Goal: Task Accomplishment & Management: Use online tool/utility

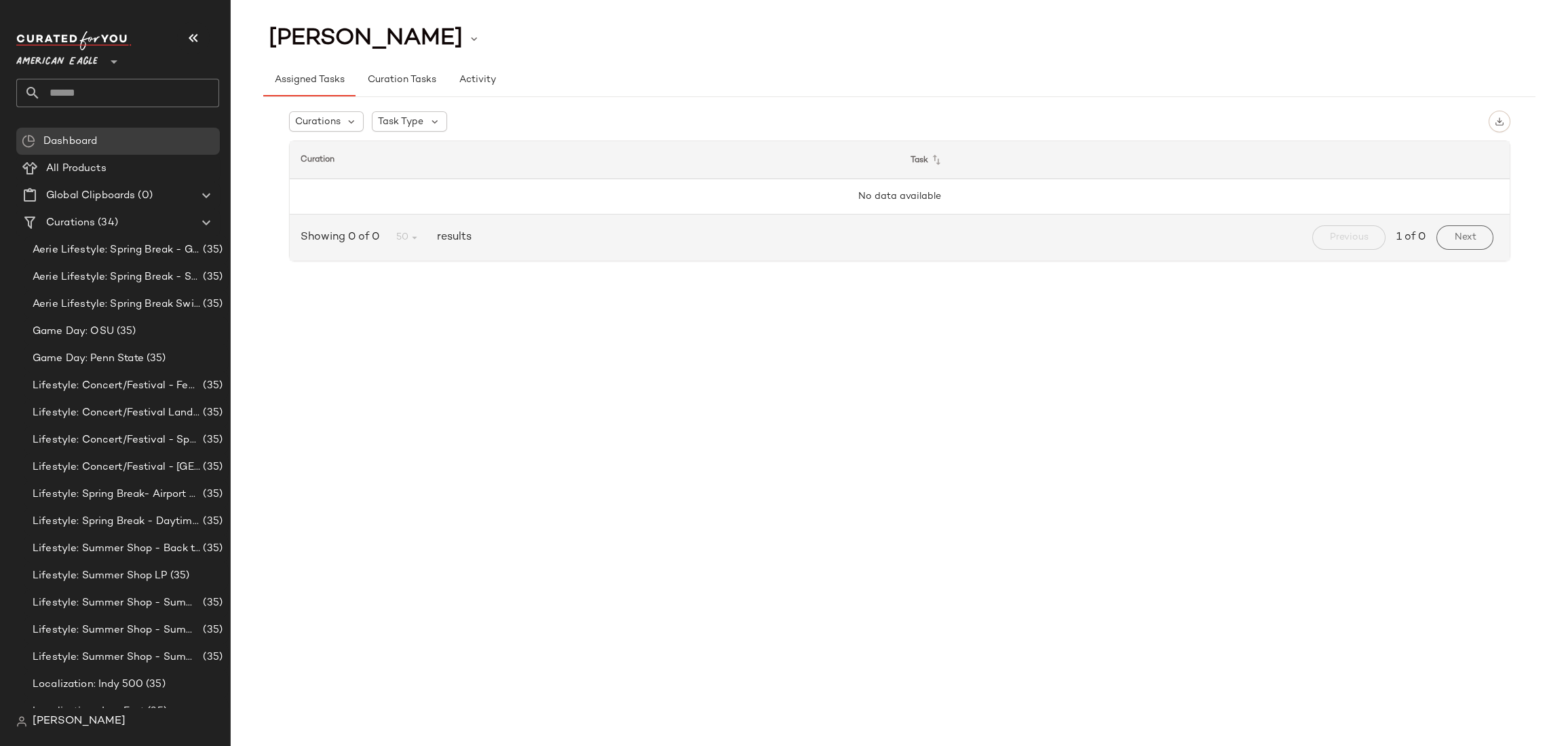
click at [499, 373] on div "[PERSON_NAME] Assigned Tasks Curation Tasks Activity Curations Task Type Curati…" at bounding box center [899, 384] width 1338 height 724
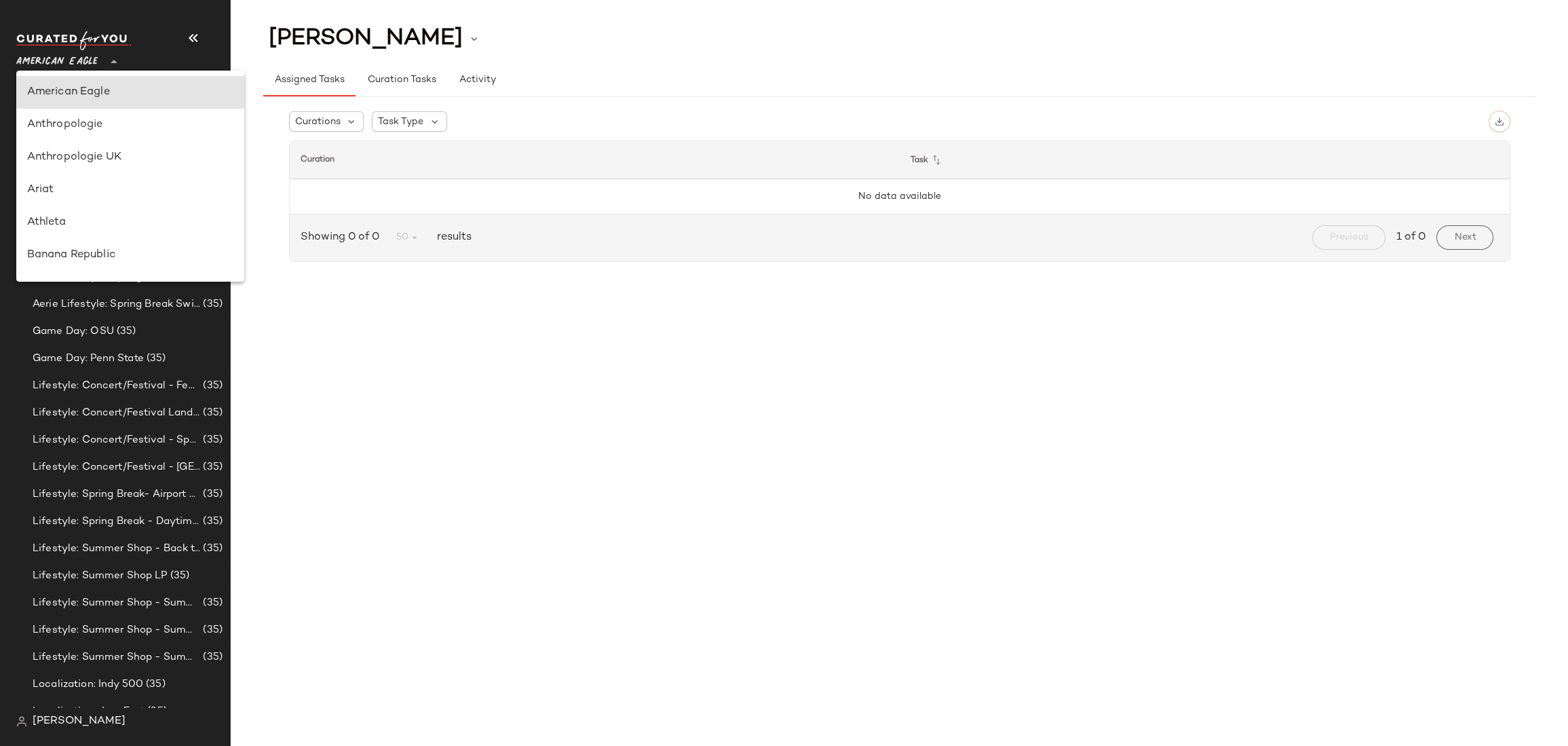
click at [50, 54] on span "American Eagle" at bounding box center [57, 59] width 82 height 25
type input "**"
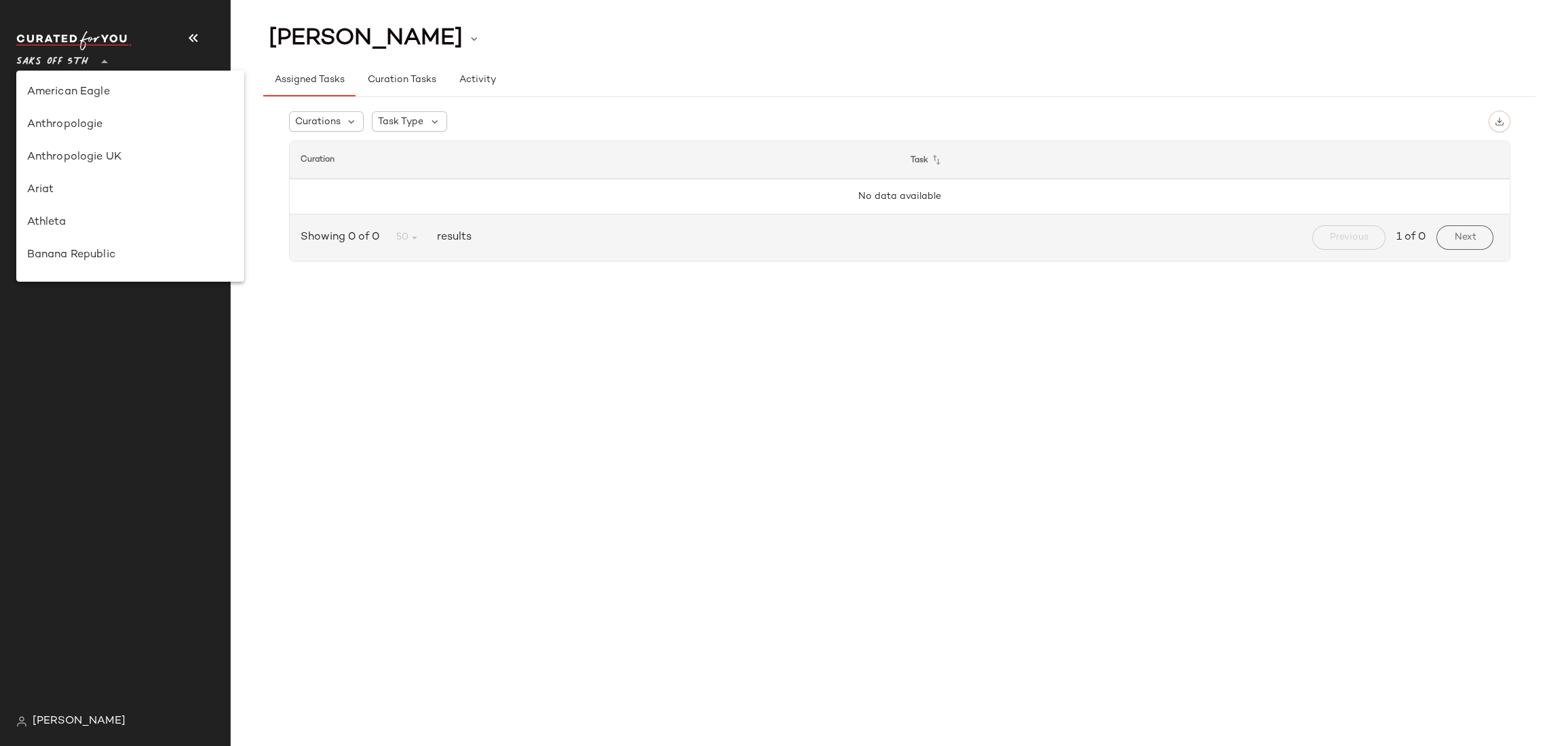
scroll to position [664, 0]
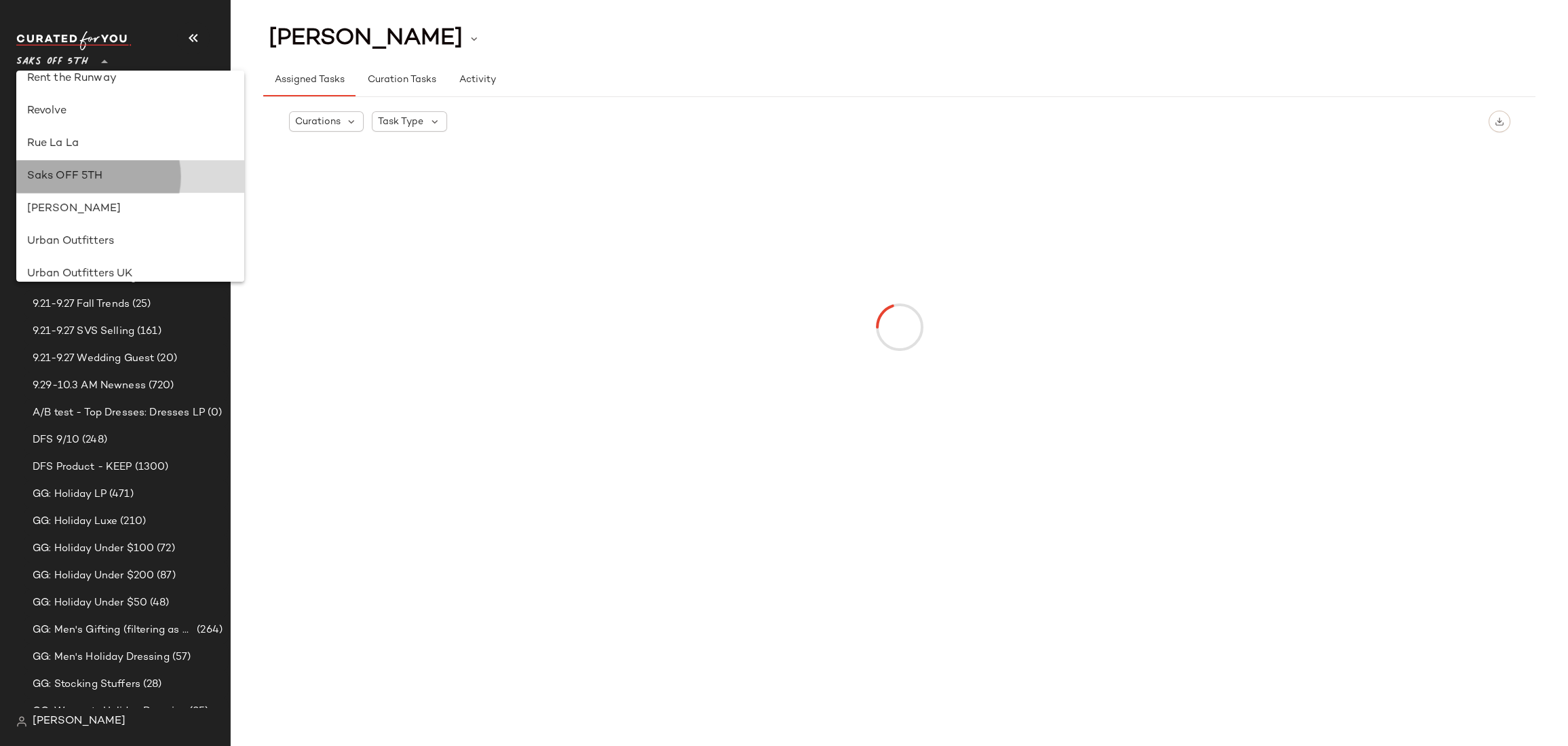
click at [73, 173] on div "Saks OFF 5TH" at bounding box center [131, 175] width 207 height 16
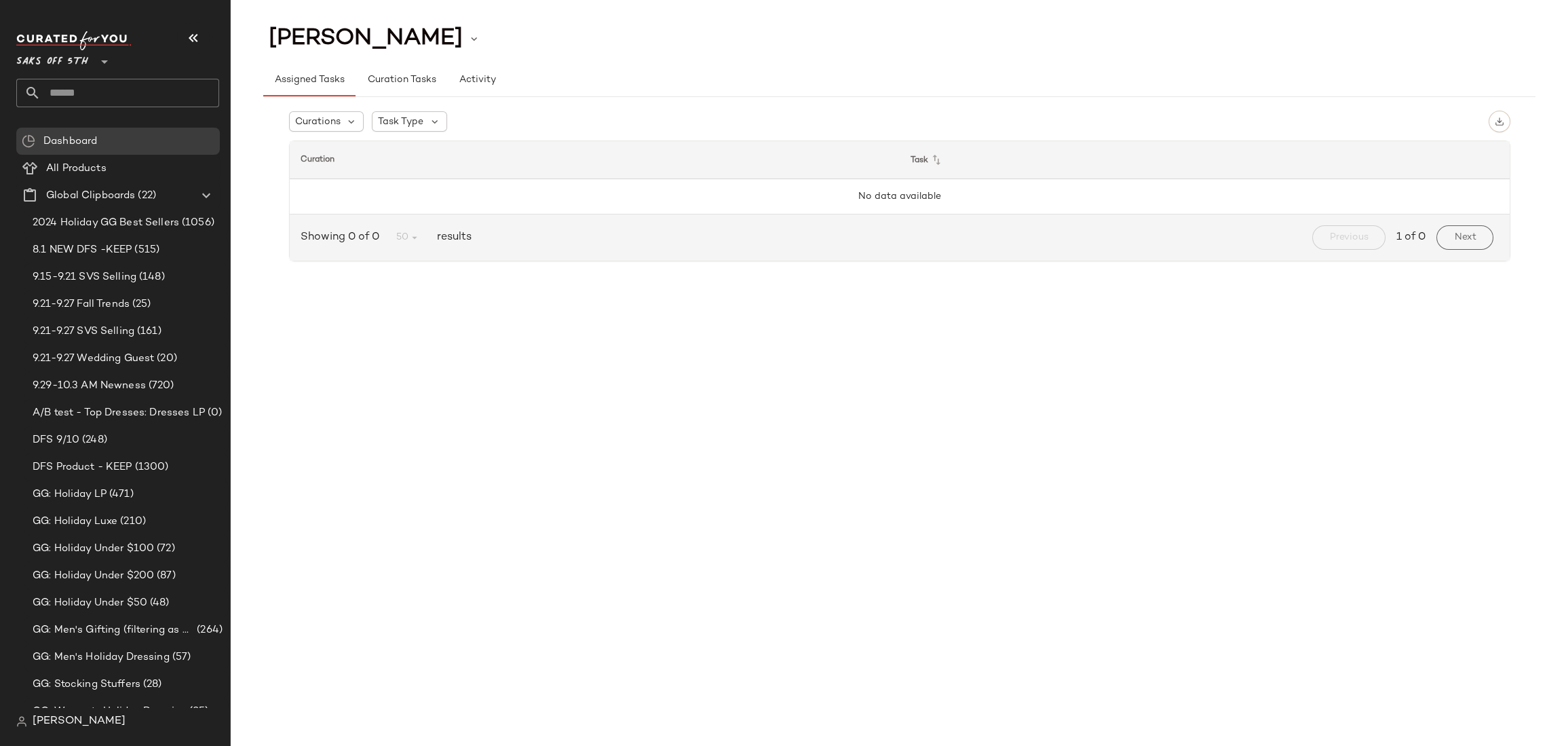
click at [564, 307] on div "[PERSON_NAME] Assigned Tasks Curation Tasks Activity Curations Task Type Curati…" at bounding box center [899, 384] width 1338 height 724
click at [564, 307] on div "CHANELLE LEADLEY Assigned Tasks Curation Tasks Activity Curations Task Type Cur…" at bounding box center [899, 384] width 1338 height 724
click at [528, 292] on div "CHANELLE LEADLEY Assigned Tasks Curation Tasks Activity Curations Task Type Cur…" at bounding box center [899, 384] width 1338 height 724
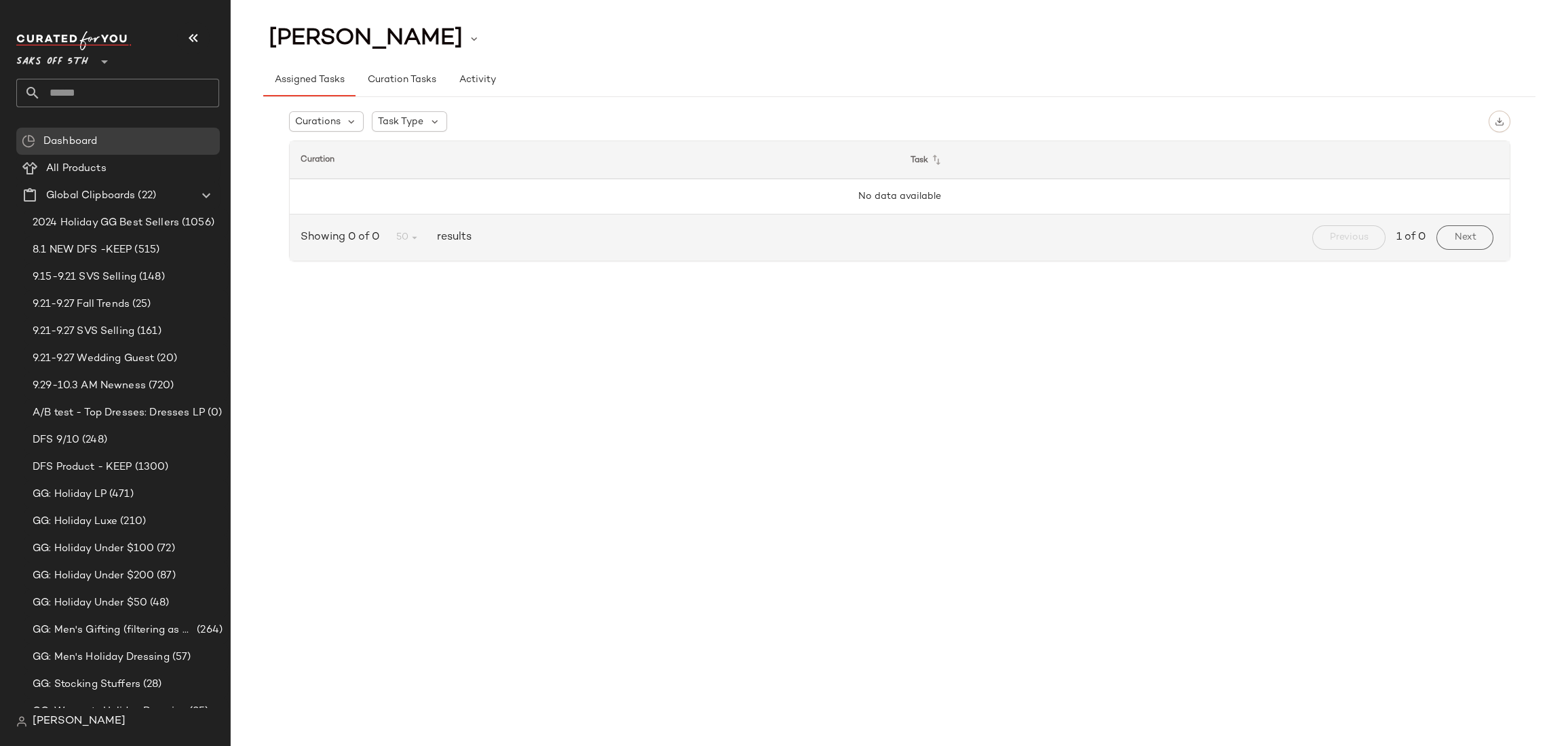
click at [528, 292] on div "CHANELLE LEADLEY Assigned Tasks Curation Tasks Activity Curations Task Type Cur…" at bounding box center [899, 384] width 1338 height 724
click at [549, 290] on div "CHANELLE LEADLEY Assigned Tasks Curation Tasks Activity Curations Task Type Cur…" at bounding box center [899, 384] width 1338 height 724
click at [116, 88] on input "text" at bounding box center [130, 93] width 178 height 28
click at [382, 307] on div "CHANELLE LEADLEY Assigned Tasks Curation Tasks Activity Curations Task Type Cur…" at bounding box center [899, 384] width 1338 height 724
click at [254, 180] on div "CHANELLE LEADLEY Assigned Tasks Curation Tasks Activity Curations Task Type Cur…" at bounding box center [899, 151] width 1338 height 259
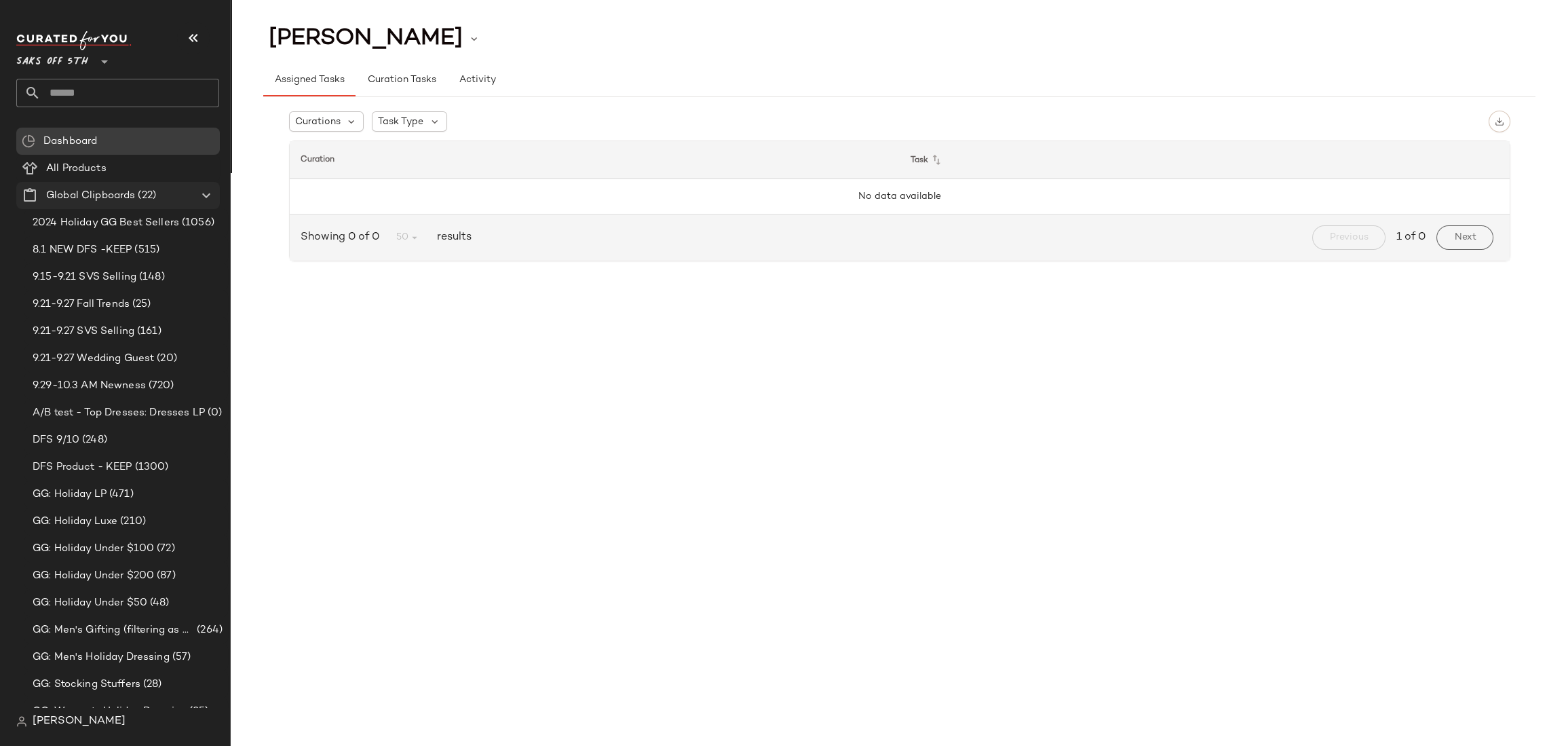
click at [212, 194] on icon at bounding box center [206, 195] width 16 height 16
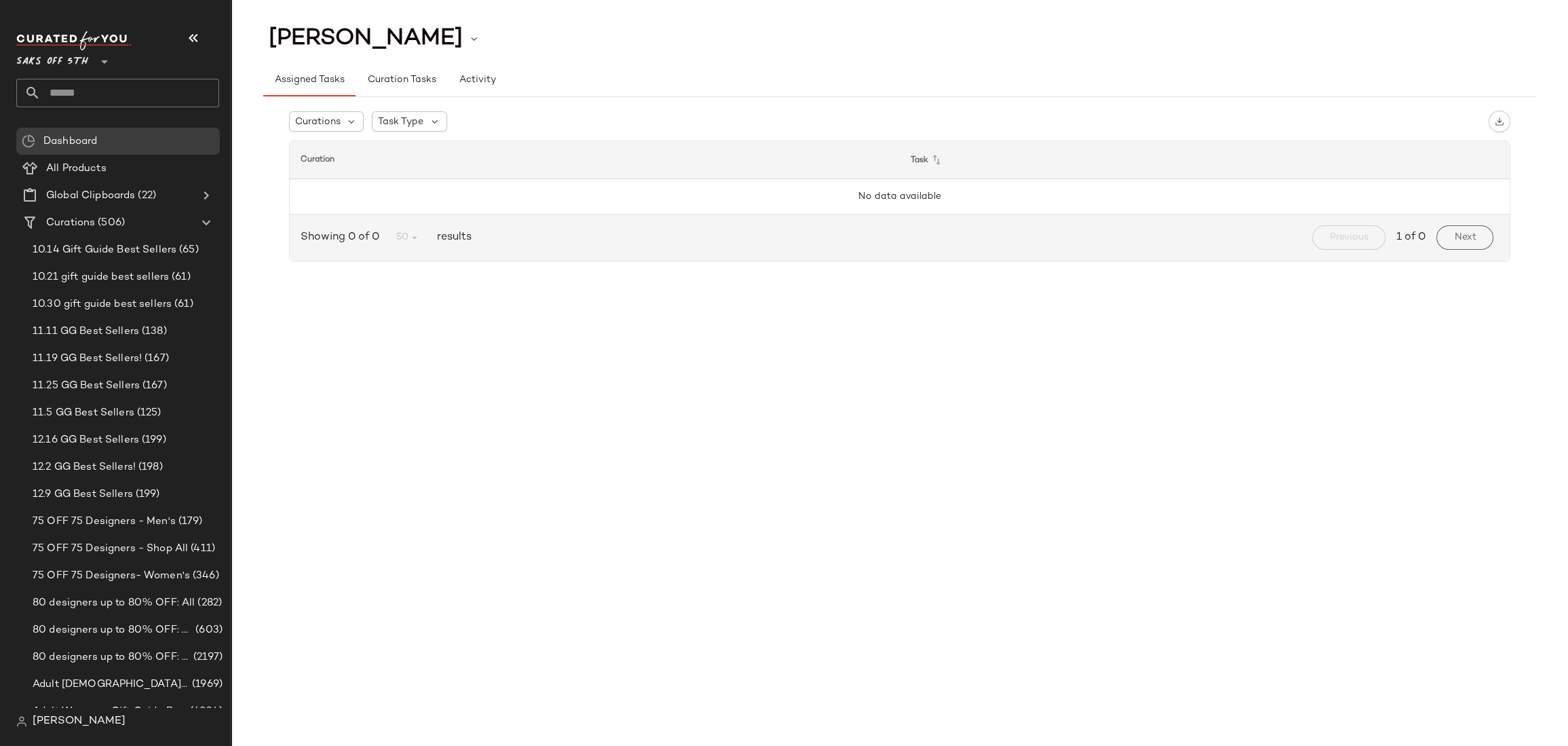
click at [109, 99] on input "text" at bounding box center [130, 93] width 178 height 28
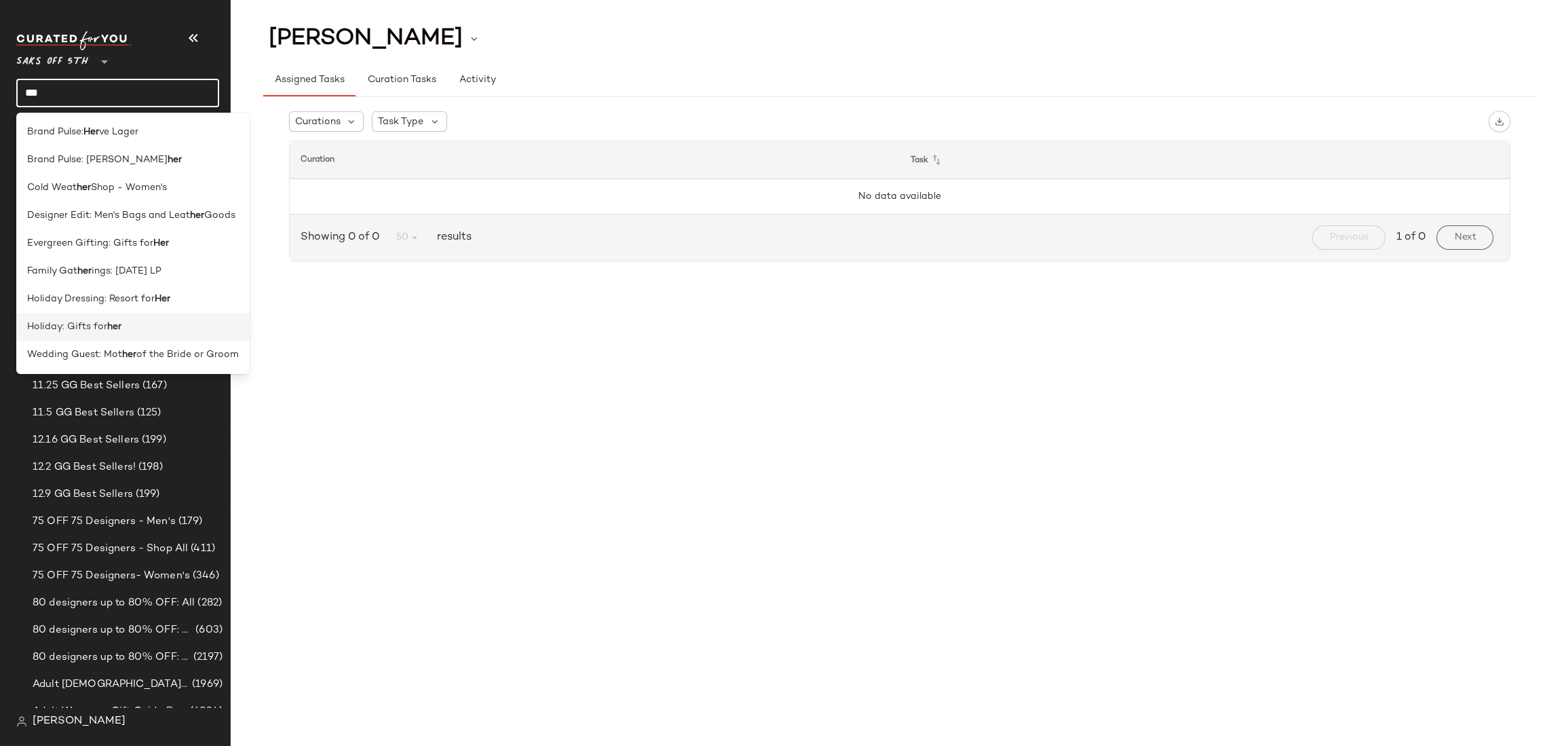
type input "***"
click at [114, 319] on b "her" at bounding box center [114, 326] width 14 height 14
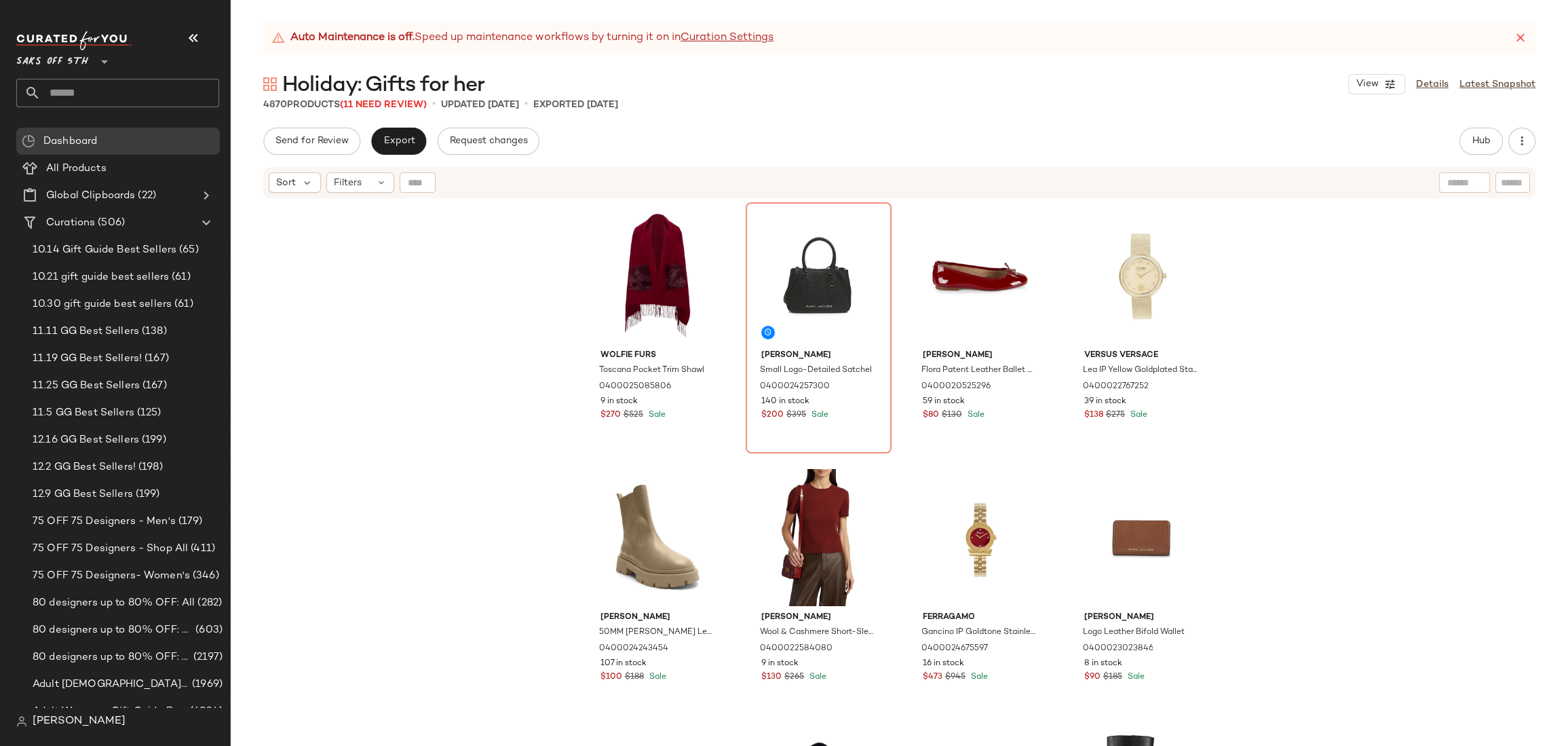
click at [1327, 283] on div "Wolfie Furs Toscana Pocket Trim Shawl 0400025085806 9 in stock $270 $525 Sale M…" at bounding box center [899, 489] width 1338 height 580
click at [1327, 228] on div "Wolfie Furs Toscana Pocket Trim Shawl 0400025085806 9 in stock $270 $525 Sale M…" at bounding box center [899, 489] width 1338 height 580
click at [1327, 143] on span "Hub" at bounding box center [1481, 140] width 19 height 10
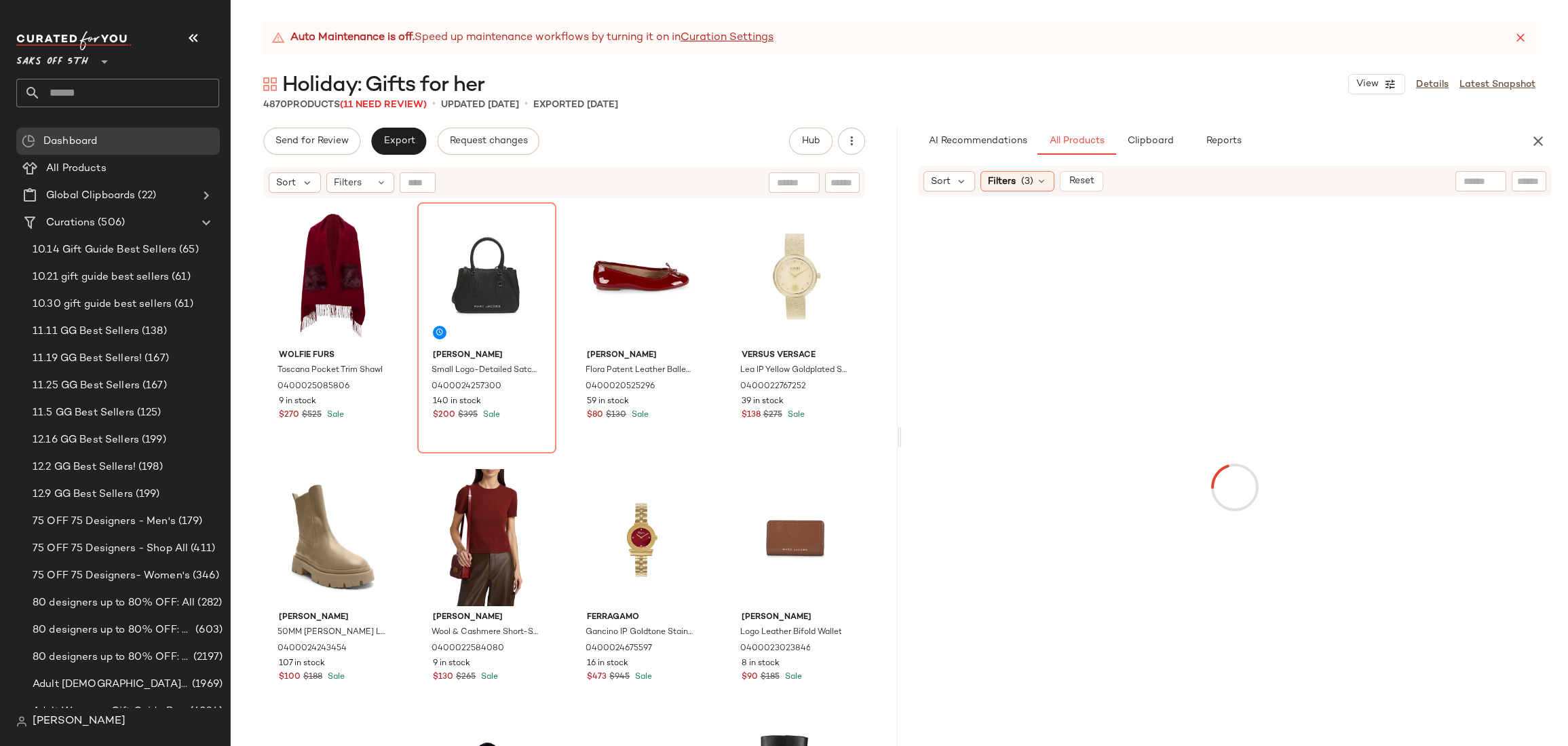
click at [1327, 182] on input "text" at bounding box center [1481, 181] width 34 height 14
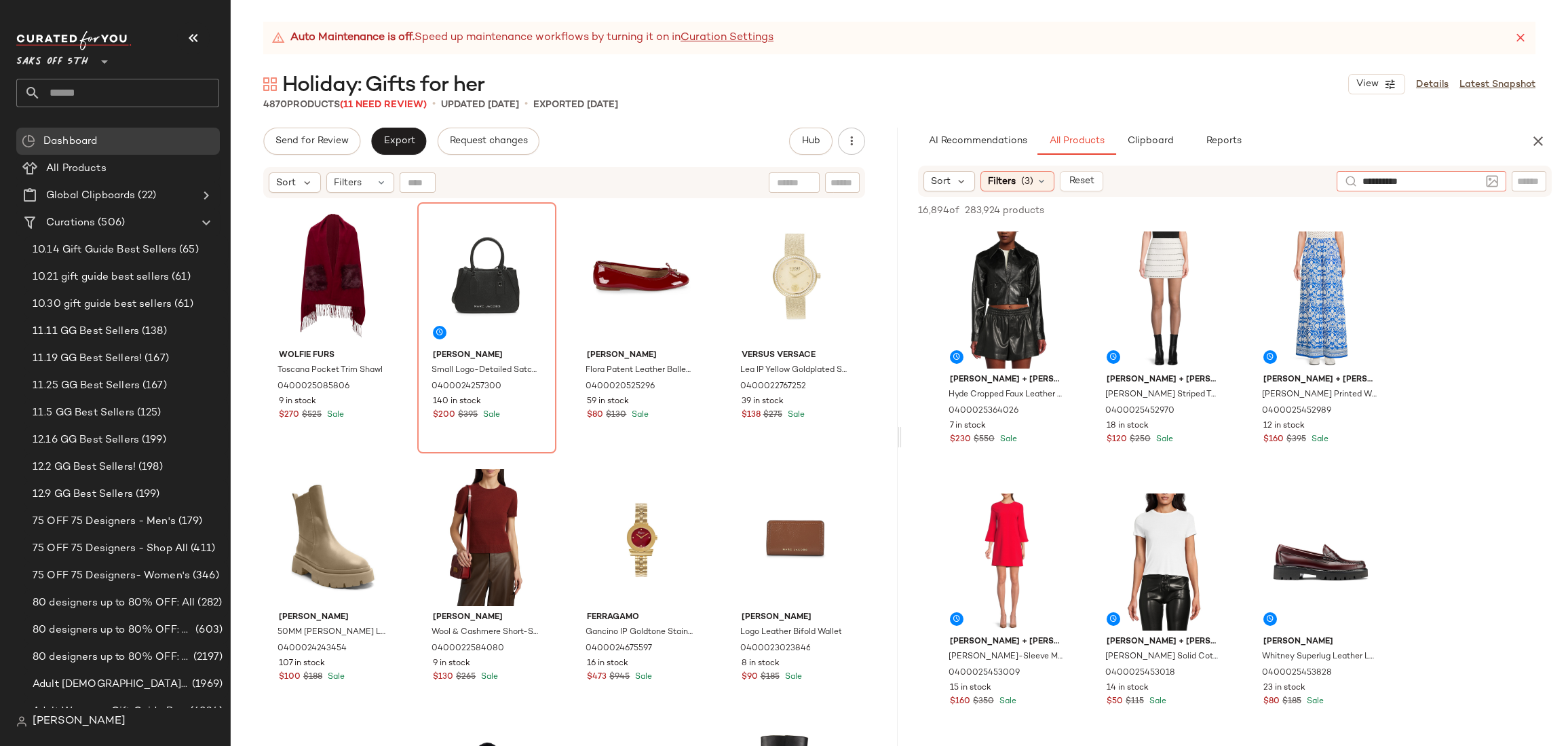
type input "**********"
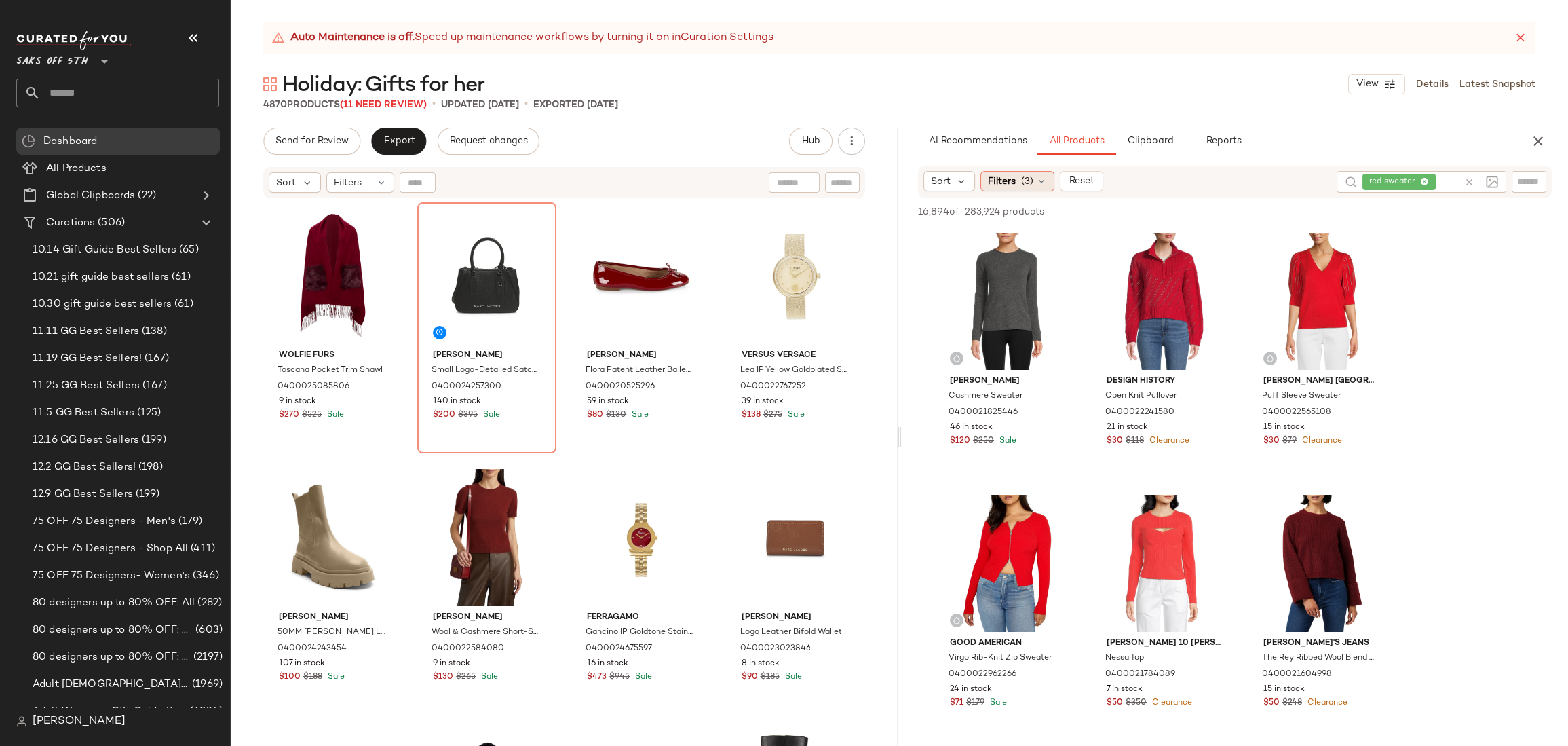
click at [1044, 180] on icon at bounding box center [1041, 180] width 10 height 10
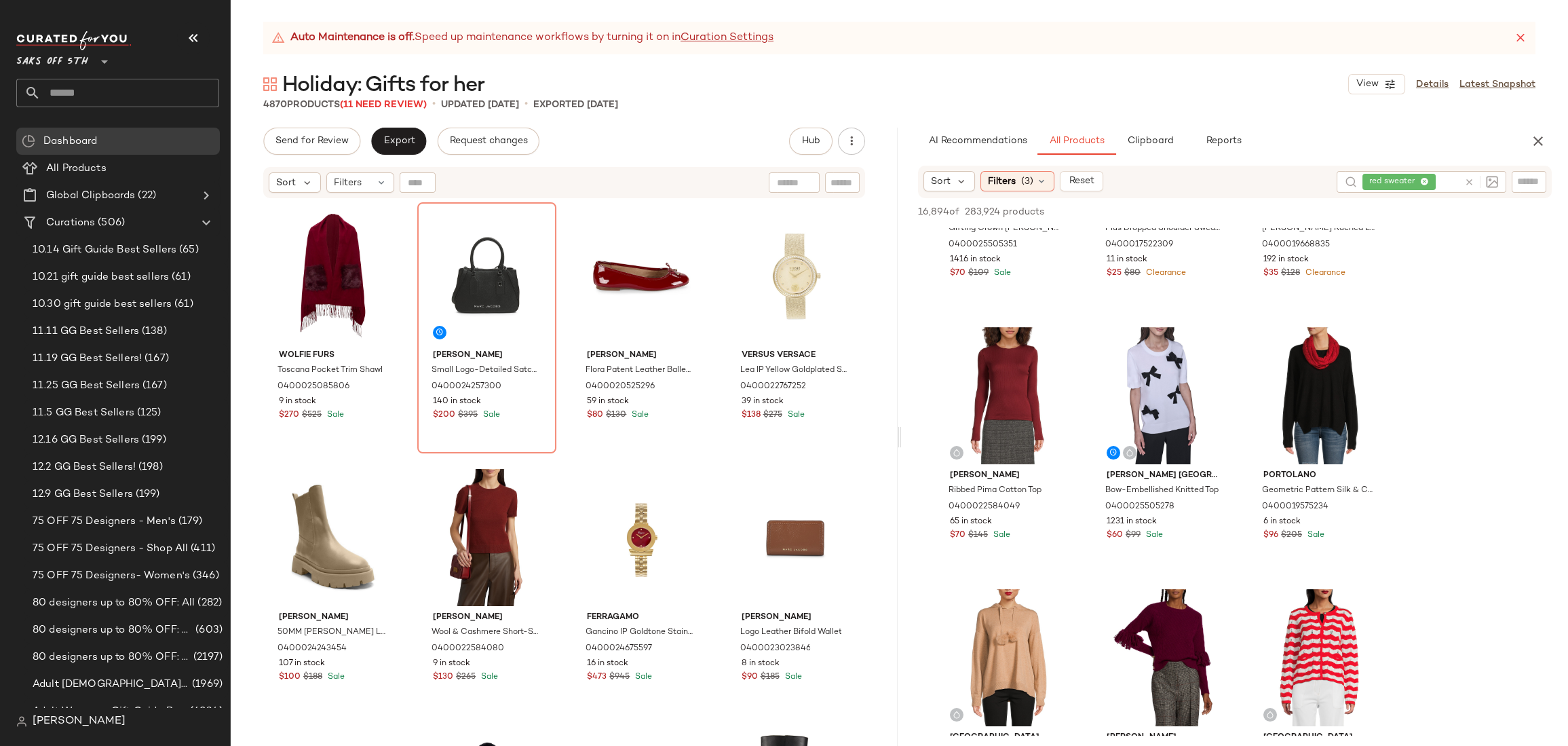
scroll to position [1214, 0]
click at [1058, 344] on img at bounding box center [1057, 346] width 9 height 9
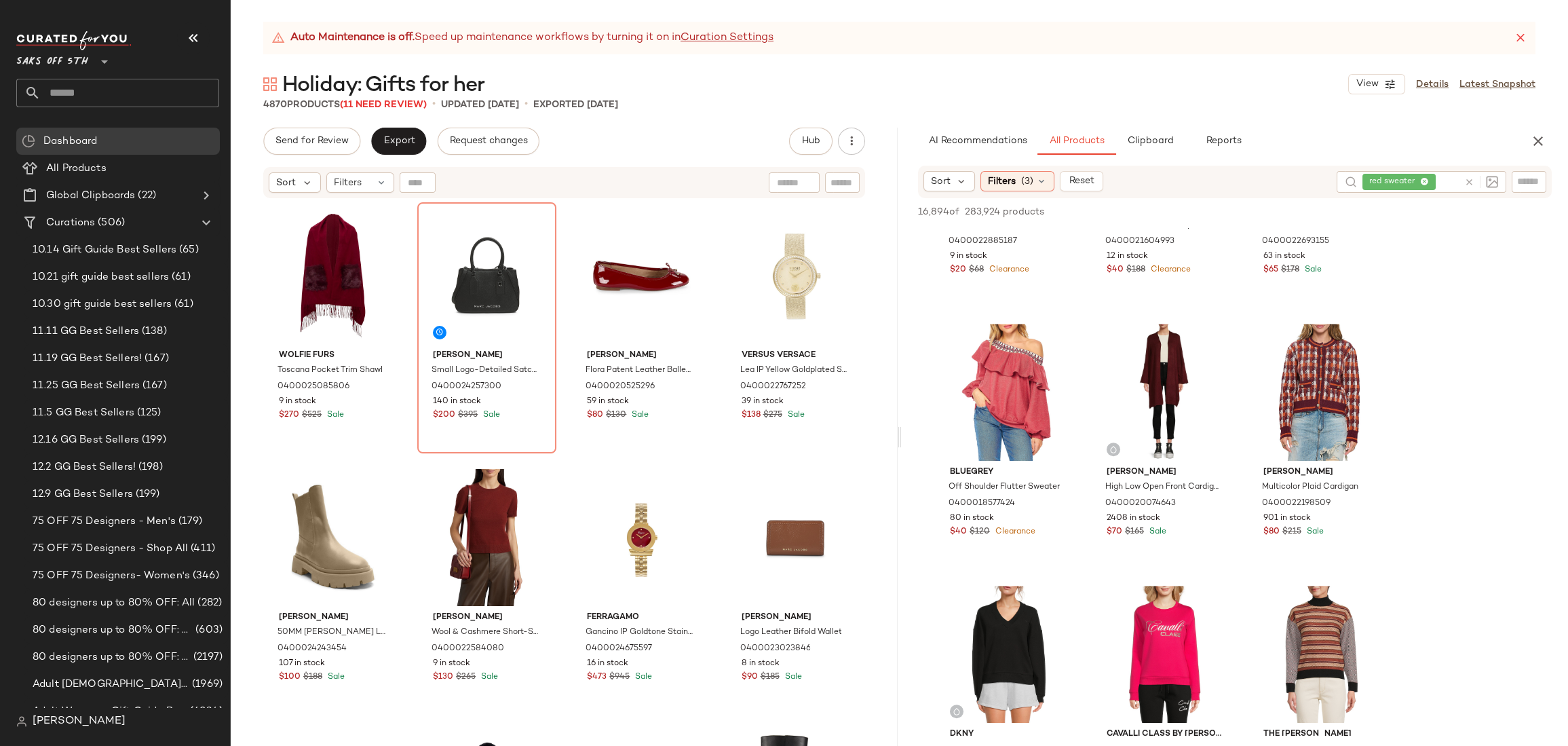
scroll to position [2821, 0]
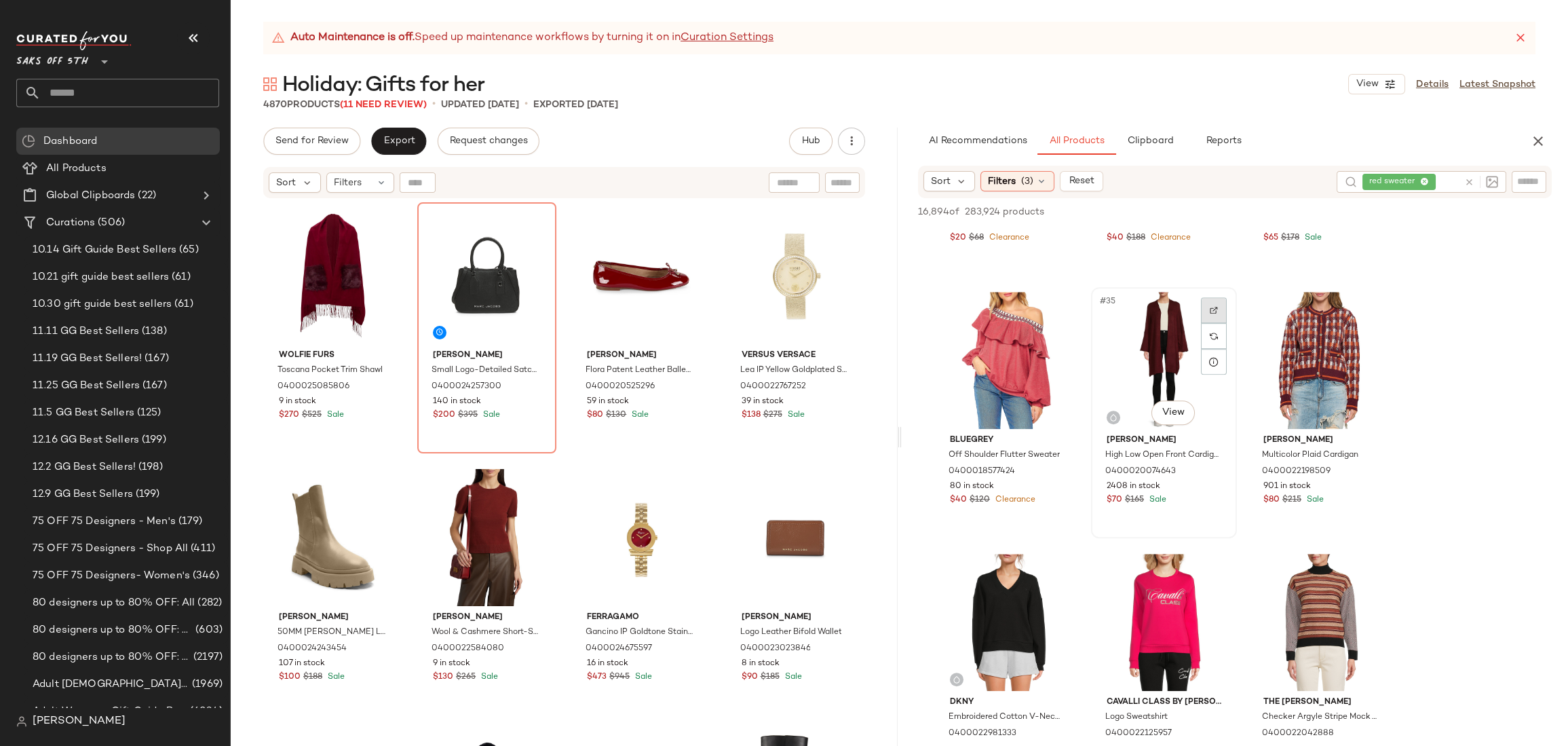
click at [1210, 309] on img at bounding box center [1213, 310] width 9 height 9
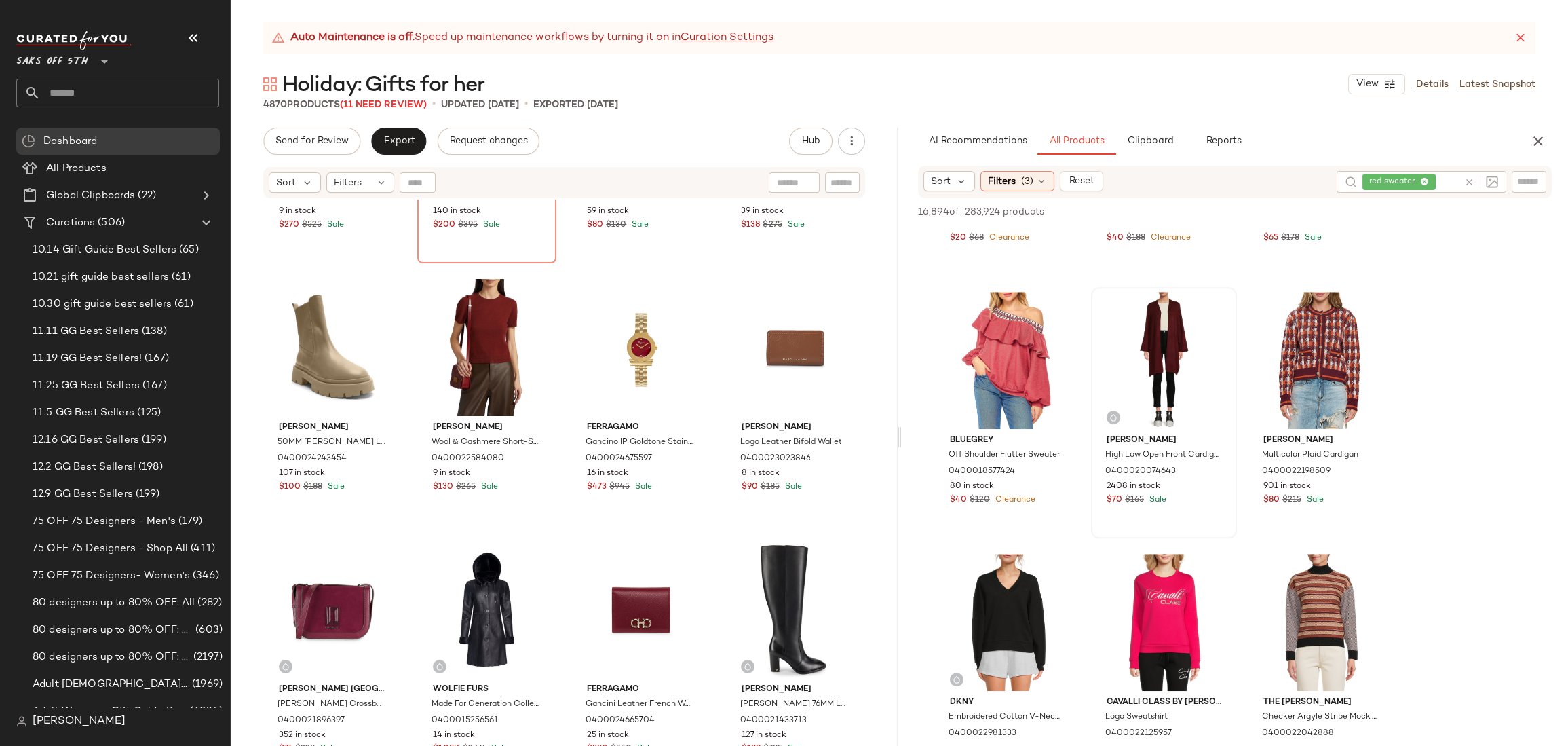
scroll to position [163, 0]
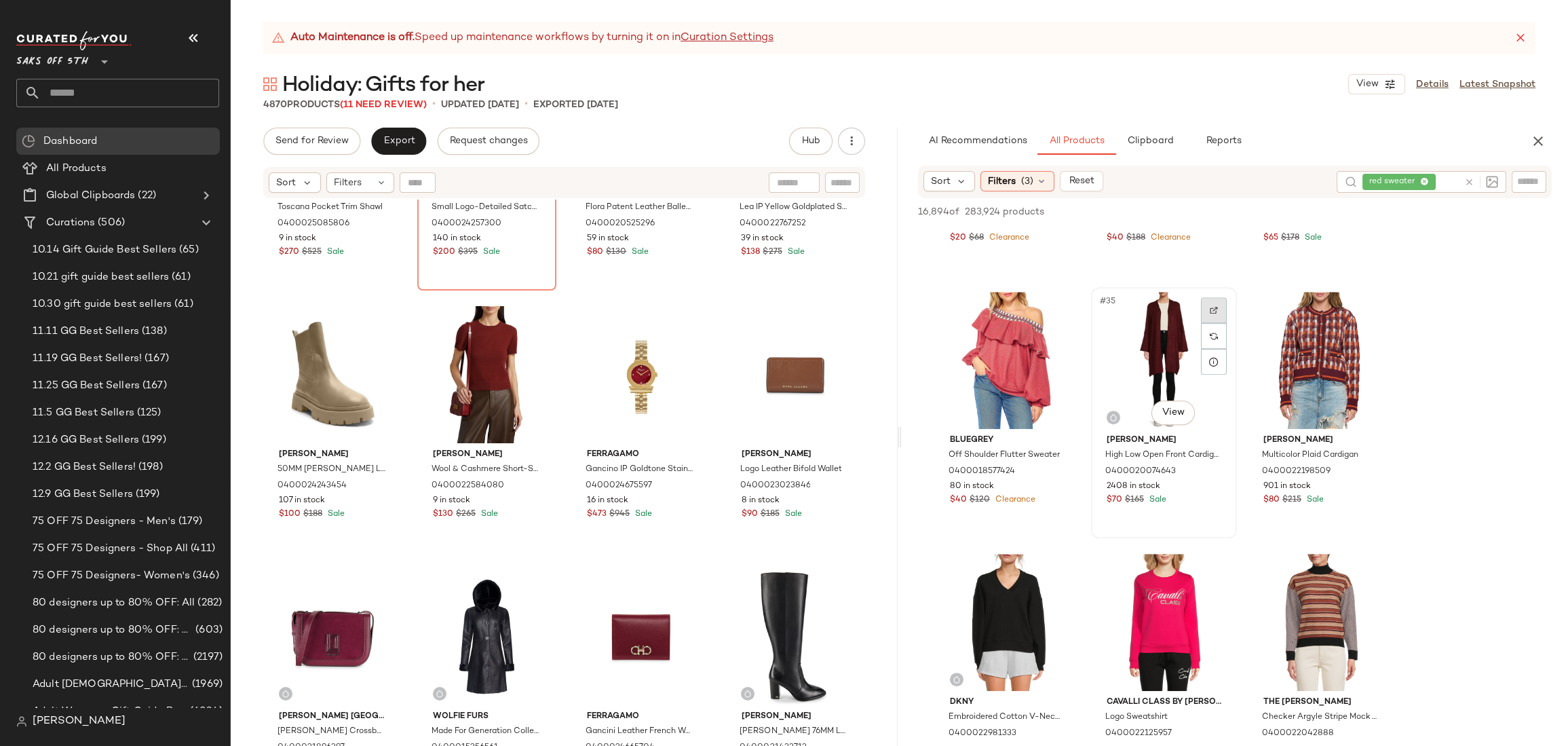
click at [1215, 307] on img at bounding box center [1213, 310] width 9 height 9
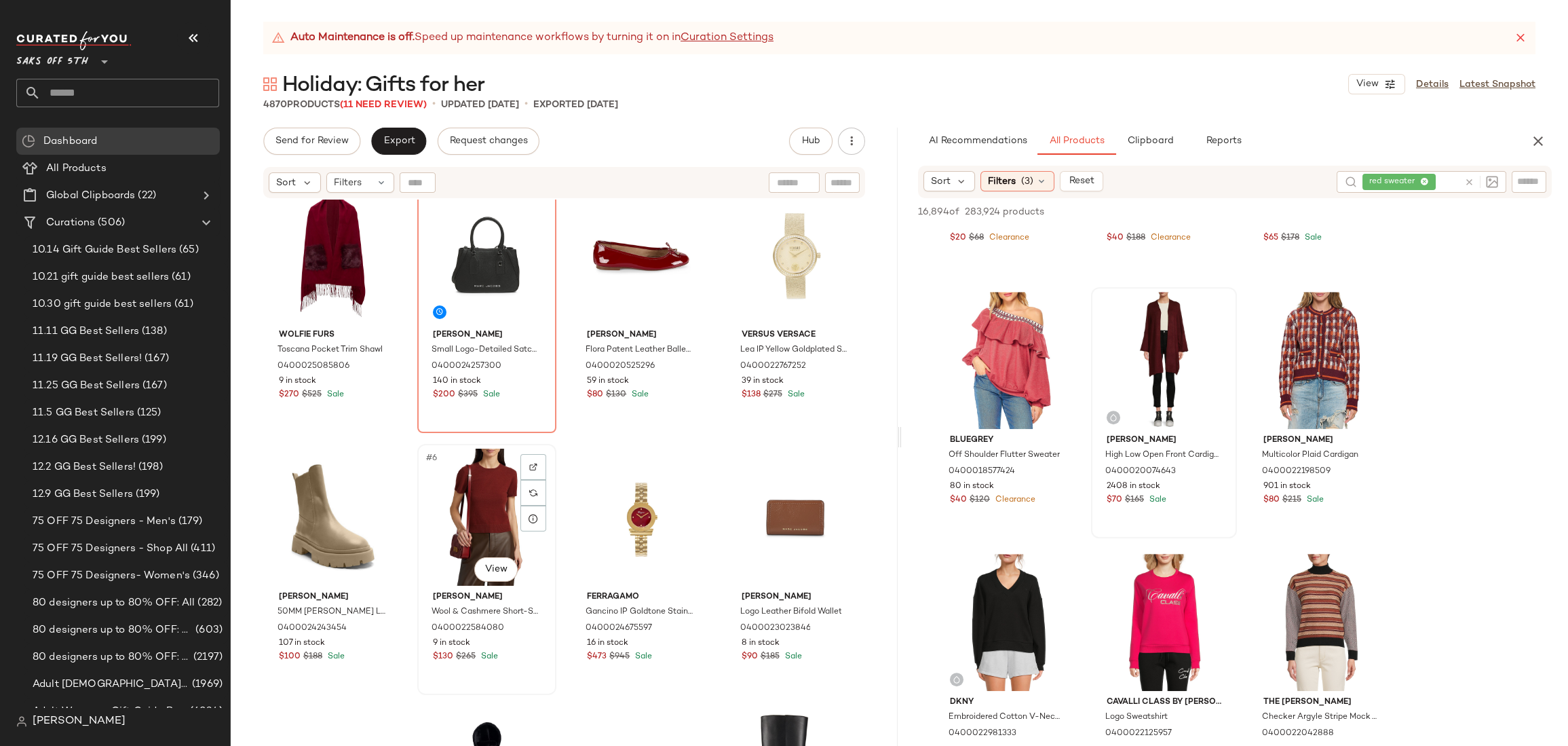
scroll to position [0, 0]
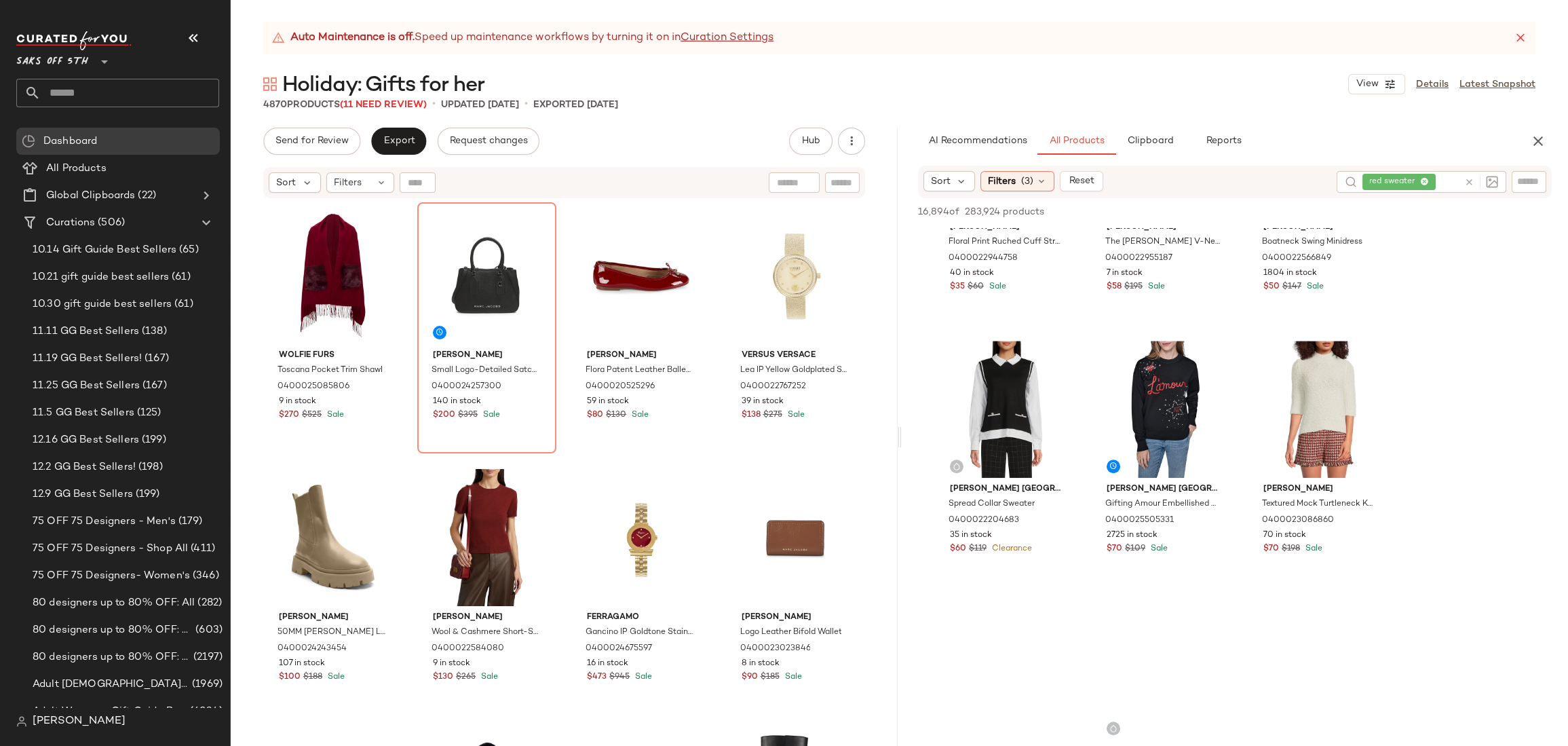
scroll to position [3929, 0]
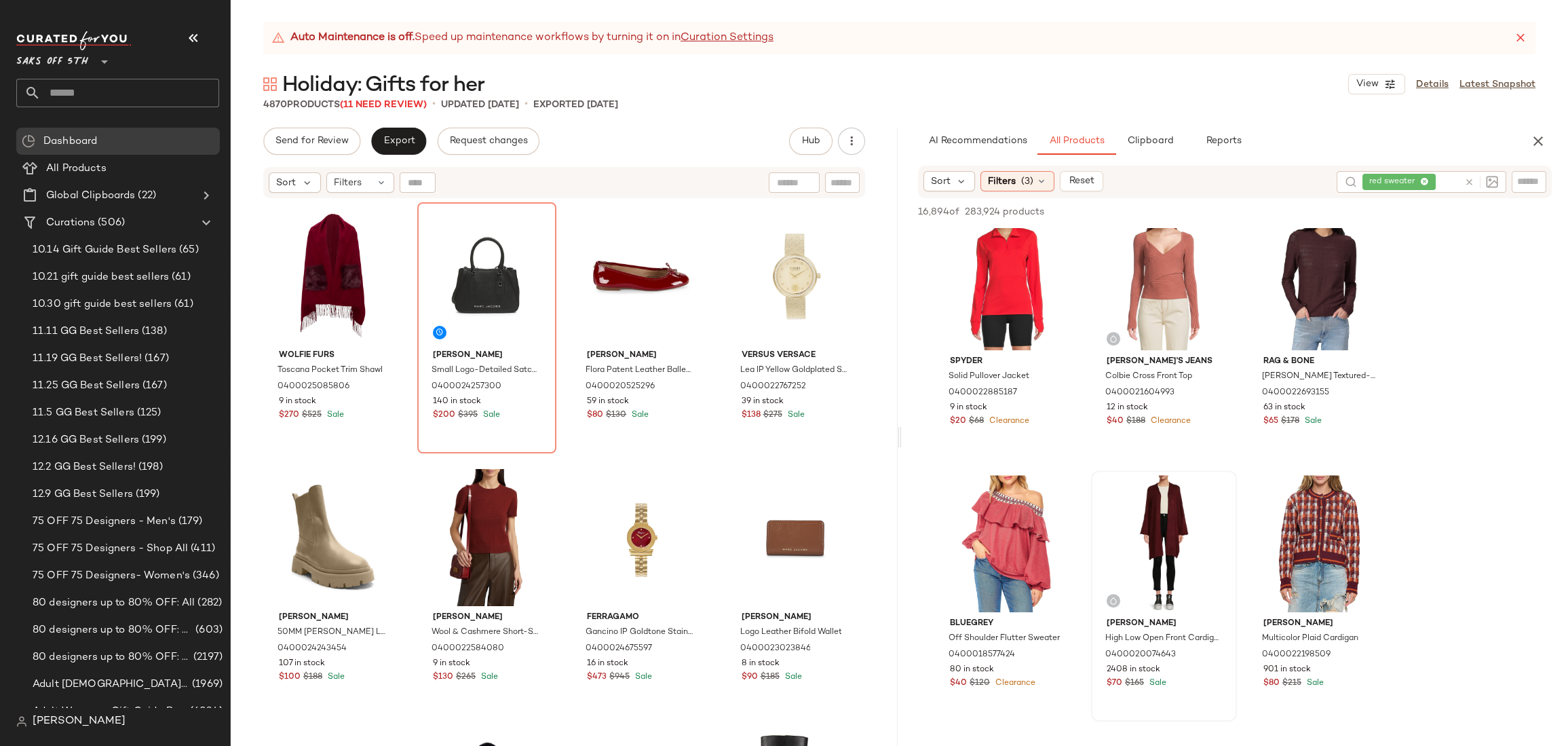
scroll to position [2666, 0]
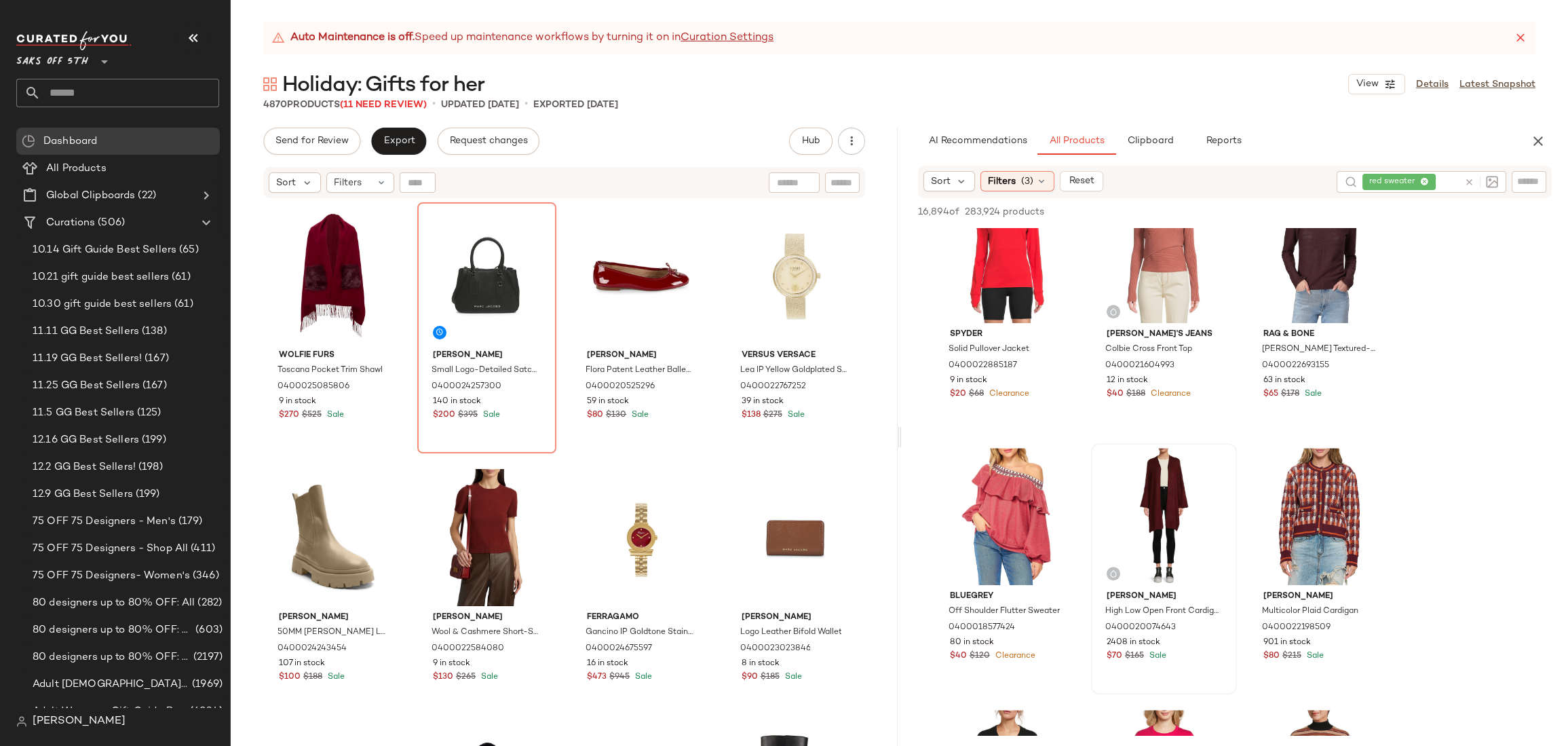
click at [876, 447] on div "Wolfie Furs Toscana Pocket Trim Shawl 0400025085806 9 in stock $270 $525 Sale M…" at bounding box center [563, 489] width 666 height 580
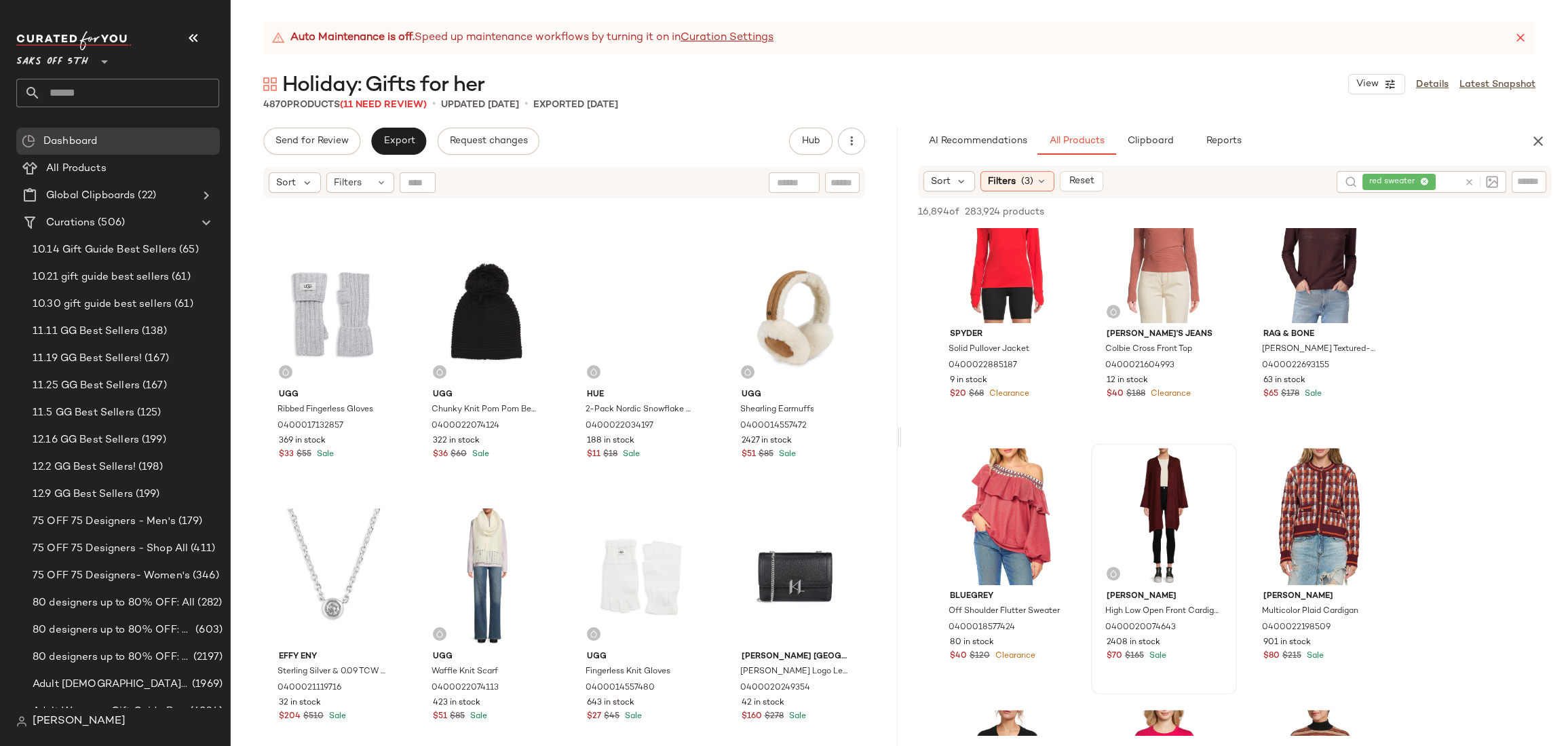
scroll to position [9114, 0]
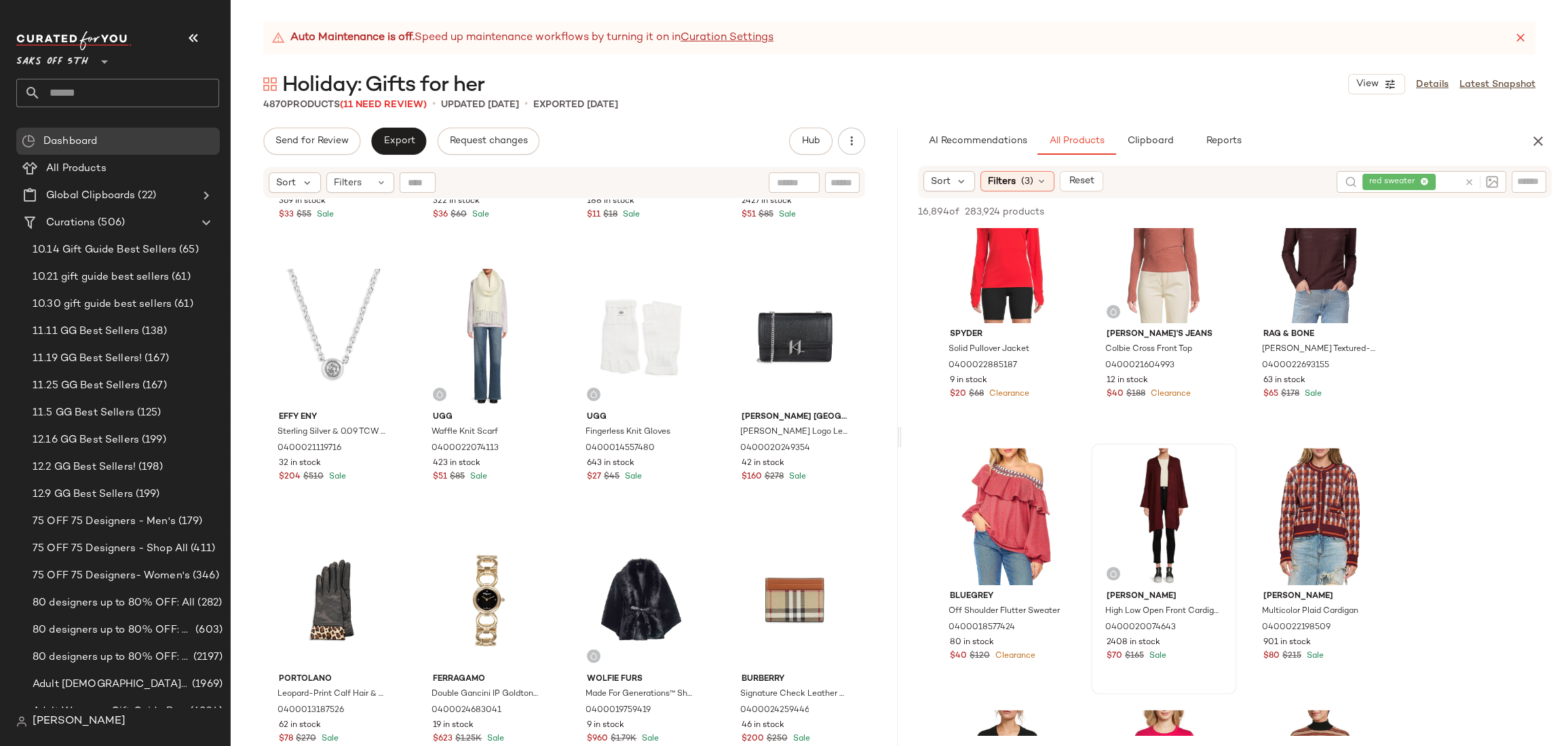
click at [729, 92] on div "Holiday: Gifts for her View Details Latest Snapshot" at bounding box center [899, 83] width 1338 height 27
click at [907, 88] on div "Holiday: Gifts for her View Details Latest Snapshot" at bounding box center [899, 83] width 1338 height 27
click at [1327, 142] on icon "button" at bounding box center [1538, 140] width 16 height 16
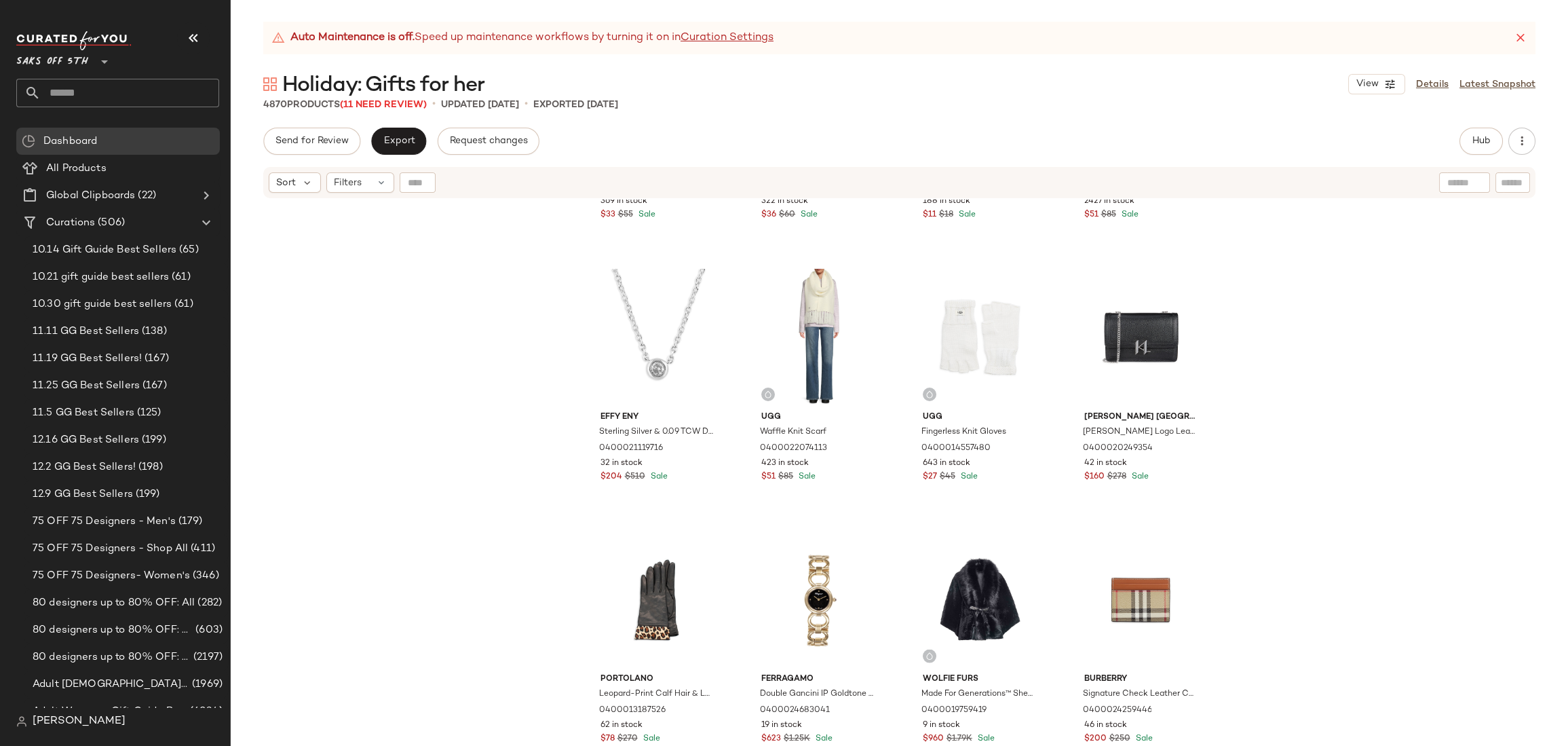
click at [526, 402] on div "Ugg Ribbed Fingerless Gloves 0400017132857 369 in stock $33 $55 Sale Ugg Chunky…" at bounding box center [899, 489] width 1338 height 580
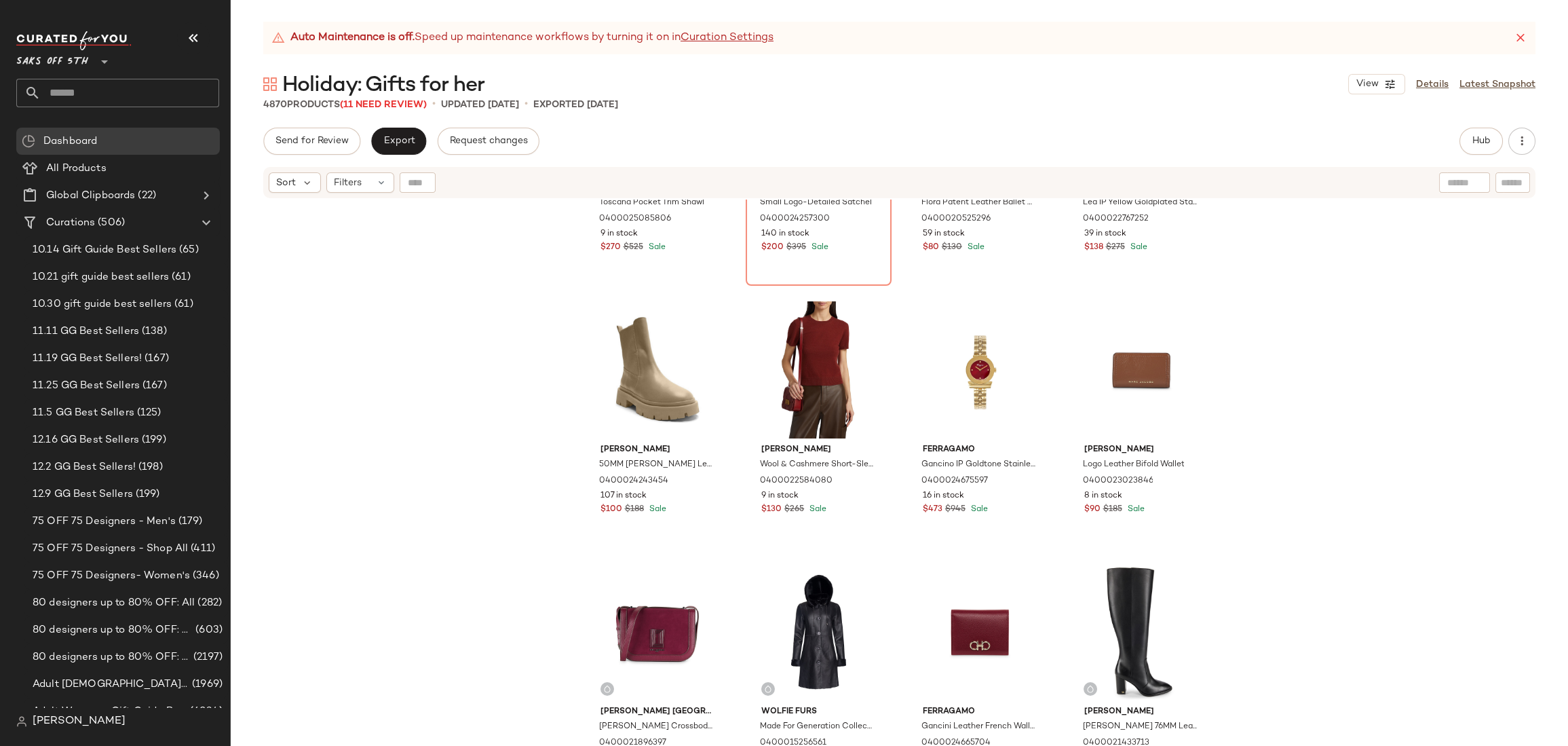
scroll to position [0, 0]
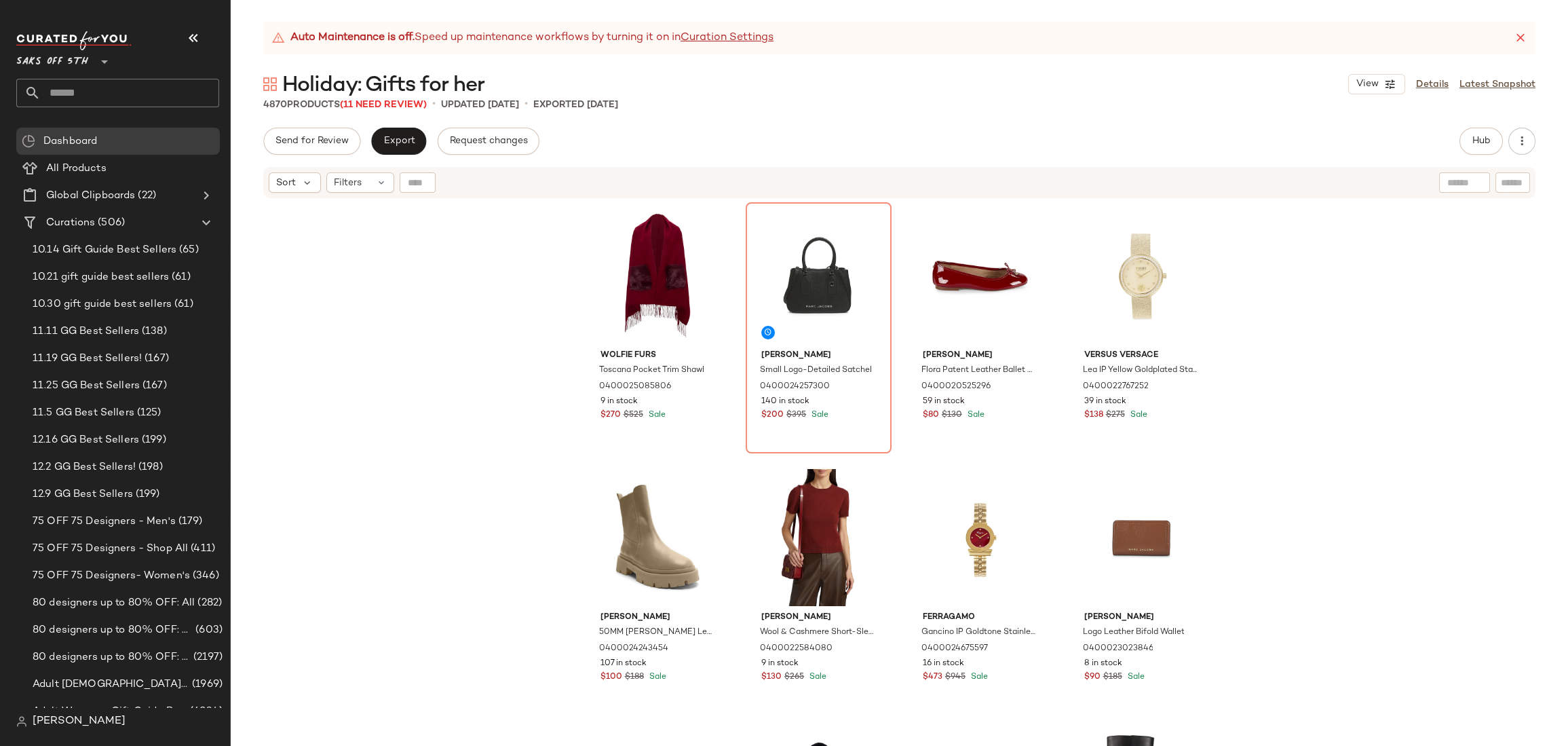
click at [1327, 303] on div "Wolfie Furs Toscana Pocket Trim Shawl 0400025085806 9 in stock $270 $525 Sale M…" at bounding box center [899, 489] width 1338 height 580
click at [1327, 274] on div "Wolfie Furs Toscana Pocket Trim Shawl 0400025085806 9 in stock $270 $525 Sale M…" at bounding box center [899, 489] width 1338 height 580
click at [1327, 271] on div "Wolfie Furs Toscana Pocket Trim Shawl 0400025085806 9 in stock $270 $525 Sale M…" at bounding box center [899, 489] width 1338 height 580
click at [359, 316] on div "Wolfie Furs Toscana Pocket Trim Shawl 0400025085806 9 in stock $270 $525 Sale M…" at bounding box center [899, 489] width 1338 height 580
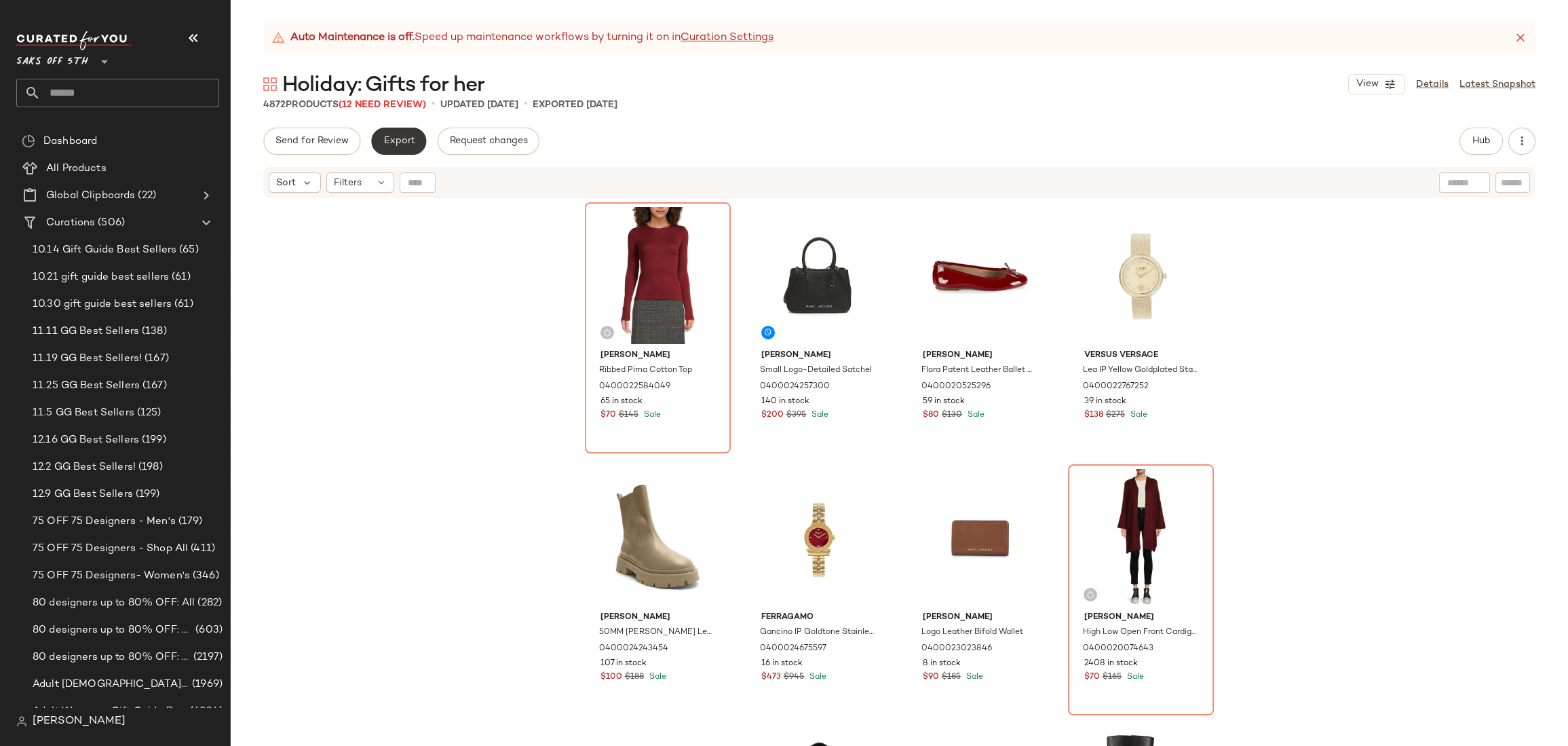
click at [403, 144] on span "Export" at bounding box center [399, 140] width 32 height 10
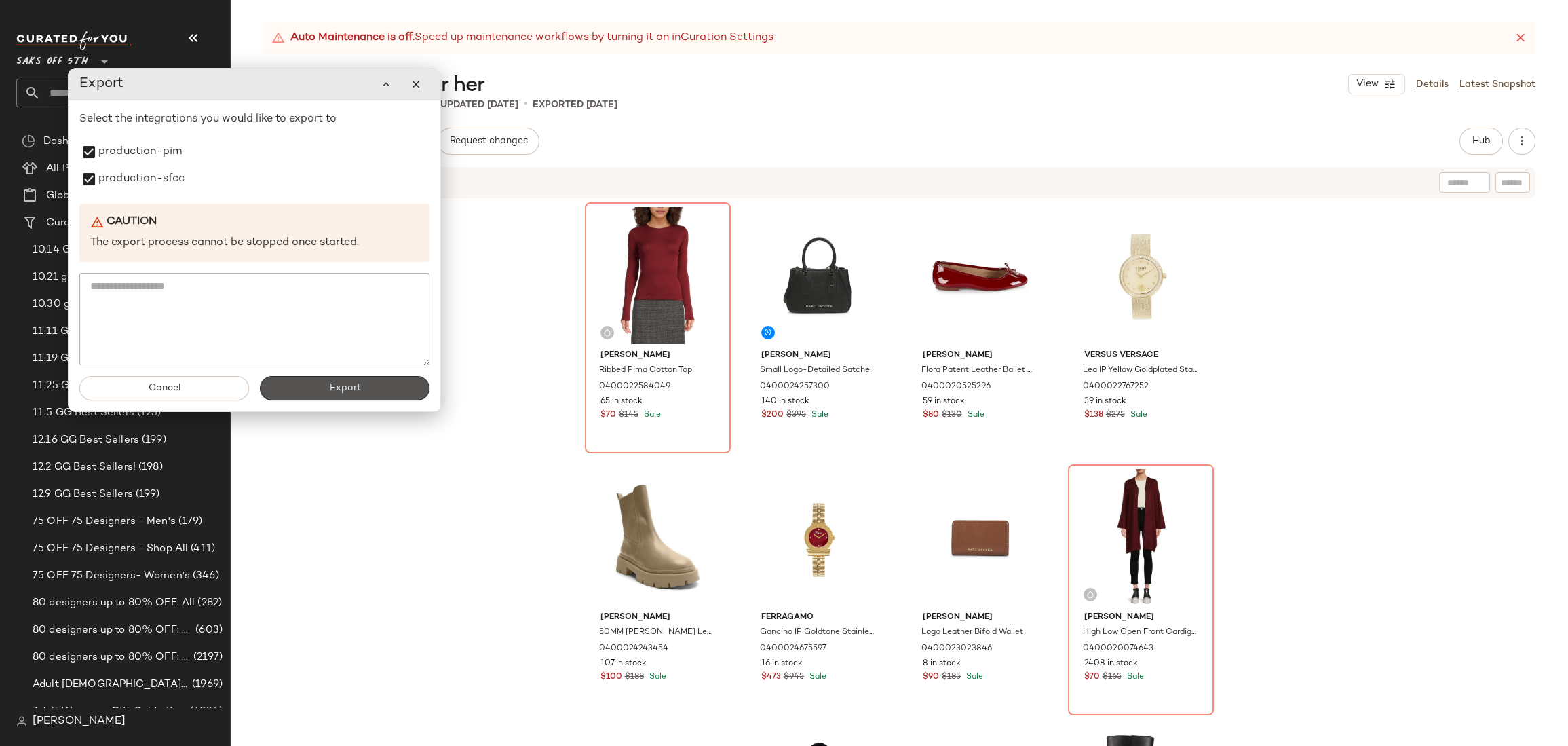
click at [356, 394] on button "Export" at bounding box center [344, 388] width 170 height 25
click at [160, 390] on span "Cancel" at bounding box center [164, 388] width 32 height 10
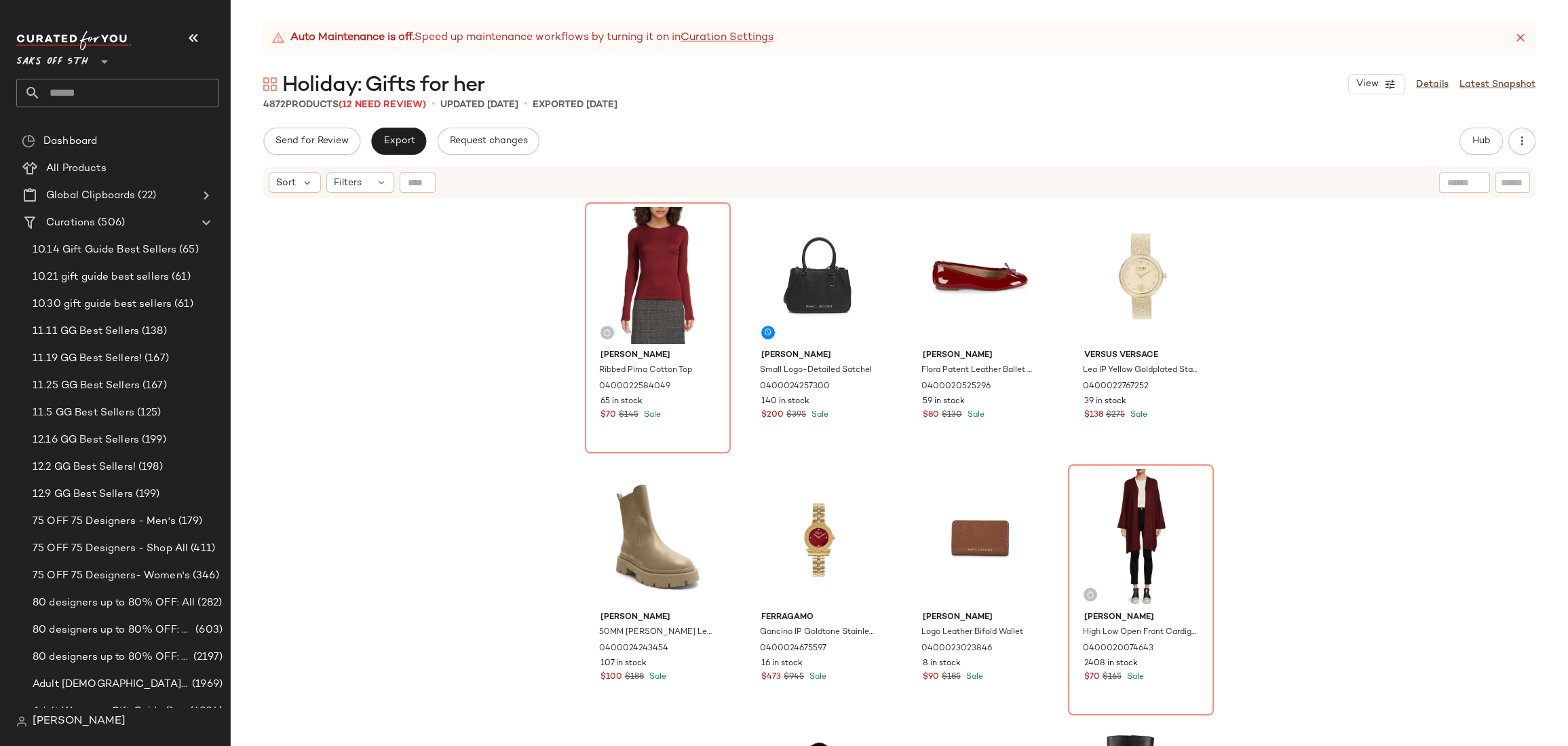
click at [428, 244] on div "Vince Ribbed Pima Cotton Top 0400022584049 65 in stock $70 $145 Sale Marc Jacob…" at bounding box center [899, 489] width 1338 height 580
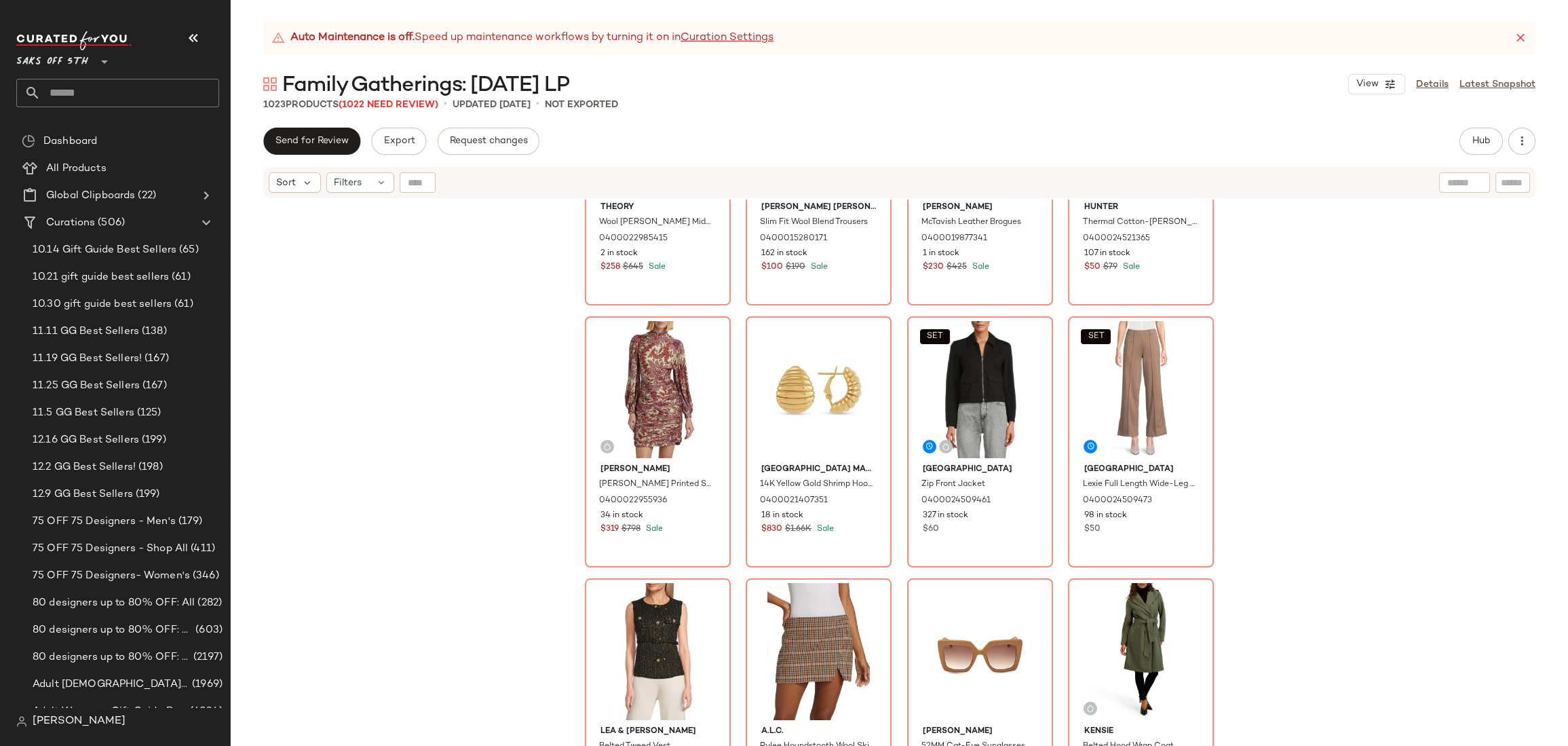
scroll to position [11665, 0]
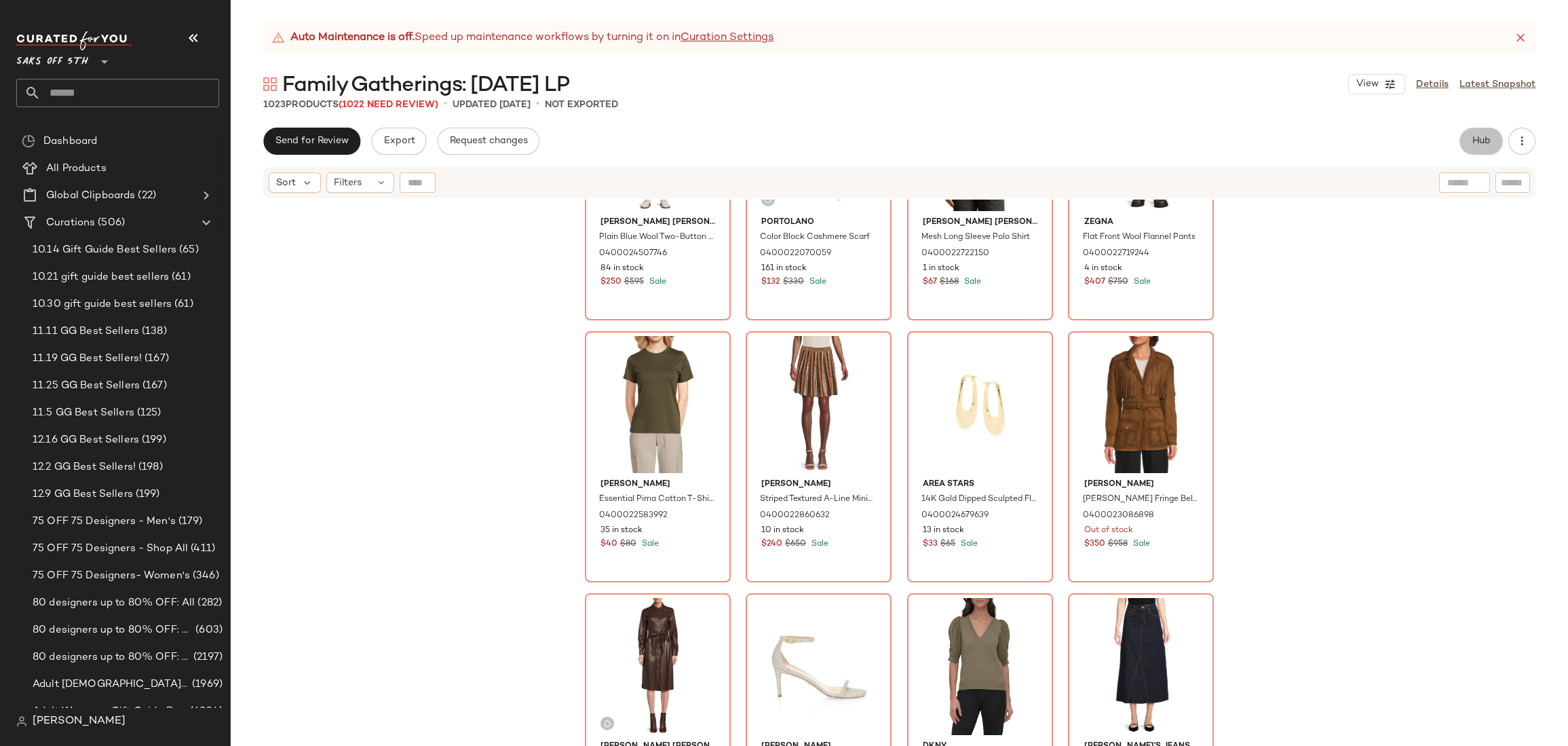
click at [1480, 138] on span "Hub" at bounding box center [1481, 140] width 19 height 10
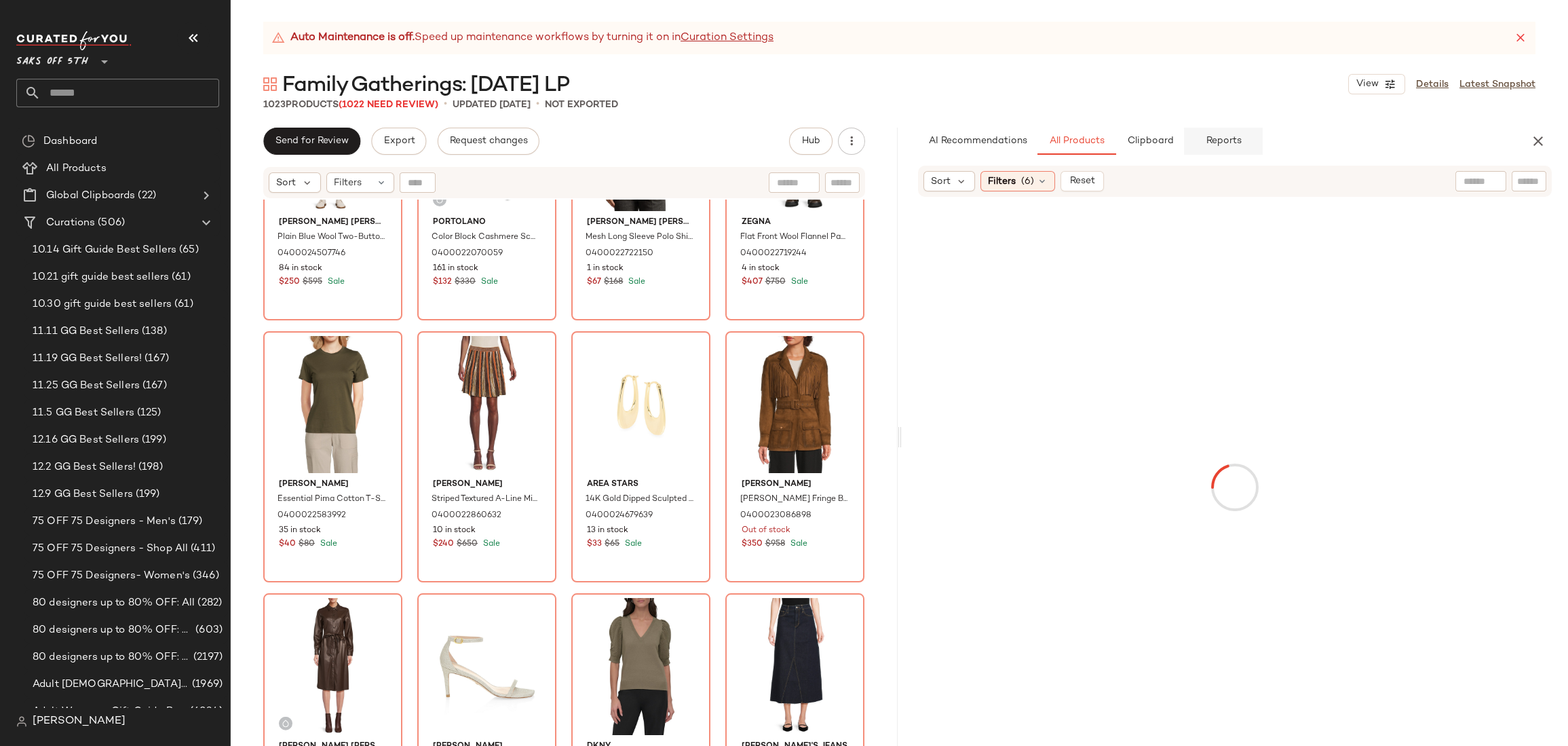
click at [1234, 139] on span "Reports" at bounding box center [1223, 140] width 36 height 10
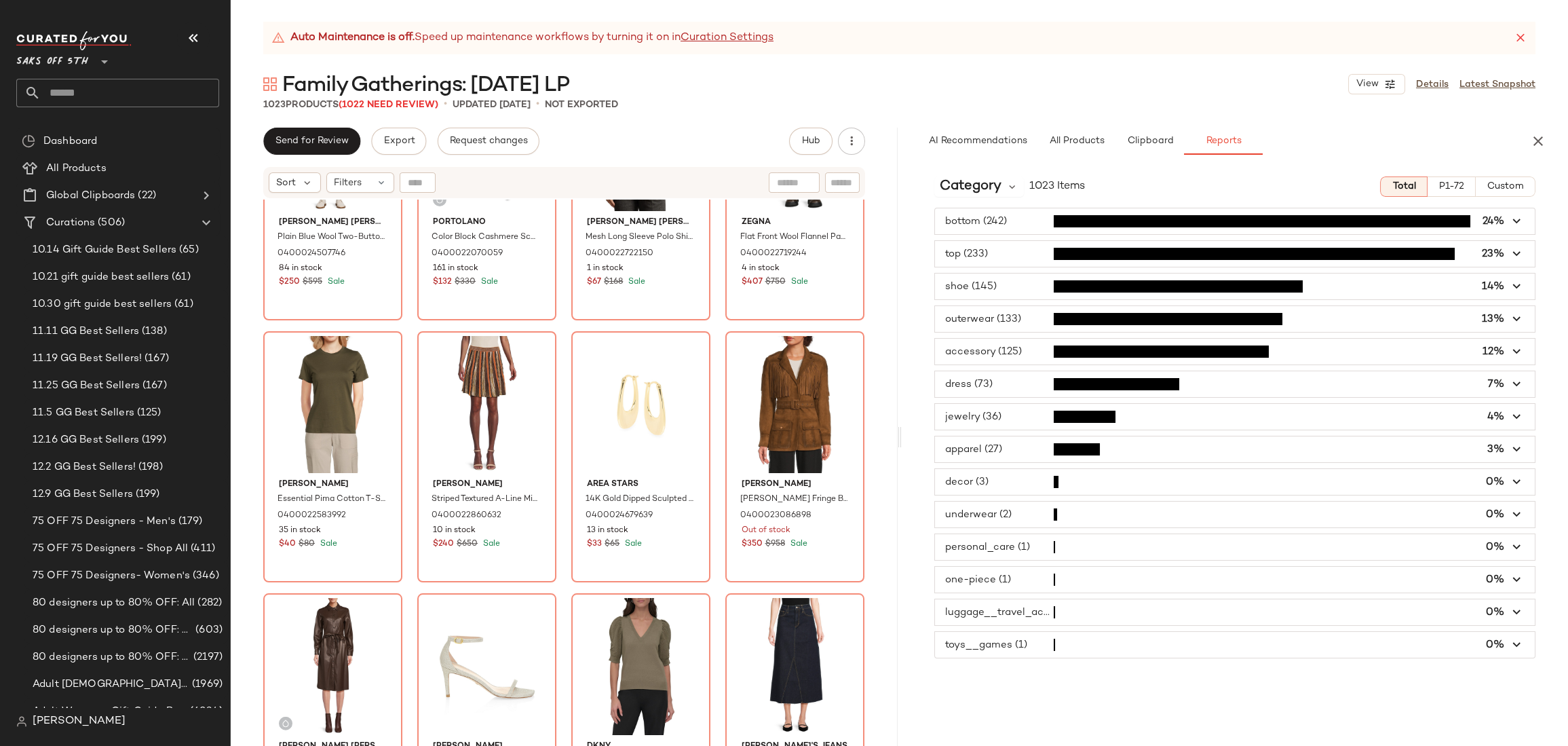
click at [1464, 185] on span "P1-72" at bounding box center [1450, 186] width 26 height 10
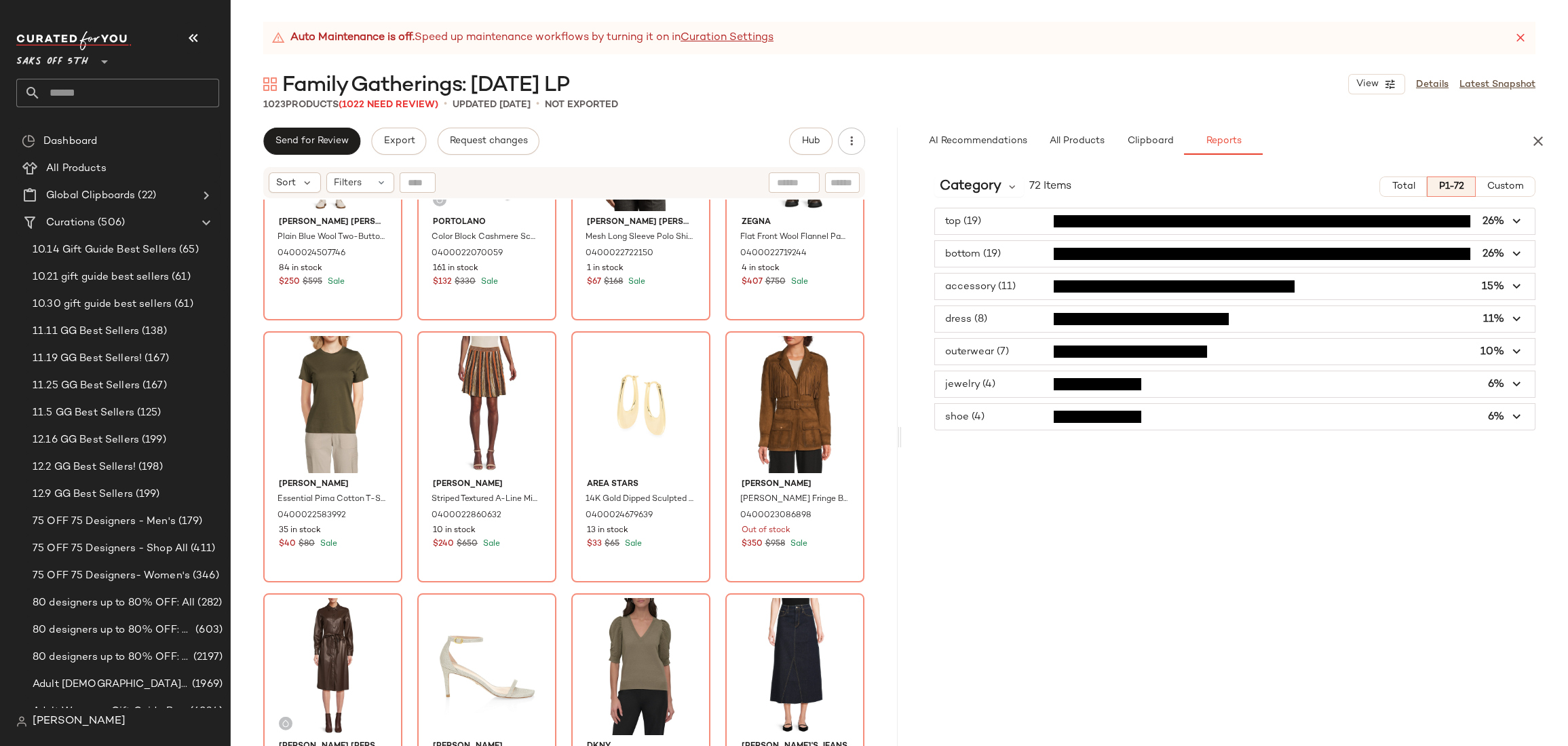
click at [1135, 471] on div "Category 72 Items Total P1-72 Custom top (19) 26% bottom (19) 26% accessory (11…" at bounding box center [1234, 456] width 666 height 580
click at [1517, 320] on icon "button" at bounding box center [1517, 318] width 15 height 15
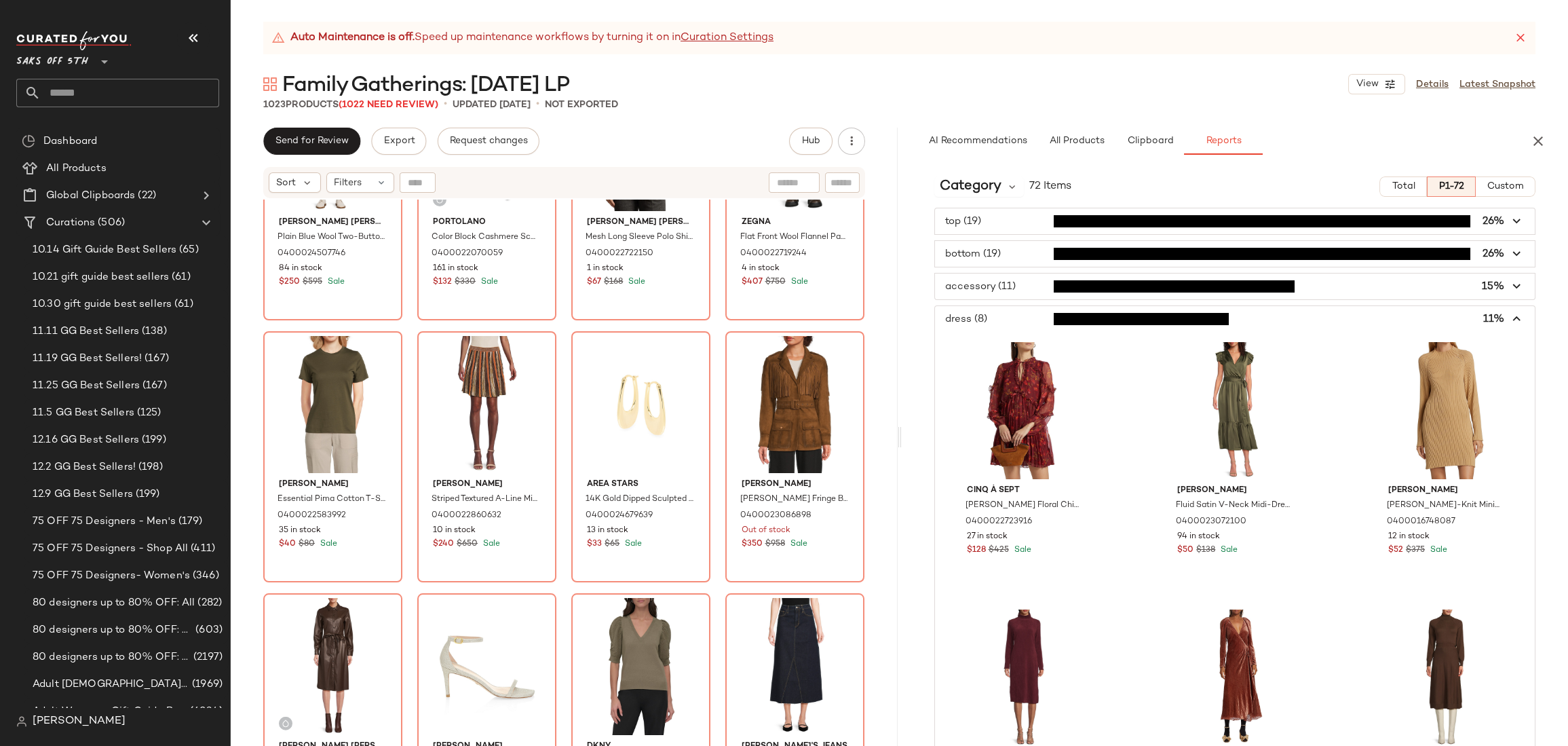
click at [1514, 315] on icon "button" at bounding box center [1517, 318] width 15 height 15
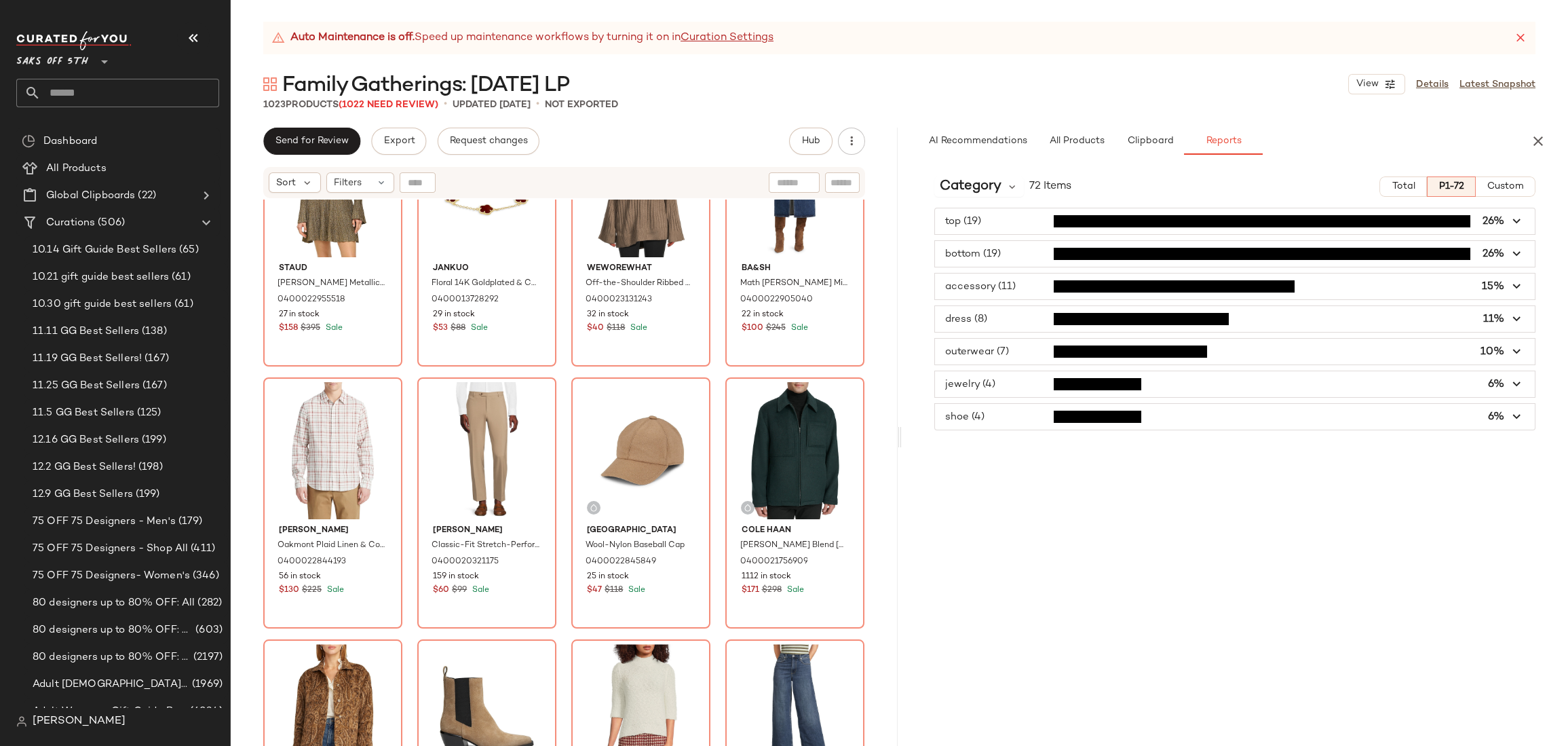
scroll to position [4310, 0]
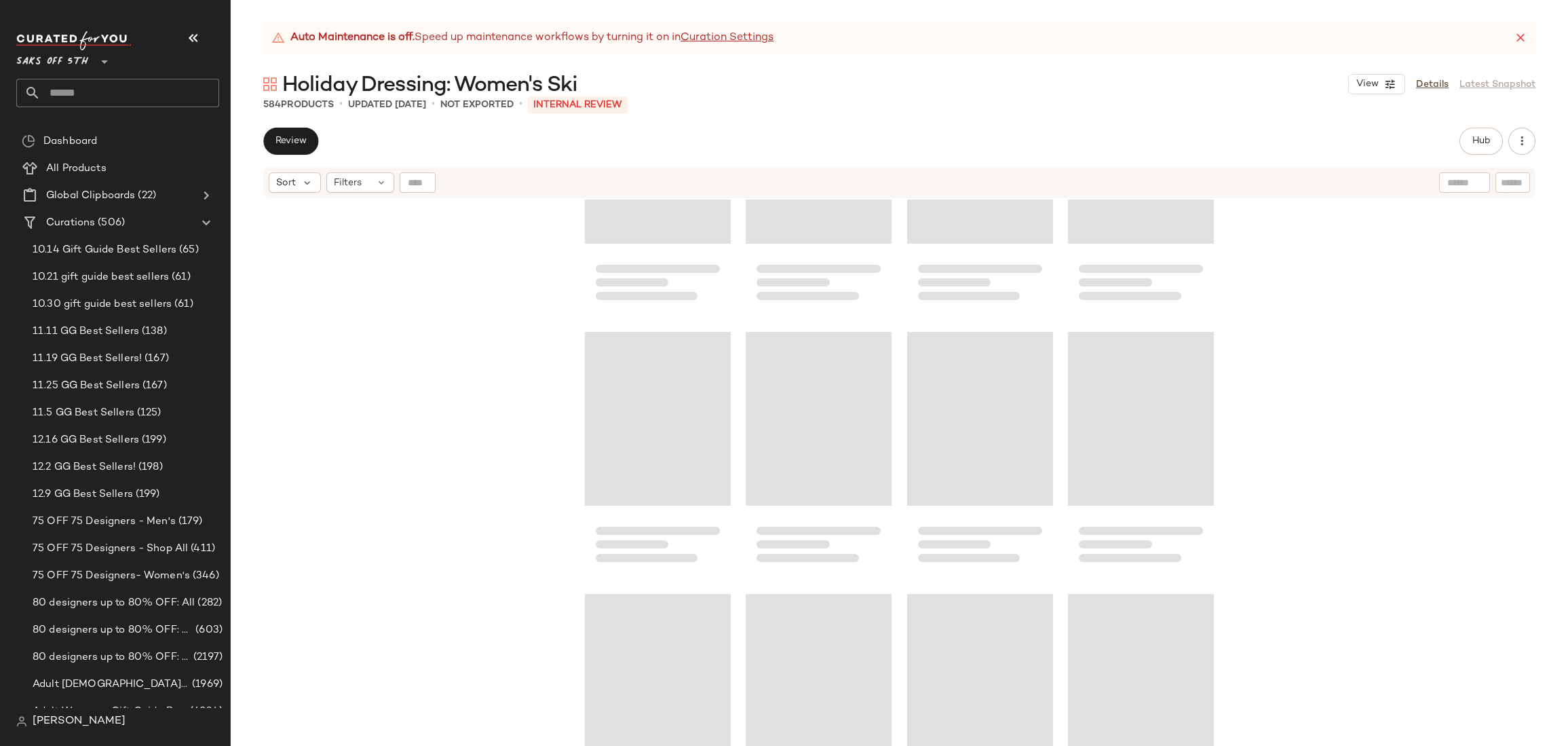
scroll to position [5183, 0]
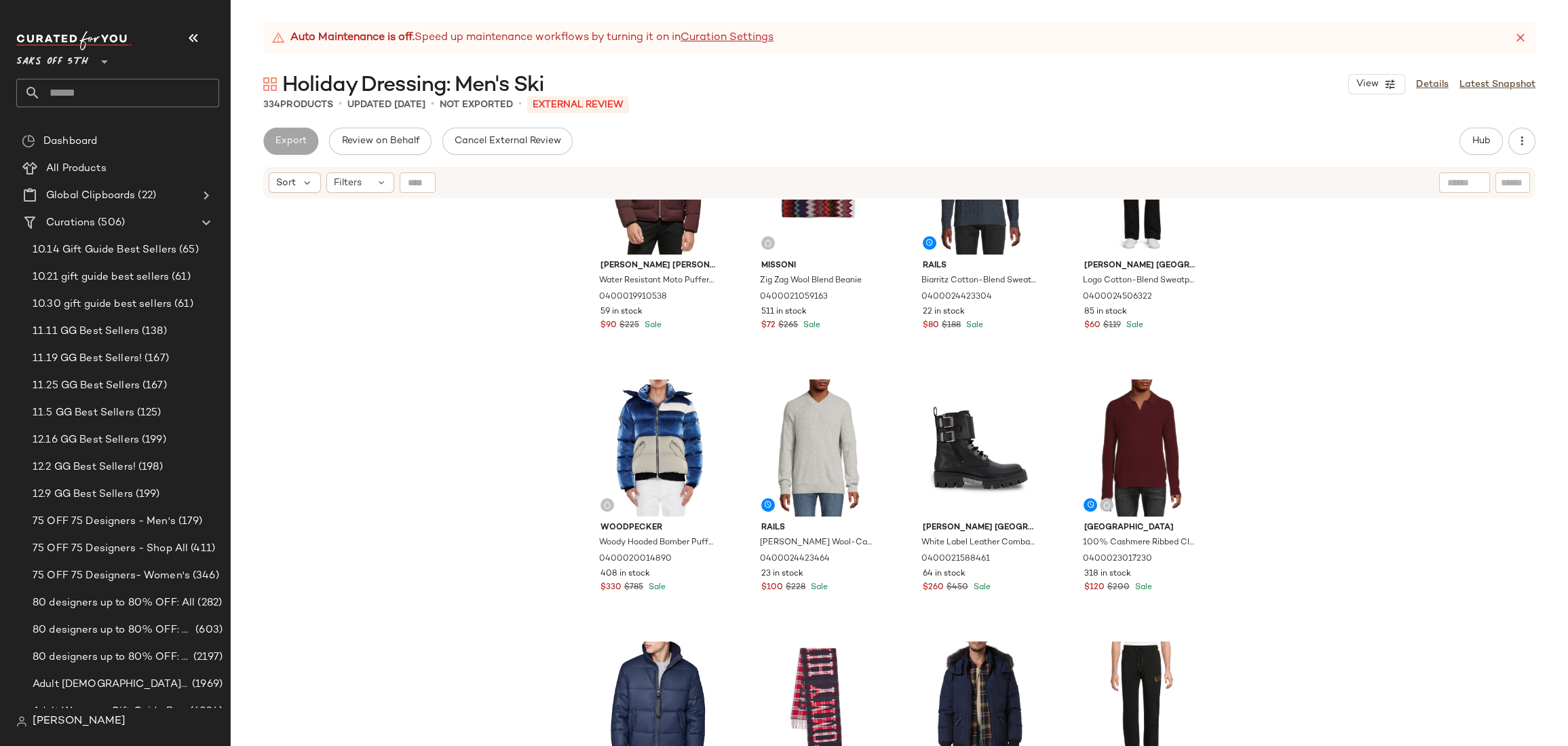
scroll to position [396, 0]
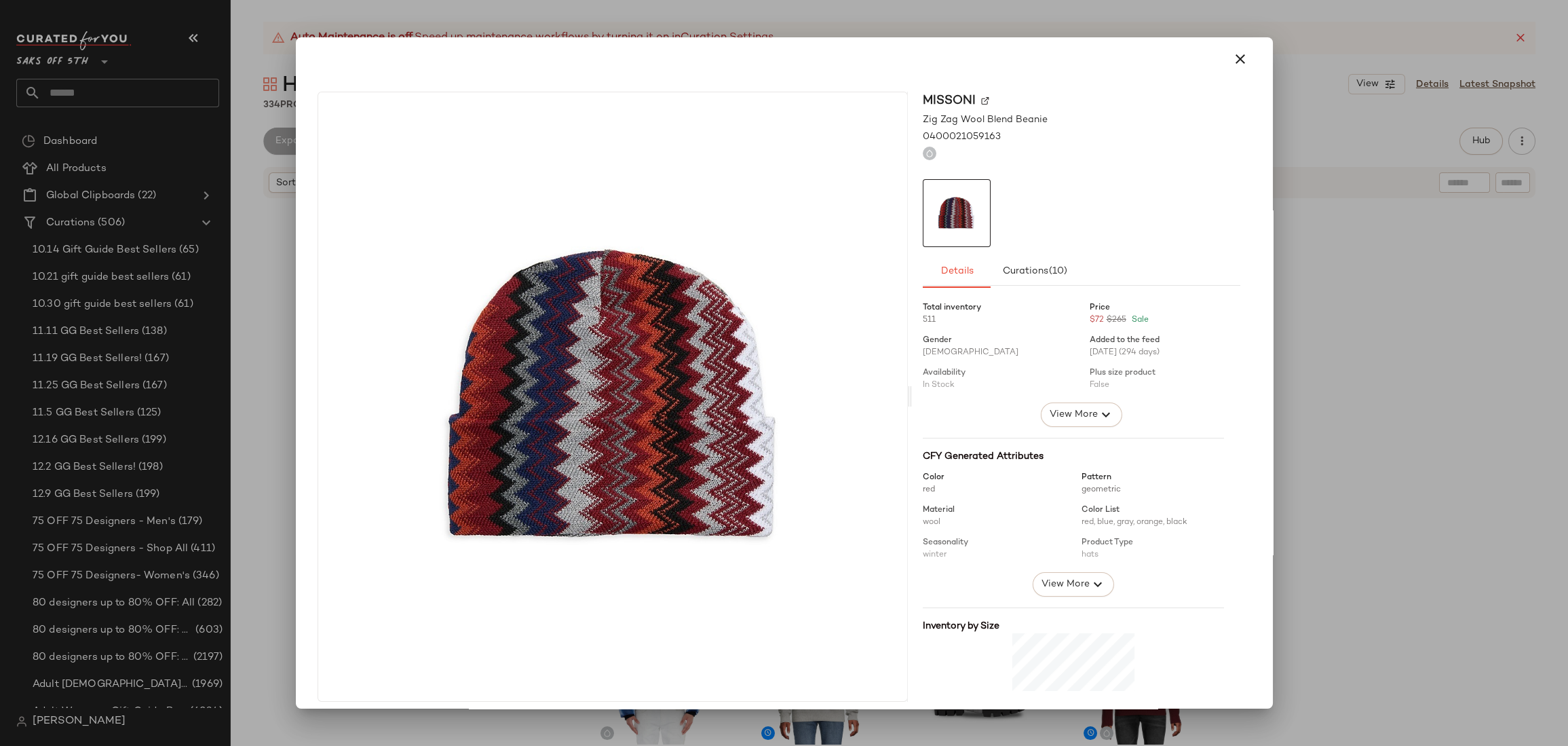
click at [1232, 61] on icon "button" at bounding box center [1240, 59] width 16 height 16
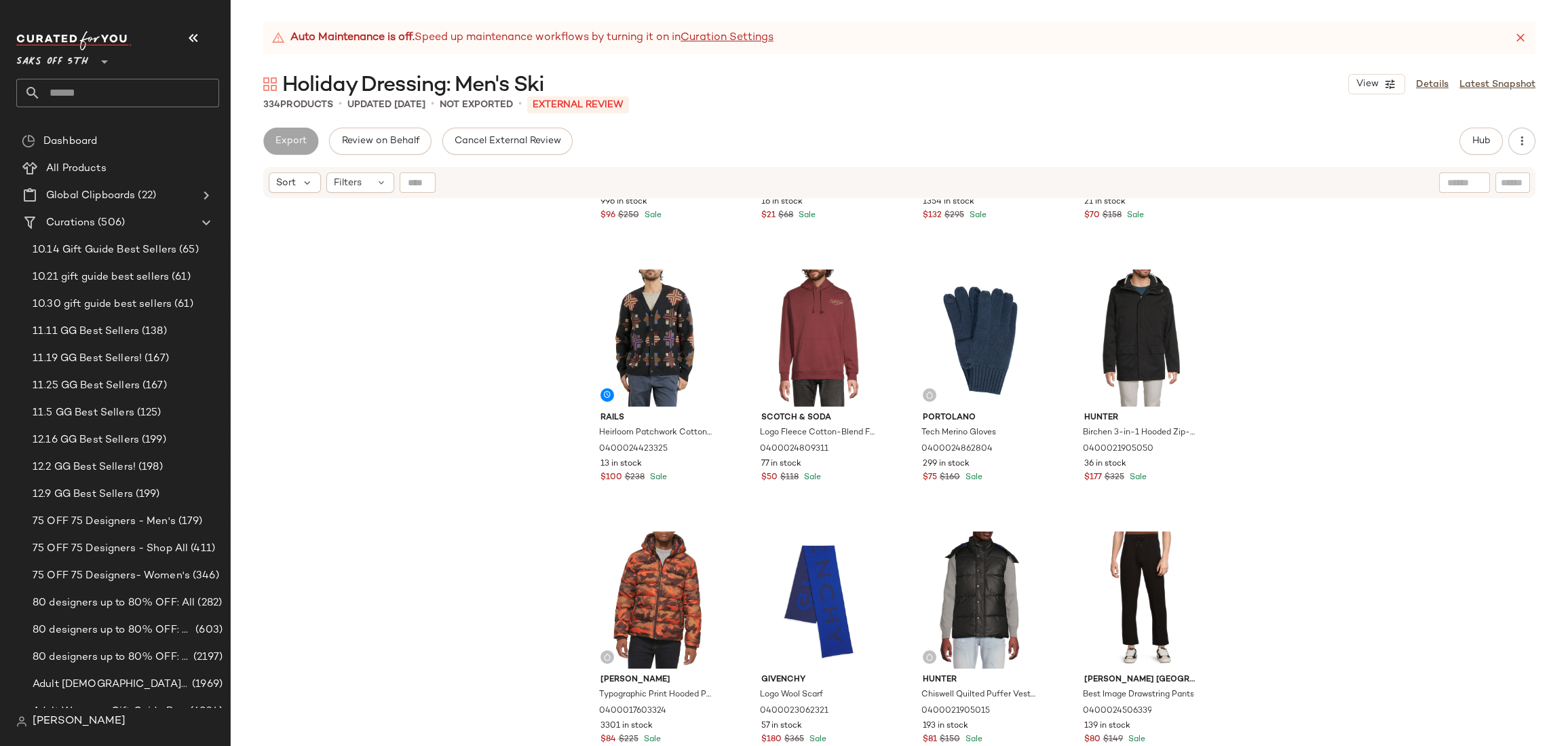
scroll to position [1027, 0]
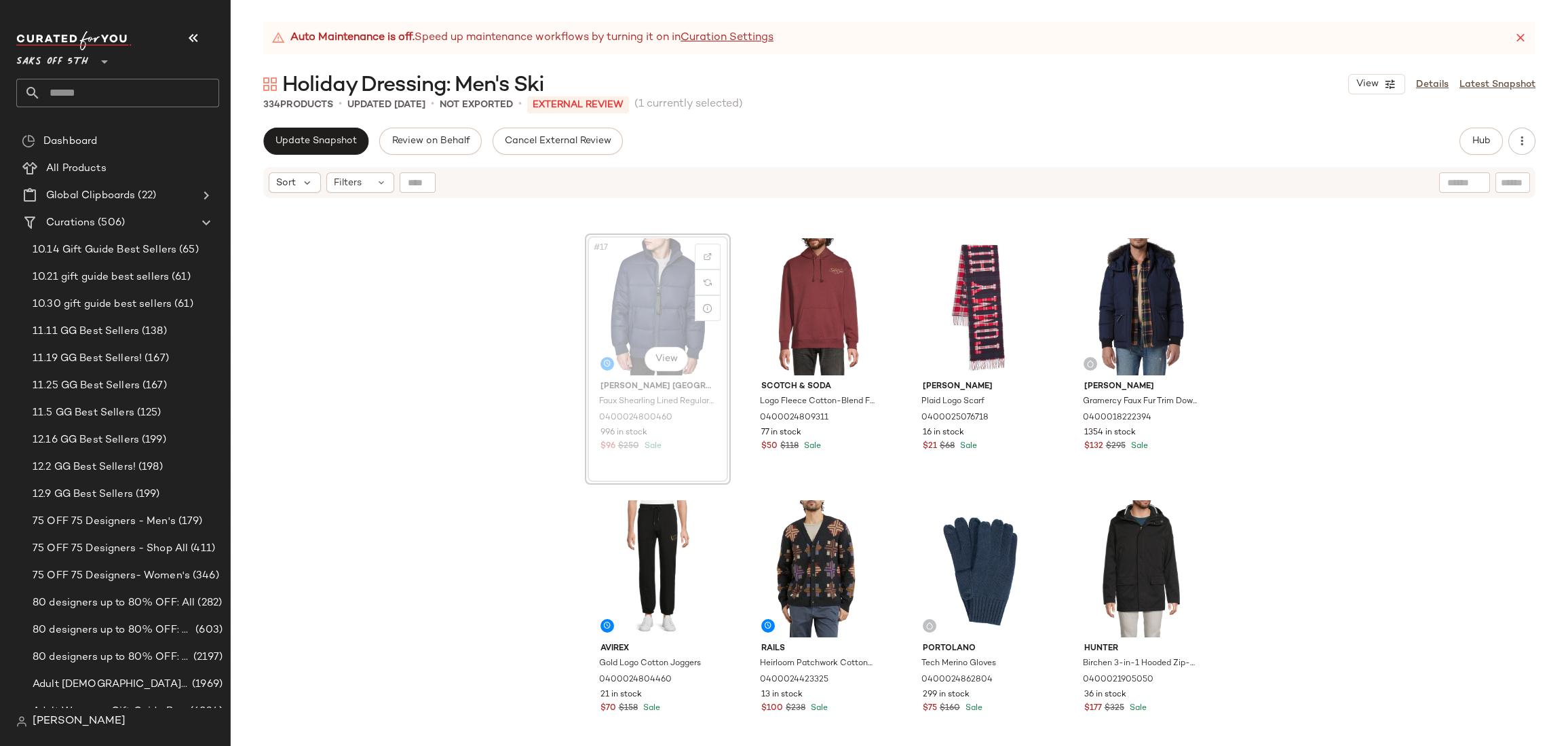
scroll to position [1022, 0]
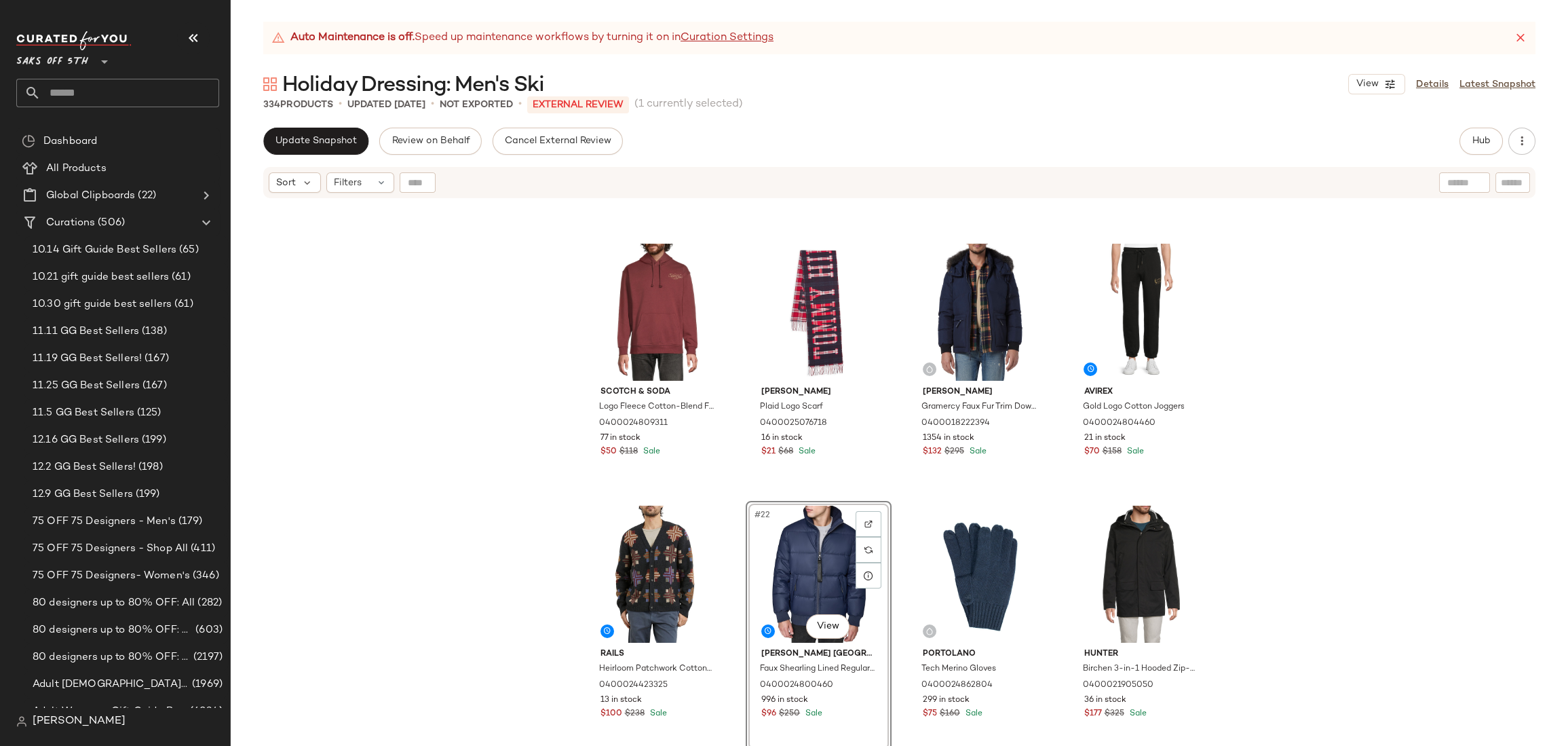
click at [1256, 317] on div "Scotch & Soda Logo Fleece Cotton-Blend Fleece Hoodie 0400024809311 77 in stock …" at bounding box center [899, 489] width 1338 height 580
click at [1275, 340] on div "Scotch & Soda Logo Fleece Cotton-Blend Fleece Hoodie 0400024809311 77 in stock …" at bounding box center [899, 489] width 1338 height 580
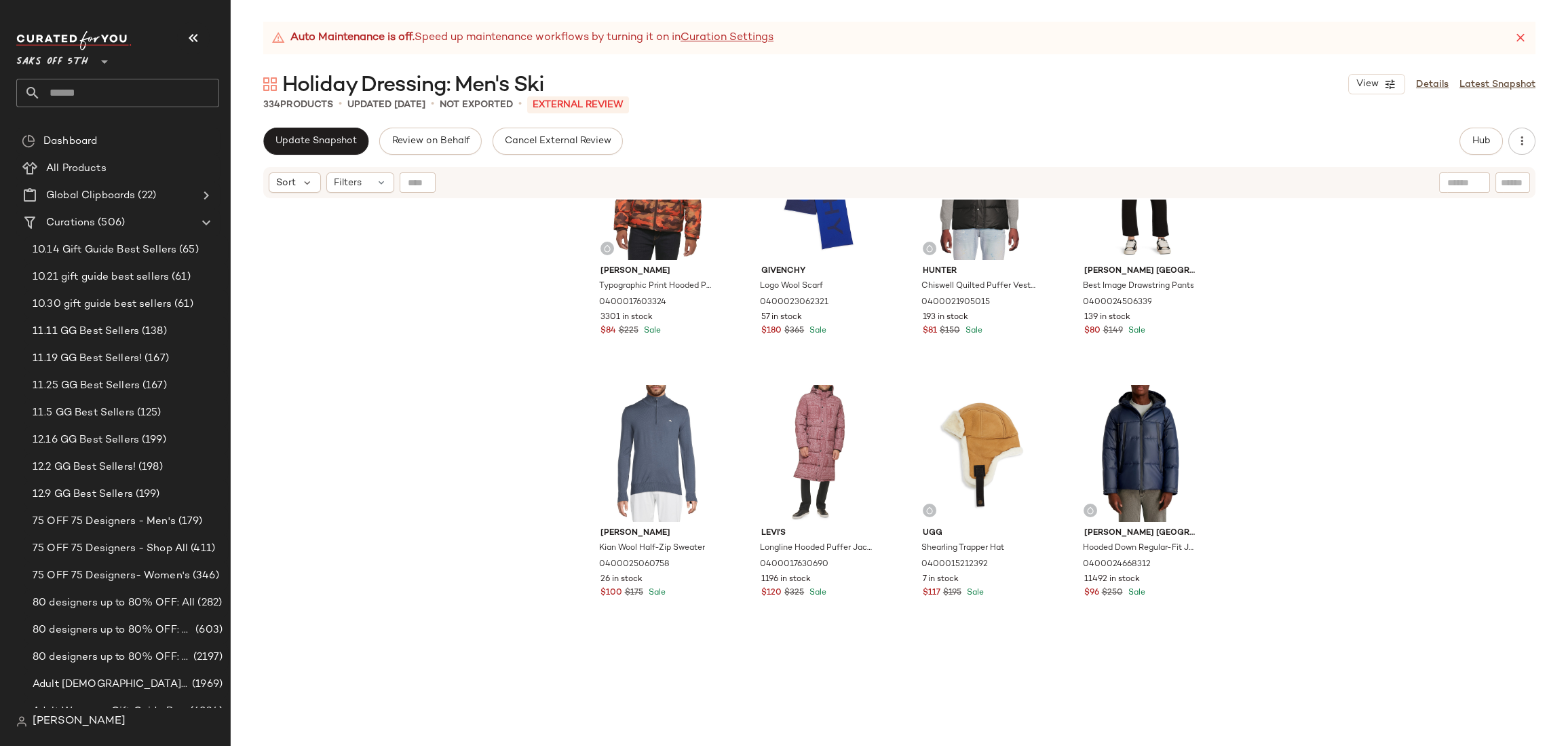
scroll to position [1736, 0]
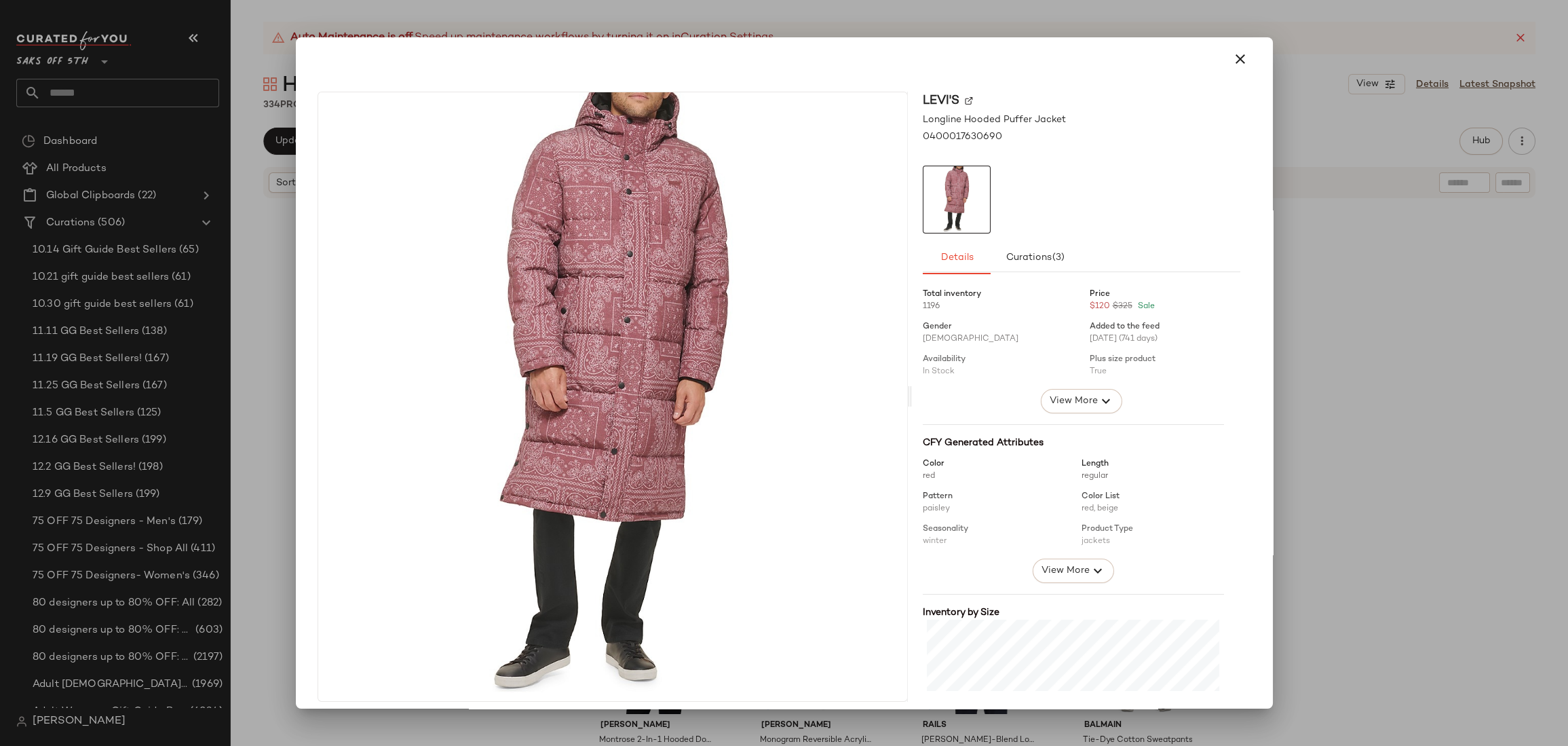
click at [1232, 59] on icon "button" at bounding box center [1240, 59] width 16 height 16
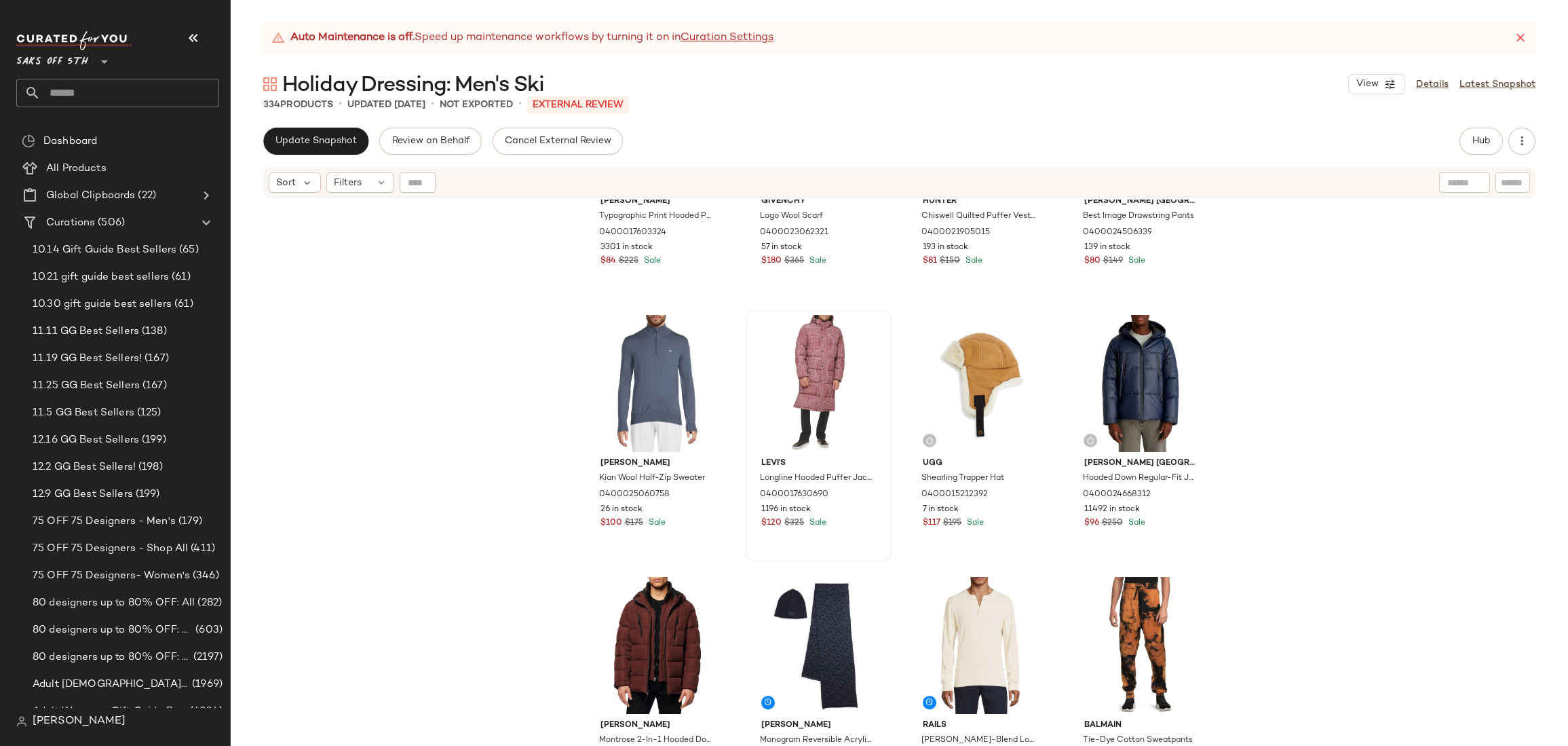
click at [1291, 305] on div "Tommy Hilfiger Typographic Print Hooded Puffer Jacket 0400017603324 3301 in sto…" at bounding box center [899, 489] width 1338 height 580
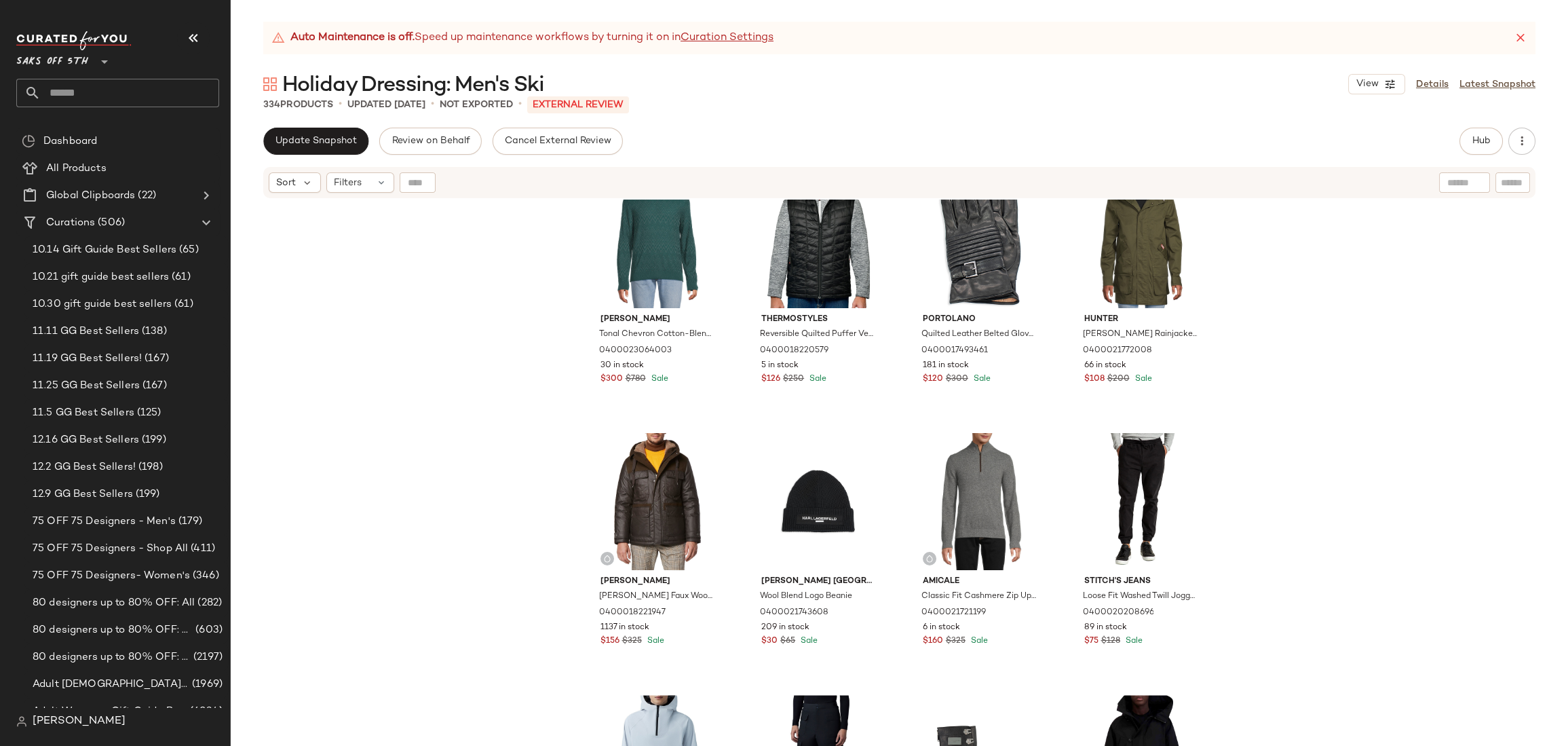
scroll to position [5953, 0]
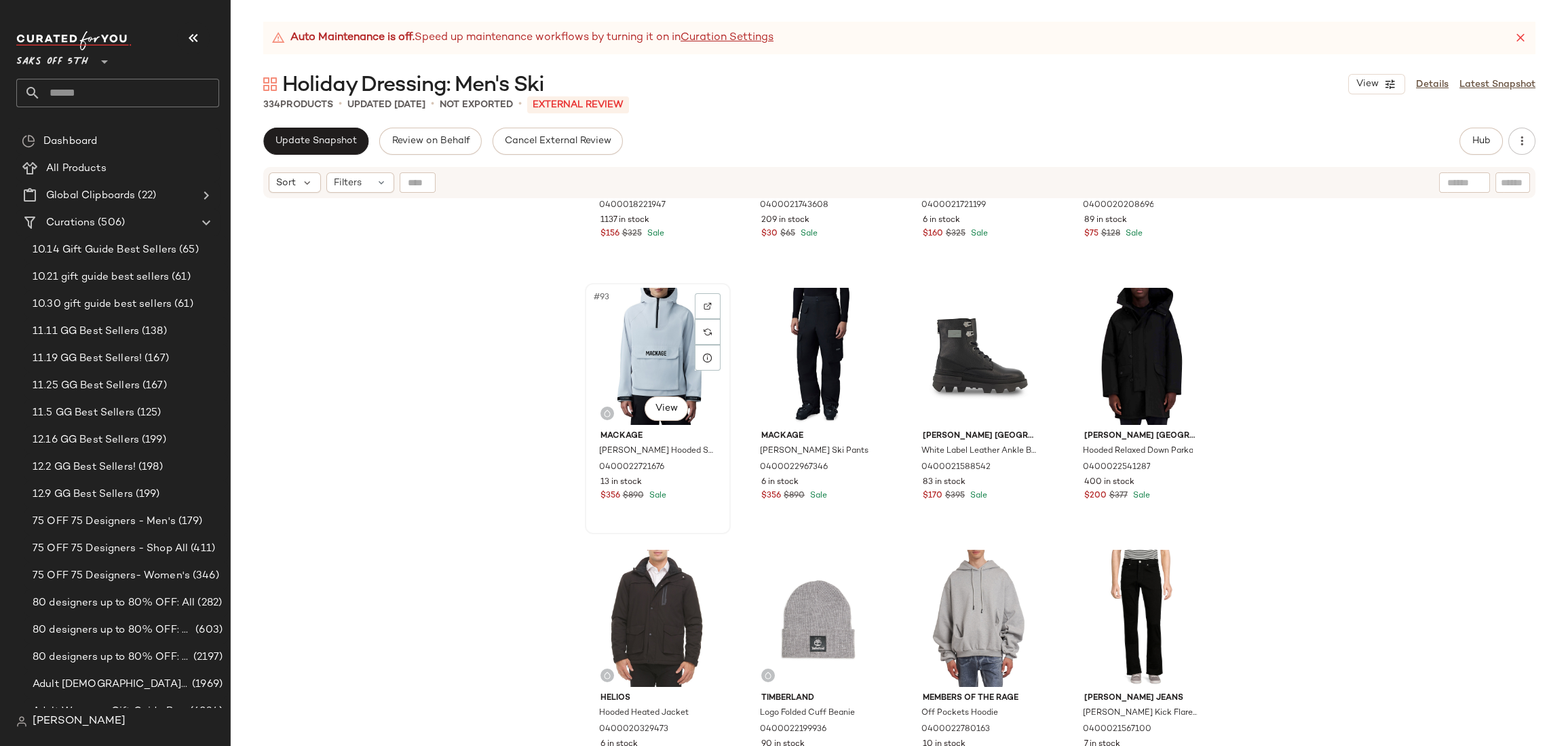
click at [593, 318] on div "#93 View" at bounding box center [658, 355] width 137 height 137
click at [1084, 318] on div "#96 View" at bounding box center [1140, 355] width 137 height 137
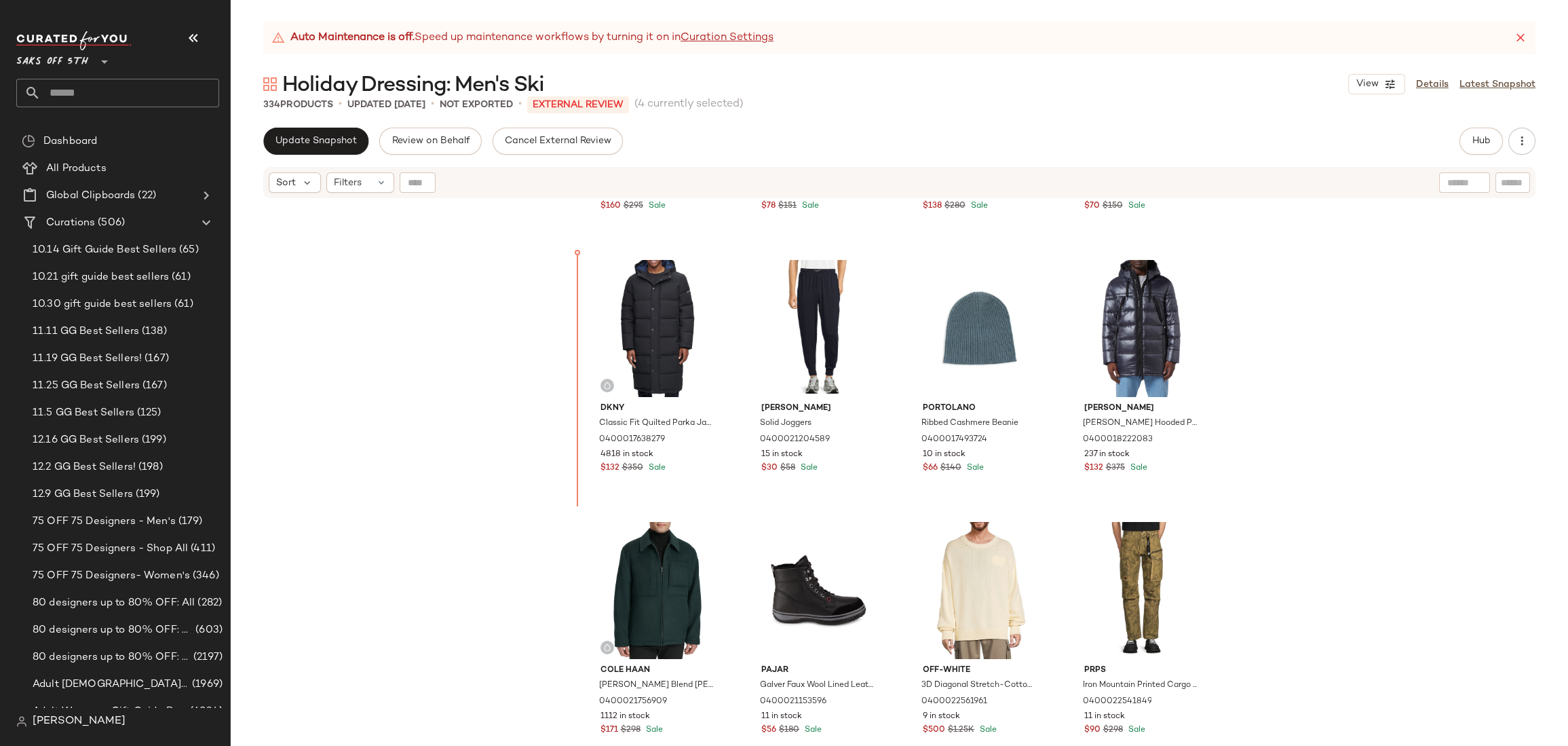
scroll to position [3102, 0]
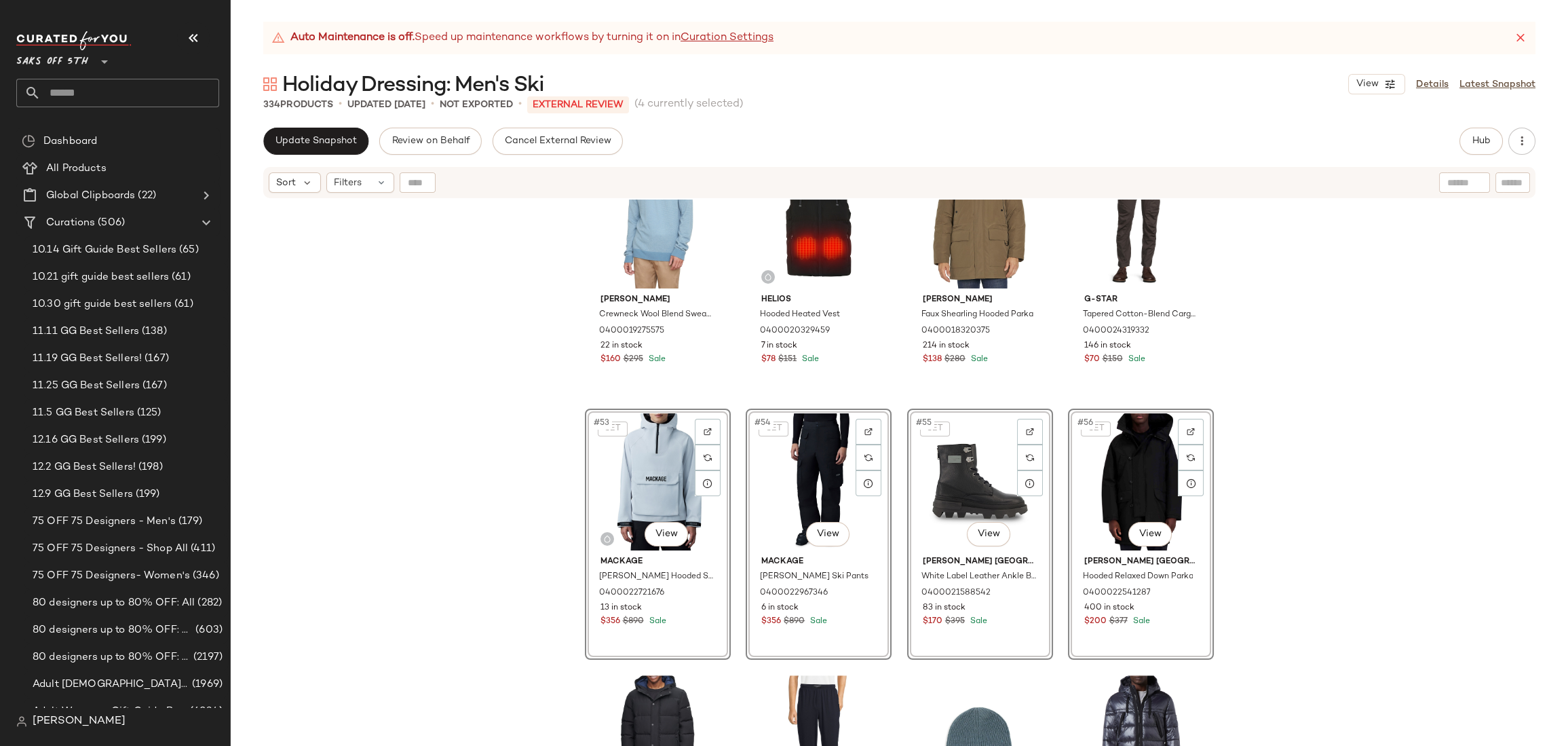
scroll to position [3242, 0]
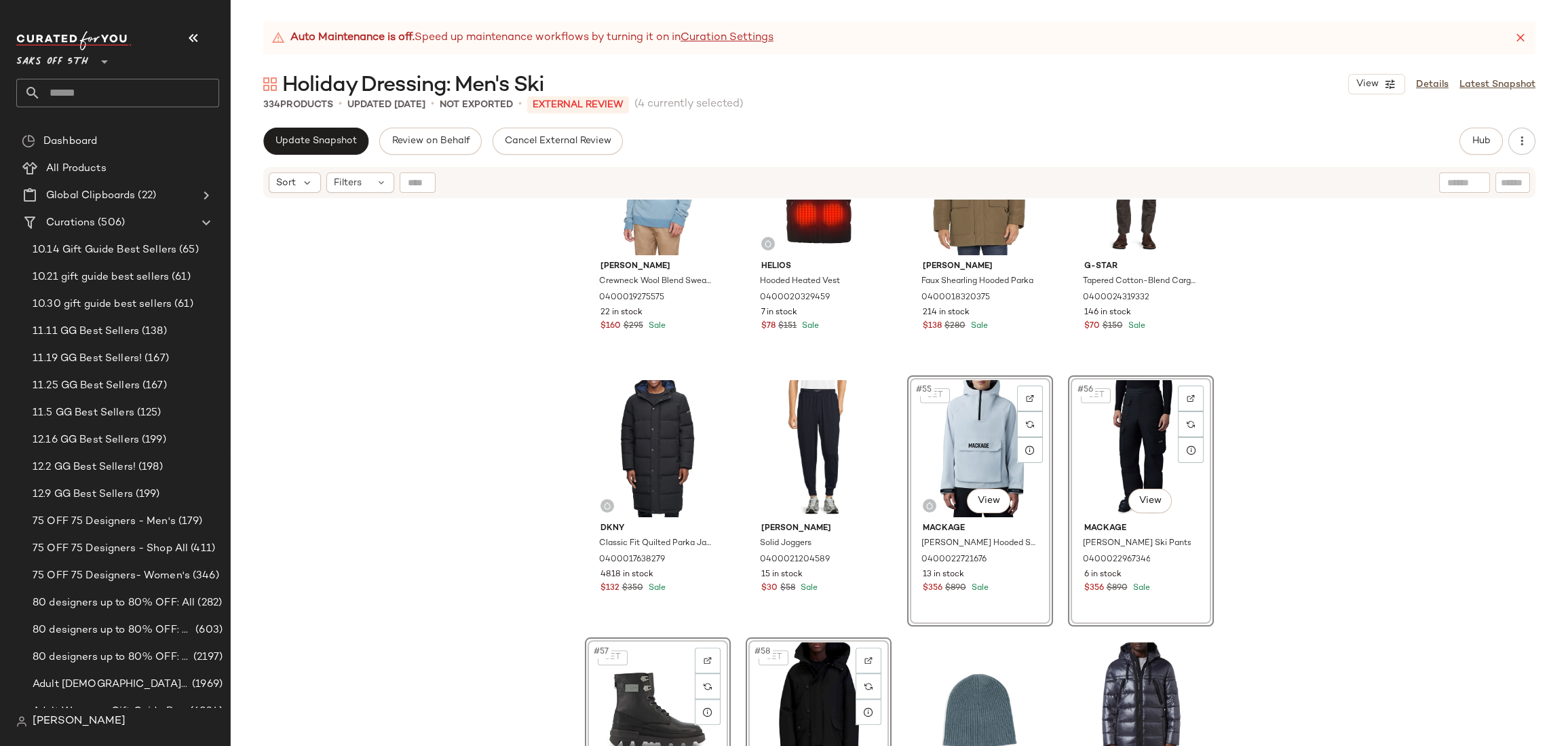
click at [1279, 300] on div "Cole Haan Stand Collar Quilted Jacket 0400024801390 96 in stock $150 $298 Sale …" at bounding box center [899, 489] width 1338 height 580
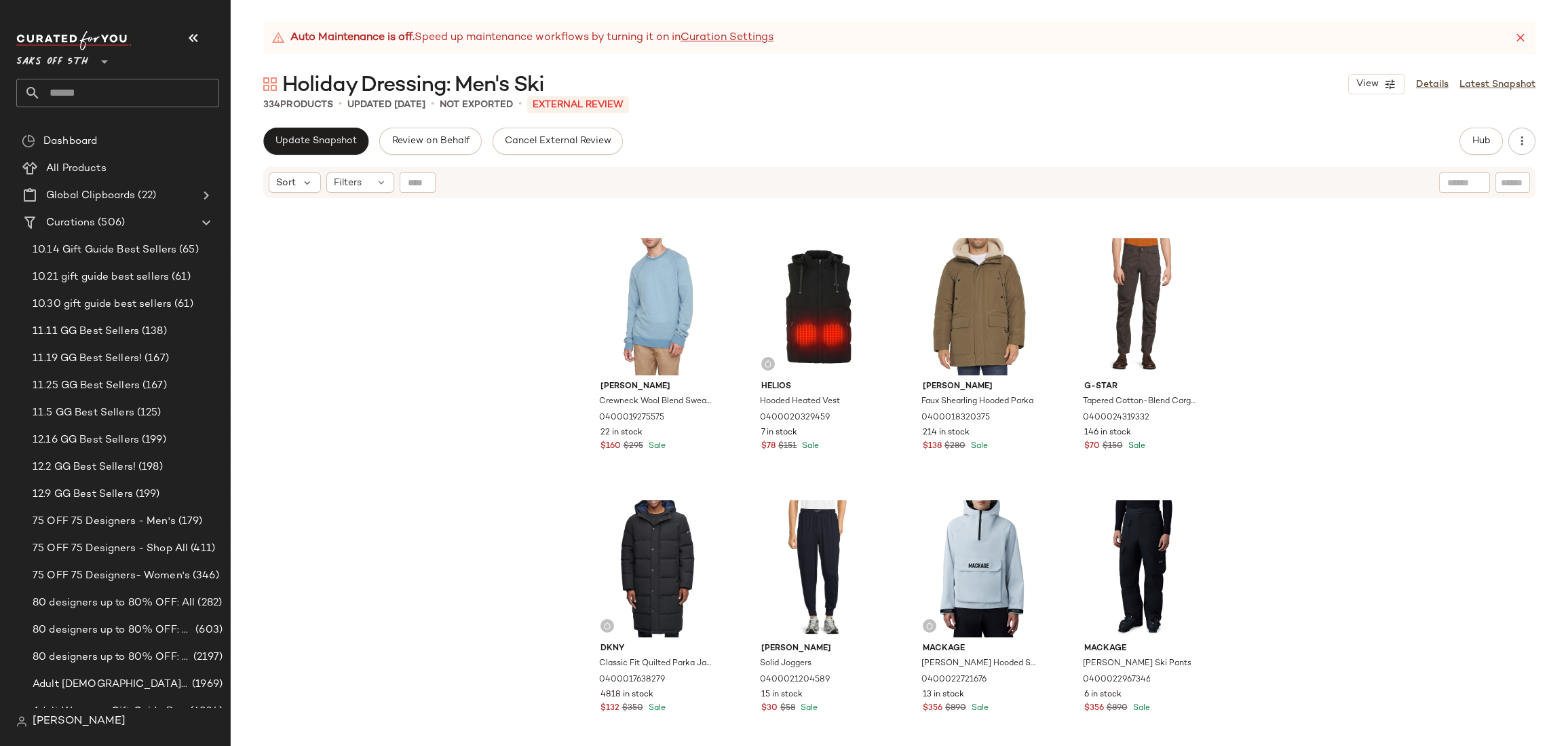
scroll to position [3331, 0]
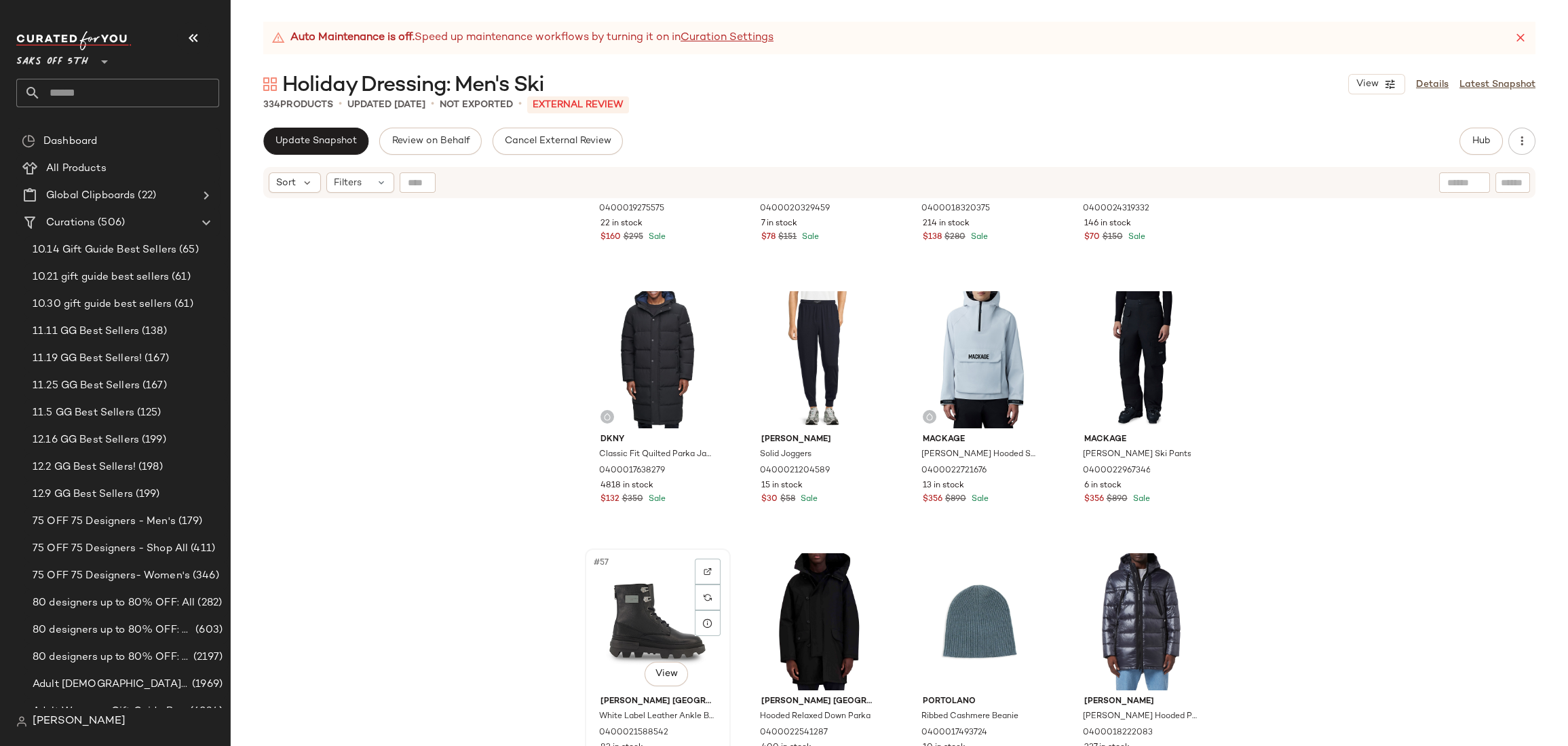
click at [667, 567] on div "#57 View" at bounding box center [658, 621] width 137 height 137
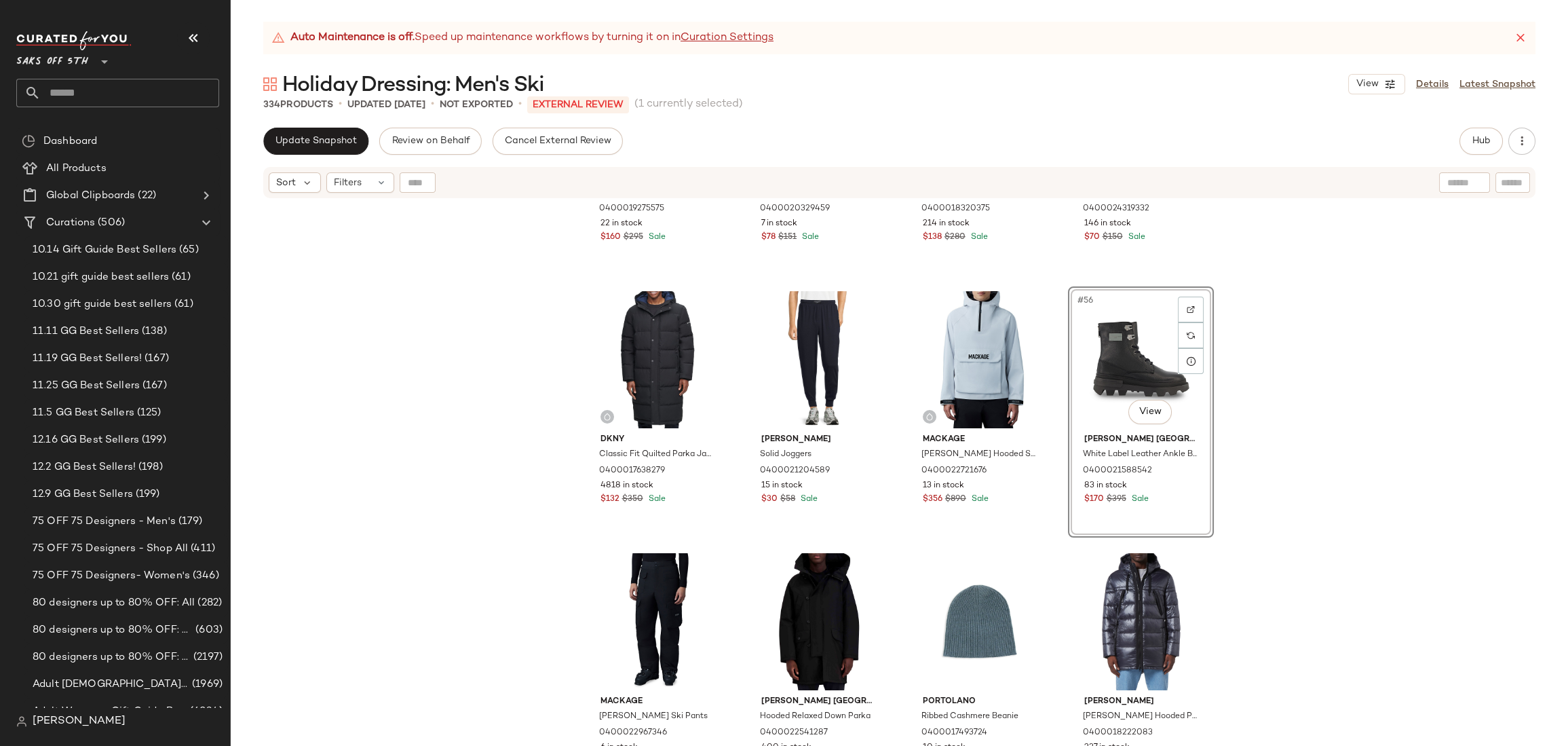
click at [1294, 285] on div "Vince Crewneck Wool Blend Sweatshirt 0400019275575 22 in stock $160 $295 Sale H…" at bounding box center [899, 489] width 1338 height 580
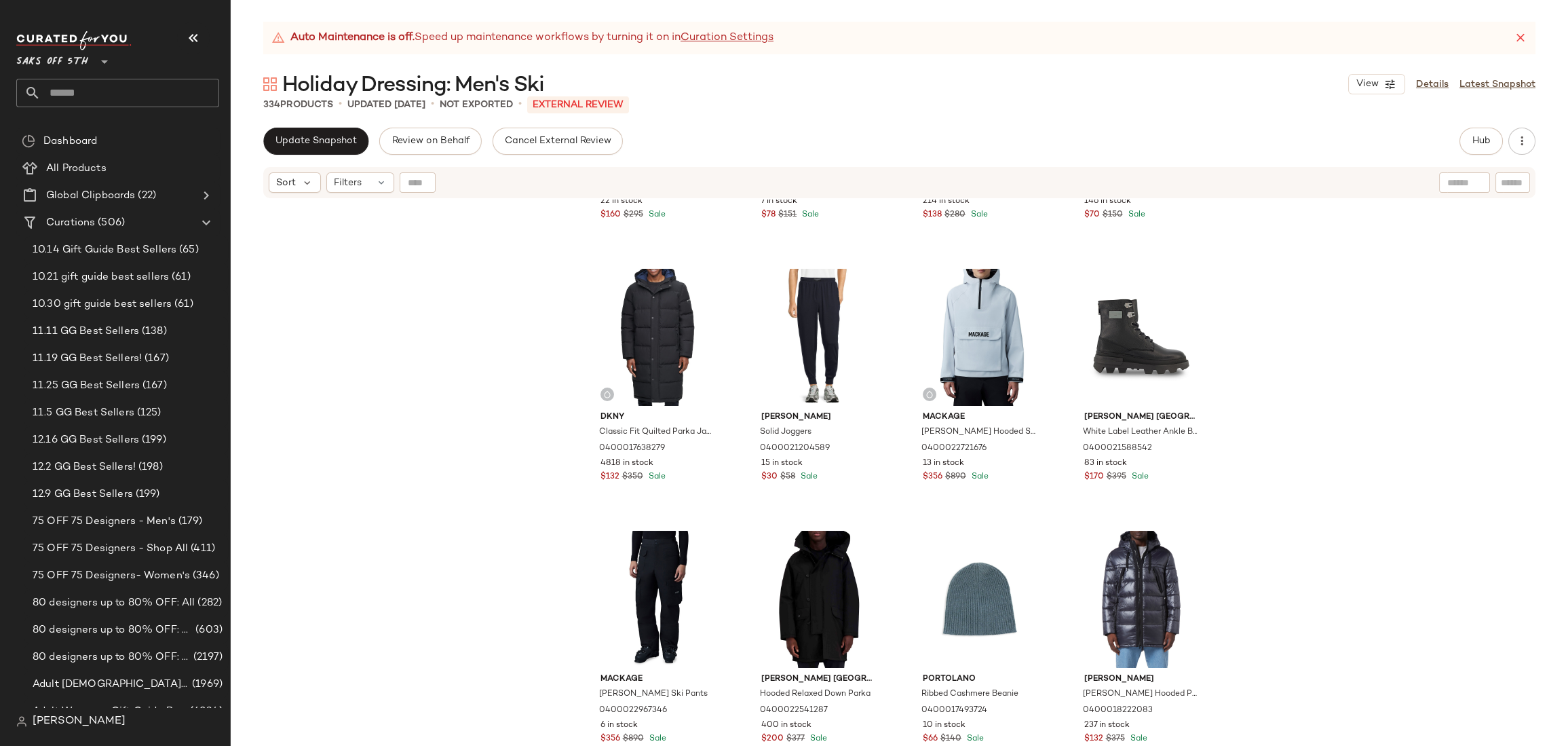
scroll to position [3355, 0]
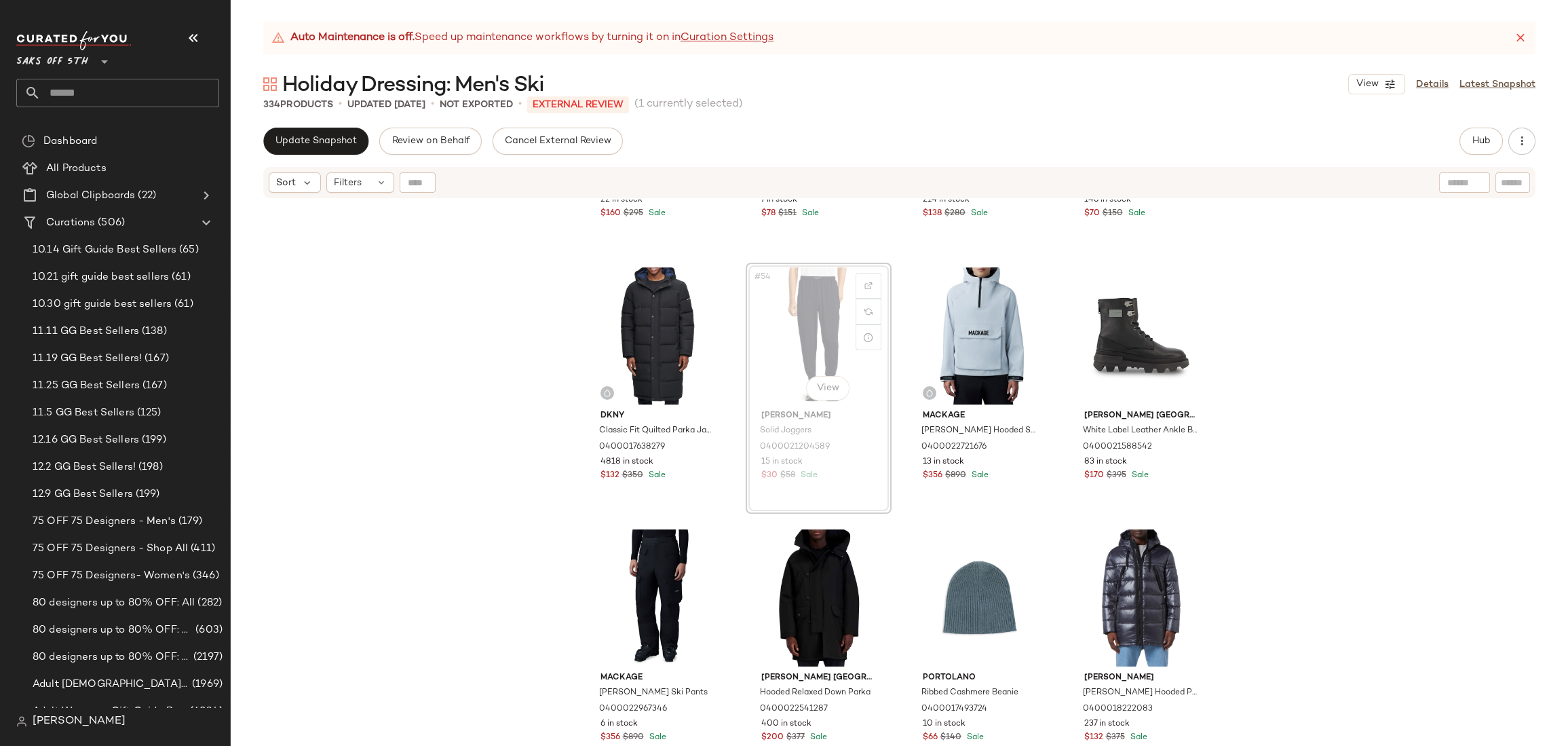
scroll to position [3352, 0]
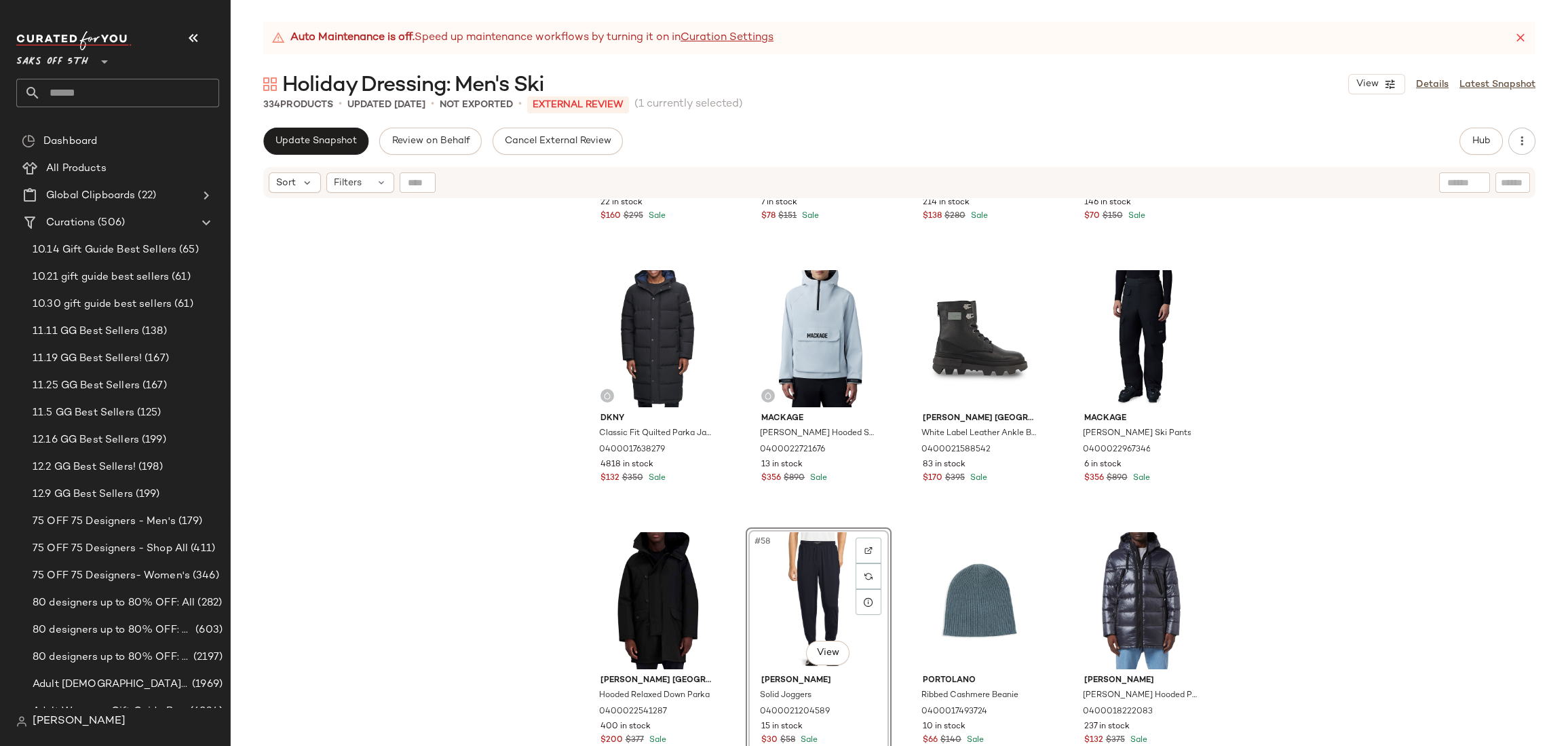
click at [1285, 369] on div "Vince Crewneck Wool Blend Sweatshirt 0400019275575 22 in stock $160 $295 Sale H…" at bounding box center [899, 489] width 1338 height 580
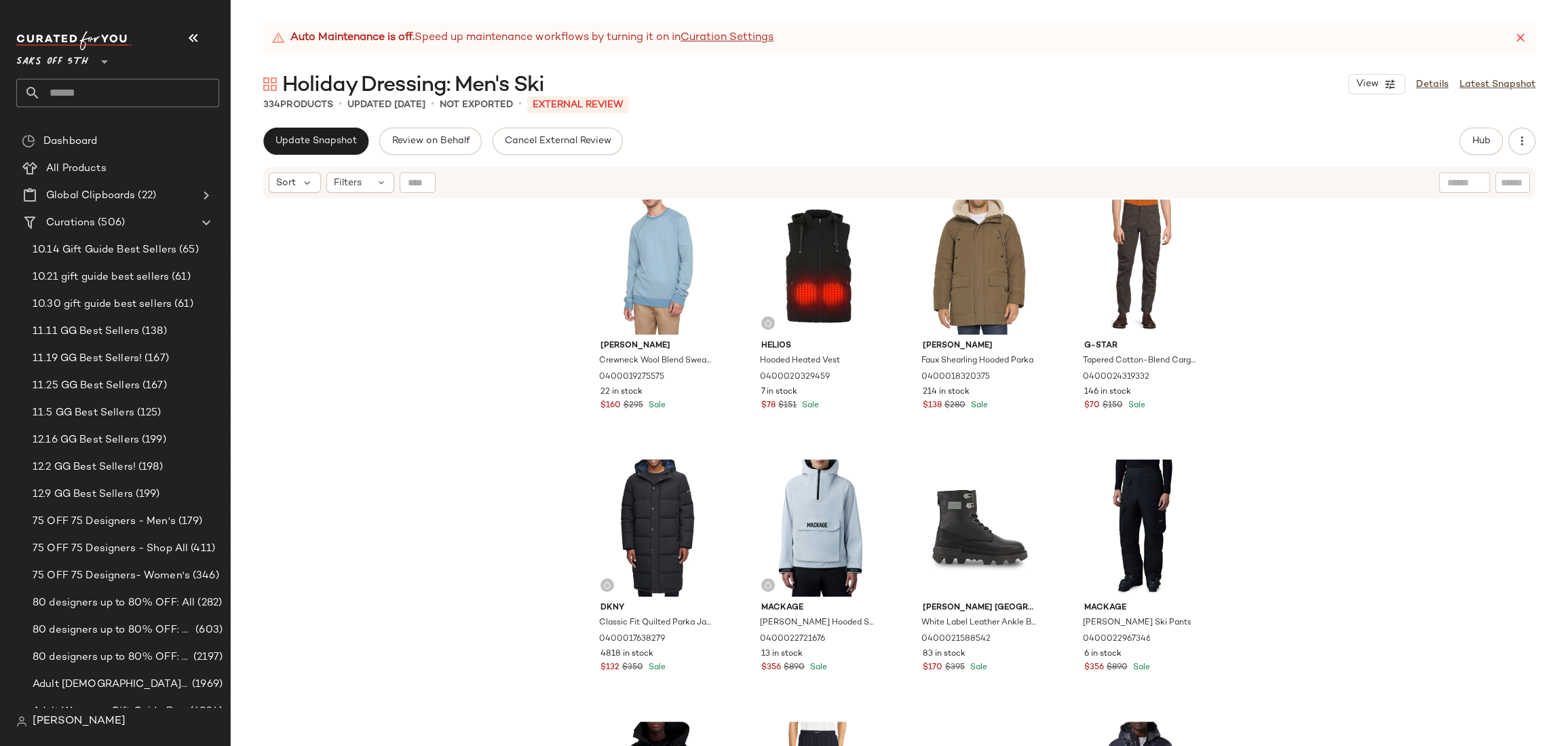
scroll to position [3134, 0]
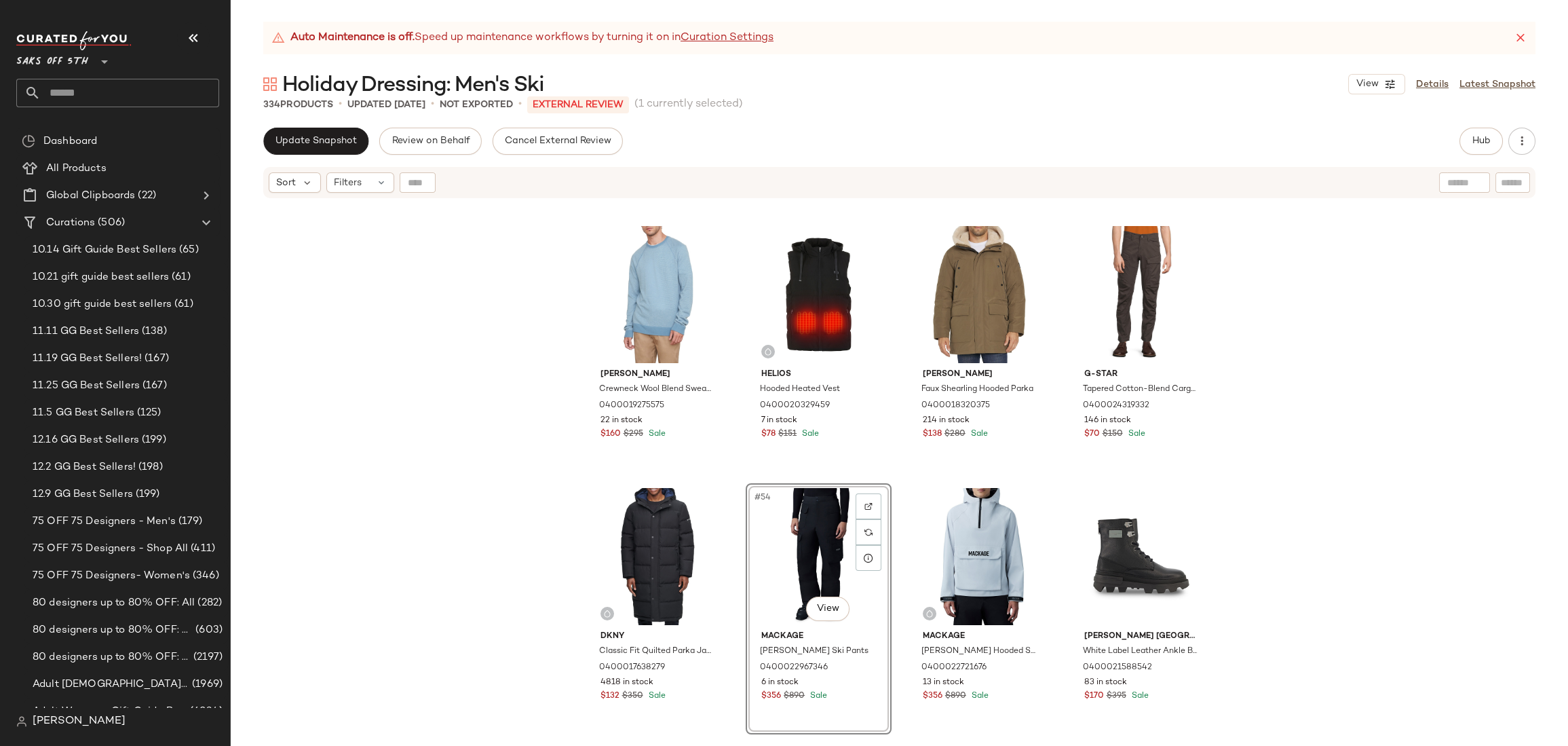
click at [1322, 387] on div "Cole Haan Stand Collar Quilted Jacket 0400024801390 96 in stock $150 $298 Sale …" at bounding box center [899, 489] width 1338 height 580
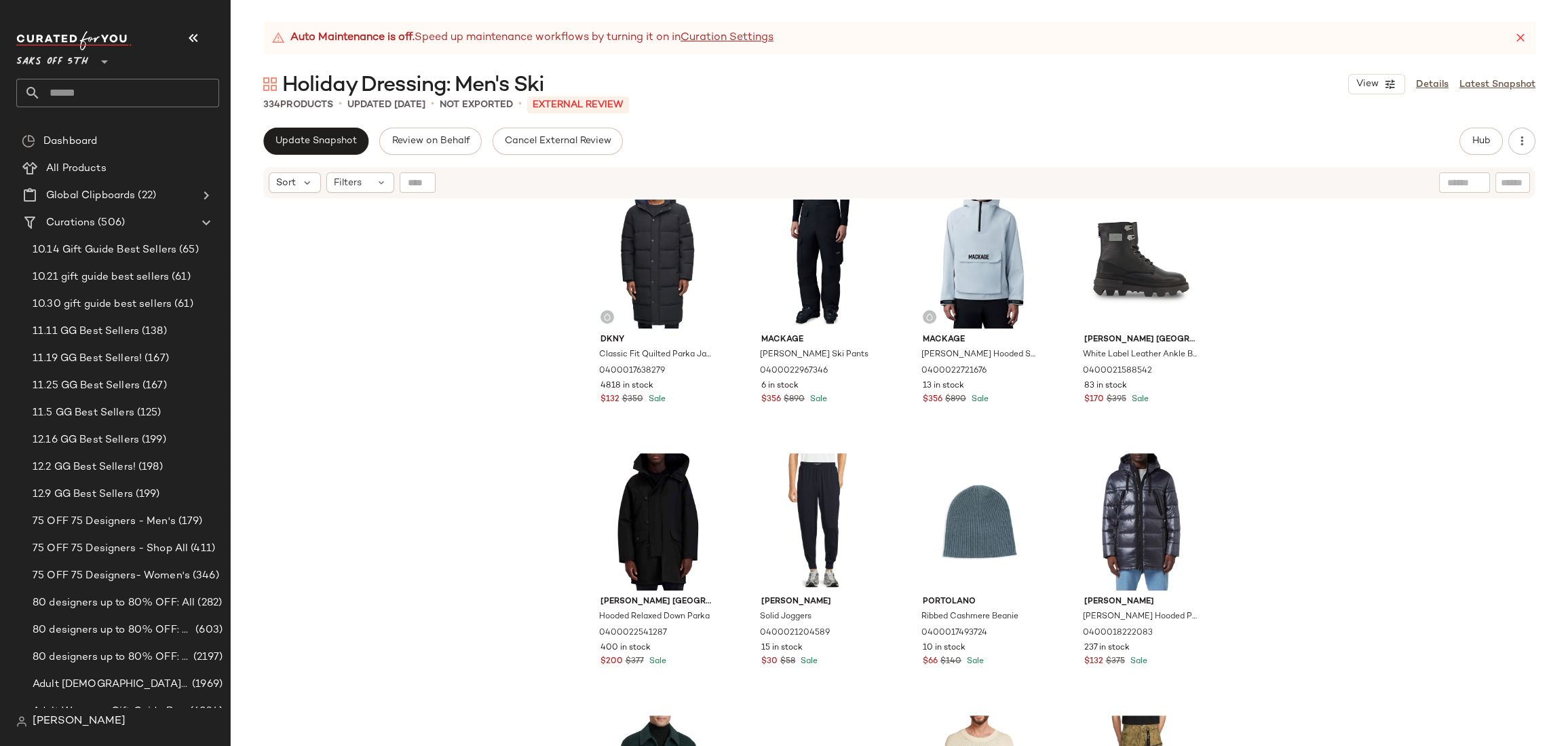
scroll to position [3429, 0]
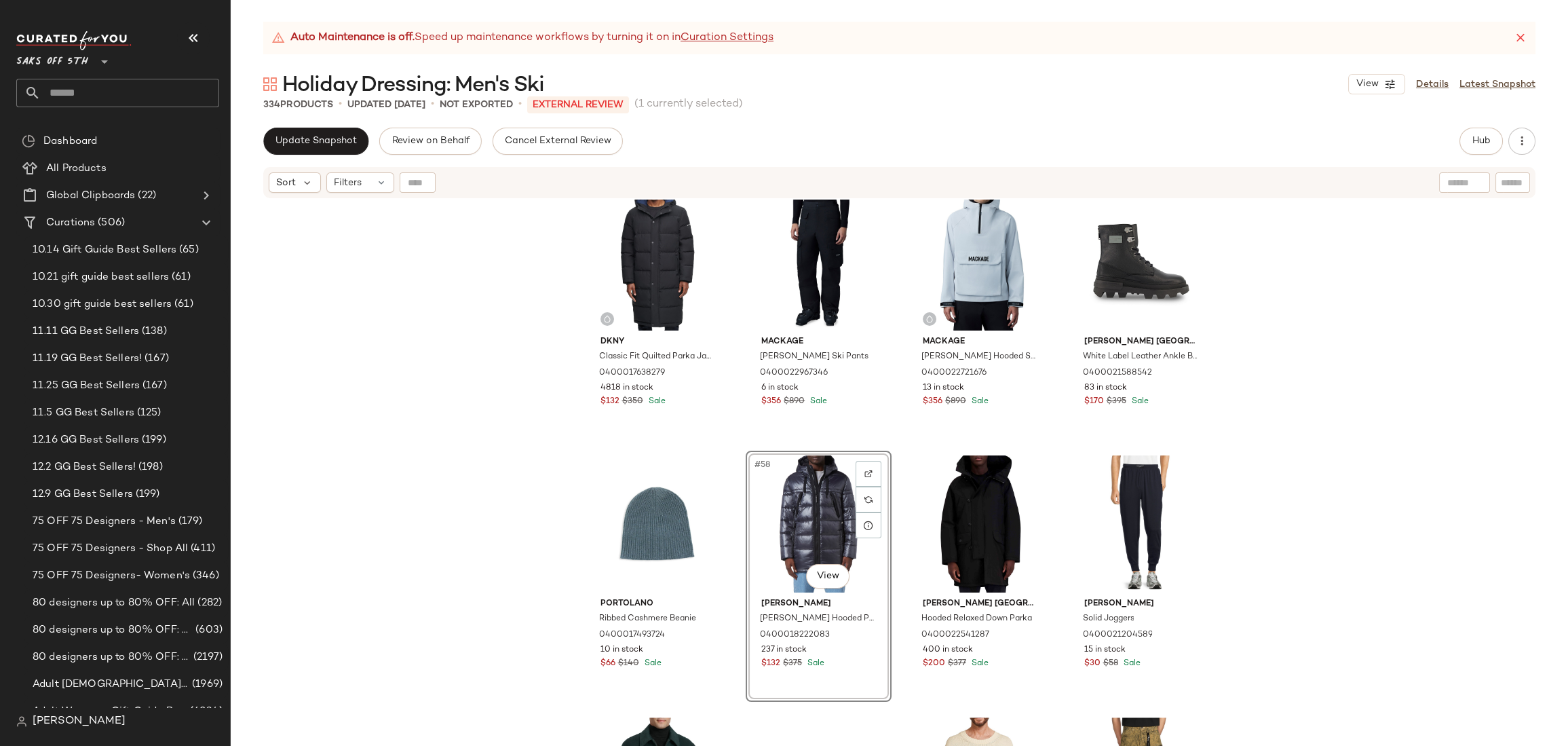
click at [1330, 347] on div "Dkny Classic Fit Quilted Parka Jacket 0400017638279 4818 in stock $132 $350 Sal…" at bounding box center [899, 489] width 1338 height 580
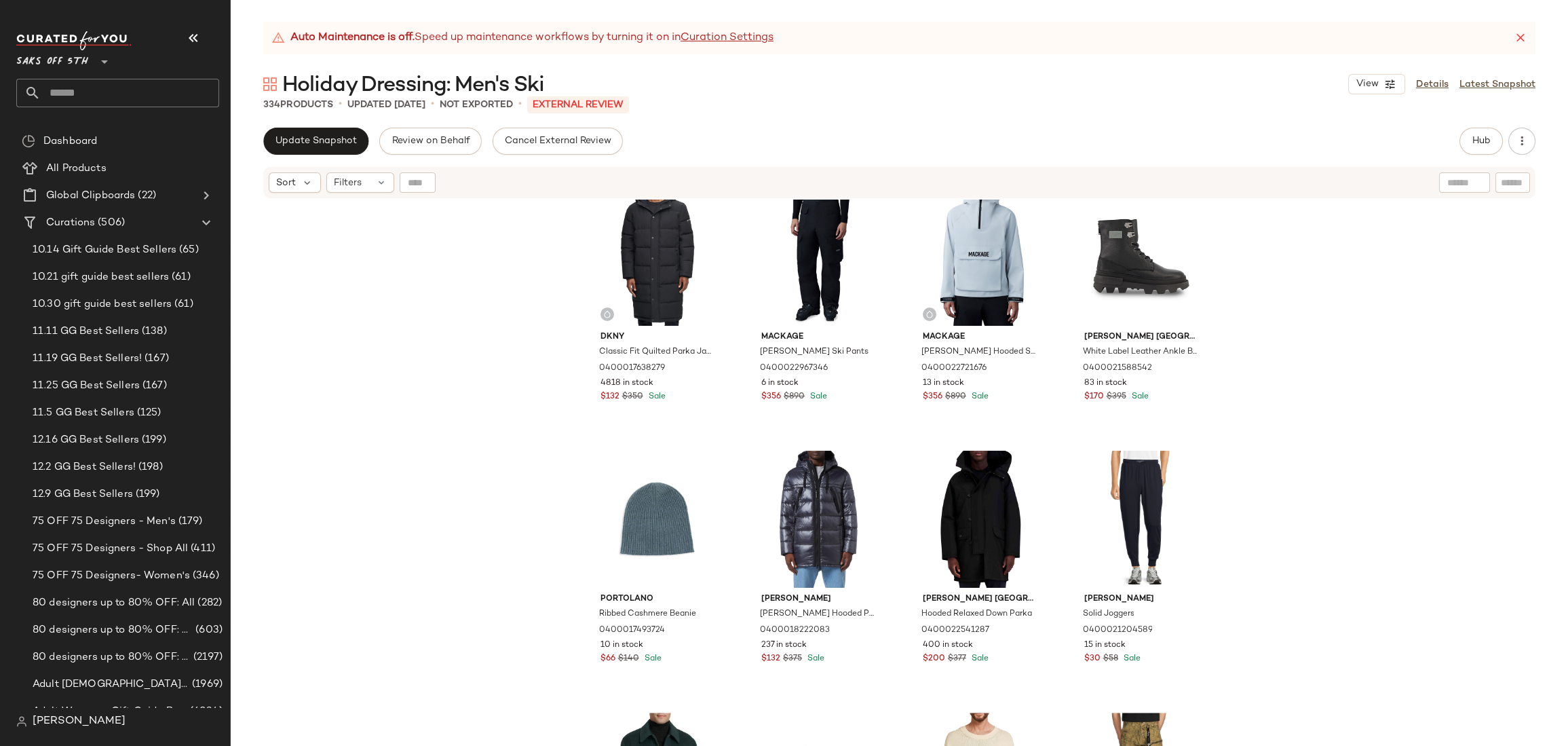
scroll to position [3440, 0]
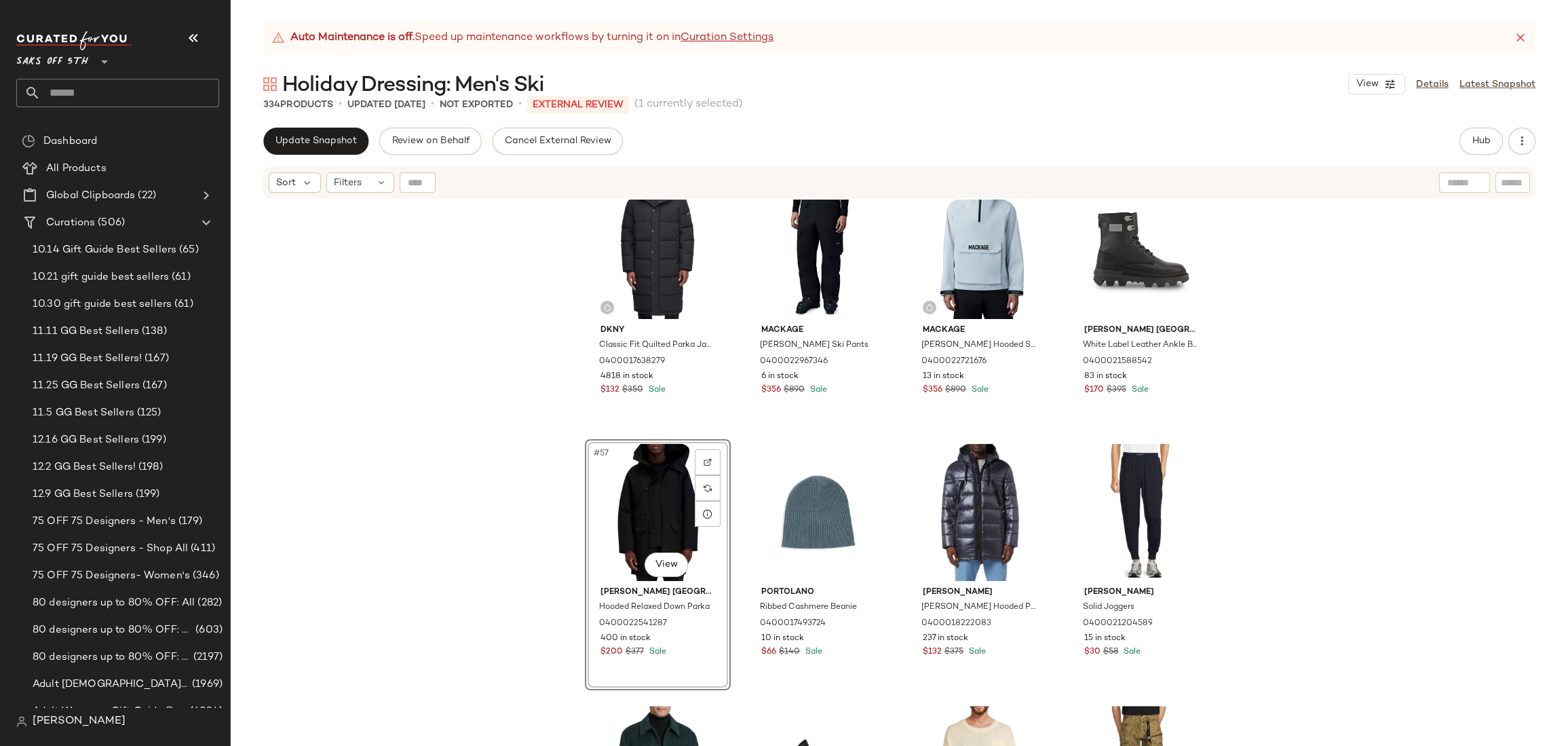
click at [1322, 338] on div "Dkny Classic Fit Quilted Parka Jacket 0400017638279 4818 in stock $132 $350 Sal…" at bounding box center [899, 489] width 1338 height 580
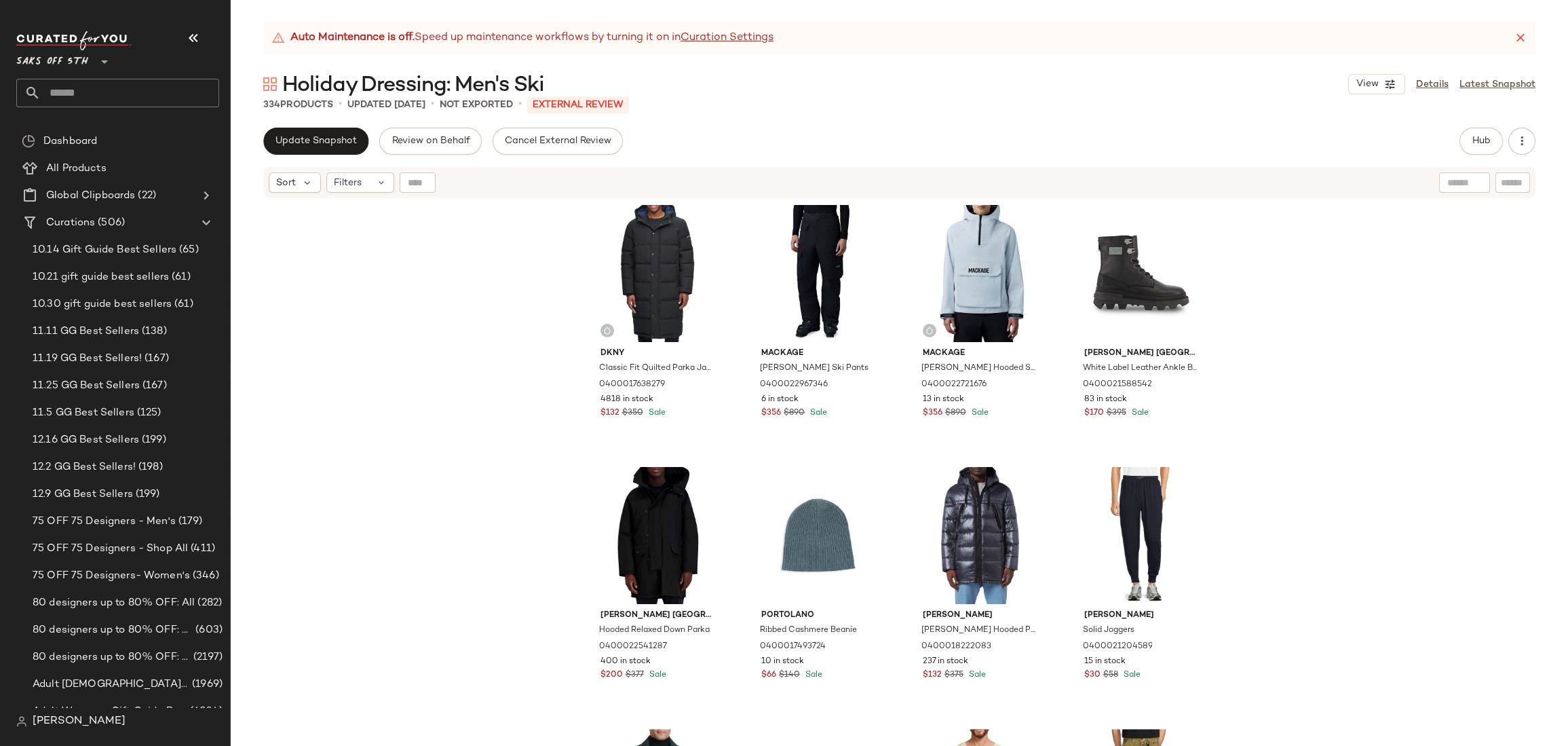
scroll to position [3415, 0]
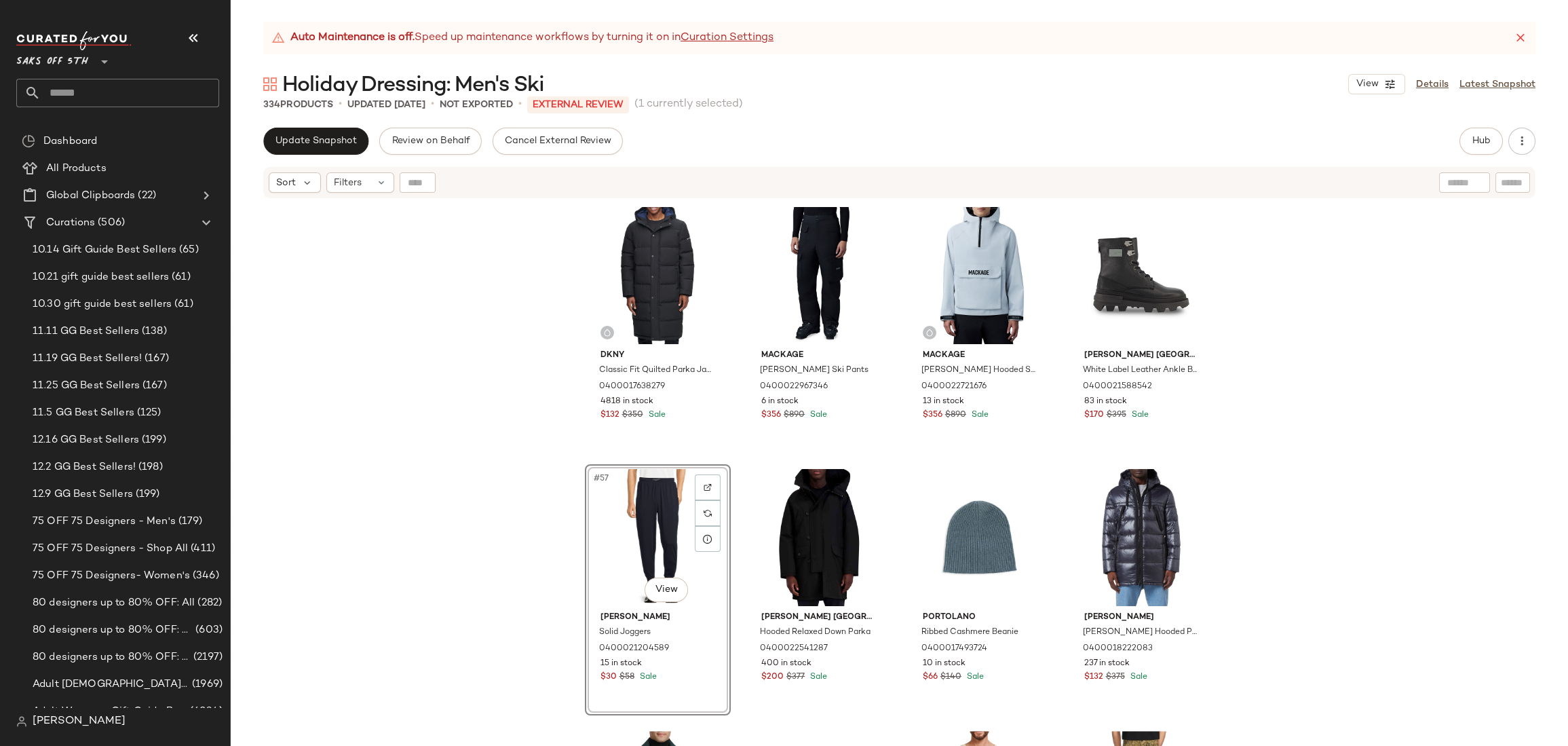
click at [1381, 365] on div "Dkny Classic Fit Quilted Parka Jacket 0400017638279 4818 in stock $132 $350 Sal…" at bounding box center [899, 489] width 1338 height 580
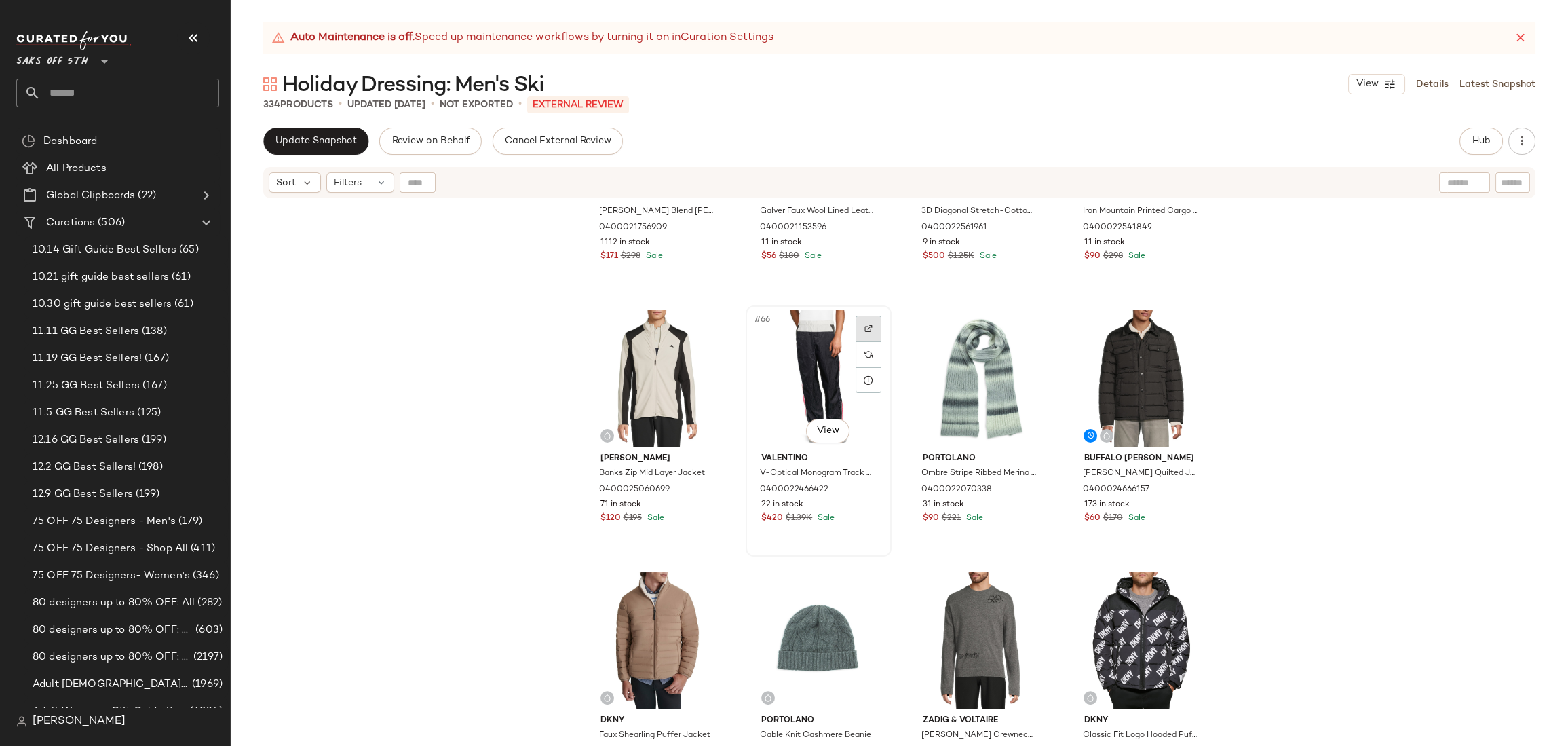
scroll to position [4093, 0]
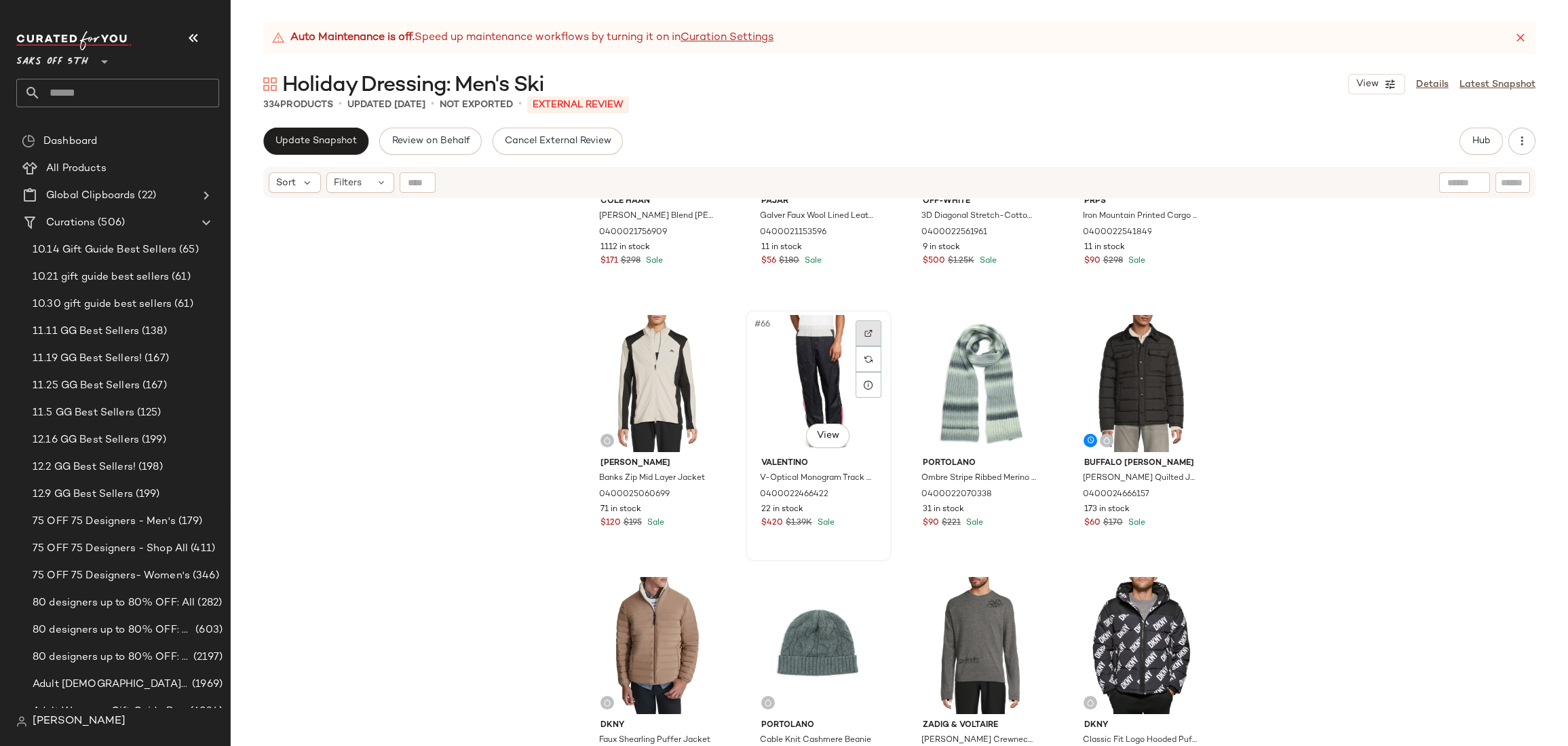
click at [867, 332] on img at bounding box center [868, 333] width 9 height 9
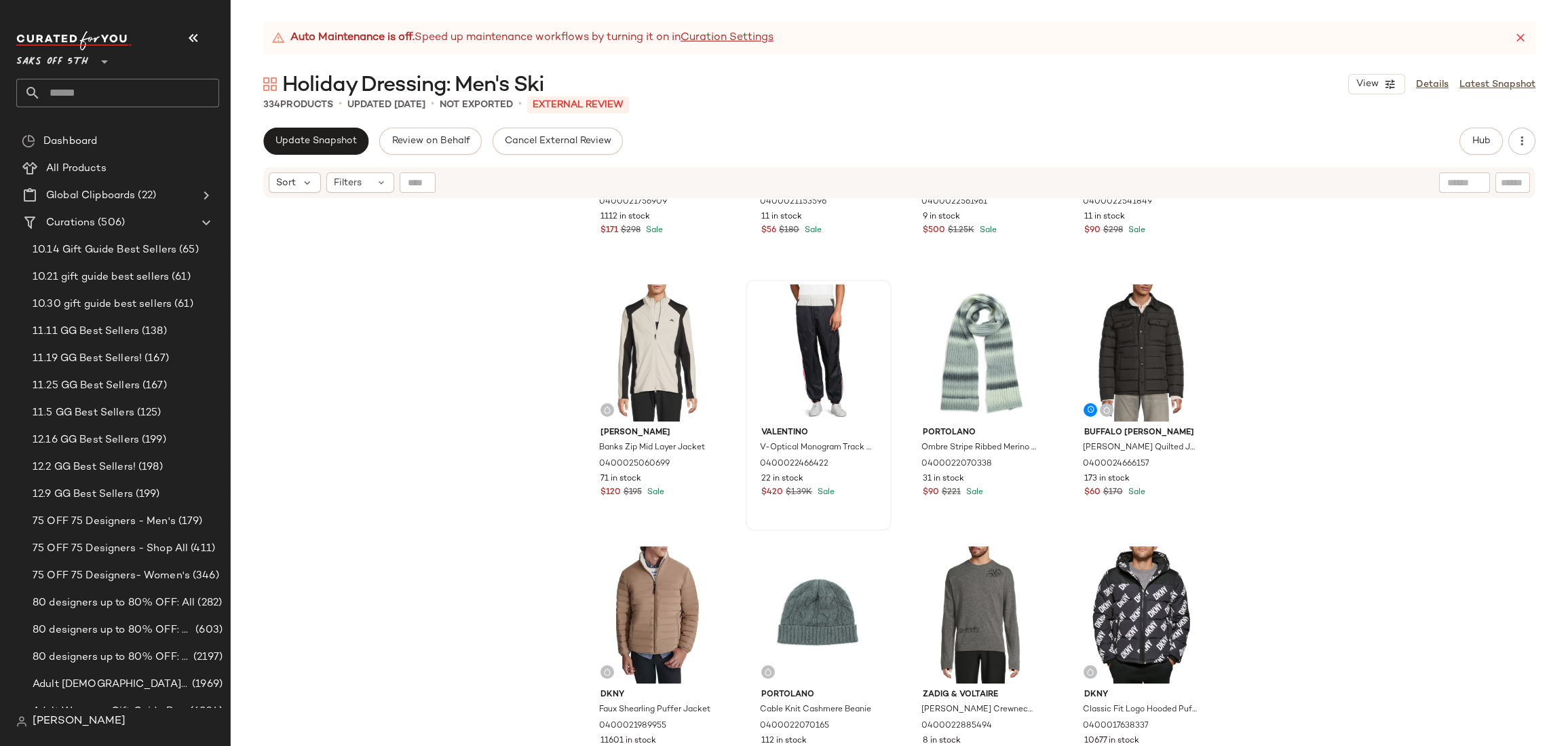
scroll to position [4165, 0]
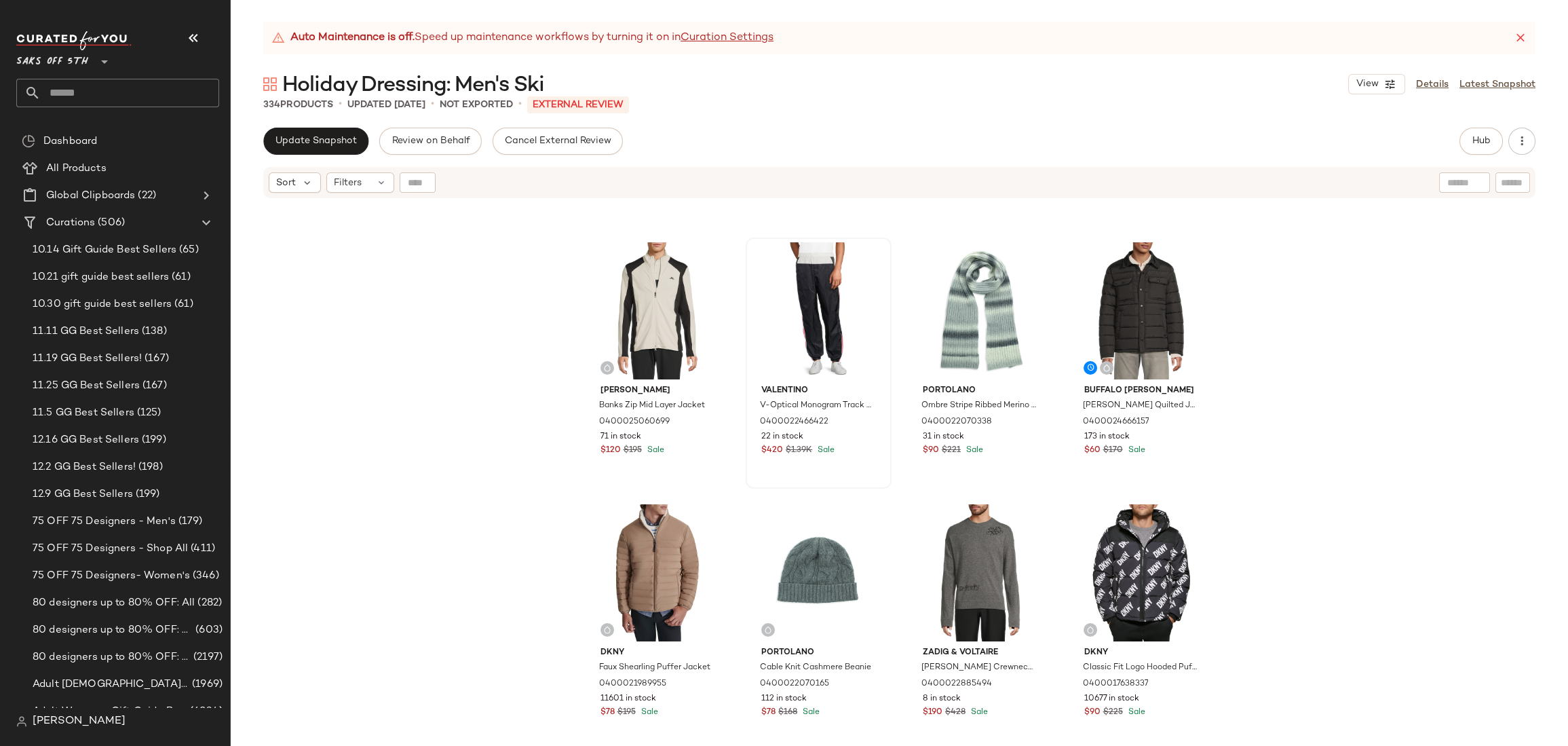
click at [1366, 278] on div "Cole Haan Heather Wool Blend Shacket 0400021756909 1112 in stock $171 $298 Sale…" at bounding box center [899, 489] width 1338 height 580
click at [1306, 321] on div "Cole Haan Heather Wool Blend Shacket 0400021756909 1112 in stock $171 $298 Sale…" at bounding box center [899, 489] width 1338 height 580
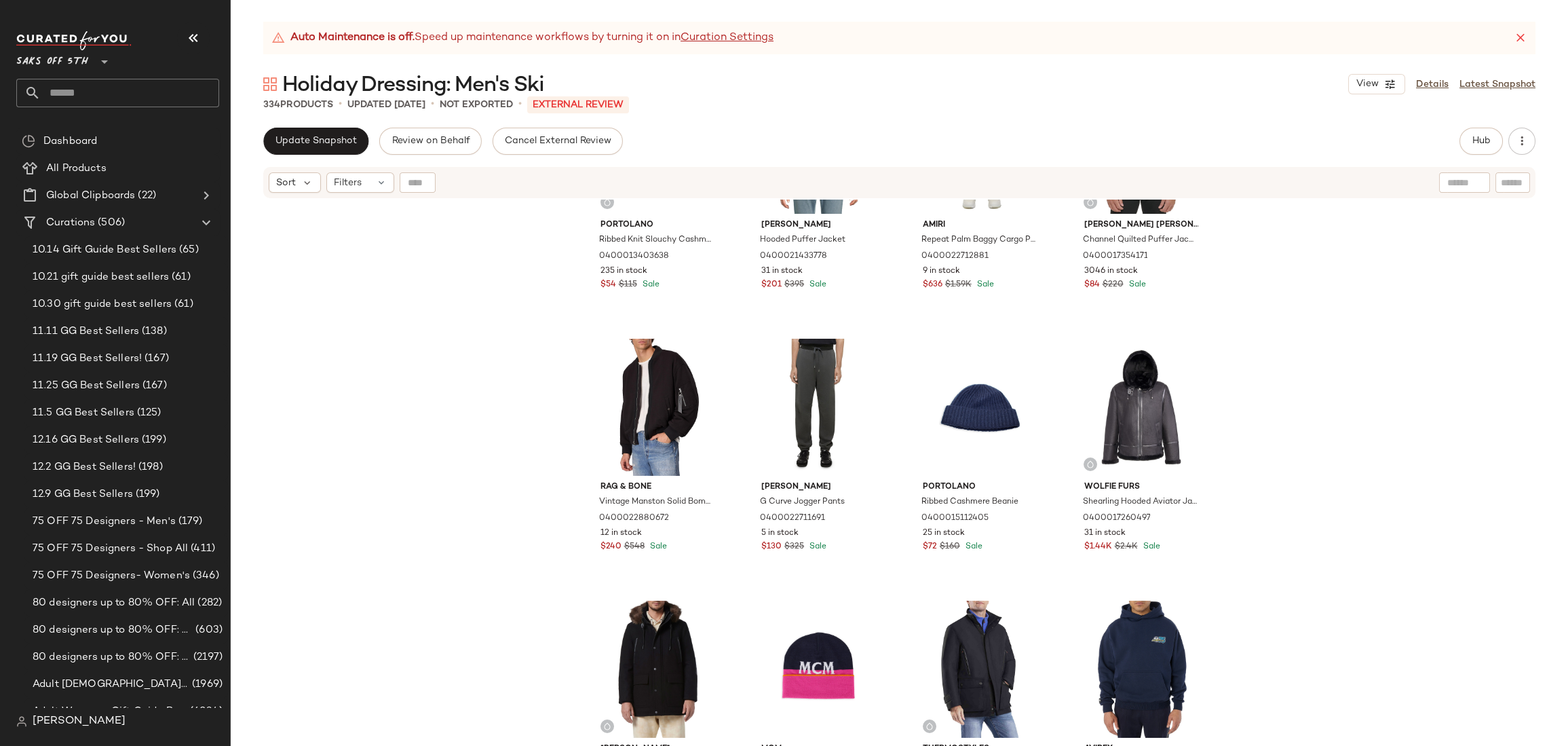
scroll to position [16131, 0]
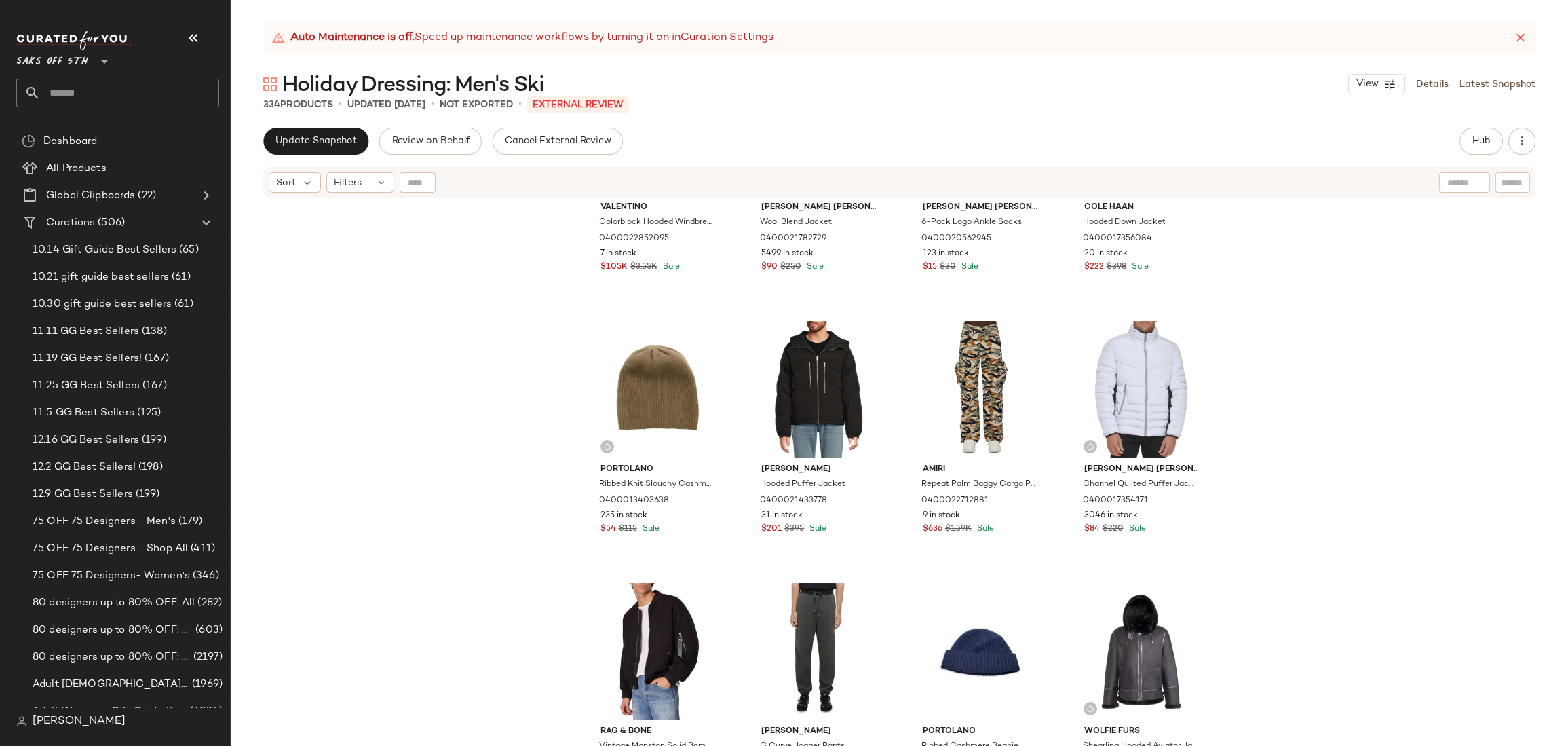
click at [1523, 253] on div "Valentino Colorblock Hooded Windbreaker 0400022852095 7 in stock $1.05K $3.55K …" at bounding box center [899, 489] width 1338 height 580
click at [1491, 135] on button "Hub" at bounding box center [1481, 141] width 44 height 27
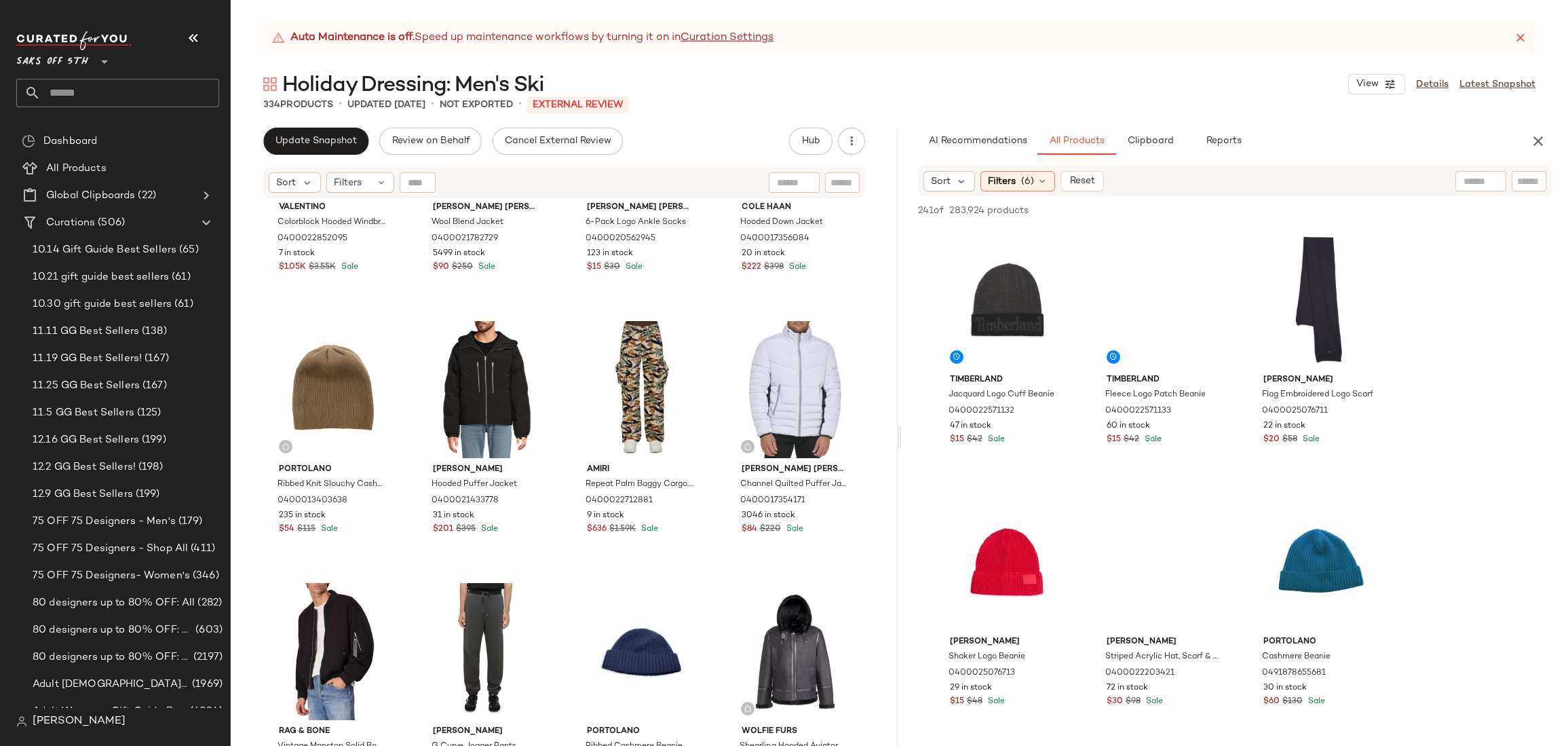
click at [1478, 179] on input "text" at bounding box center [1481, 181] width 34 height 14
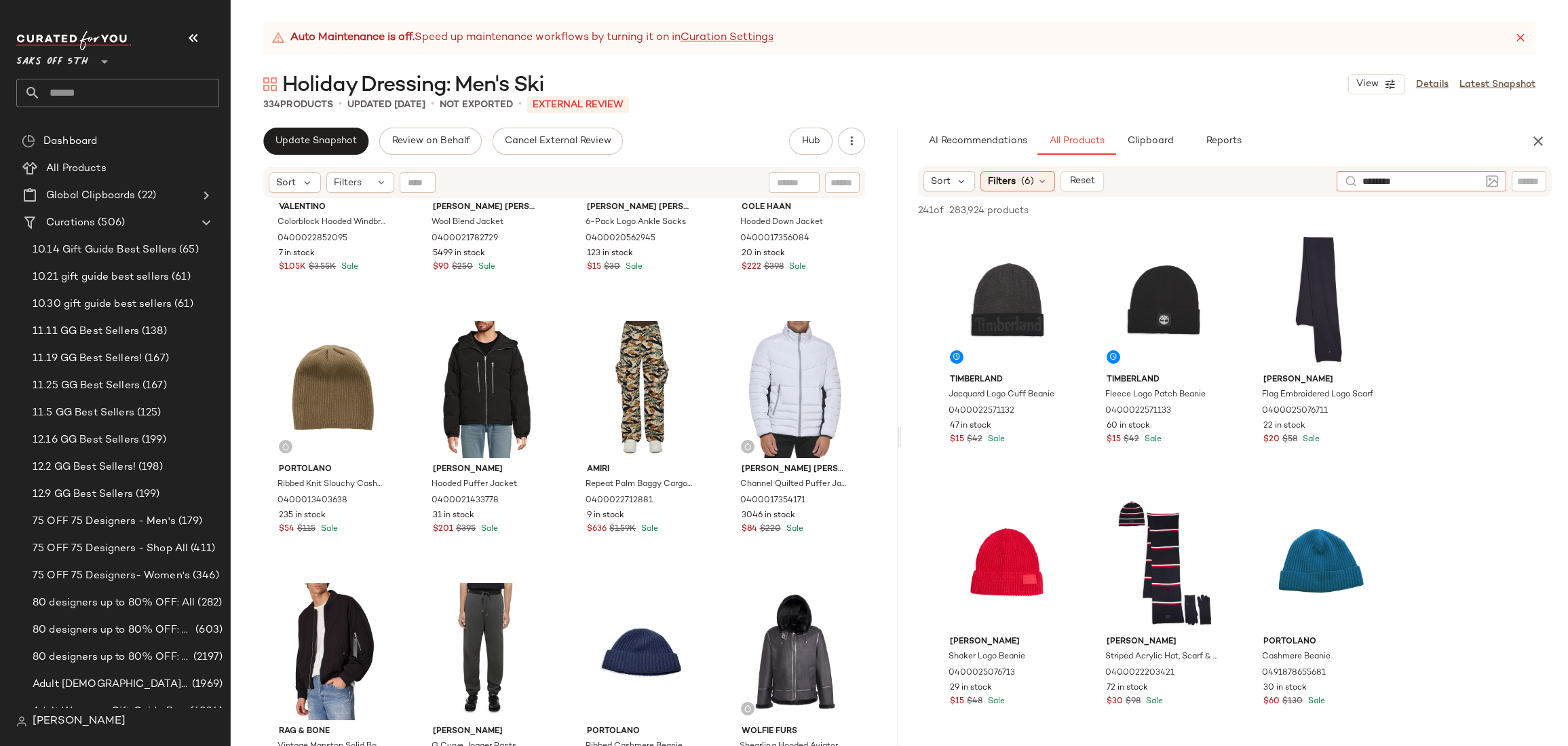
type input "*********"
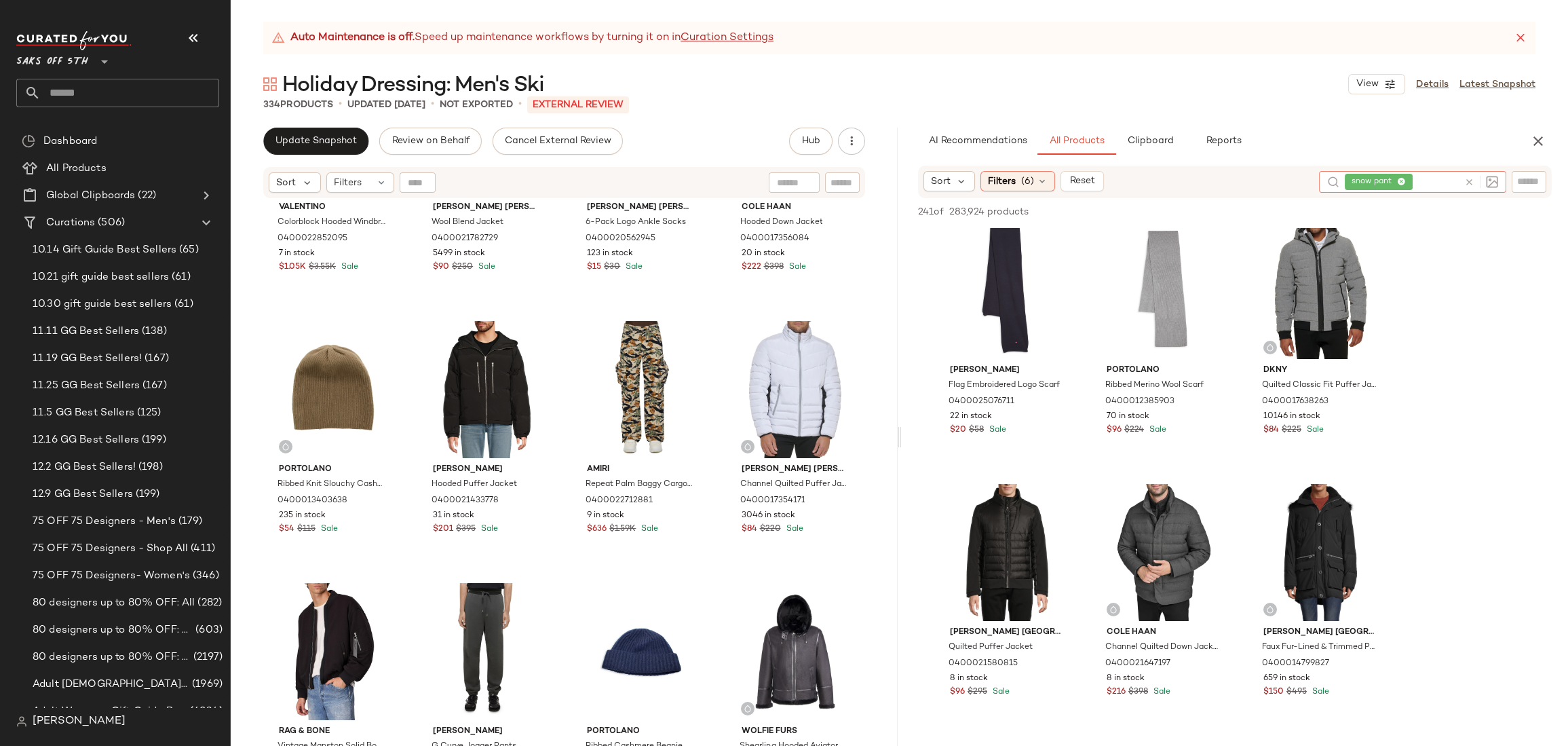
scroll to position [0, 0]
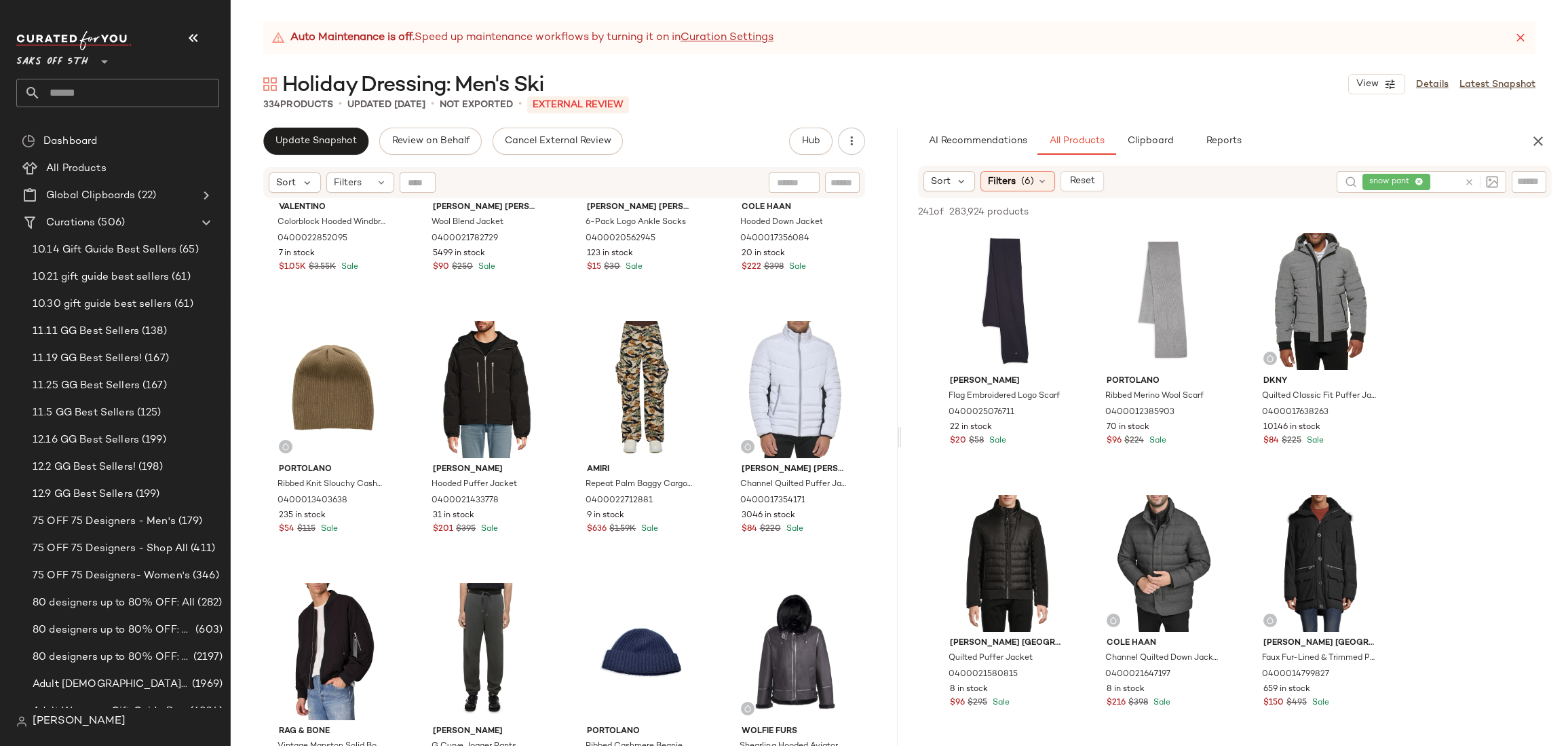
click at [1420, 180] on div "snow pant" at bounding box center [1411, 181] width 97 height 22
click at [1402, 179] on icon at bounding box center [1401, 182] width 9 height 9
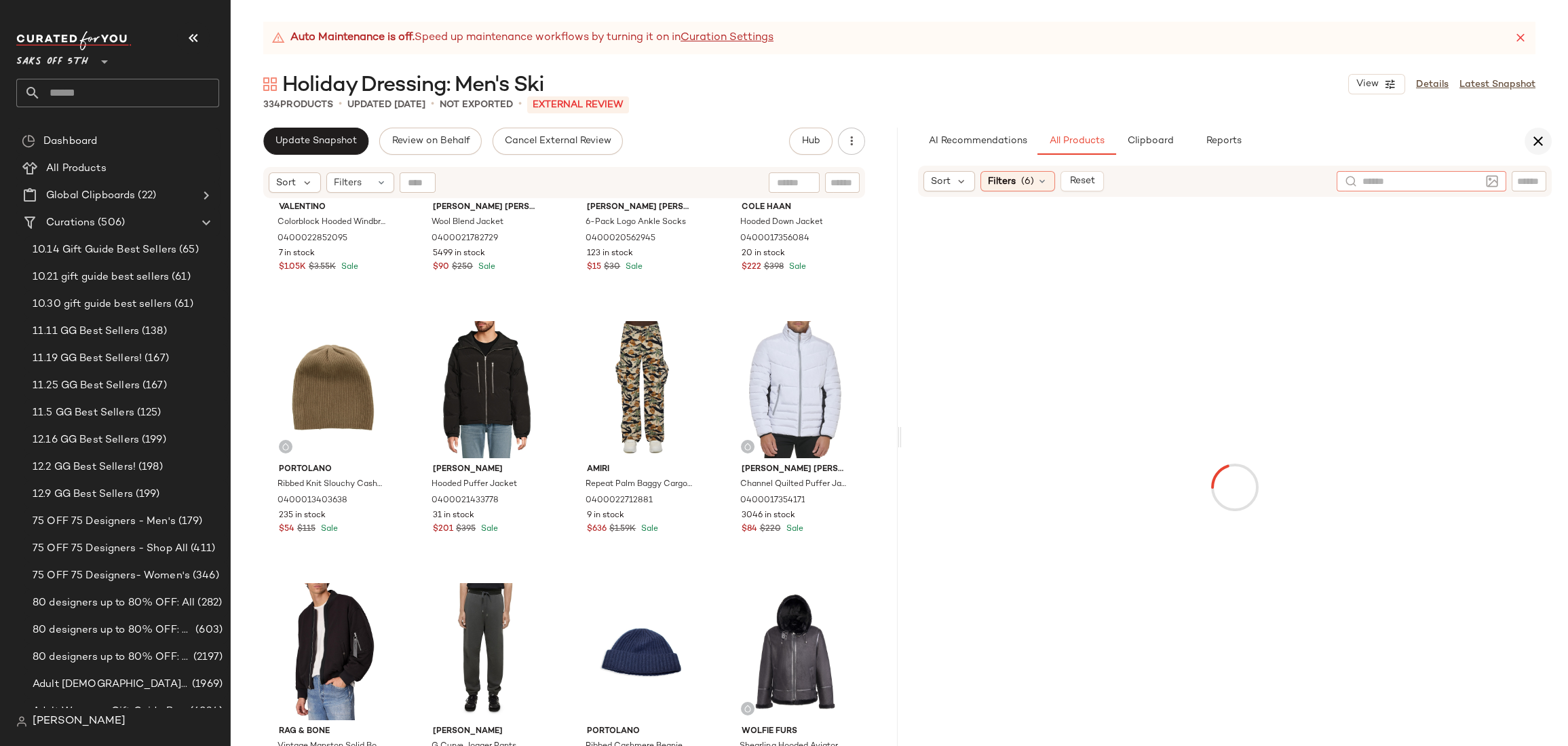
click at [1532, 139] on icon "button" at bounding box center [1538, 140] width 16 height 16
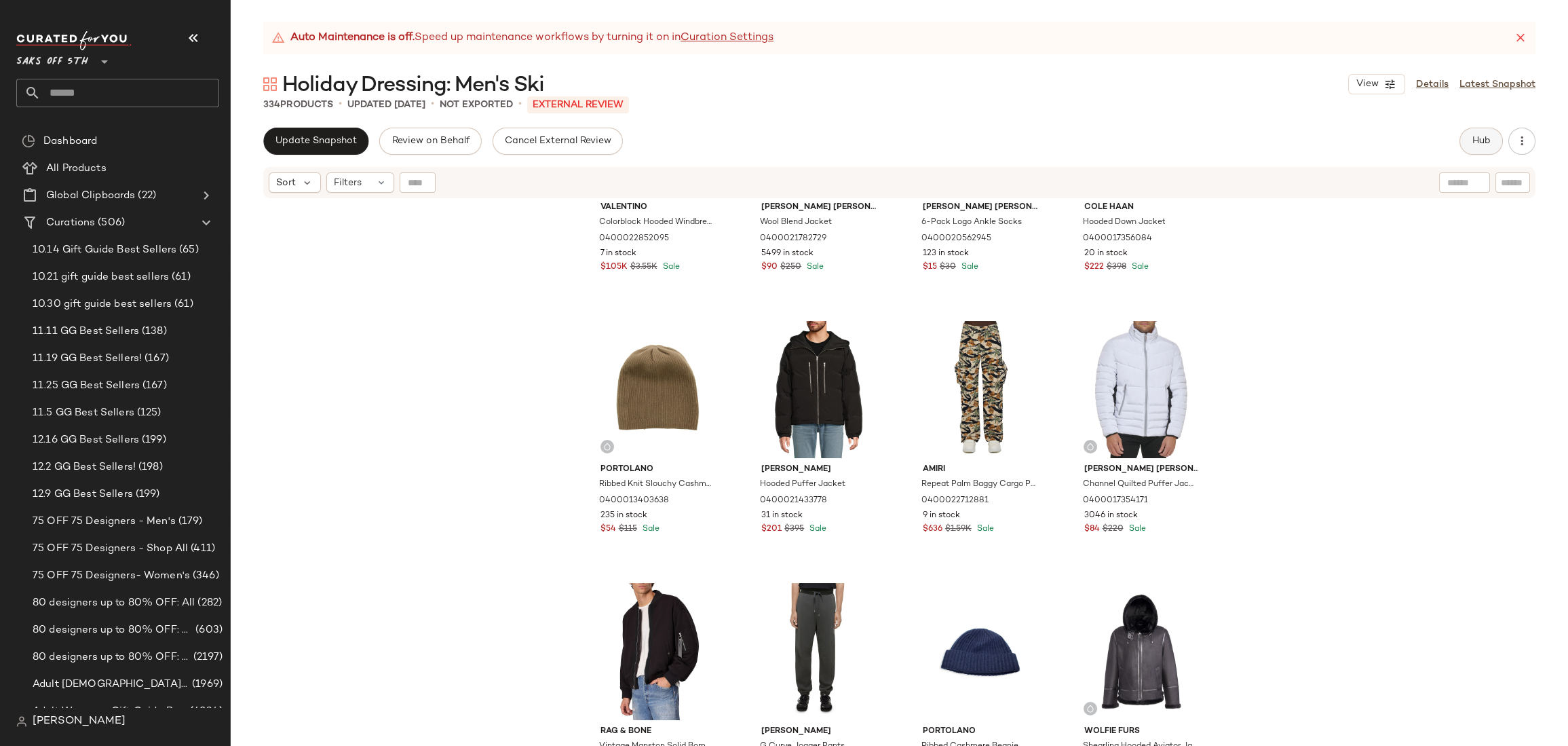
click at [1479, 141] on span "Hub" at bounding box center [1481, 140] width 19 height 10
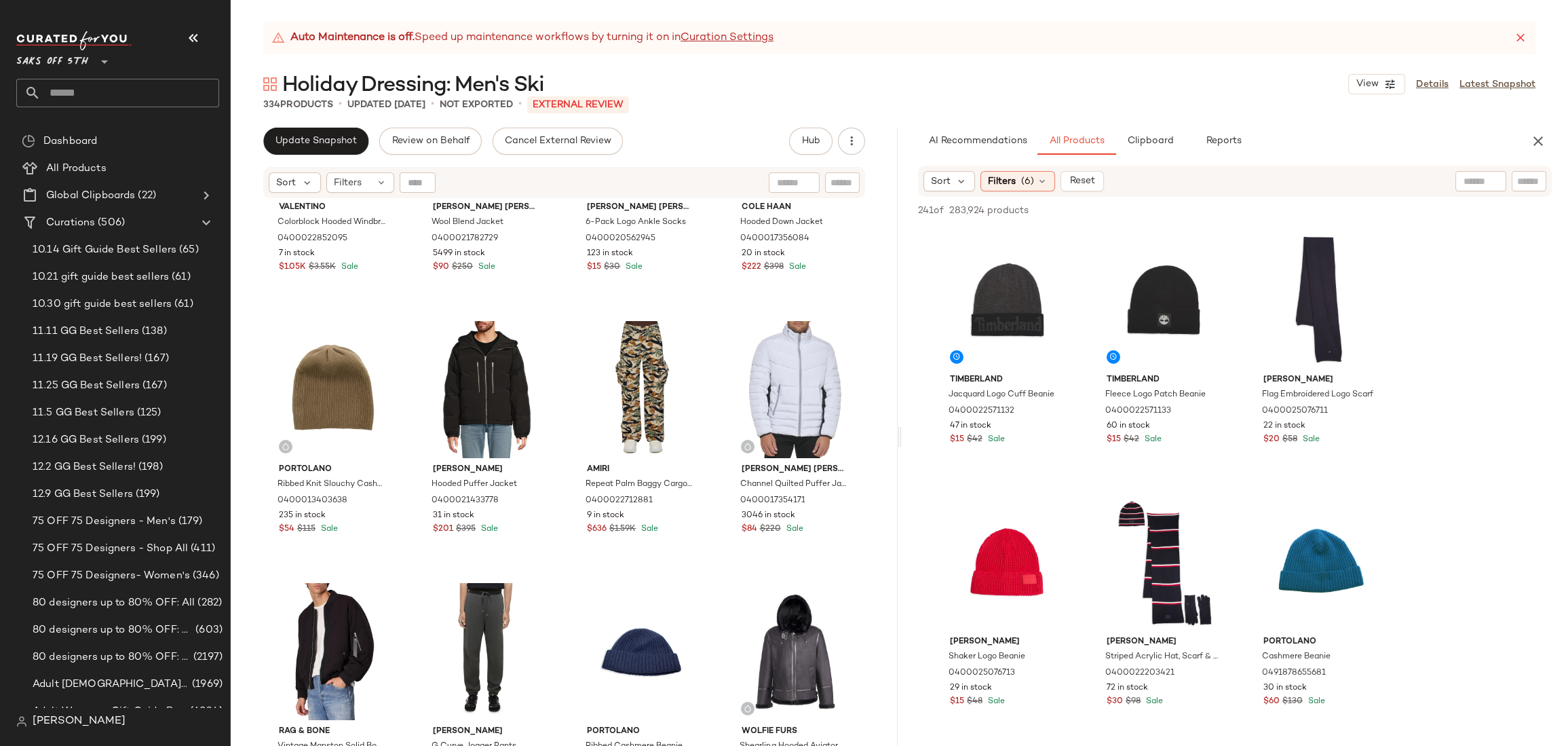
click at [1472, 183] on input "text" at bounding box center [1481, 181] width 34 height 14
click at [1361, 137] on div "AI Recommendations All Products Clipboard Reports" at bounding box center [1212, 141] width 591 height 27
click at [1008, 178] on span "Filters" at bounding box center [1001, 181] width 27 height 14
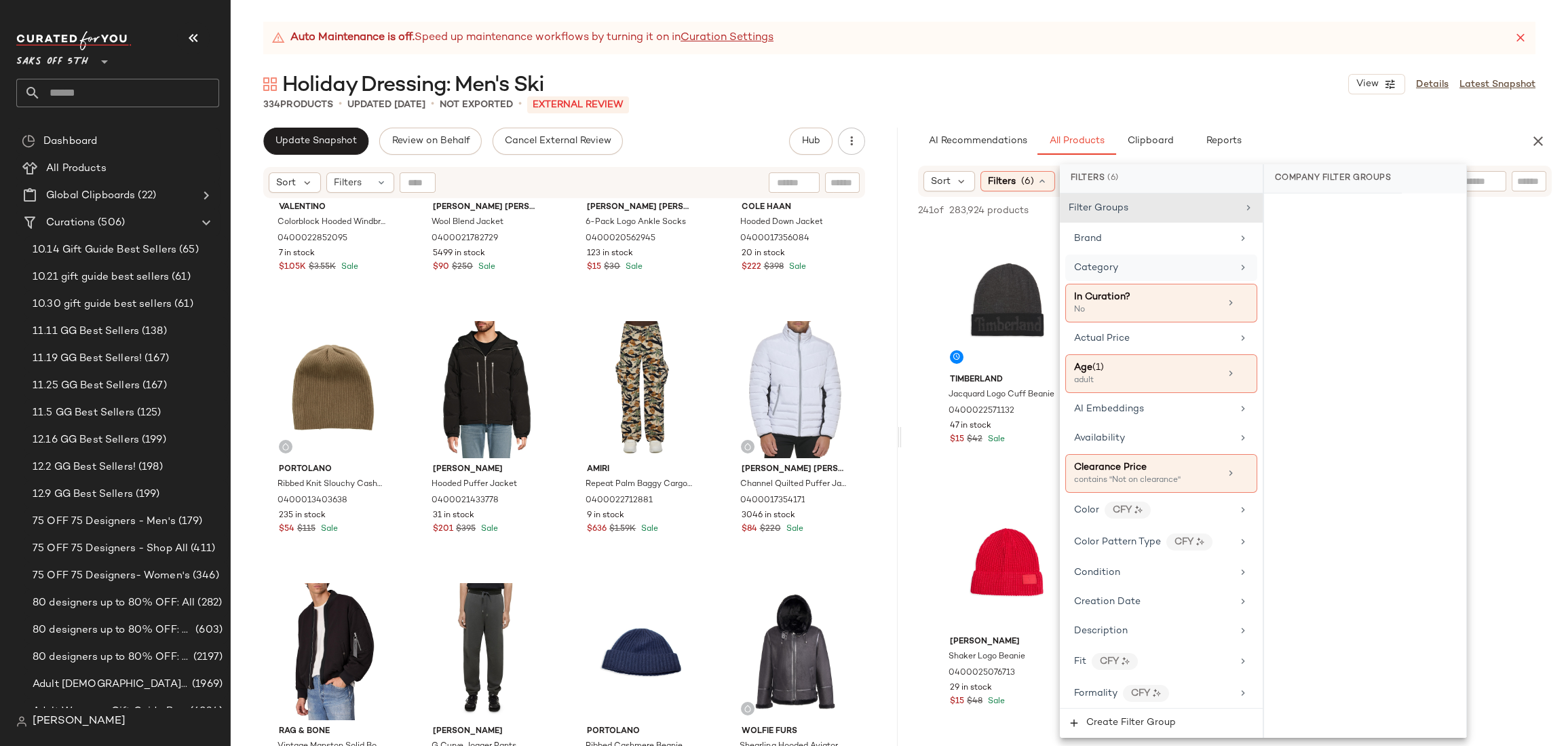
click at [1111, 266] on span "Category" at bounding box center [1096, 267] width 45 height 10
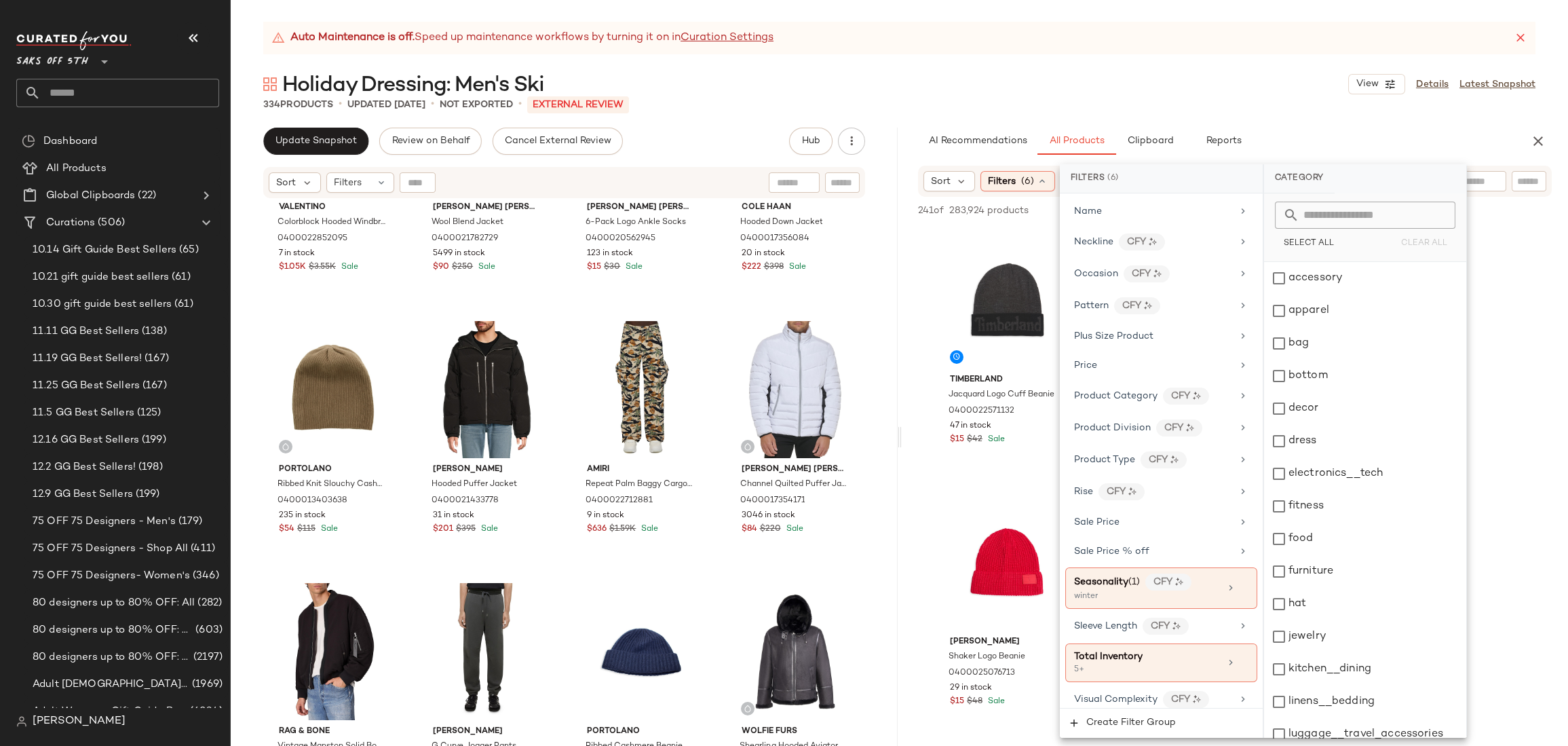
scroll to position [774, 0]
click at [1135, 388] on span "Product Category" at bounding box center [1116, 392] width 83 height 10
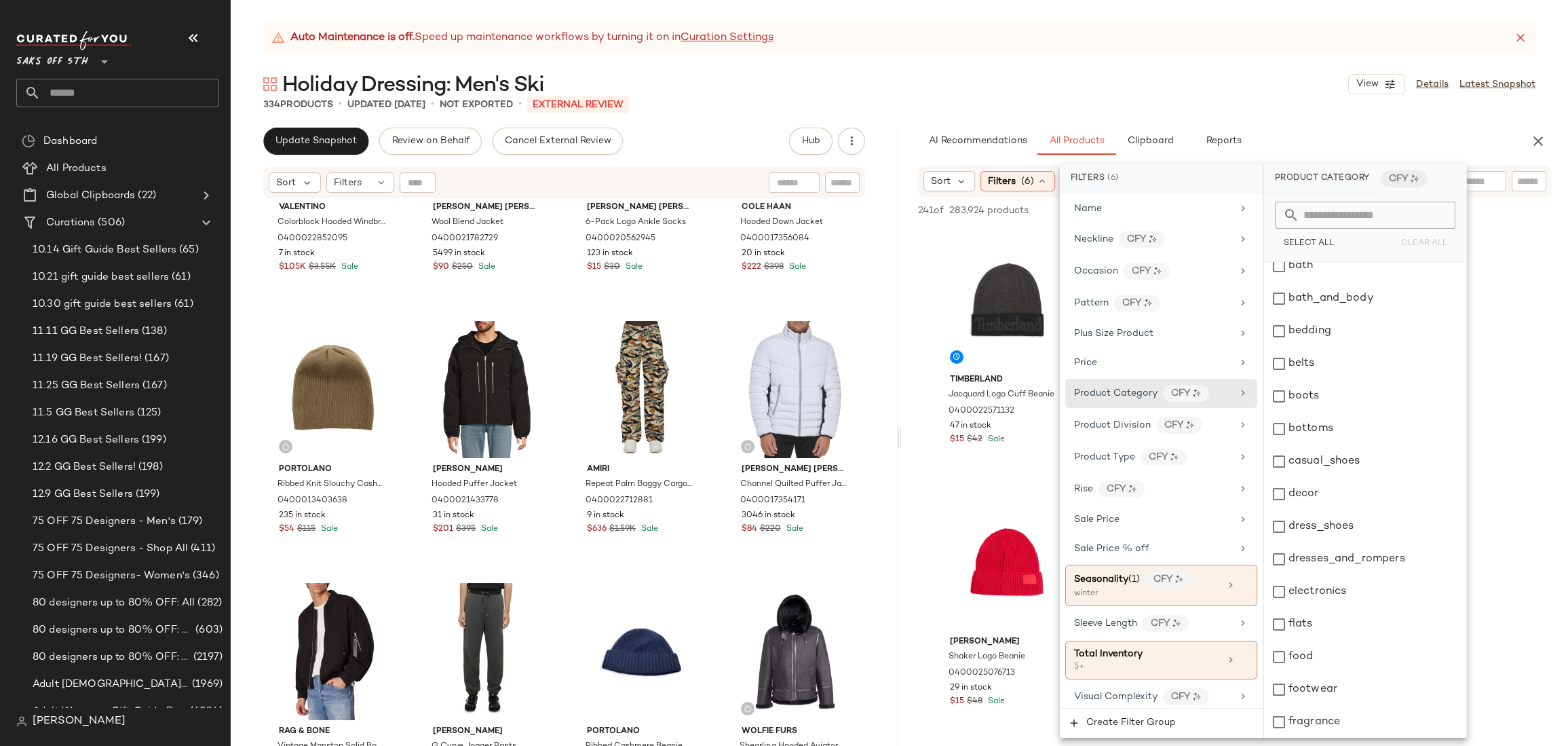
scroll to position [0, 0]
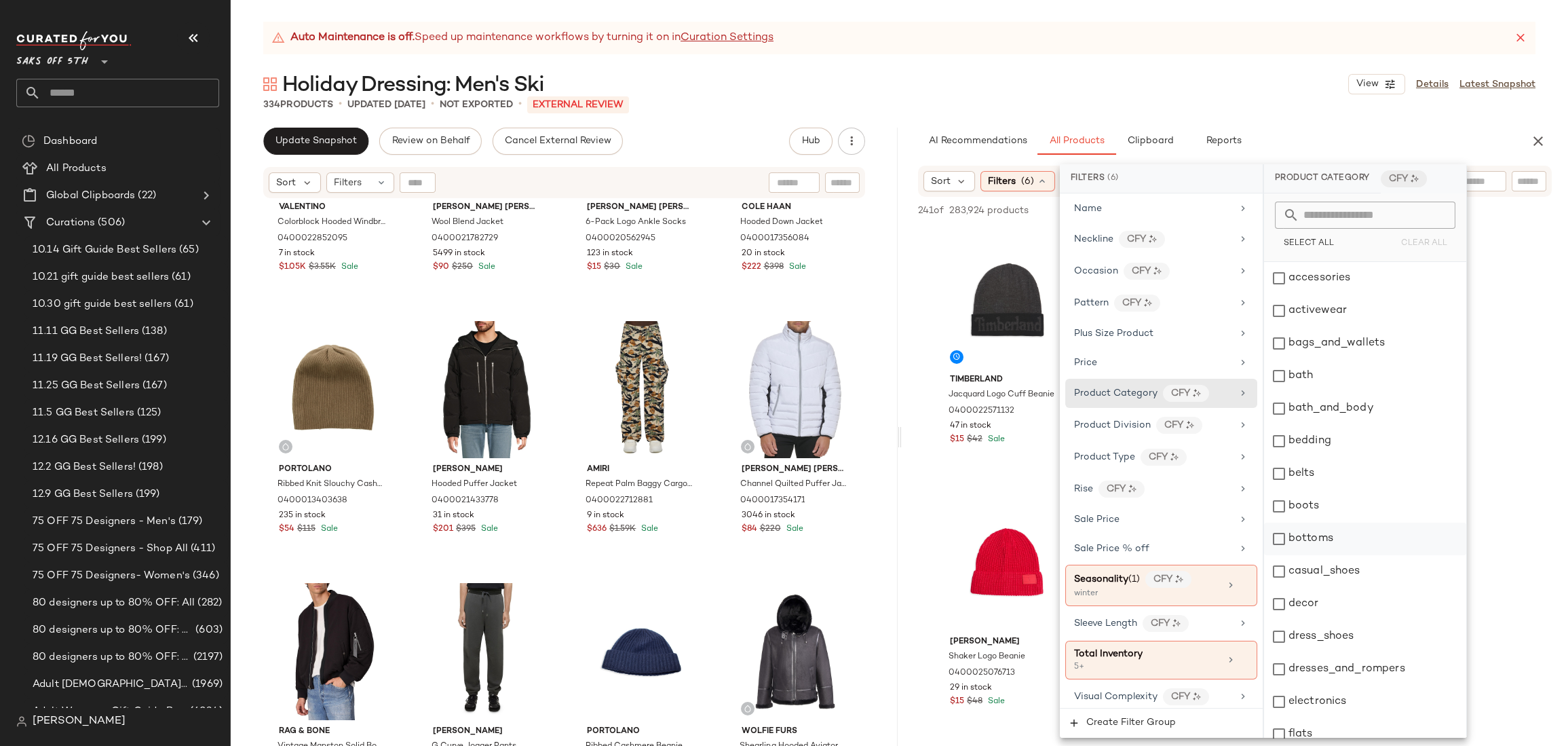
click at [1333, 530] on div "bottoms" at bounding box center [1364, 538] width 202 height 32
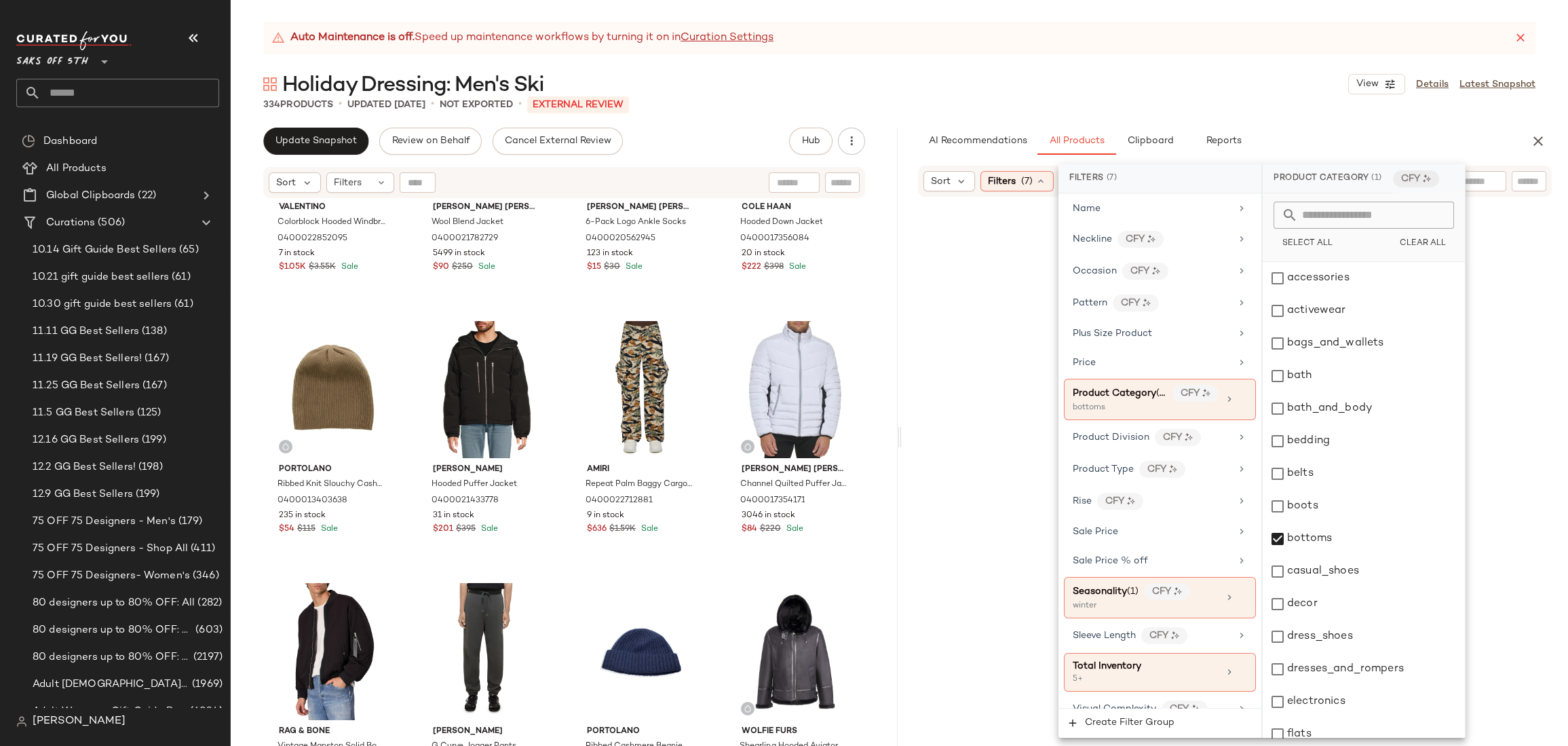
click at [1526, 247] on div at bounding box center [1235, 486] width 662 height 574
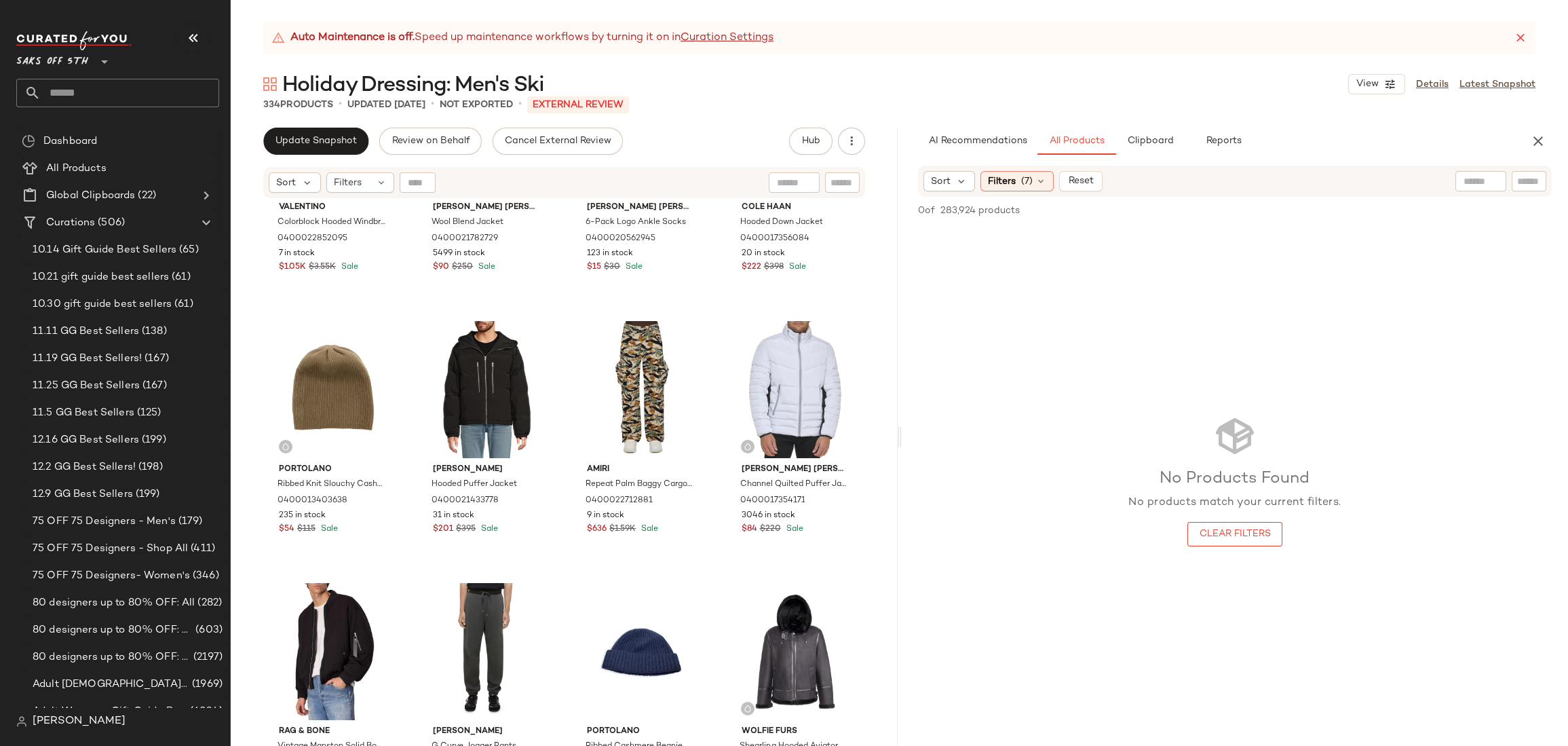
click at [1161, 290] on div "No Products Found No products match your current filters. Clear Filters" at bounding box center [1234, 480] width 666 height 507
click at [1240, 300] on div "No Products Found No products match your current filters. Clear Filters" at bounding box center [1234, 480] width 666 height 507
click at [1075, 139] on span "All Products" at bounding box center [1076, 140] width 56 height 10
click at [1006, 178] on span "Filters" at bounding box center [1001, 181] width 27 height 14
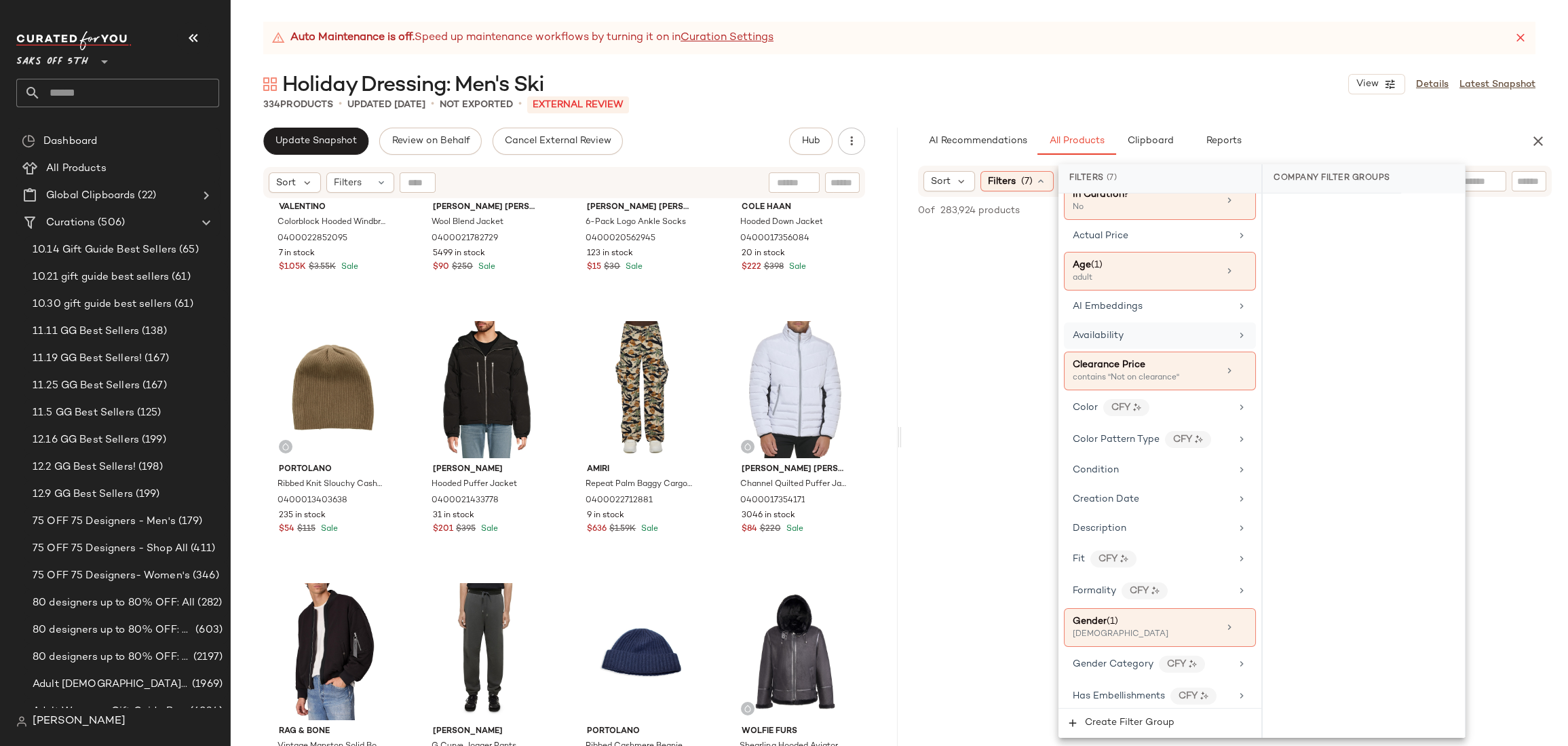
scroll to position [248, 0]
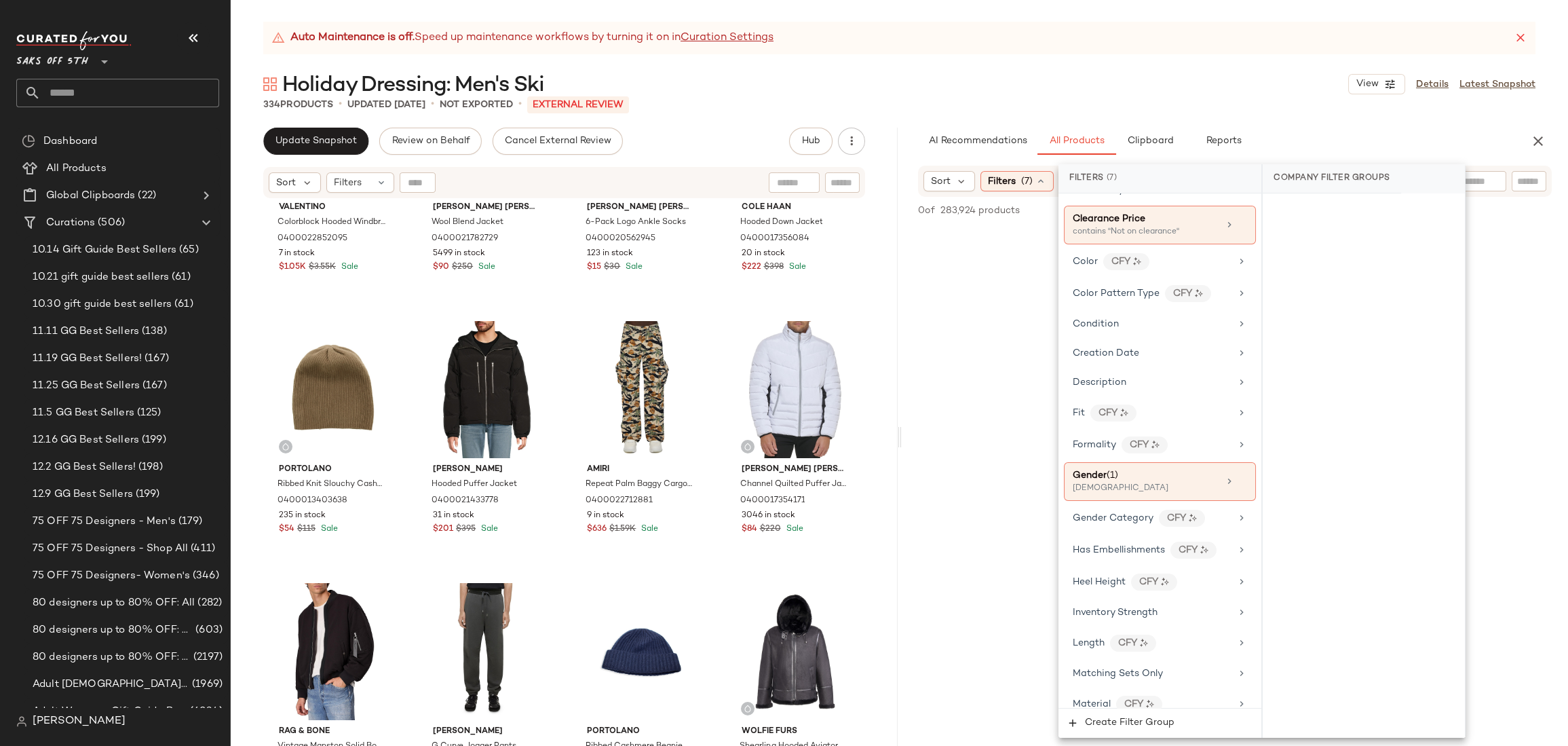
click at [1027, 352] on div "No Products Found No products match your current filters. Clear Filters" at bounding box center [1234, 480] width 666 height 507
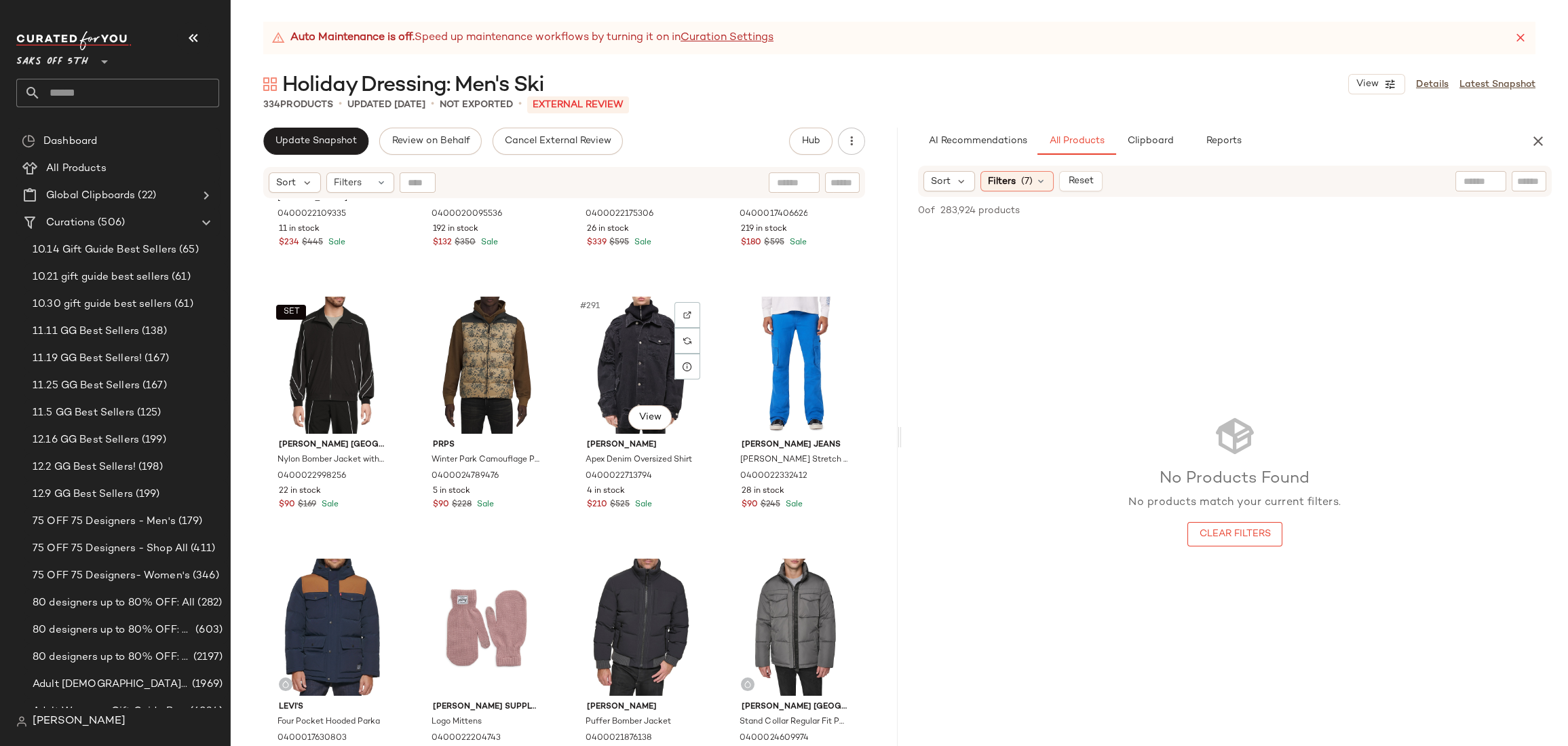
scroll to position [18799, 0]
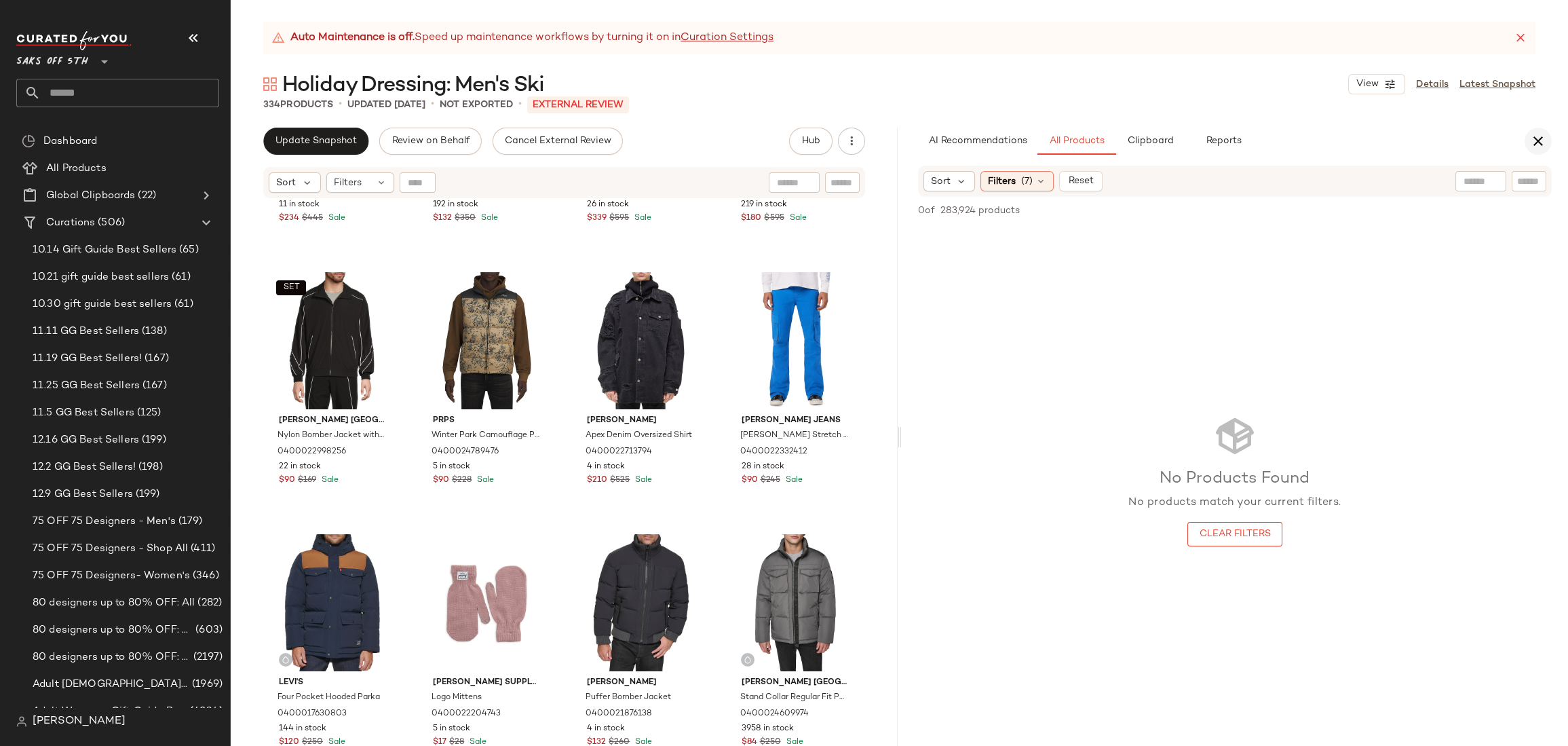
click at [1540, 142] on icon "button" at bounding box center [1538, 140] width 16 height 16
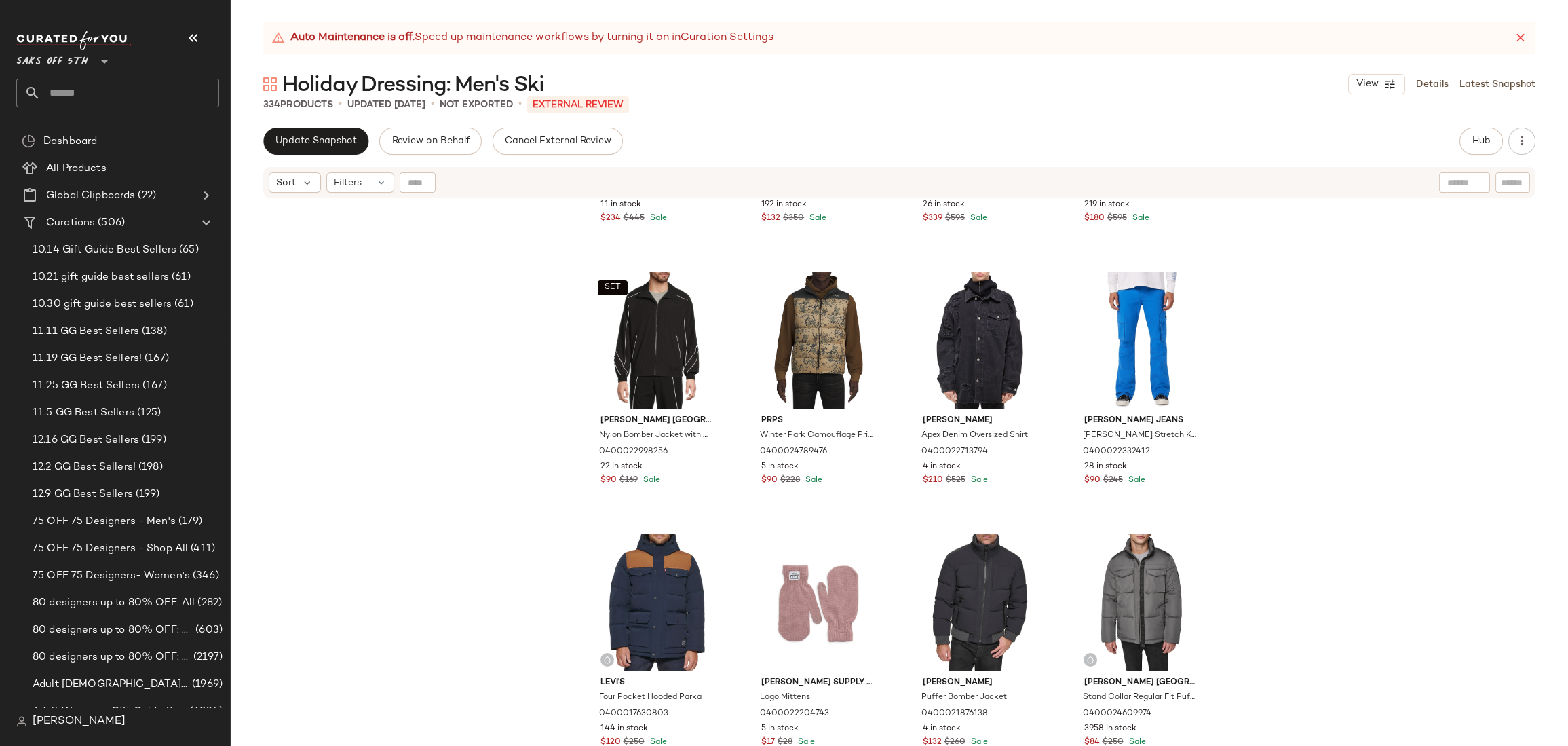
click at [1228, 364] on div "Toboggan Canada Bert Faux Fur Trim Jacket 0400022109335 11 in stock $234 $445 S…" at bounding box center [899, 489] width 1338 height 580
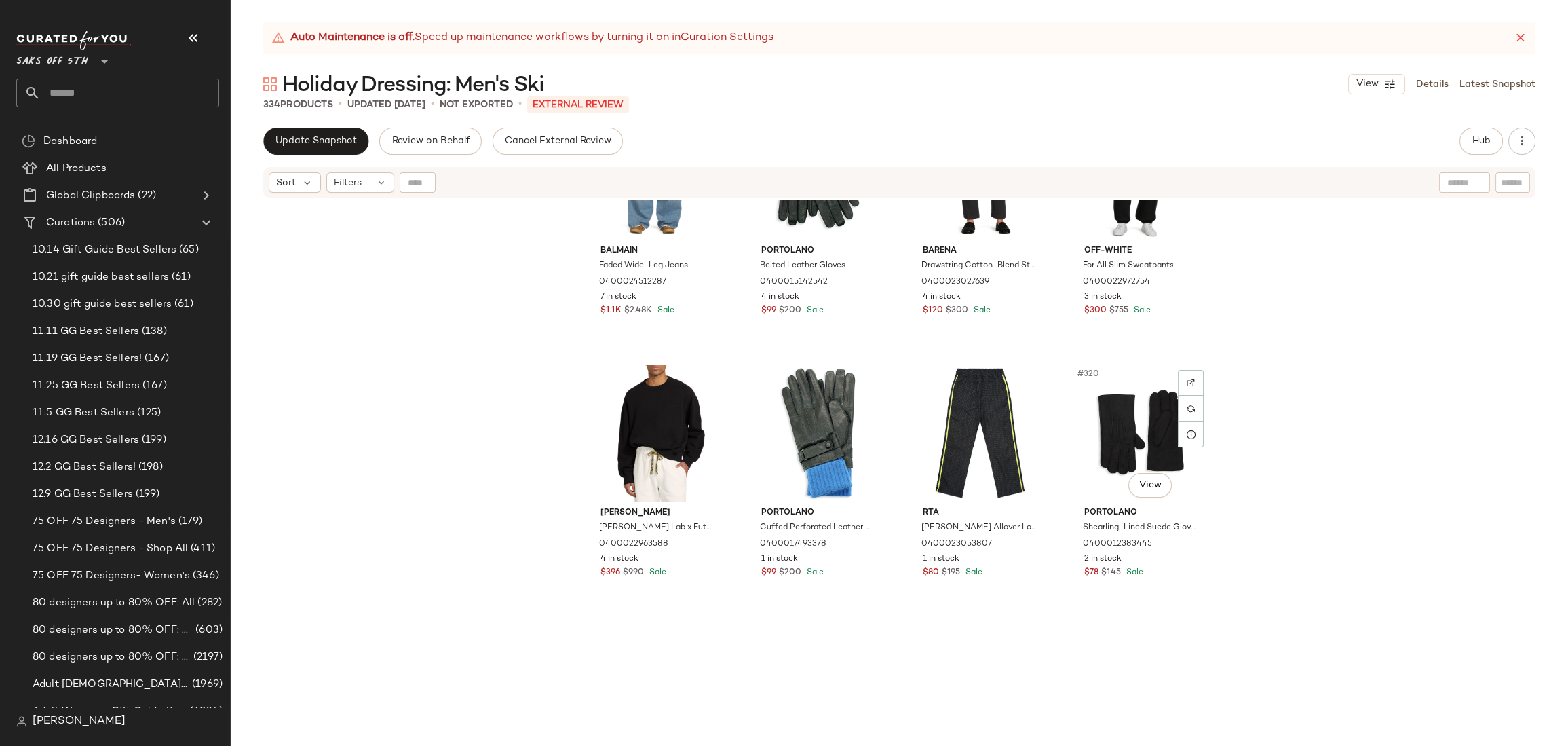
scroll to position [20543, 0]
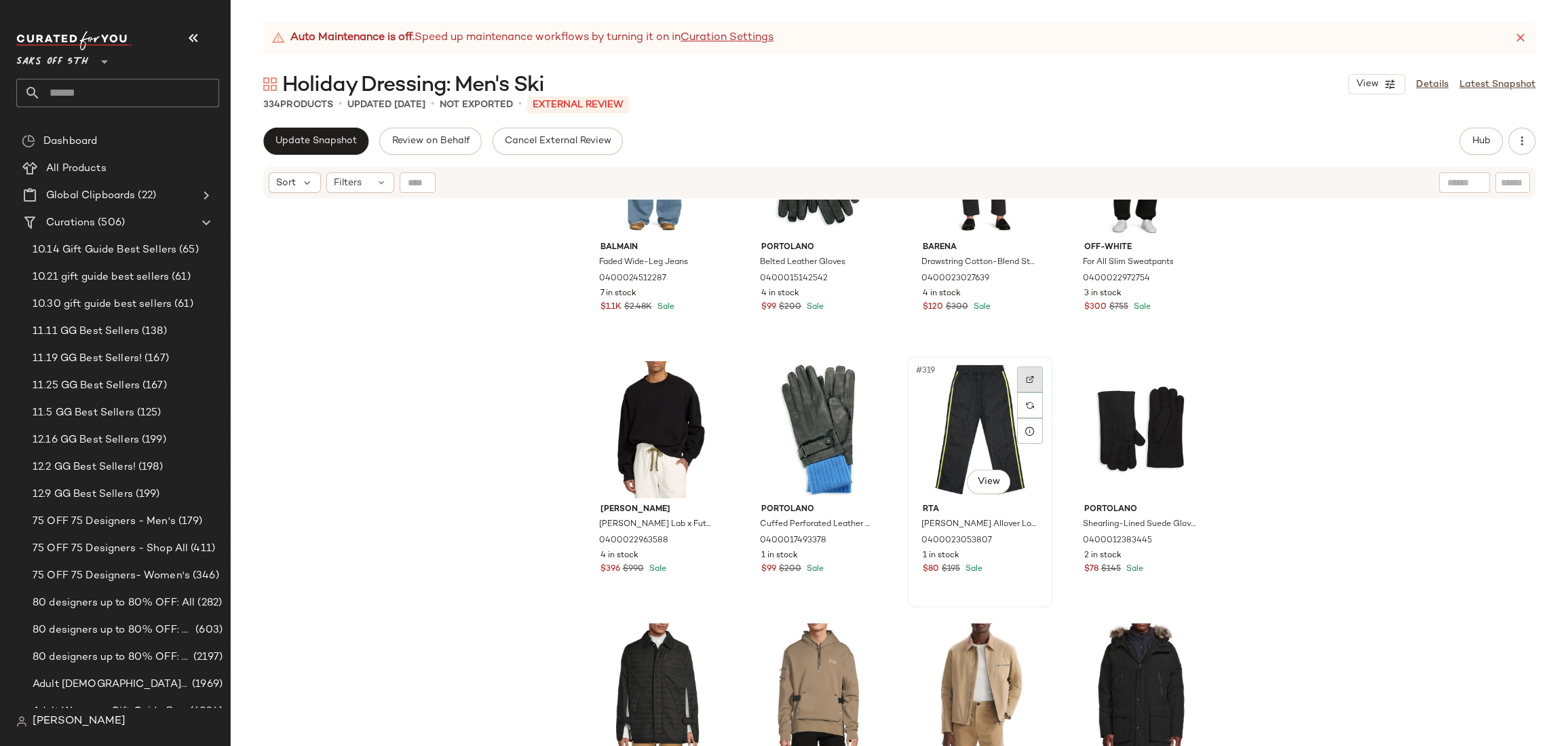
click at [1027, 379] on img at bounding box center [1030, 379] width 9 height 9
click at [1244, 285] on div "Balmain Faded Wide-Leg Jeans 0400024512287 7 in stock $1.1K $2.48K Sale Portola…" at bounding box center [899, 489] width 1338 height 580
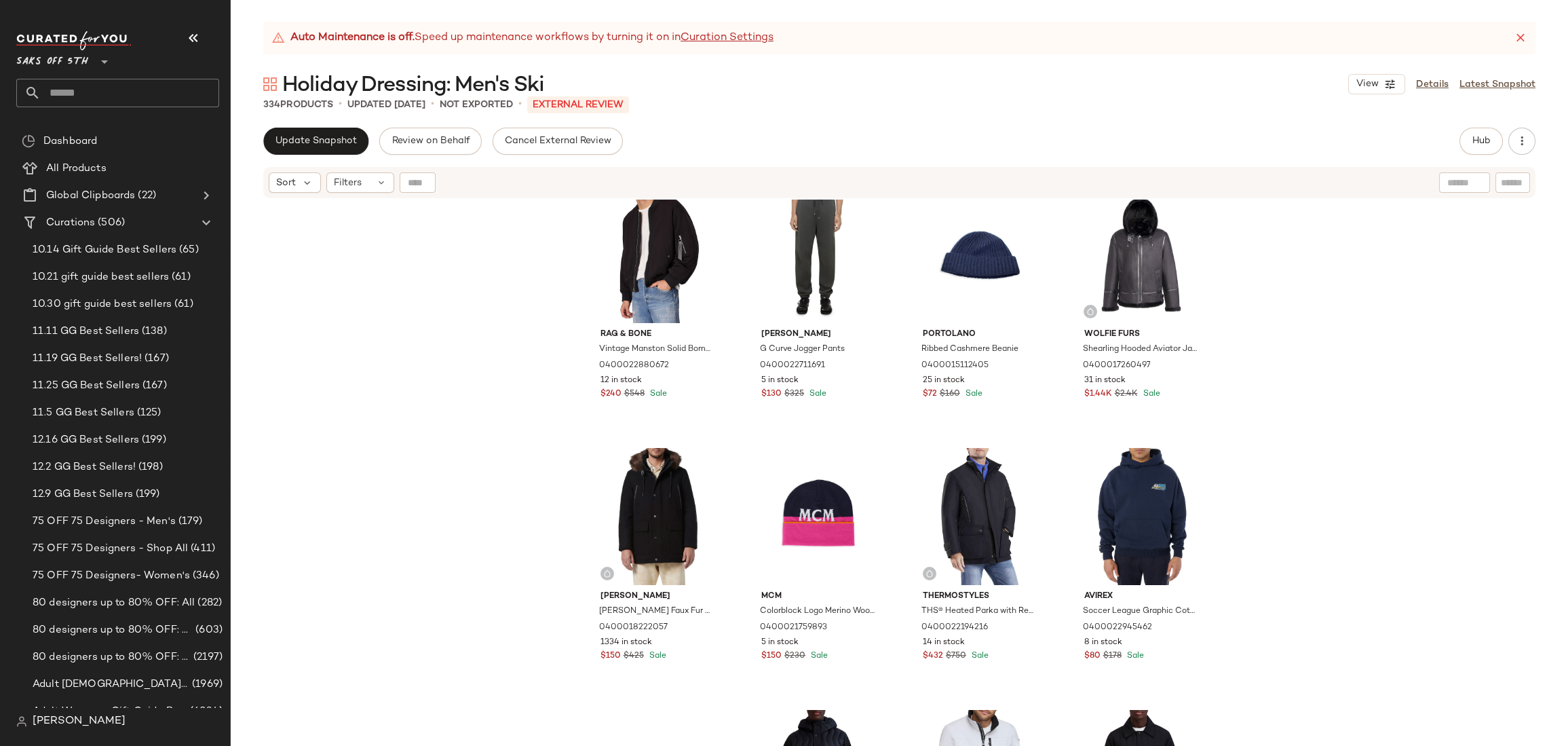
scroll to position [15952, 0]
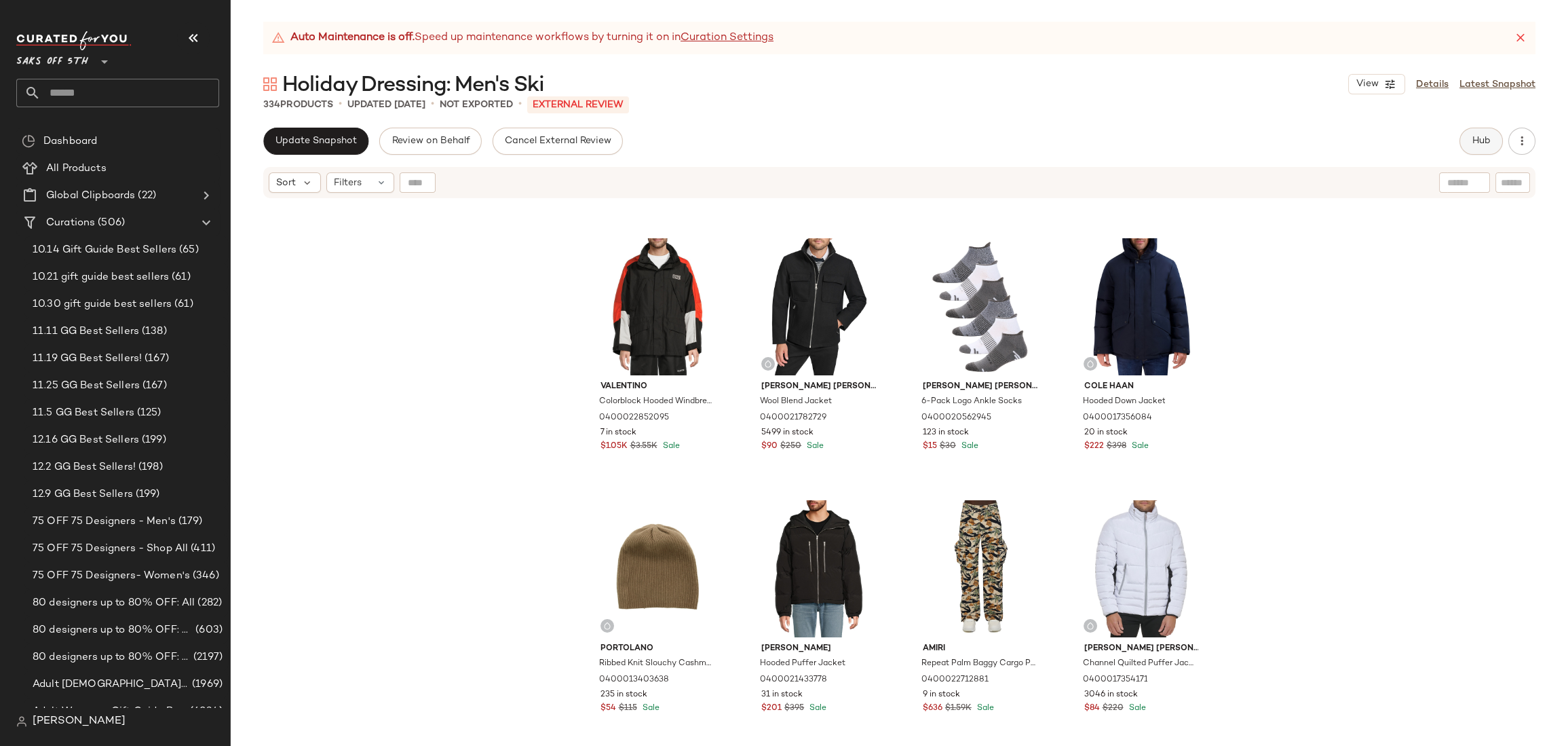
drag, startPoint x: 1534, startPoint y: 252, endPoint x: 1473, endPoint y: 152, distance: 117.1
click at [1534, 252] on div "Valentino Colorblock Hooded Windbreaker 0400022852095 7 in stock $1.05K $3.55K …" at bounding box center [899, 489] width 1338 height 580
click at [1471, 133] on button "Hub" at bounding box center [1481, 141] width 44 height 27
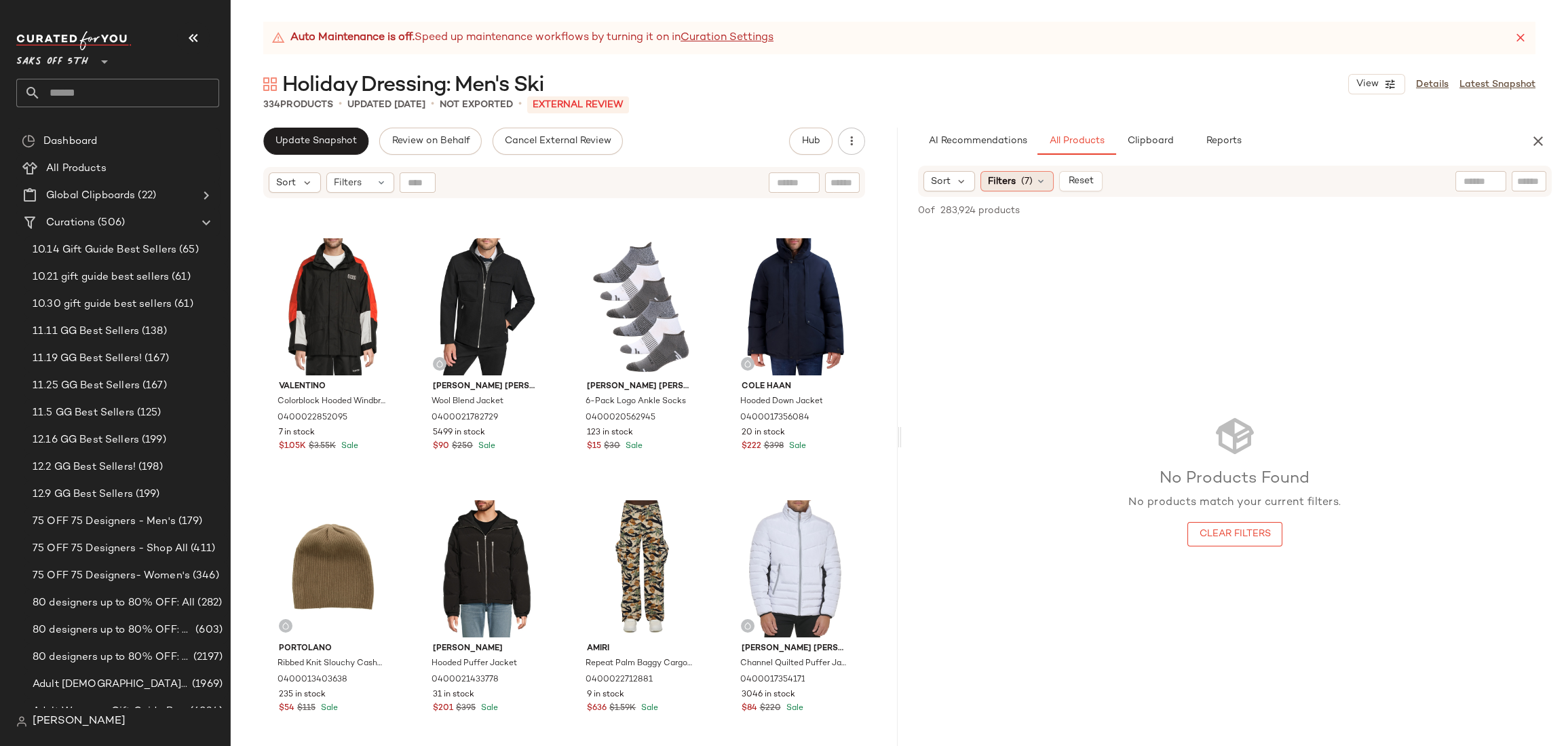
click at [1025, 178] on span "(7)" at bounding box center [1027, 181] width 11 height 14
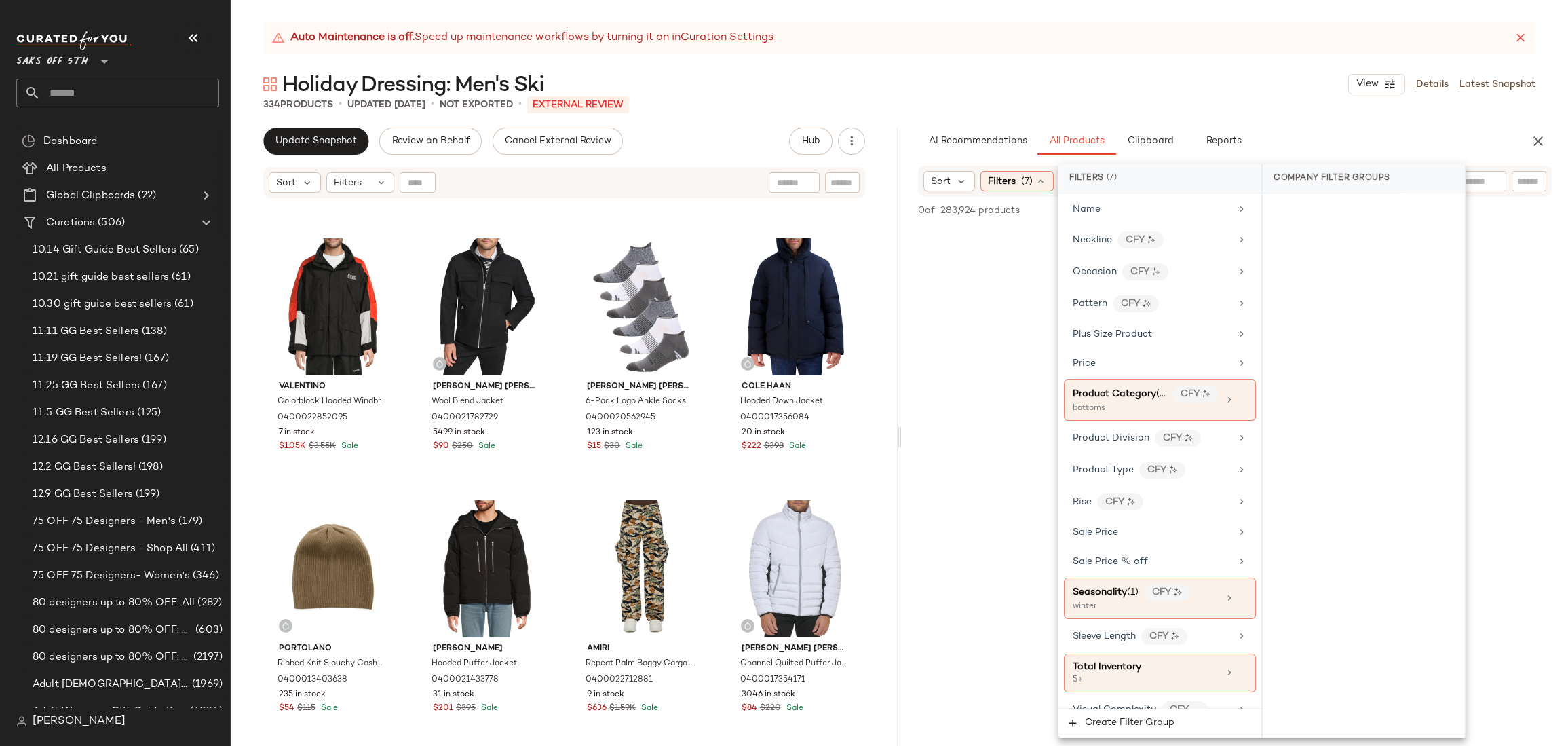
scroll to position [787, 0]
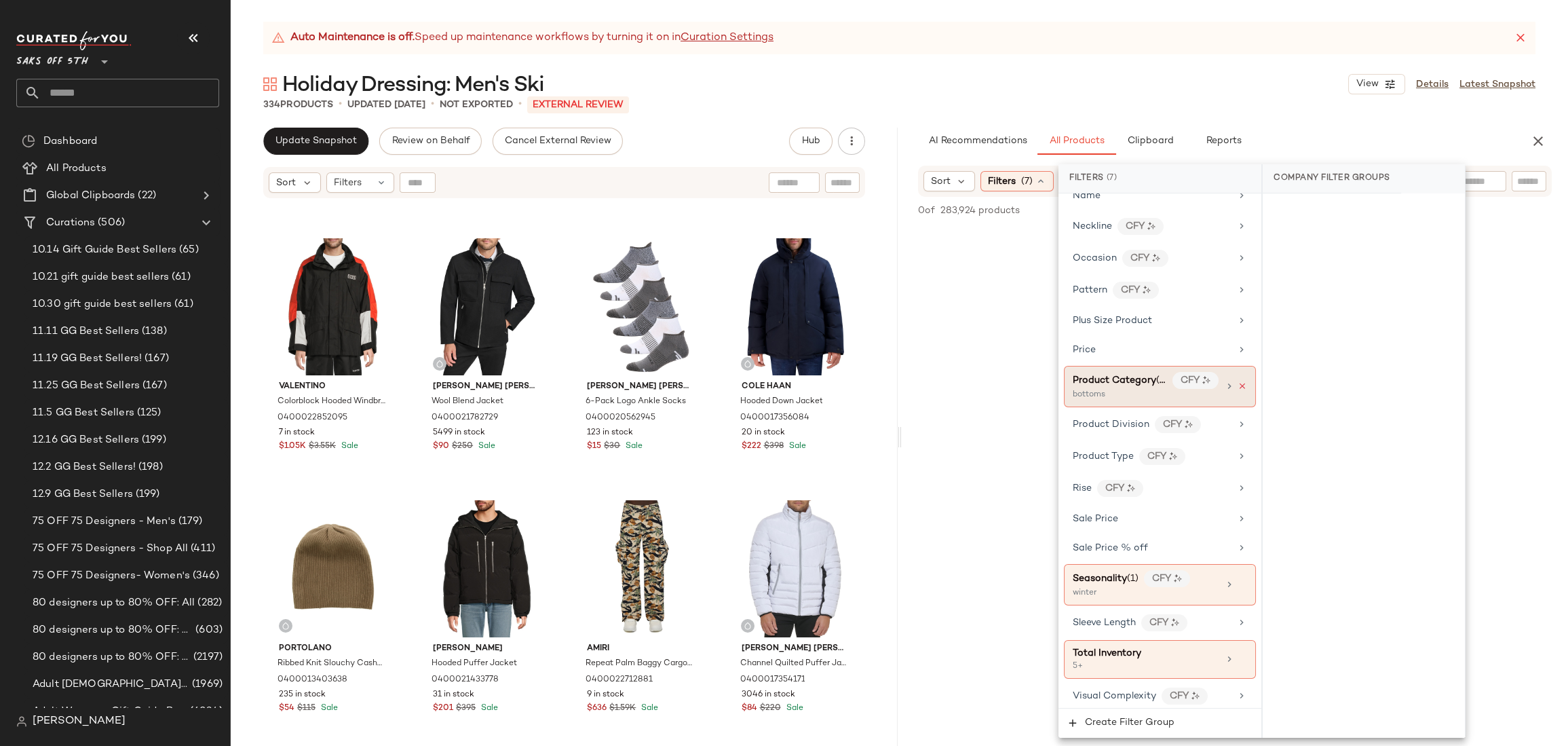
click at [1237, 381] on icon at bounding box center [1242, 386] width 9 height 9
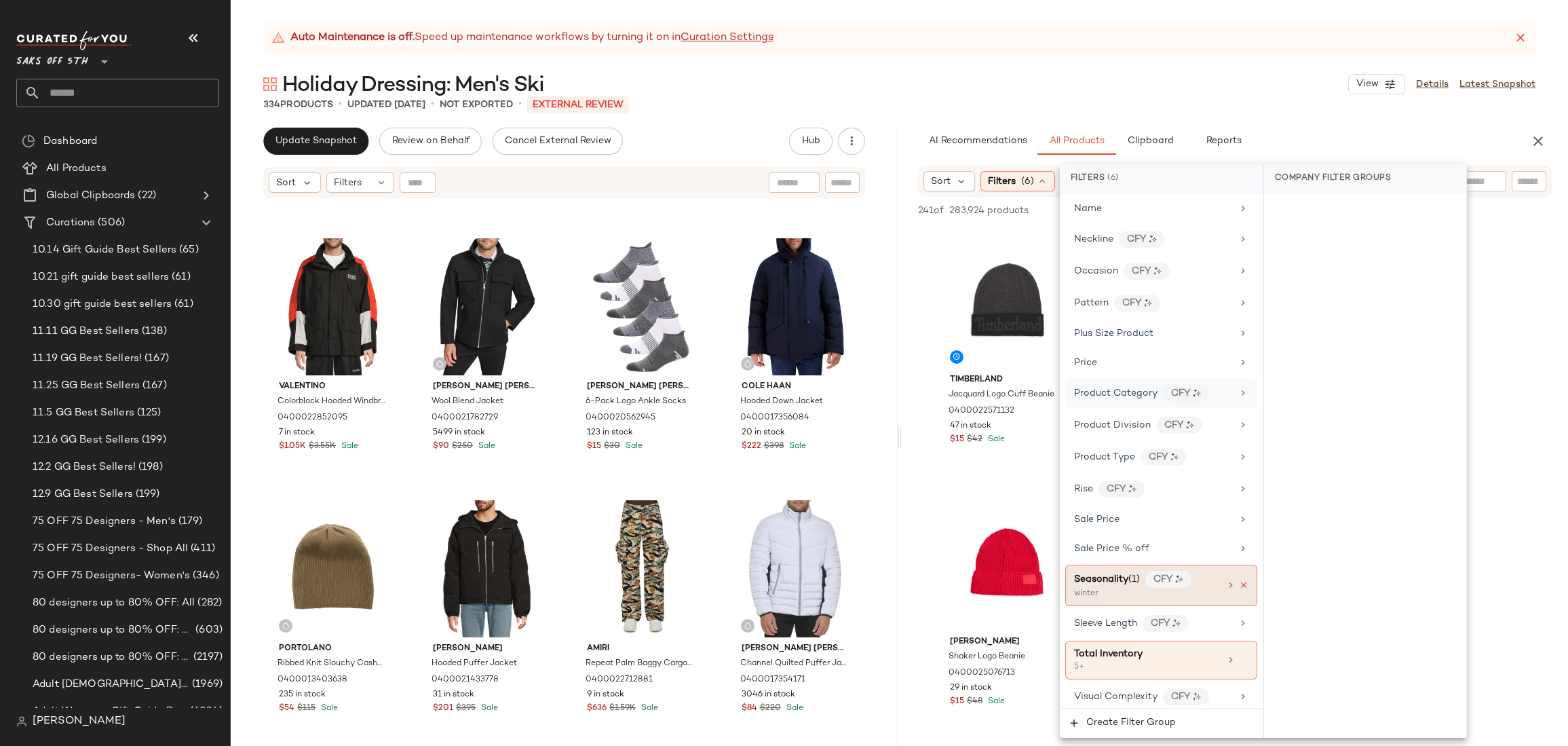
click at [1239, 580] on icon at bounding box center [1244, 585] width 9 height 9
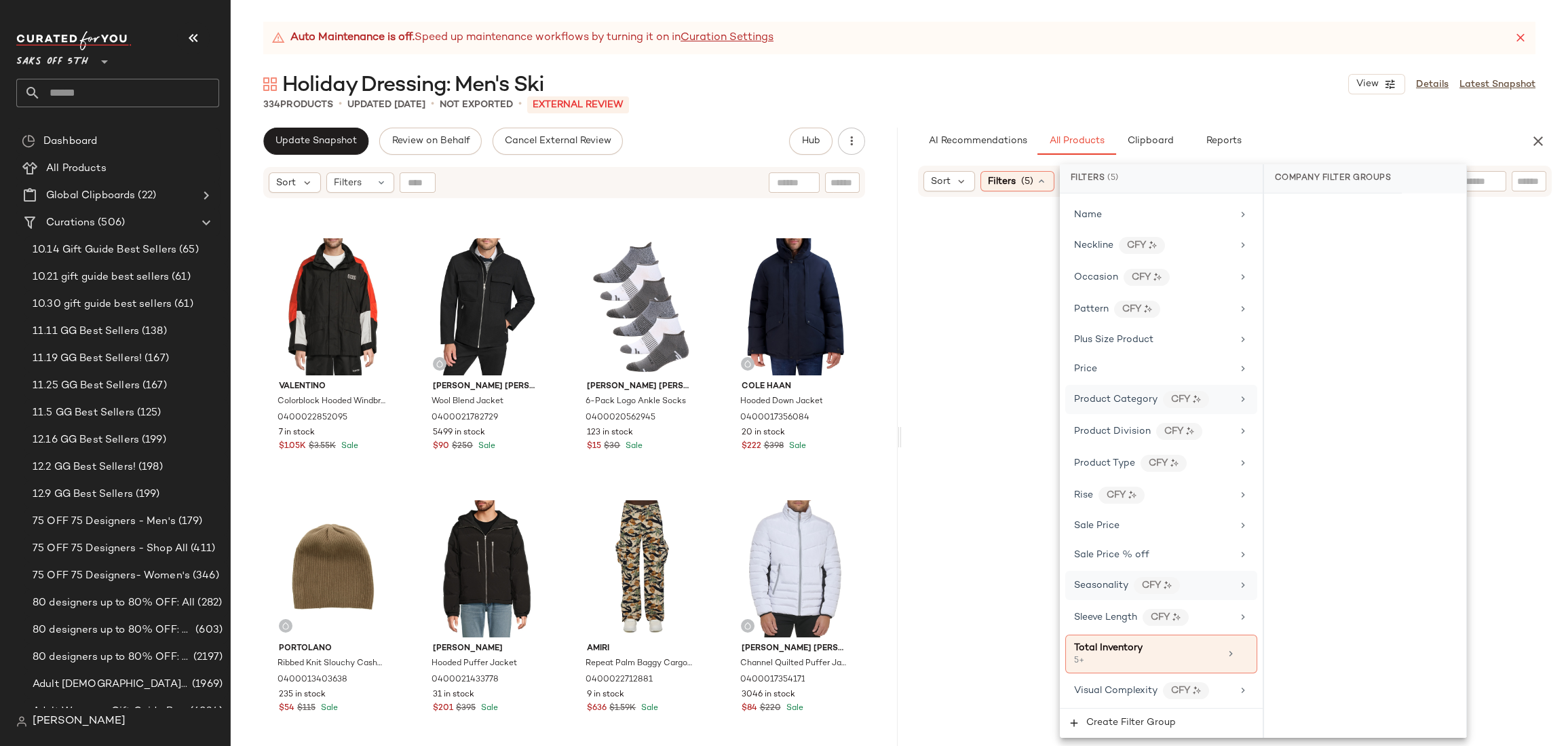
scroll to position [762, 0]
click at [1241, 400] on icon at bounding box center [1242, 405] width 10 height 10
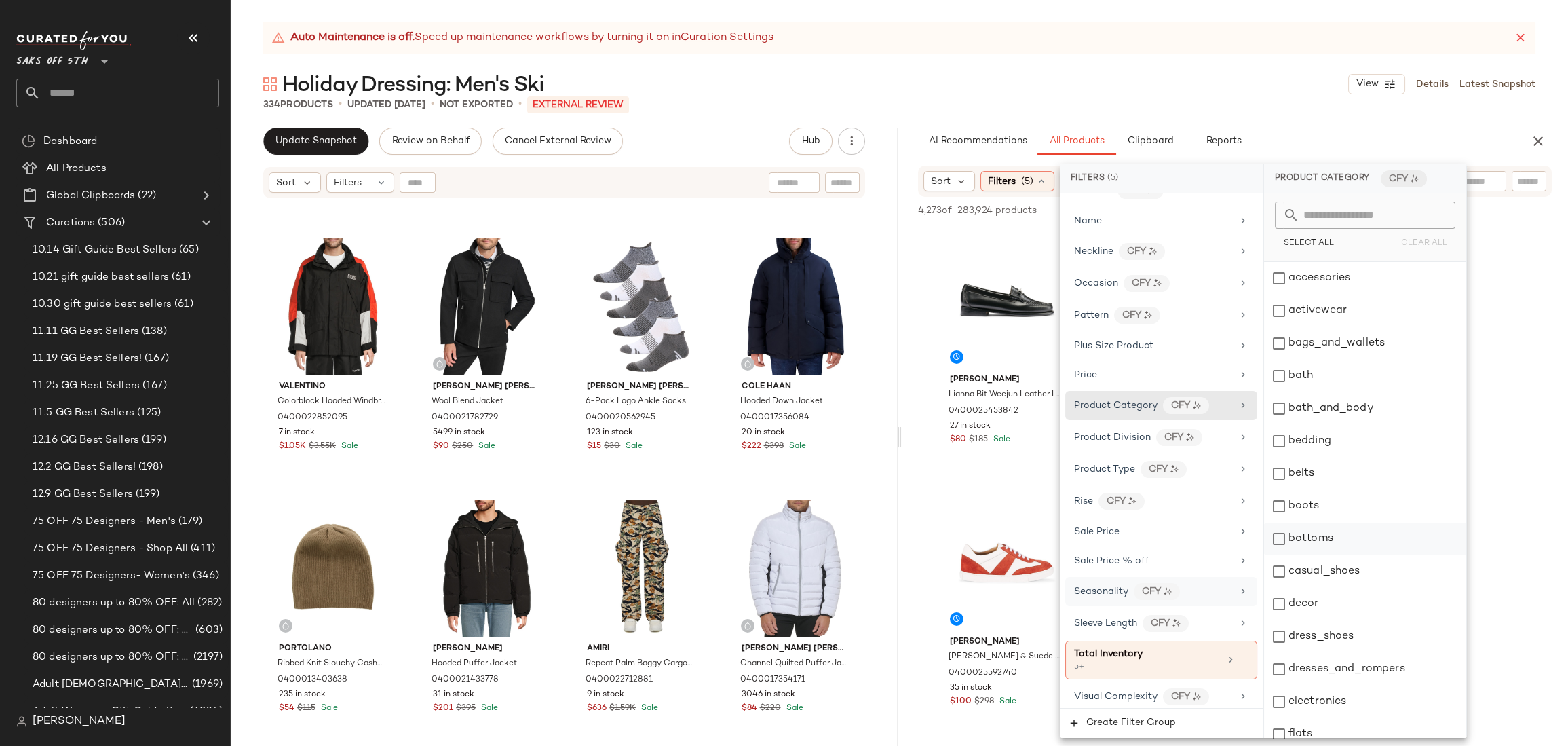
click at [1347, 543] on div "bottoms" at bounding box center [1364, 538] width 202 height 32
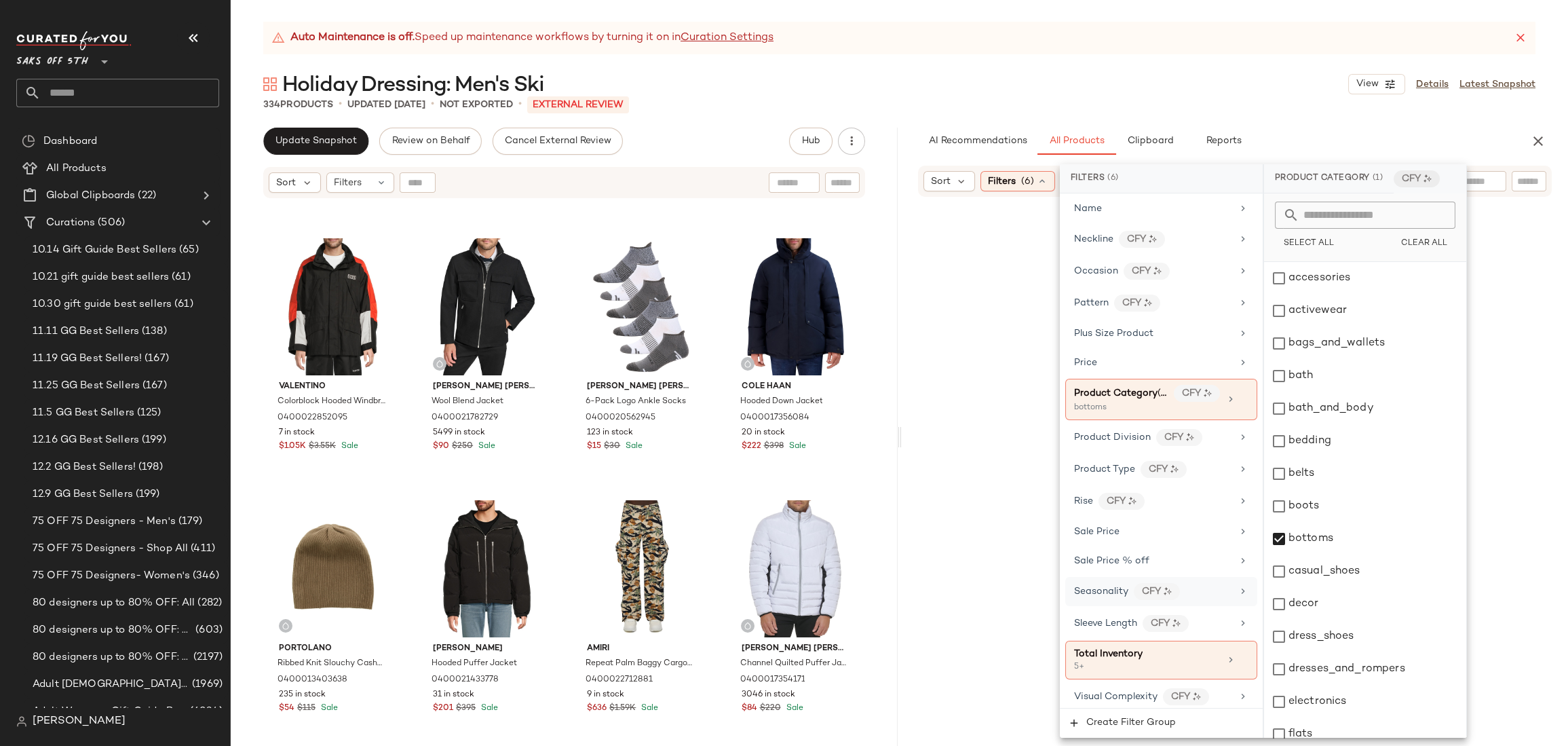
click at [1533, 254] on div at bounding box center [1235, 486] width 662 height 574
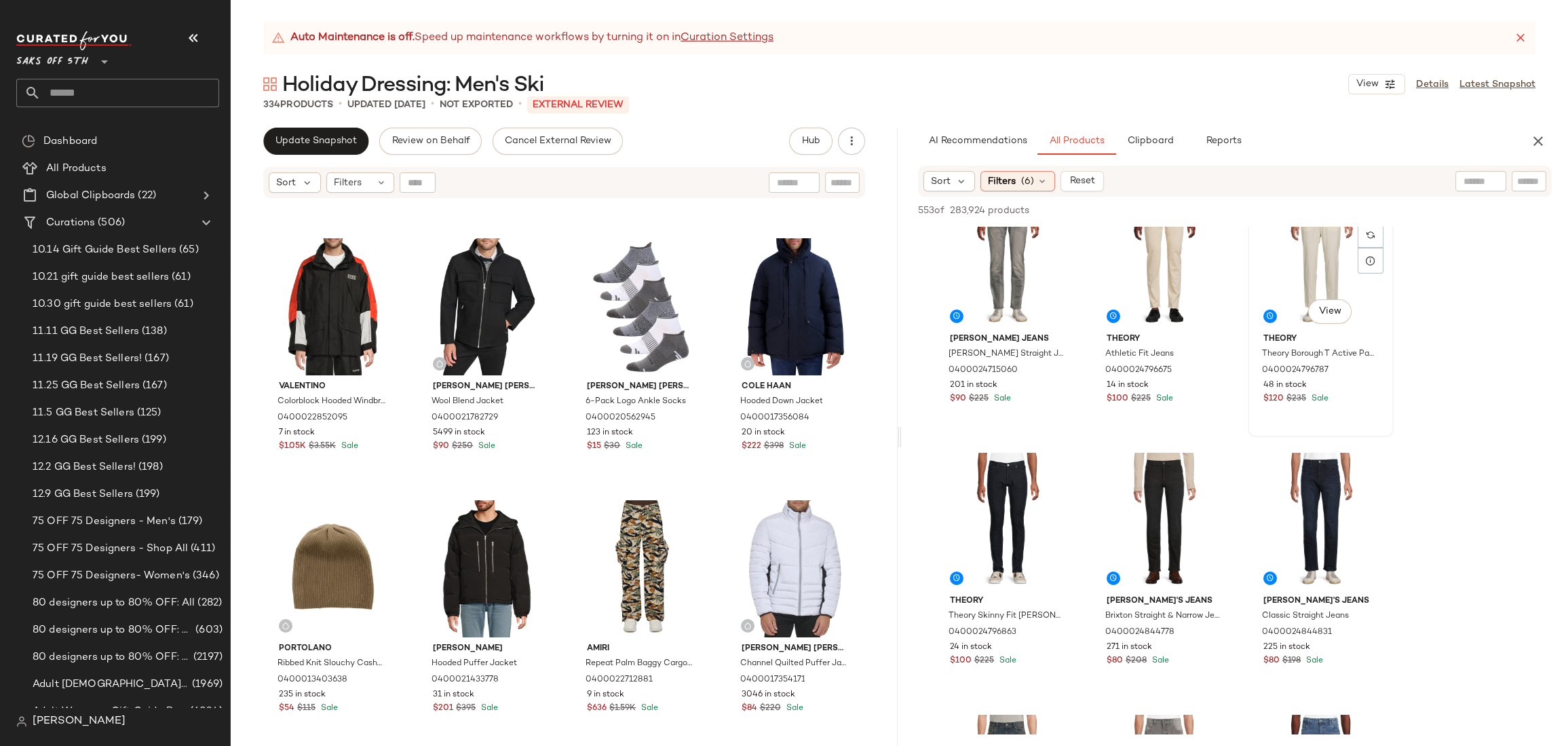
scroll to position [0, 0]
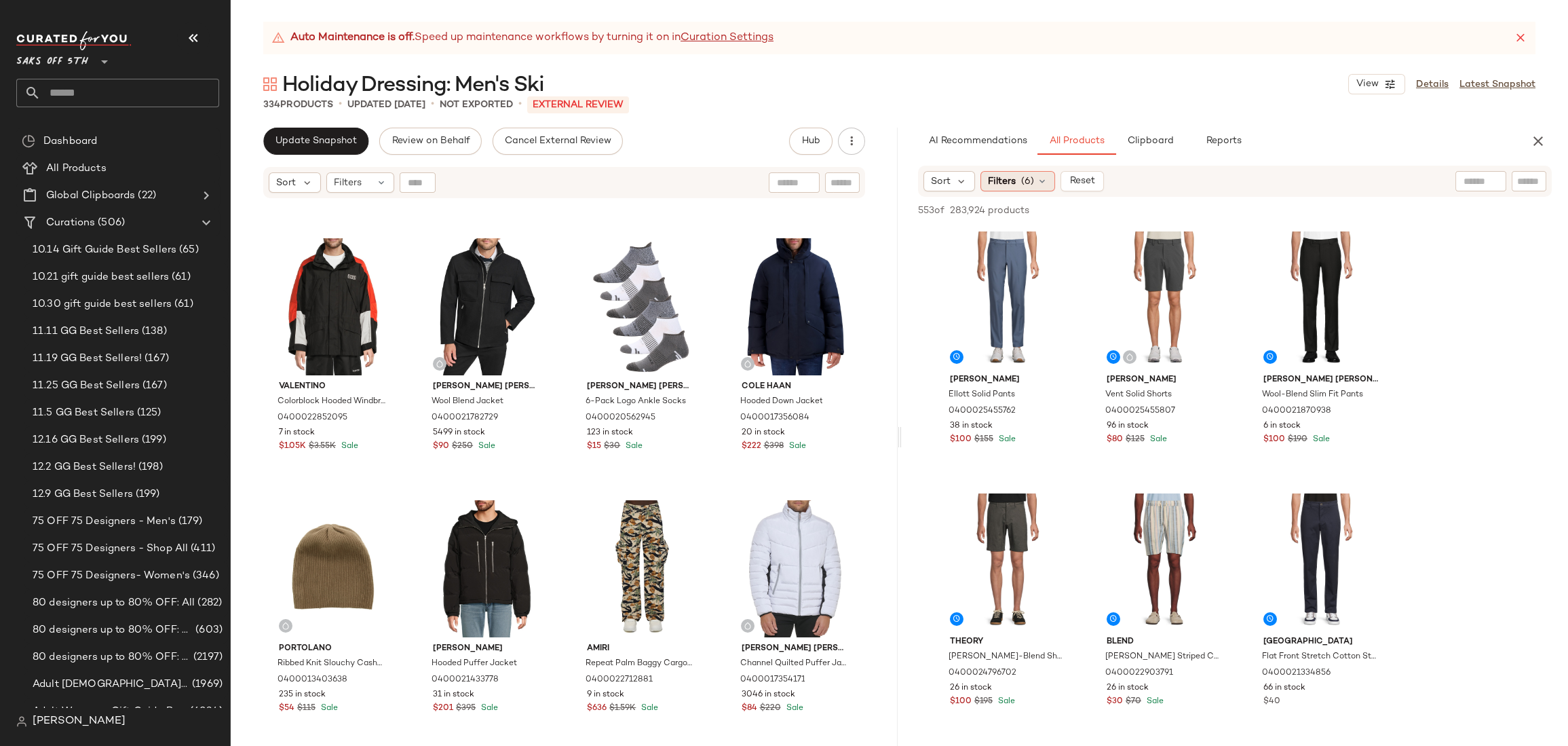
click at [1017, 176] on div "Filters (6)" at bounding box center [1017, 180] width 75 height 20
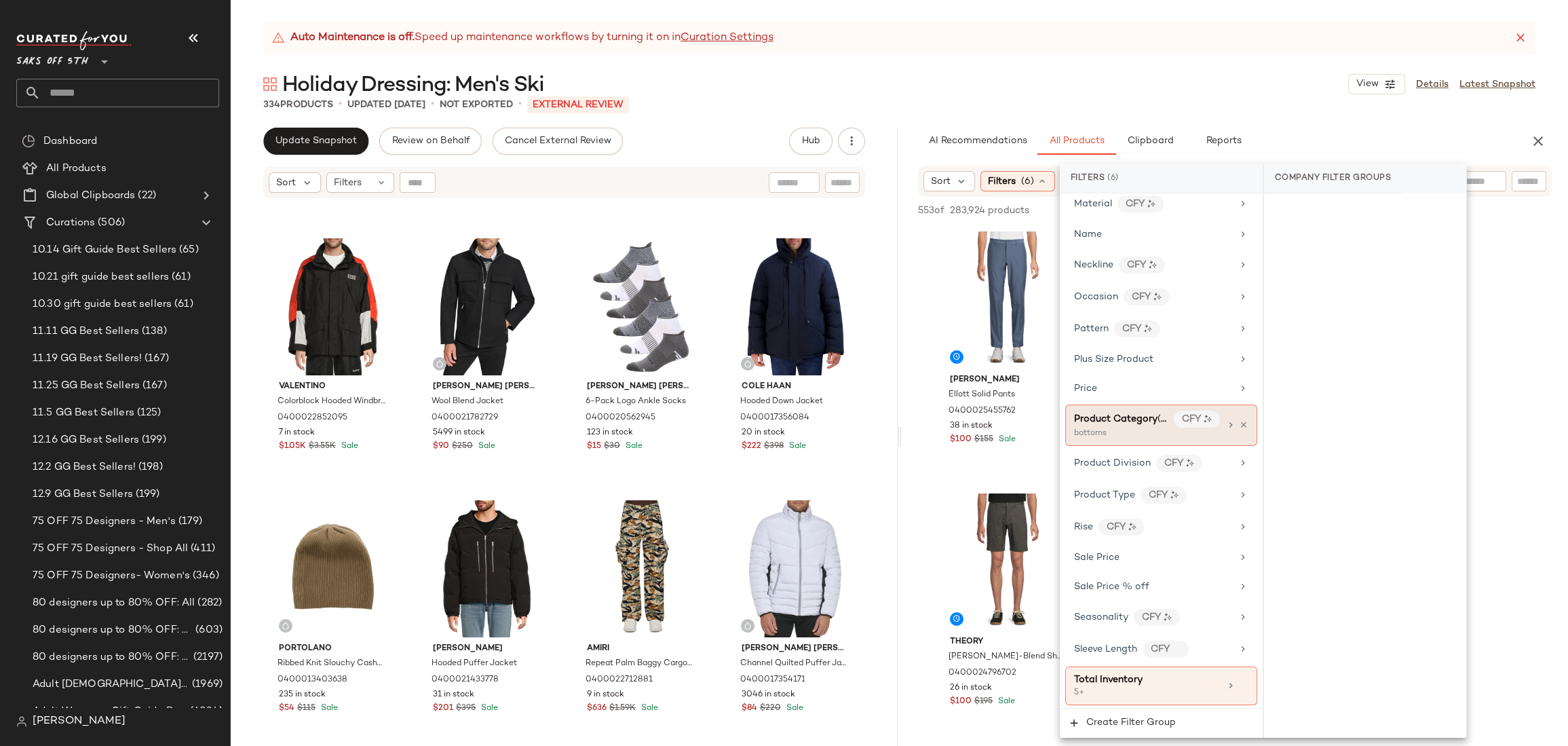
scroll to position [774, 0]
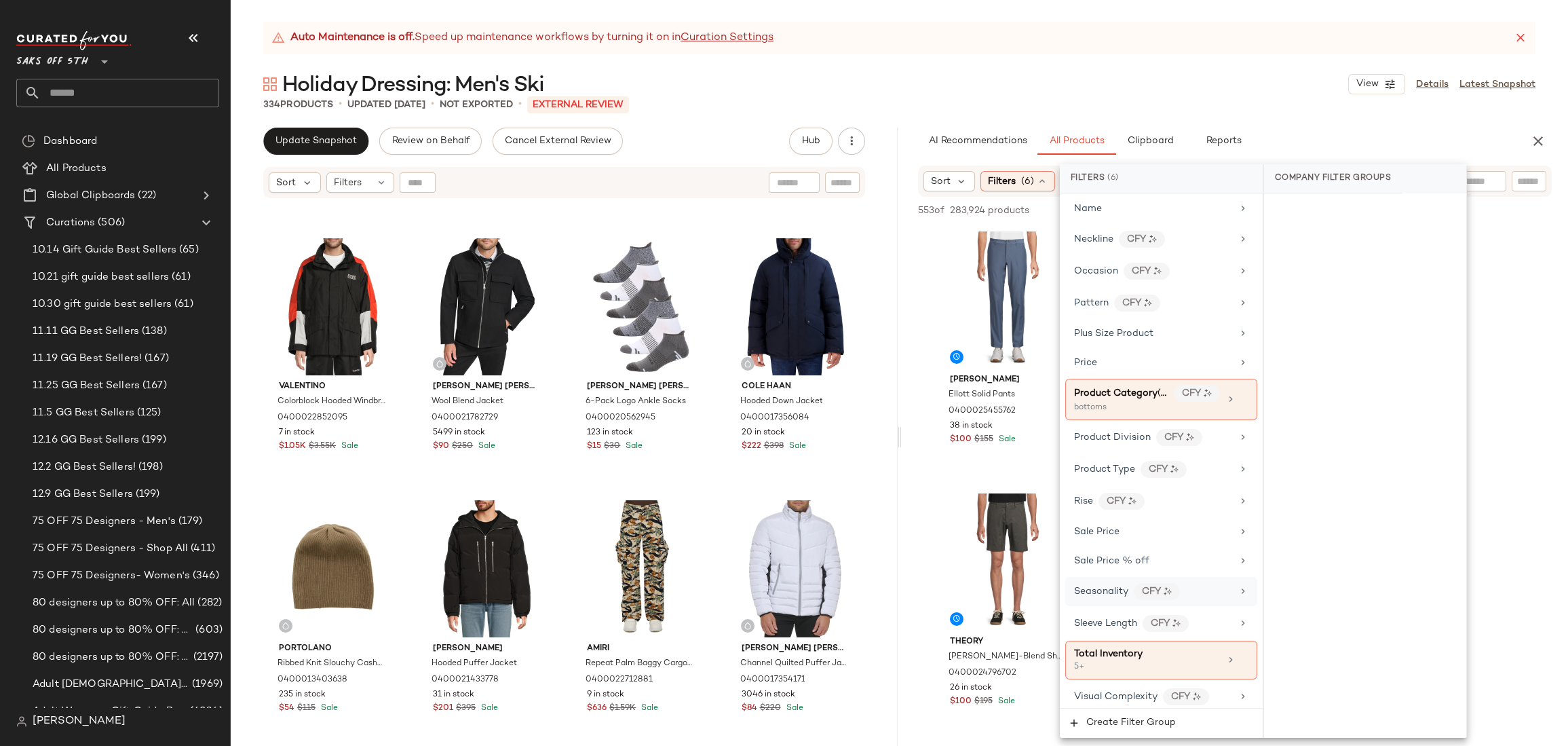
click at [1106, 586] on span "Seasonality" at bounding box center [1101, 591] width 54 height 10
click at [1319, 317] on div "fall" at bounding box center [1364, 311] width 202 height 32
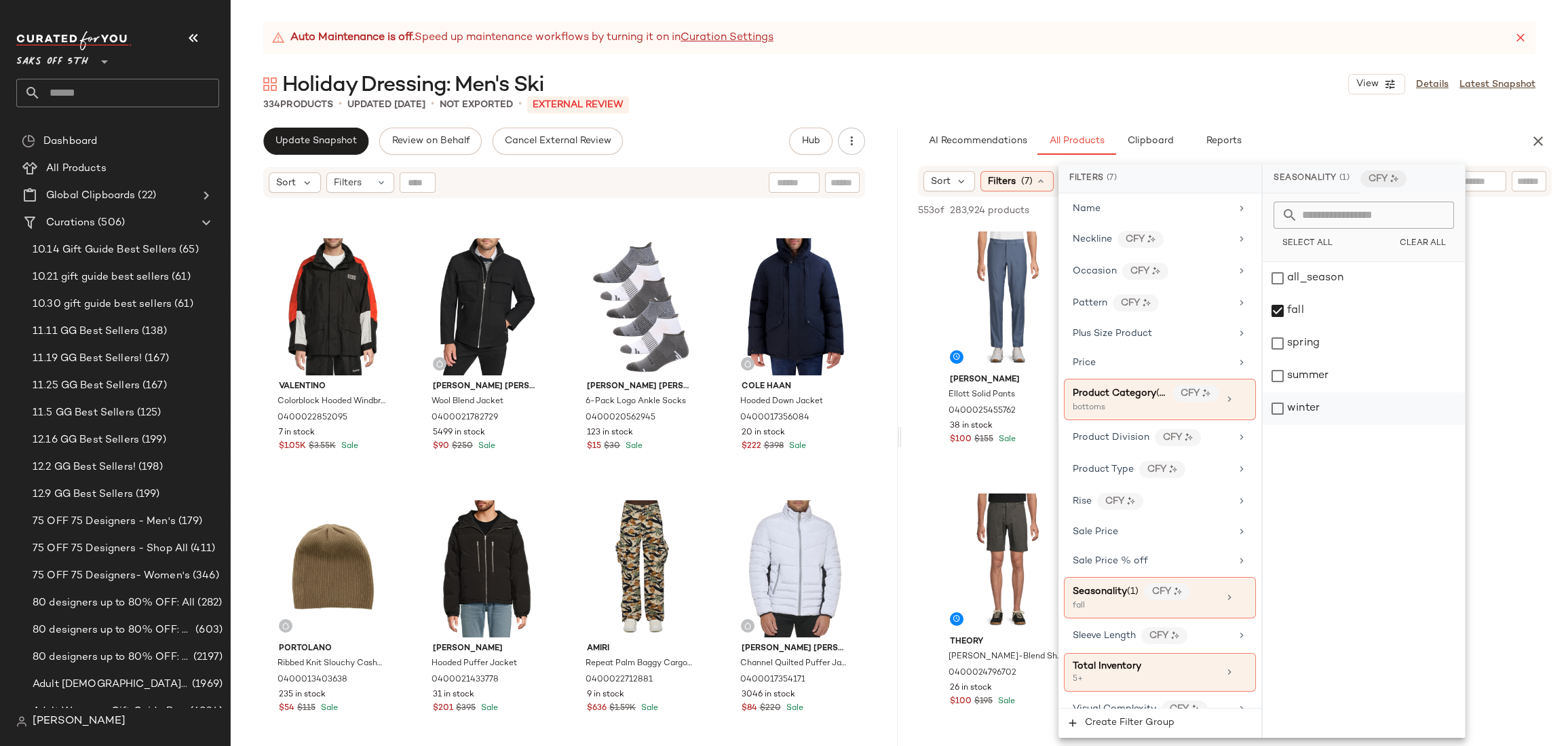
click at [1307, 404] on div "winter" at bounding box center [1363, 409] width 202 height 32
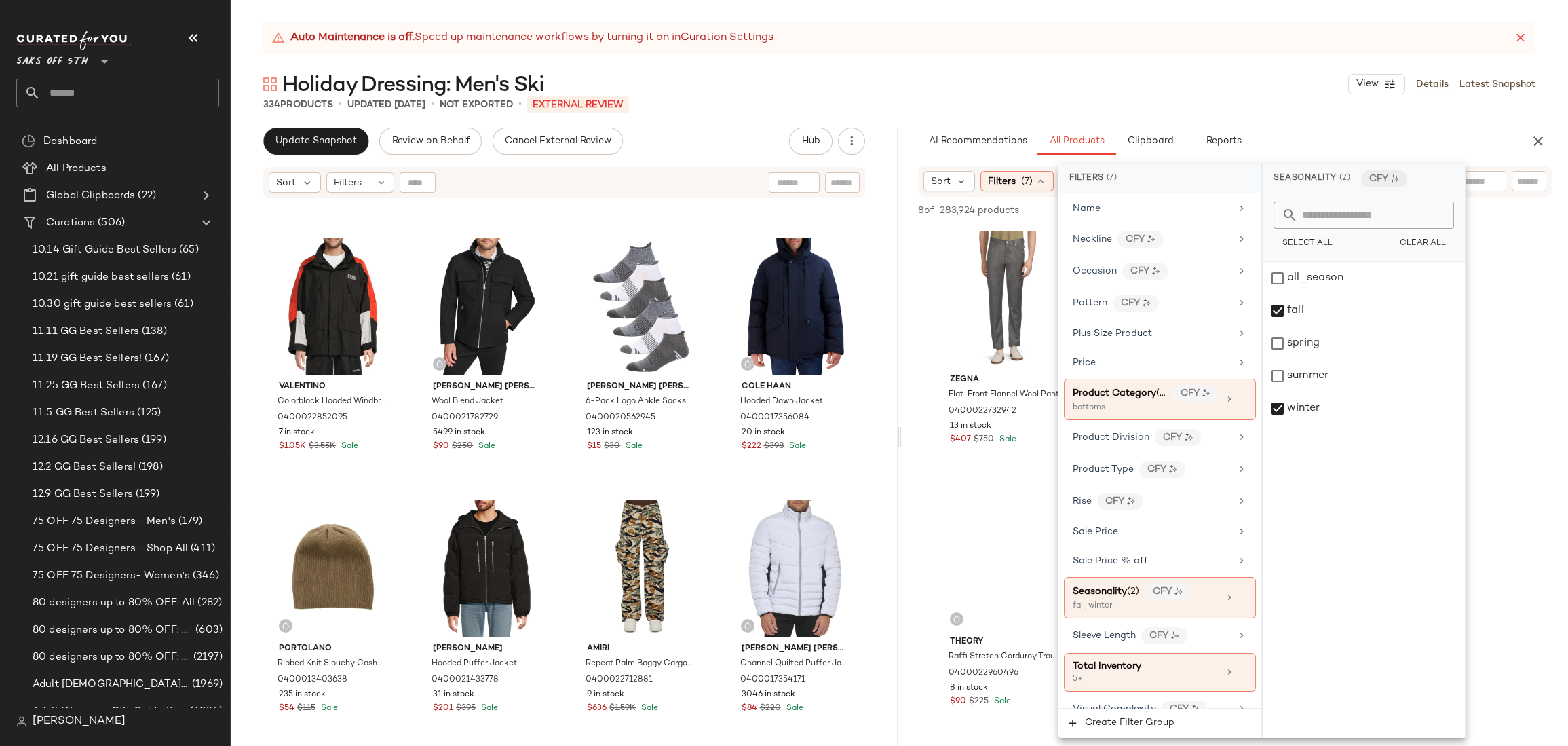
click at [1536, 294] on div "Zegna Flat-Front Flannel Wool Pants 0400022732942 13 in stock $407 $750 Sale Mo…" at bounding box center [1234, 613] width 666 height 774
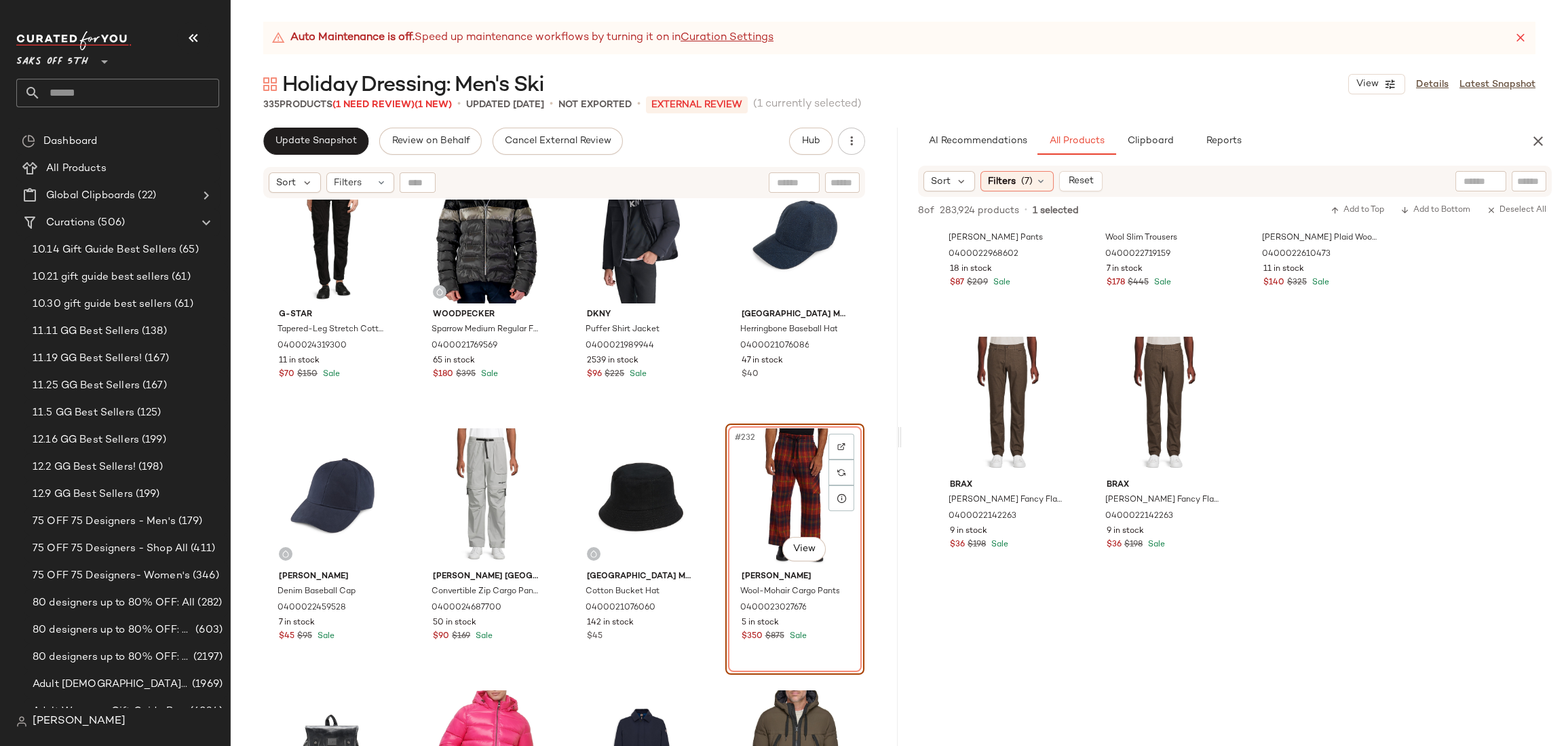
scroll to position [0, 0]
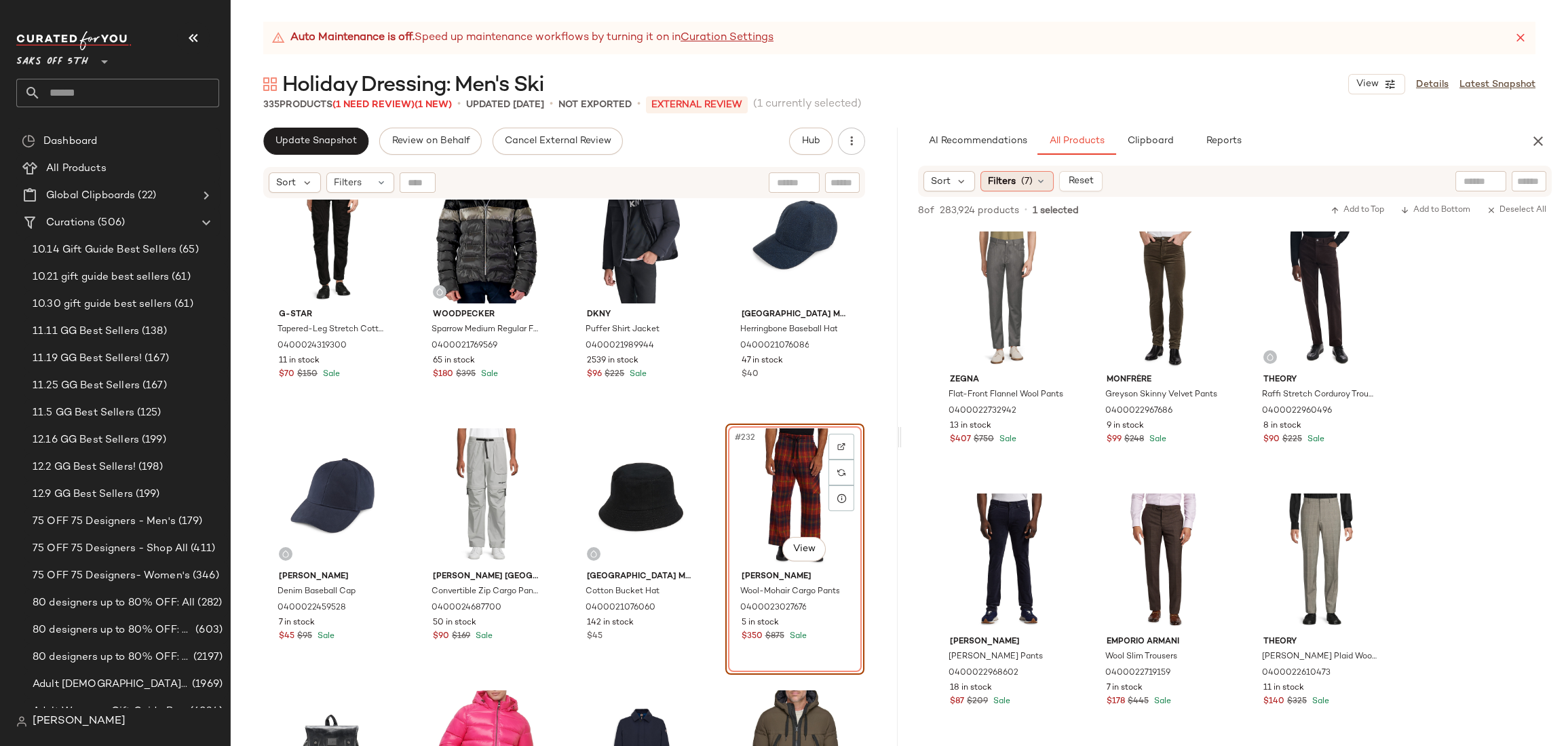
click at [1025, 179] on span "(7)" at bounding box center [1027, 181] width 11 height 14
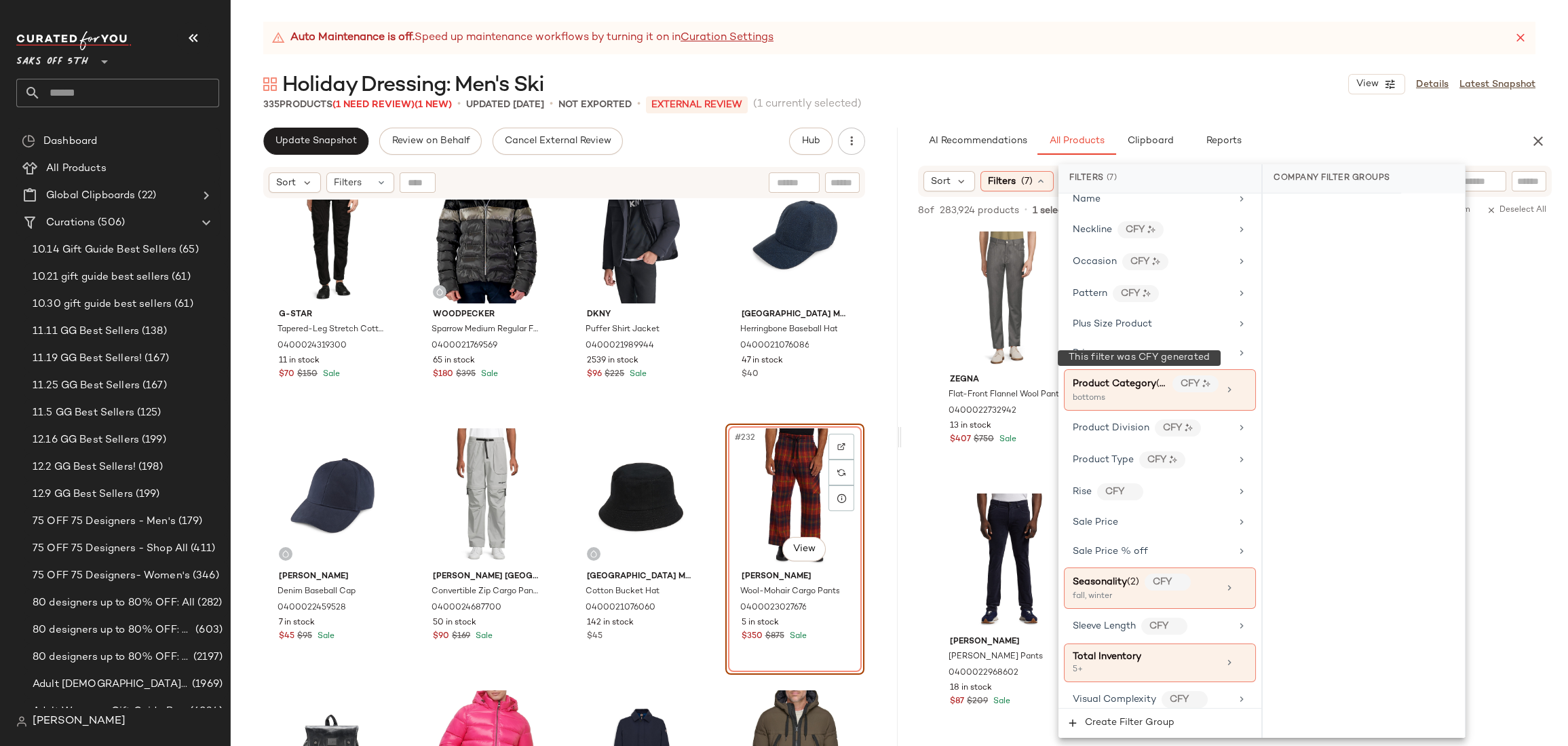
scroll to position [787, 0]
click at [1237, 581] on icon at bounding box center [1242, 584] width 9 height 9
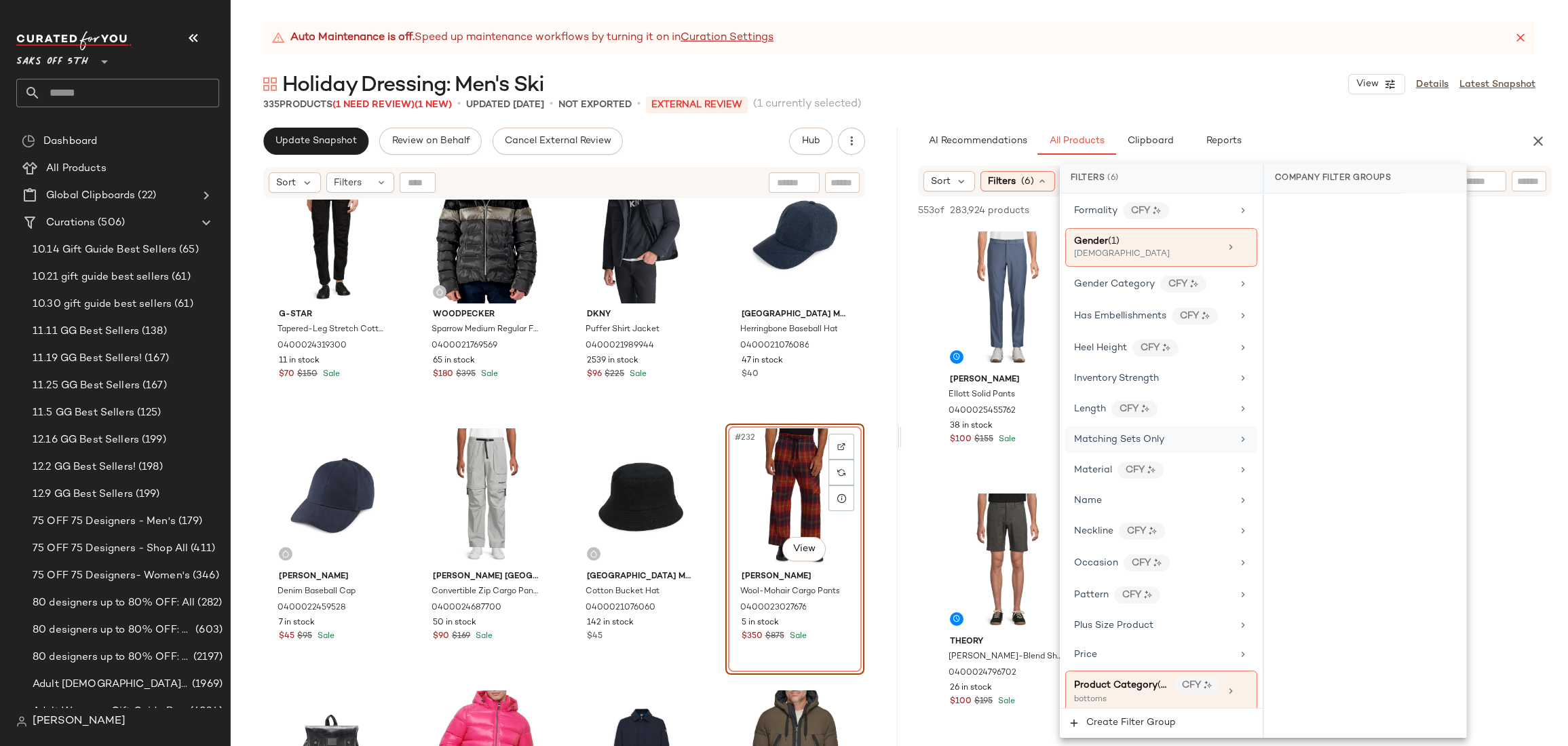
scroll to position [774, 0]
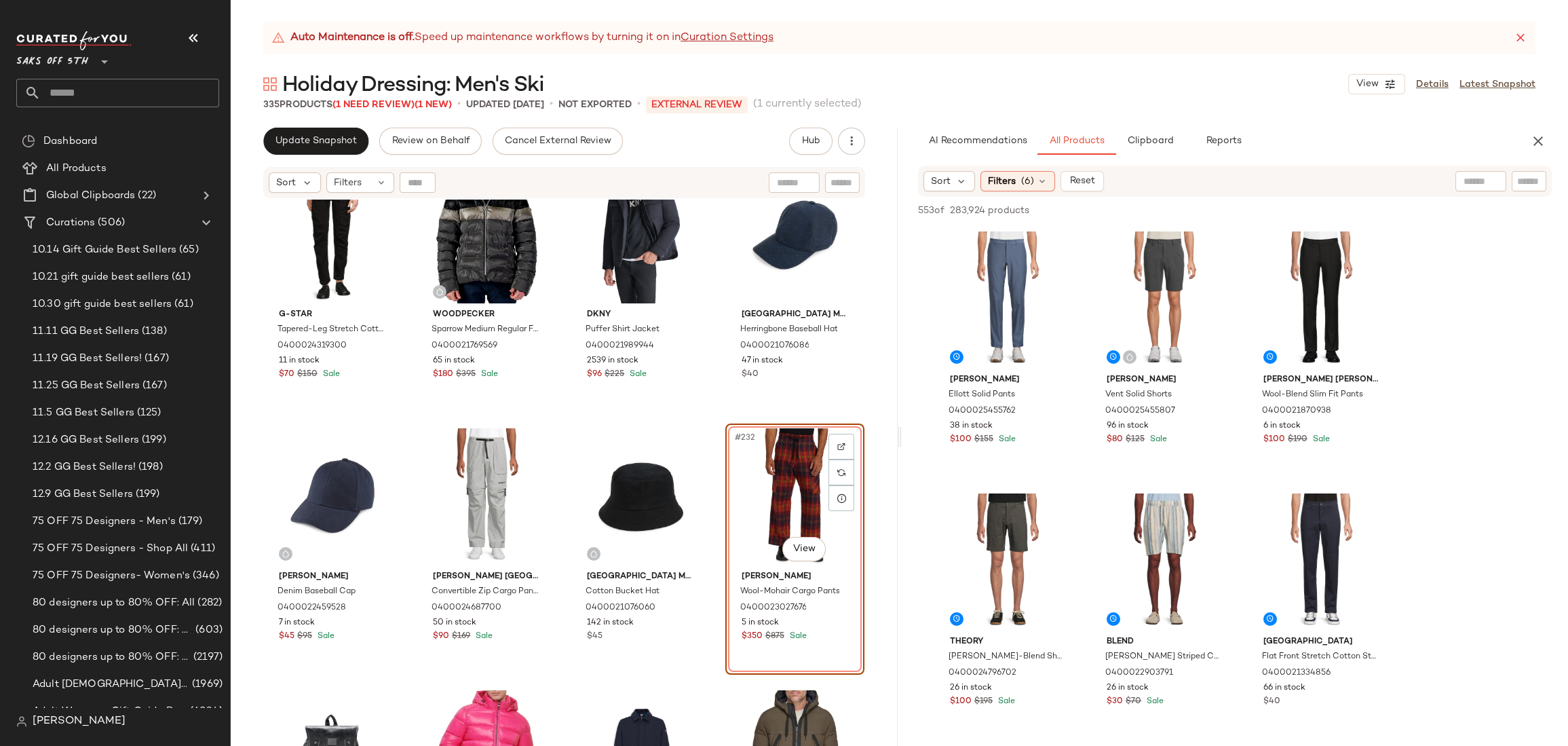
click at [878, 361] on div "Saks Fifth Avenue Made in Italy Jersey Baseball Hat 0400021076066 41 in stock $…" at bounding box center [563, 489] width 666 height 580
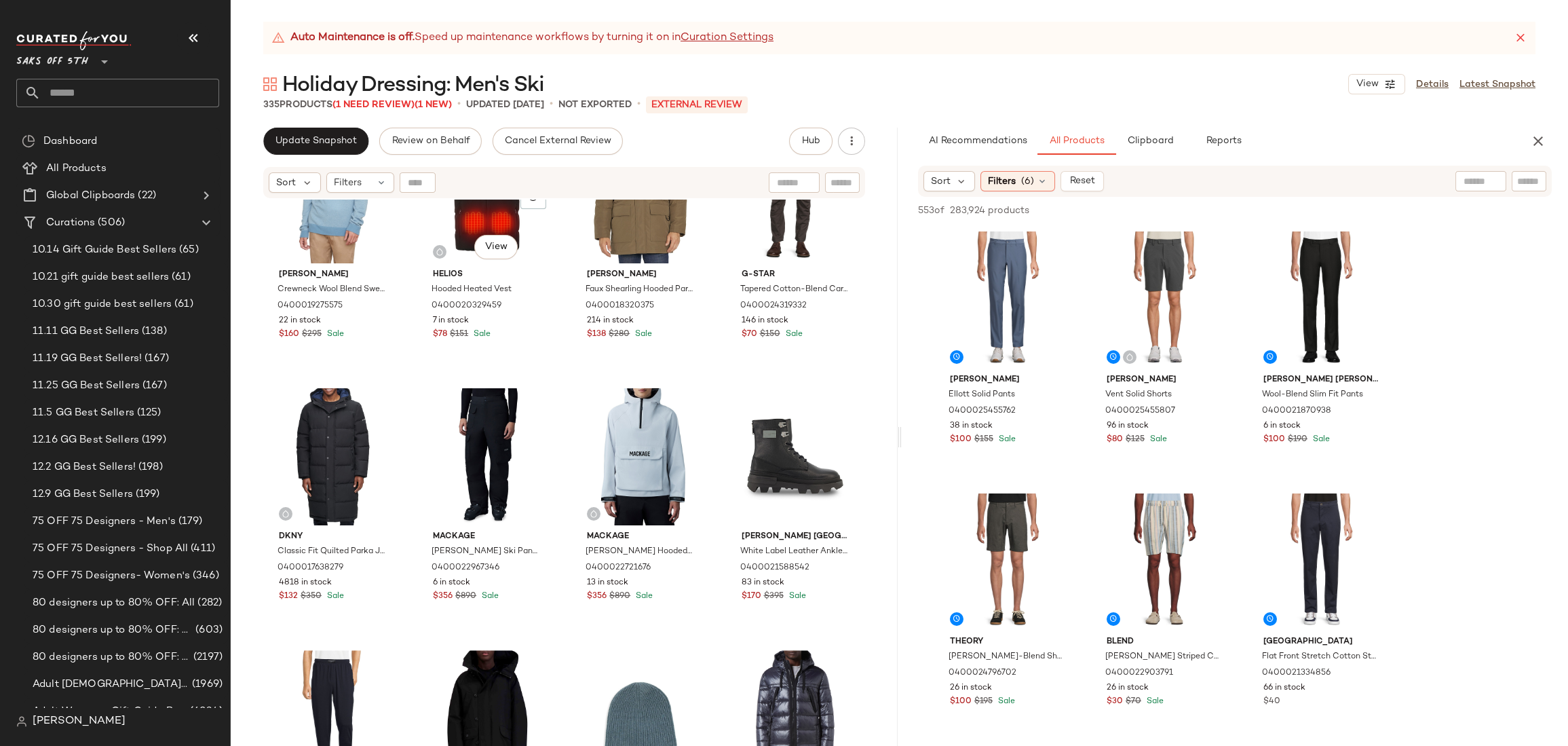
scroll to position [3235, 0]
click at [279, 421] on div "#53 View" at bounding box center [333, 455] width 130 height 137
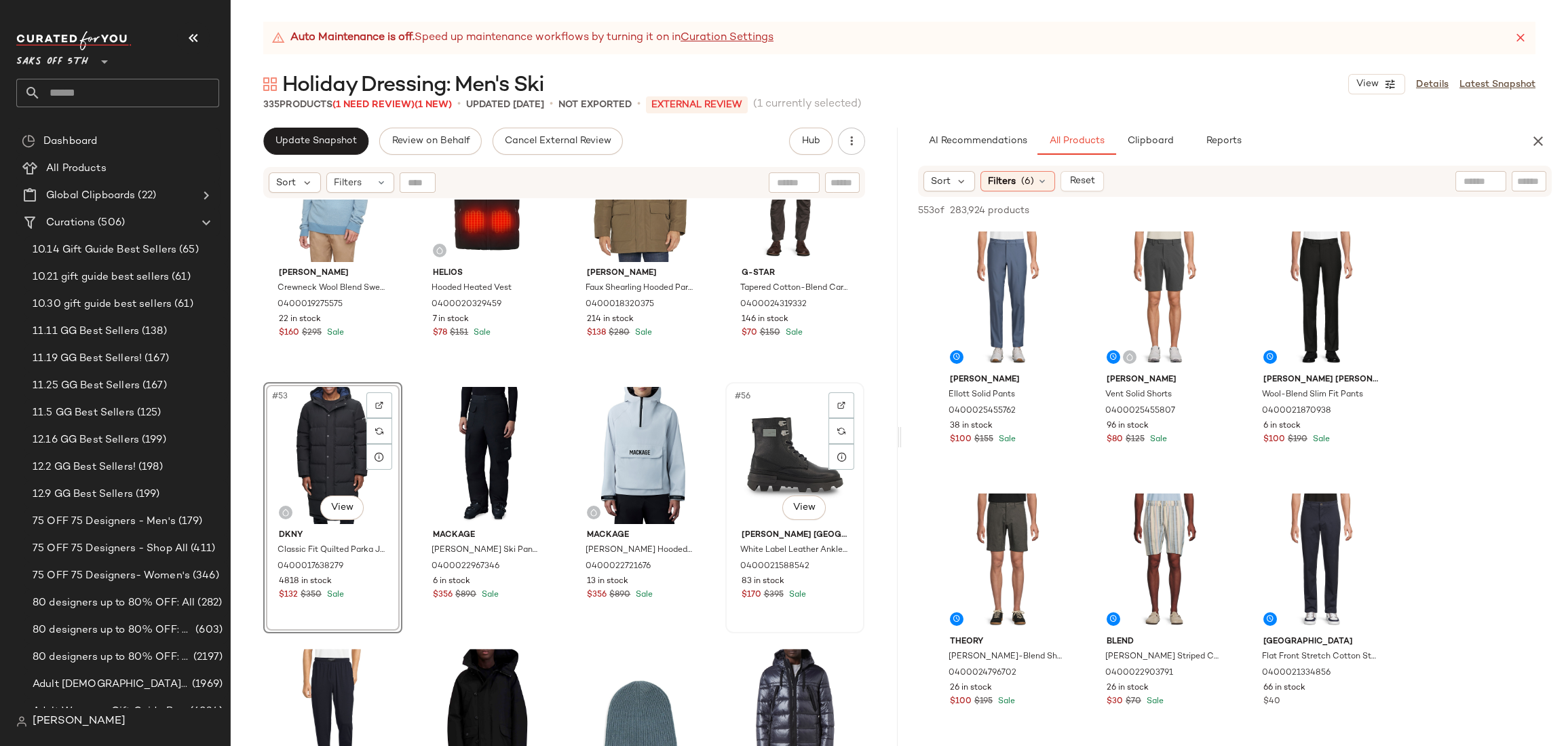
click at [784, 395] on div "#56 View" at bounding box center [794, 455] width 130 height 137
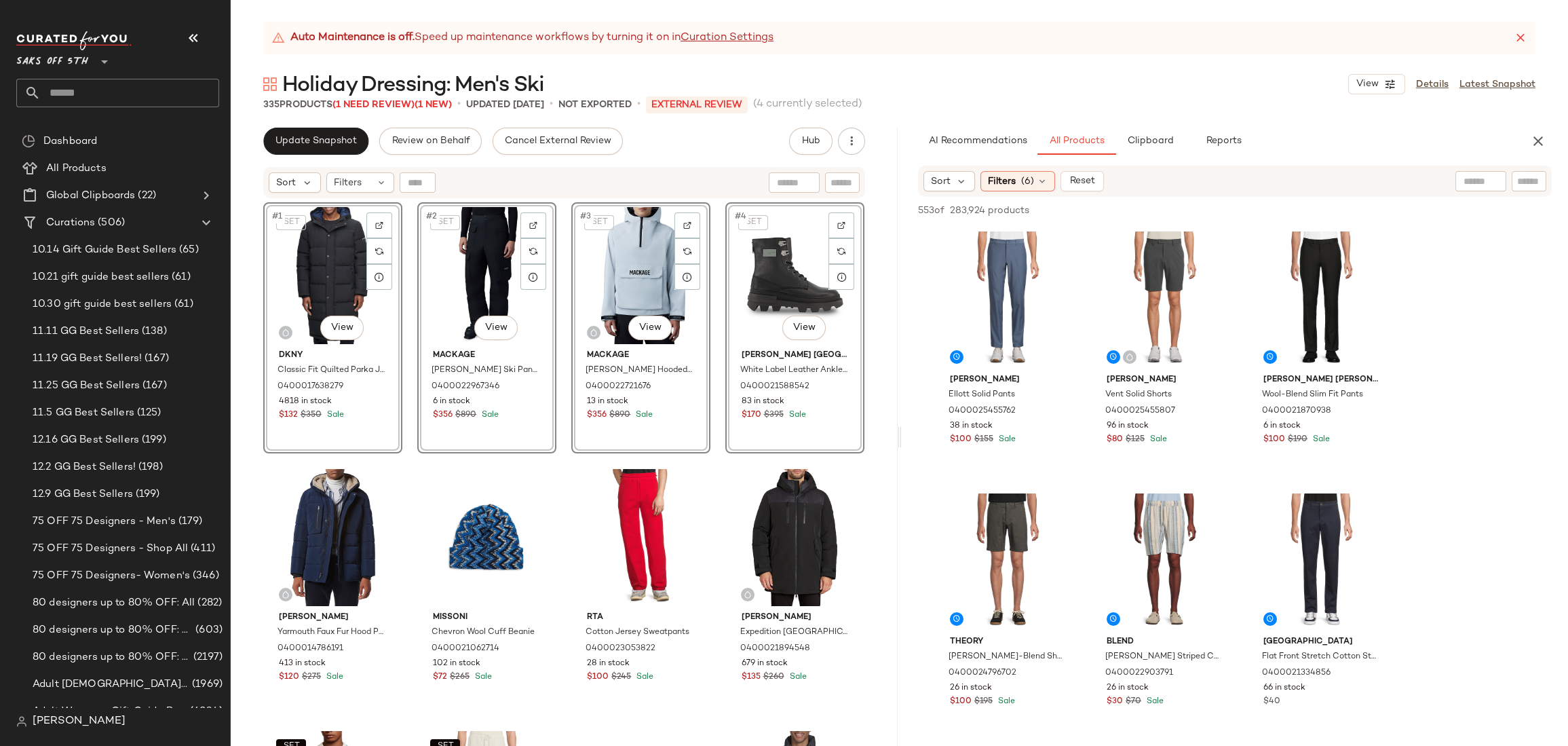
click at [884, 305] on div "SET #1 View Dkny Classic Fit Quilted Parka Jacket 0400017638279 4818 in stock $…" at bounding box center [563, 489] width 666 height 580
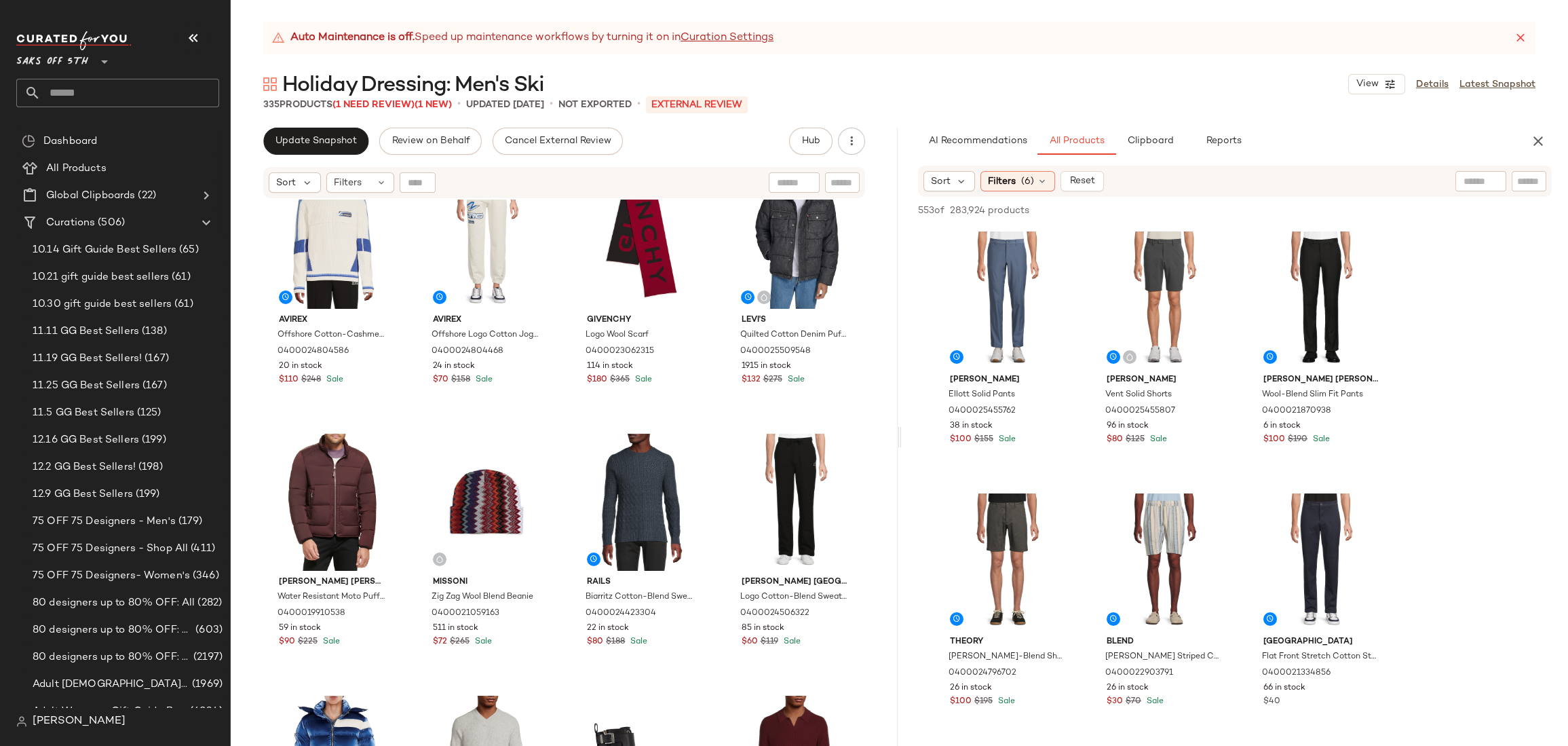
scroll to position [592, 0]
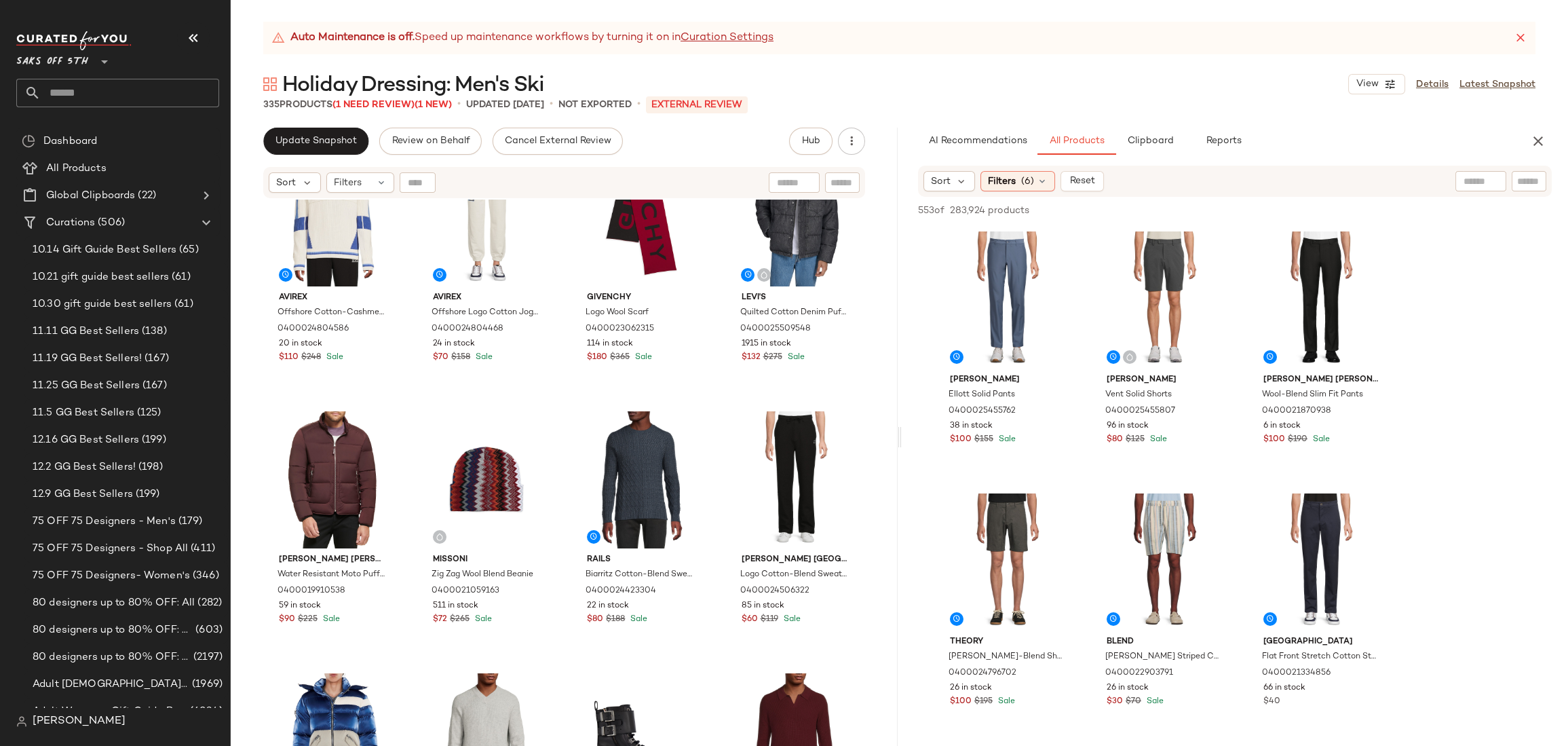
click at [1541, 144] on icon "button" at bounding box center [1538, 140] width 16 height 16
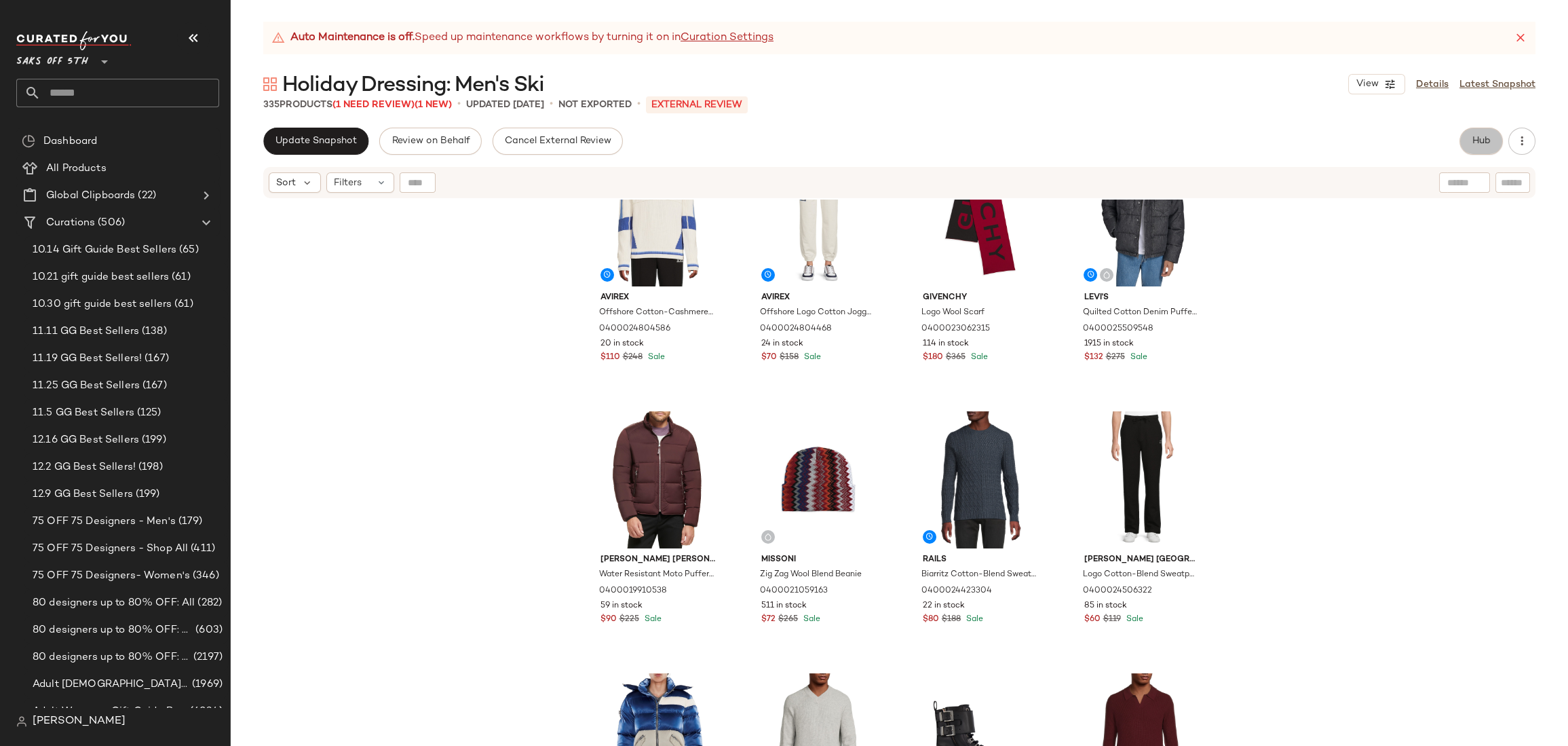
click at [1487, 138] on span "Hub" at bounding box center [1481, 140] width 19 height 10
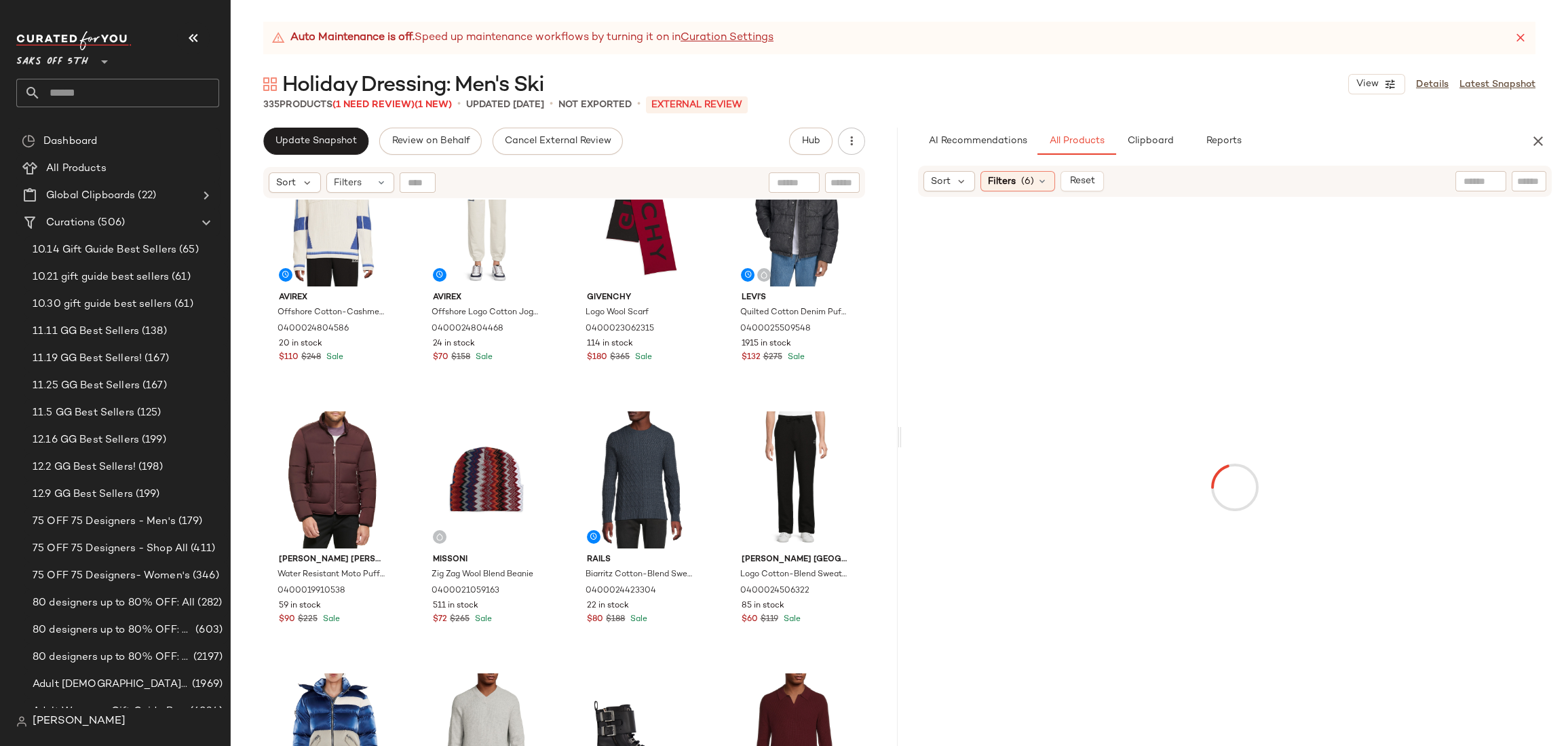
click at [1476, 182] on input "text" at bounding box center [1481, 181] width 34 height 14
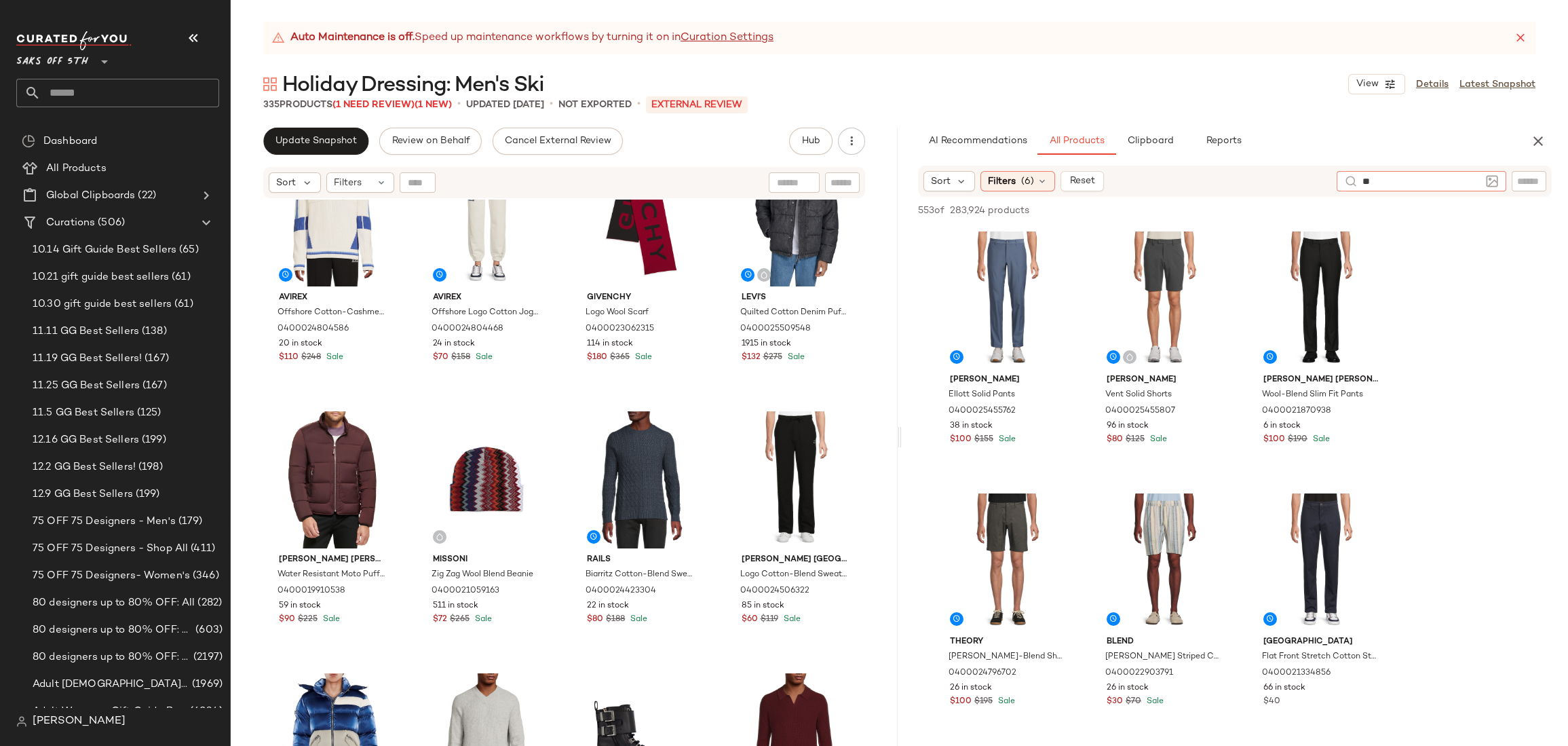
type input "***"
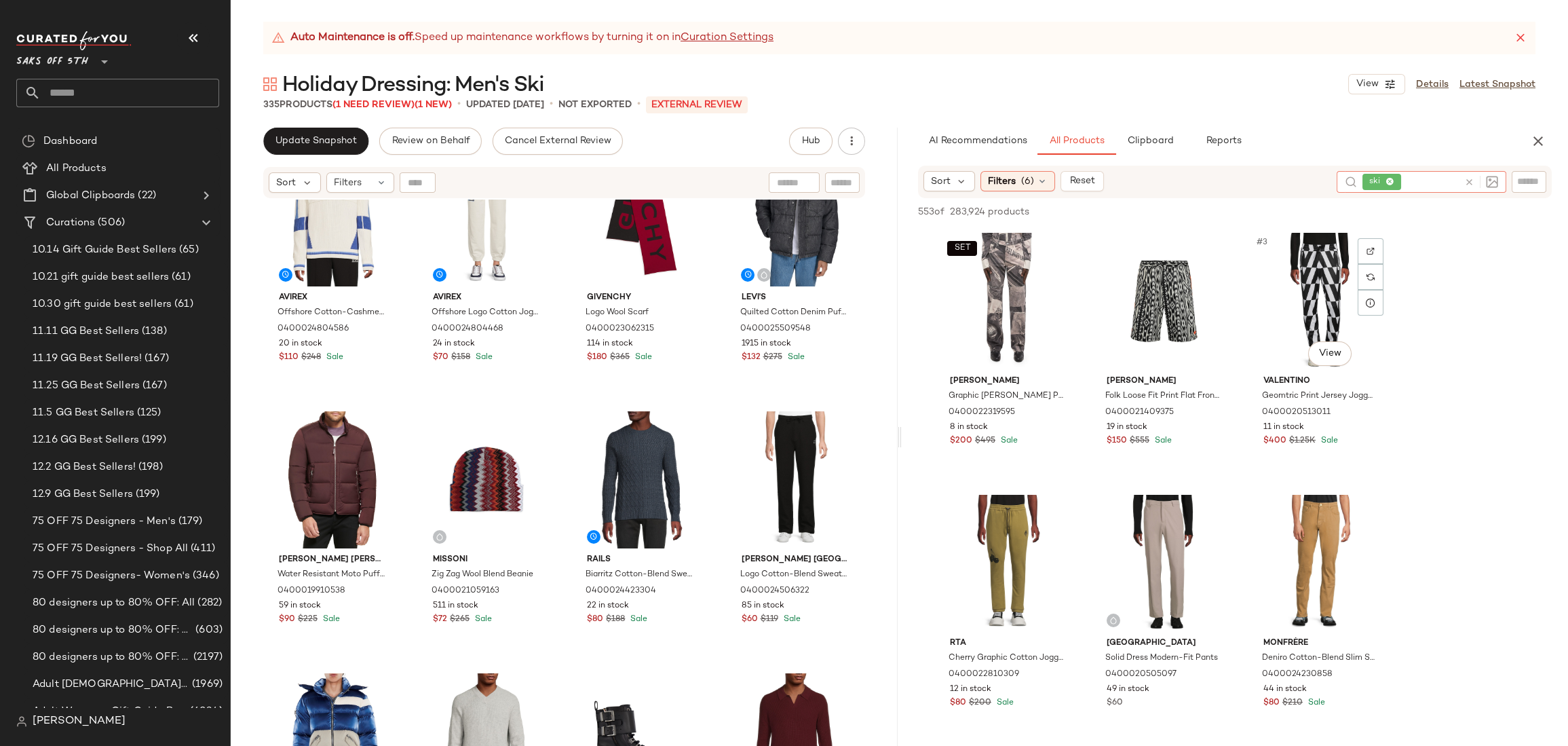
drag, startPoint x: 1328, startPoint y: 385, endPoint x: 1399, endPoint y: 437, distance: 88.0
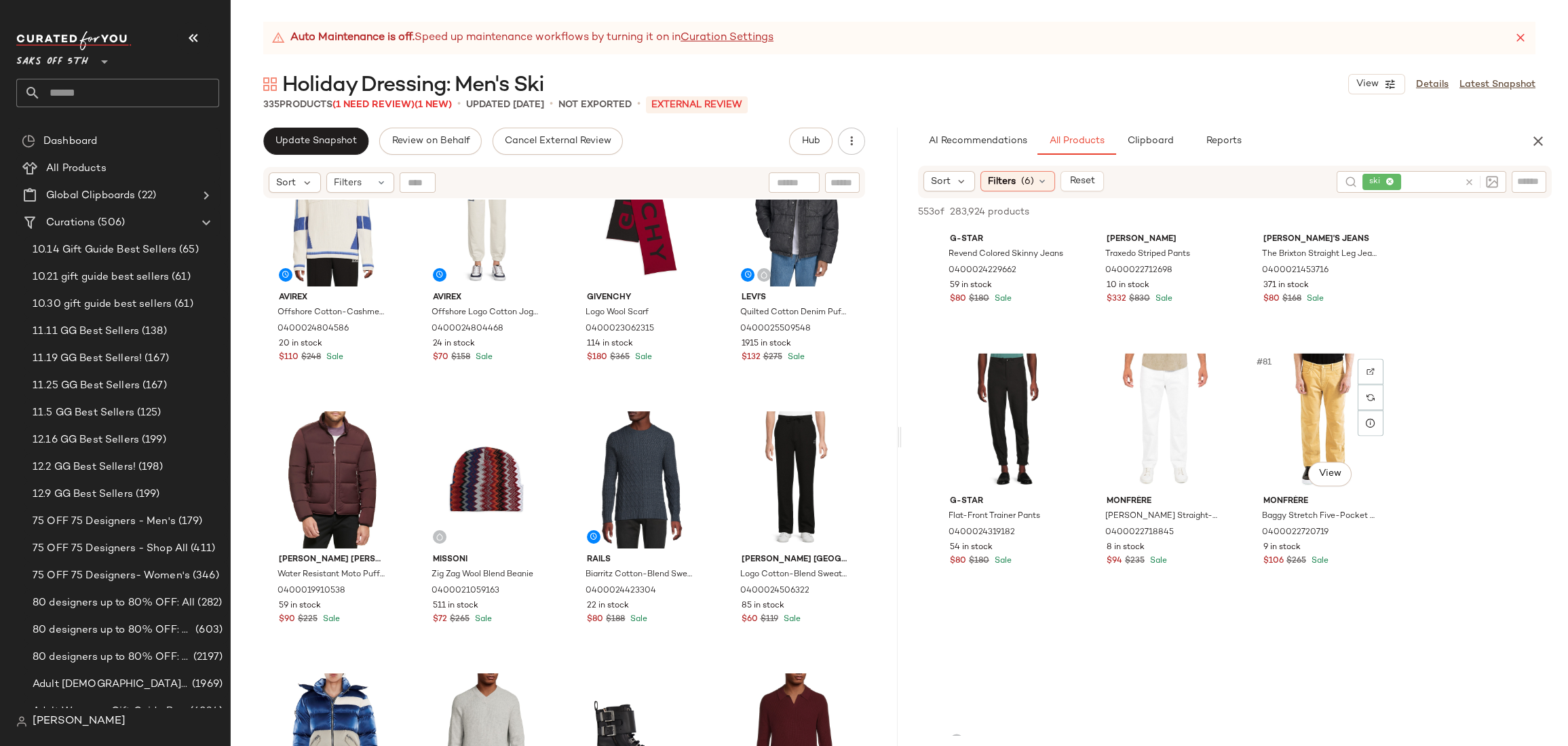
scroll to position [6946, 0]
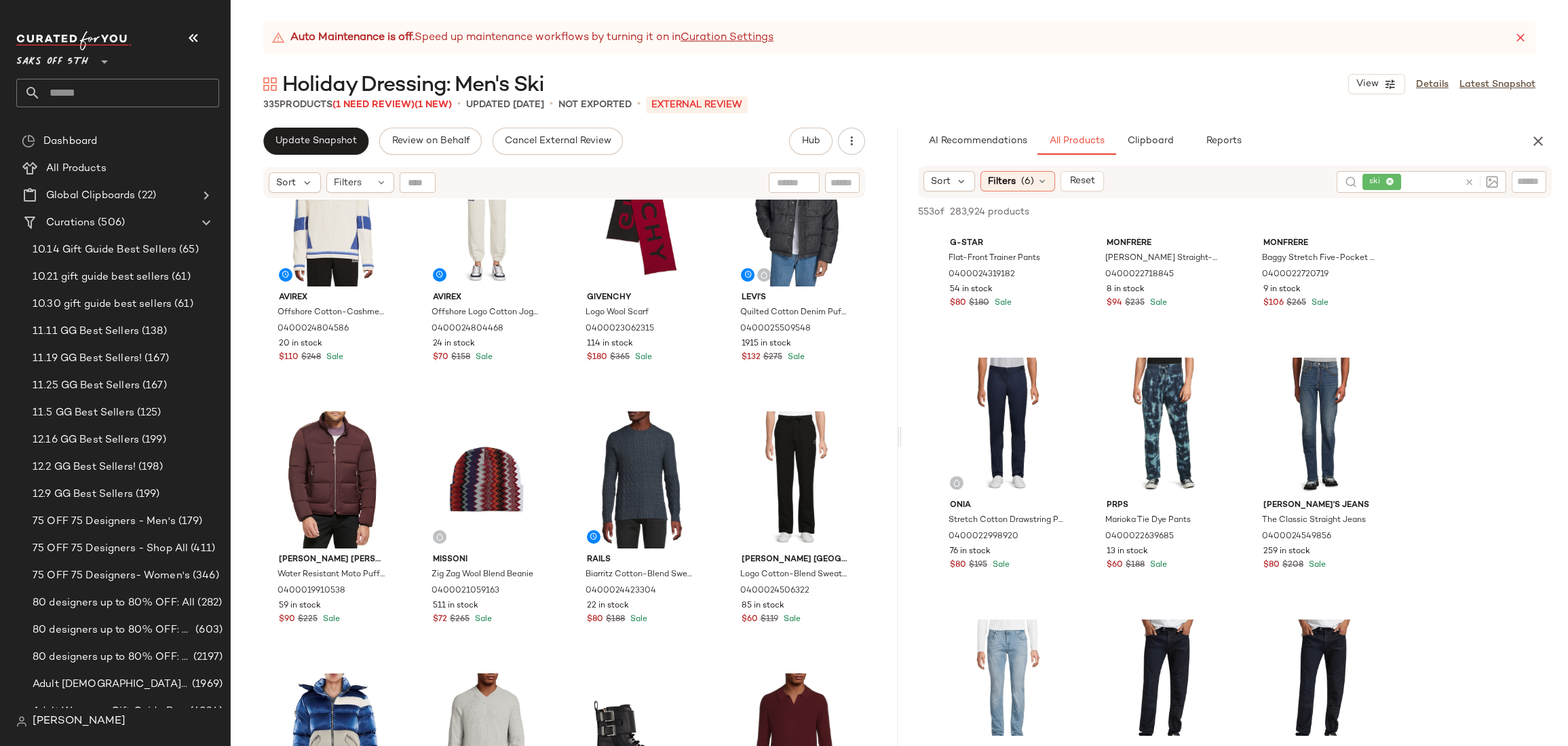
click at [865, 355] on div "Andrew Marc Yarmouth Faux Fur Hood Puffer Jacket 0400014786191 413 in stock $12…" at bounding box center [563, 489] width 666 height 580
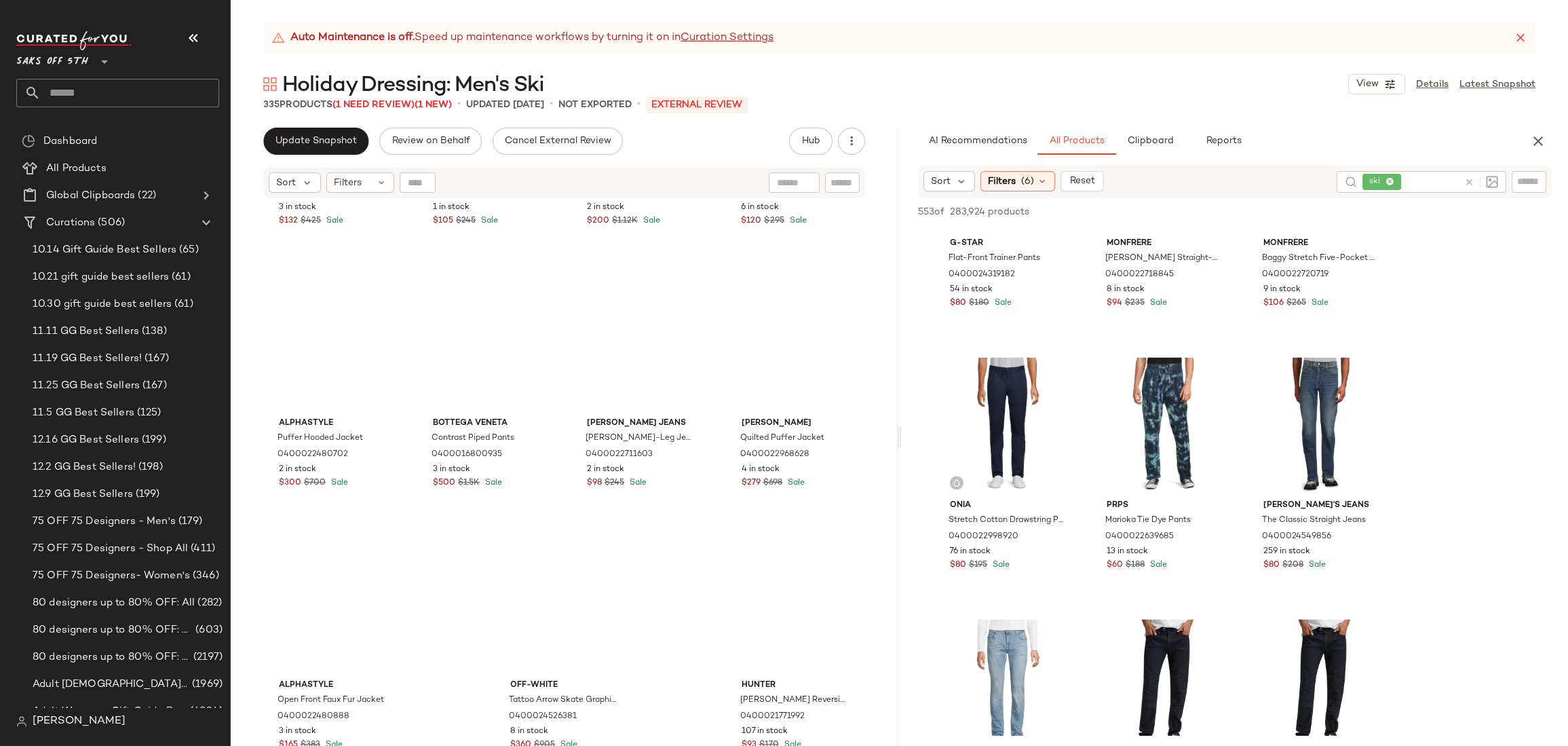
scroll to position [21418, 0]
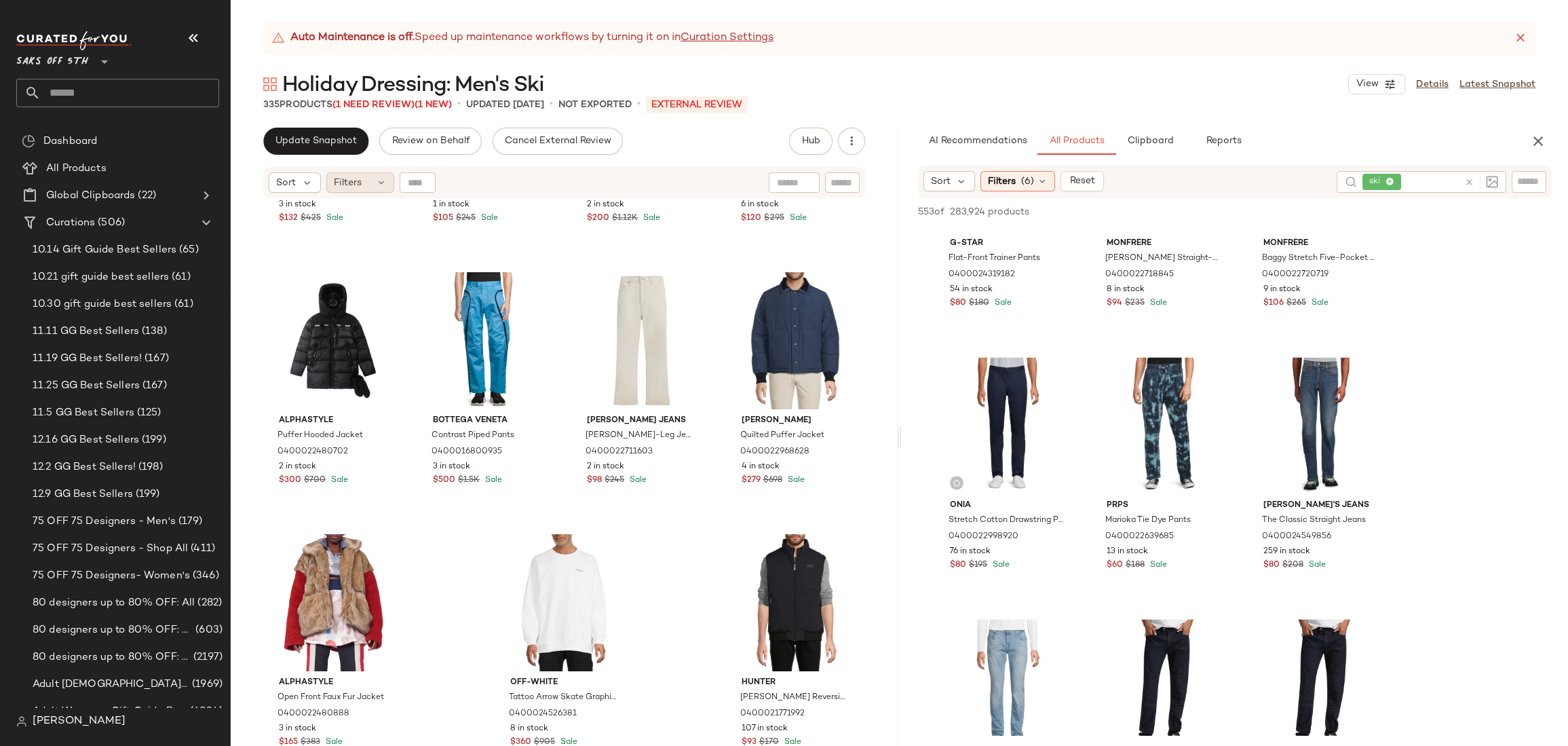
click at [353, 188] on span "Filters" at bounding box center [347, 182] width 27 height 14
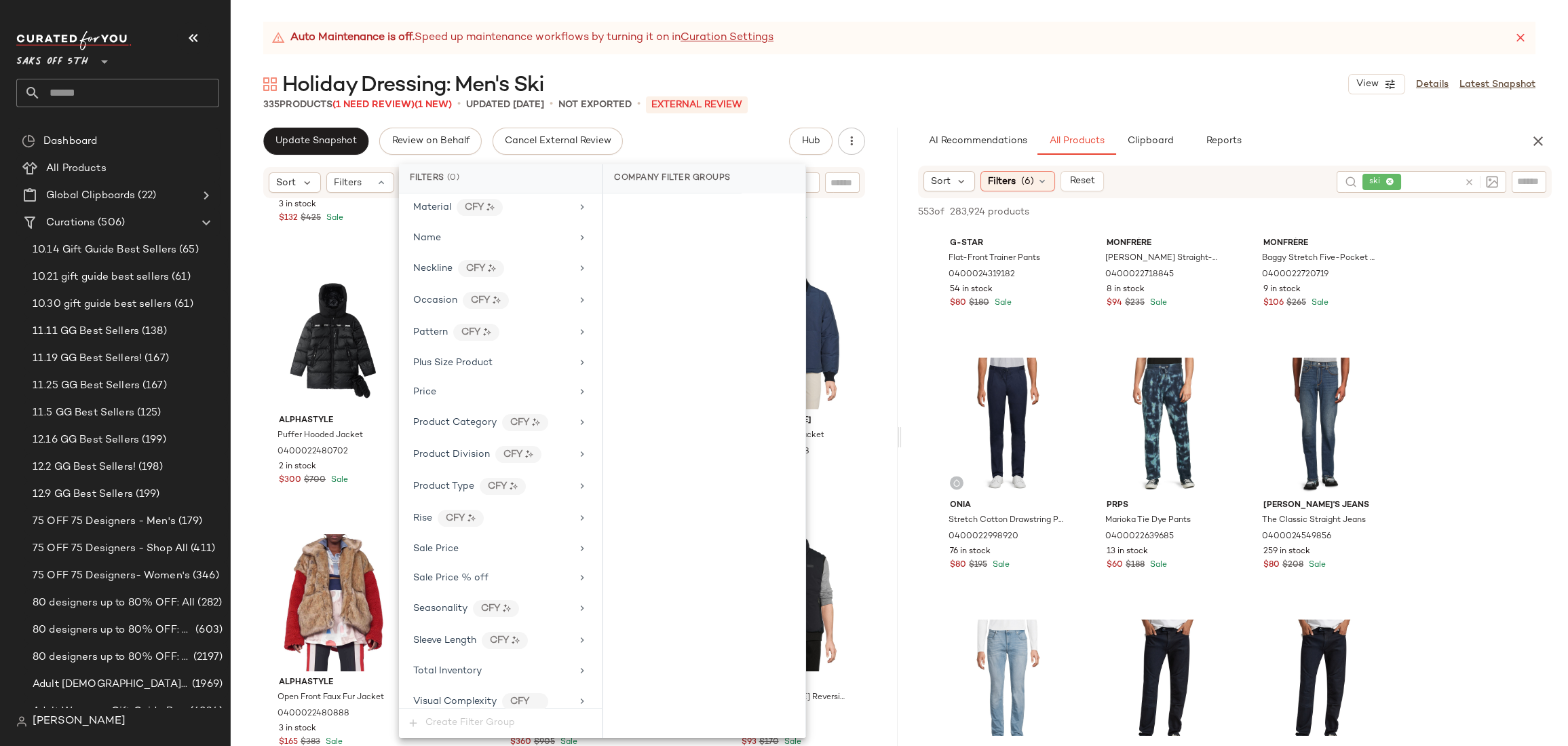
scroll to position [701, 0]
click at [444, 598] on span "Seasonality" at bounding box center [440, 603] width 54 height 10
click at [665, 399] on div "all_season fall winter" at bounding box center [703, 500] width 202 height 476
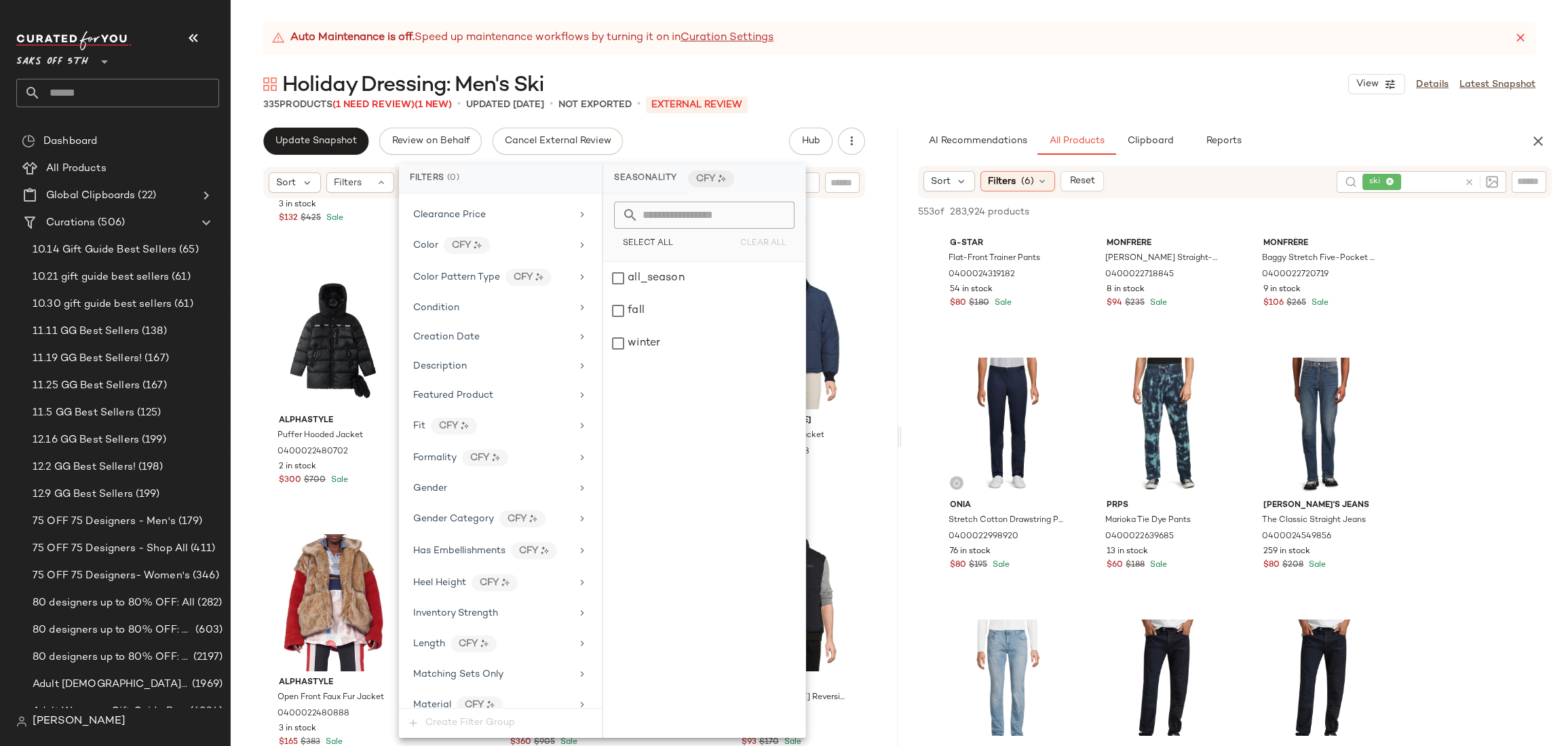
scroll to position [0, 0]
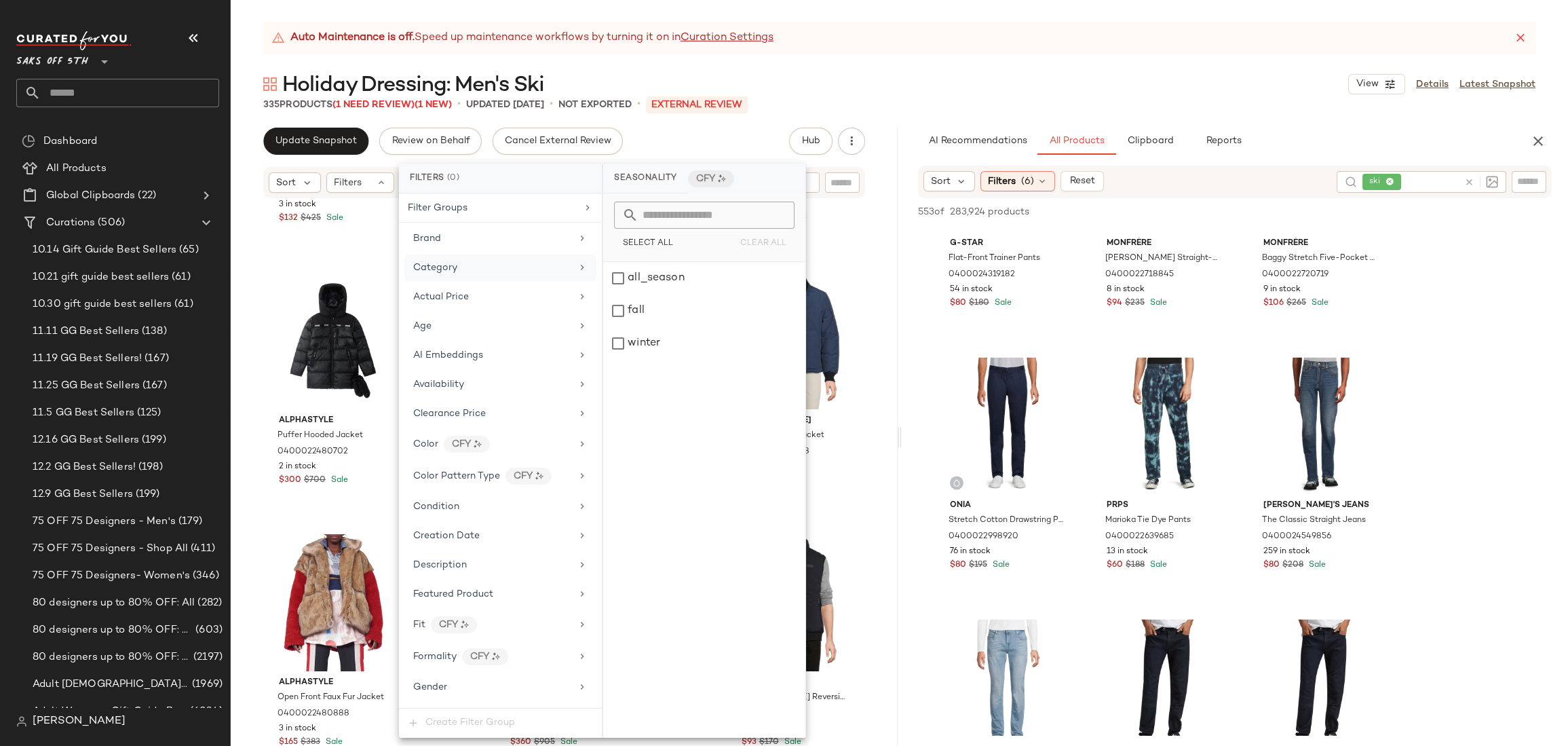
click at [483, 268] on div "Category" at bounding box center [492, 267] width 158 height 14
click at [669, 438] on div "pajama" at bounding box center [703, 441] width 202 height 32
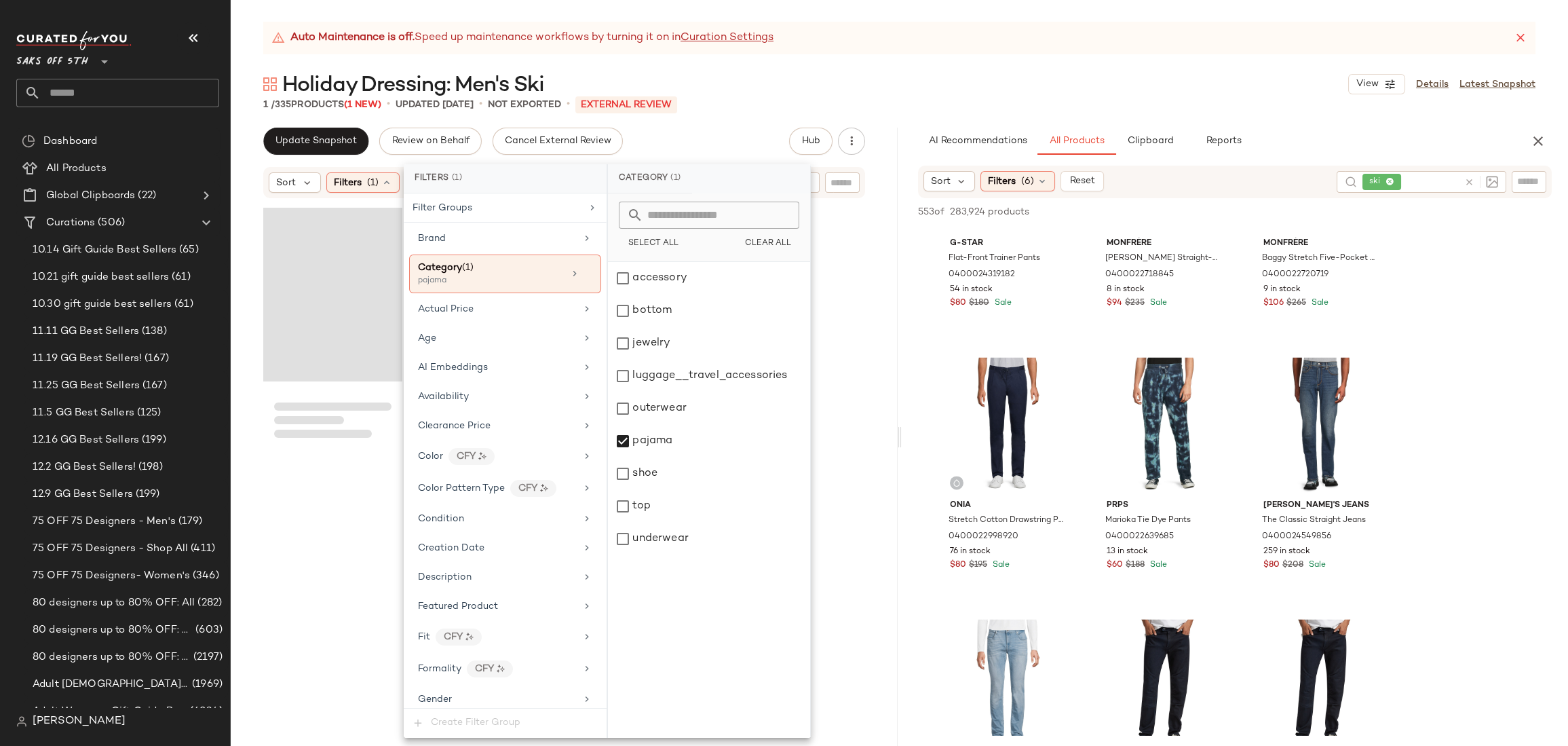
click at [872, 258] on div at bounding box center [563, 489] width 666 height 580
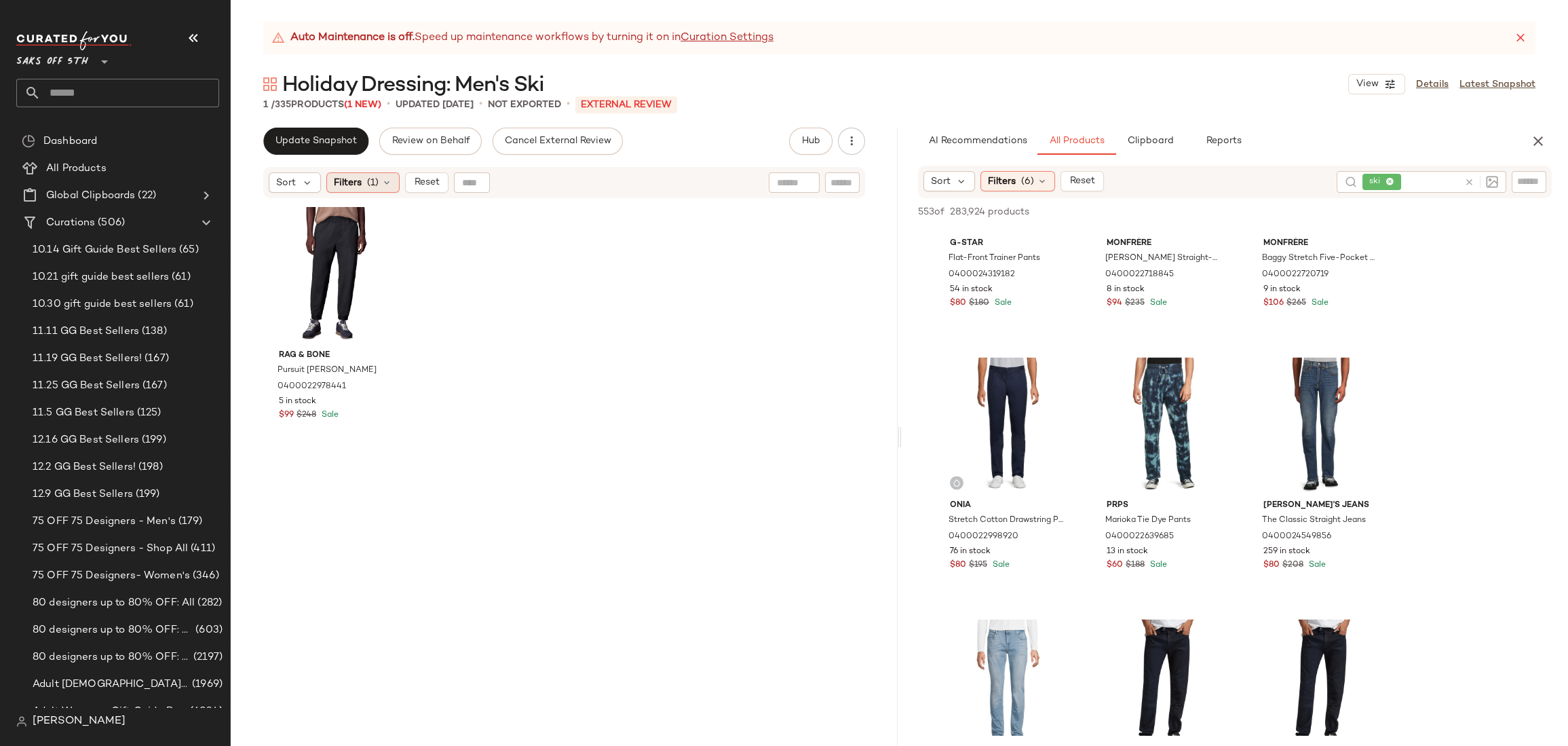
click at [355, 184] on span "Filters" at bounding box center [347, 182] width 27 height 14
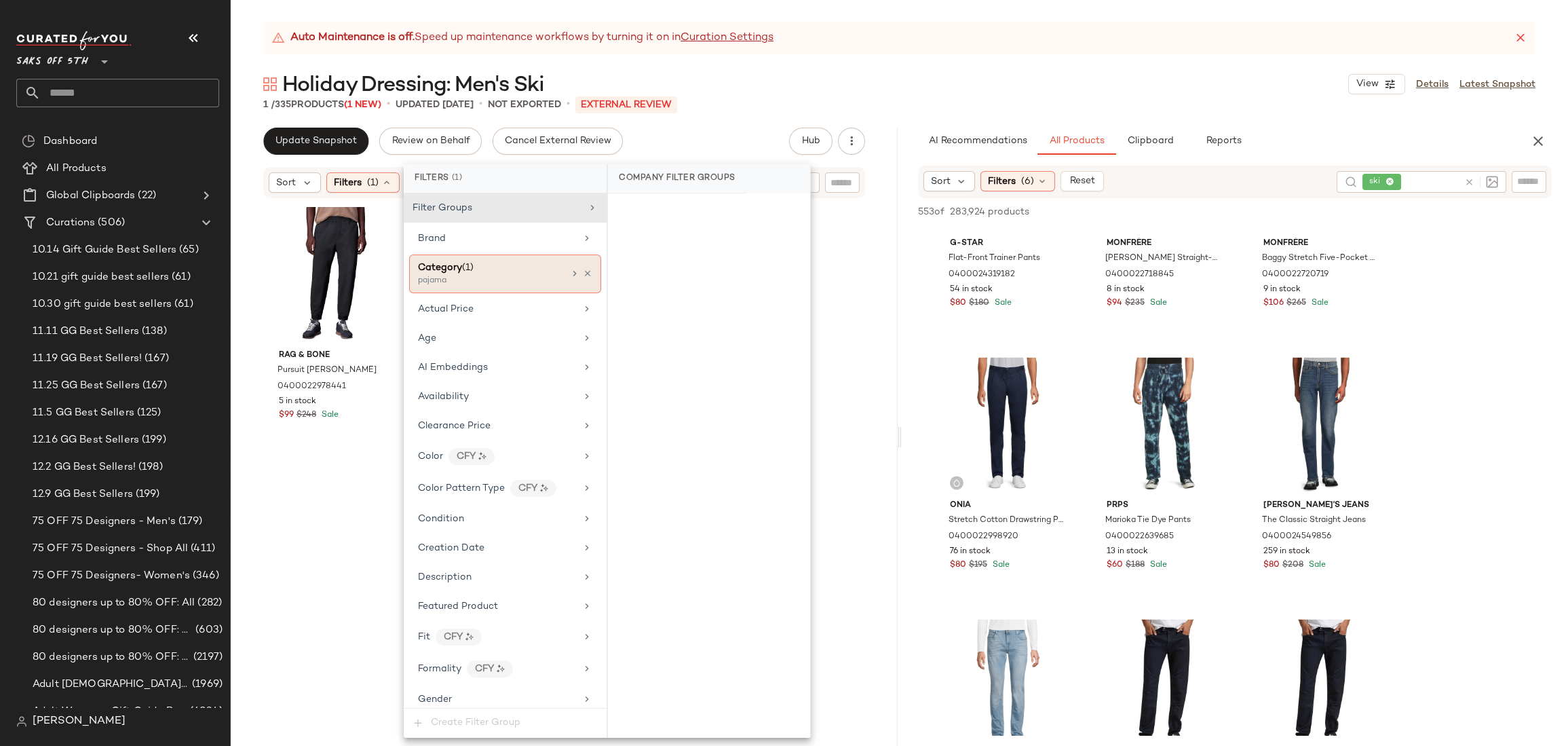
click at [454, 285] on div "pajama" at bounding box center [485, 281] width 136 height 12
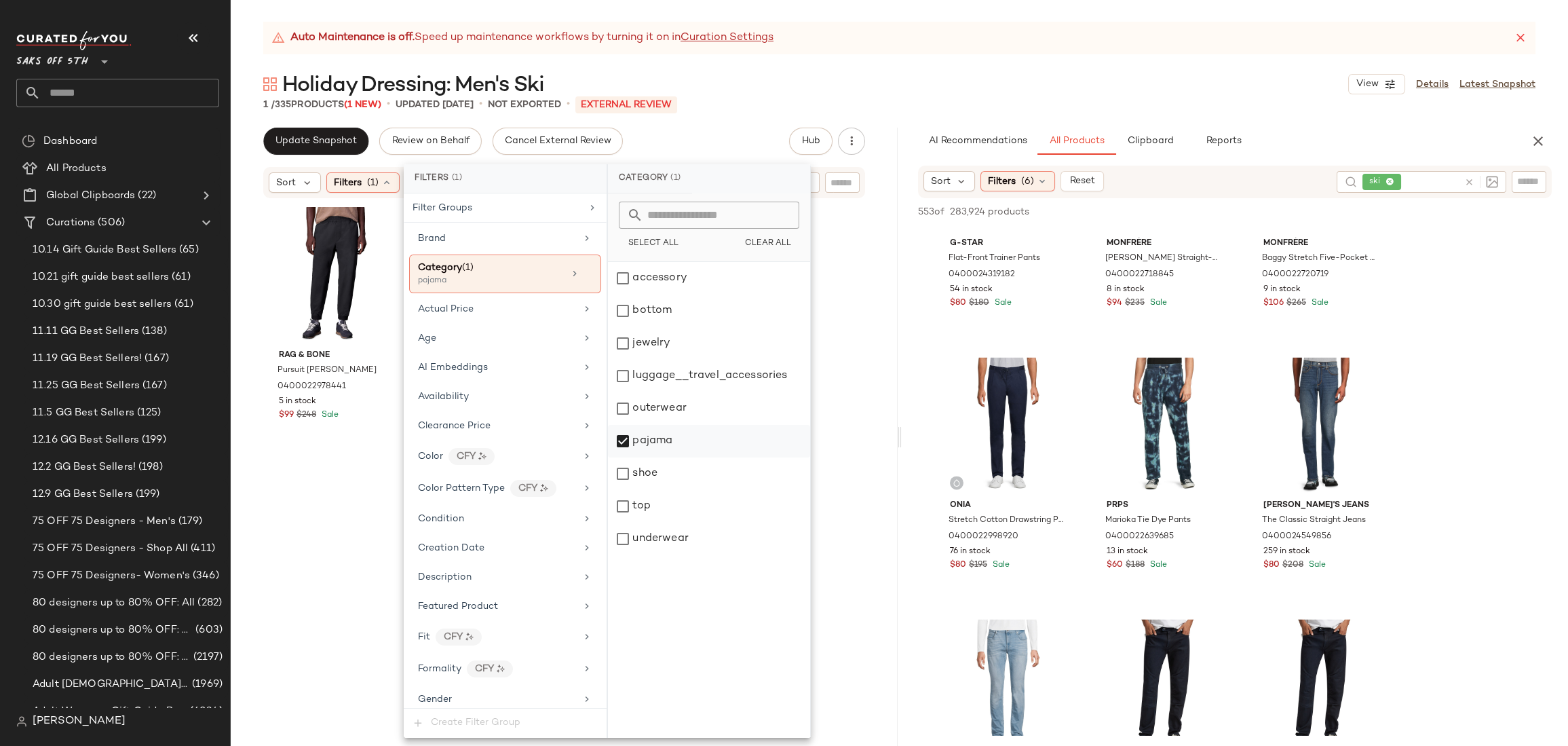
click at [646, 439] on div "pajama" at bounding box center [708, 441] width 202 height 32
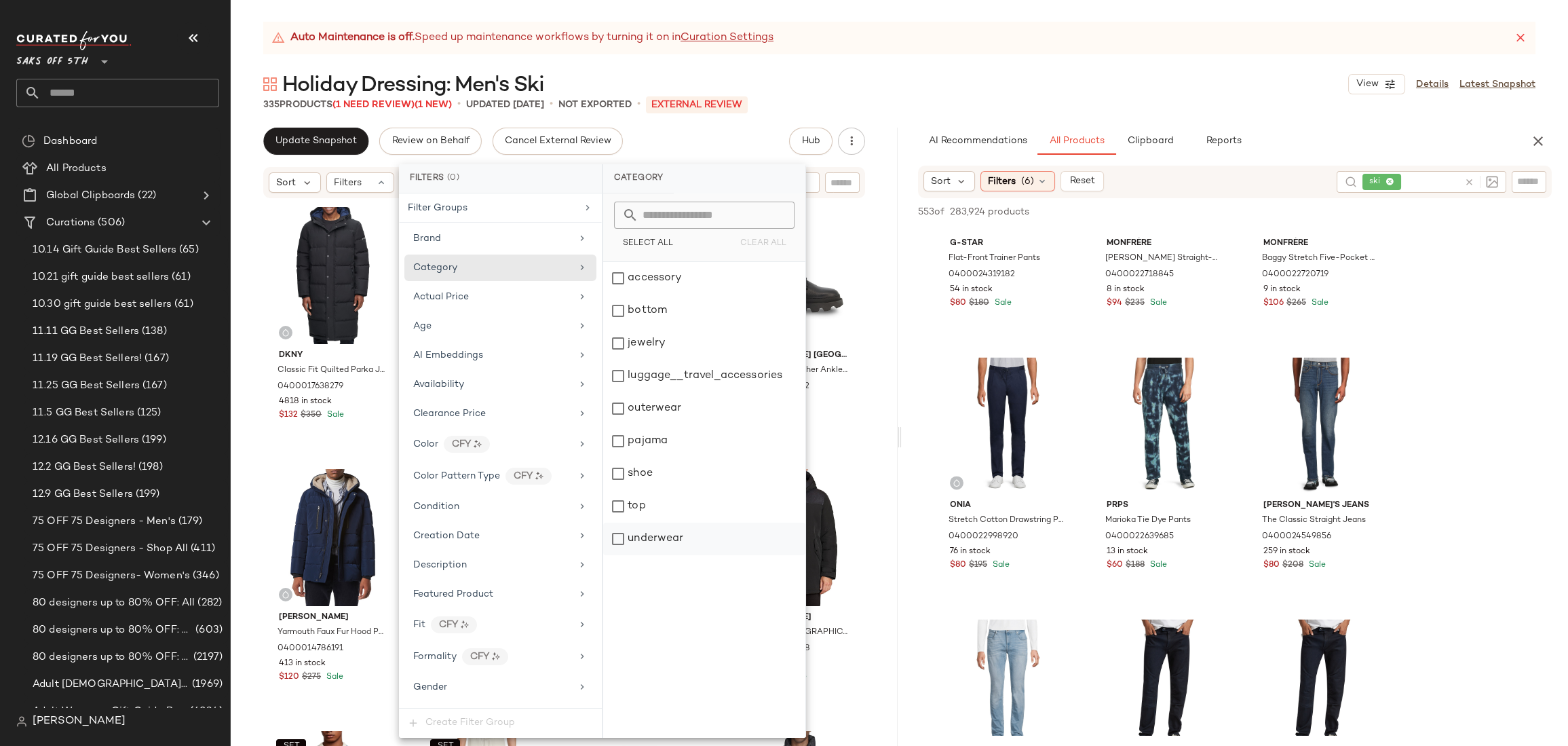
click at [664, 536] on div "underwear" at bounding box center [703, 538] width 202 height 32
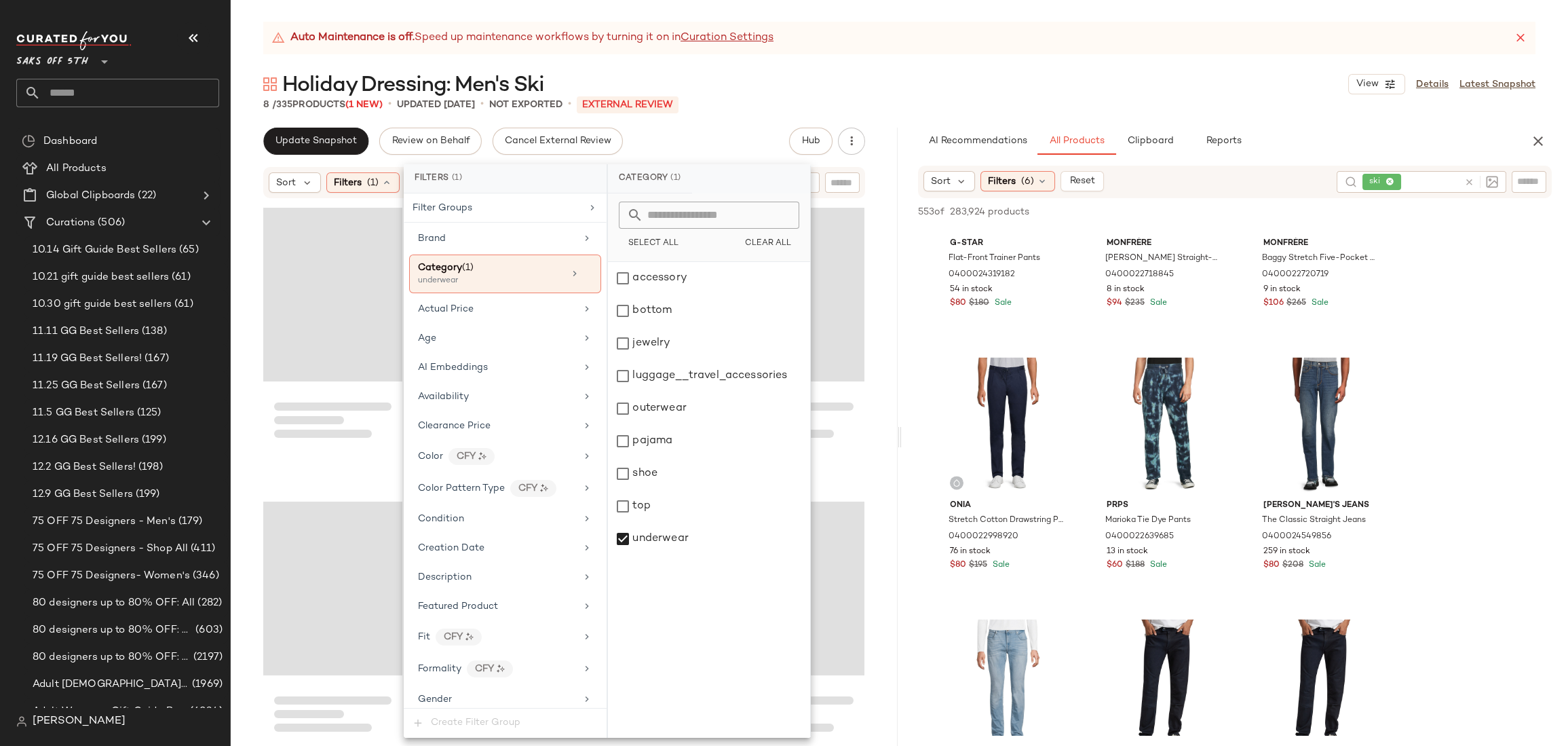
click at [882, 284] on div at bounding box center [563, 489] width 666 height 580
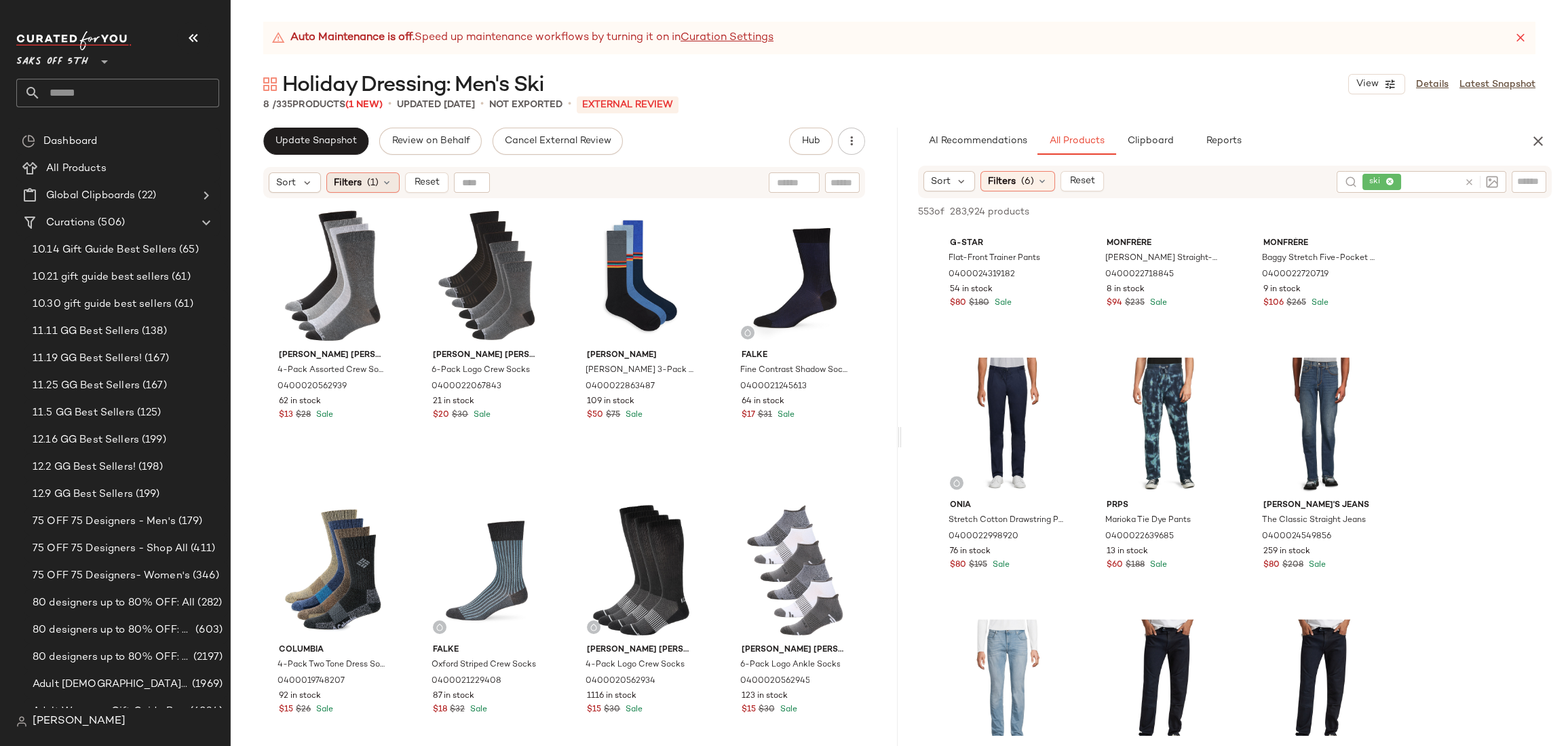
click at [390, 183] on icon at bounding box center [386, 182] width 10 height 10
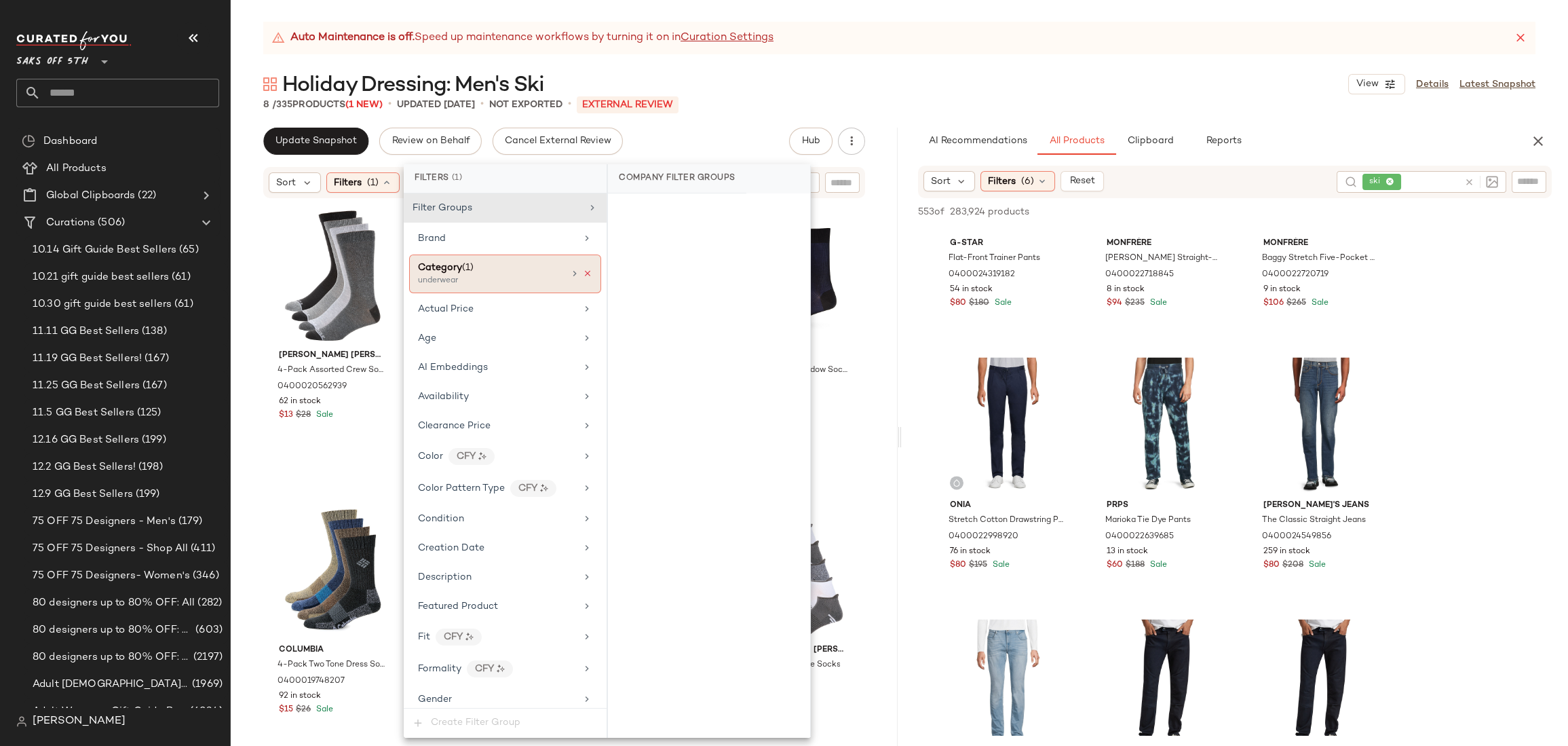
click at [583, 273] on icon at bounding box center [588, 273] width 9 height 9
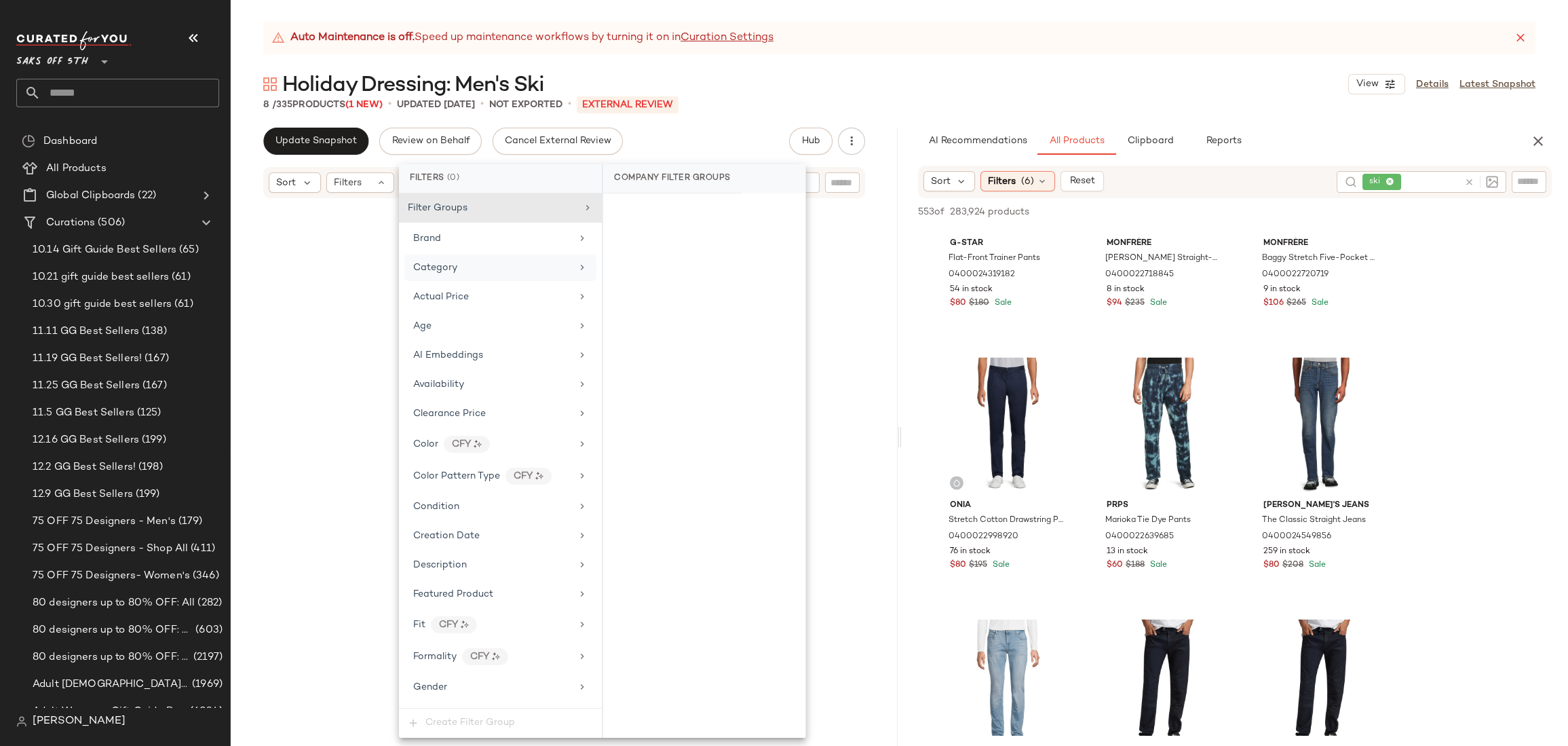
click at [871, 262] on div at bounding box center [564, 489] width 662 height 574
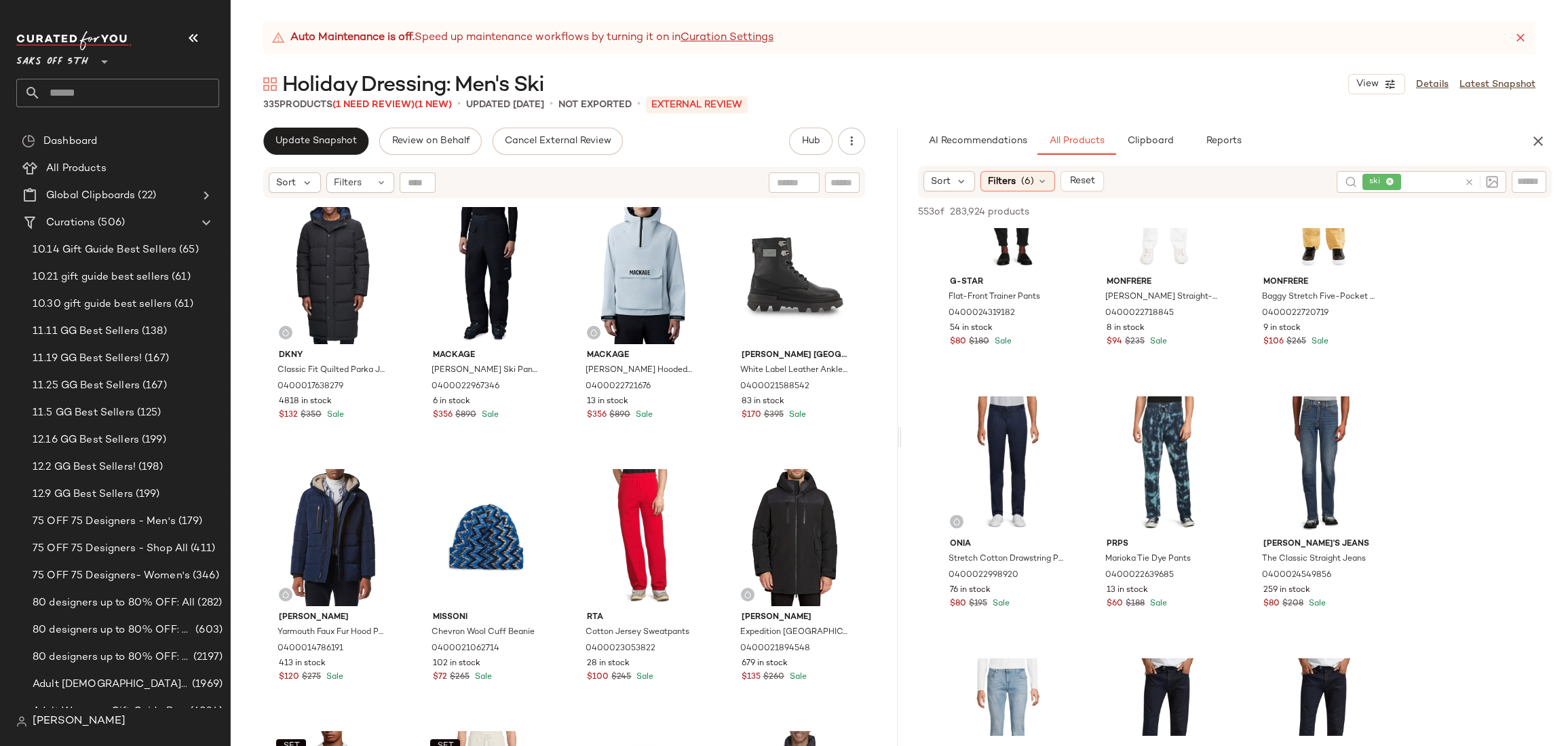
scroll to position [6714, 0]
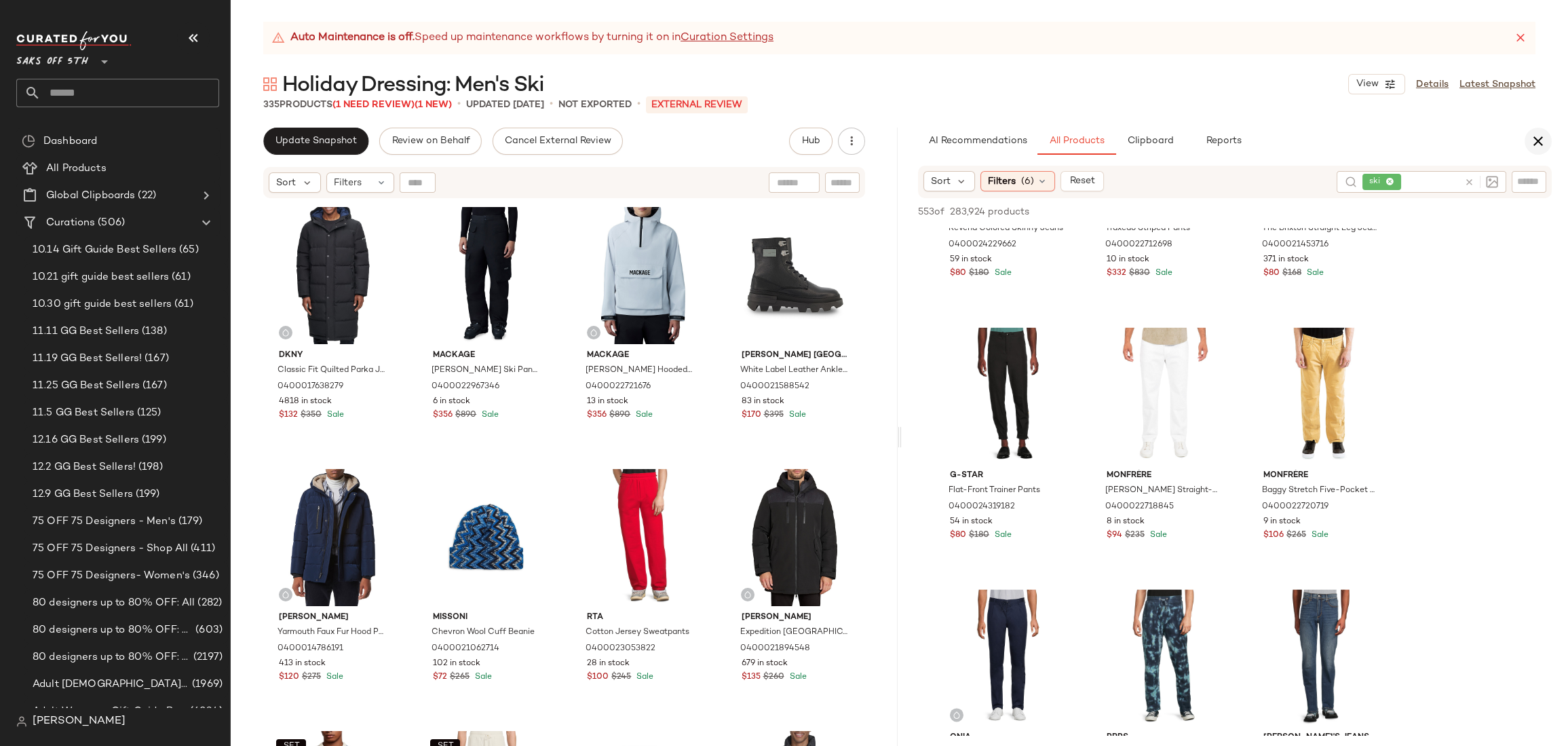
click at [1541, 147] on icon "button" at bounding box center [1538, 140] width 16 height 16
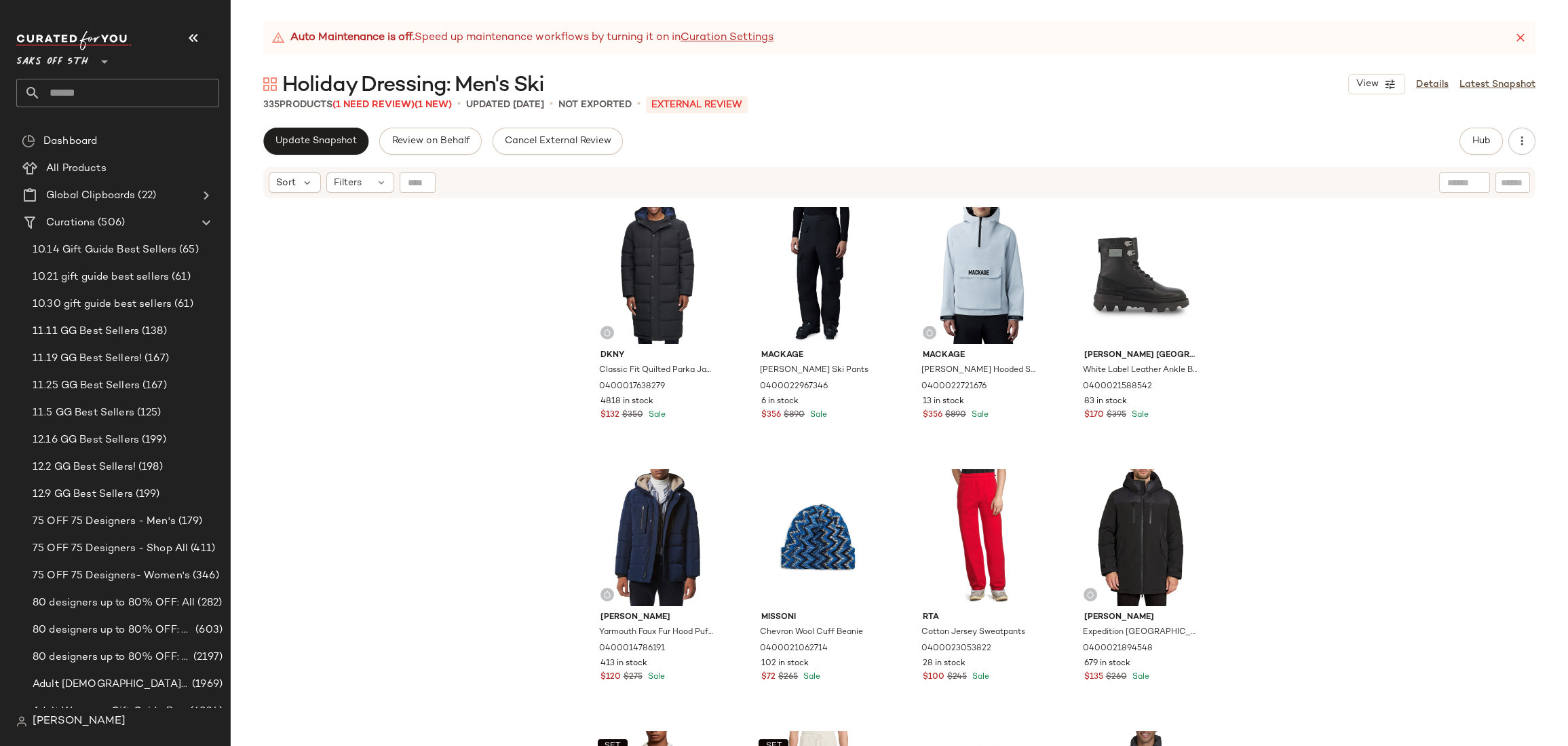
click at [1281, 355] on div "Dkny Classic Fit Quilted Parka Jacket 0400017638279 4818 in stock $132 $350 Sal…" at bounding box center [899, 489] width 1338 height 580
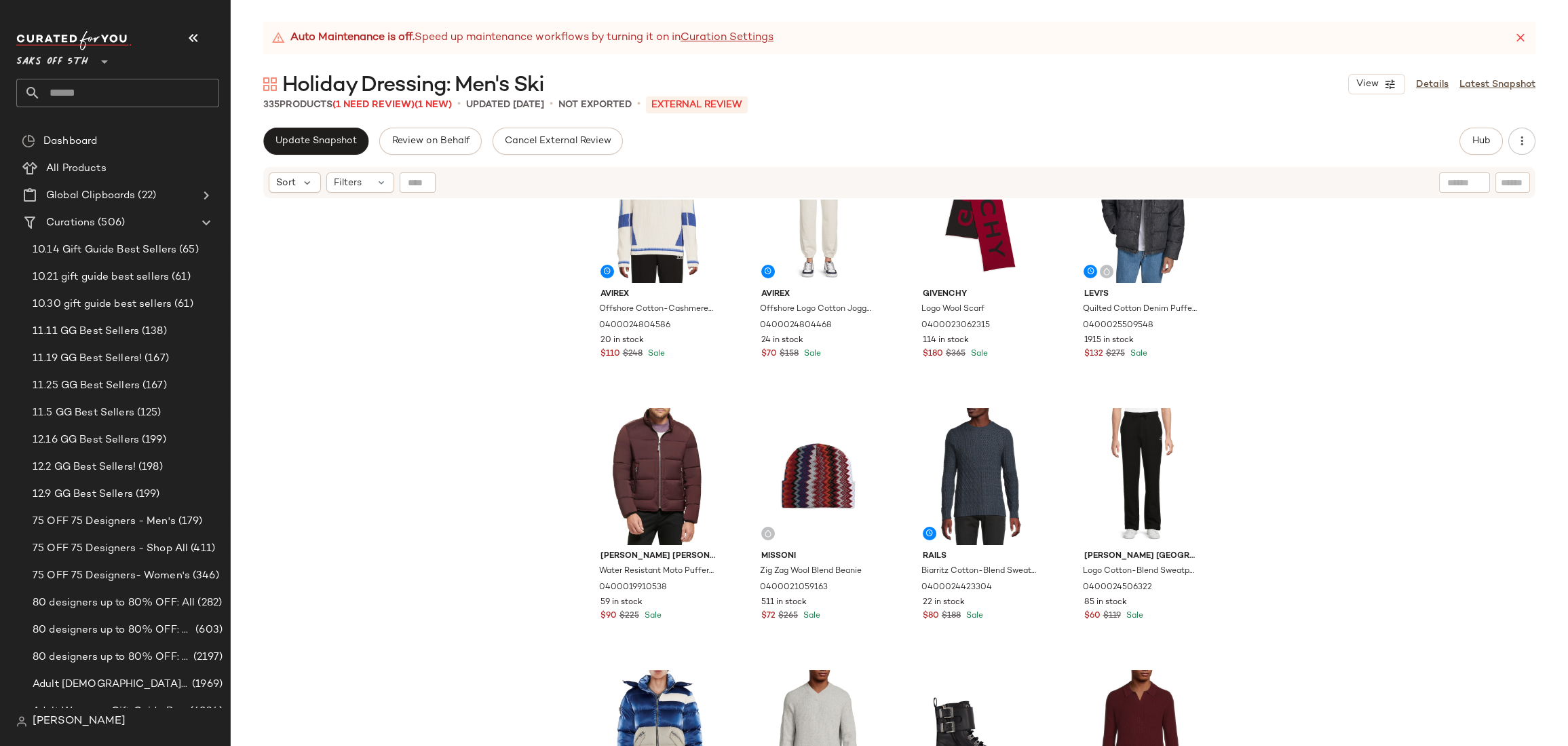
scroll to position [342, 0]
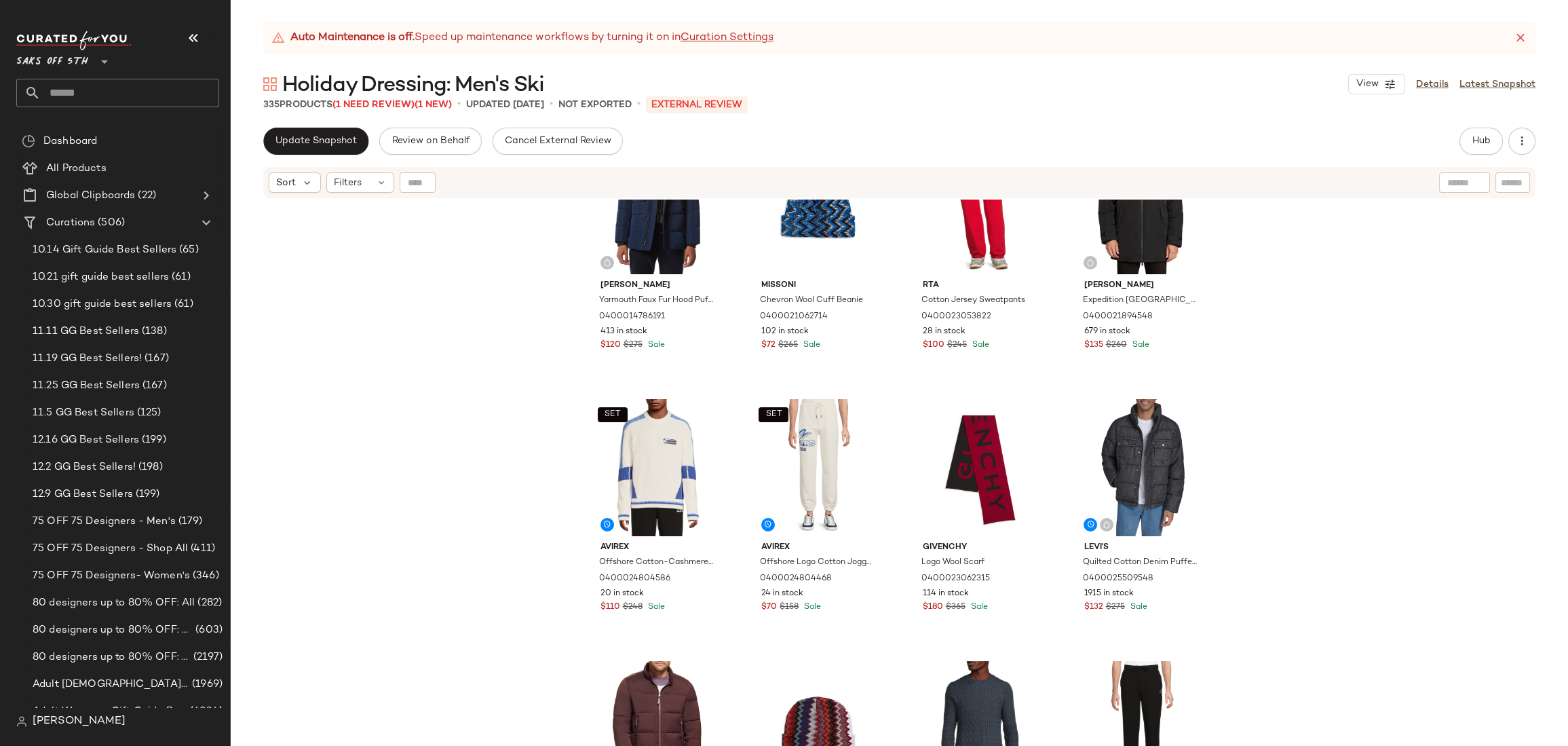
click at [1324, 419] on div "Andrew Marc Yarmouth Faux Fur Hood Puffer Jacket 0400014786191 413 in stock $12…" at bounding box center [899, 489] width 1338 height 580
click at [503, 418] on div "Andrew Marc Yarmouth Faux Fur Hood Puffer Jacket 0400014786191 413 in stock $12…" at bounding box center [899, 489] width 1338 height 580
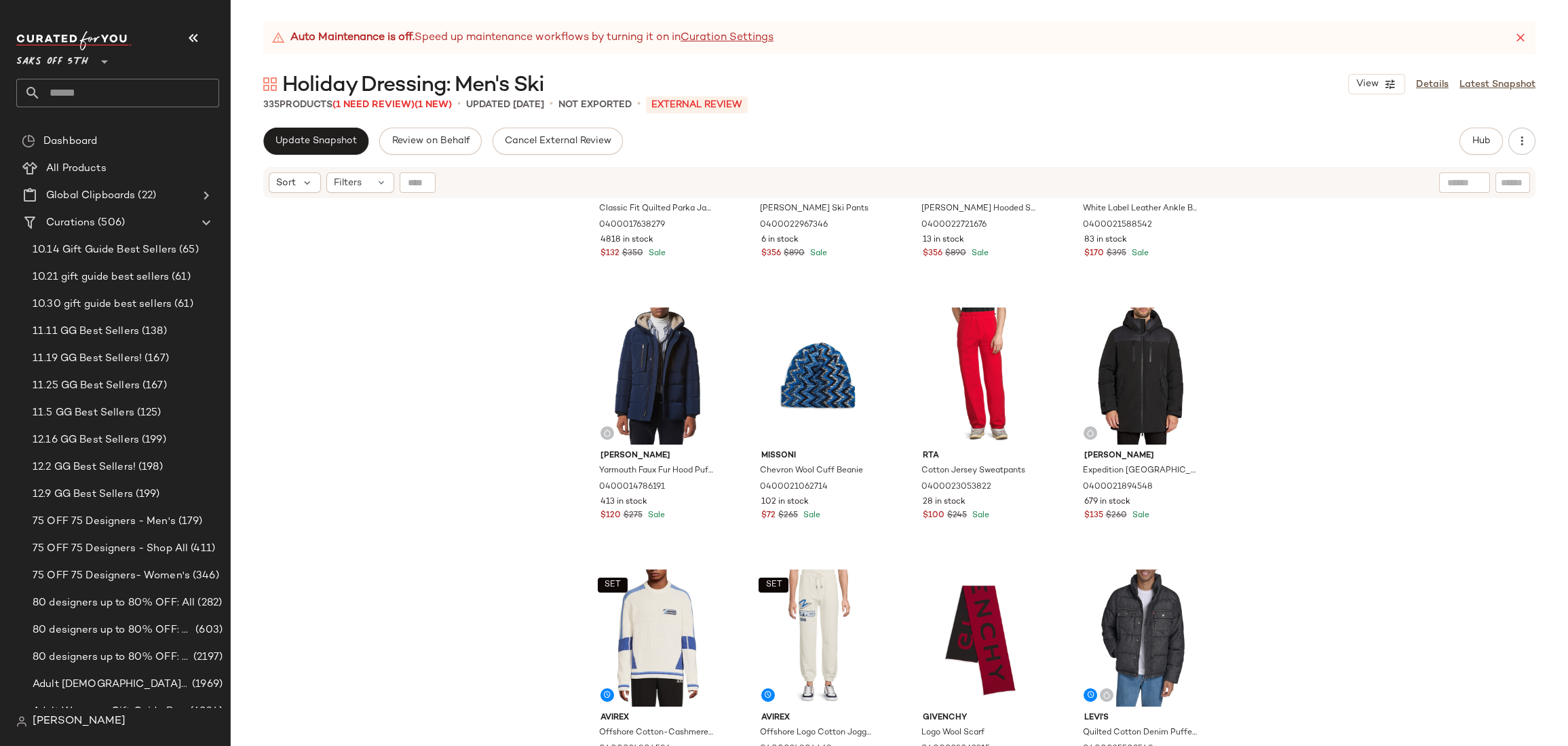
scroll to position [163, 0]
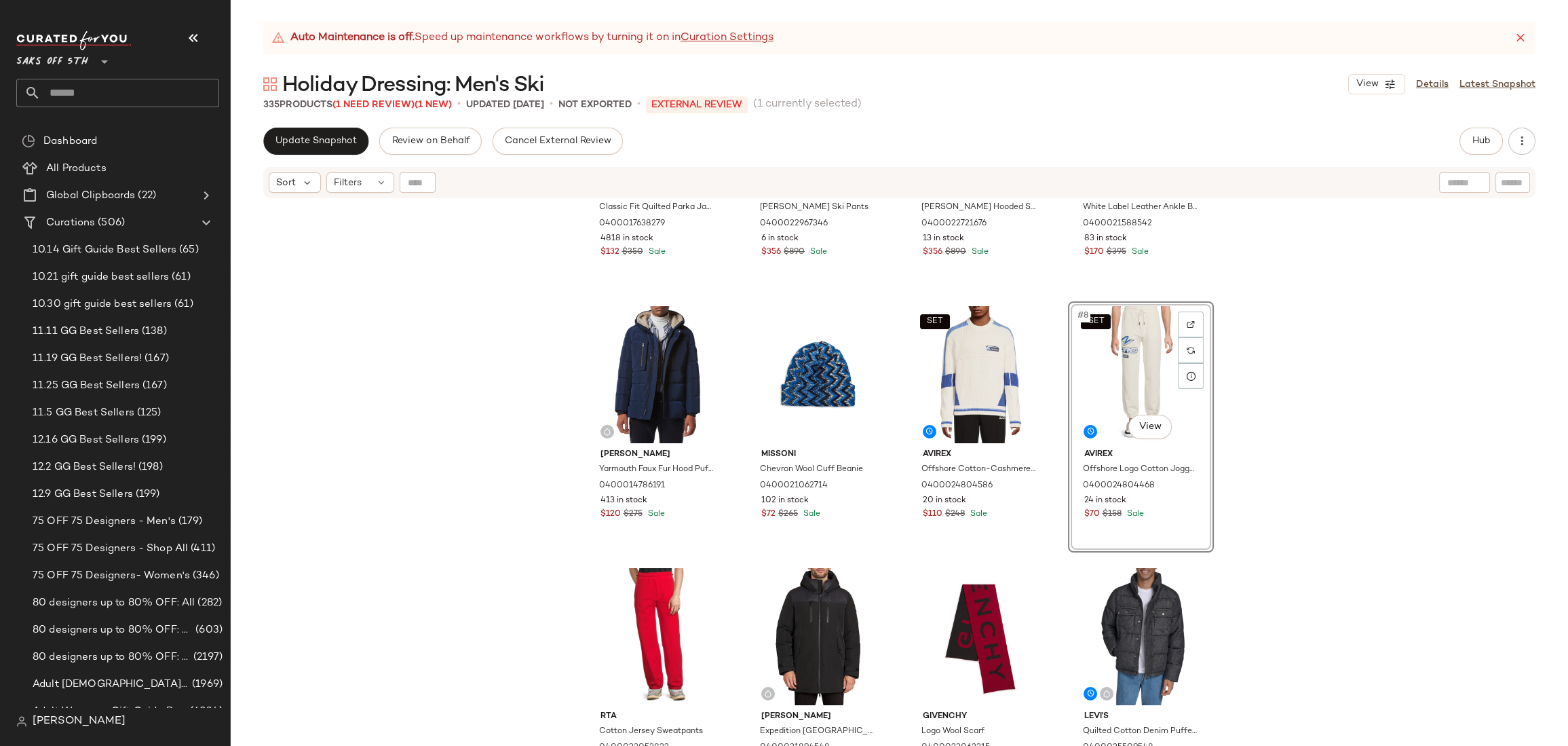
click at [1329, 331] on div "Dkny Classic Fit Quilted Parka Jacket 0400017638279 4818 in stock $132 $350 Sal…" at bounding box center [899, 489] width 1338 height 580
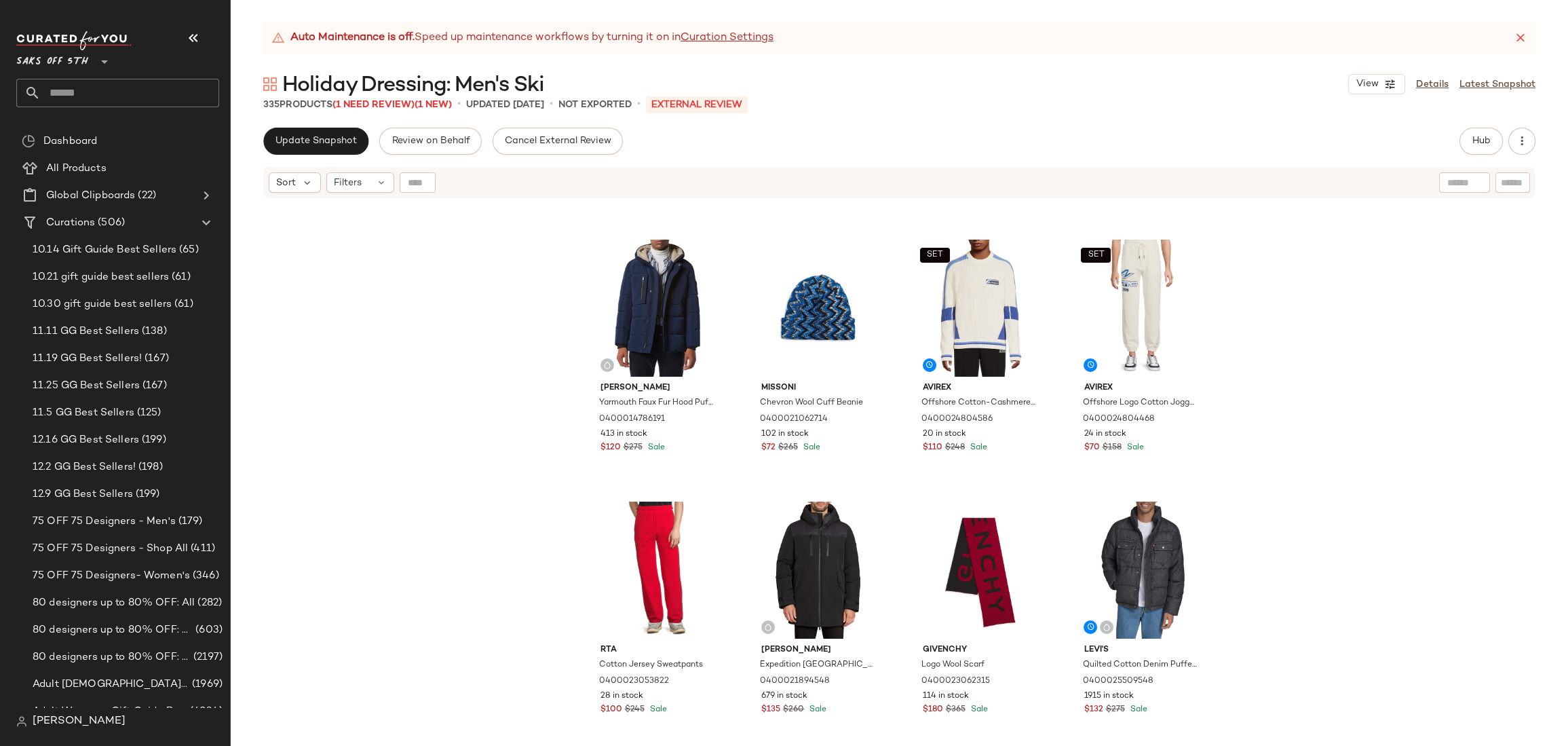
scroll to position [253, 0]
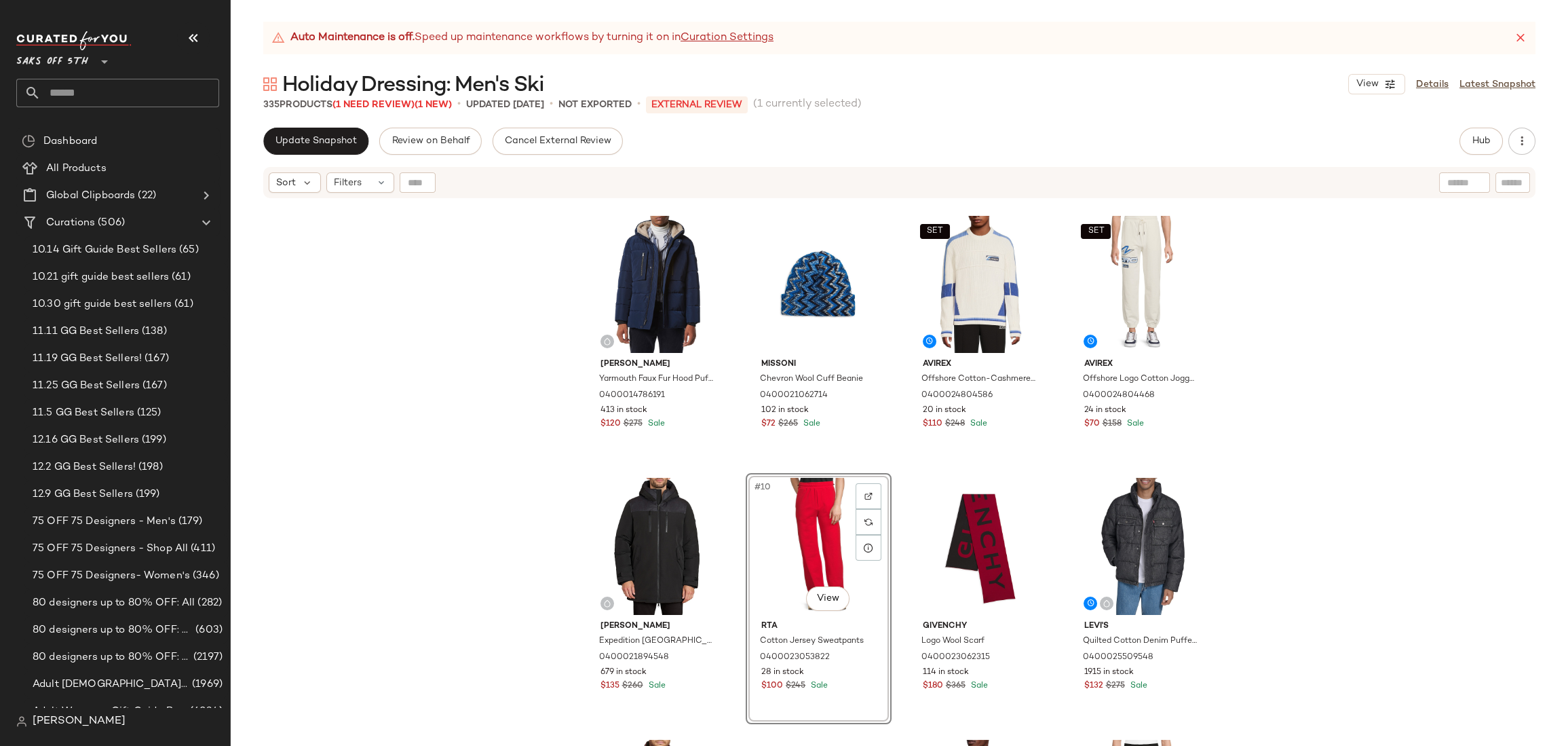
click at [1319, 355] on div "Dkny Classic Fit Quilted Parka Jacket 0400017638279 4818 in stock $132 $350 Sal…" at bounding box center [899, 489] width 1338 height 580
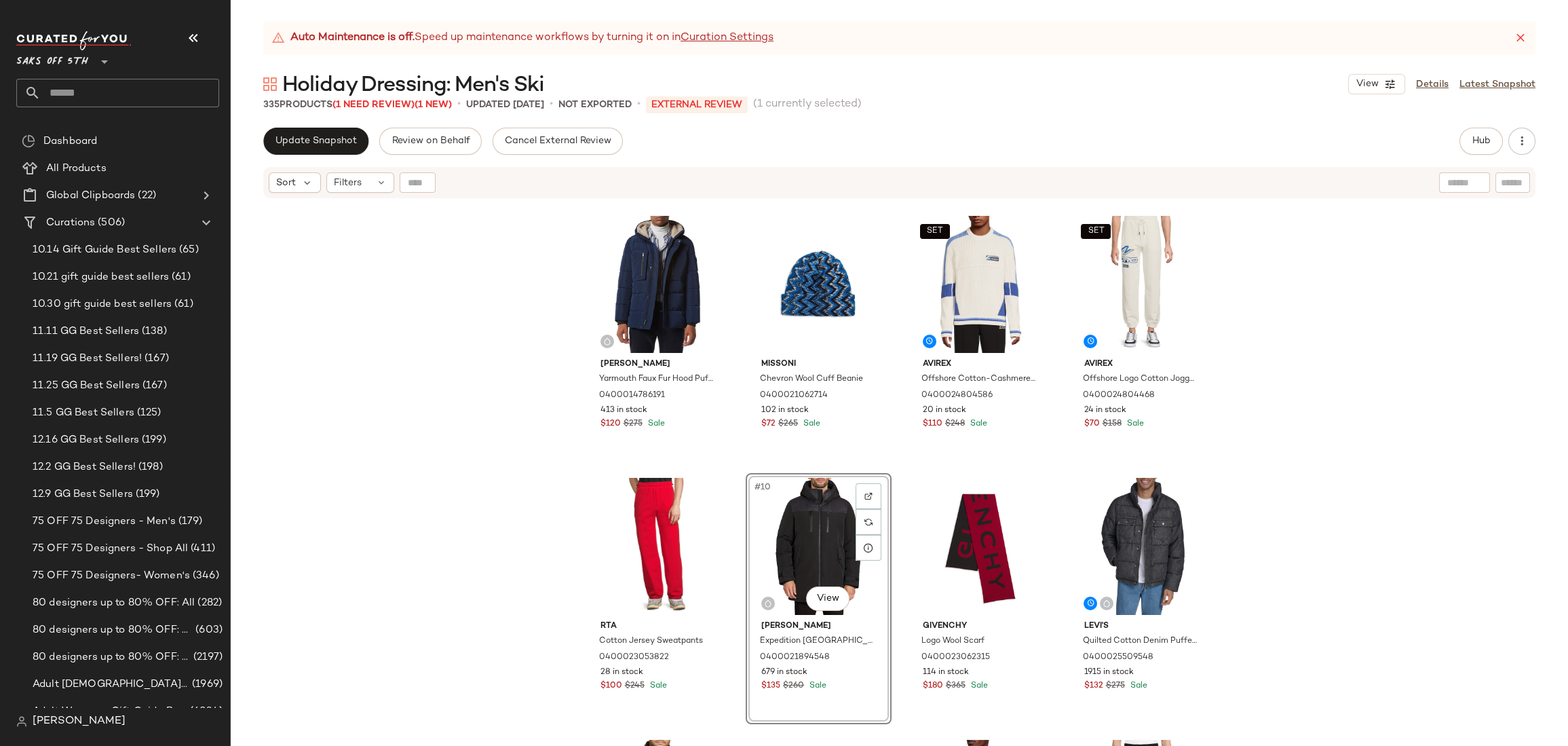
click at [1271, 397] on div "Dkny Classic Fit Quilted Parka Jacket 0400017638279 4818 in stock $132 $350 Sal…" at bounding box center [899, 489] width 1338 height 580
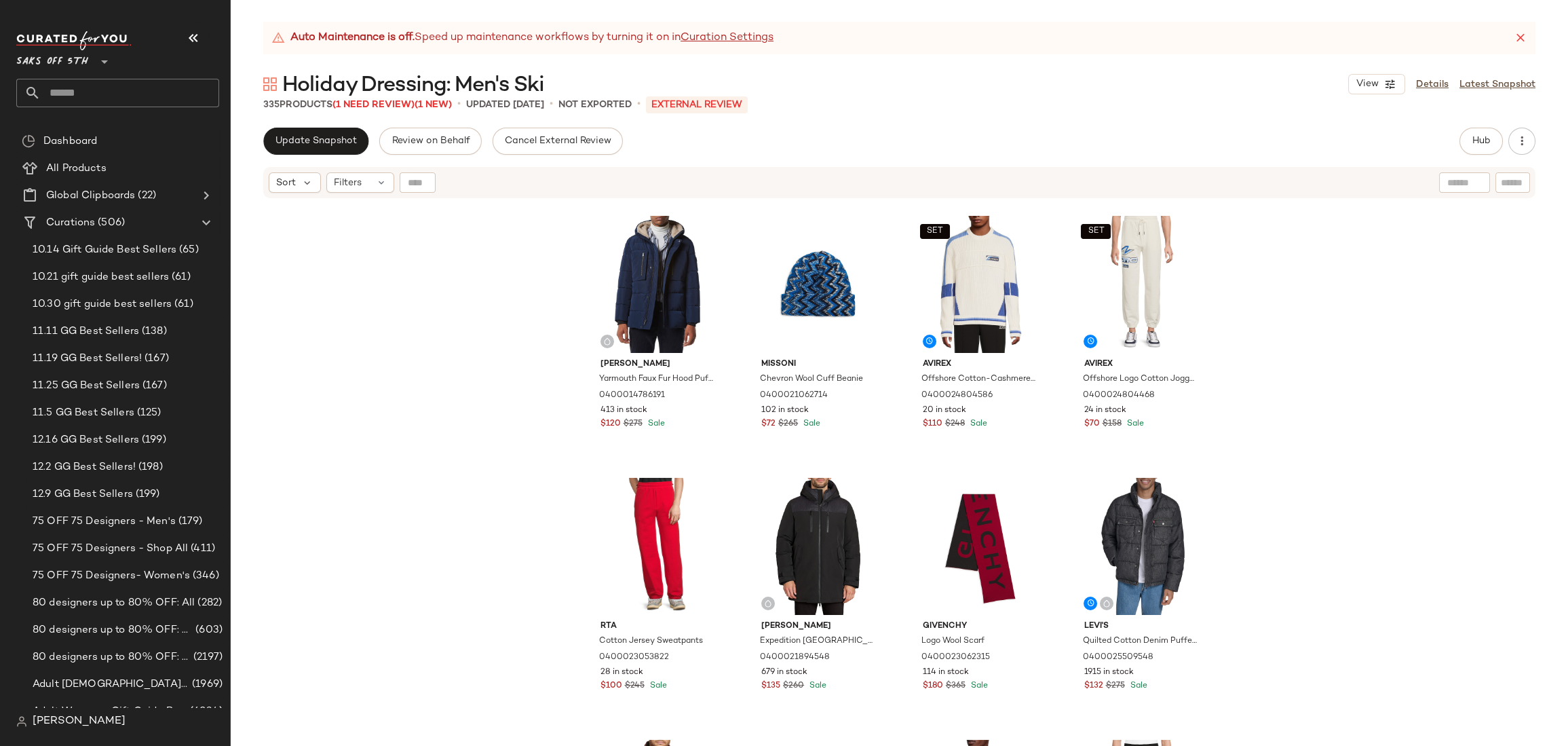
scroll to position [515, 0]
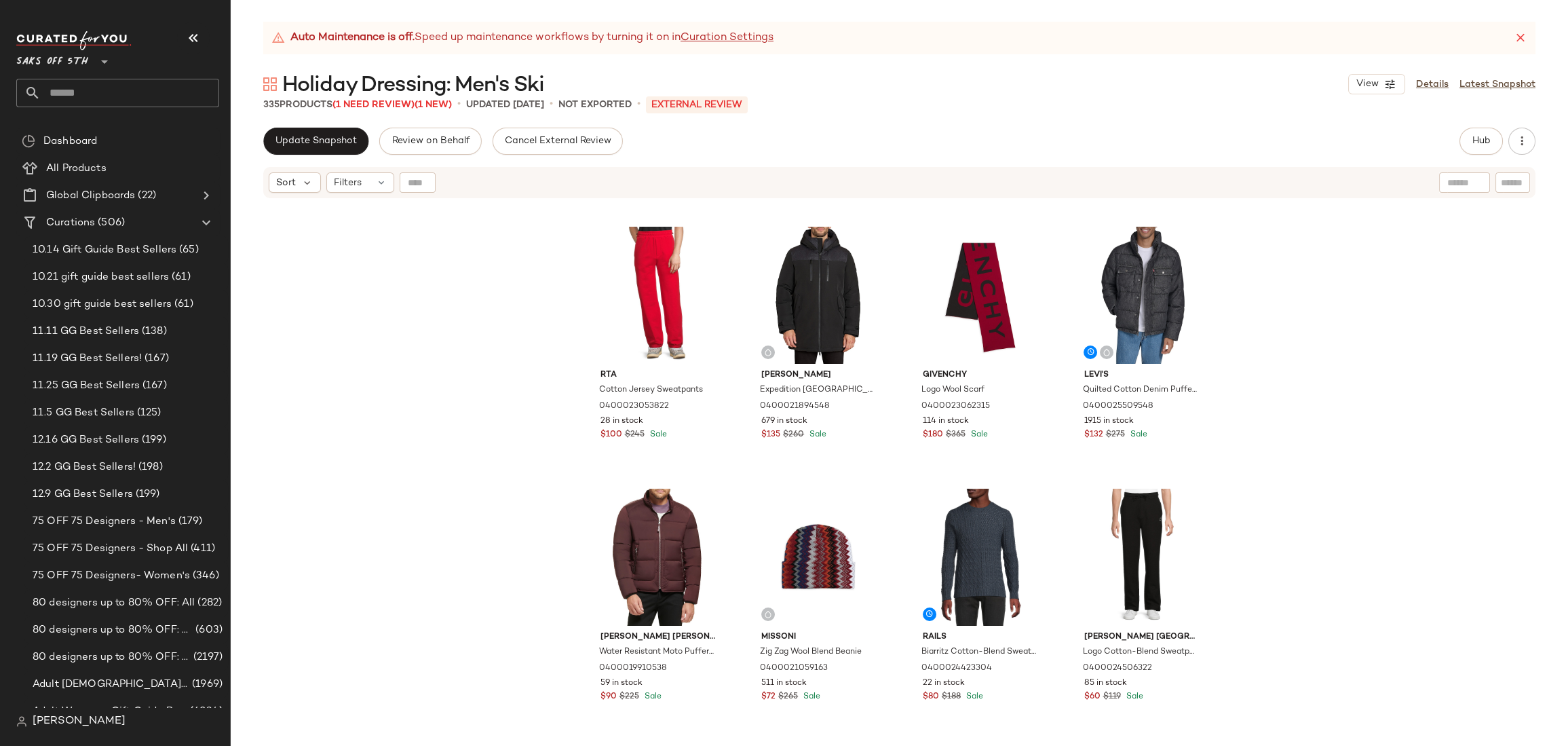
click at [1250, 285] on div "Andrew Marc Yarmouth Faux Fur Hood Puffer Jacket 0400014786191 413 in stock $12…" at bounding box center [899, 489] width 1338 height 580
click at [1283, 322] on div "Andrew Marc Yarmouth Faux Fur Hood Puffer Jacket 0400014786191 413 in stock $12…" at bounding box center [899, 489] width 1338 height 580
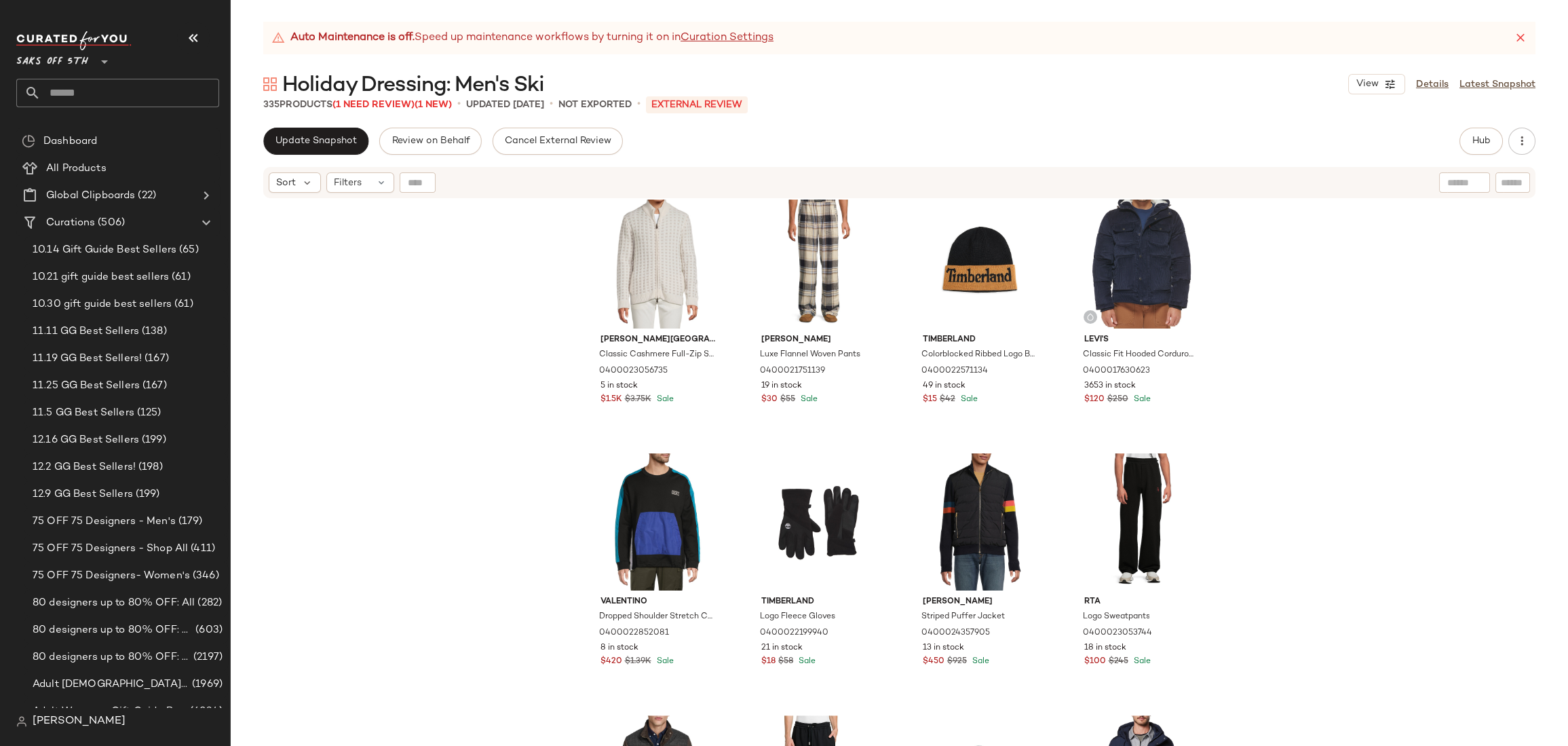
scroll to position [2499, 0]
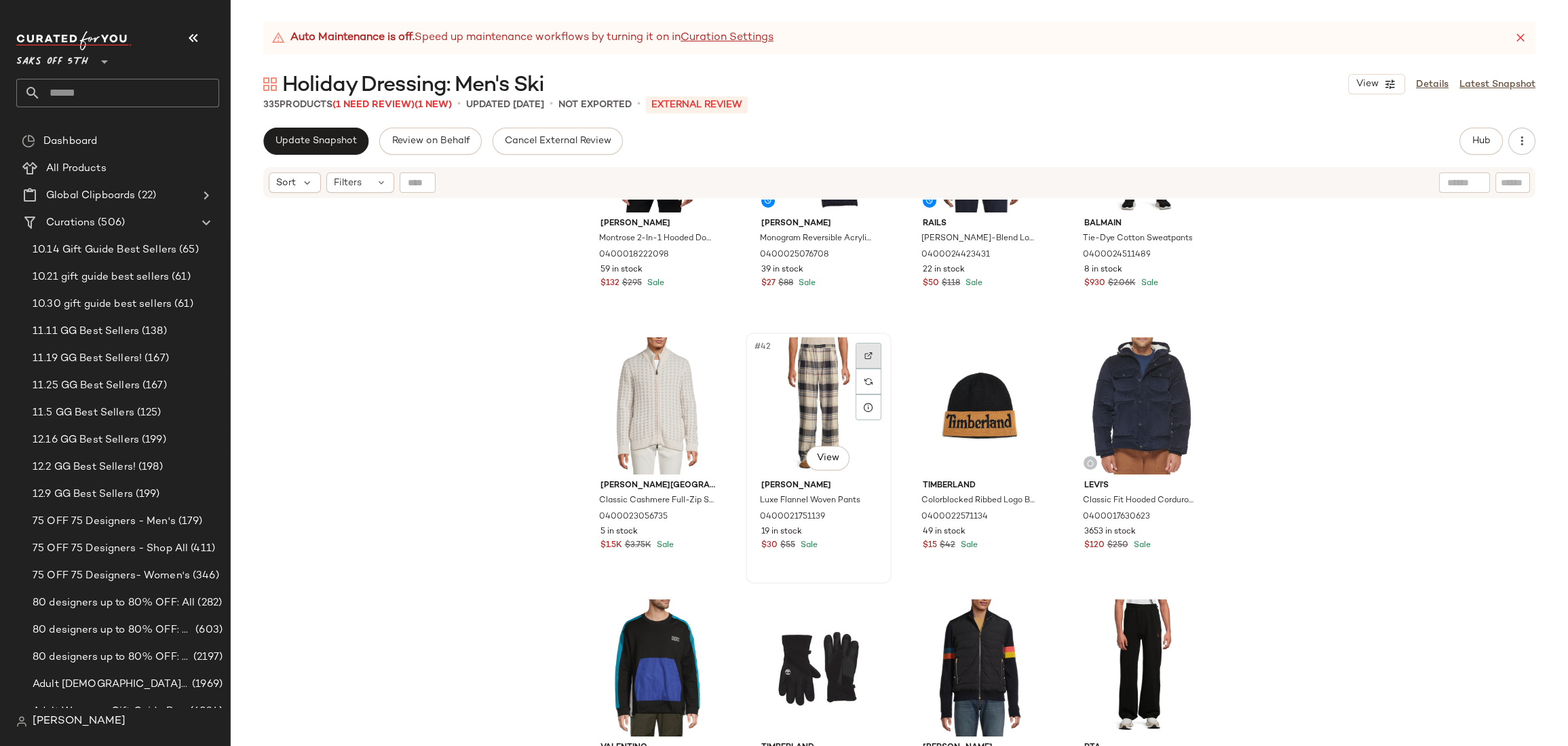
click at [865, 352] on img at bounding box center [868, 355] width 9 height 9
click at [1311, 338] on div "Andrew Marc Montrose 2-In-1 Hooded Down Jacket 0400018222098 59 in stock $132 $…" at bounding box center [899, 489] width 1338 height 580
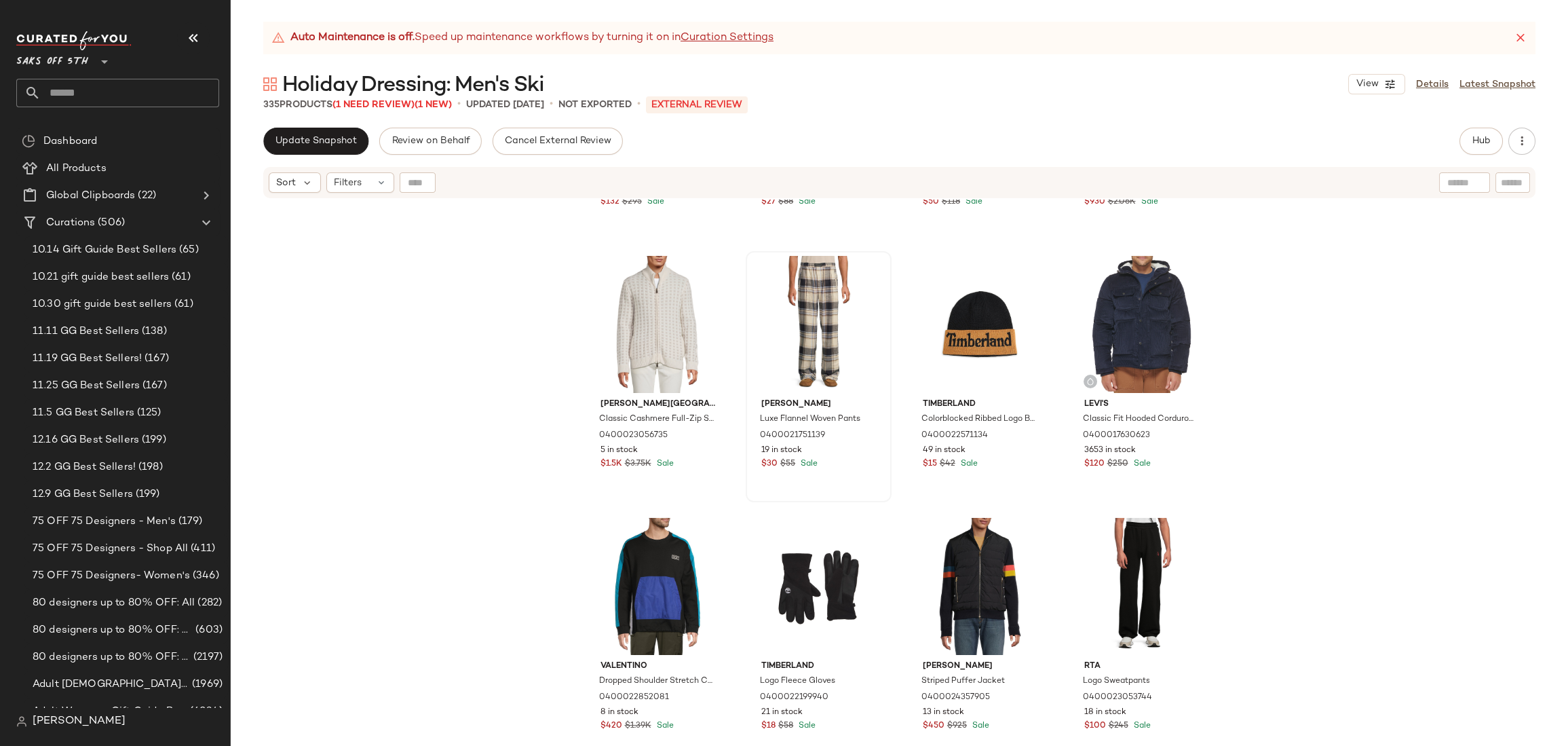
scroll to position [2613, 0]
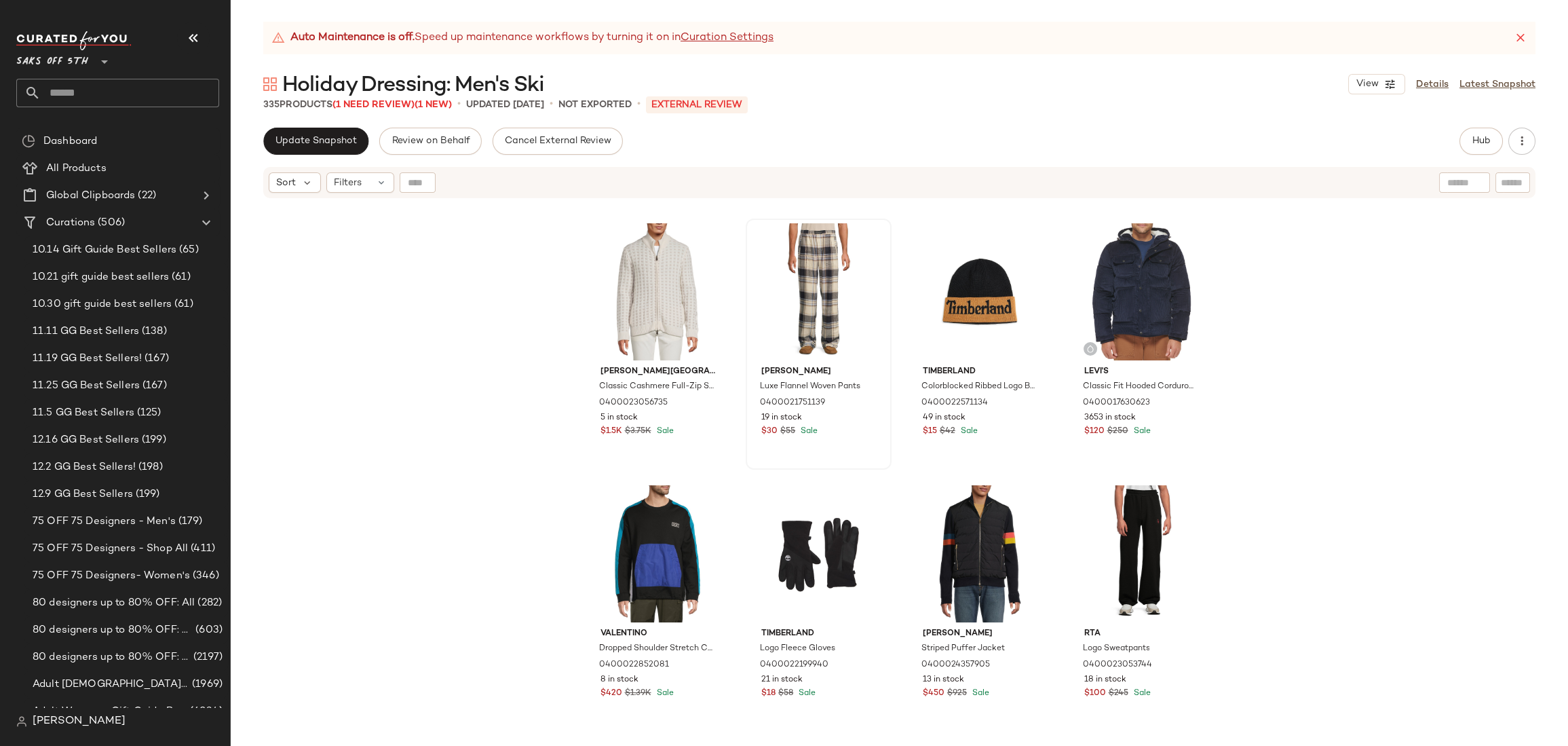
click at [1240, 335] on div "Andrew Marc Montrose 2-In-1 Hooded Down Jacket 0400018222098 59 in stock $132 $…" at bounding box center [899, 489] width 1338 height 580
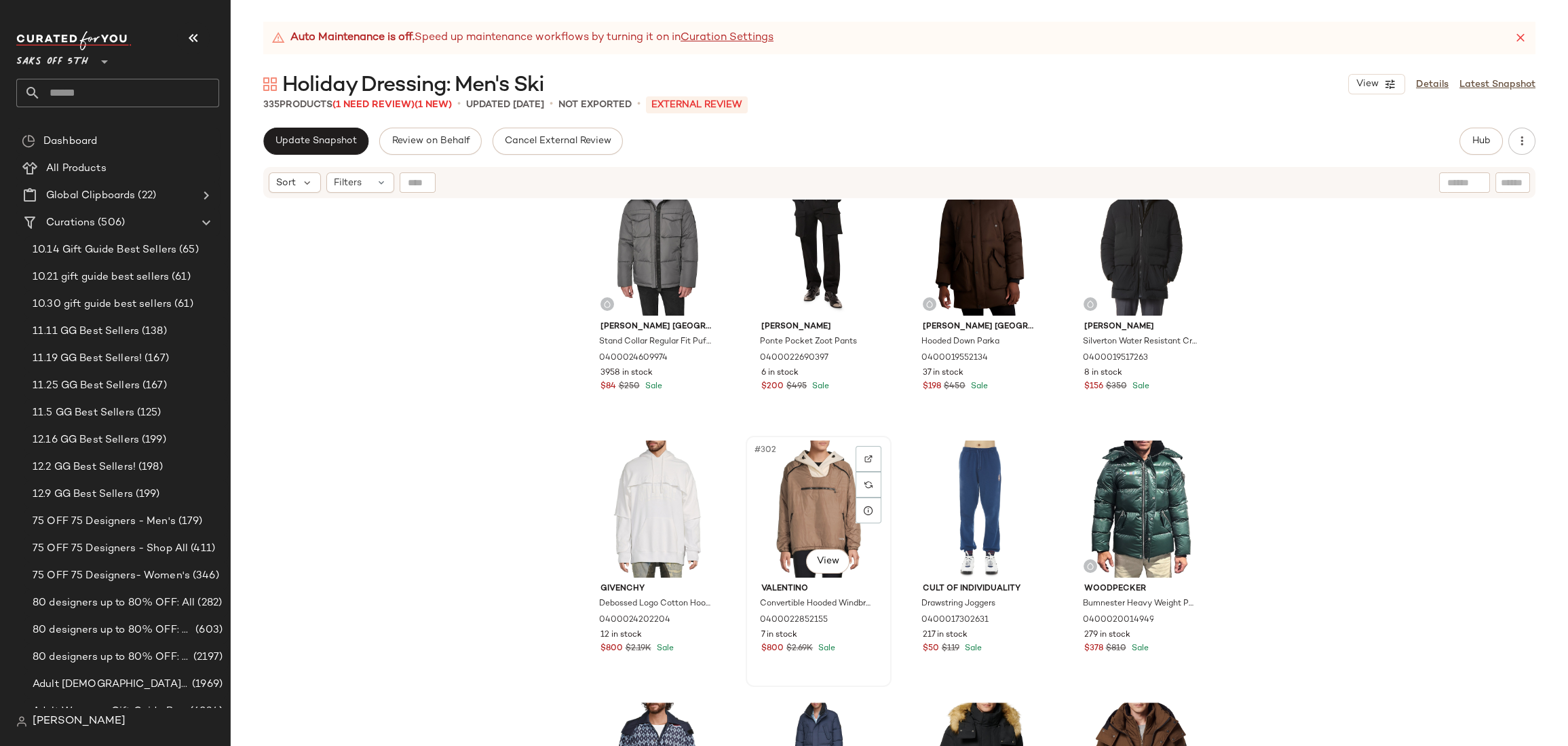
scroll to position [19661, 0]
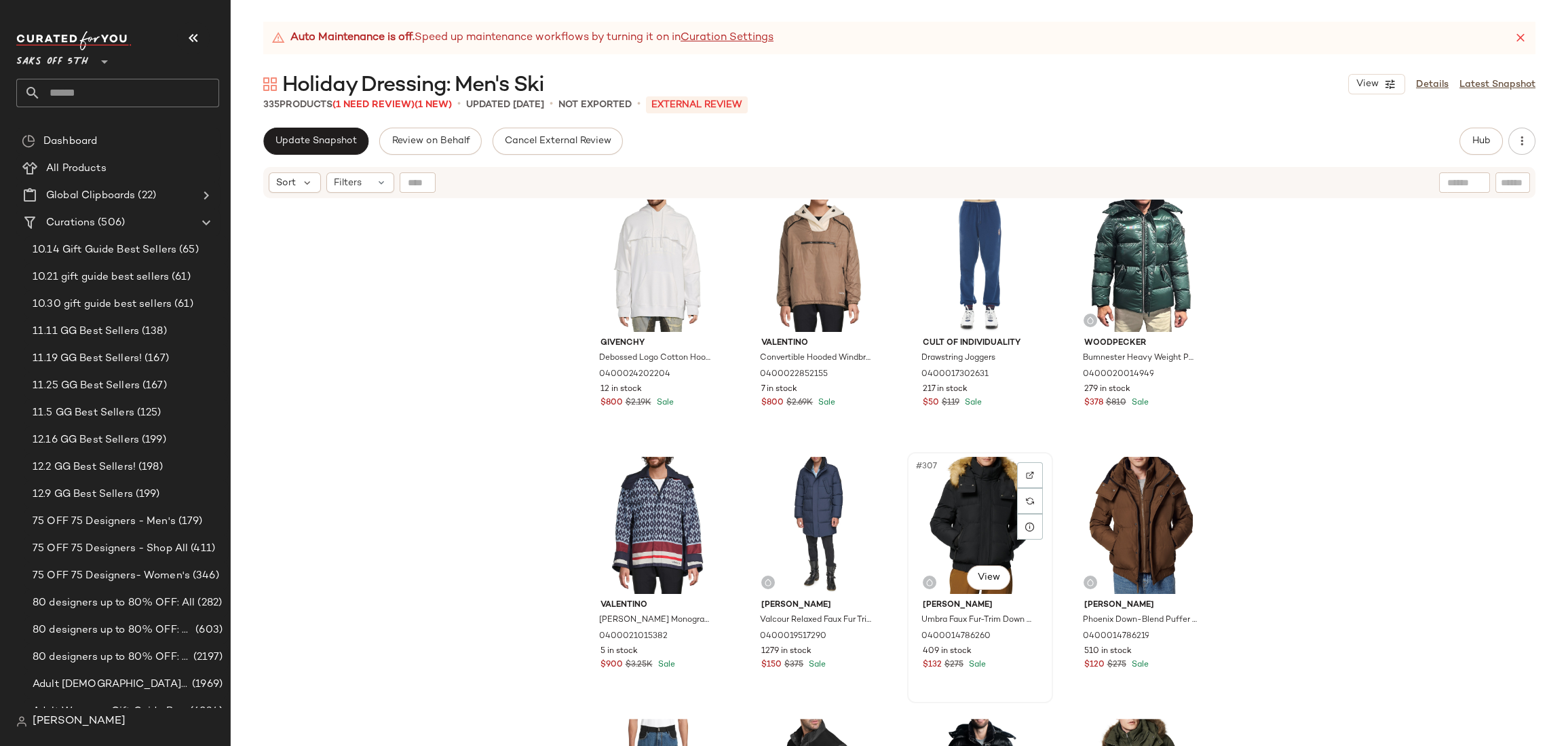
click at [922, 485] on div "#307 View" at bounding box center [980, 525] width 137 height 137
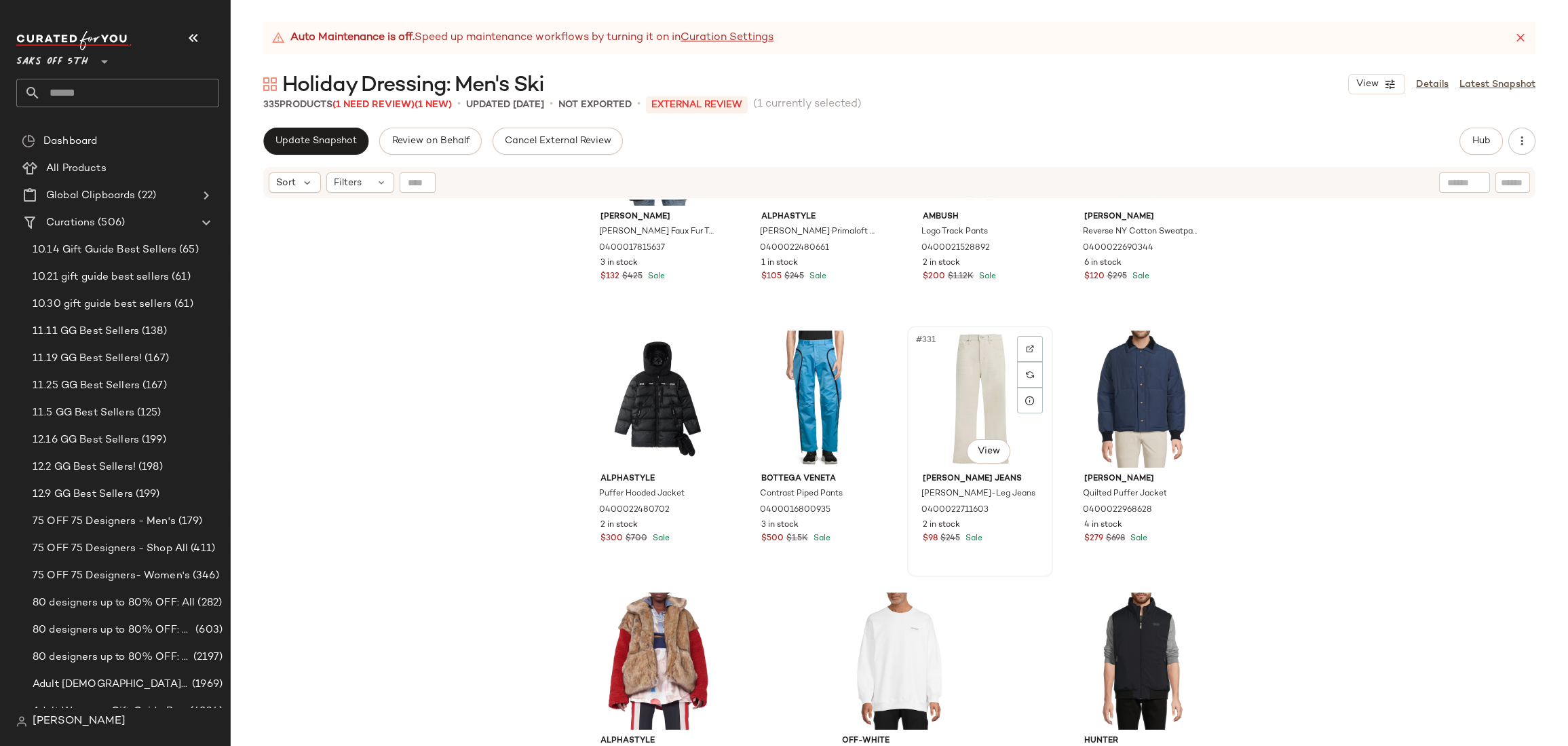
scroll to position [21370, 0]
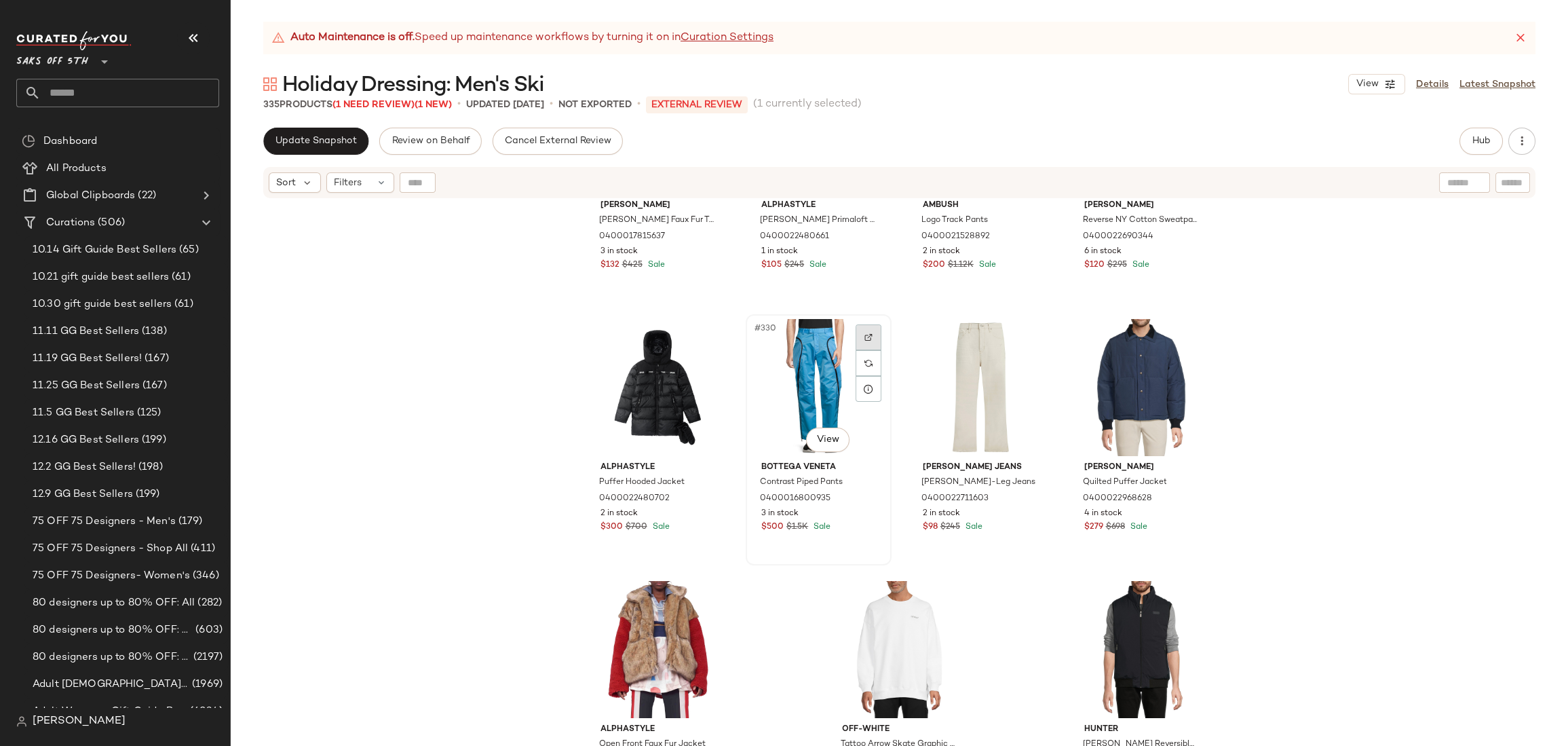
click at [865, 335] on img at bounding box center [868, 337] width 9 height 9
click at [1275, 309] on div "Michael Kors Benson Snorkel Faux Fur Trim Jacket 0400017815637 3 in stock $132 …" at bounding box center [899, 489] width 1338 height 580
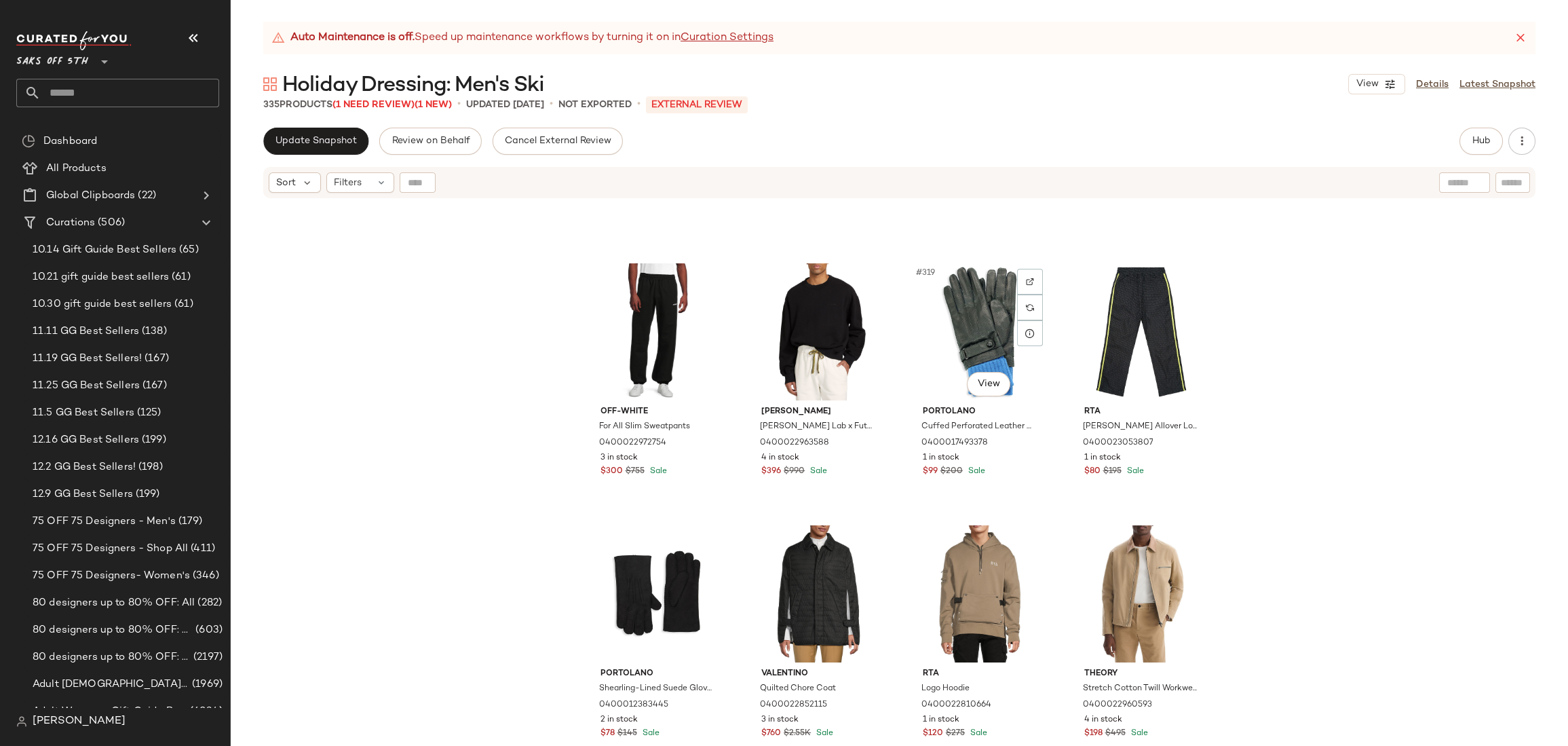
scroll to position [20242, 0]
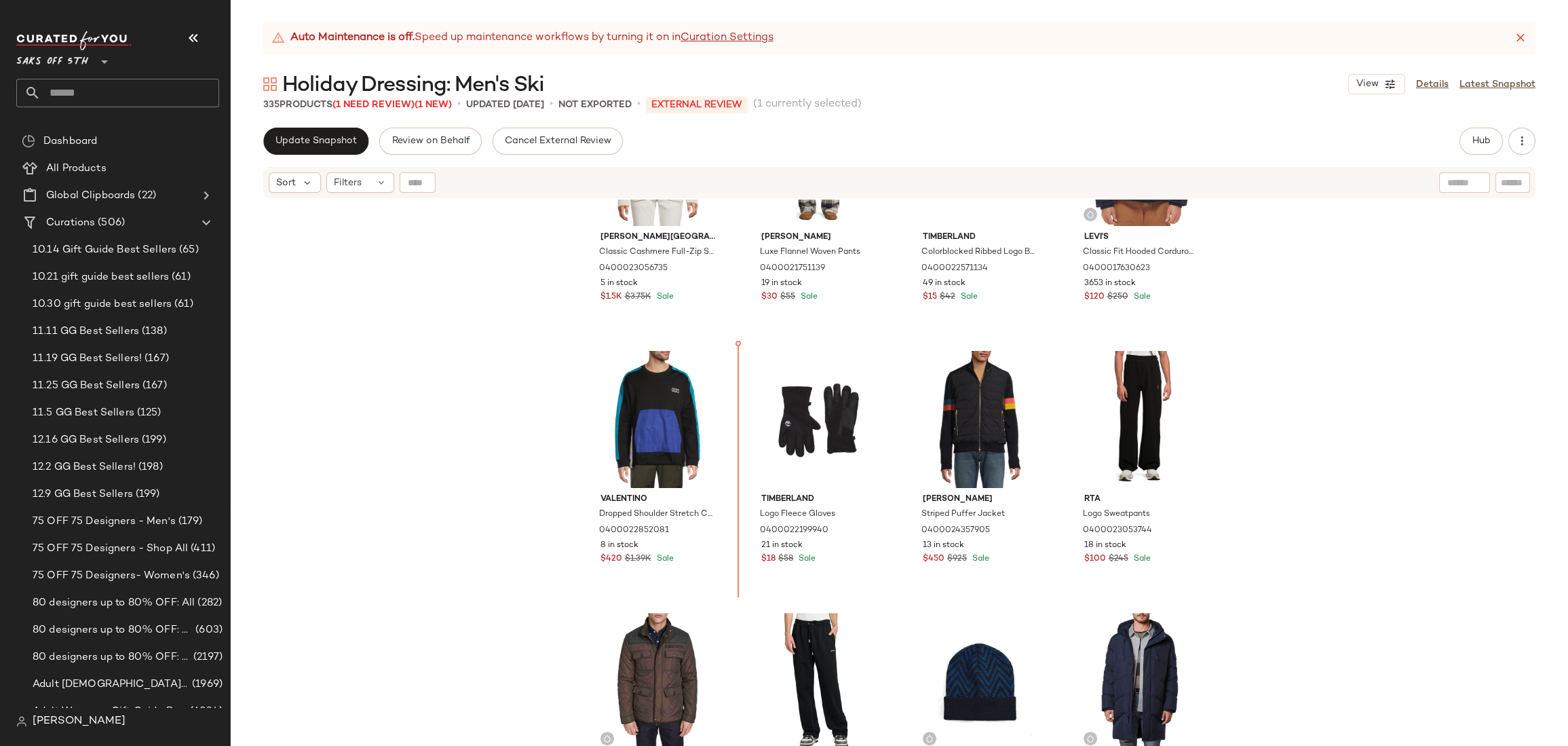
scroll to position [2491, 0]
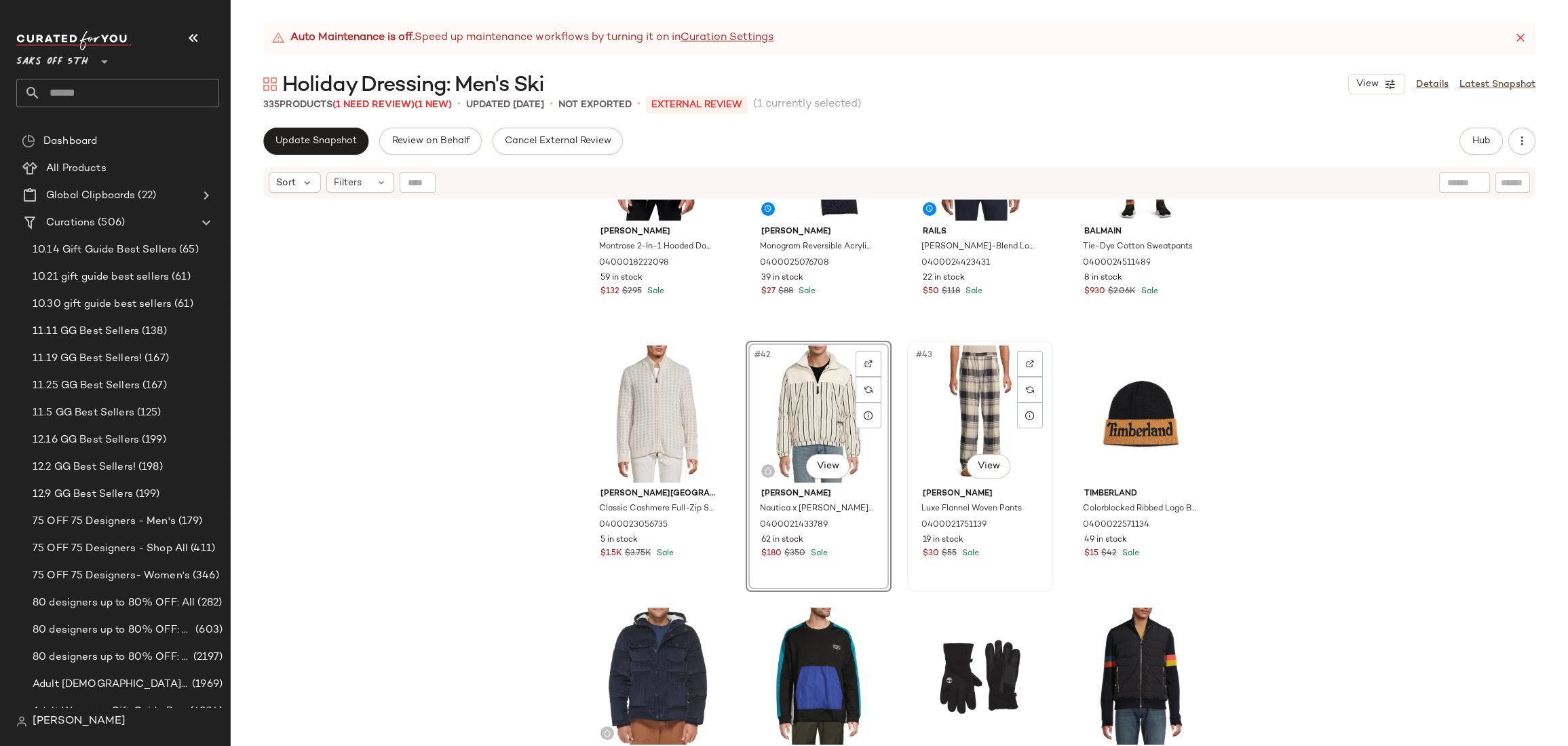
click at [944, 413] on div "#43 View" at bounding box center [980, 413] width 137 height 137
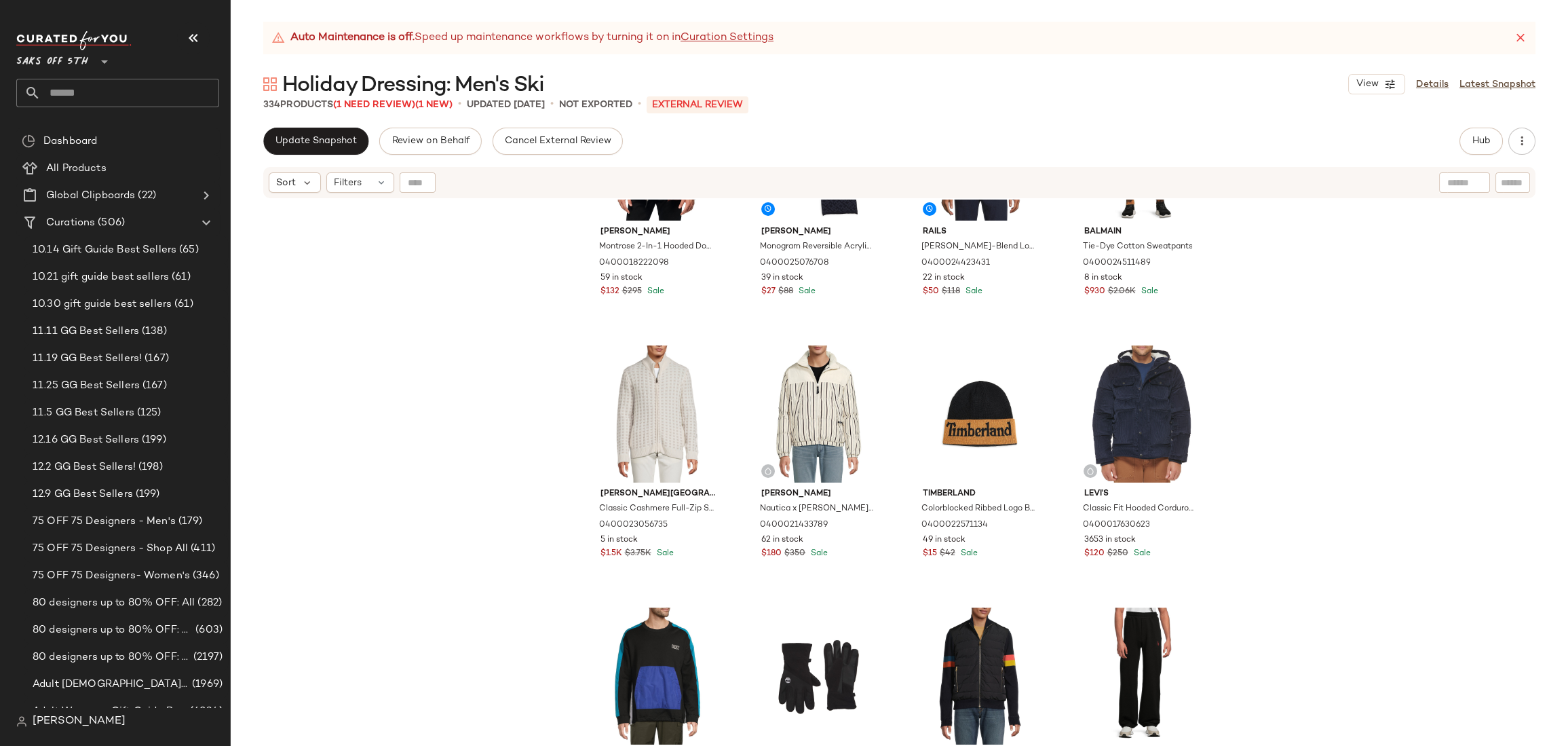
click at [507, 386] on div "Andrew Marc Montrose 2-In-1 Hooded Down Jacket 0400018222098 59 in stock $132 $…" at bounding box center [899, 489] width 1338 height 580
click at [555, 375] on div "Andrew Marc Montrose 2-In-1 Hooded Down Jacket 0400018222098 59 in stock $132 $…" at bounding box center [899, 489] width 1338 height 580
click at [540, 412] on div "Andrew Marc Montrose 2-In-1 Hooded Down Jacket 0400018222098 59 in stock $132 $…" at bounding box center [899, 489] width 1338 height 580
click at [1254, 333] on div "Andrew Marc Montrose 2-In-1 Hooded Down Jacket 0400018222098 59 in stock $132 $…" at bounding box center [899, 489] width 1338 height 580
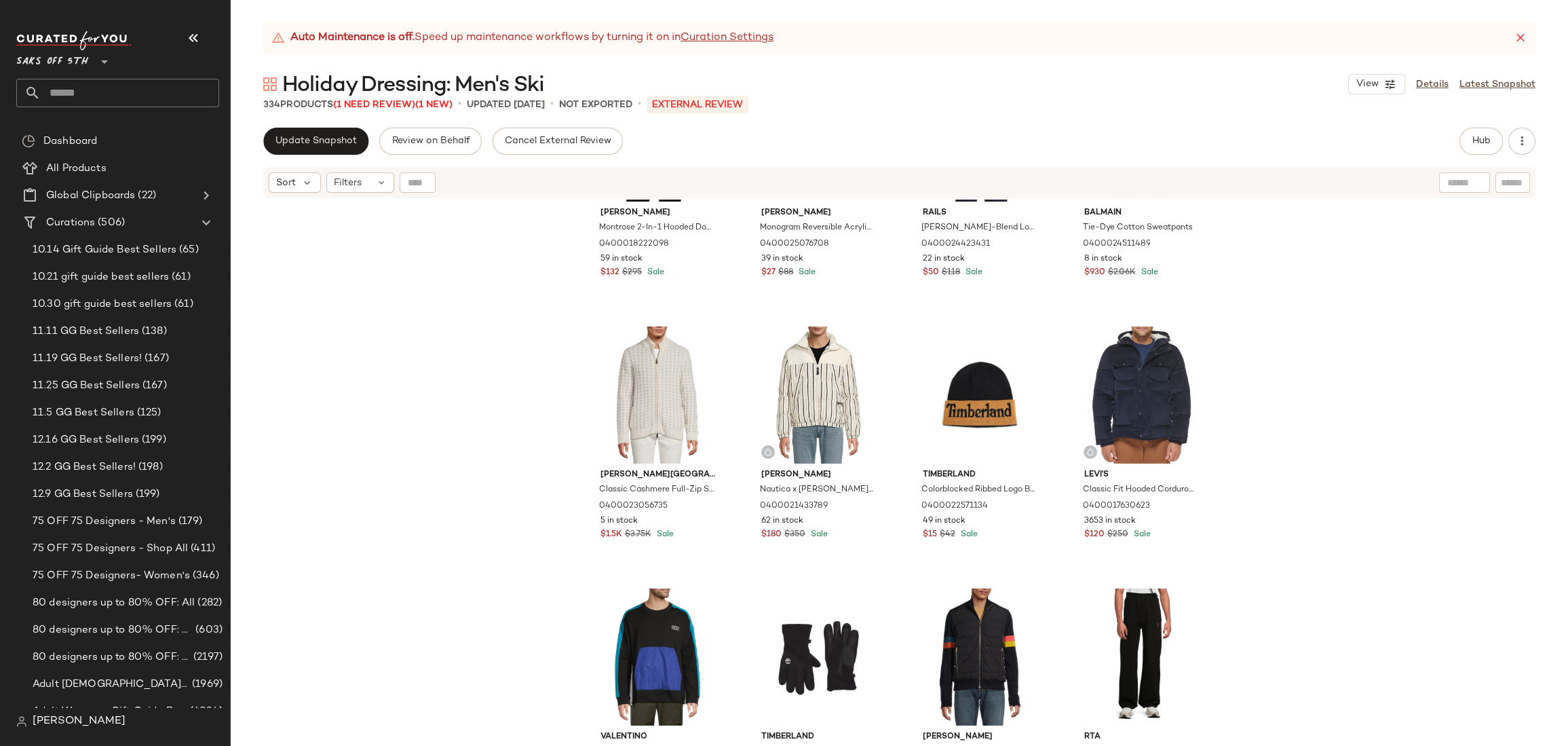
scroll to position [2512, 0]
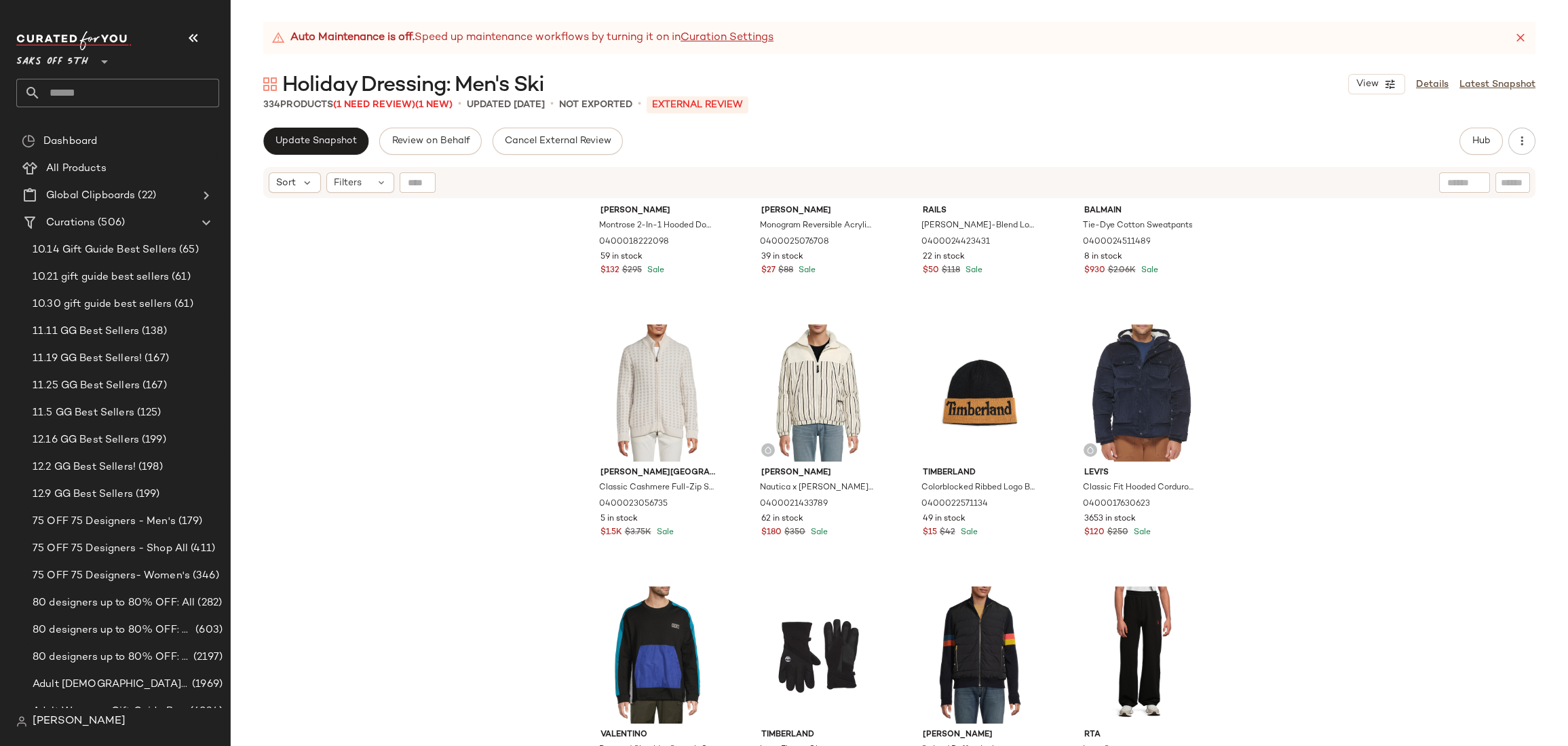
click at [1451, 218] on div "Andrew Marc Montrose 2-In-1 Hooded Down Jacket 0400018222098 59 in stock $132 $…" at bounding box center [899, 489] width 1338 height 580
click at [1481, 139] on span "Hub" at bounding box center [1481, 140] width 19 height 10
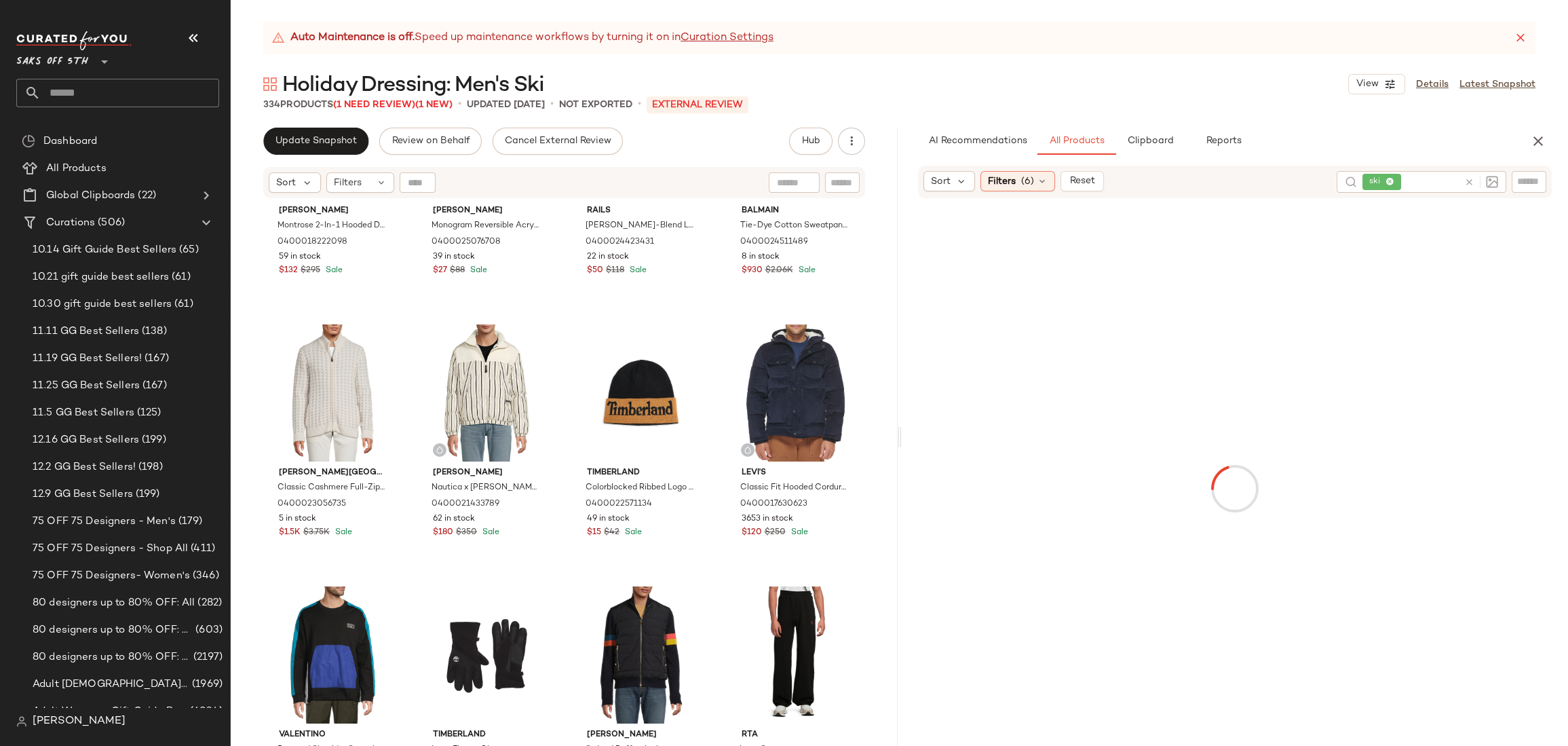
click at [1483, 181] on div at bounding box center [1481, 181] width 34 height 12
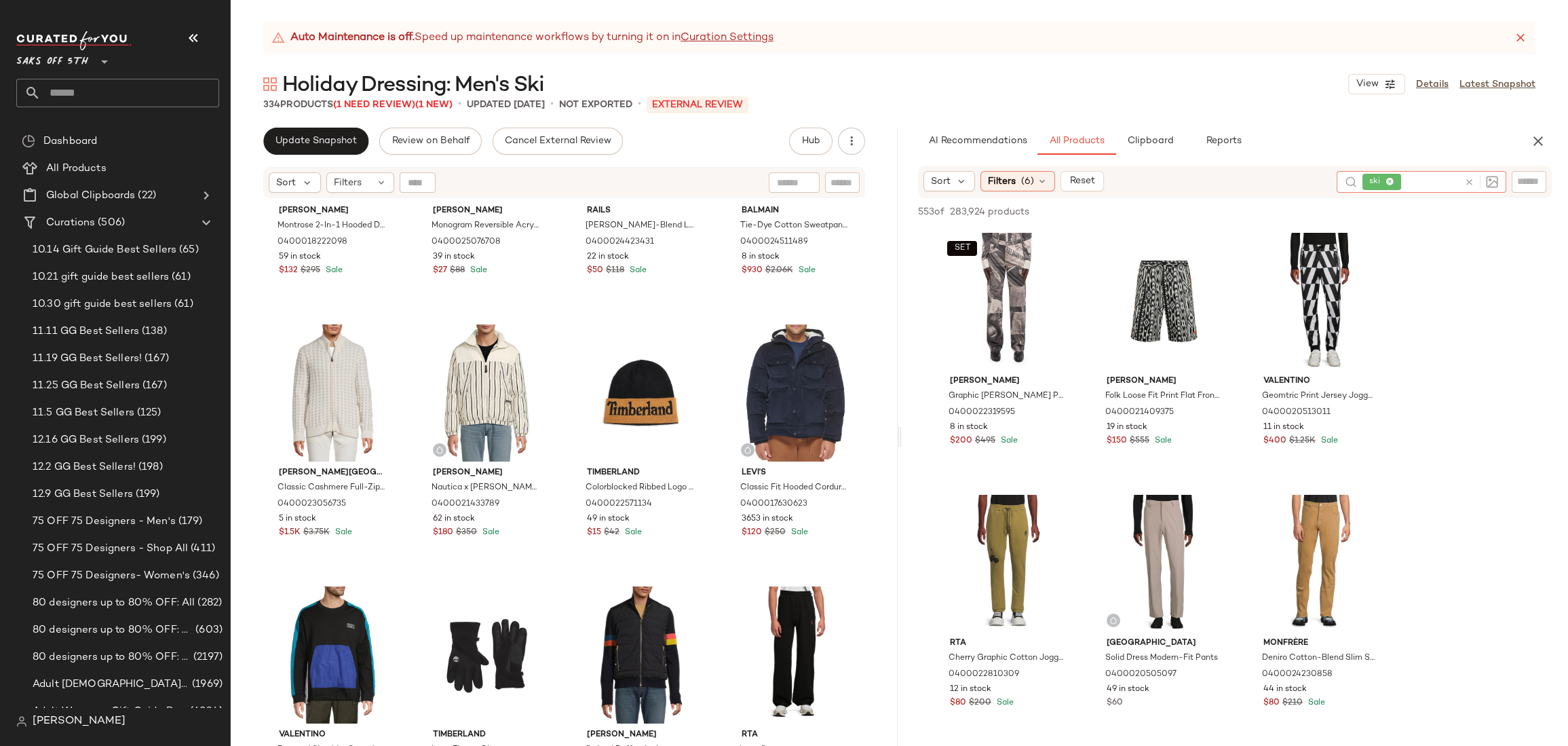
click at [1390, 183] on icon at bounding box center [1389, 182] width 9 height 9
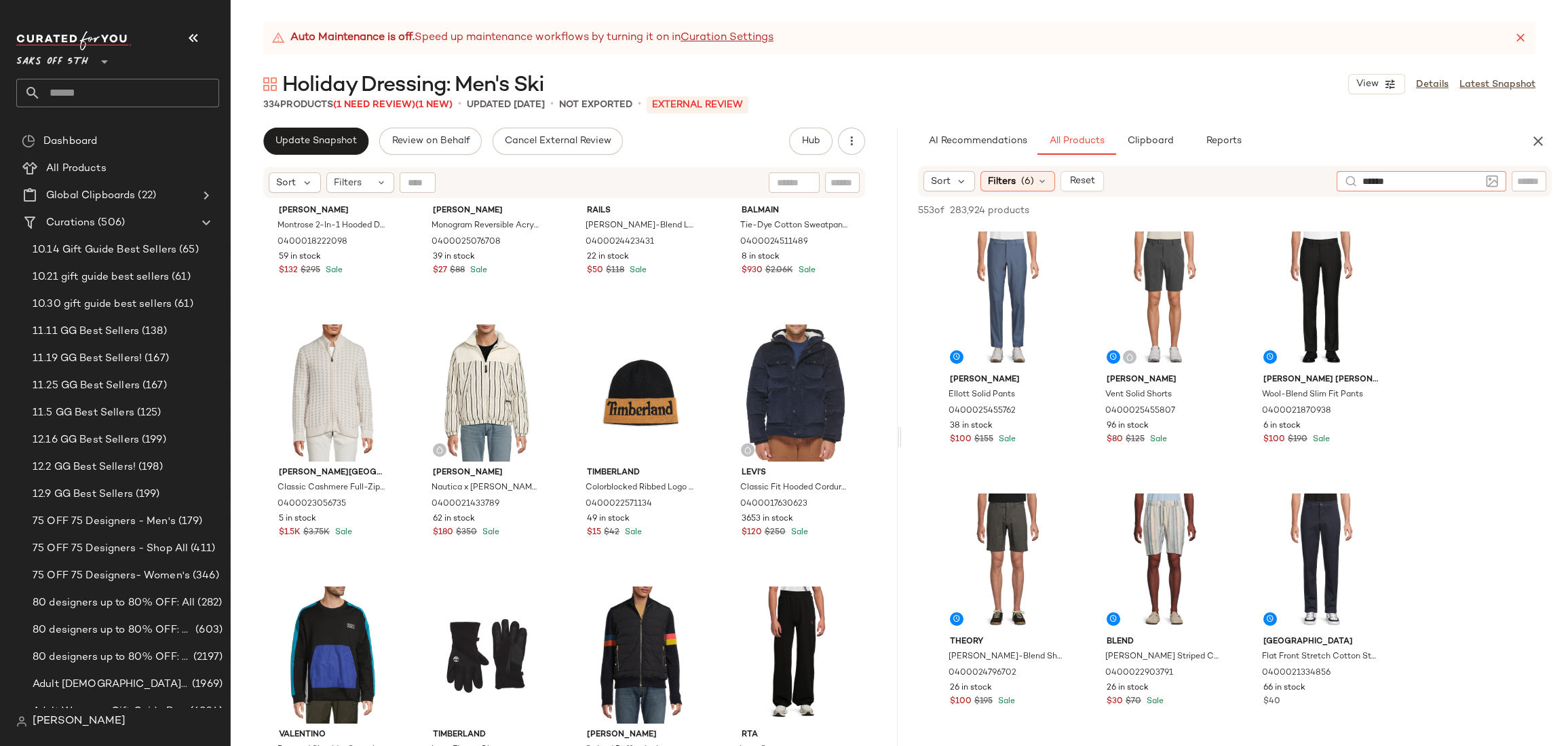
type input "*******"
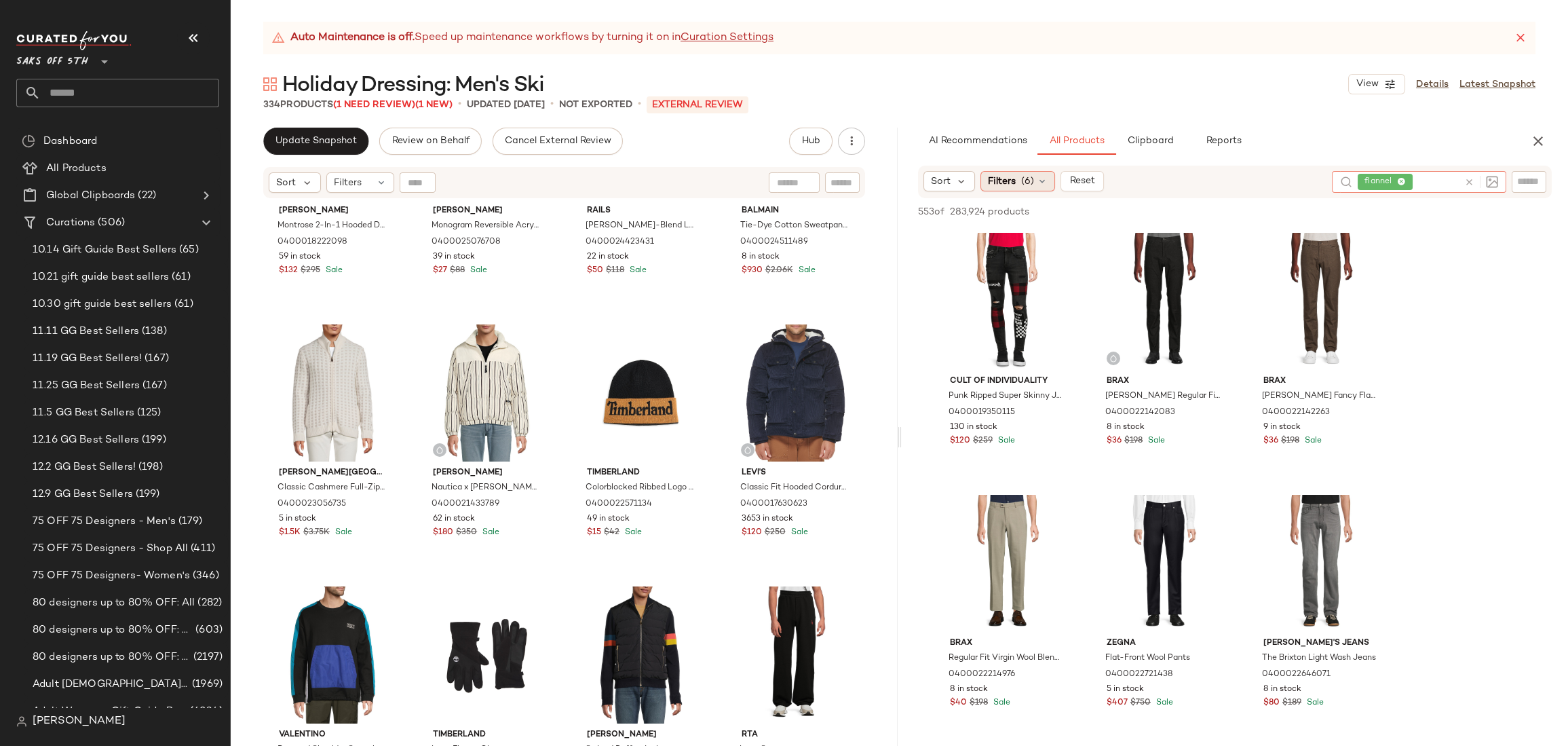
click at [1022, 175] on span "(6)" at bounding box center [1028, 181] width 13 height 14
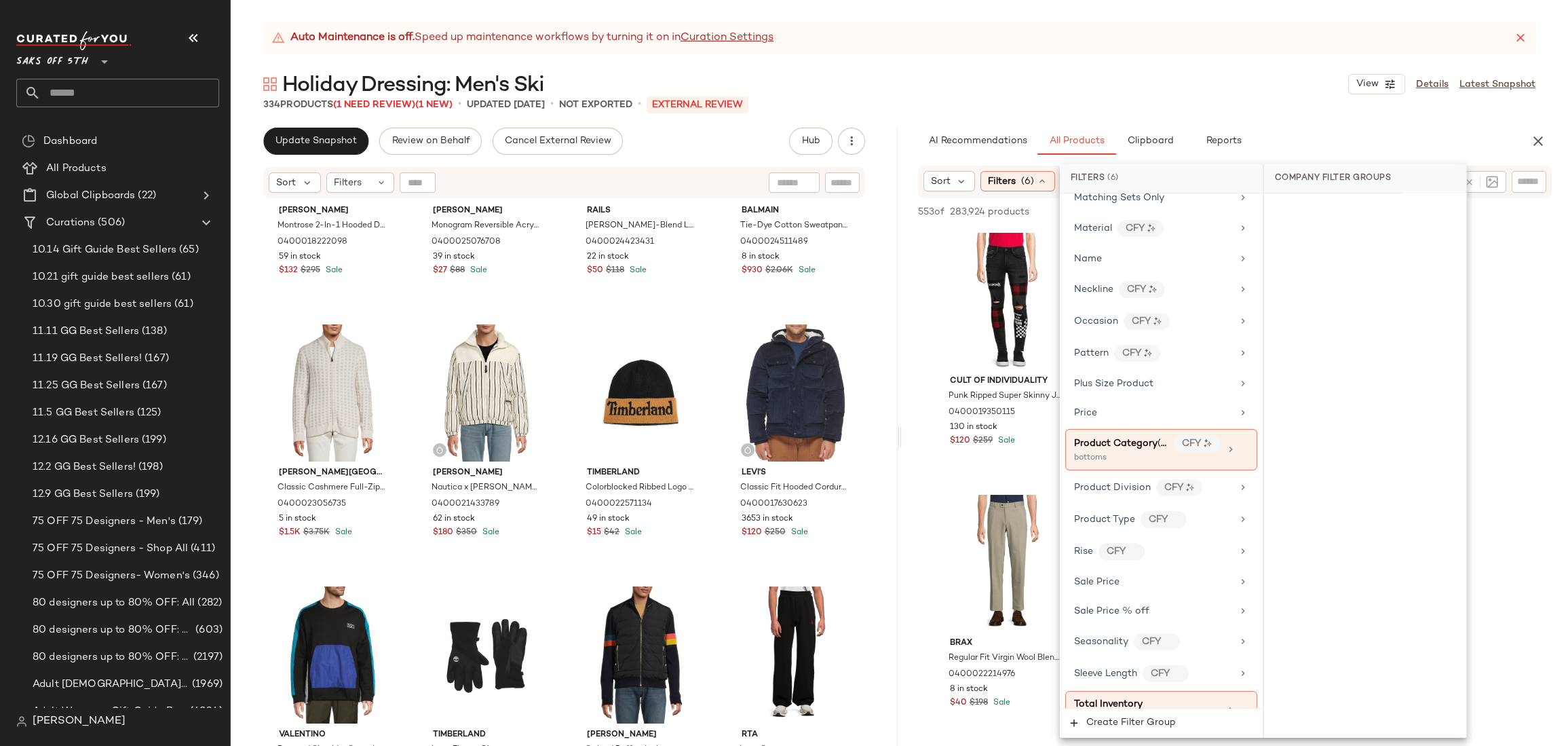
scroll to position [726, 0]
click at [1240, 442] on icon at bounding box center [1244, 446] width 9 height 9
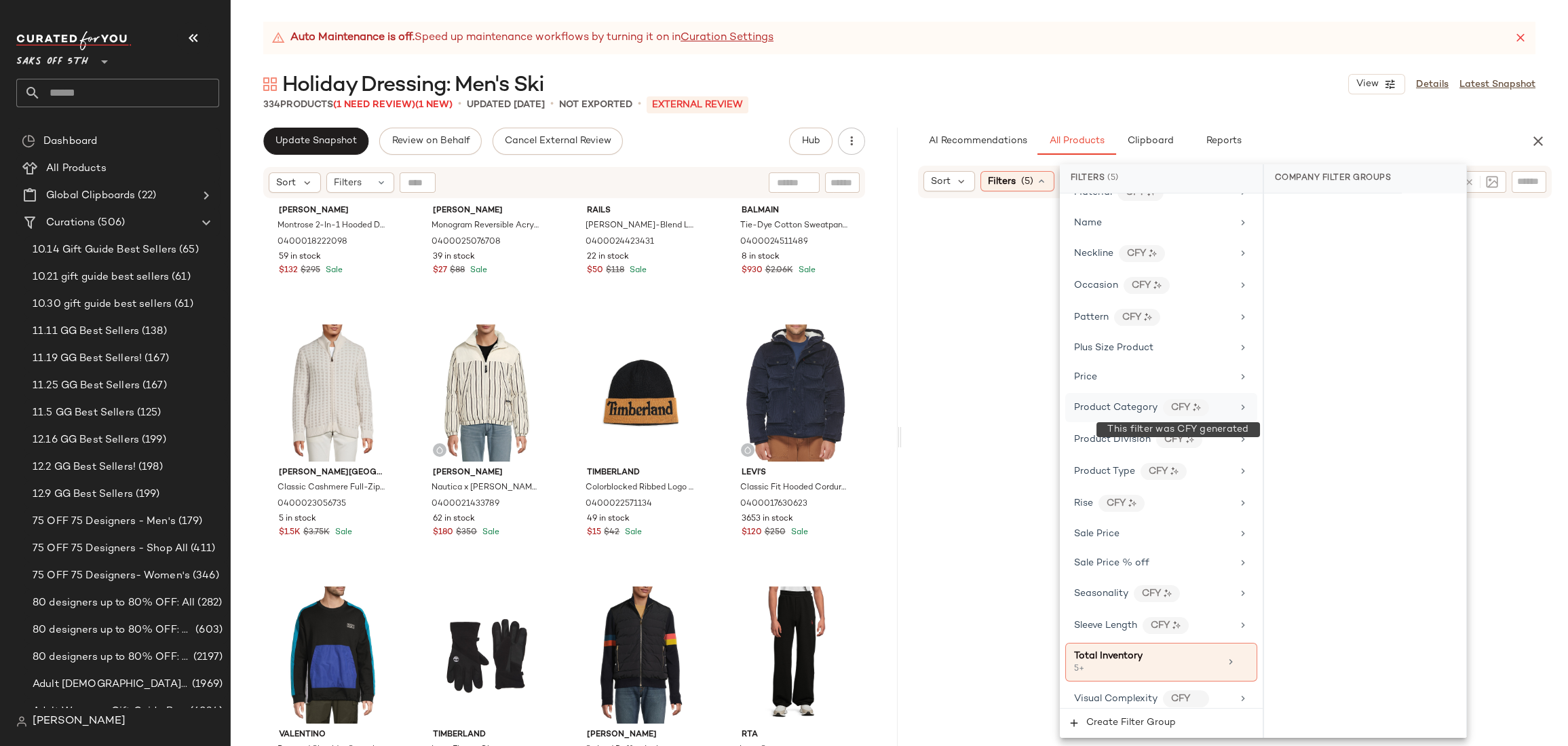
scroll to position [762, 0]
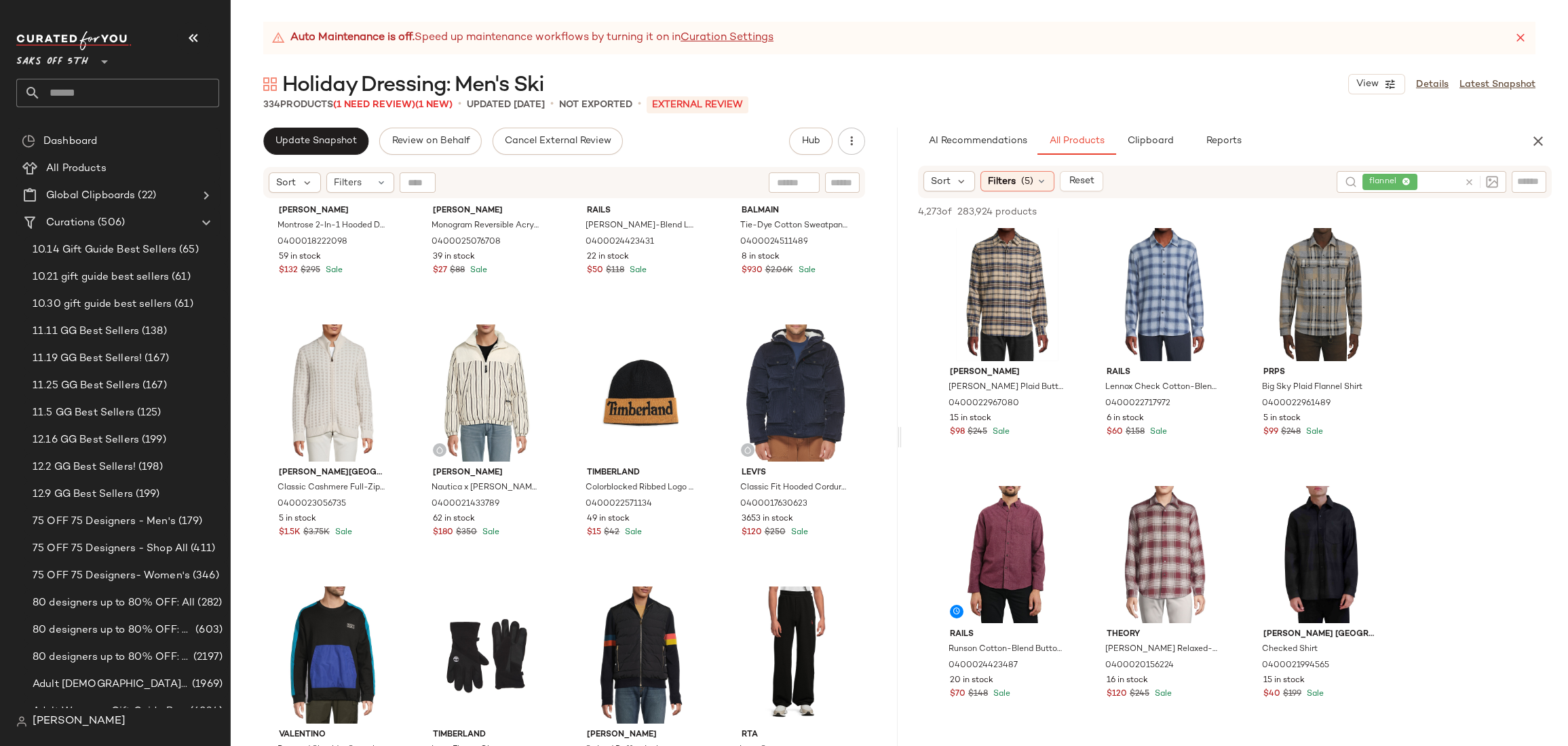
scroll to position [0, 0]
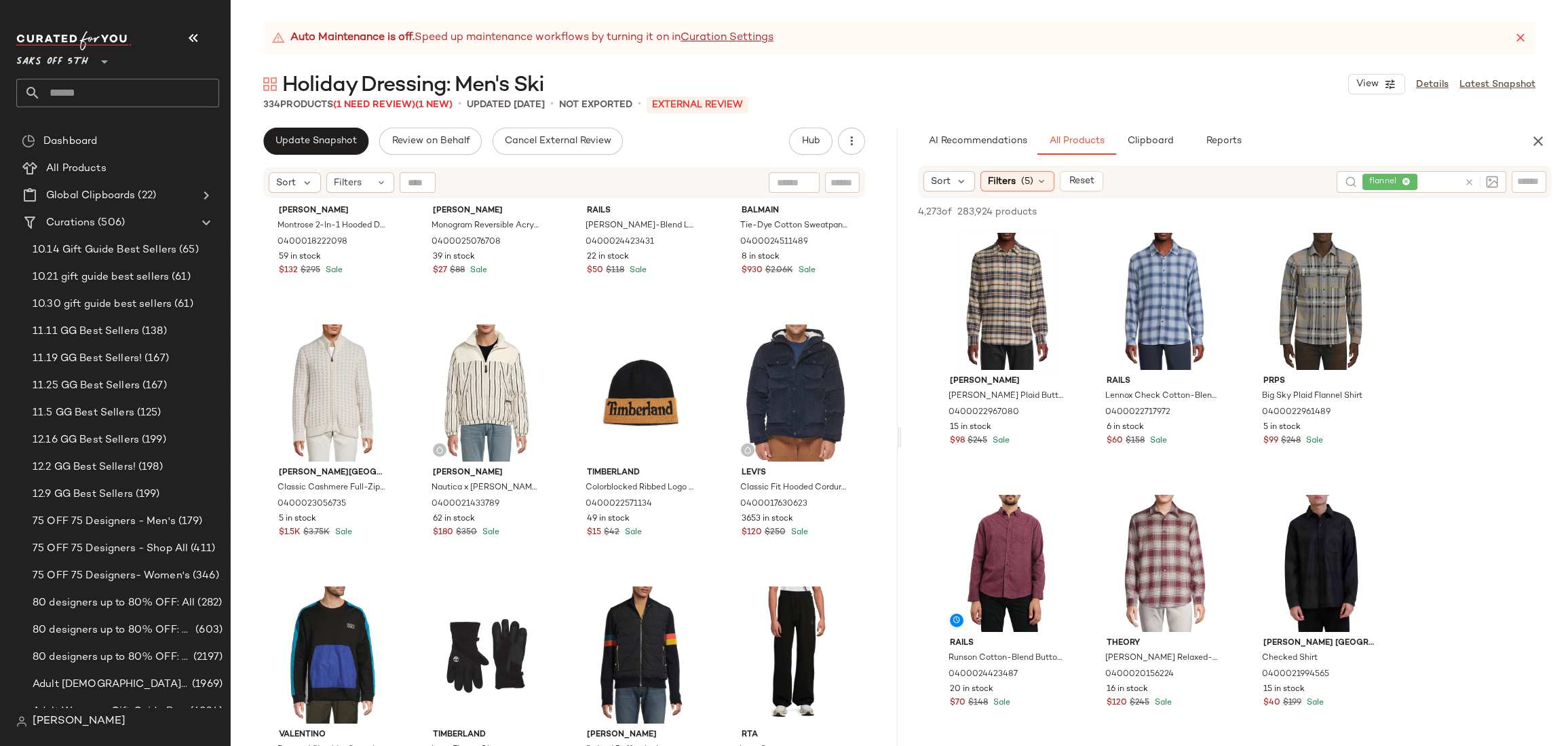
click at [1408, 181] on span "flannel" at bounding box center [1390, 181] width 55 height 16
click at [1400, 183] on icon at bounding box center [1401, 182] width 9 height 9
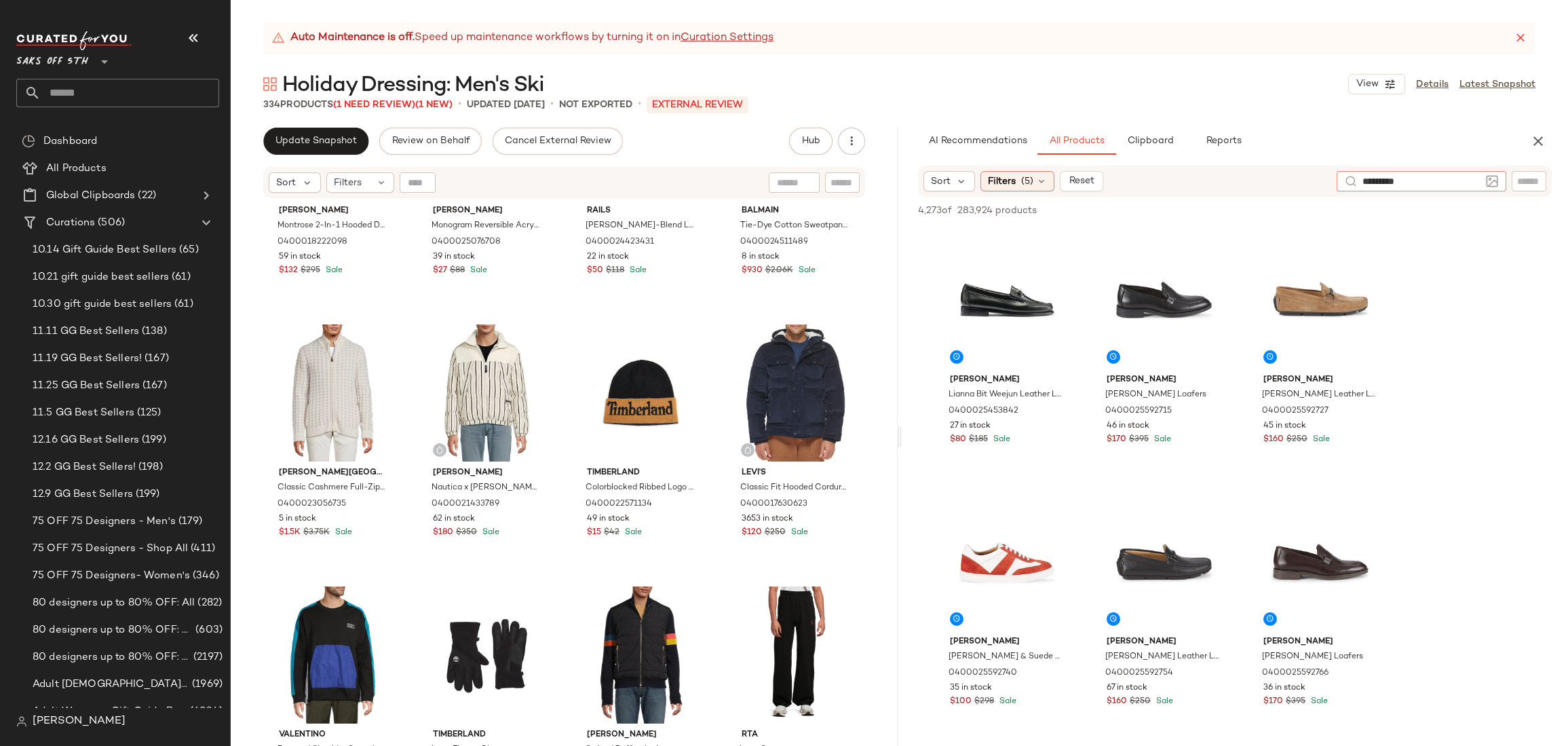
type input "**********"
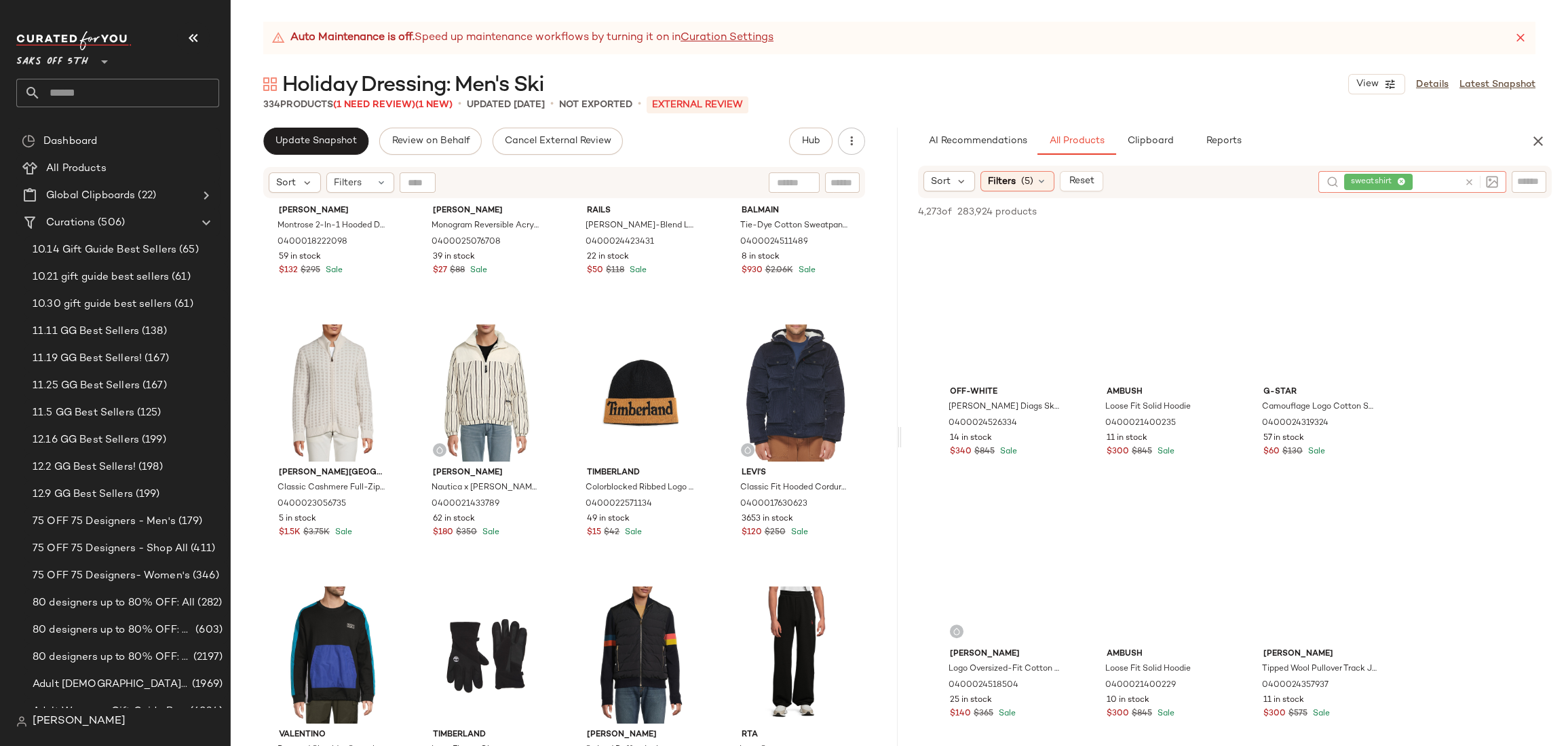
scroll to position [3043, 0]
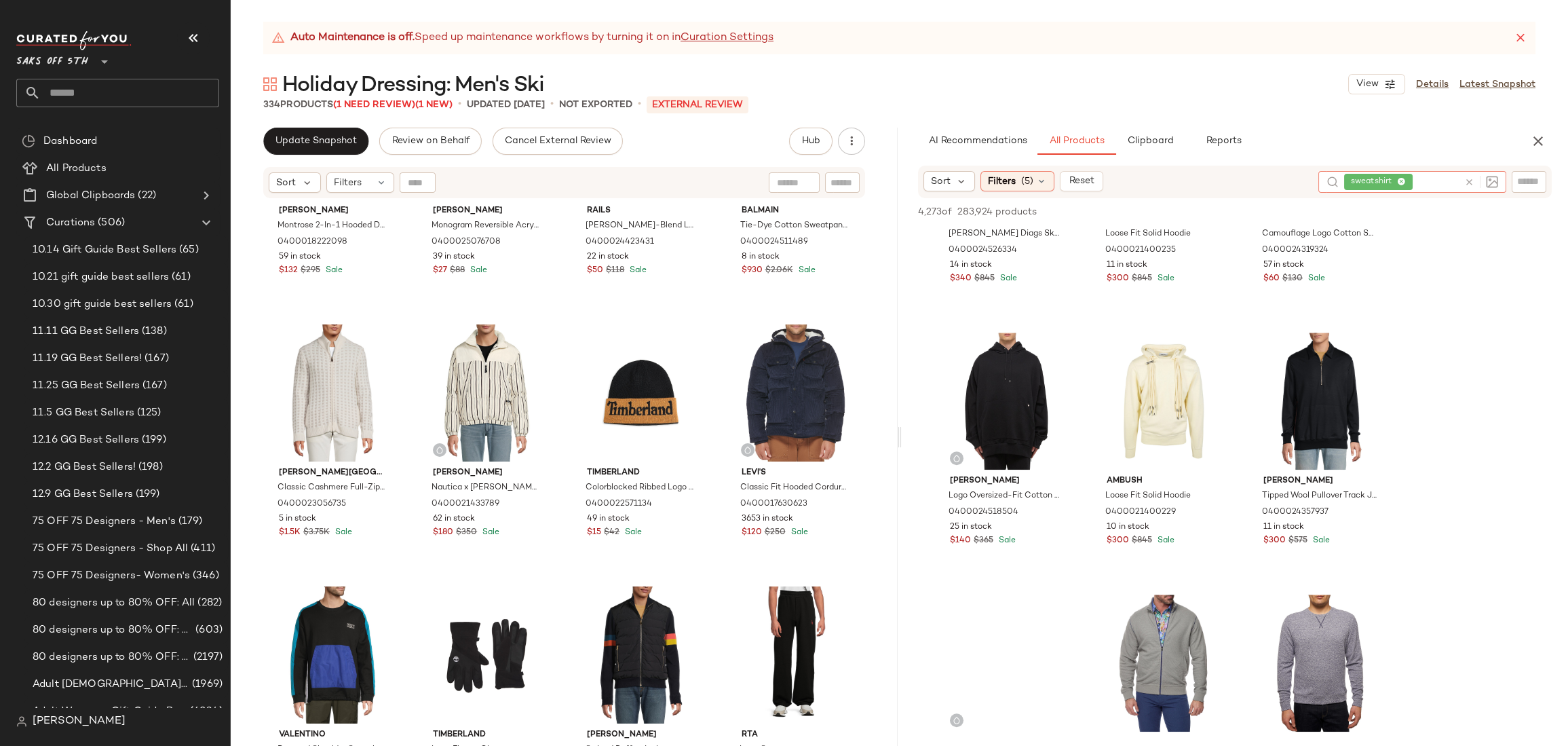
click at [1399, 184] on icon at bounding box center [1401, 182] width 9 height 9
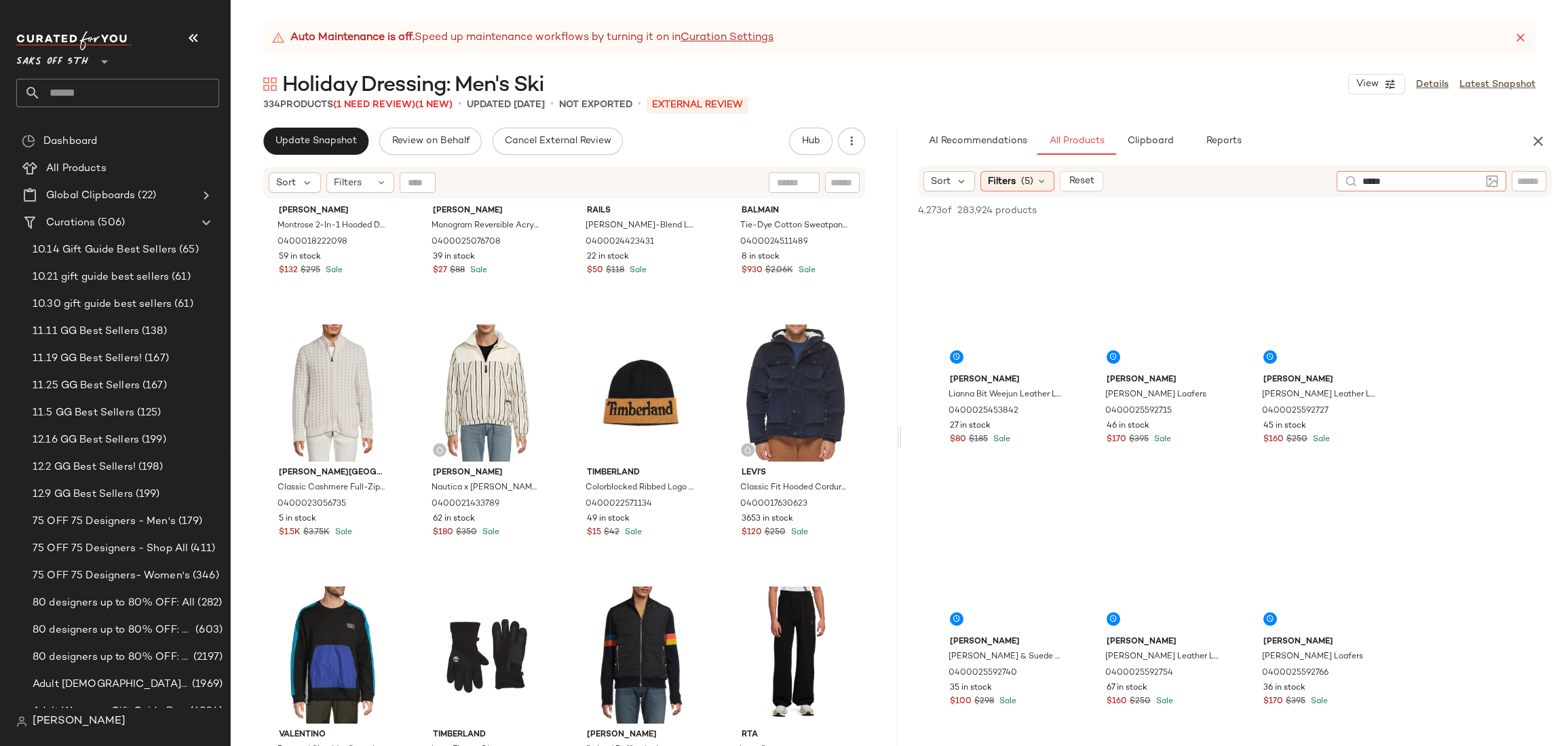
type input "******"
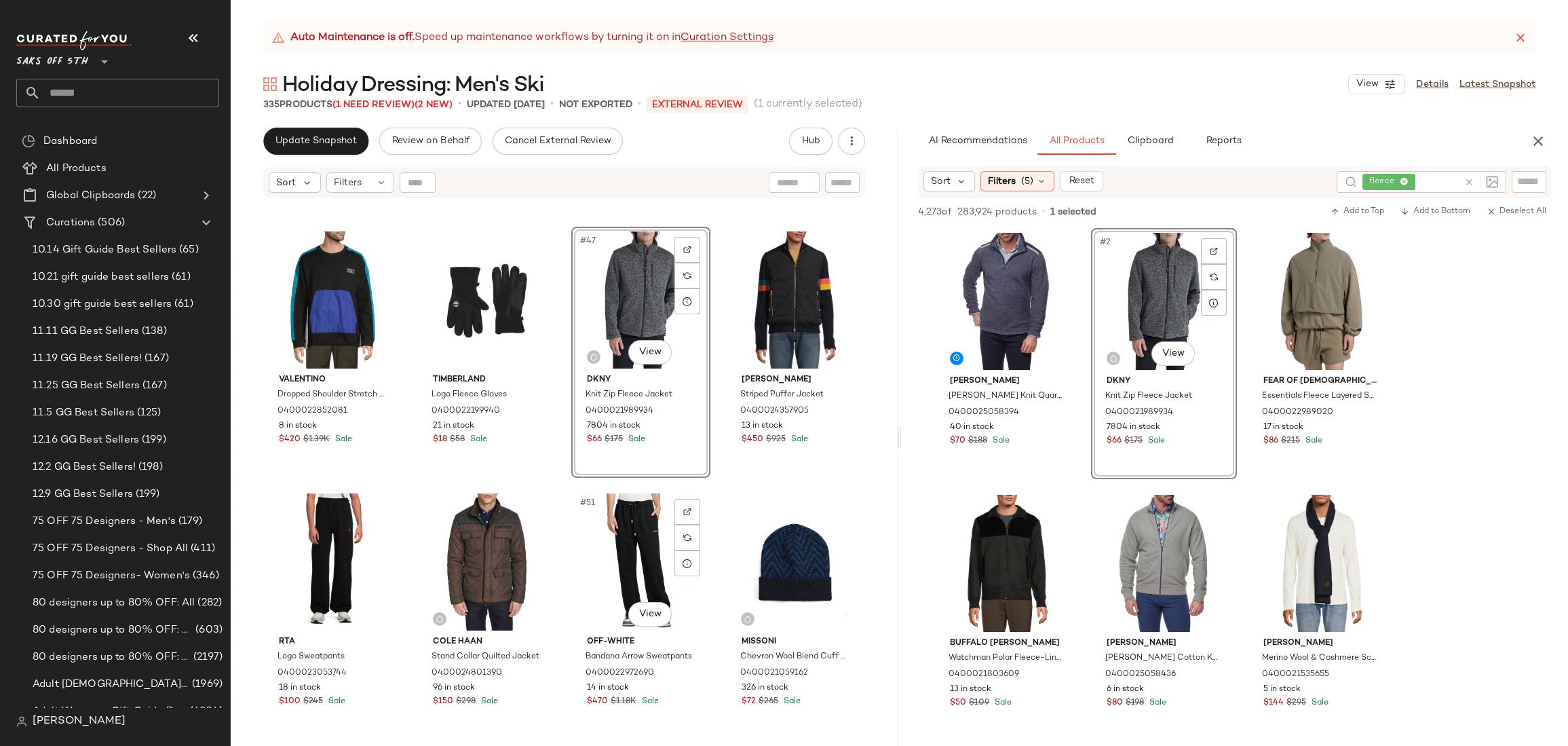
scroll to position [2736, 0]
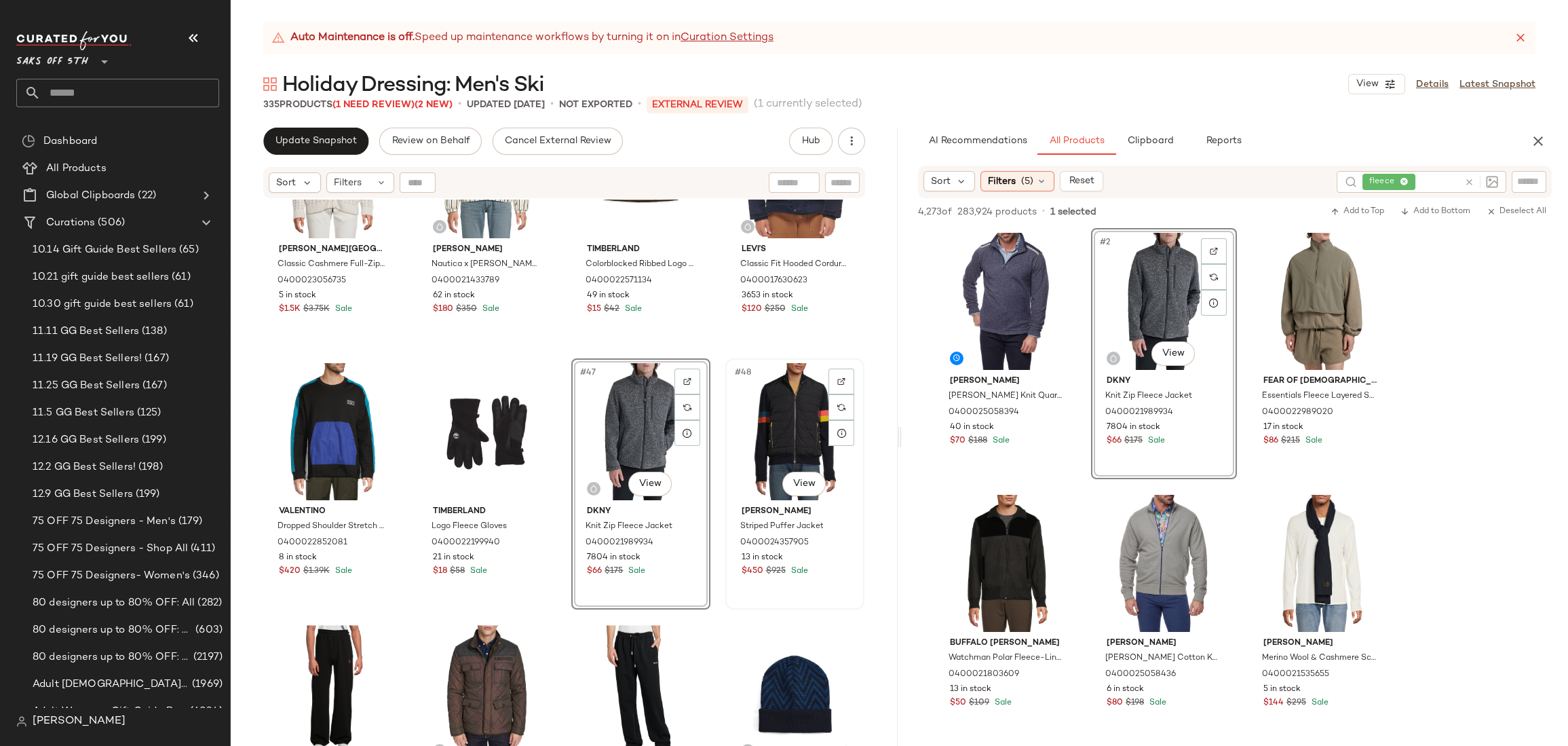
click at [745, 393] on div "#48 View" at bounding box center [794, 431] width 130 height 137
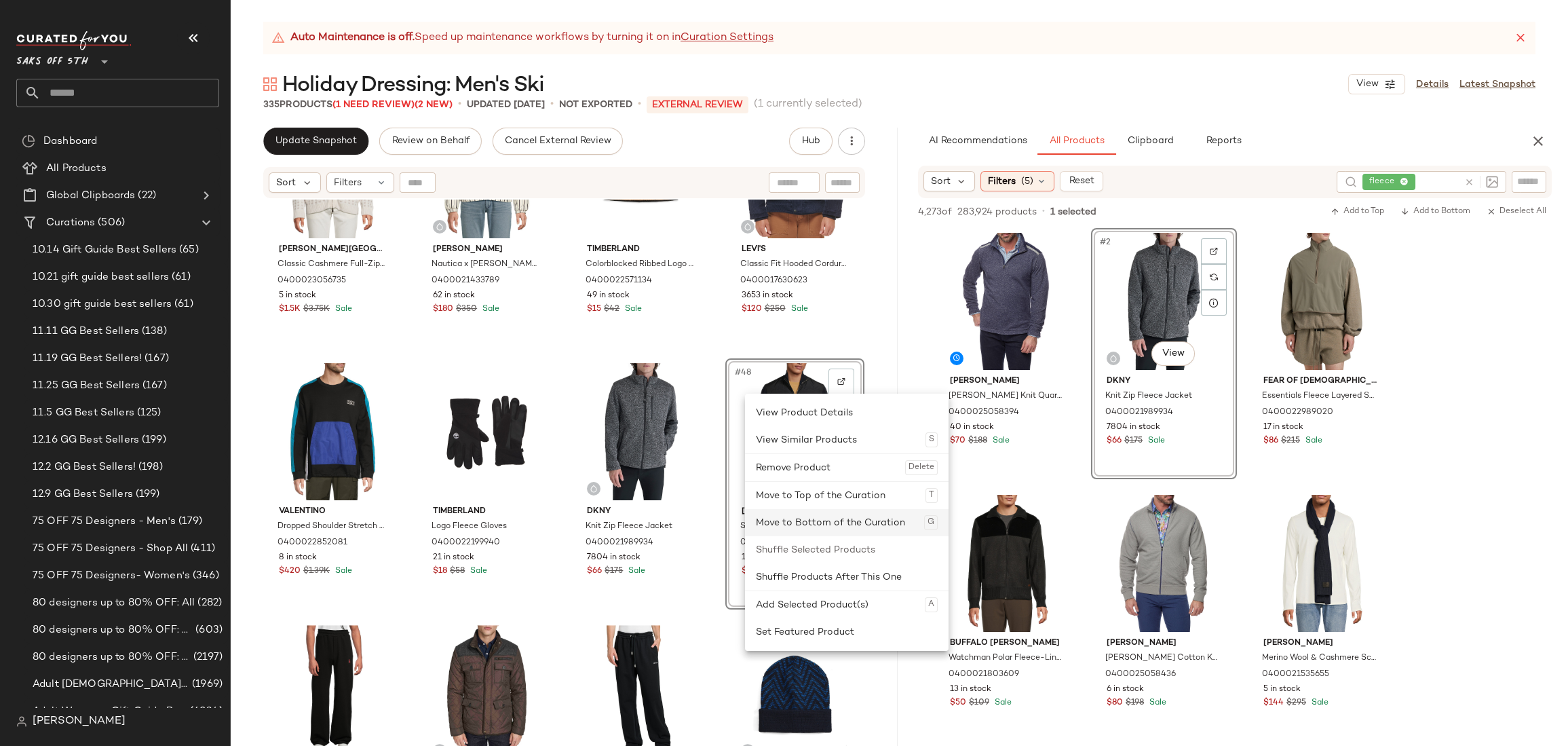
click at [790, 521] on div "Move to Bottom of the Curation G" at bounding box center [847, 522] width 182 height 27
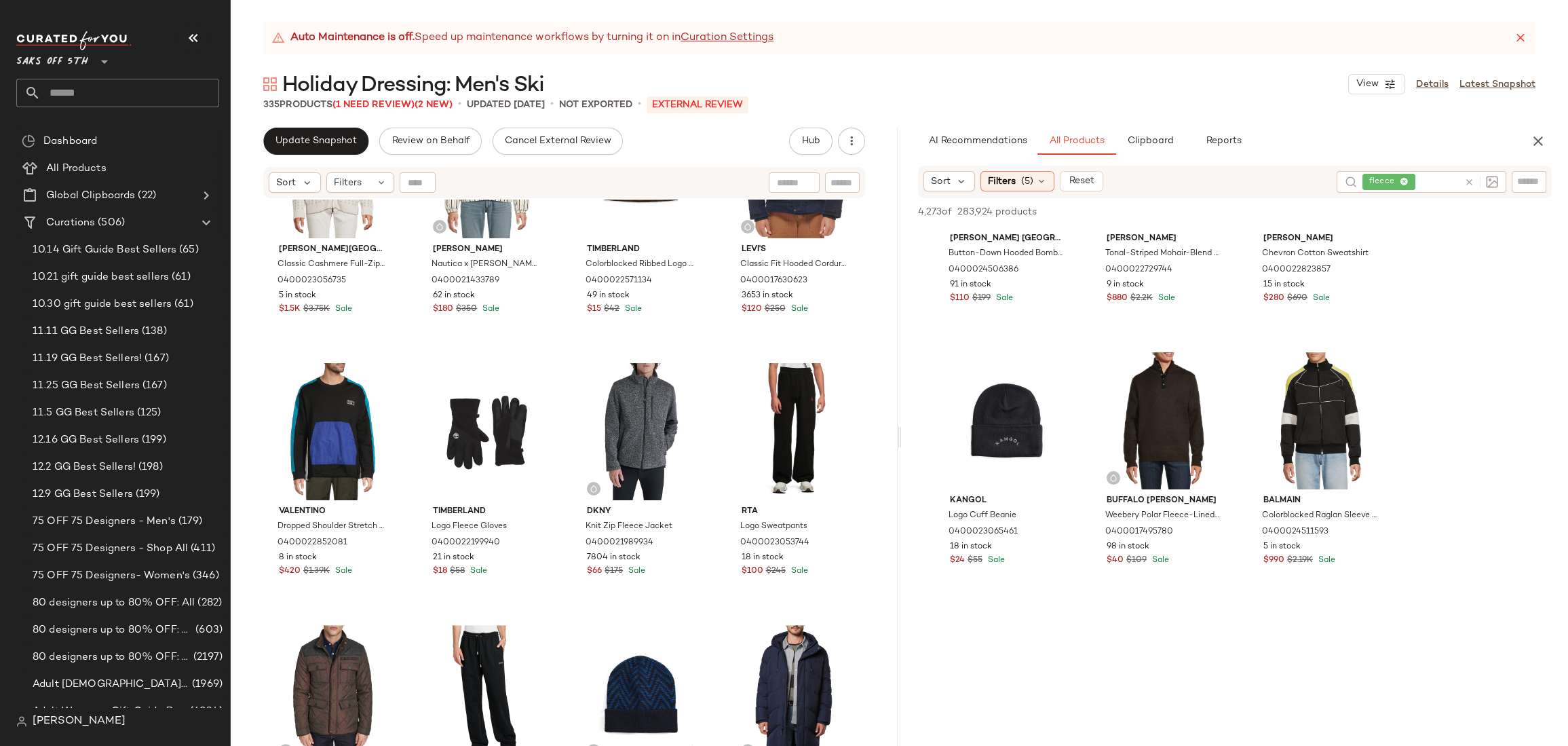
scroll to position [1234, 0]
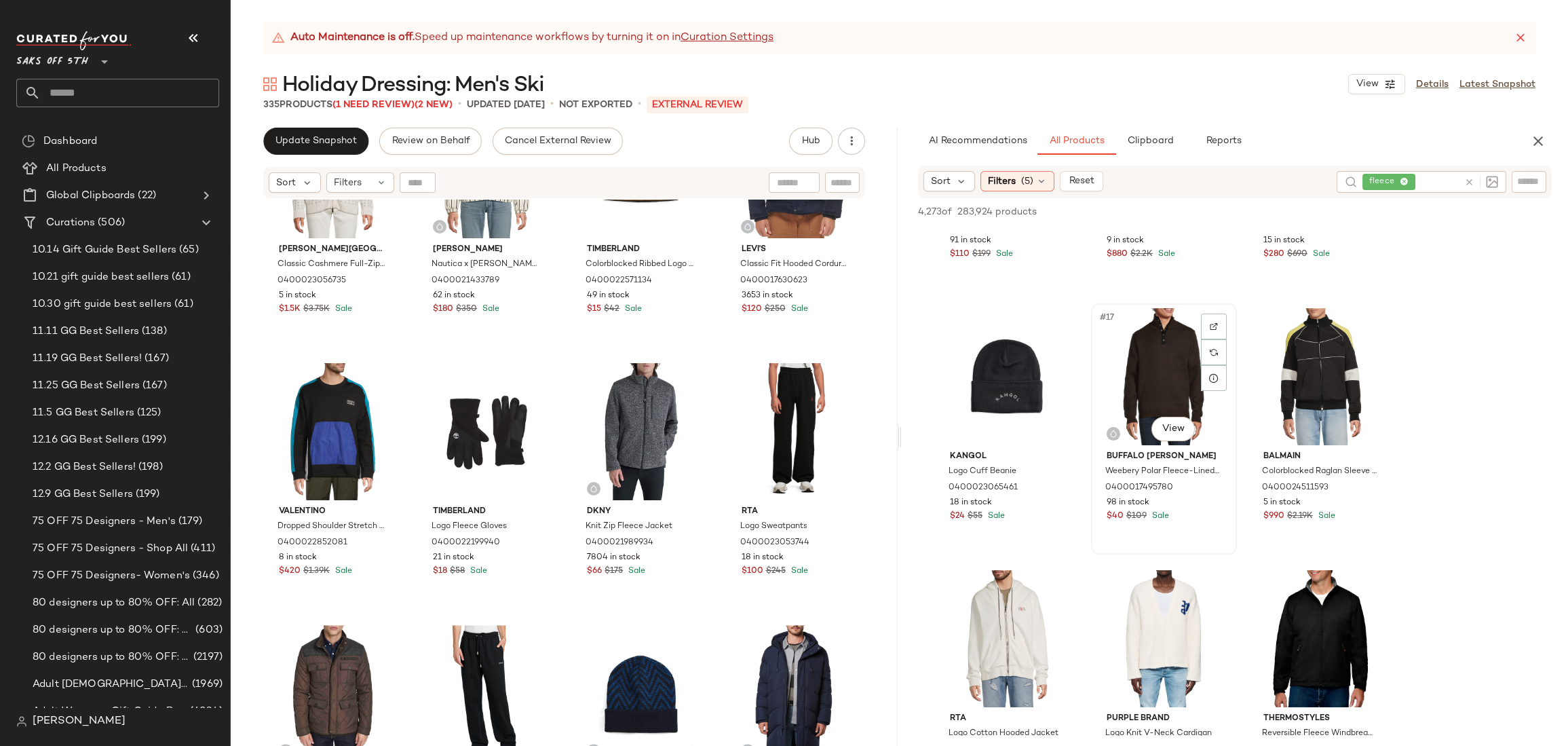
click at [1146, 353] on div "#17 View" at bounding box center [1164, 376] width 137 height 137
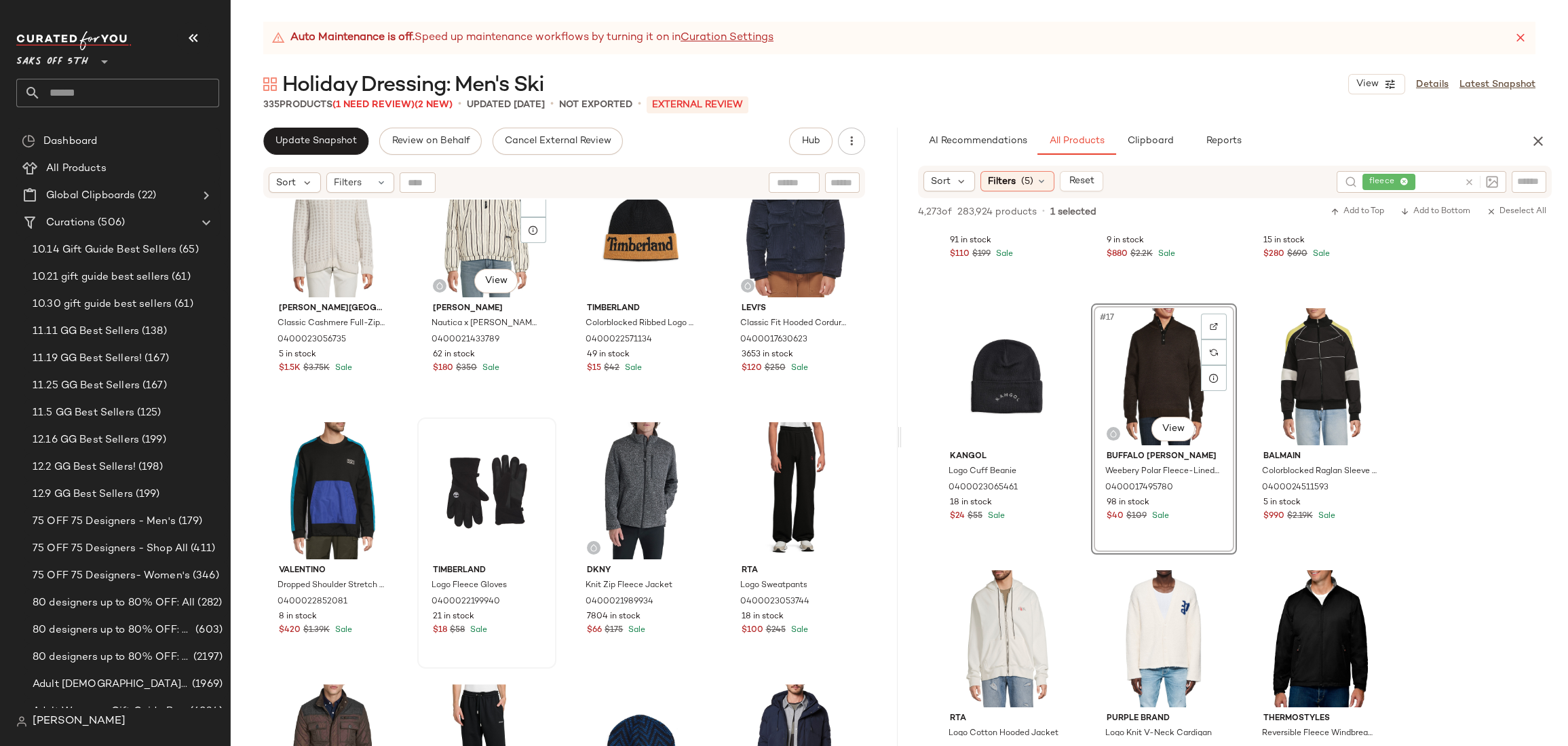
scroll to position [2497, 0]
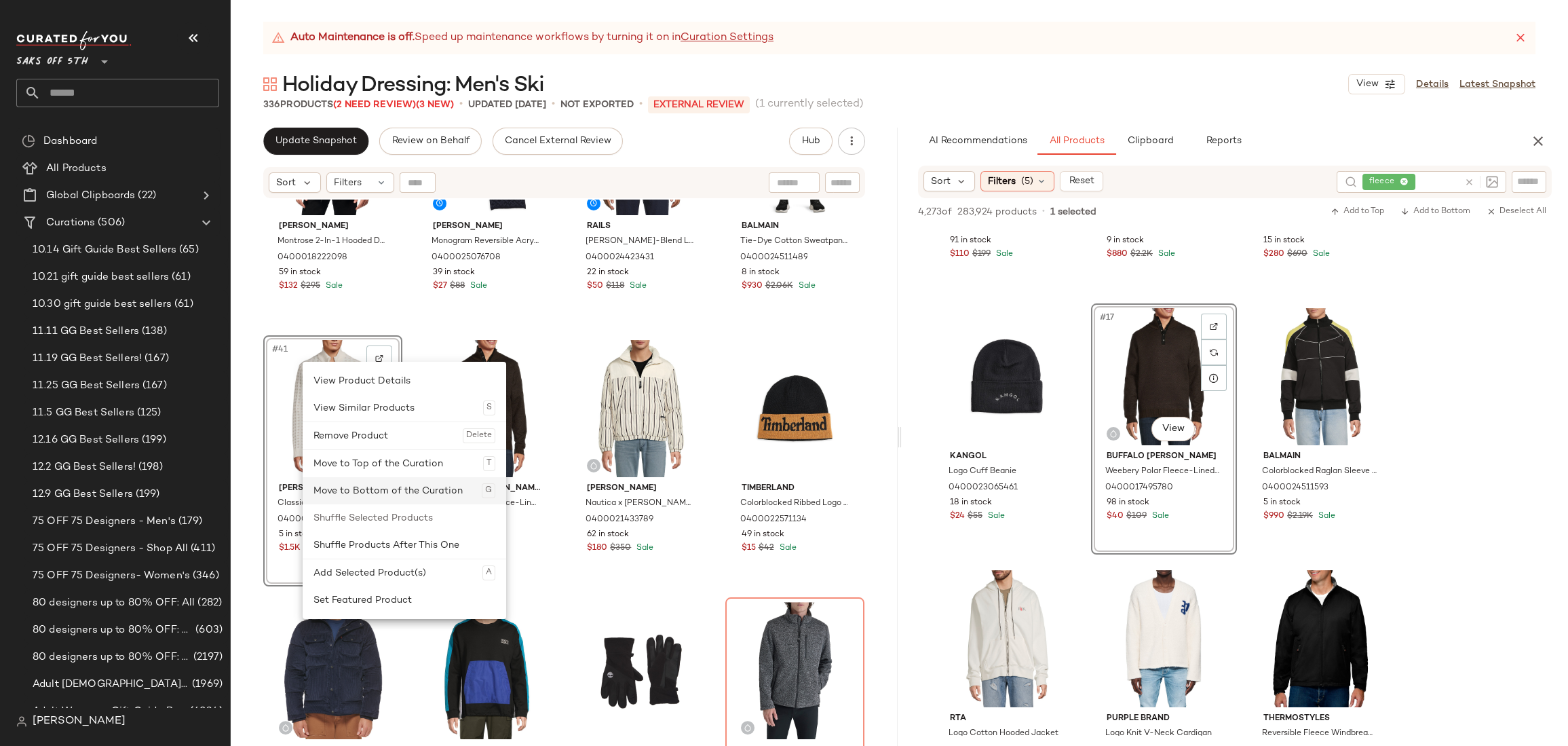
click at [361, 483] on div "Move to Bottom of the Curation G" at bounding box center [405, 490] width 182 height 27
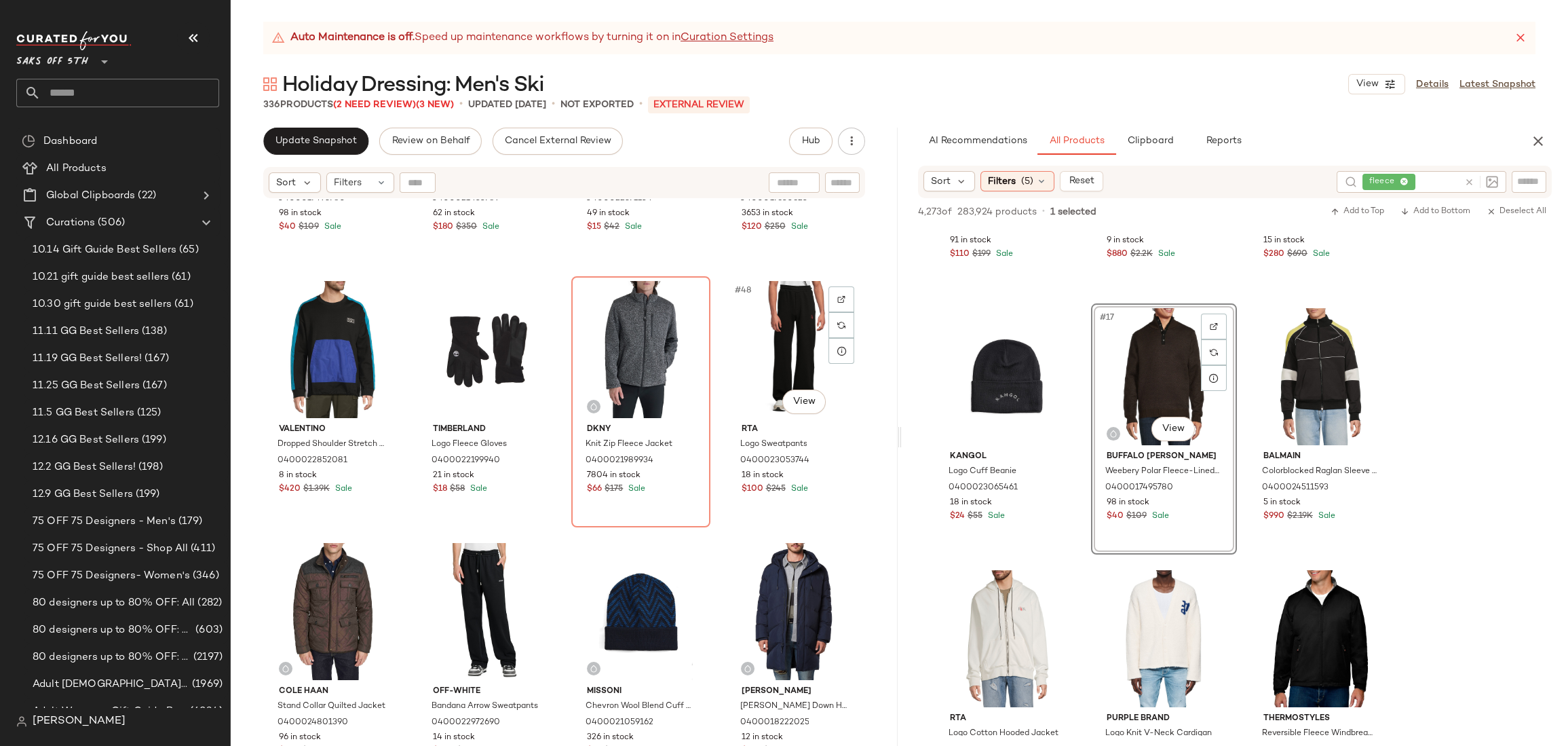
scroll to position [2429, 0]
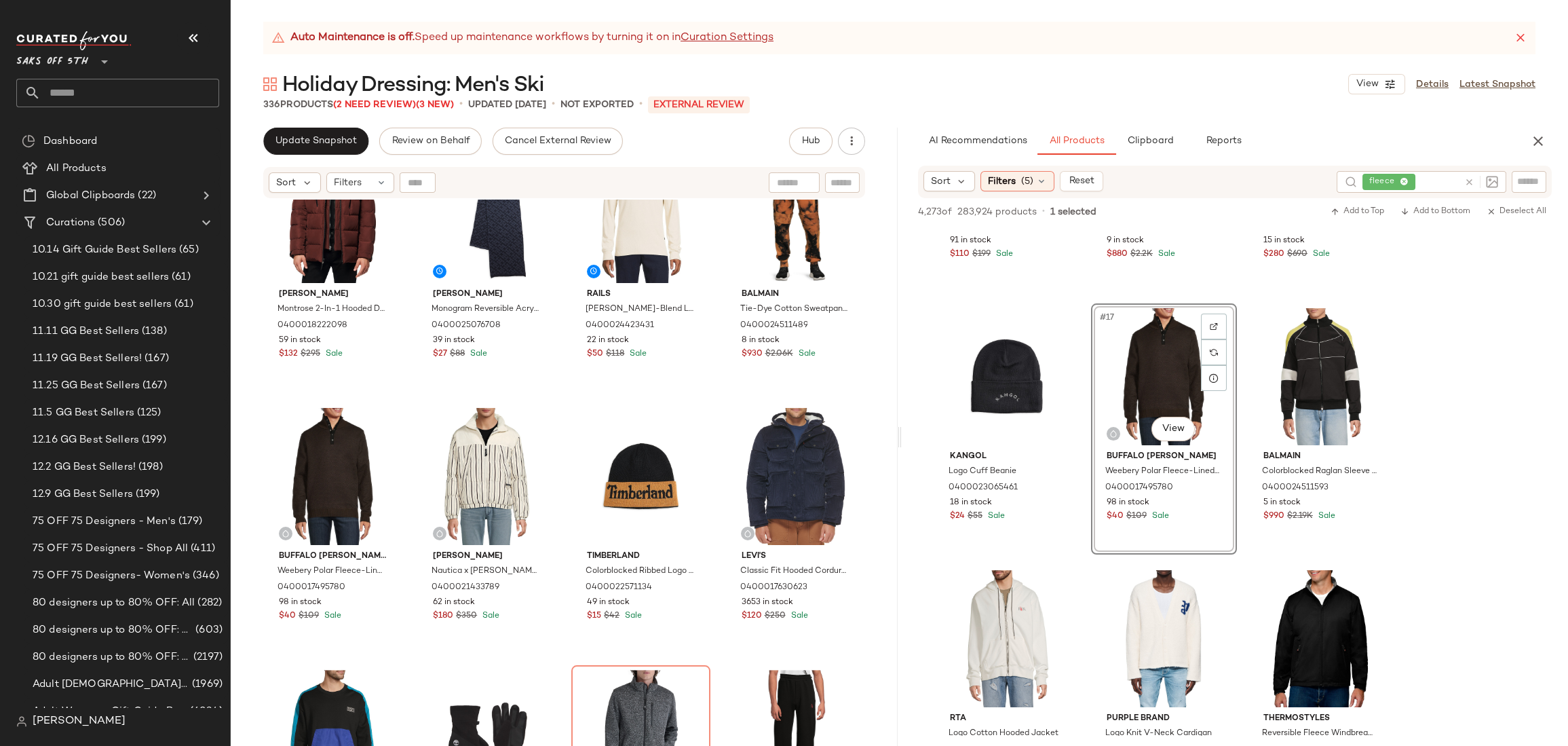
click at [1404, 180] on icon at bounding box center [1403, 182] width 9 height 9
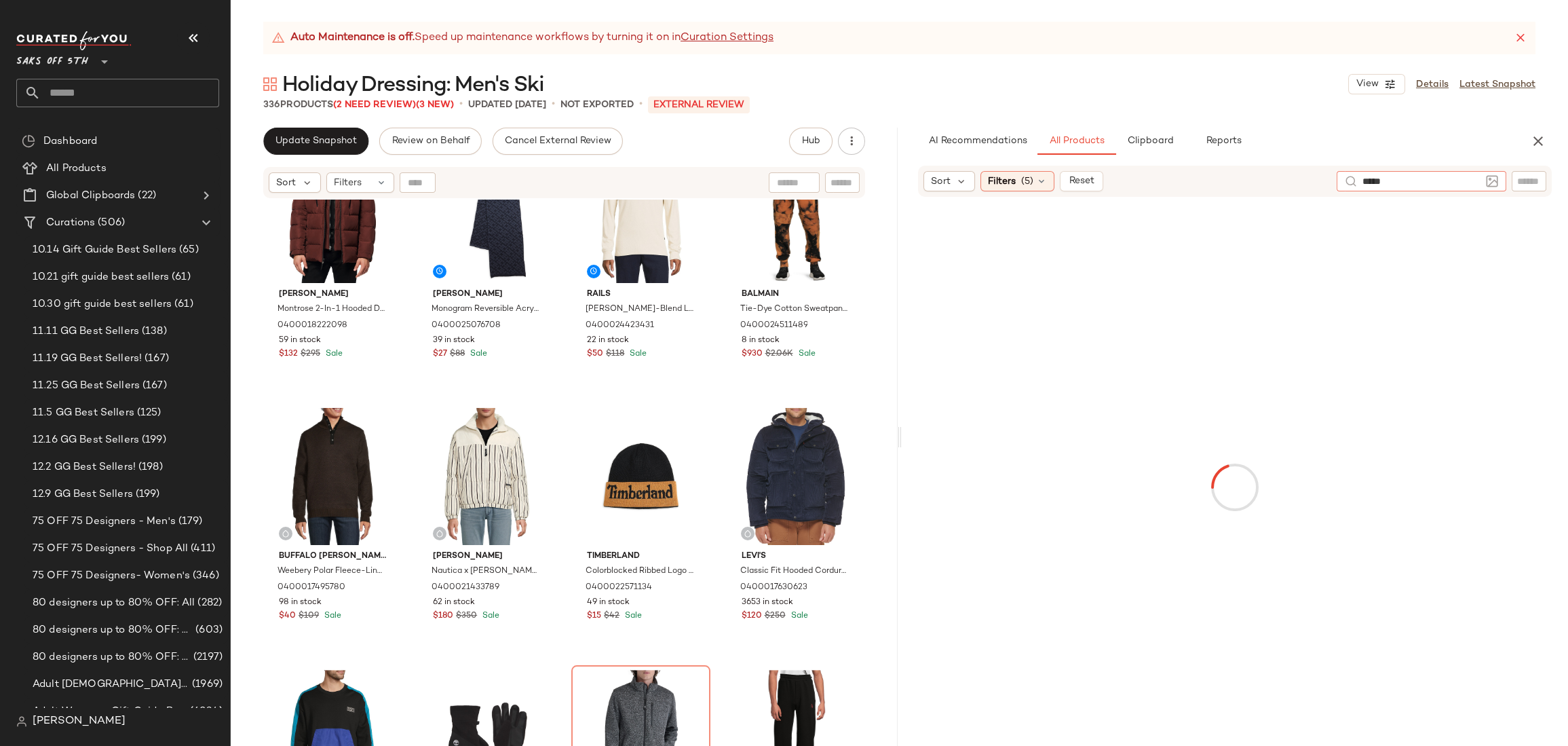
type input "******"
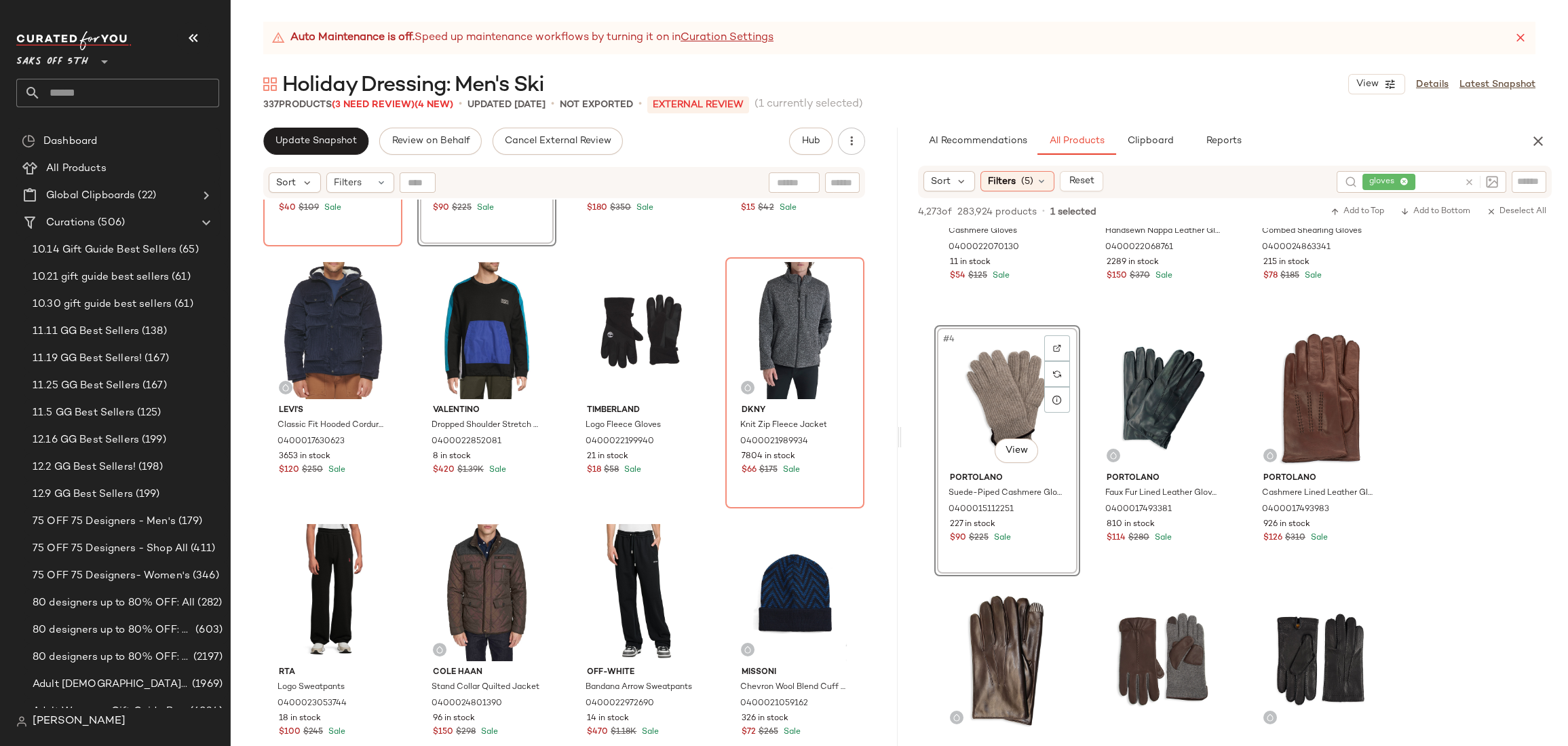
scroll to position [2864, 0]
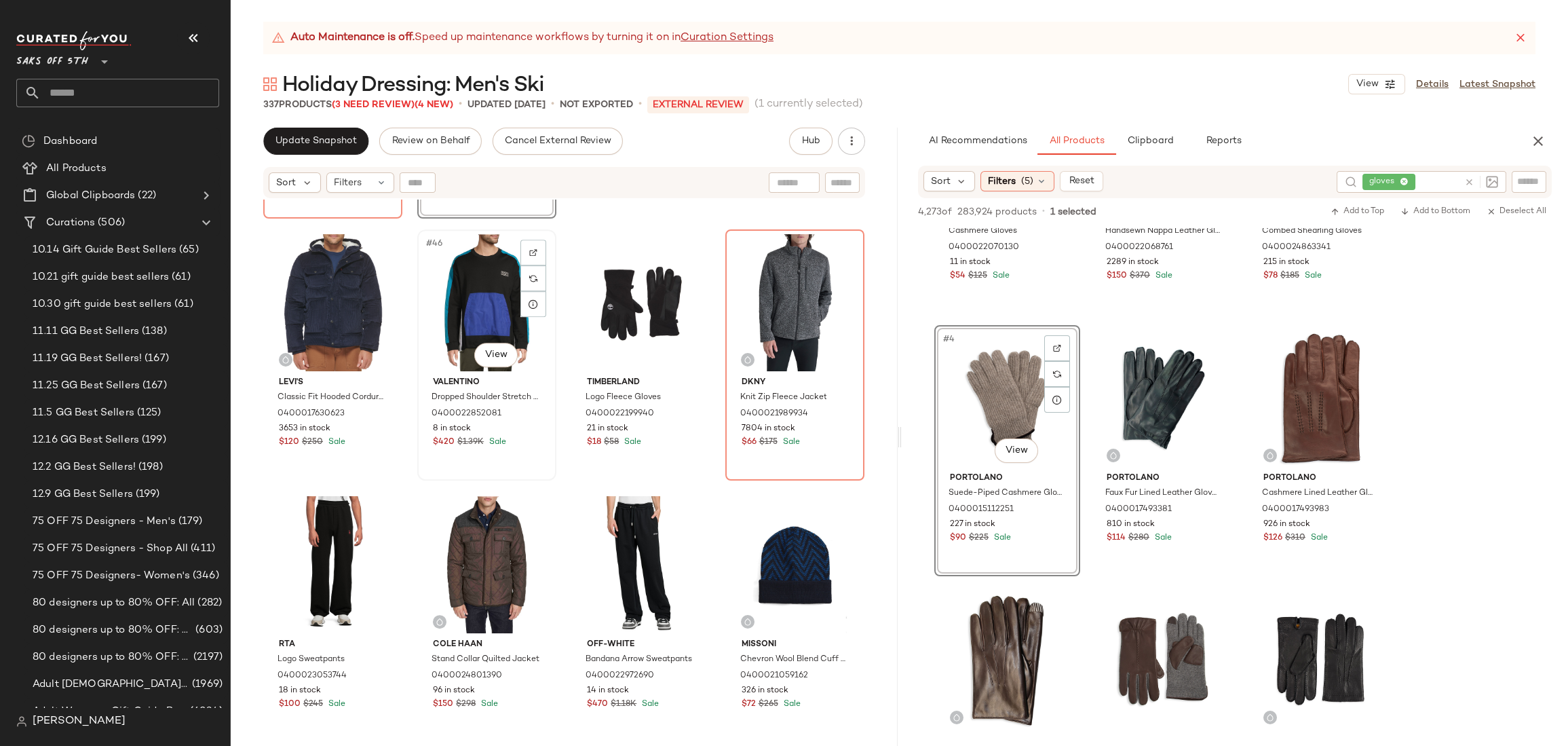
click at [425, 237] on span "#46" at bounding box center [434, 244] width 20 height 13
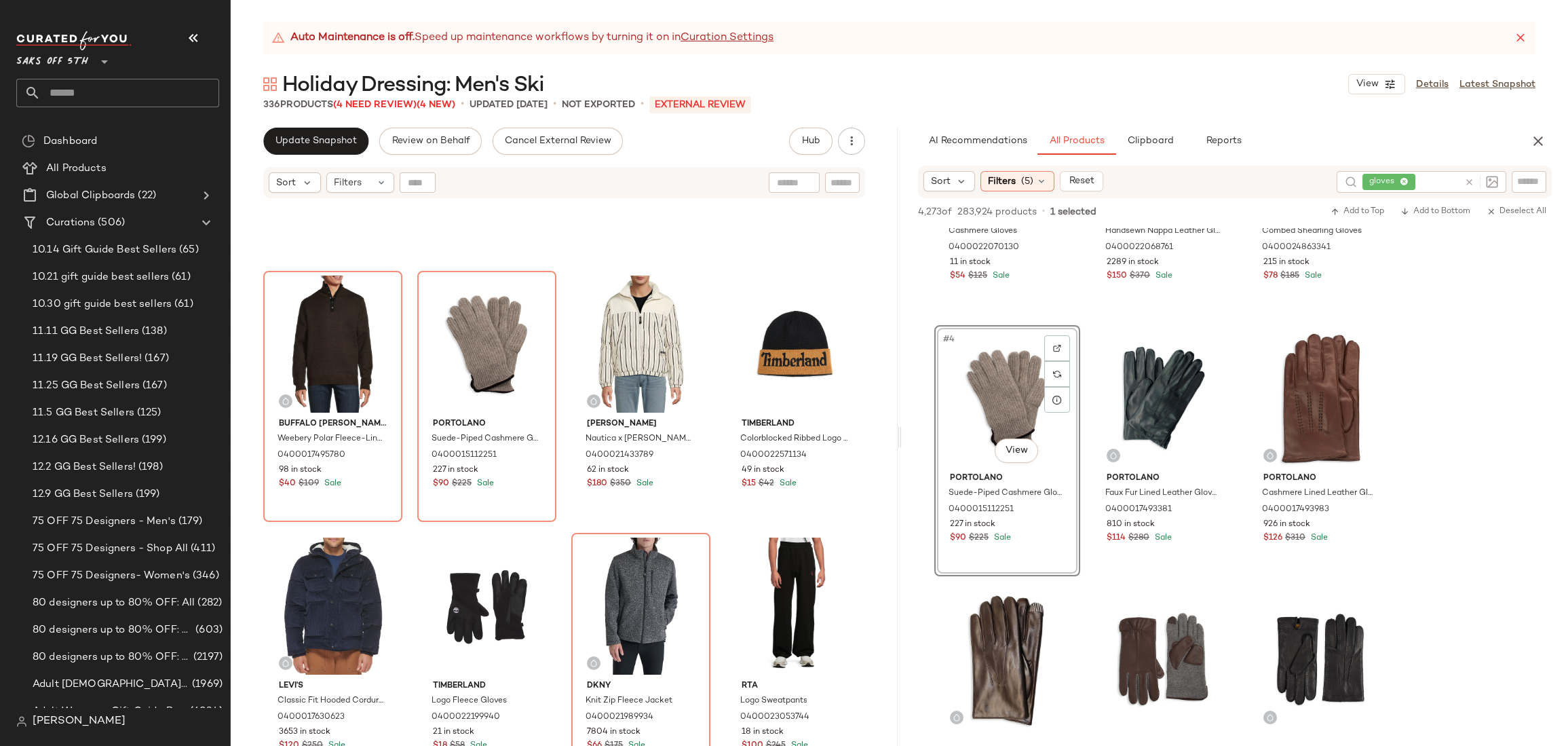
scroll to position [2582, 0]
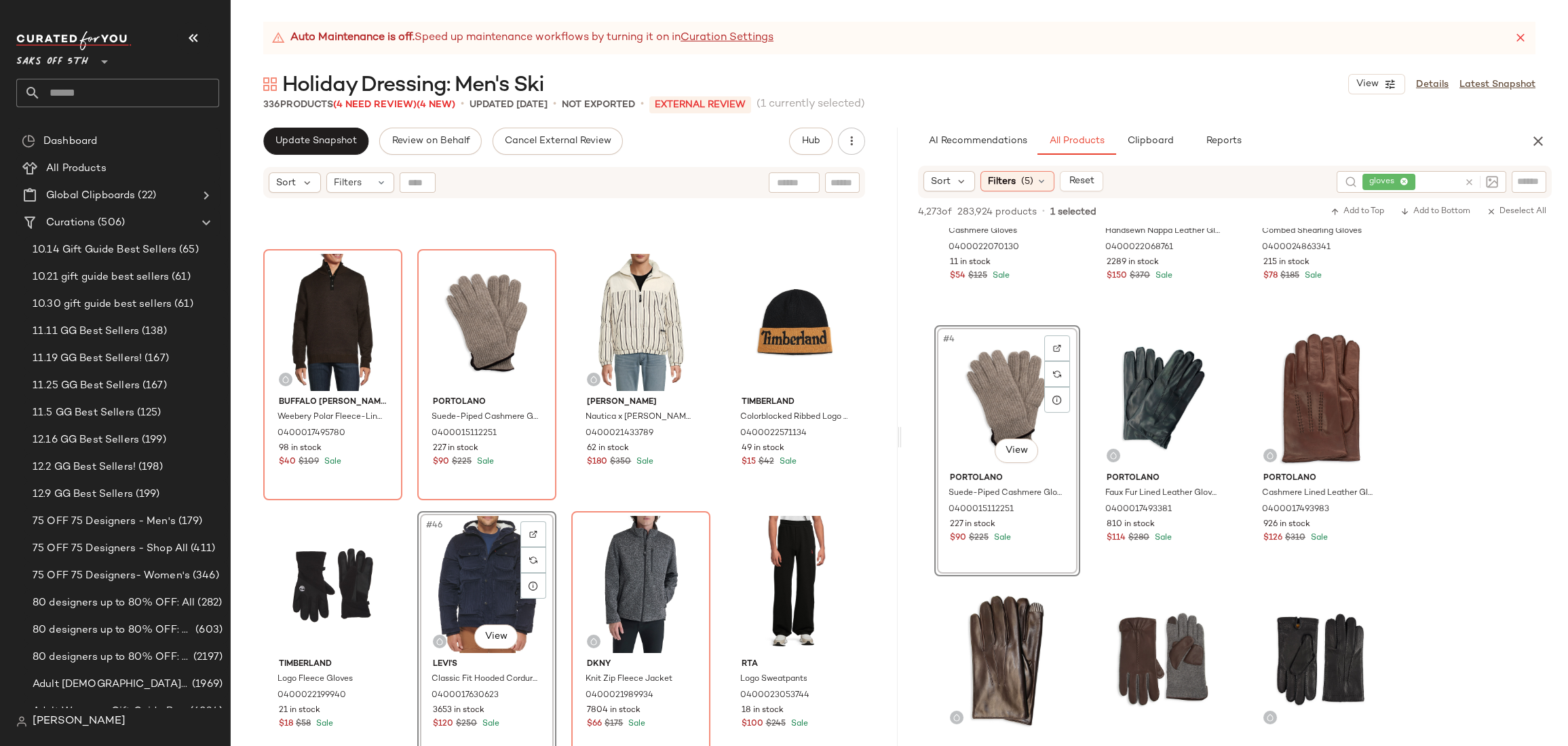
click at [874, 492] on div "BUFFALO David Bitton Weebery Polar Fleece-Lined Button Up Sweater 0400017495780…" at bounding box center [563, 489] width 666 height 580
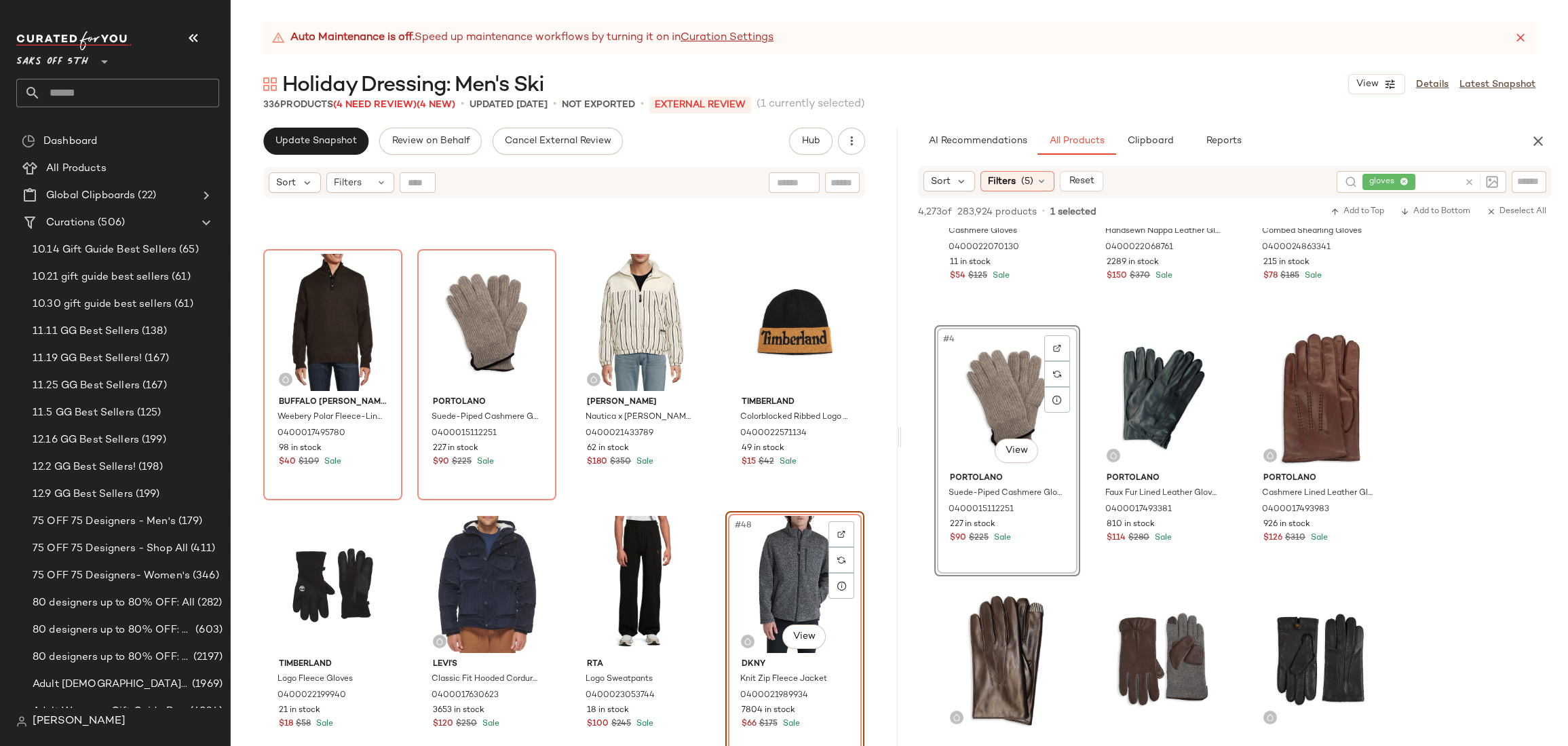
click at [872, 447] on div "BUFFALO David Bitton Weebery Polar Fleece-Lined Button Up Sweater 0400017495780…" at bounding box center [563, 489] width 666 height 580
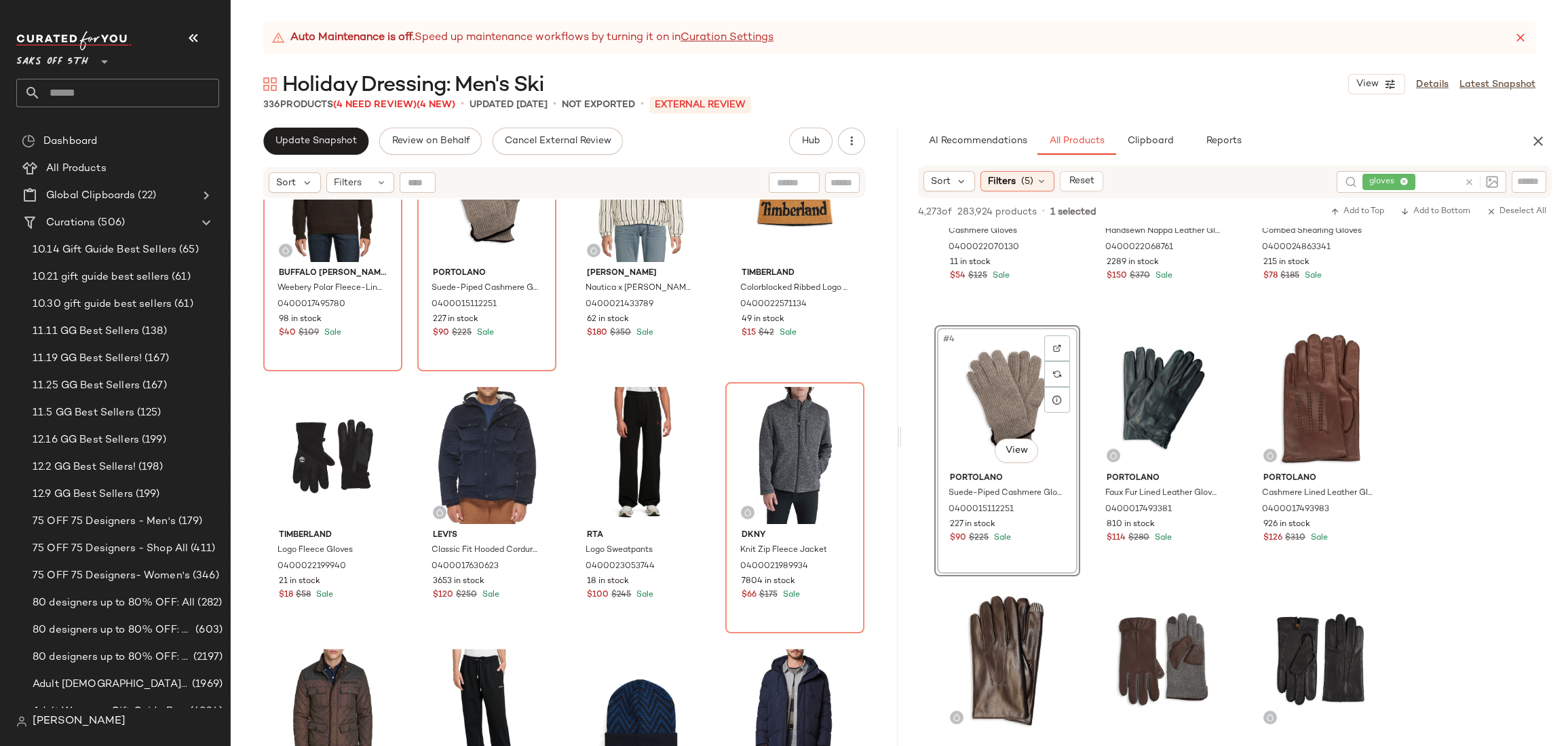
scroll to position [2562, 0]
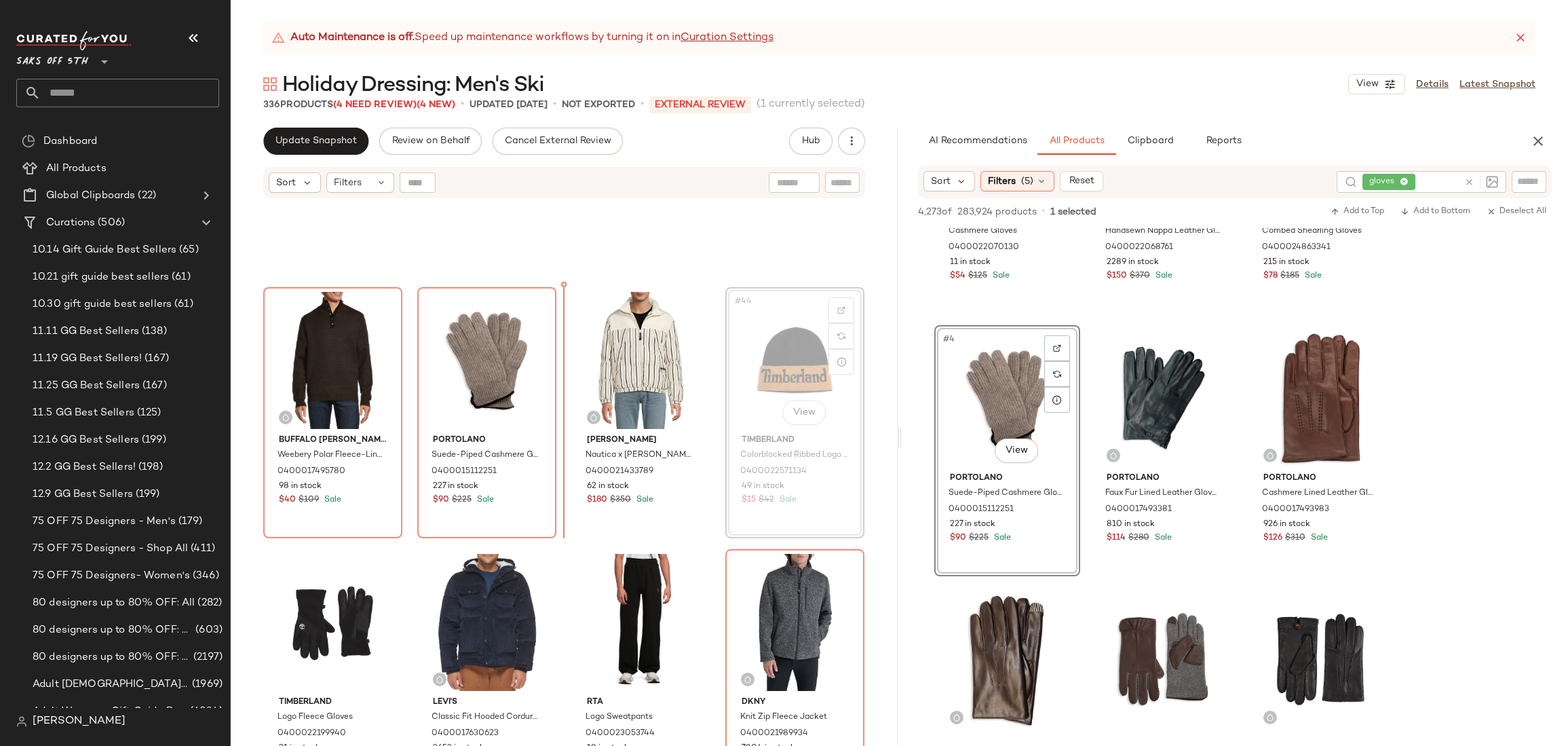
scroll to position [2537, 0]
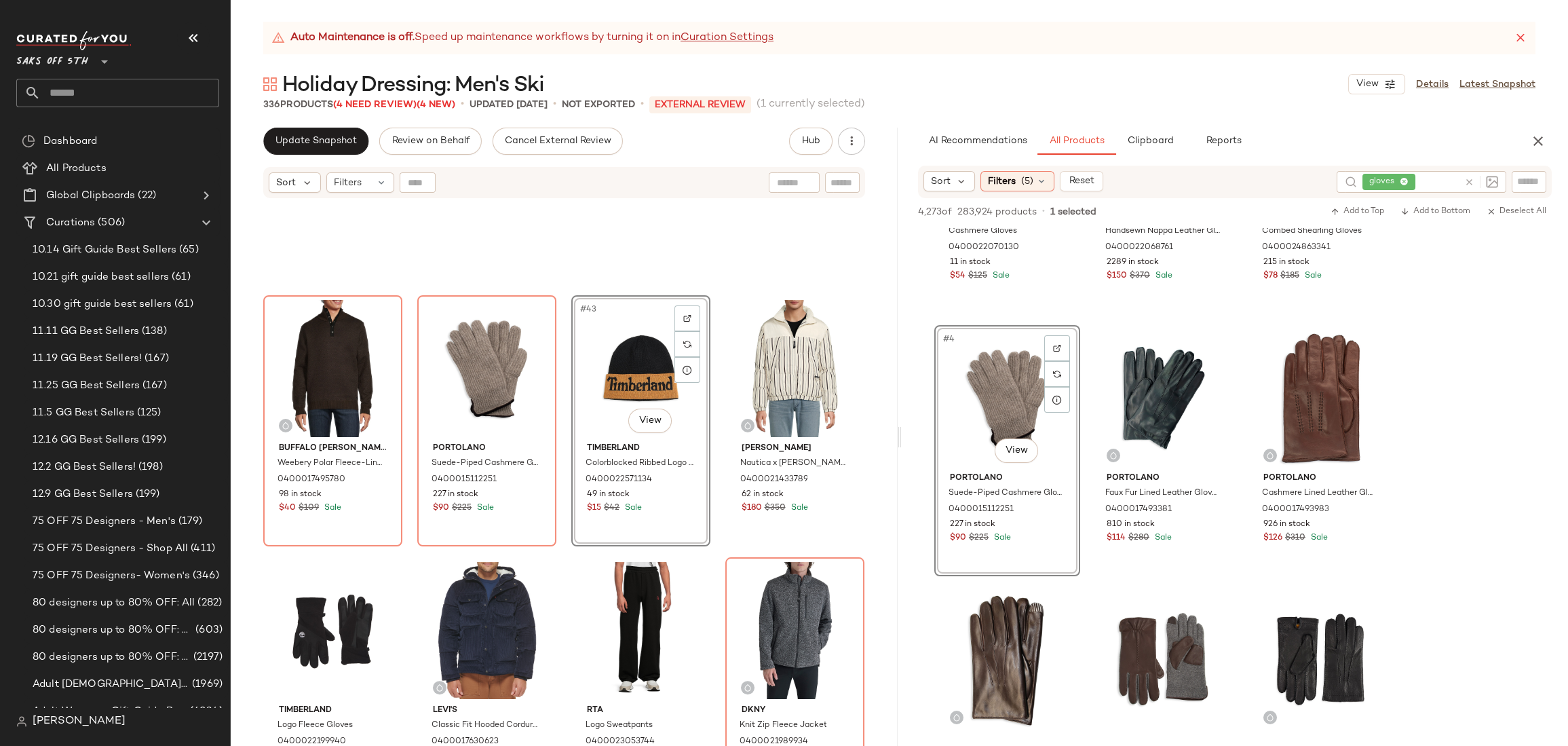
click at [864, 277] on div "BUFFALO David Bitton Weebery Polar Fleece-Lined Button Up Sweater 0400017495780…" at bounding box center [563, 489] width 666 height 580
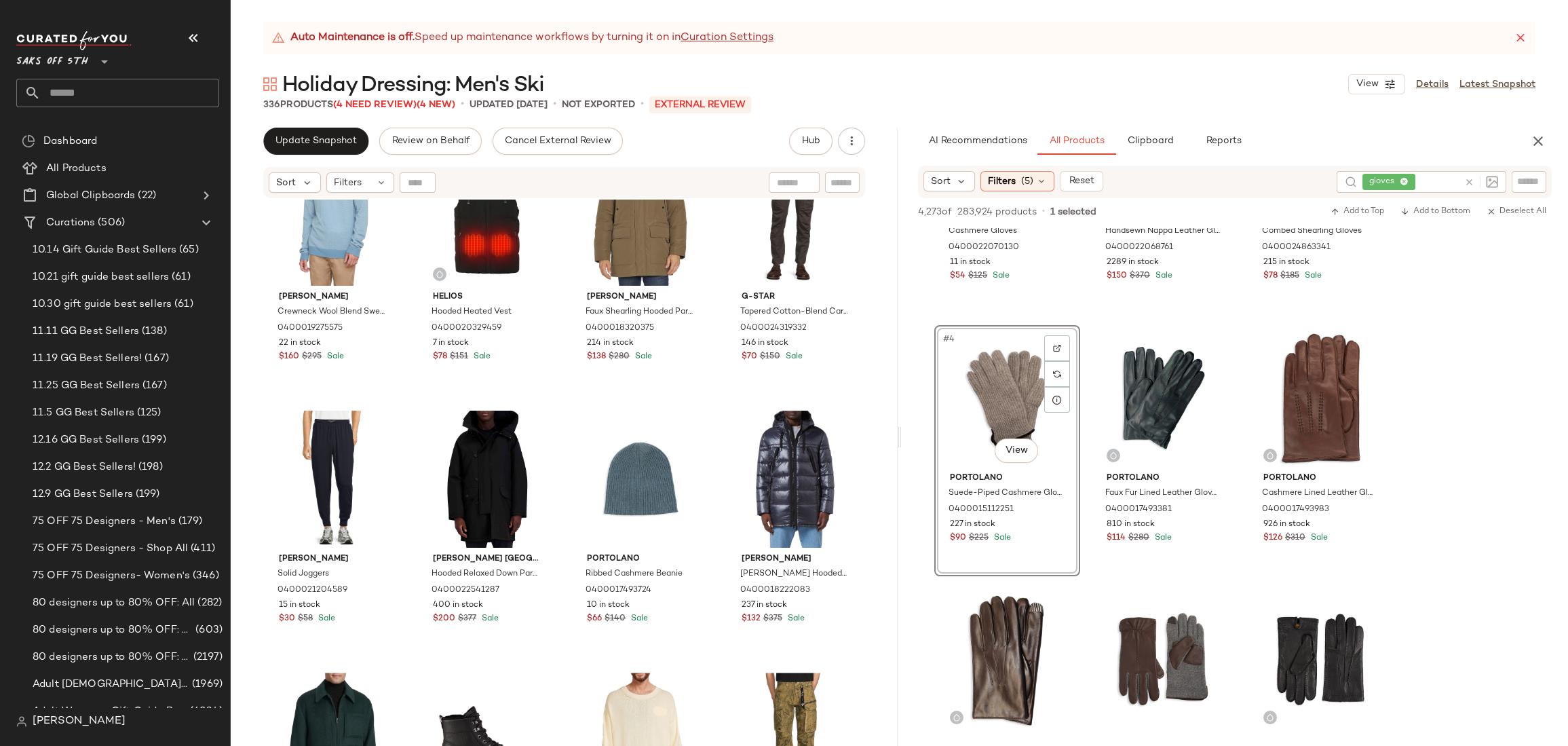
scroll to position [3239, 0]
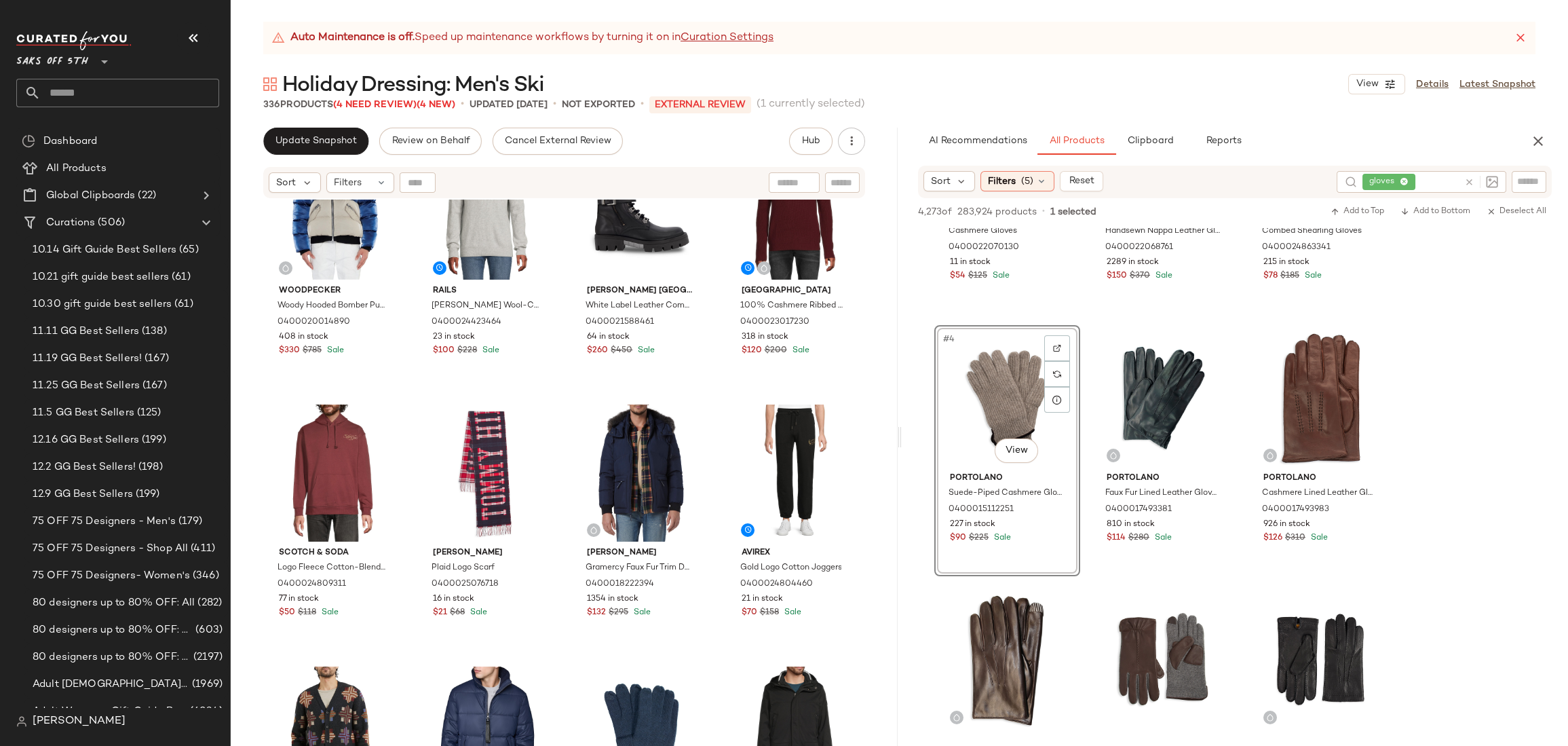
scroll to position [700, 0]
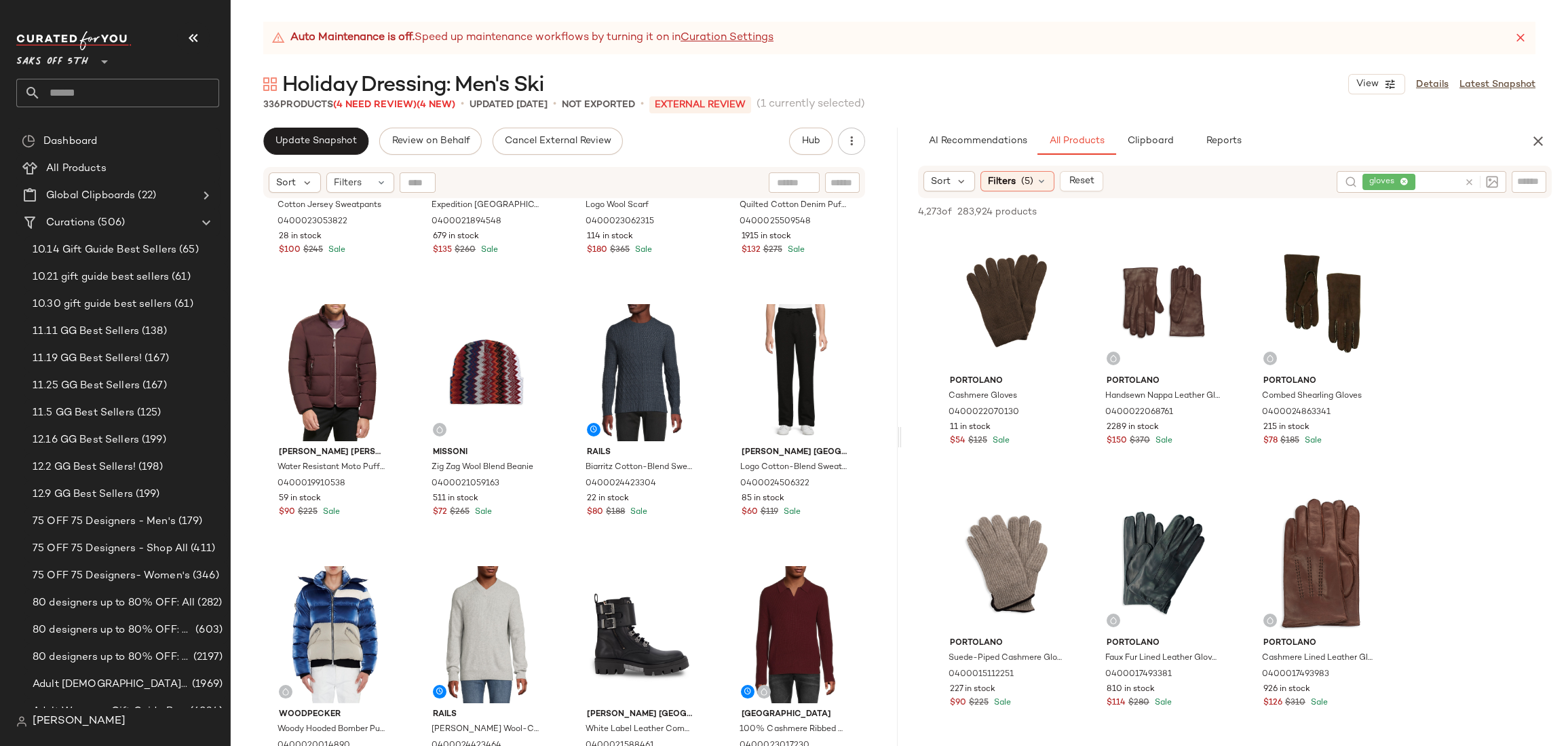
scroll to position [0, 0]
click at [1404, 183] on icon at bounding box center [1403, 182] width 9 height 9
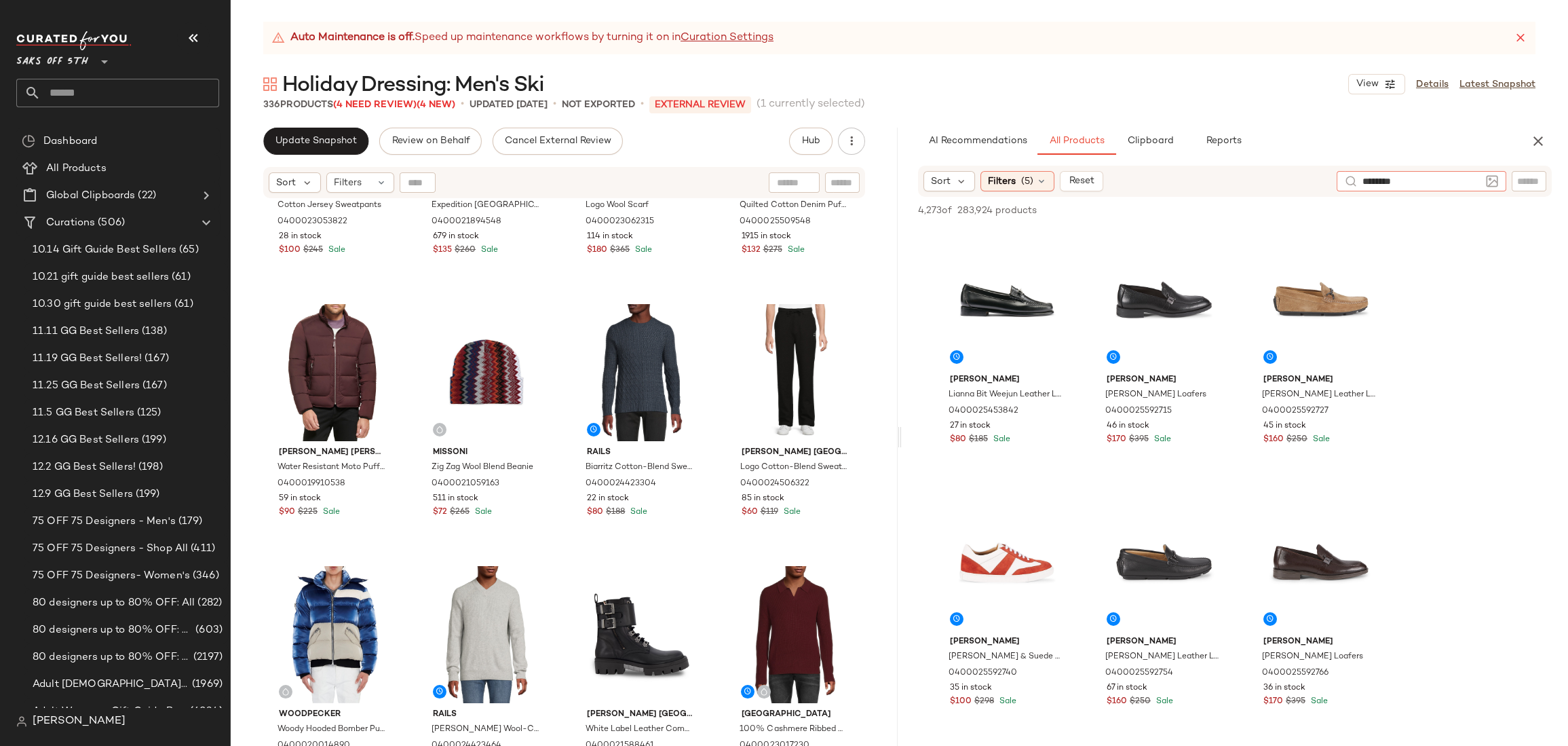
type input "*********"
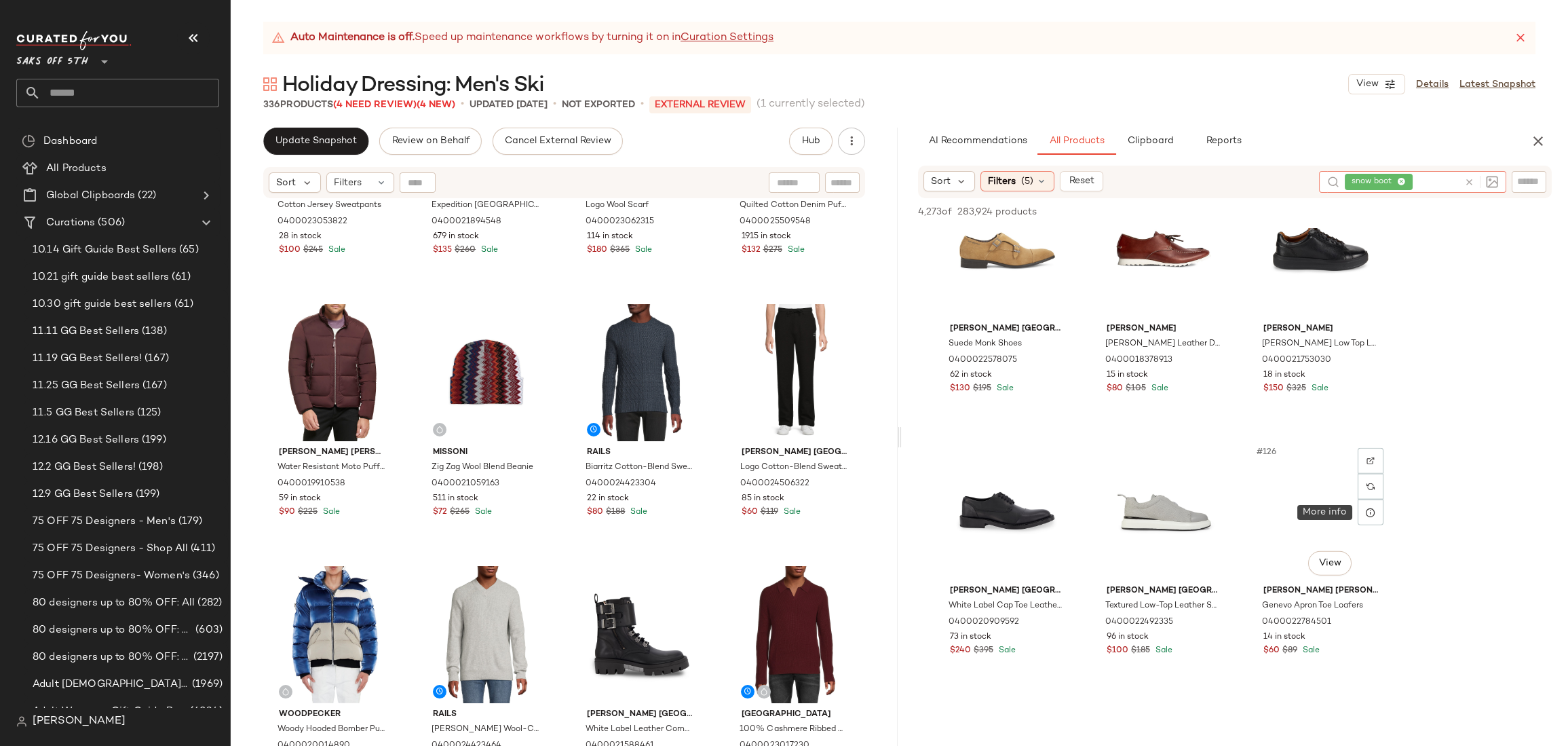
scroll to position [9761, 0]
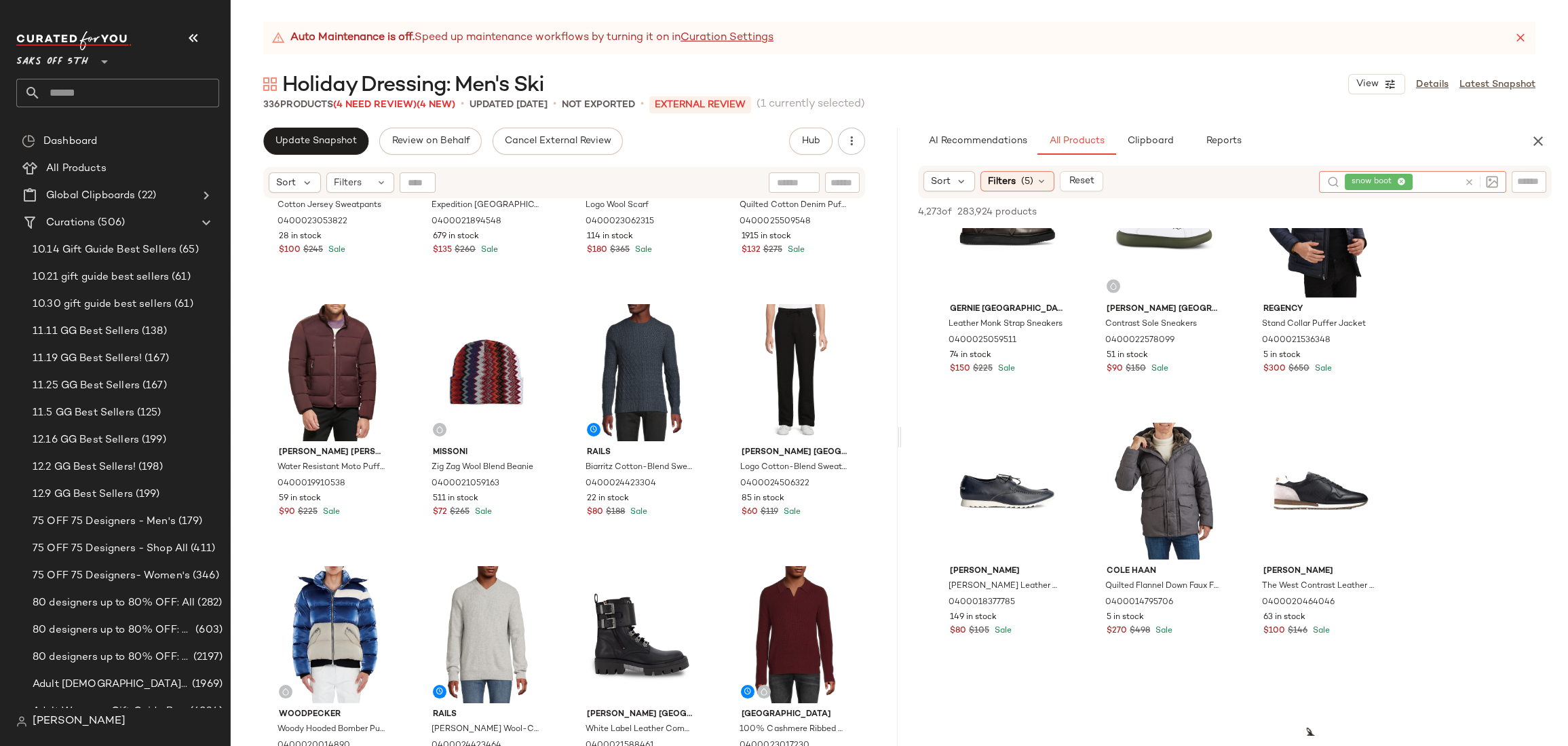
click at [1402, 182] on icon at bounding box center [1401, 182] width 9 height 9
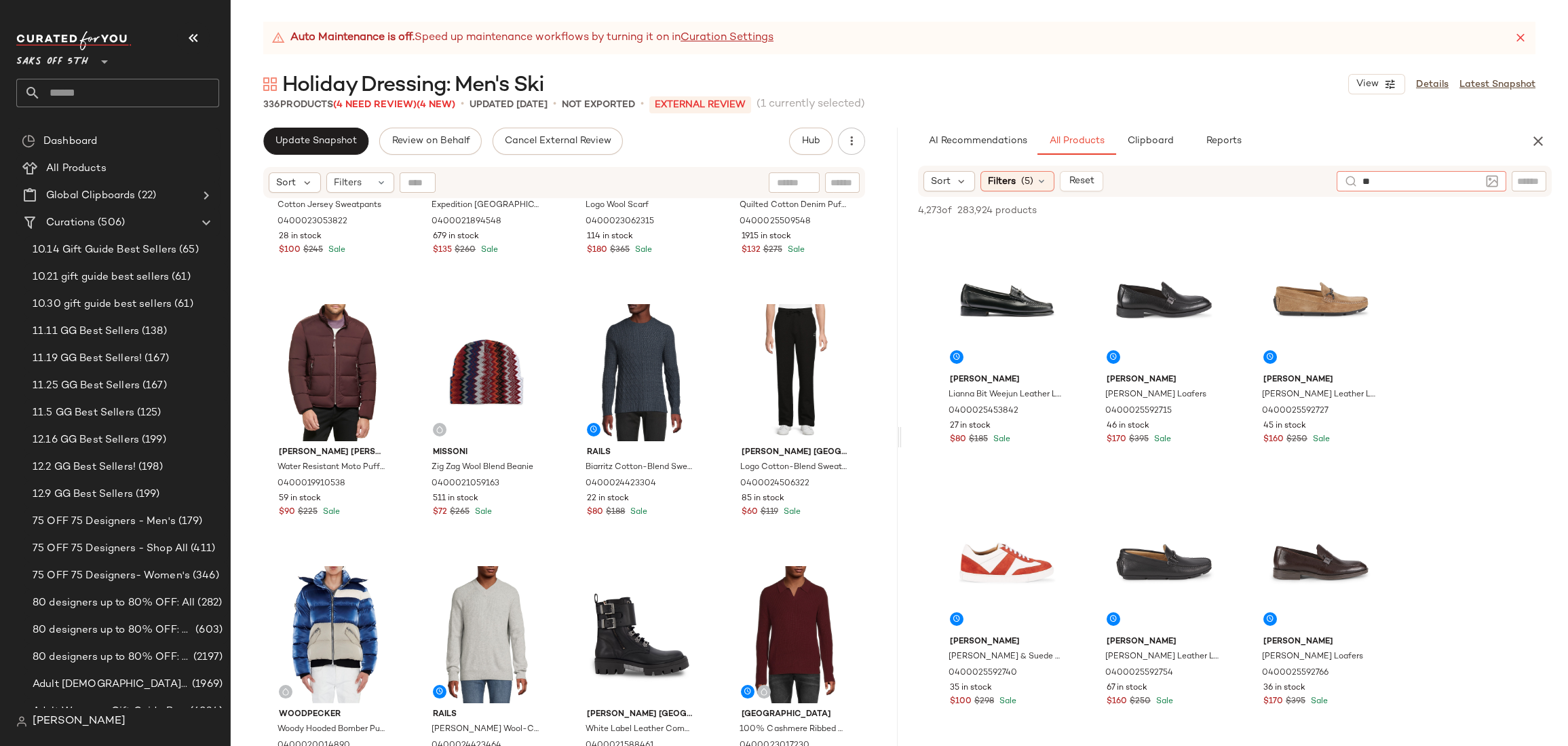
type input "***"
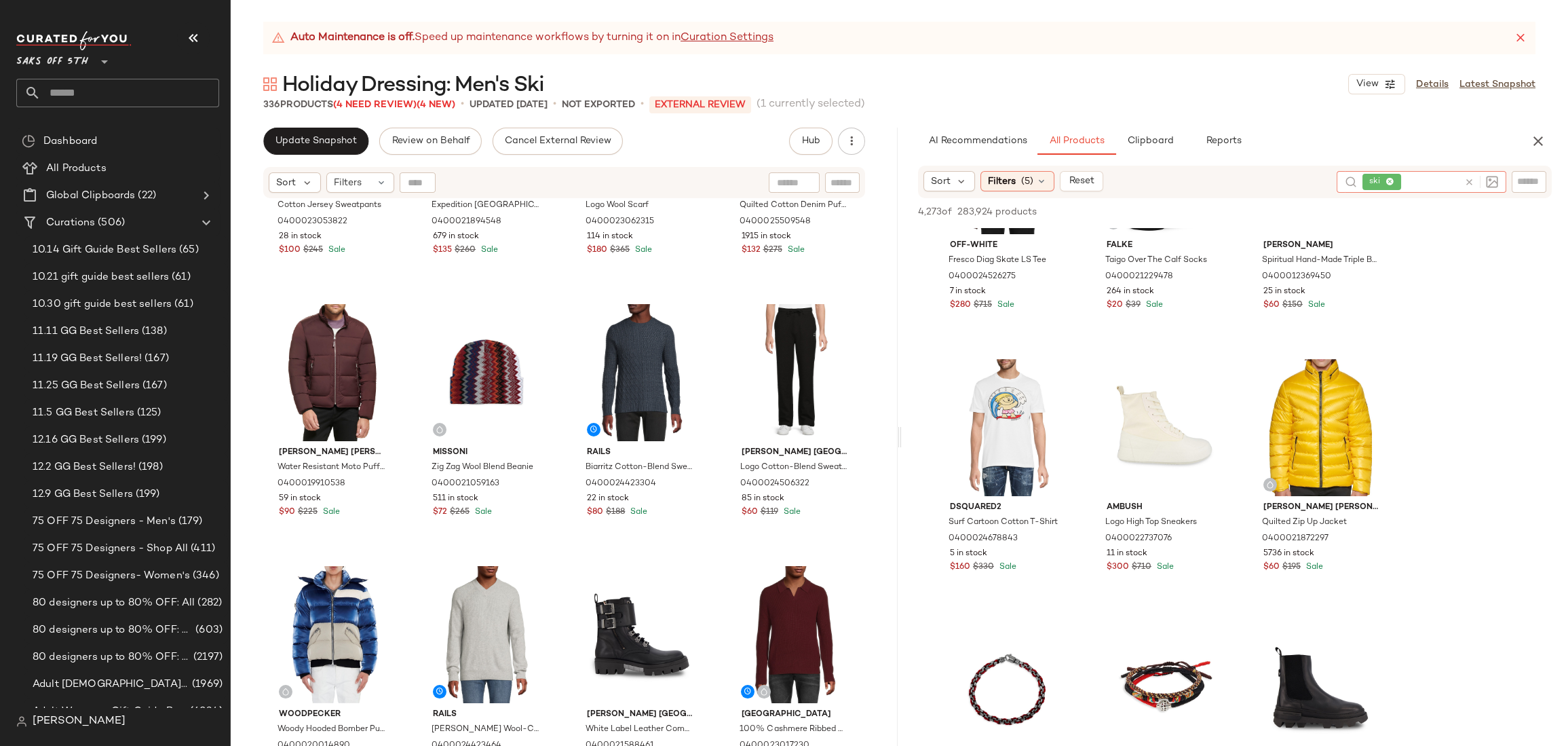
scroll to position [1730, 0]
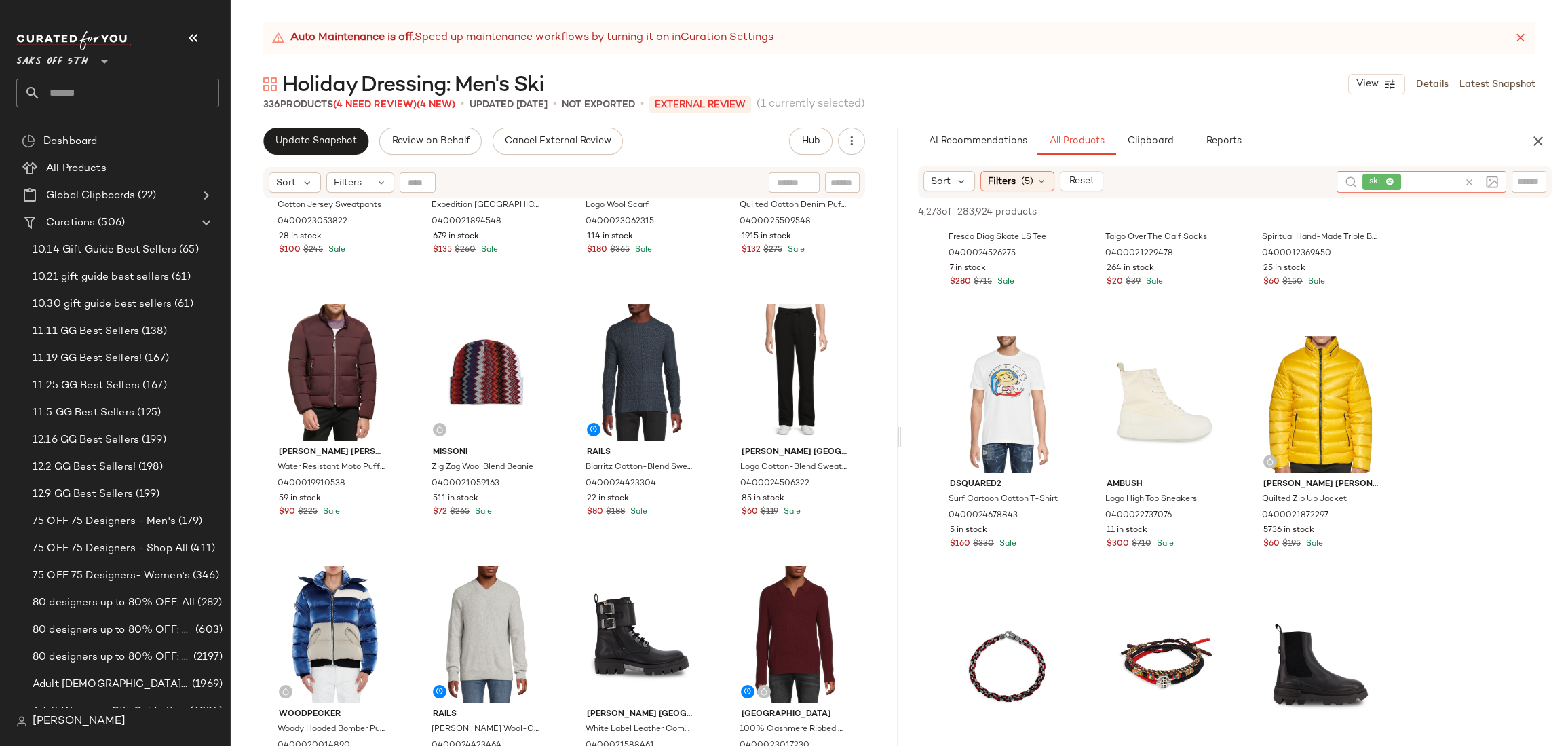
click at [883, 431] on div "Rta Cotton Jersey Sweatpants 0400023053822 28 in stock $100 $245 Sale Sam Edelm…" at bounding box center [563, 489] width 666 height 580
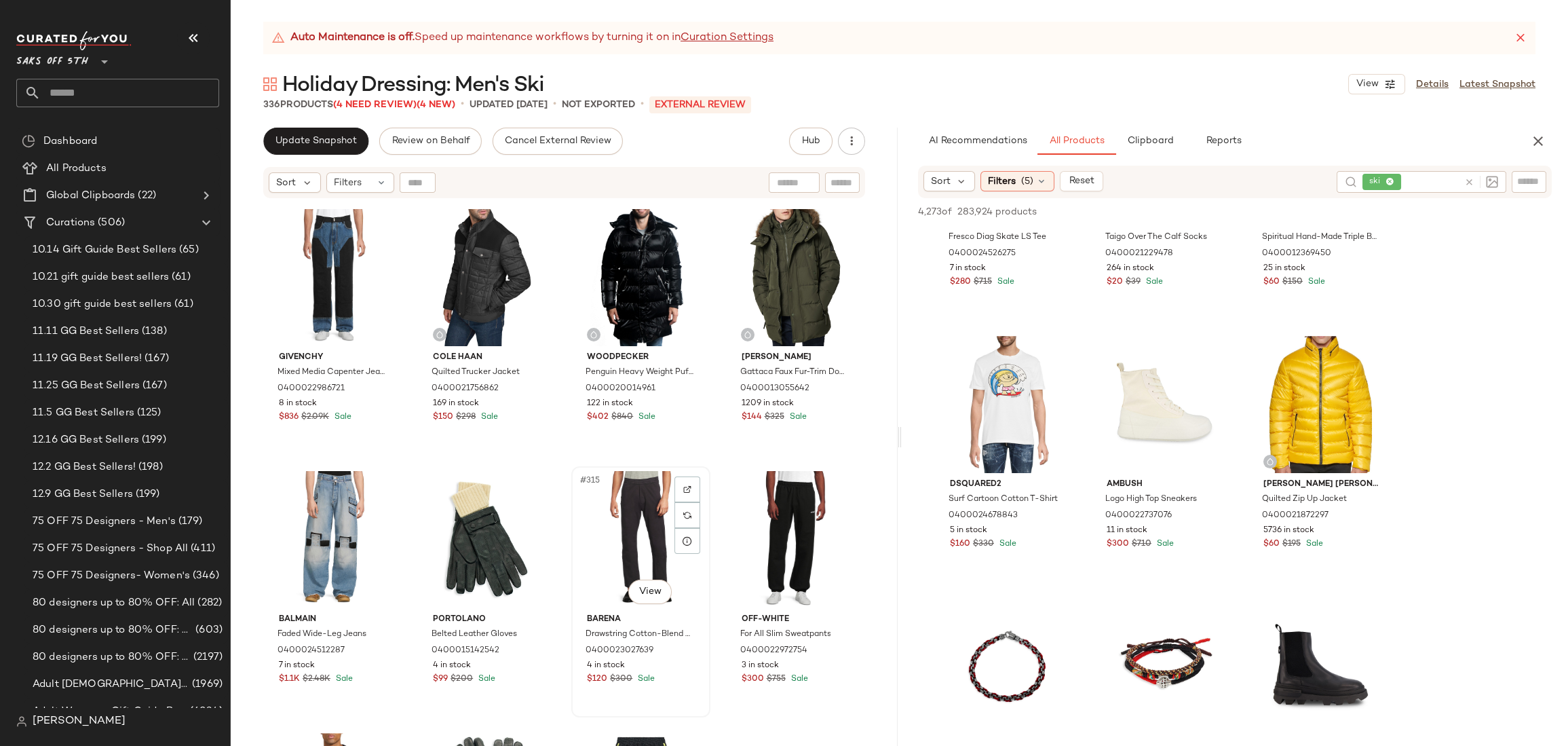
scroll to position [20359, 0]
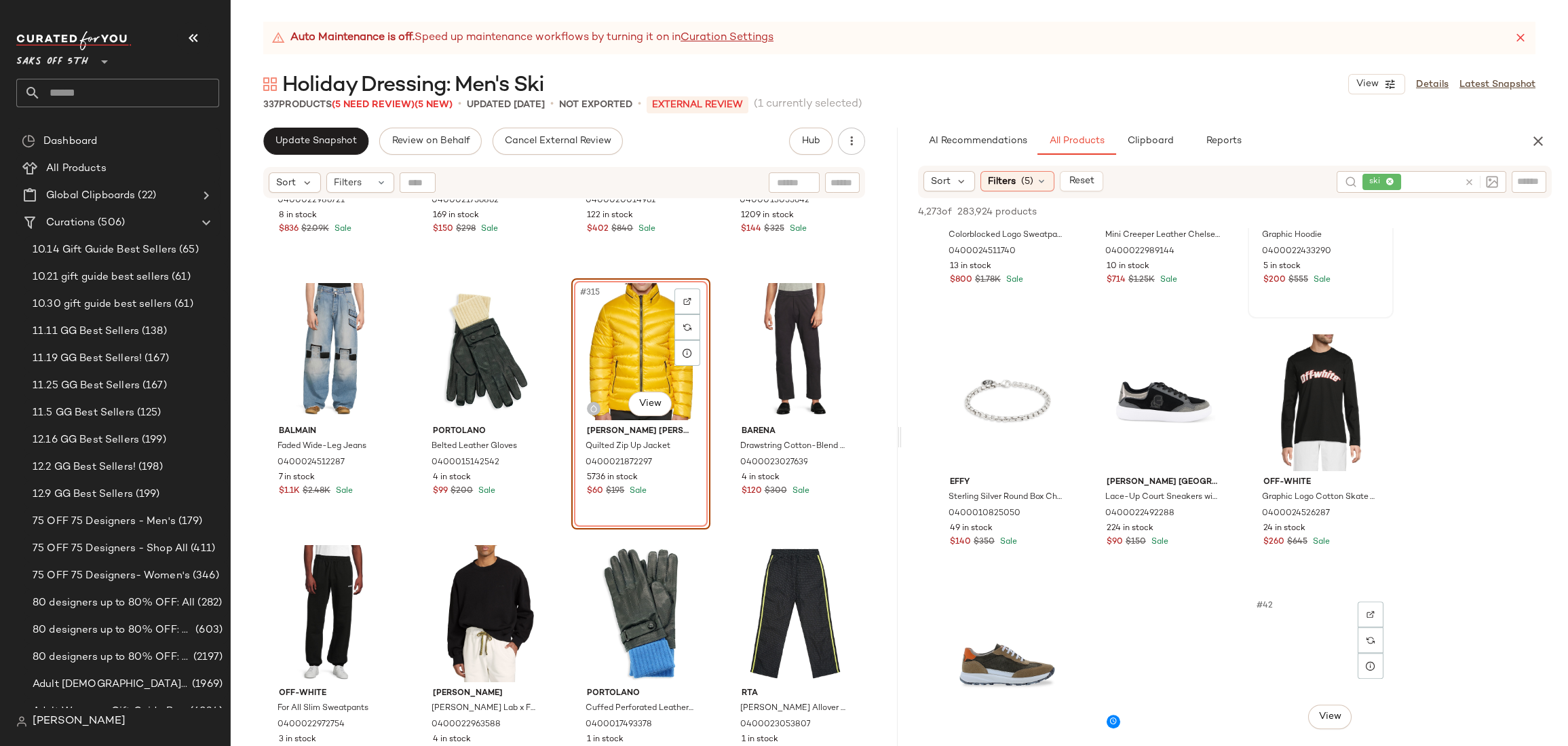
scroll to position [3260, 0]
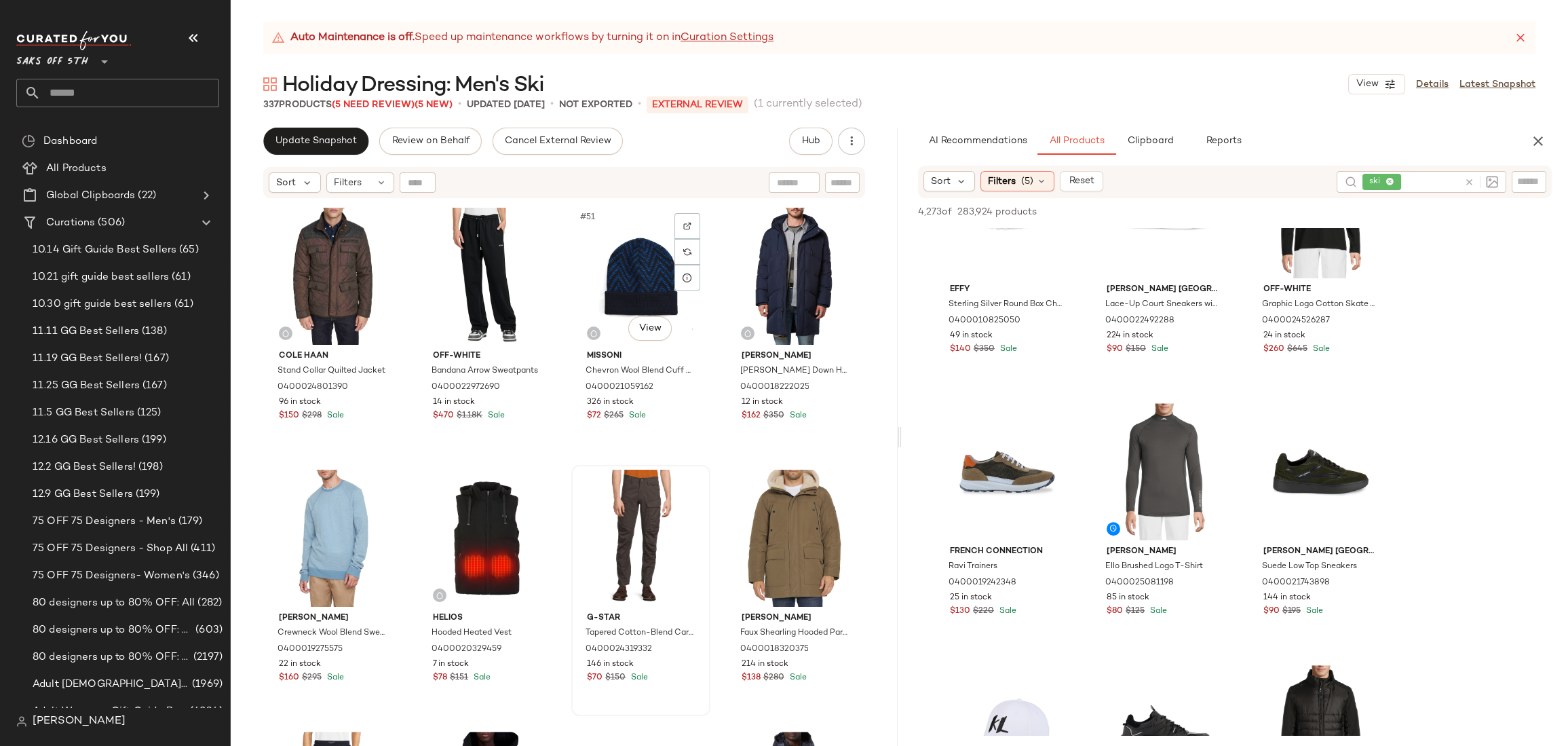
scroll to position [3155, 0]
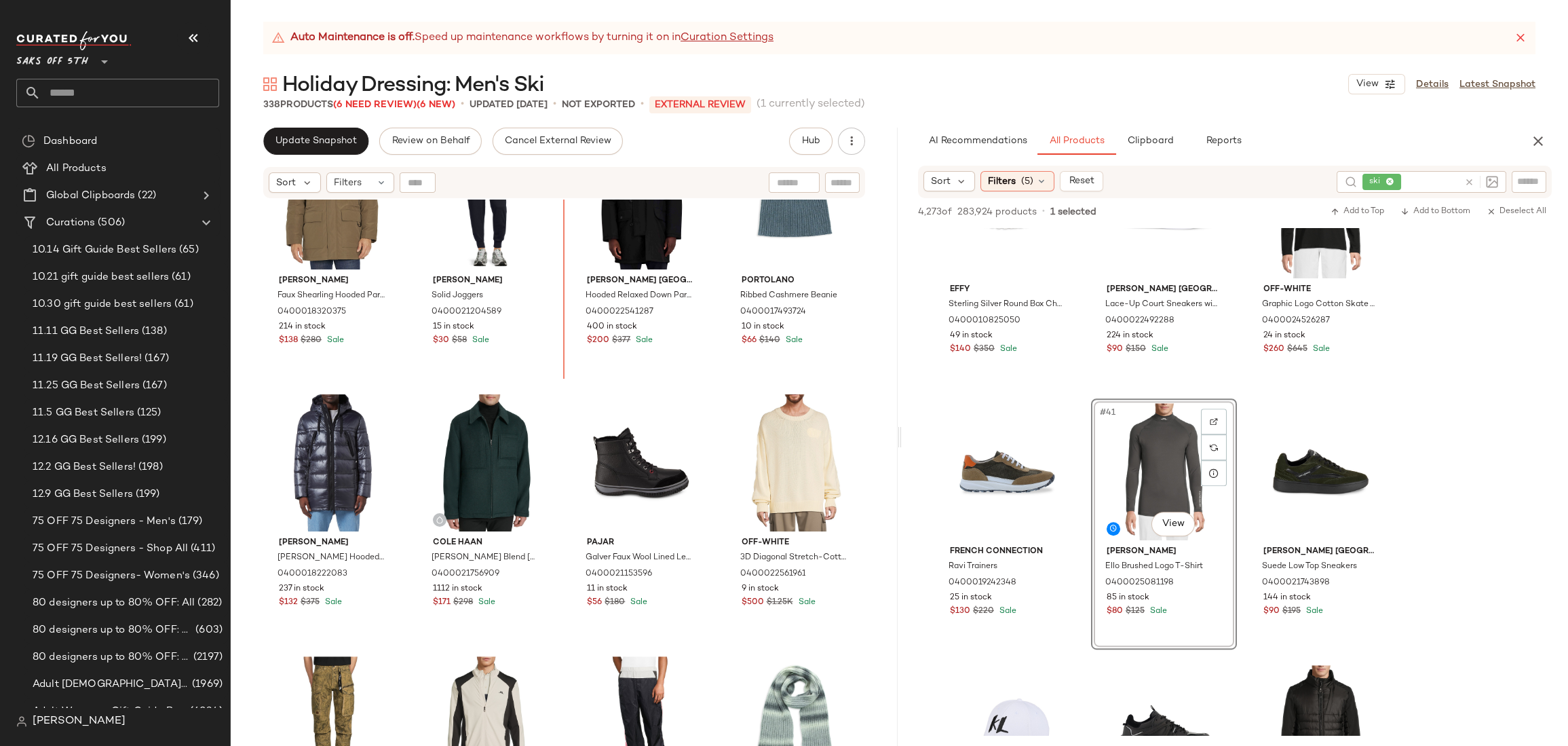
scroll to position [3758, 0]
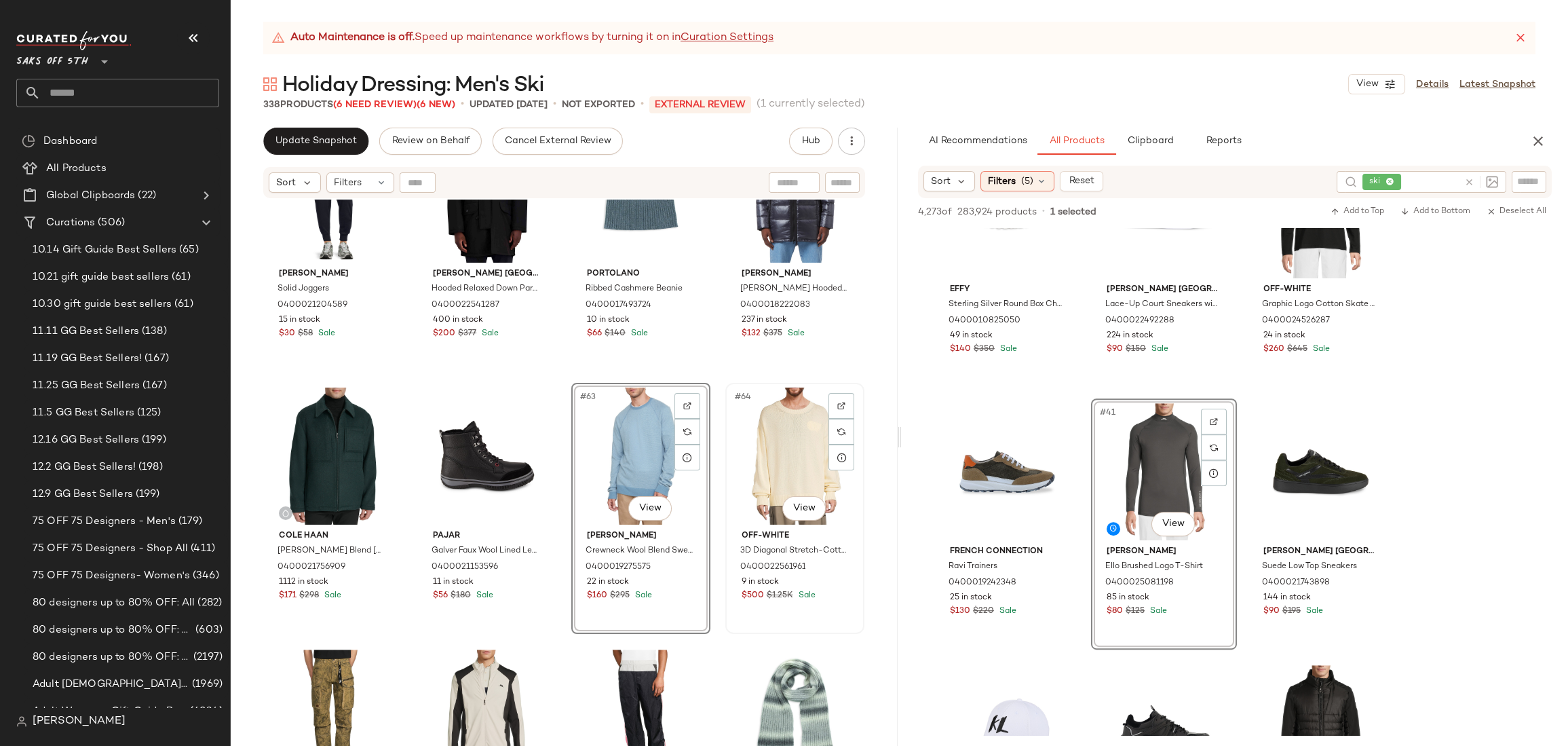
click at [790, 440] on div "#64 View" at bounding box center [794, 456] width 130 height 137
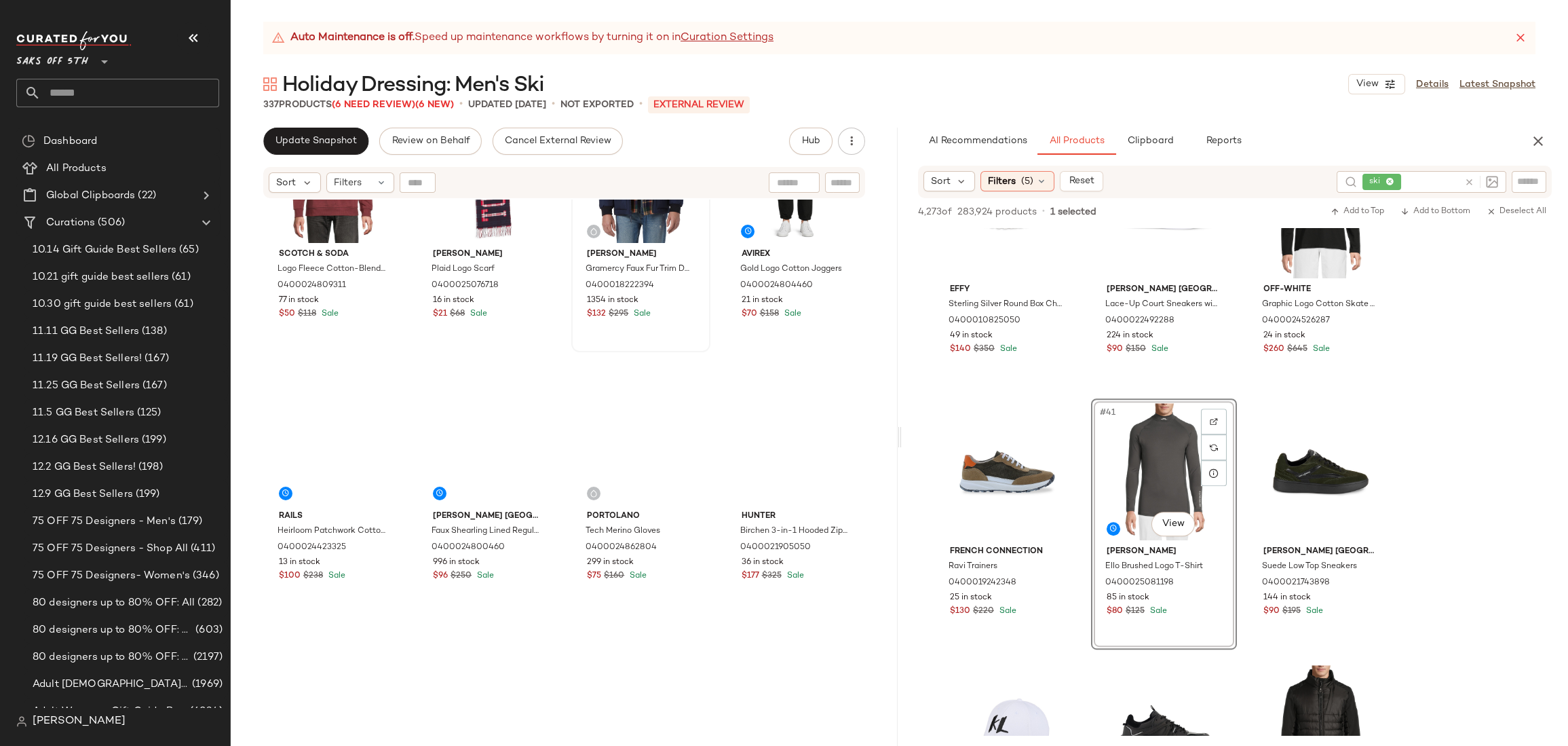
scroll to position [1443, 0]
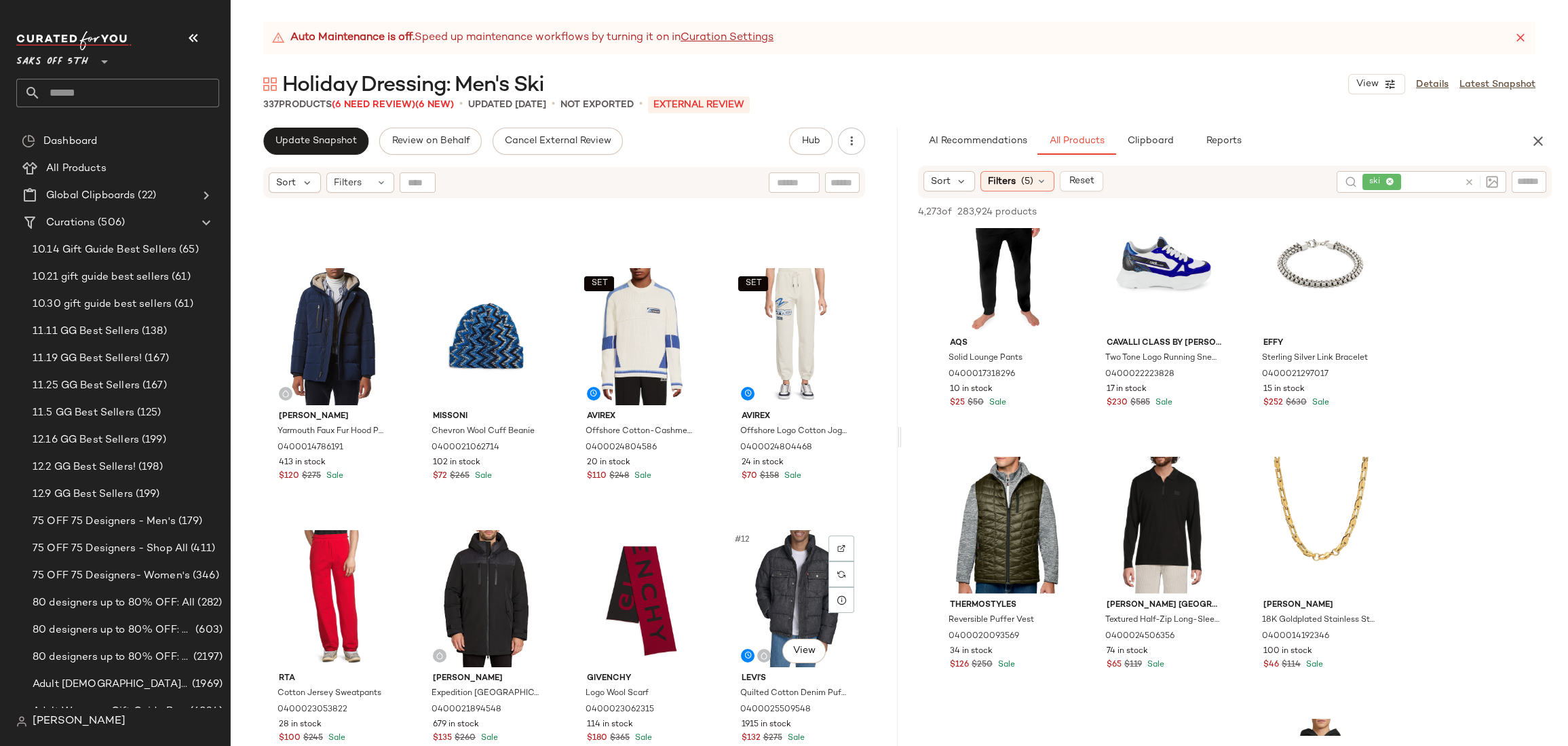
scroll to position [0, 0]
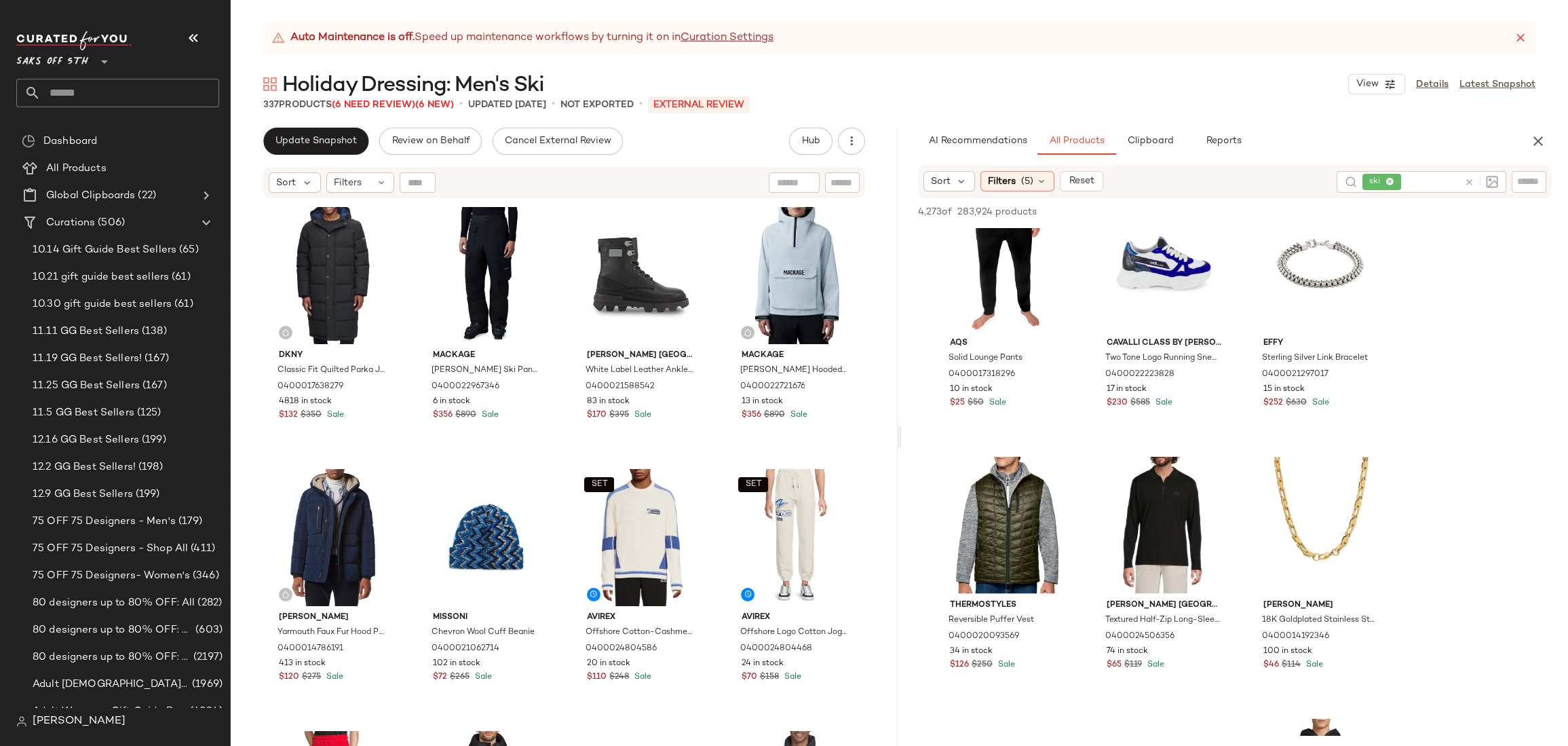
click at [884, 407] on div "Dkny Classic Fit Quilted Parka Jacket 0400017638279 4818 in stock $132 $350 Sal…" at bounding box center [563, 489] width 666 height 580
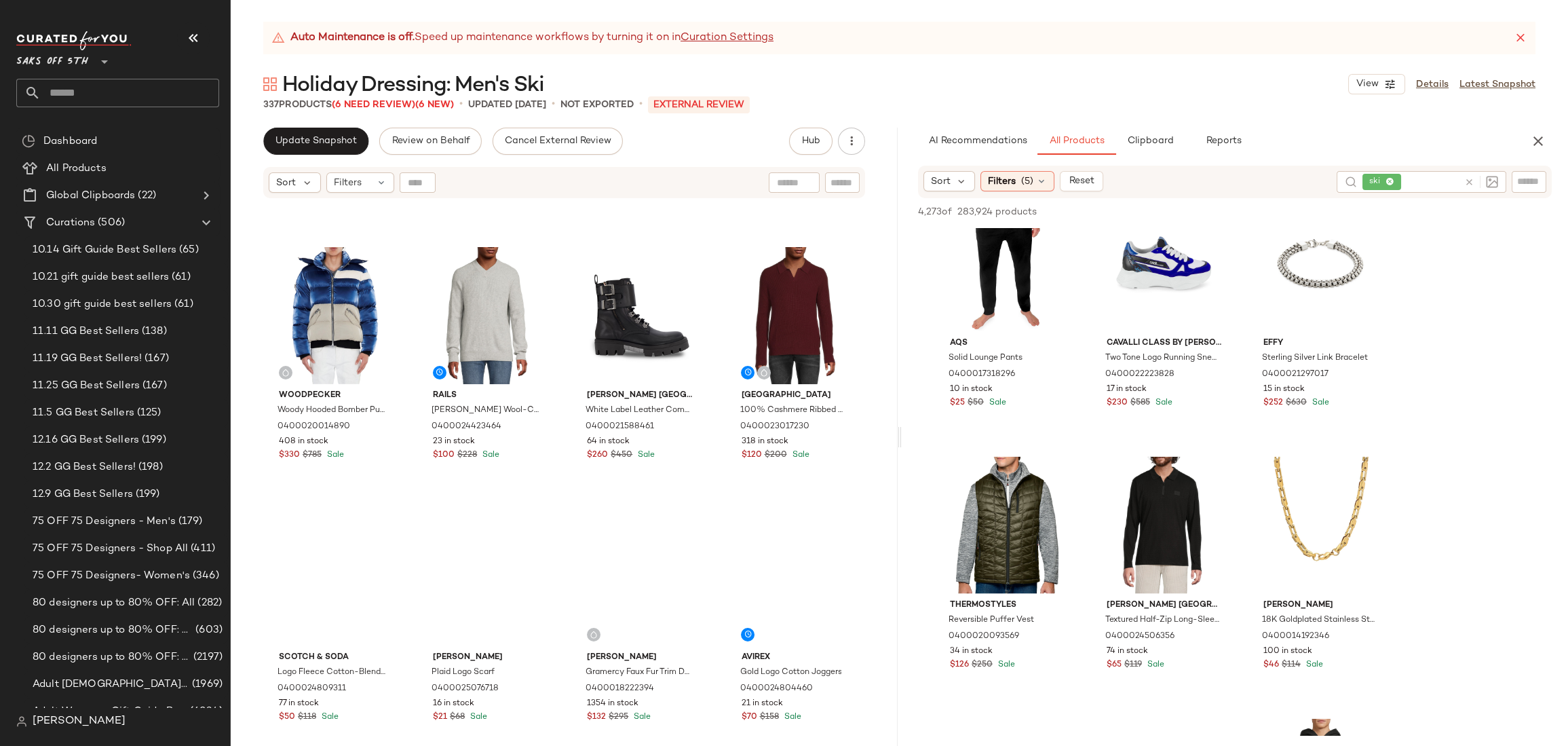
scroll to position [1034, 0]
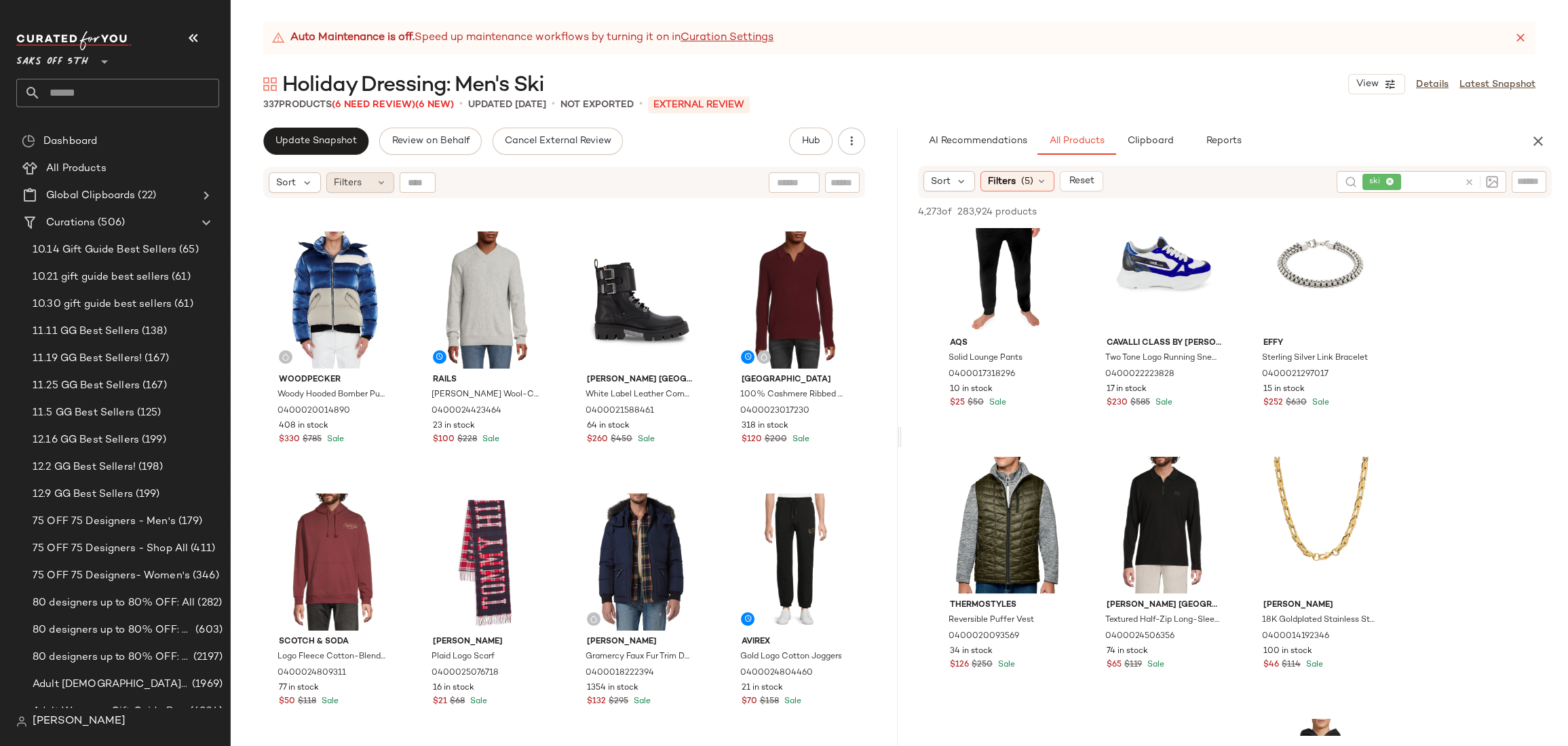
click at [345, 175] on span "Filters" at bounding box center [347, 182] width 27 height 14
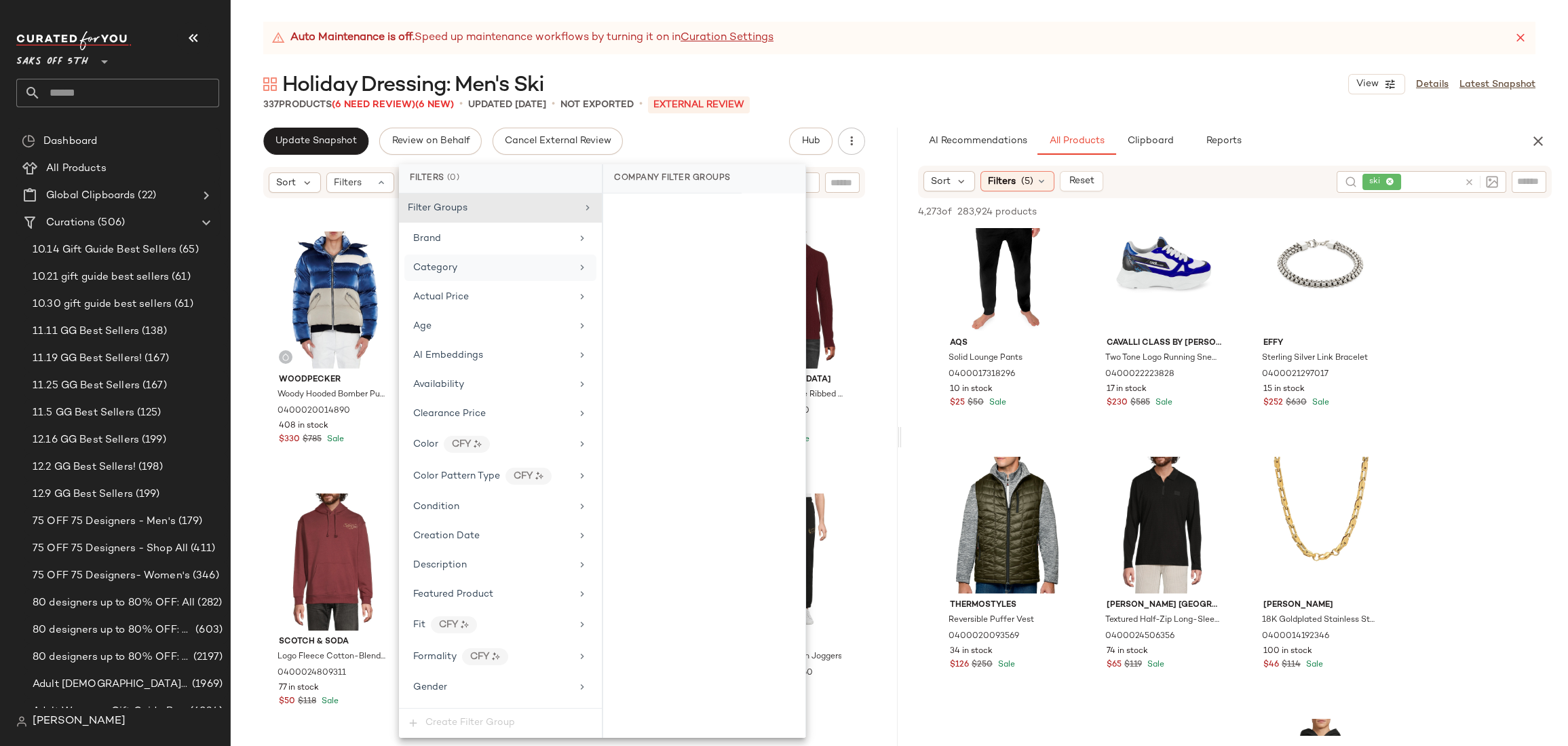
click at [426, 266] on span "Category" at bounding box center [435, 267] width 45 height 10
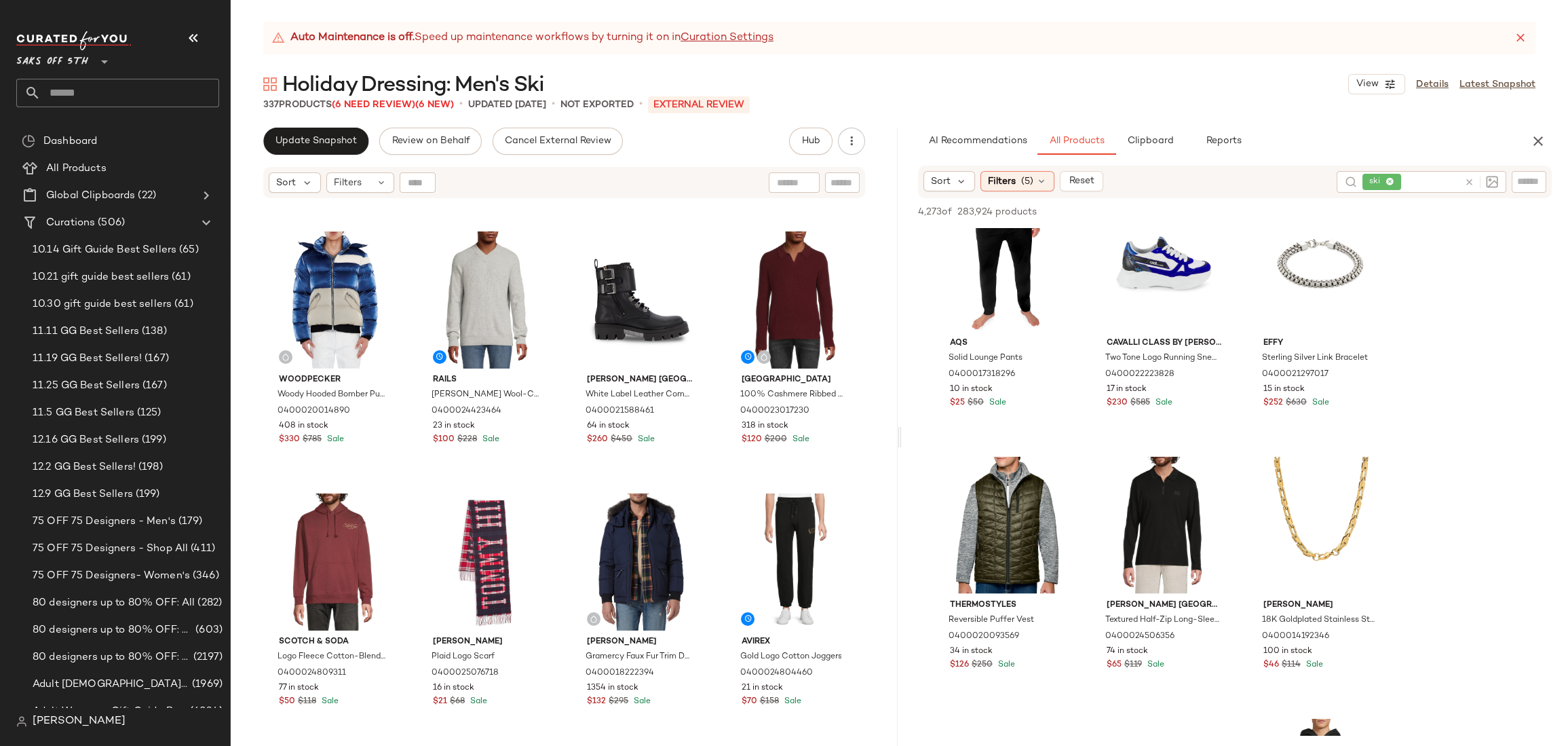
drag, startPoint x: 1507, startPoint y: 290, endPoint x: 1383, endPoint y: 173, distance: 170.5
click at [1468, 179] on icon at bounding box center [1468, 182] width 10 height 10
click at [1012, 177] on span "Filters" at bounding box center [1001, 181] width 27 height 14
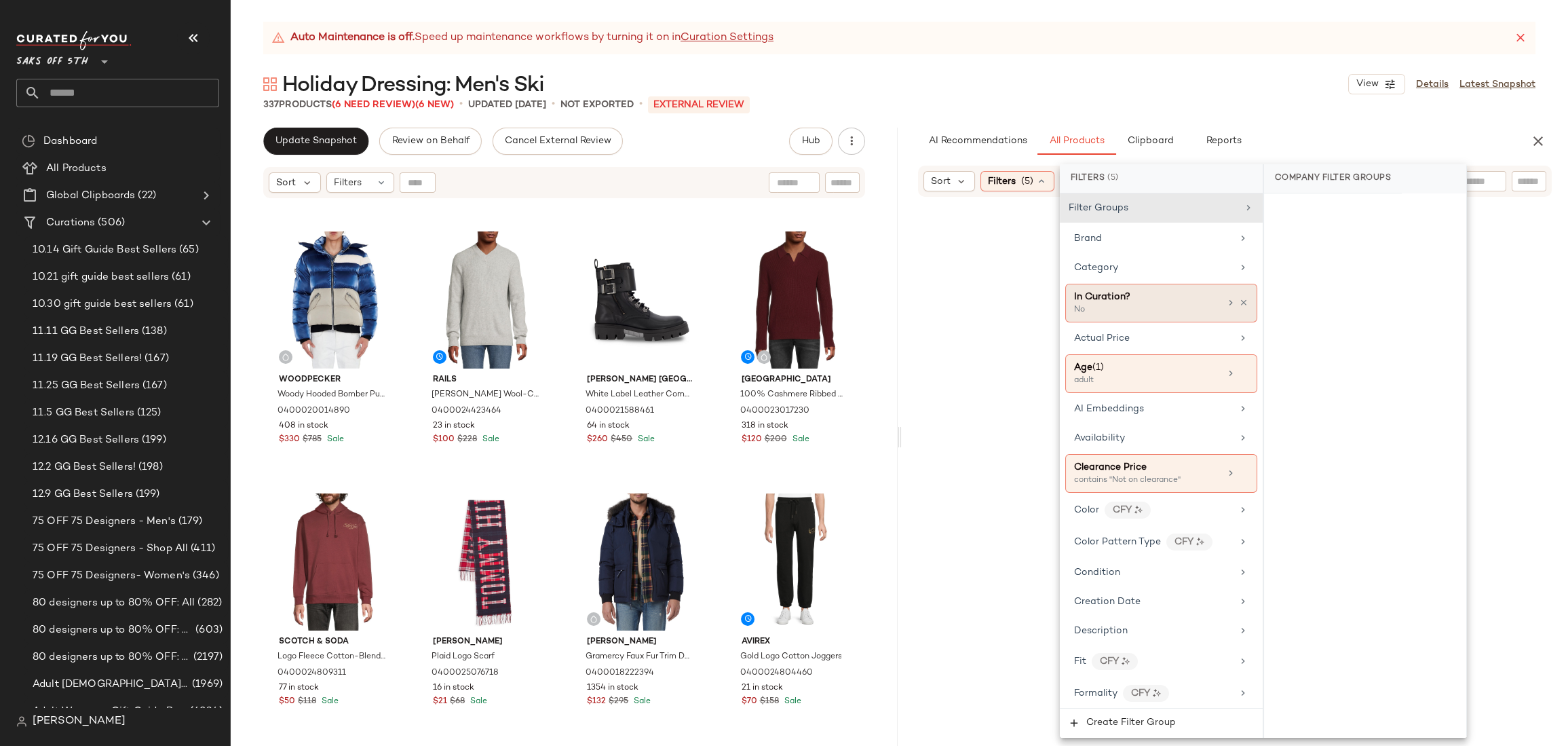
click at [1141, 305] on div "No" at bounding box center [1141, 310] width 136 height 12
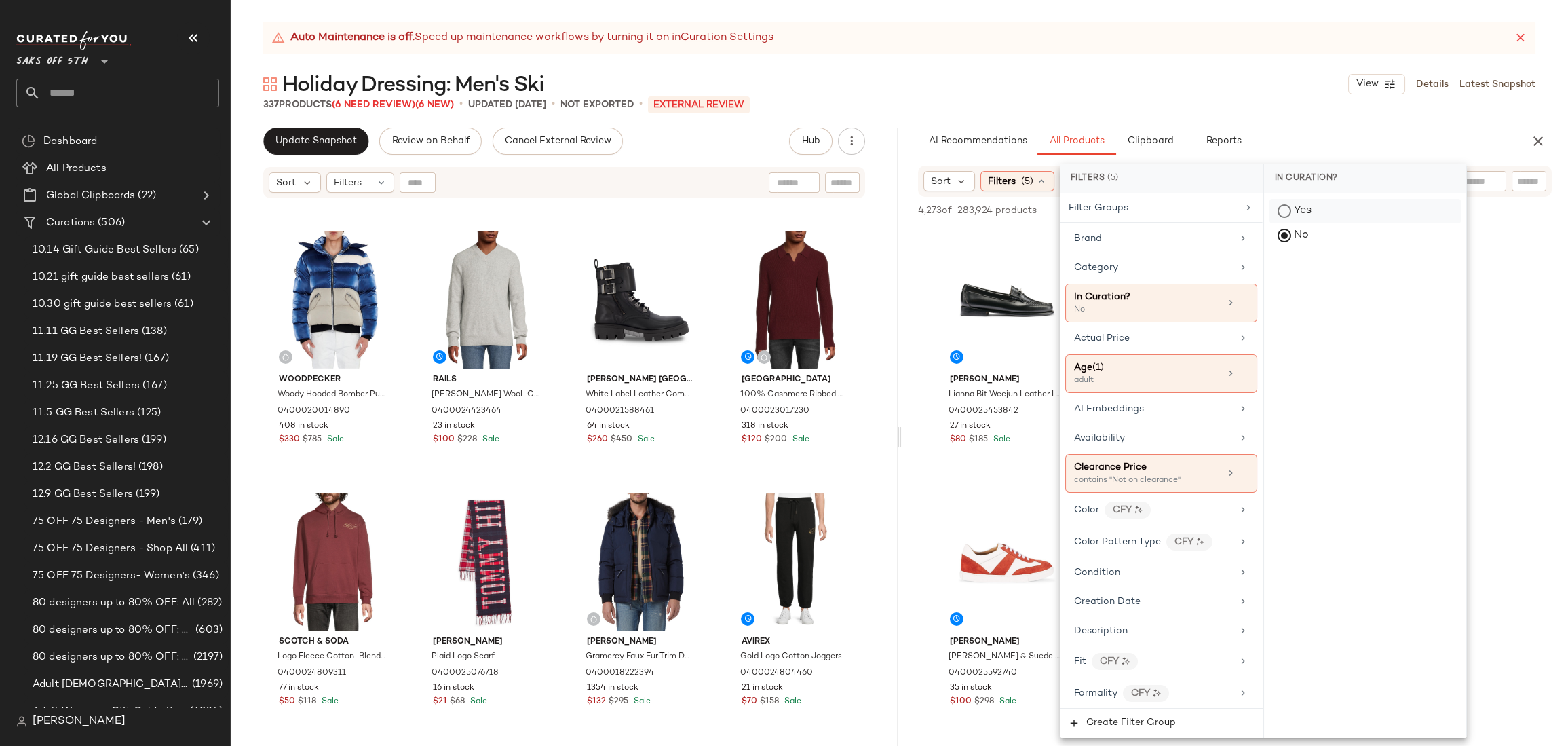
click at [1276, 210] on div "Yes" at bounding box center [1365, 211] width 191 height 25
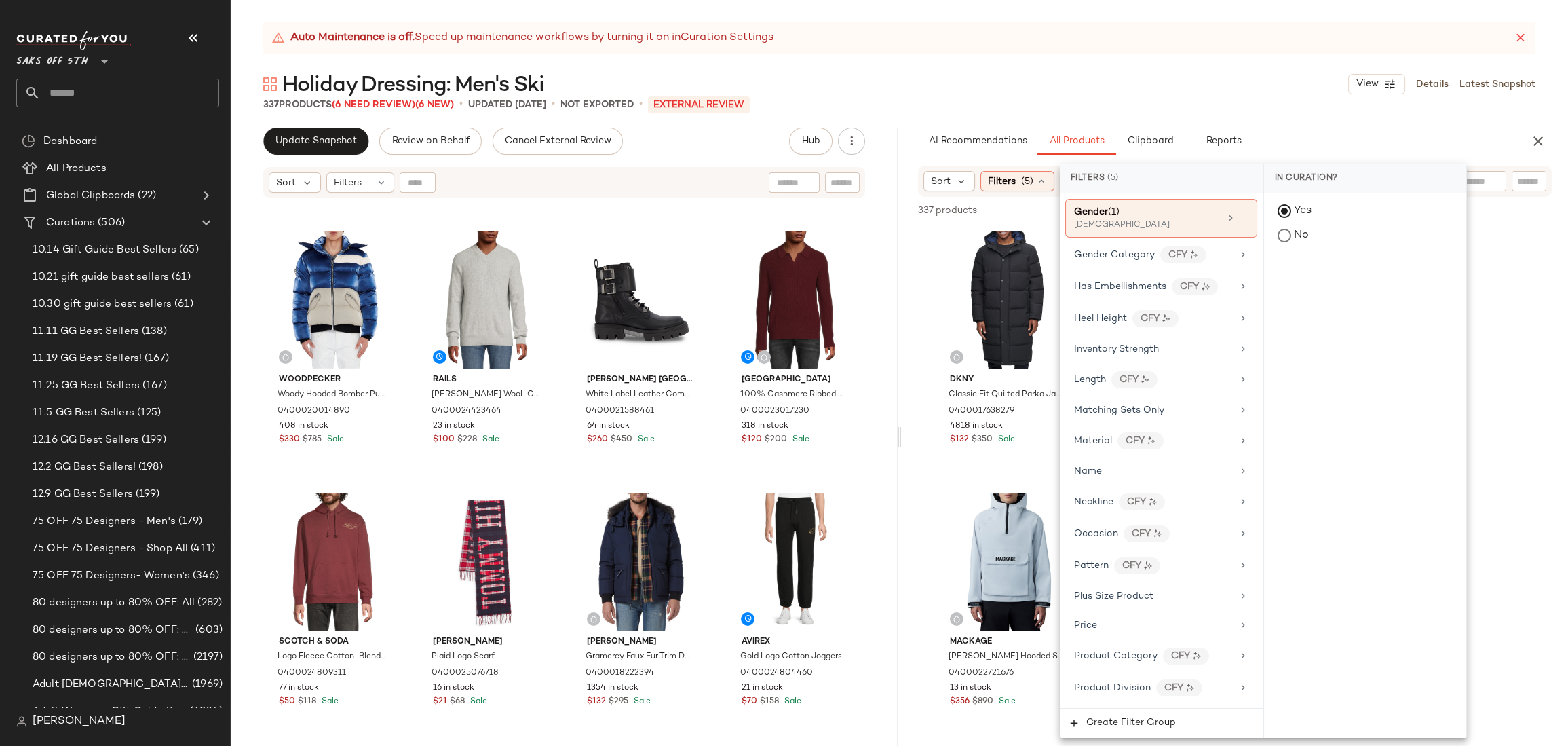
scroll to position [762, 0]
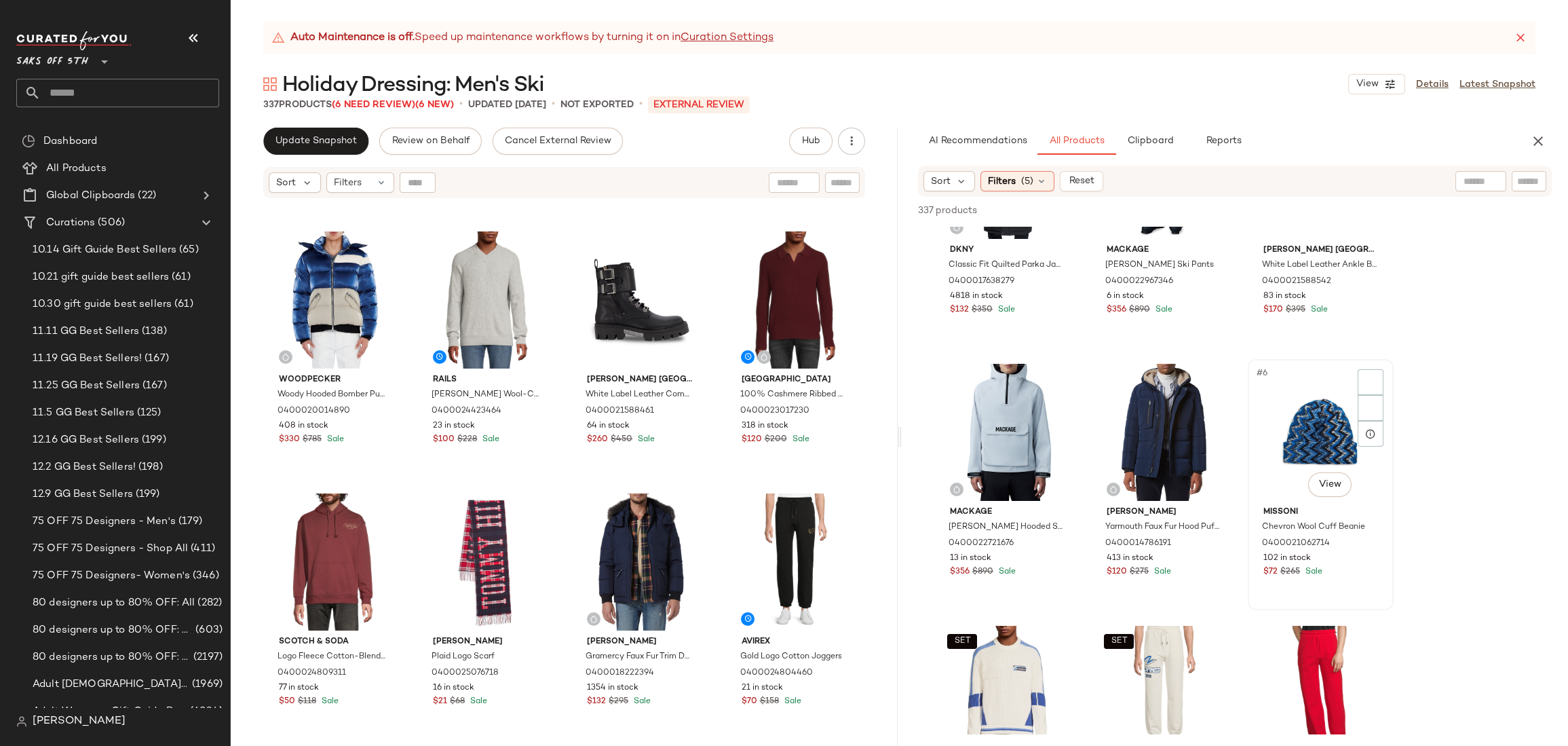
scroll to position [0, 0]
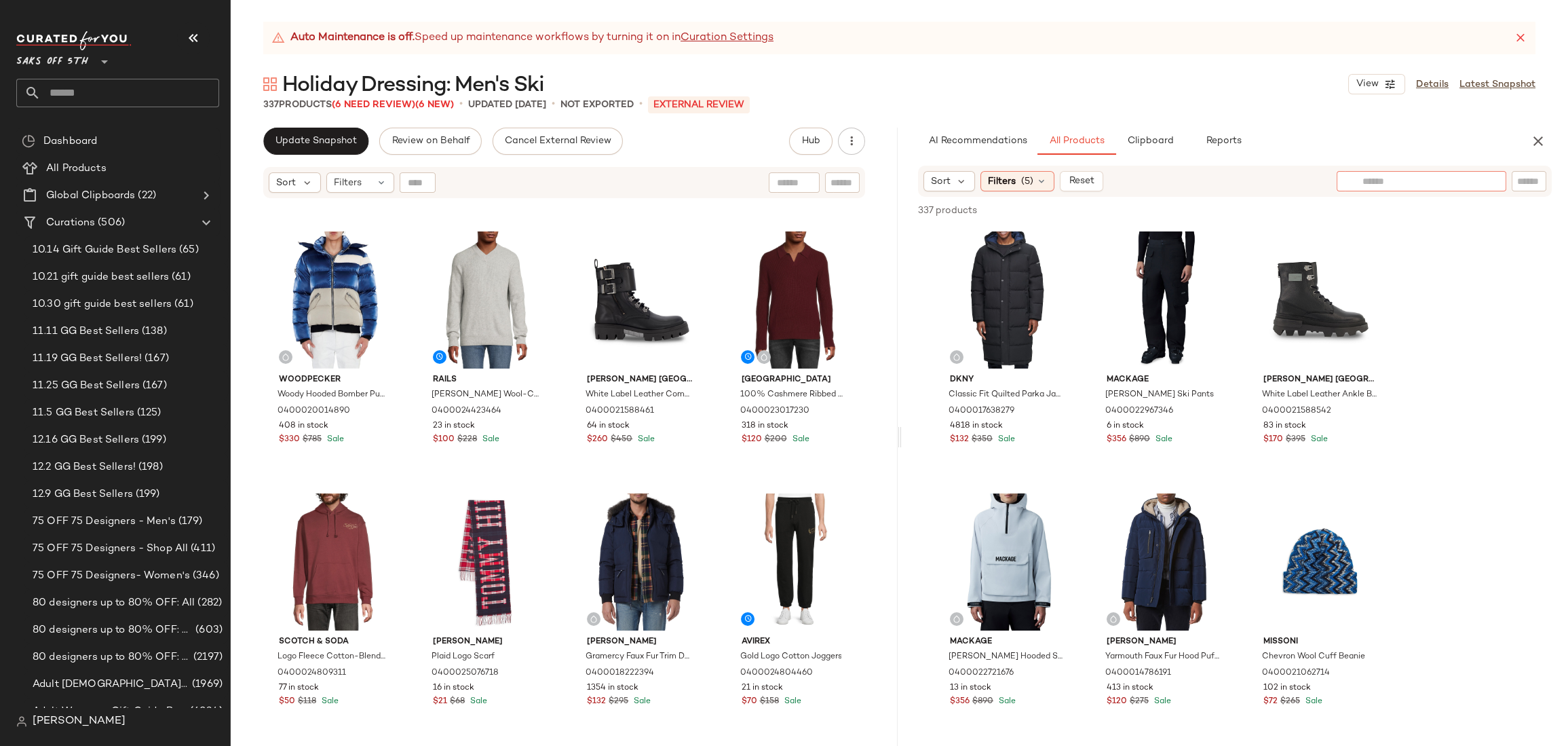
click at [1487, 183] on div at bounding box center [1421, 180] width 170 height 20
type input "****"
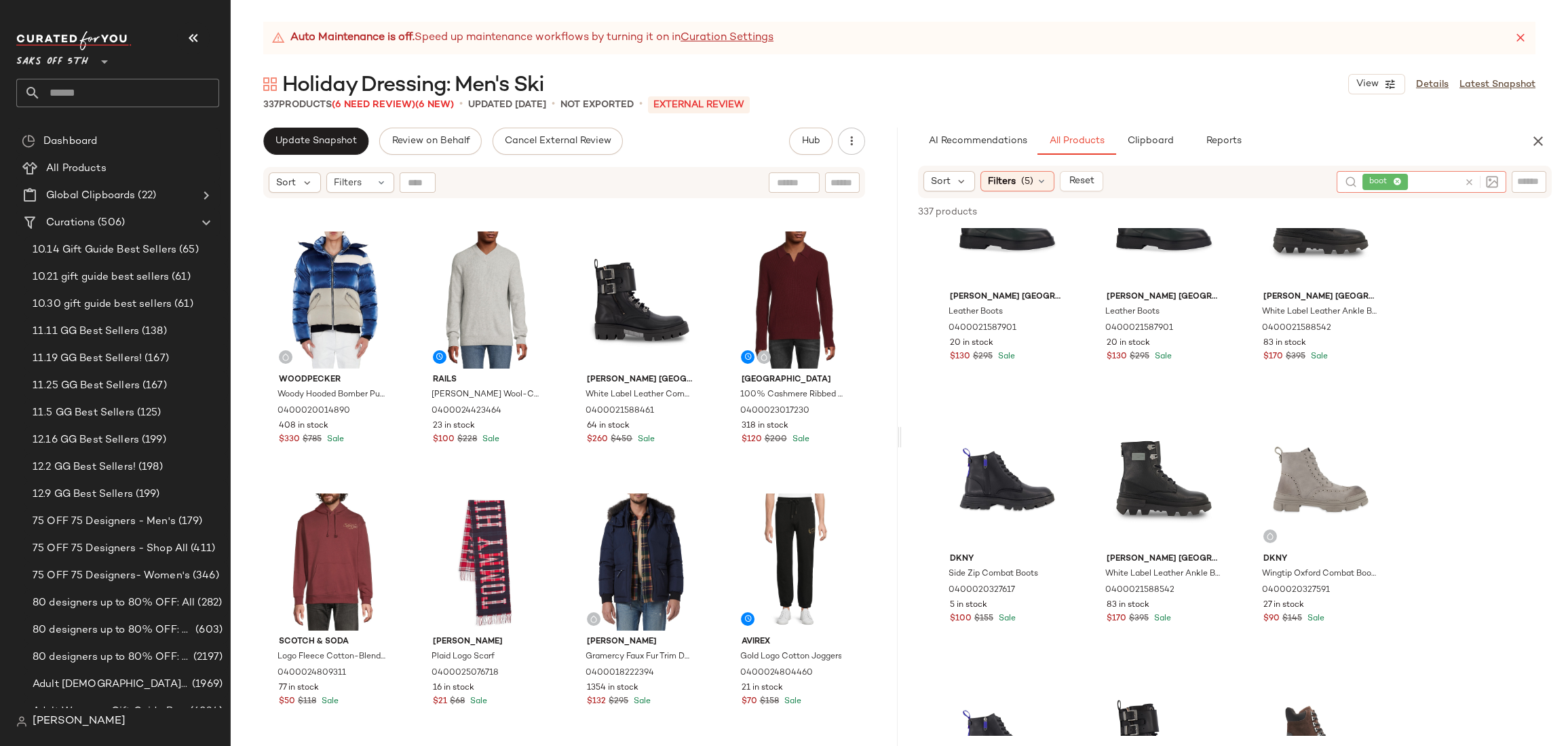
scroll to position [171, 0]
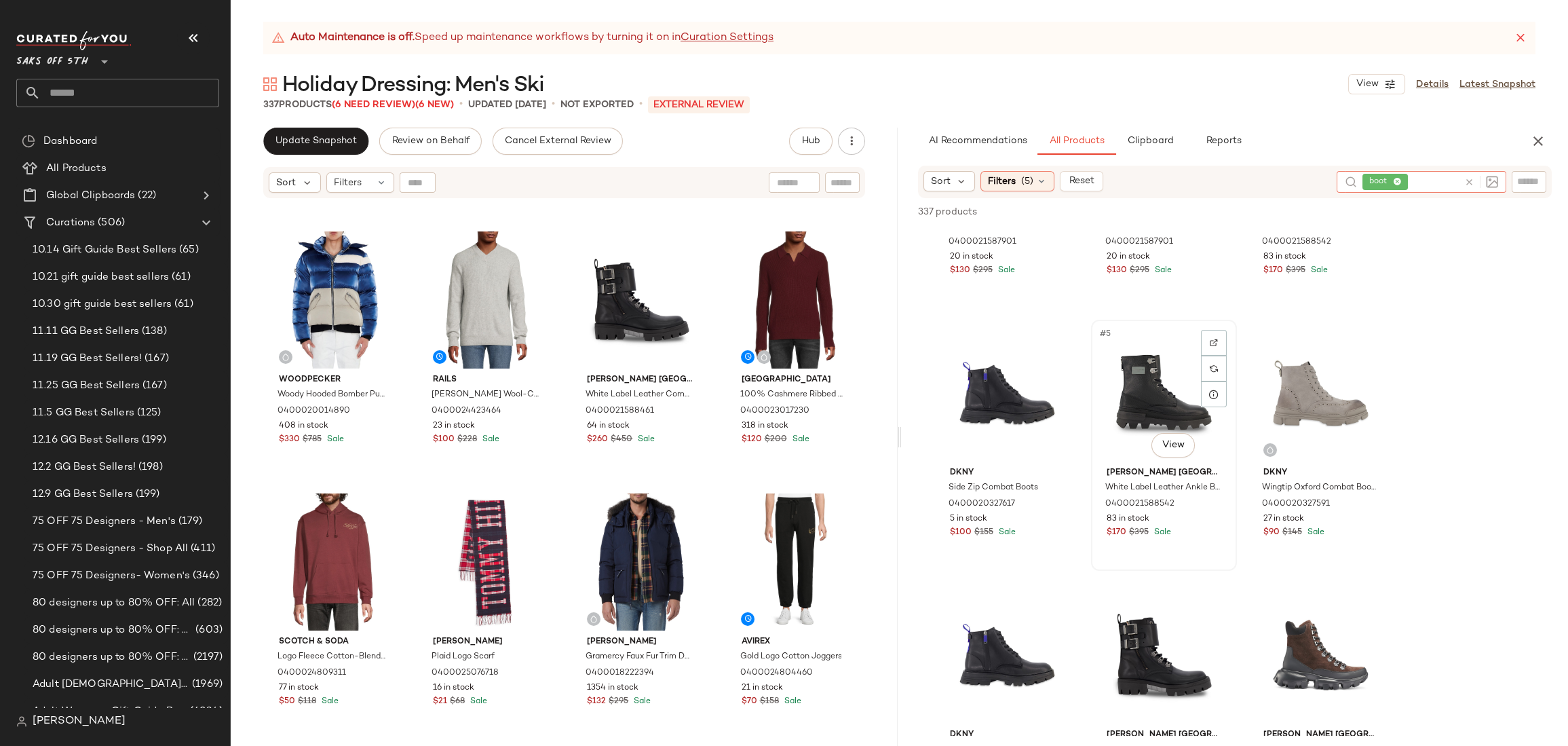
click at [1131, 392] on div "#5 View" at bounding box center [1164, 392] width 137 height 137
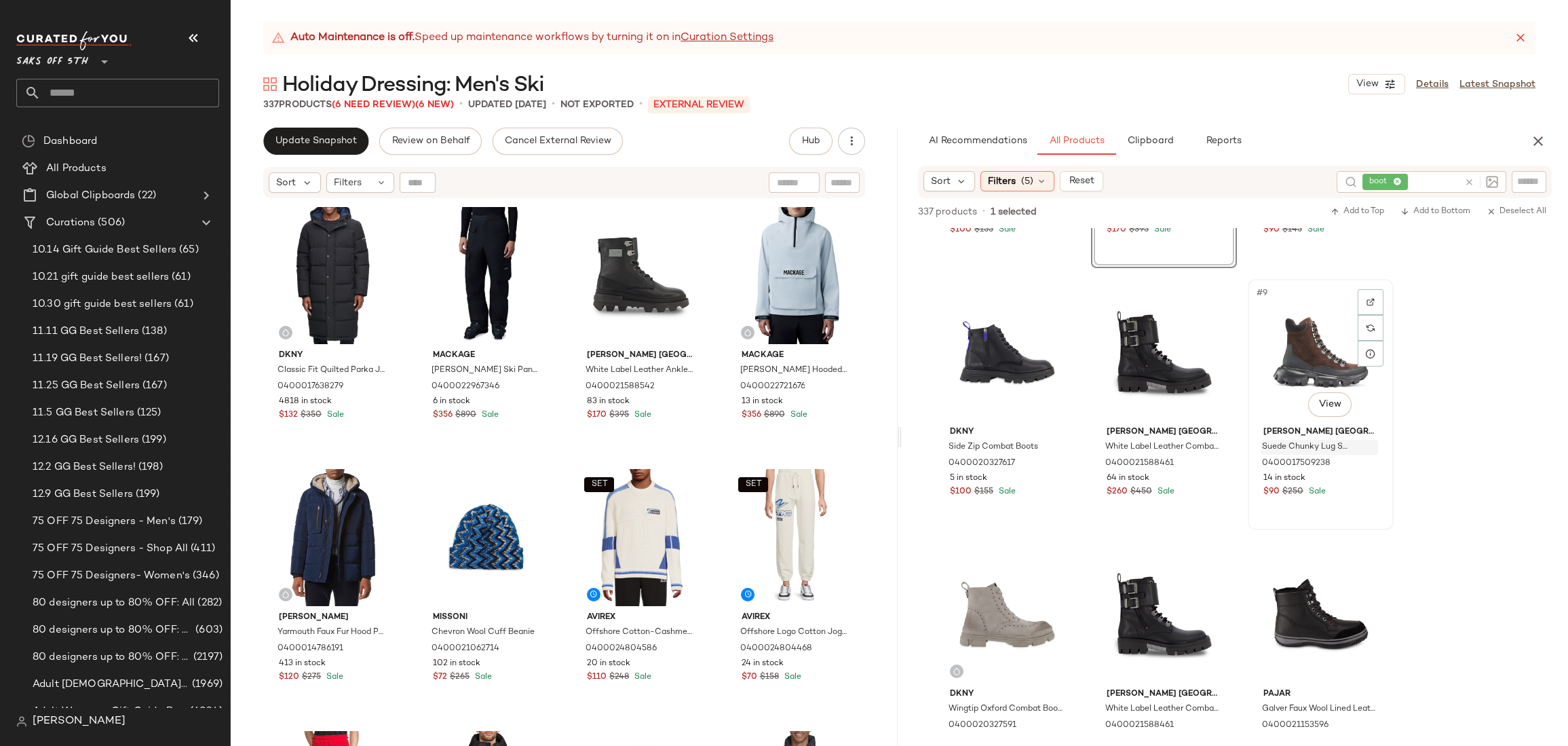
scroll to position [499, 0]
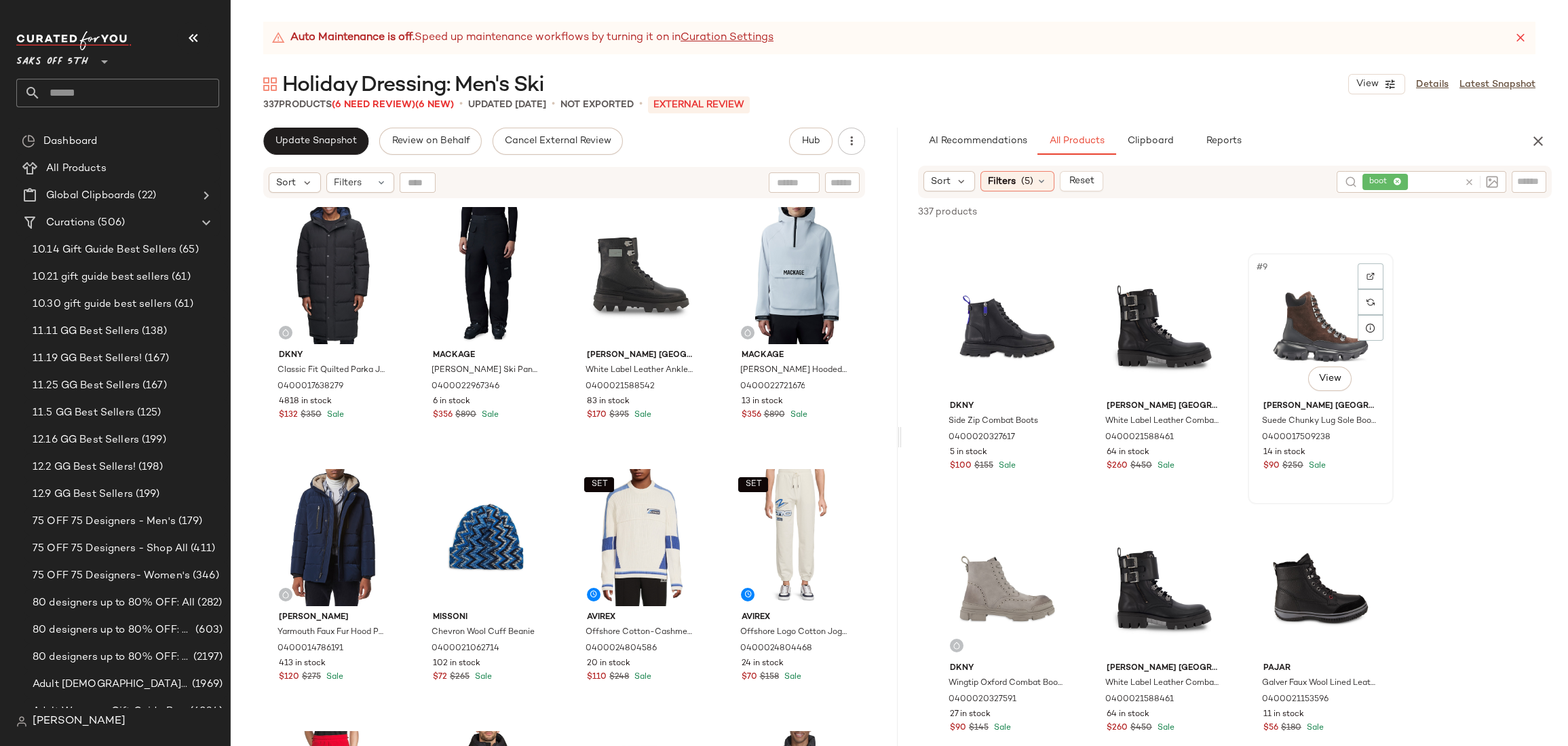
click at [1265, 316] on div "#9 View" at bounding box center [1321, 326] width 137 height 137
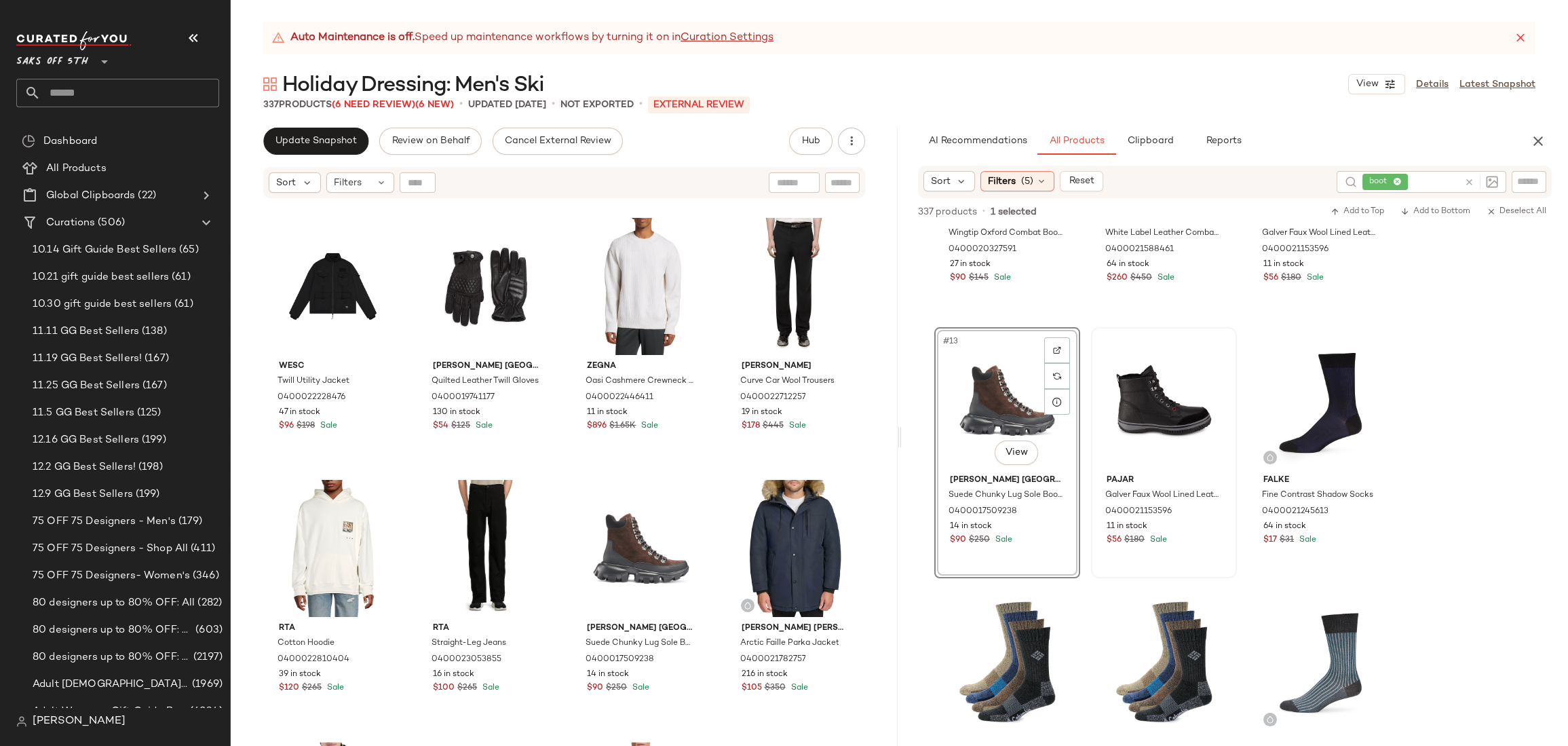
scroll to position [965, 0]
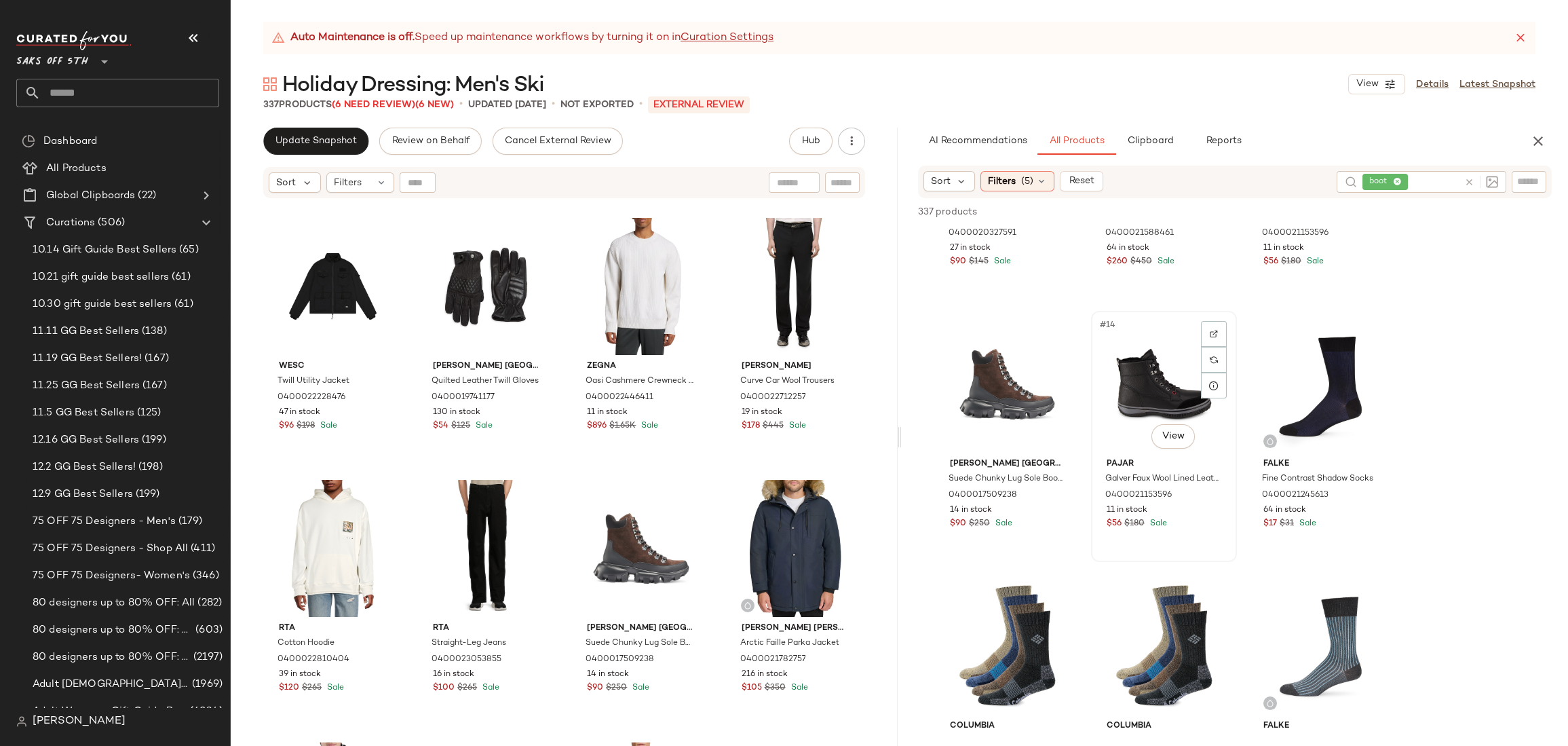
click at [1176, 342] on div "#14 View" at bounding box center [1164, 384] width 137 height 137
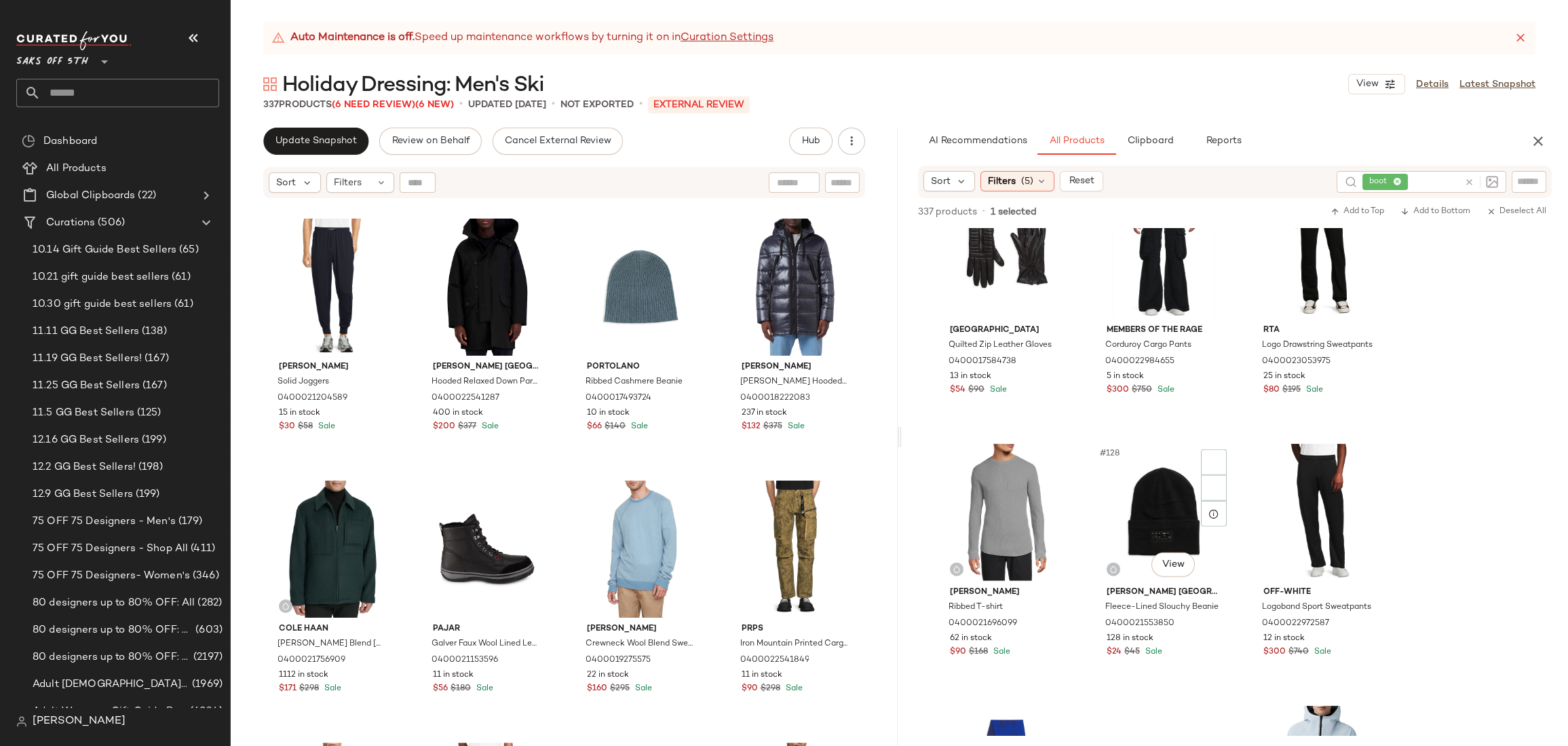
scroll to position [10830, 0]
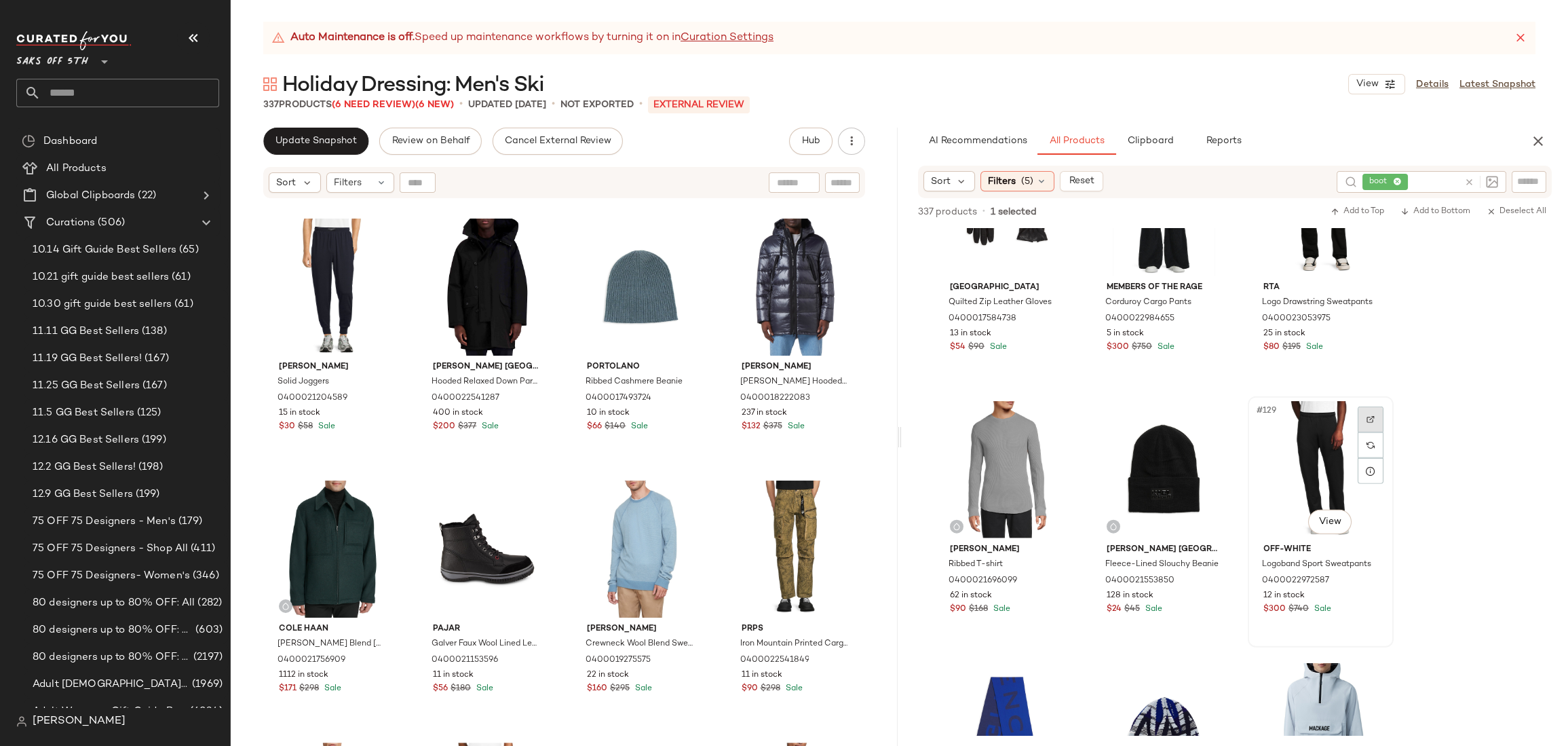
click at [1371, 417] on img at bounding box center [1370, 419] width 9 height 9
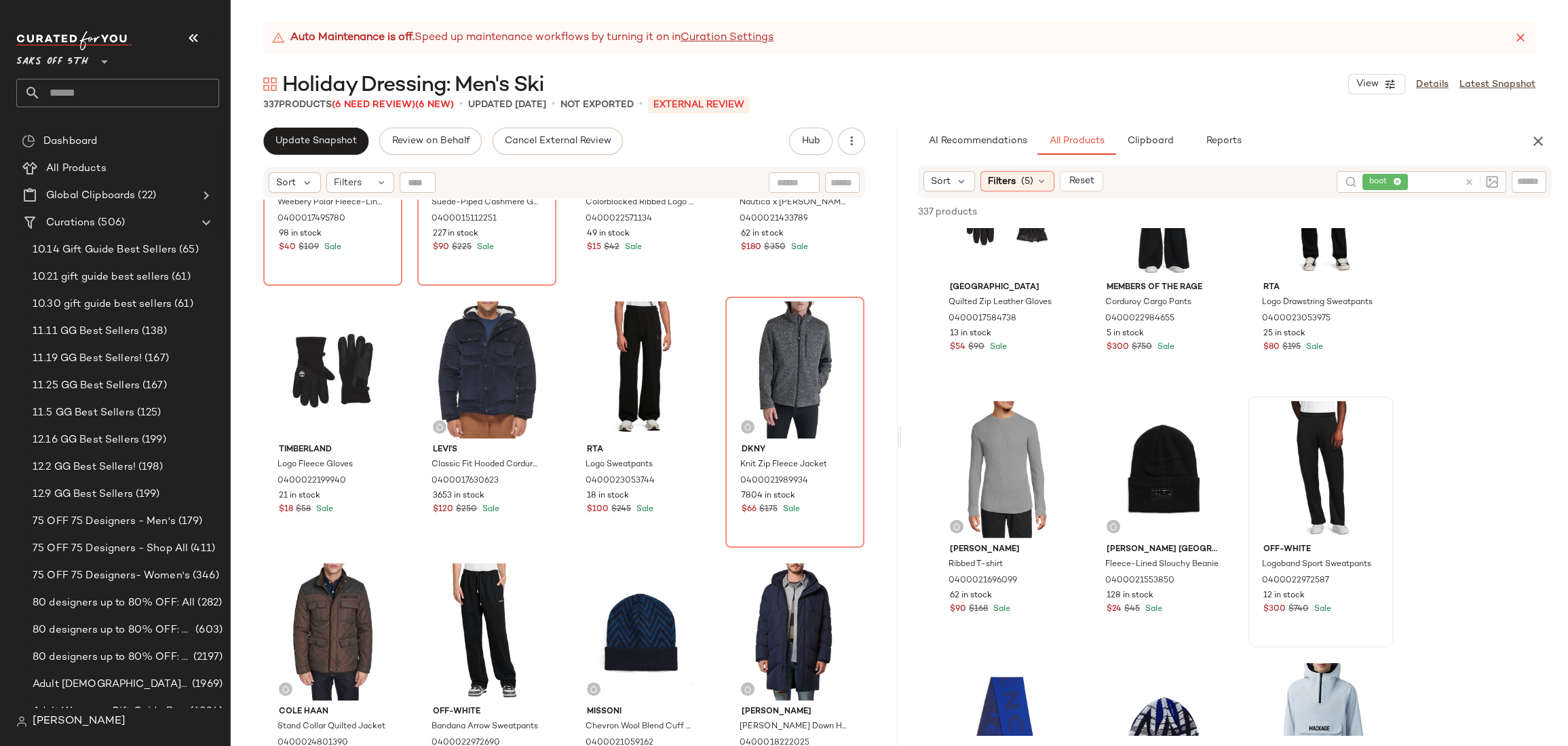
scroll to position [0, 0]
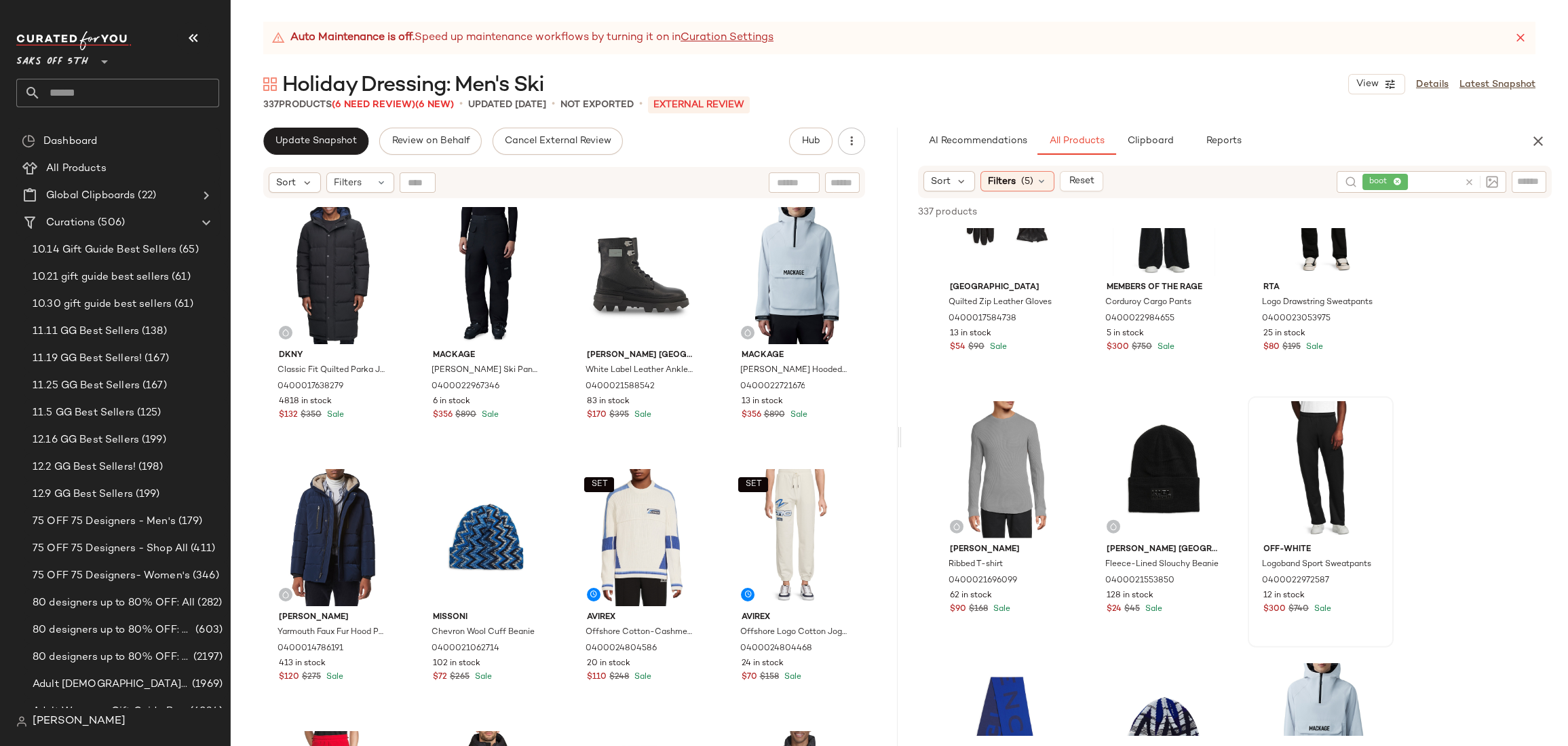
click at [872, 517] on div "Dkny Classic Fit Quilted Parka Jacket 0400017638279 4818 in stock $132 $350 Sal…" at bounding box center [563, 489] width 666 height 580
click at [880, 421] on div "Dkny Classic Fit Quilted Parka Jacket 0400017638279 4818 in stock $132 $350 Sal…" at bounding box center [563, 489] width 666 height 580
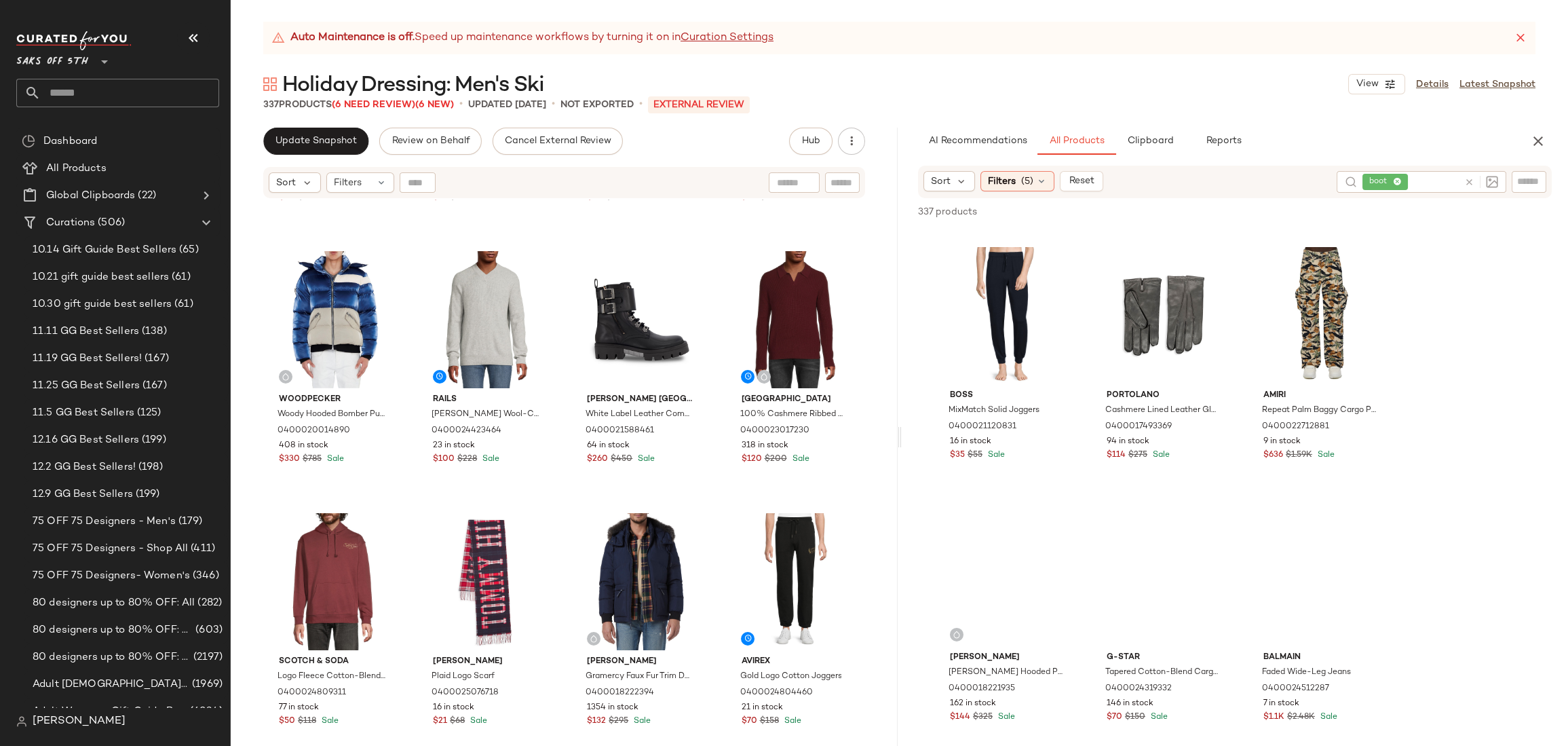
scroll to position [14820, 0]
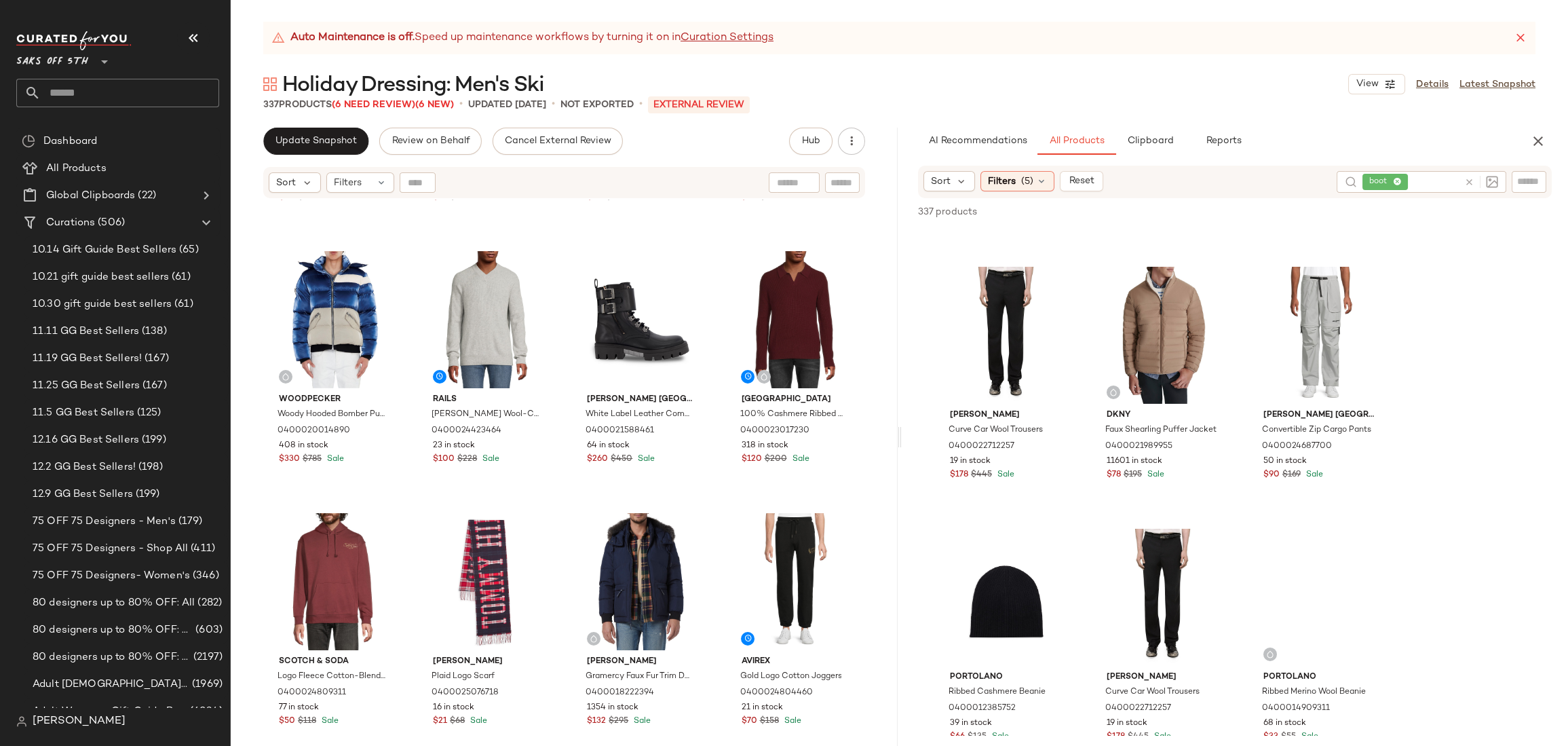
click at [1484, 373] on div "Timberland Colorblocked Ribbed Logo Beanie 0400022571134 49 in stock $15 $42 Sa…" at bounding box center [1234, 256] width 666 height 26698
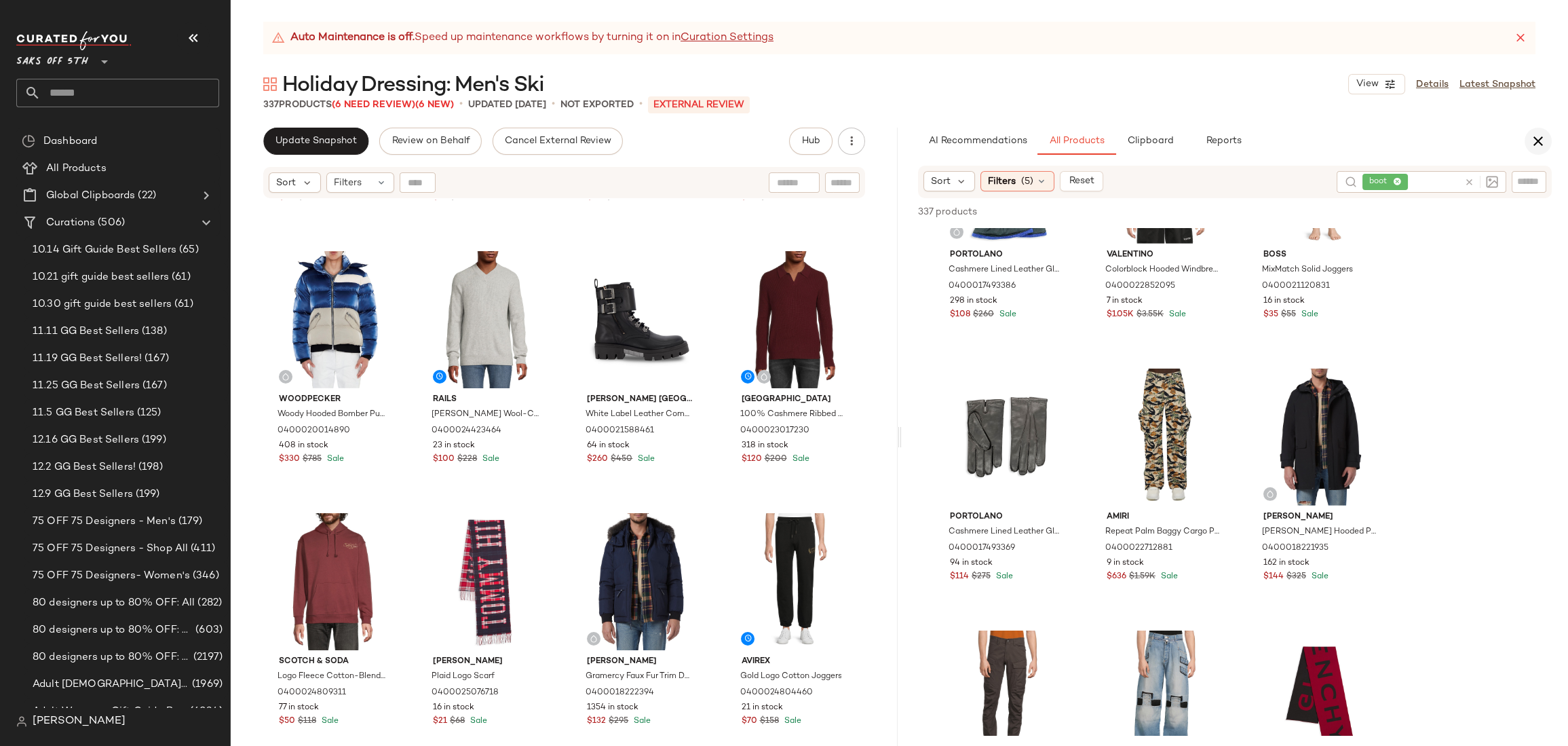
scroll to position [0, 0]
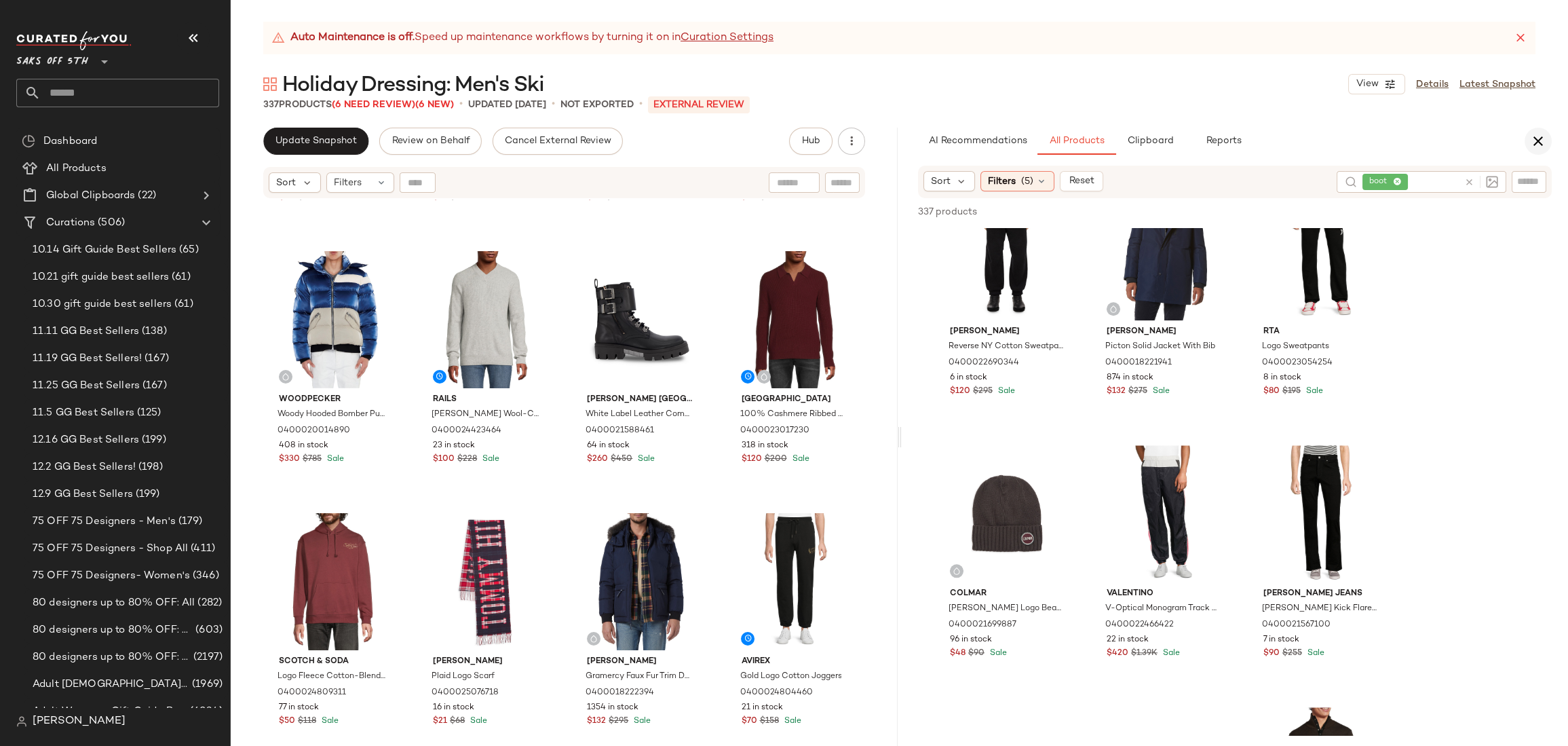
click at [1541, 136] on icon "button" at bounding box center [1538, 140] width 16 height 16
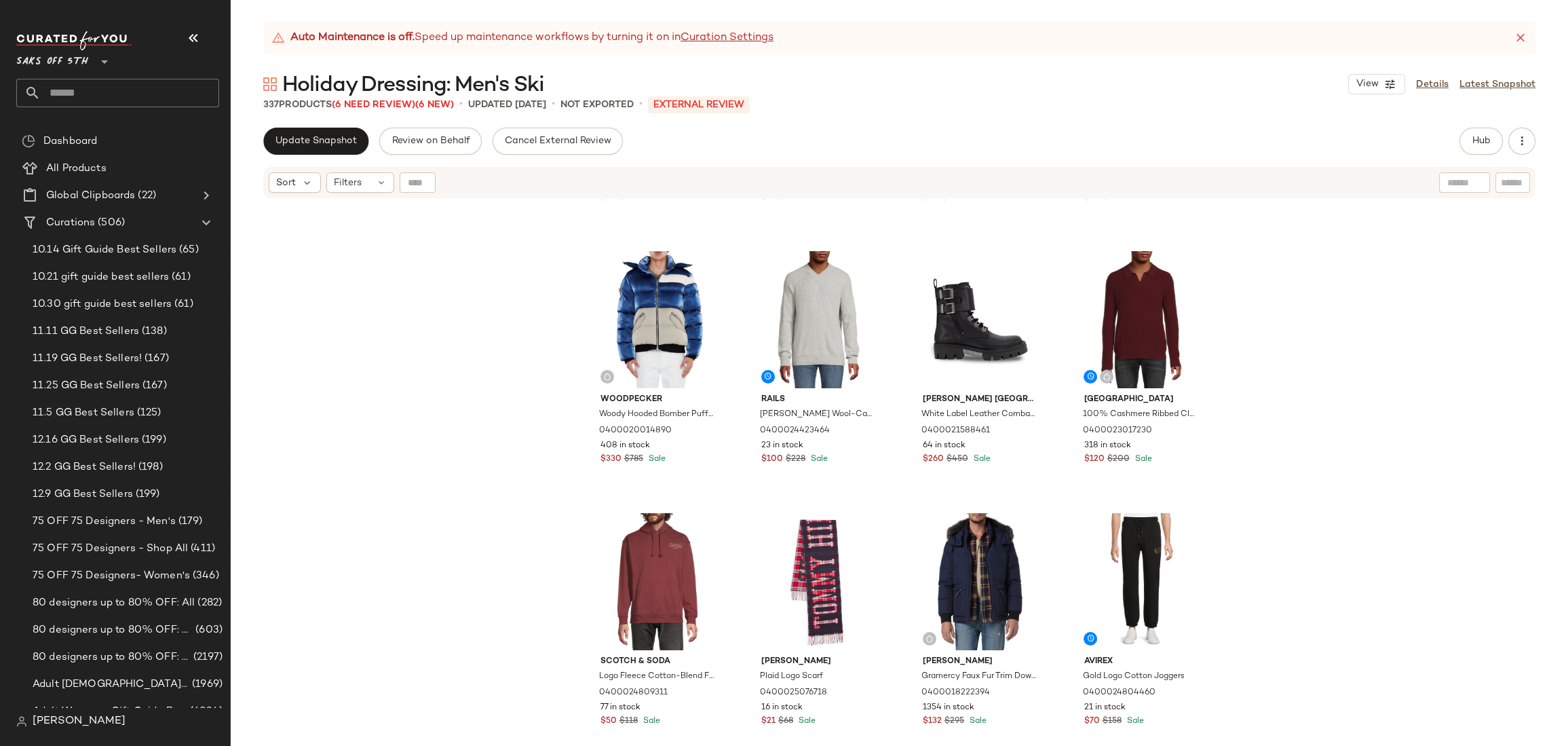
click at [1251, 280] on div "Calvin Klein Water Resistant Moto Puffer Jacket 0400019910538 59 in stock $90 $…" at bounding box center [899, 489] width 1338 height 580
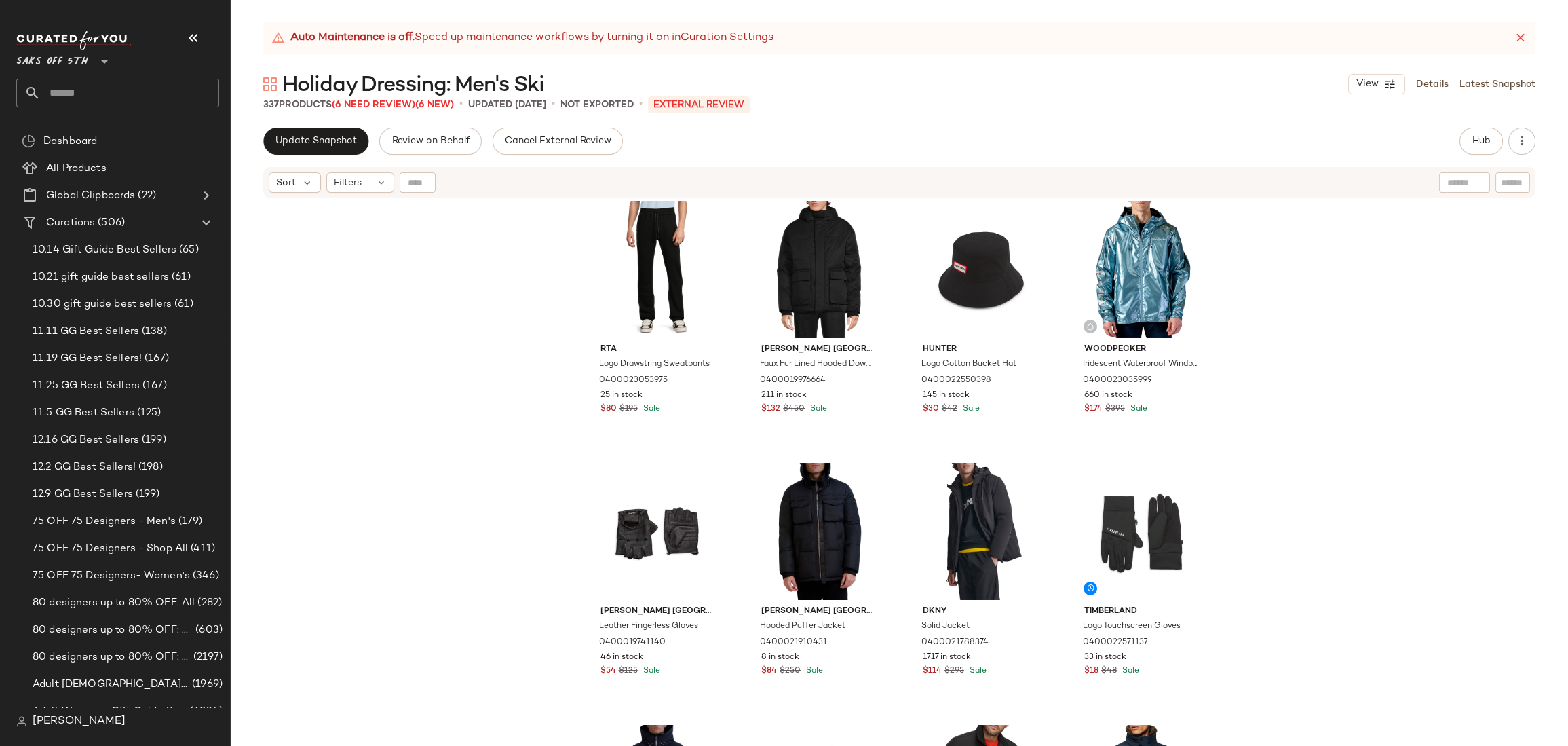
scroll to position [13615, 0]
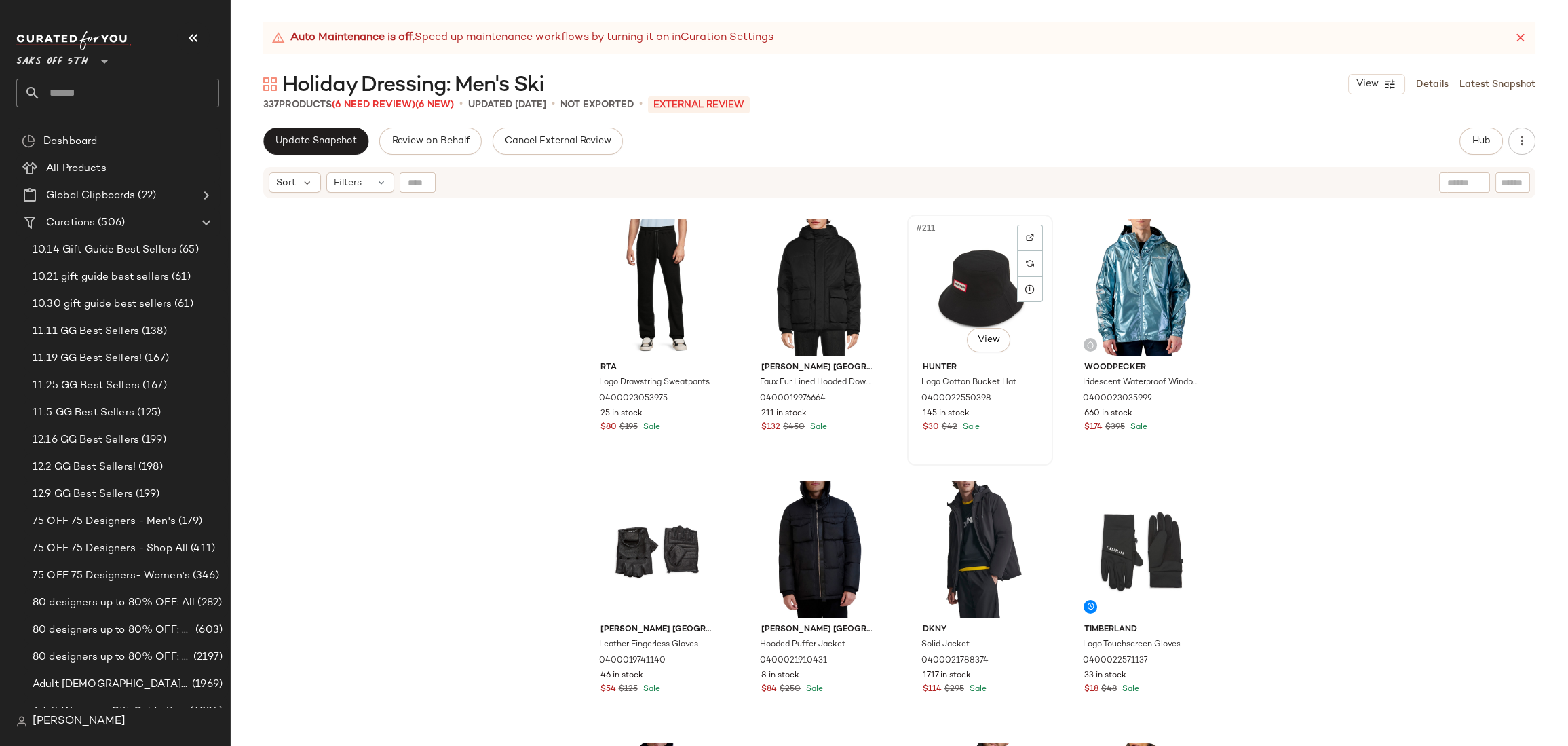
click at [945, 250] on div "#211 View" at bounding box center [980, 287] width 137 height 137
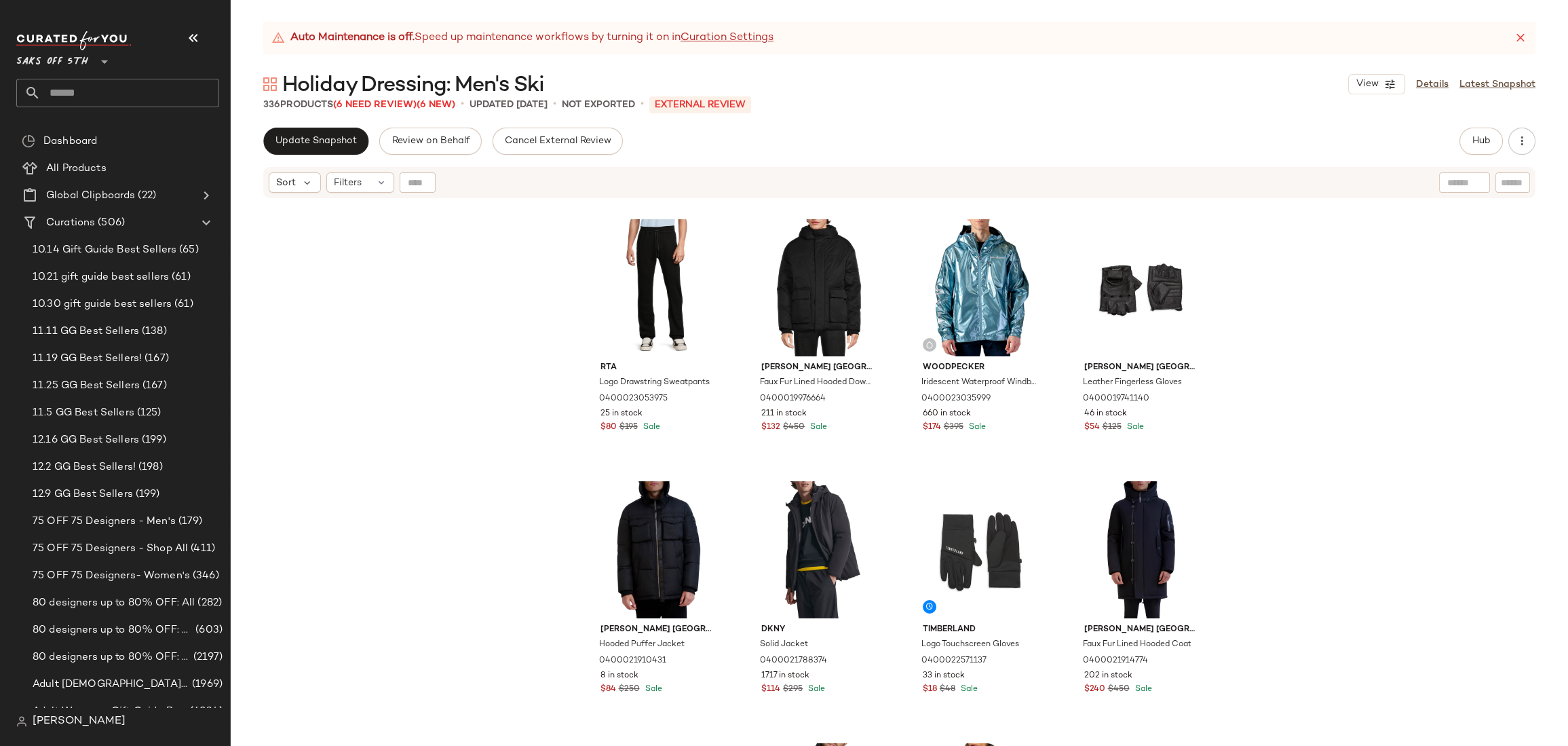
click at [1268, 309] on div "Rta Logo Drawstring Sweatpants 0400023053975 25 in stock $80 $195 Sale Karl Lag…" at bounding box center [899, 489] width 1338 height 580
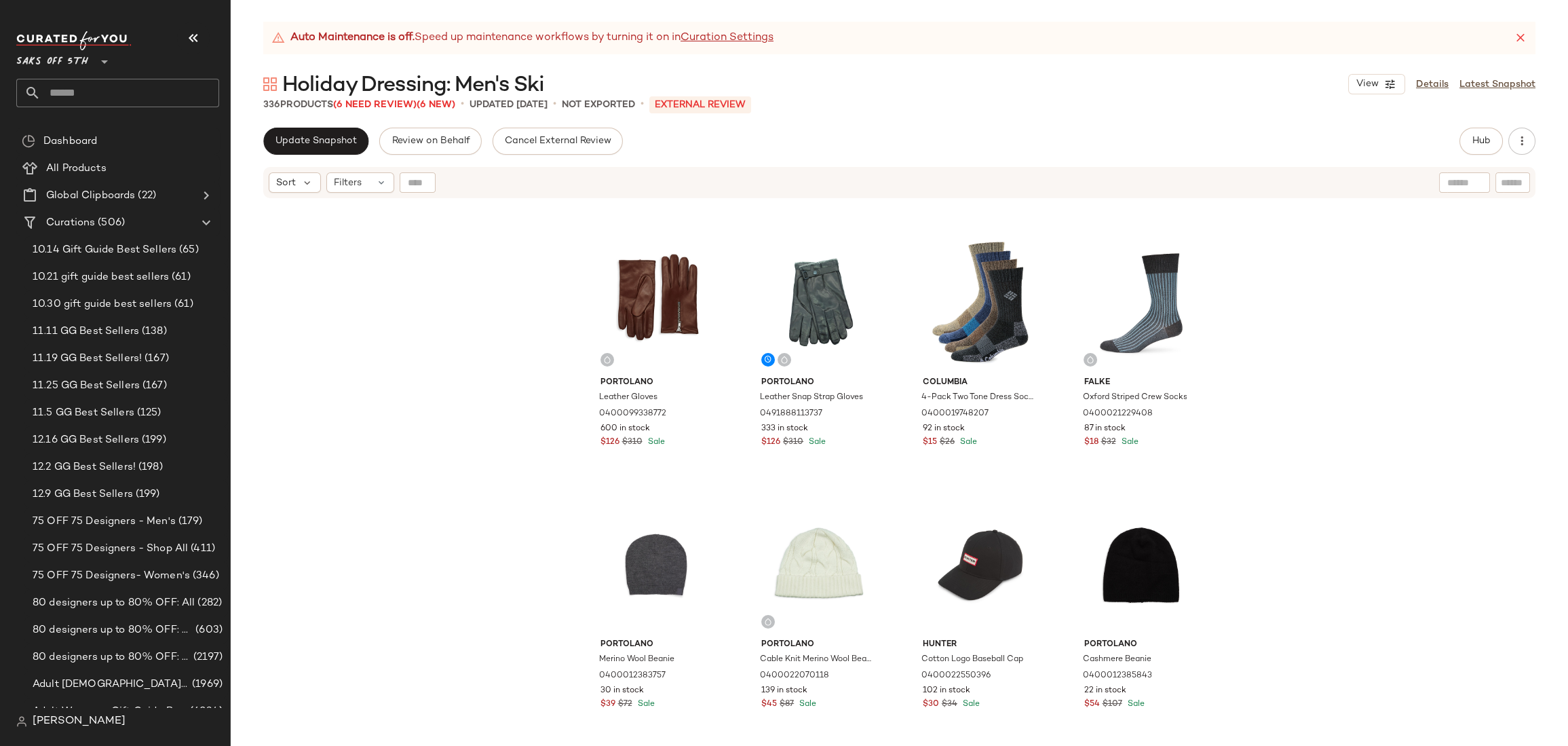
scroll to position [10458, 0]
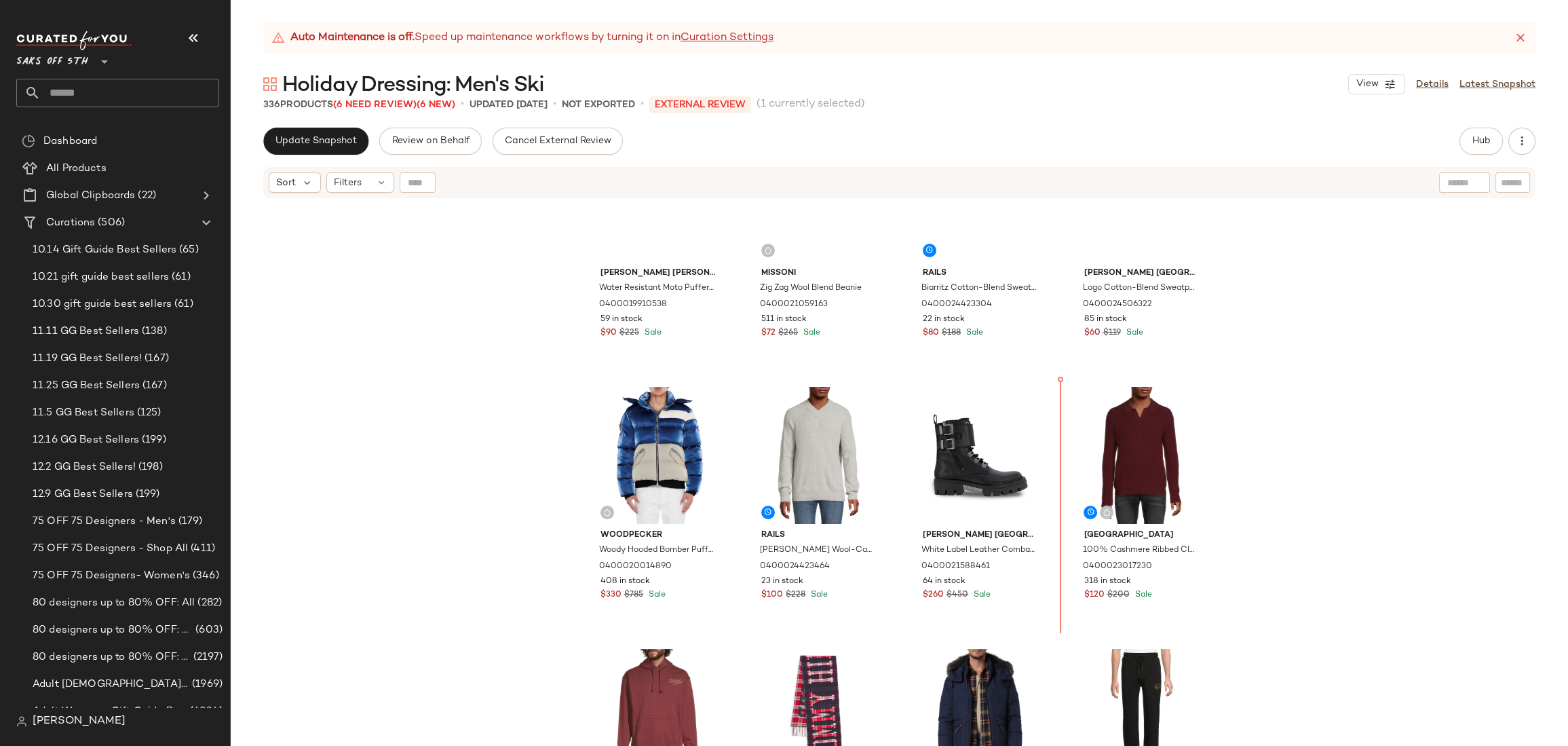
scroll to position [877, 0]
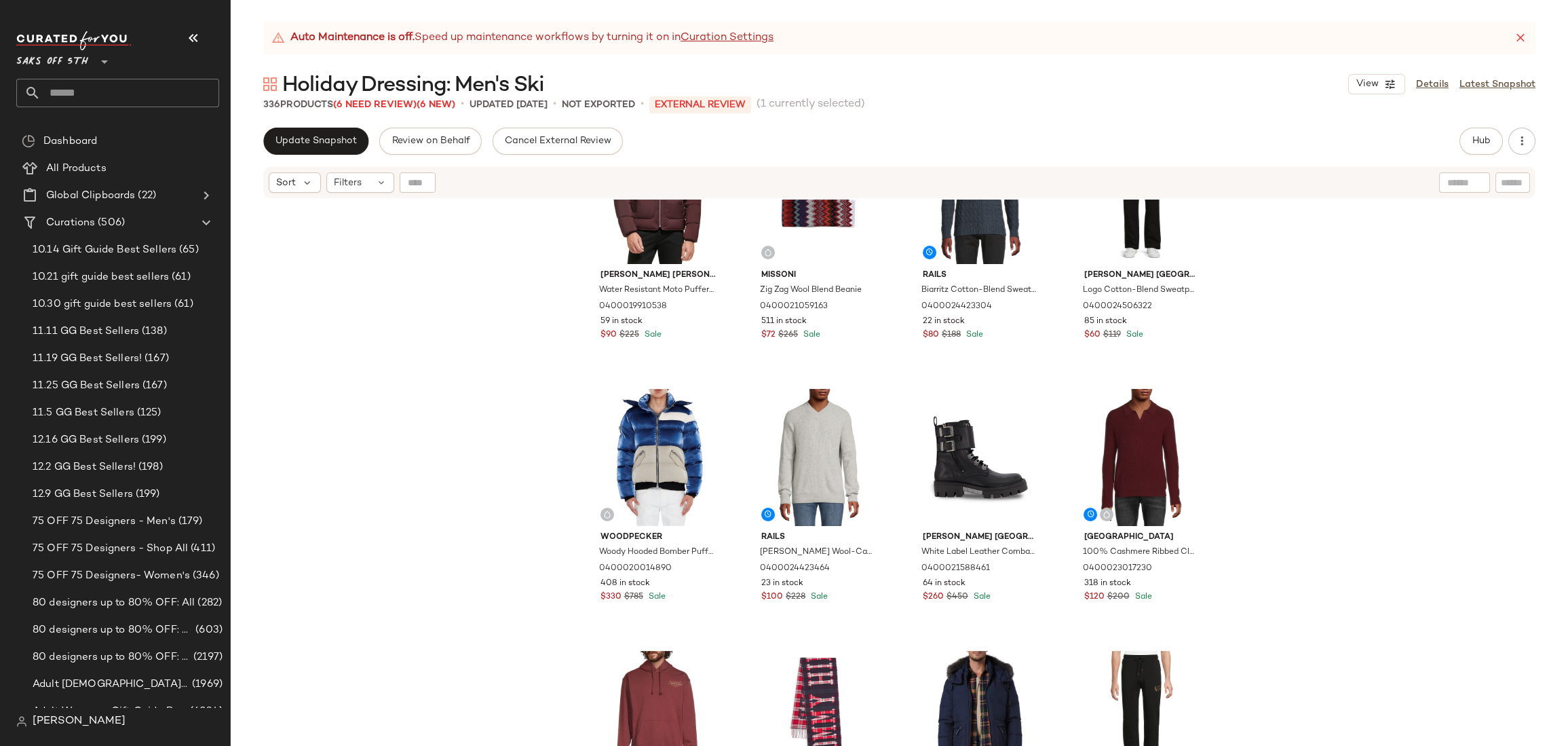
click at [1328, 392] on div "Calvin Klein Water Resistant Moto Puffer Jacket 0400019910538 59 in stock $90 $…" at bounding box center [899, 489] width 1338 height 580
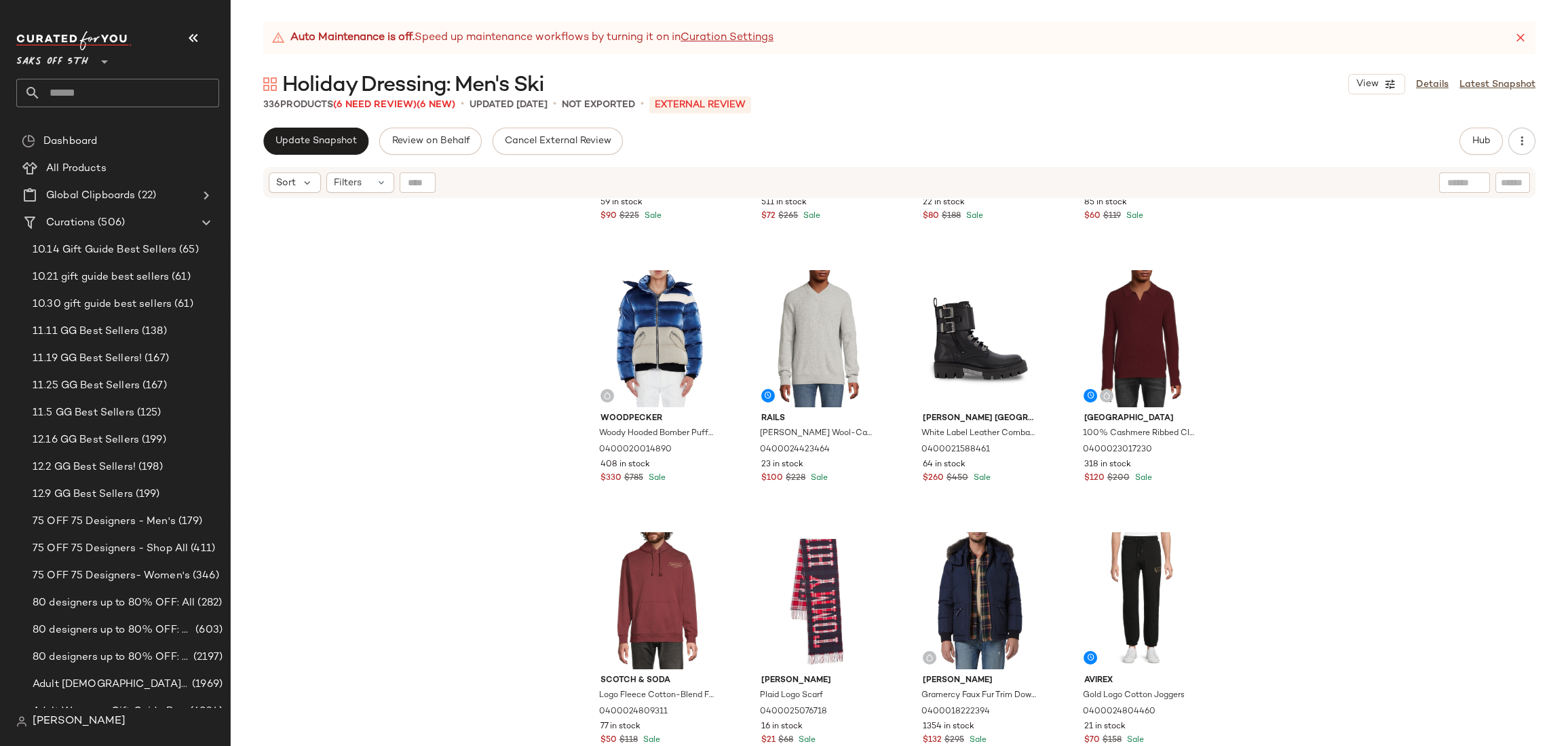
scroll to position [997, 0]
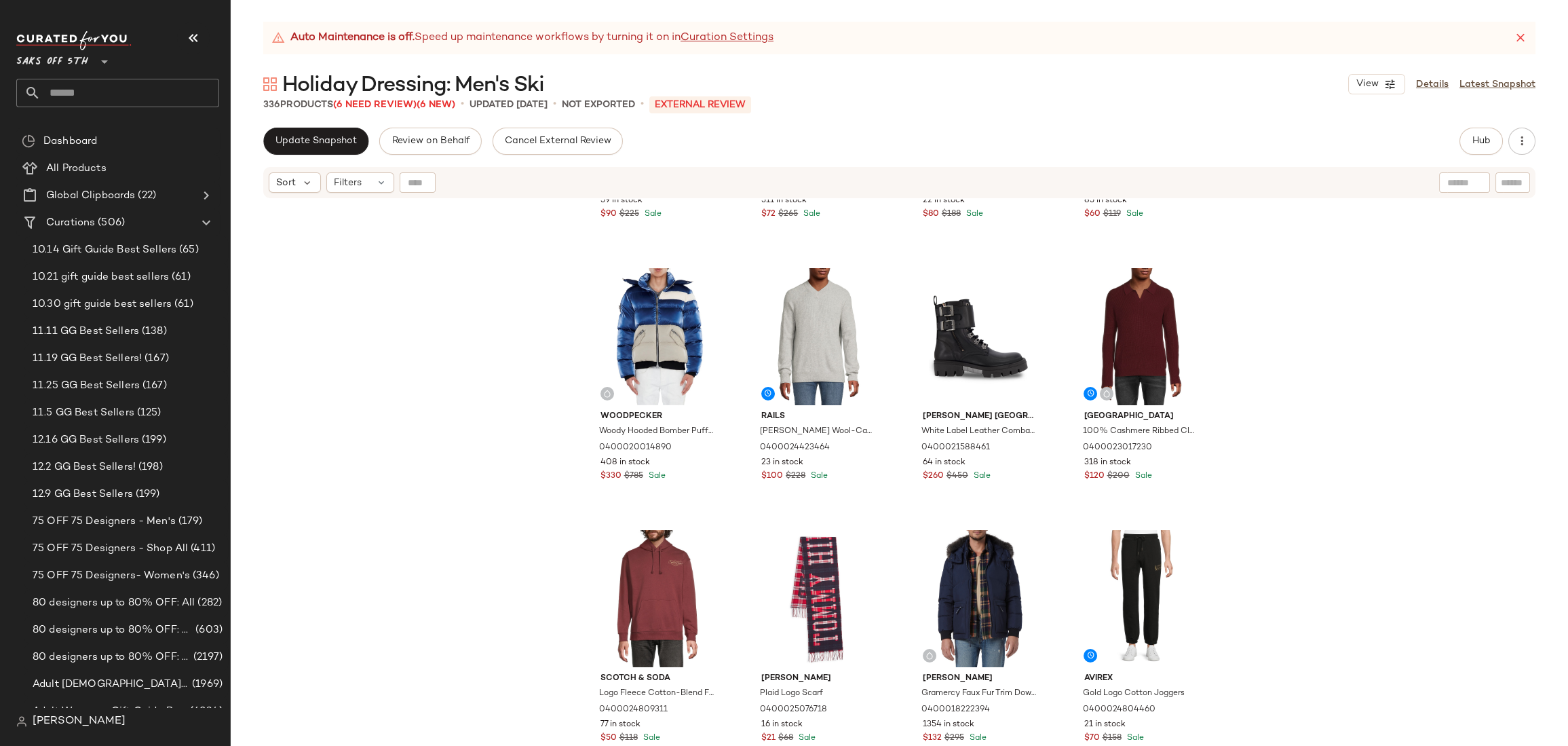
click at [1284, 363] on div "Calvin Klein Water Resistant Moto Puffer Jacket 0400019910538 59 in stock $90 $…" at bounding box center [899, 489] width 1338 height 580
click at [1327, 313] on div "Calvin Klein Water Resistant Moto Puffer Jacket 0400019910538 59 in stock $90 $…" at bounding box center [899, 489] width 1338 height 580
click at [520, 507] on div "Calvin Klein Water Resistant Moto Puffer Jacket 0400019910538 59 in stock $90 $…" at bounding box center [899, 489] width 1338 height 580
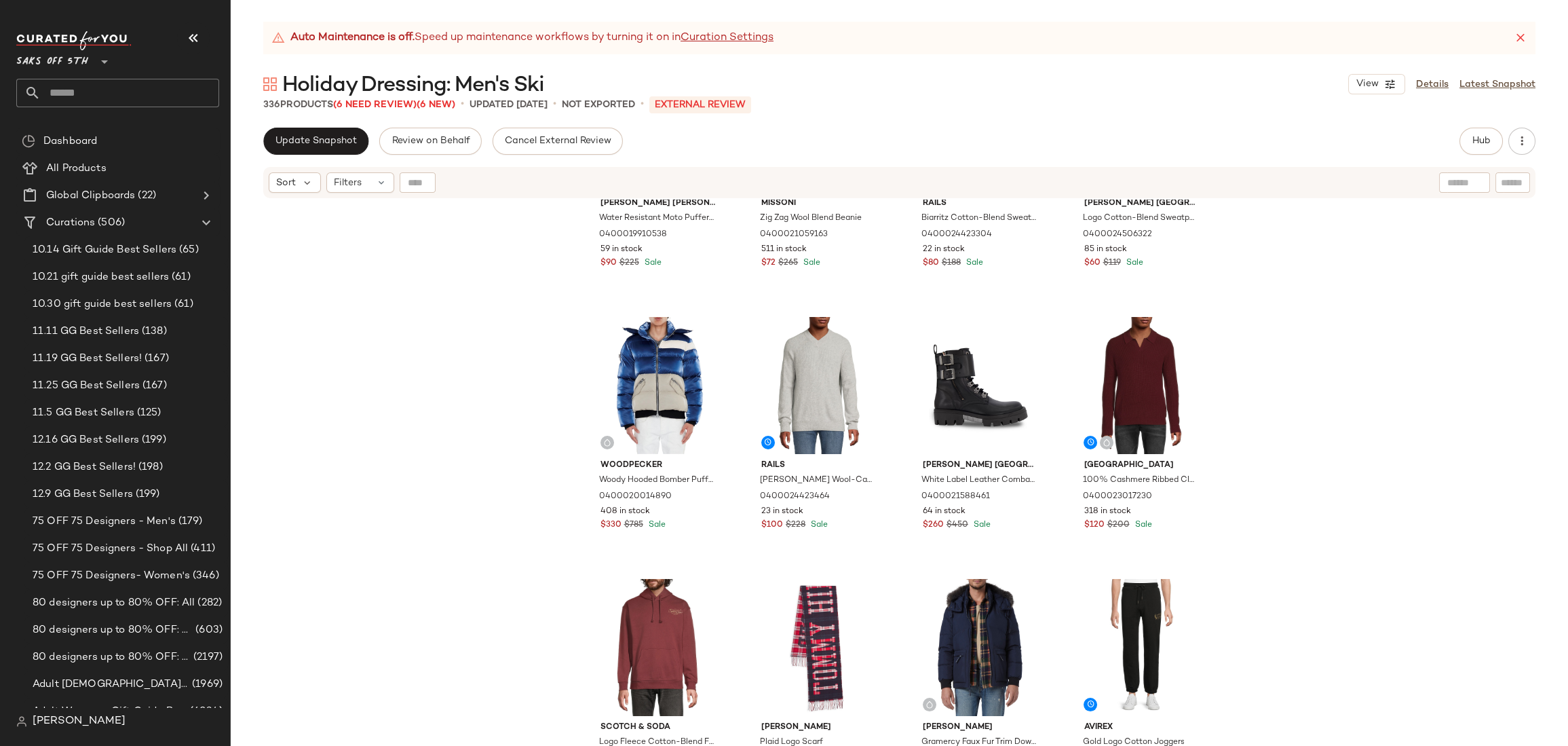
scroll to position [988, 0]
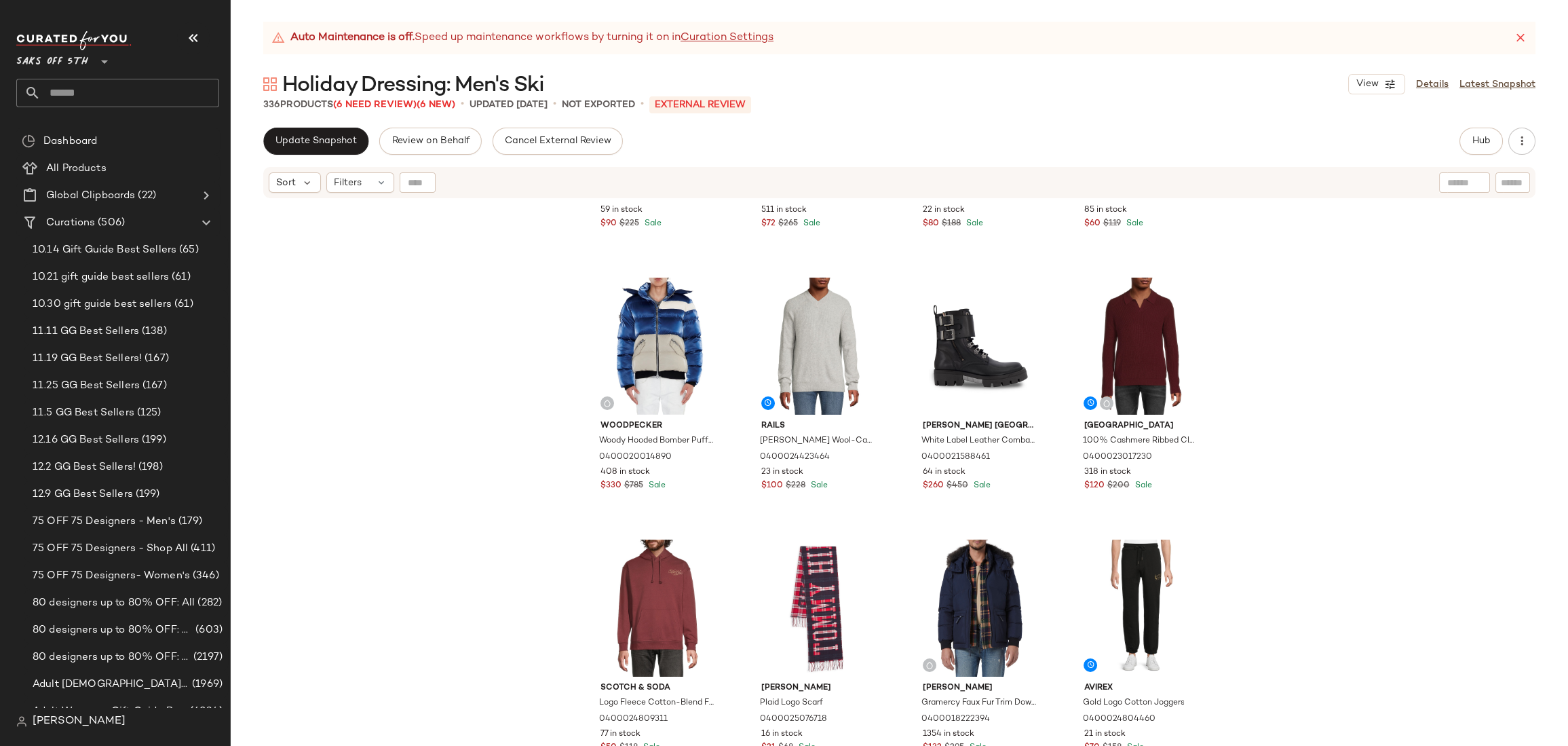
click at [1219, 313] on div "Calvin Klein Water Resistant Moto Puffer Jacket 0400019910538 59 in stock $90 $…" at bounding box center [899, 489] width 1338 height 580
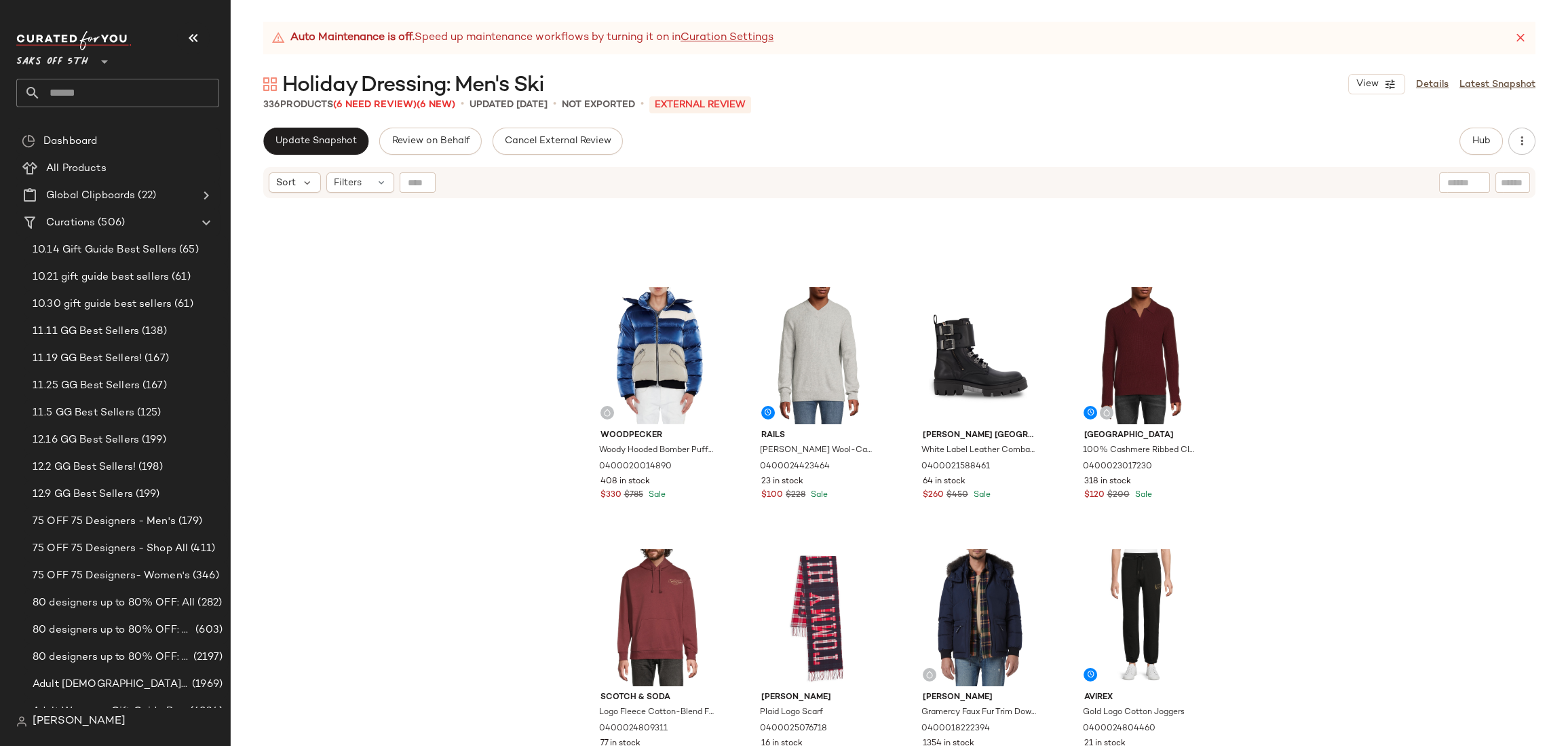
scroll to position [969, 0]
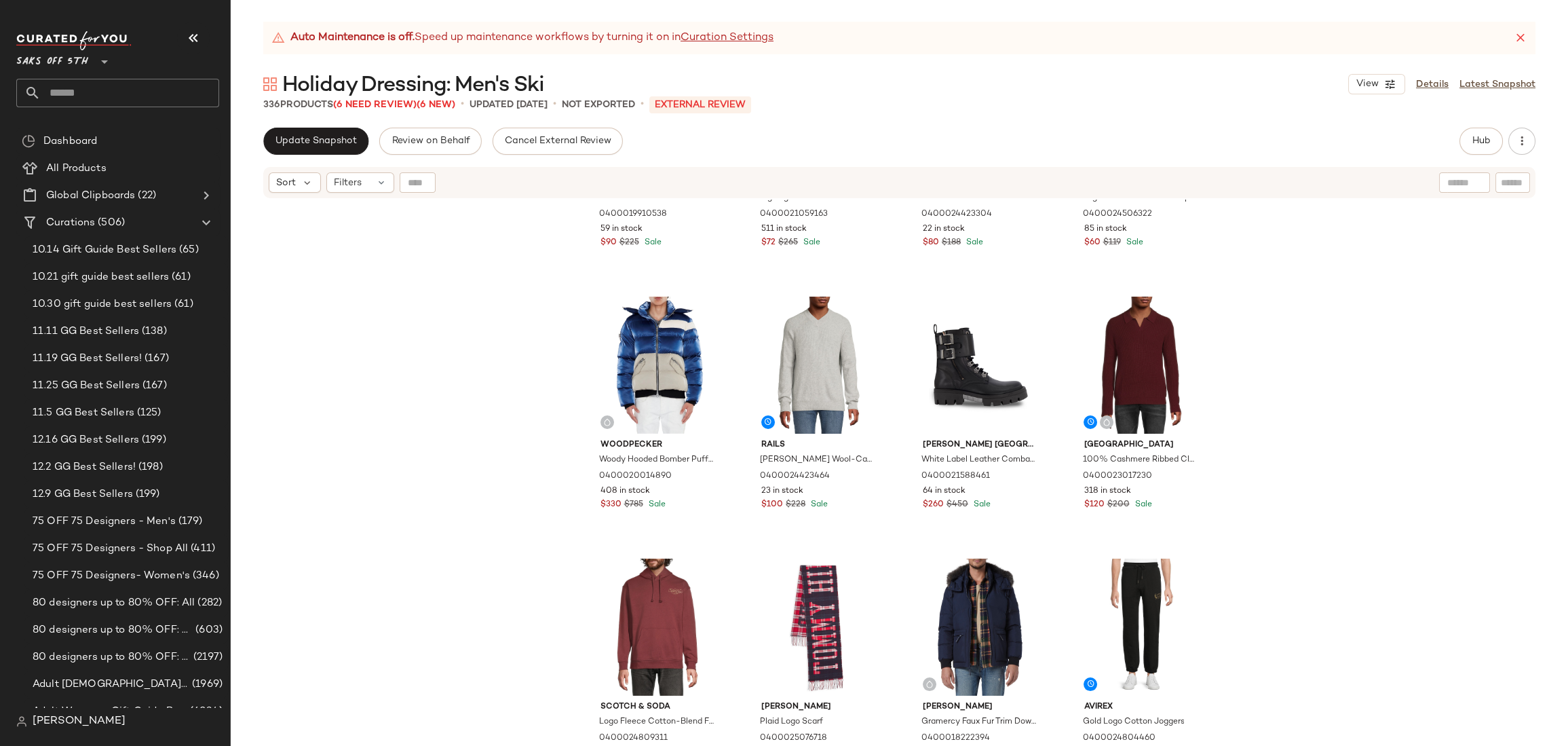
click at [1234, 378] on div "Calvin Klein Water Resistant Moto Puffer Jacket 0400019910538 59 in stock $90 $…" at bounding box center [899, 489] width 1338 height 580
click at [1240, 396] on div "Calvin Klein Water Resistant Moto Puffer Jacket 0400019910538 59 in stock $90 $…" at bounding box center [899, 489] width 1338 height 580
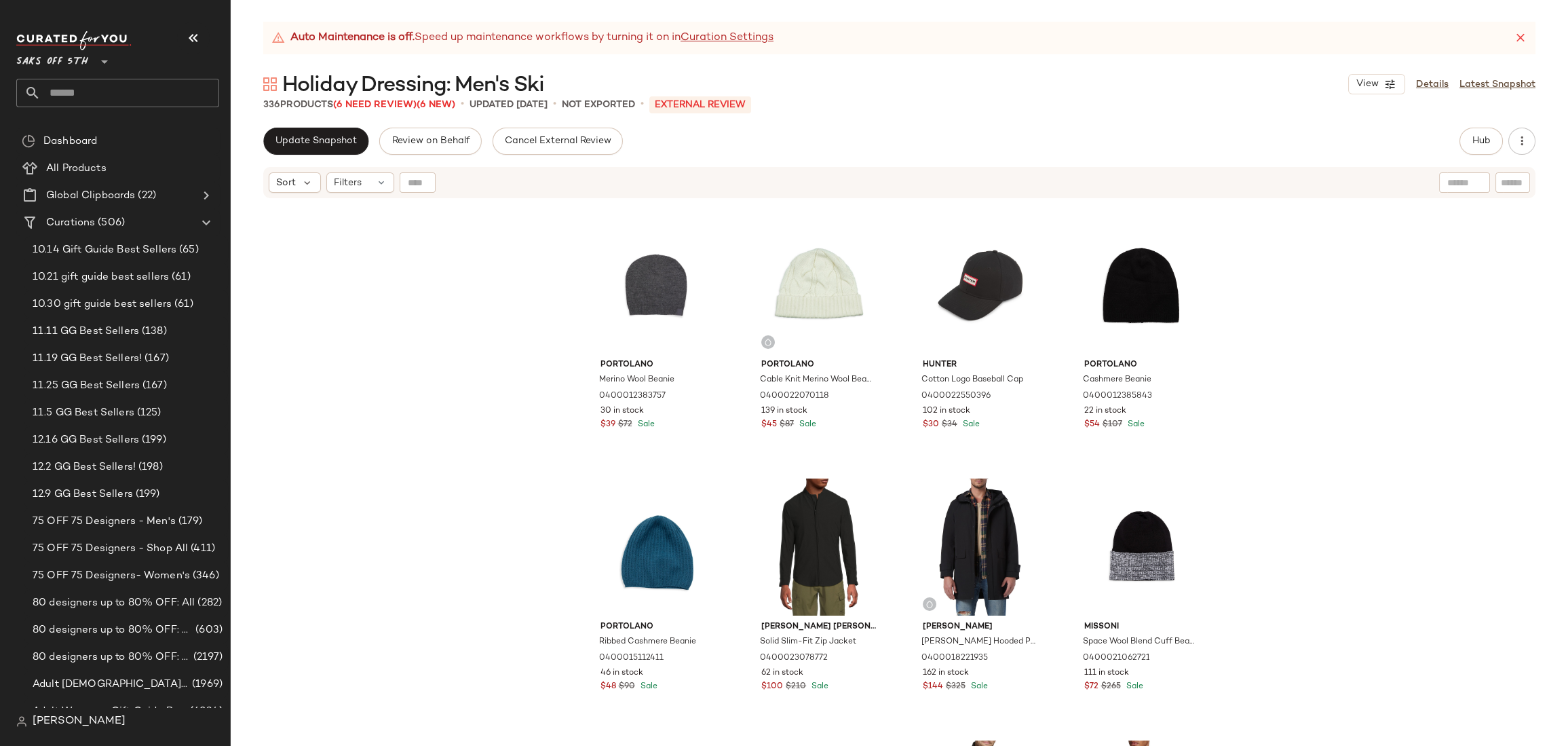
scroll to position [10675, 0]
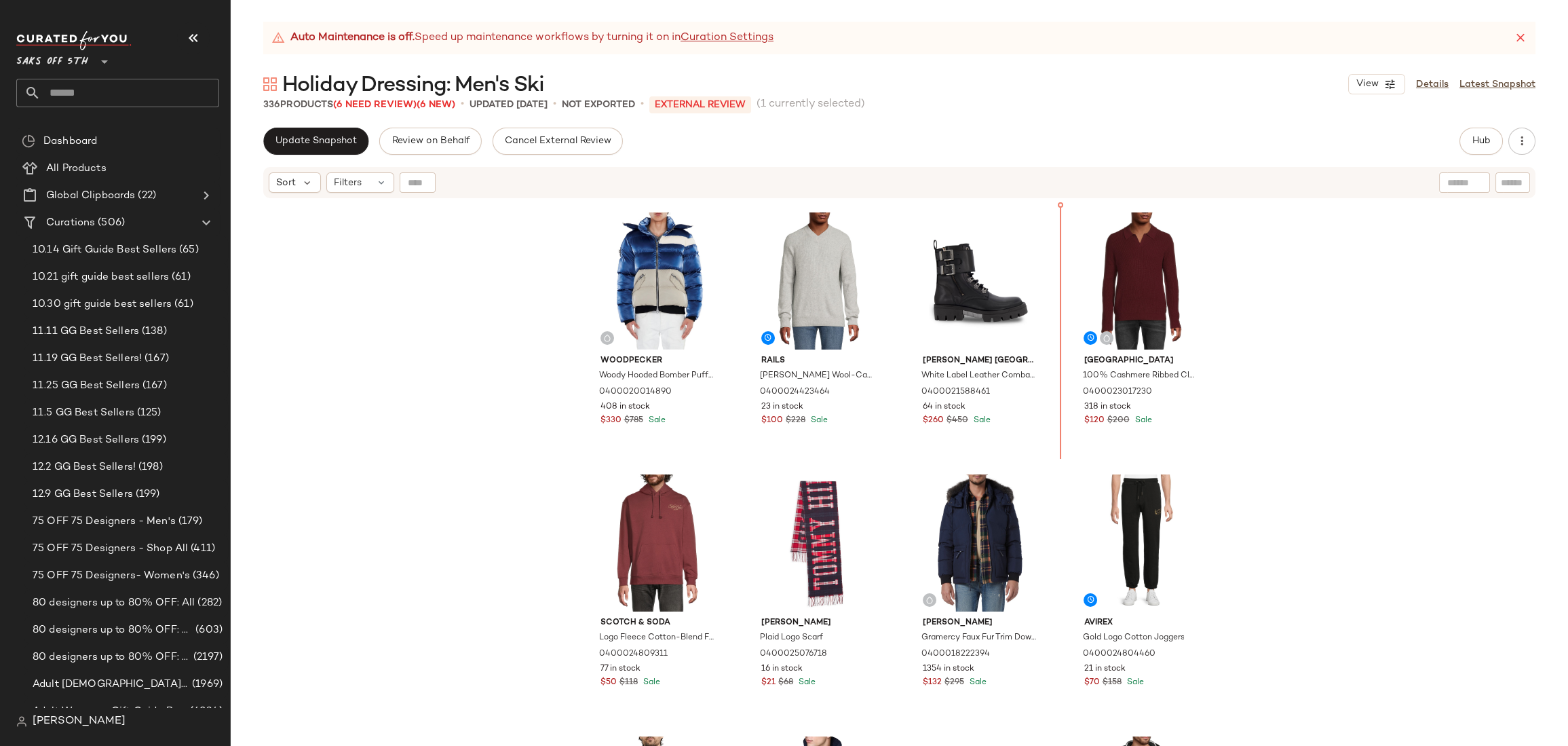
scroll to position [876, 0]
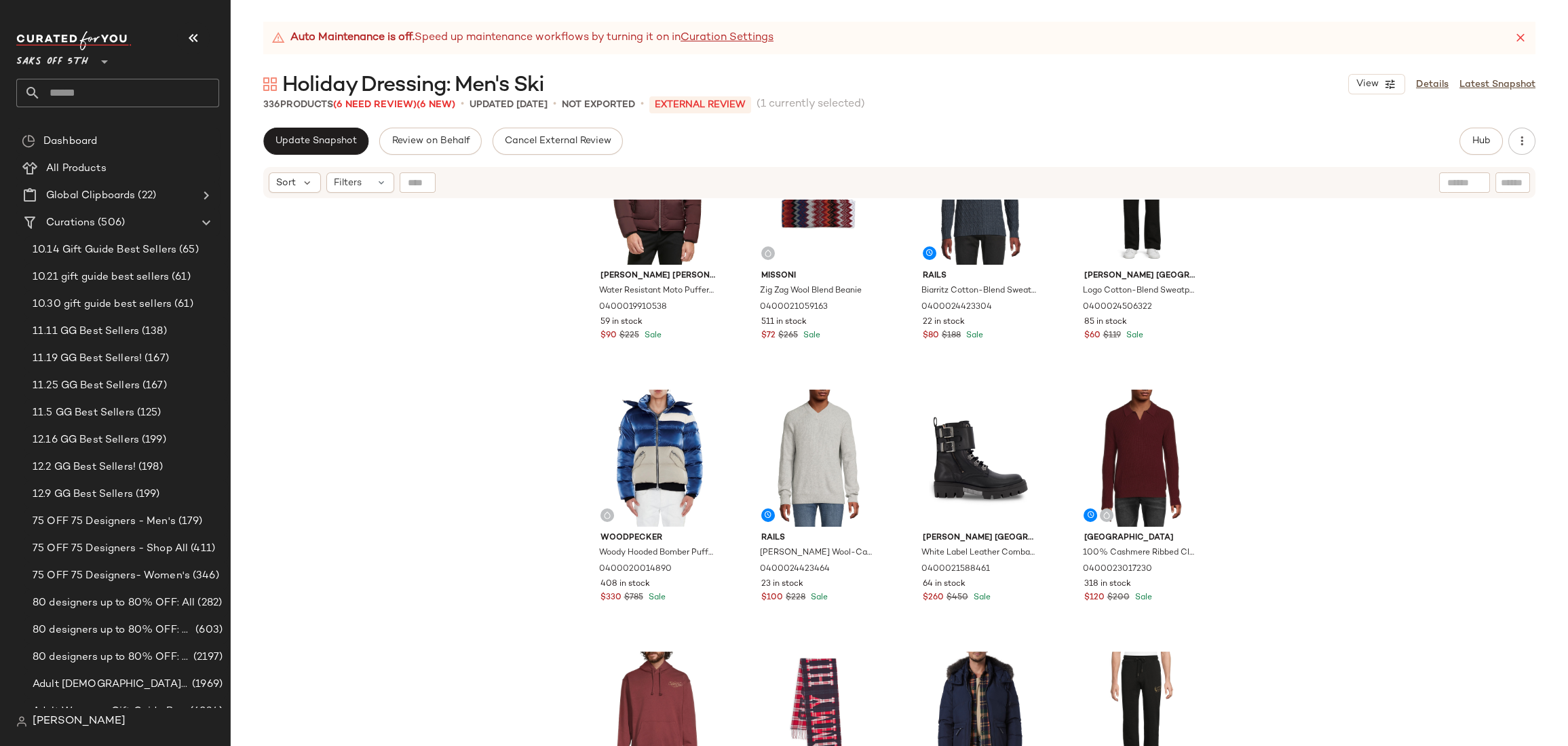
click at [1267, 337] on div "Calvin Klein Water Resistant Moto Puffer Jacket 0400019910538 59 in stock $90 $…" at bounding box center [899, 489] width 1338 height 580
click at [1285, 372] on div "Calvin Klein Water Resistant Moto Puffer Jacket 0400019910538 59 in stock $90 $…" at bounding box center [899, 489] width 1338 height 580
click at [1308, 343] on div "Calvin Klein Water Resistant Moto Puffer Jacket 0400019910538 59 in stock $90 $…" at bounding box center [899, 489] width 1338 height 580
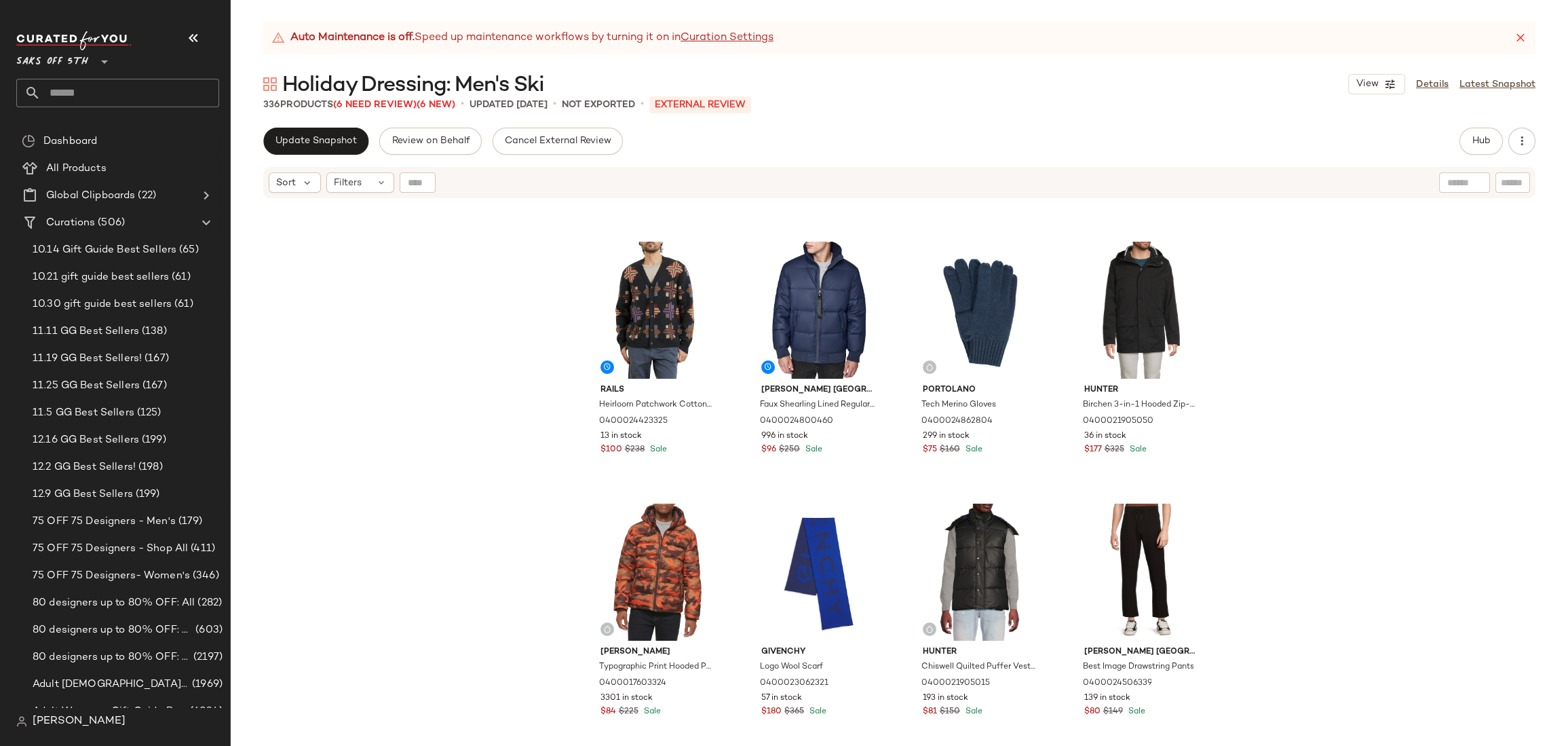
scroll to position [929, 0]
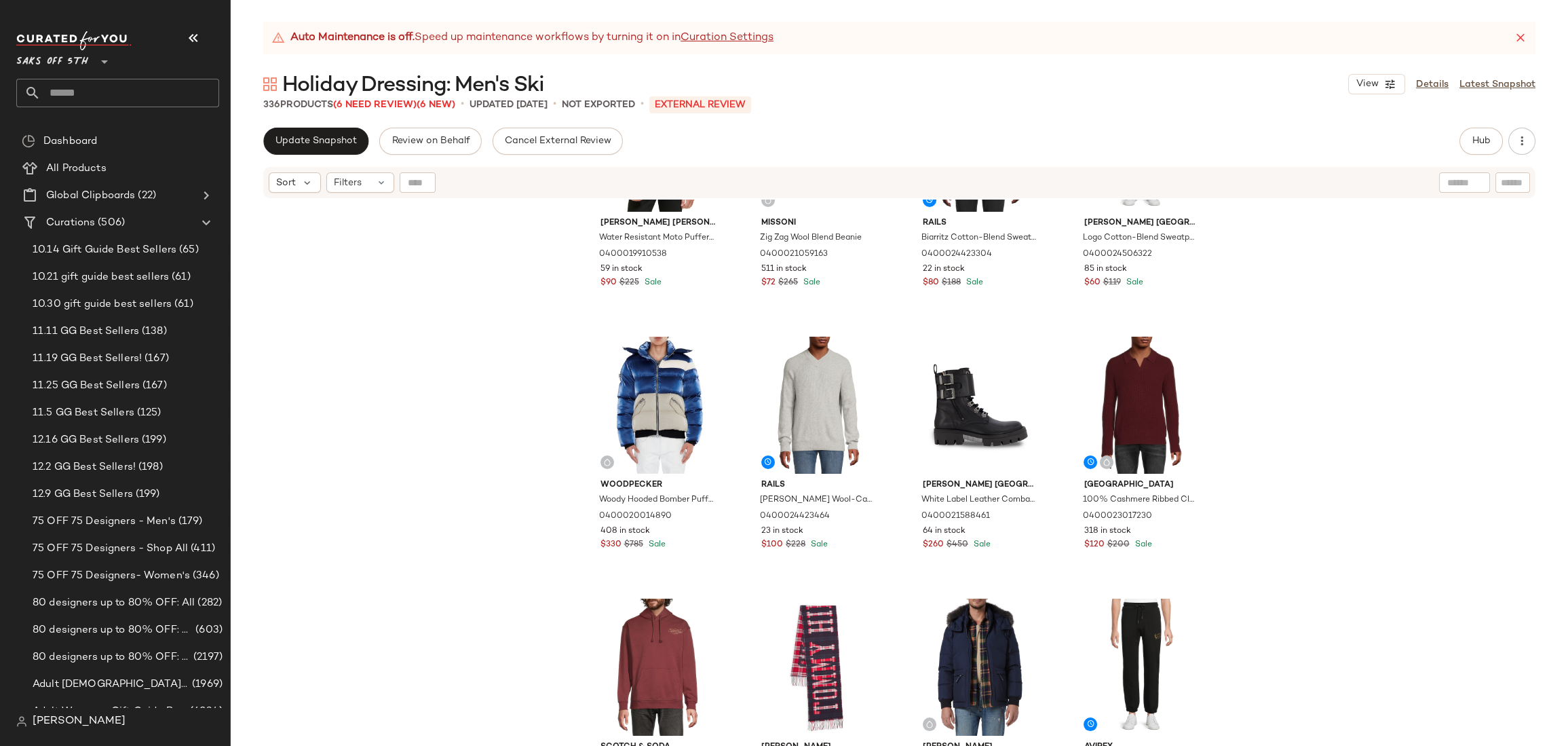
click at [1327, 358] on div "Calvin Klein Water Resistant Moto Puffer Jacket 0400019910538 59 in stock $90 $…" at bounding box center [899, 489] width 1338 height 580
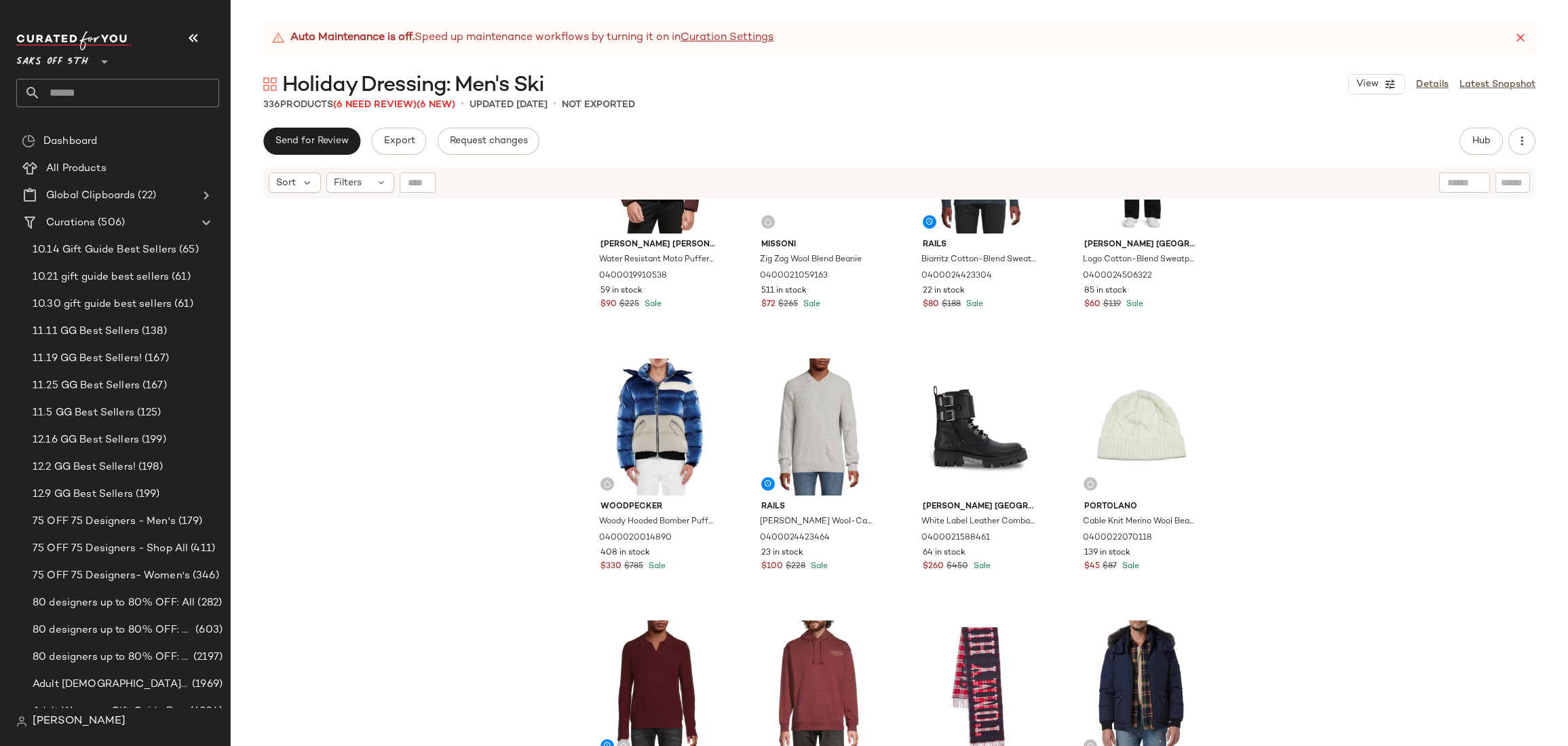
scroll to position [1084, 0]
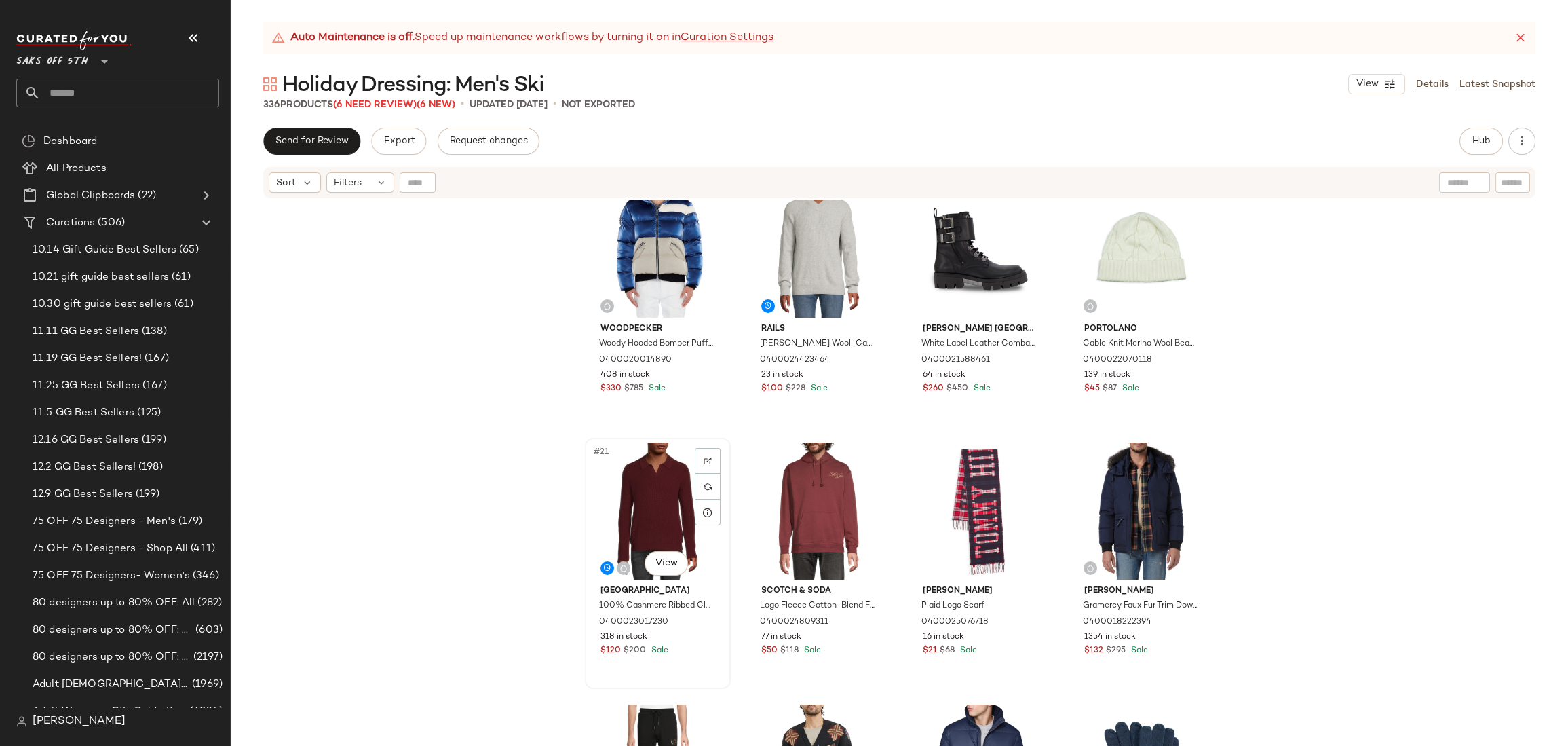
click at [612, 466] on div "#21 View" at bounding box center [658, 511] width 137 height 137
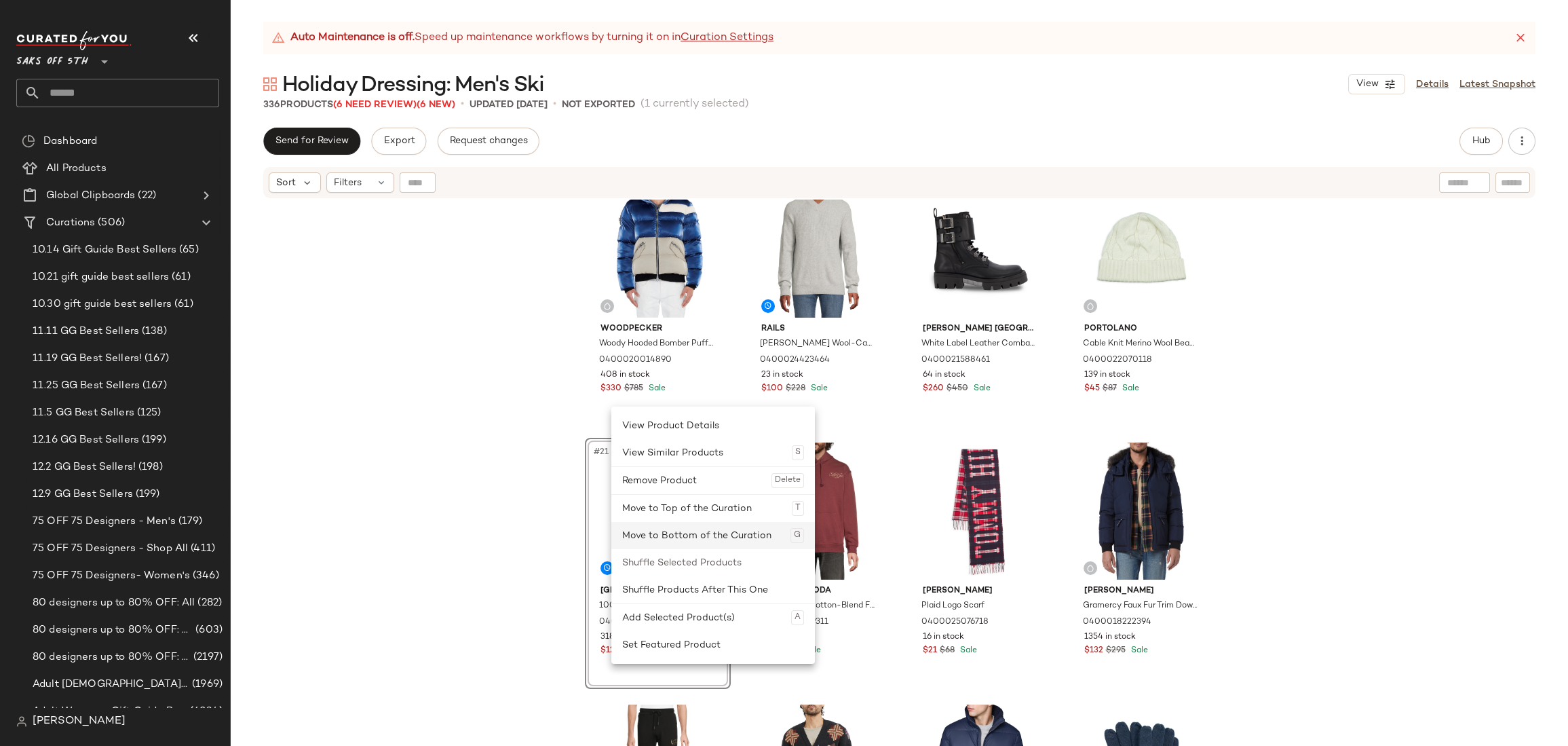
click at [705, 535] on div "Move to Bottom of the Curation G" at bounding box center [713, 535] width 182 height 27
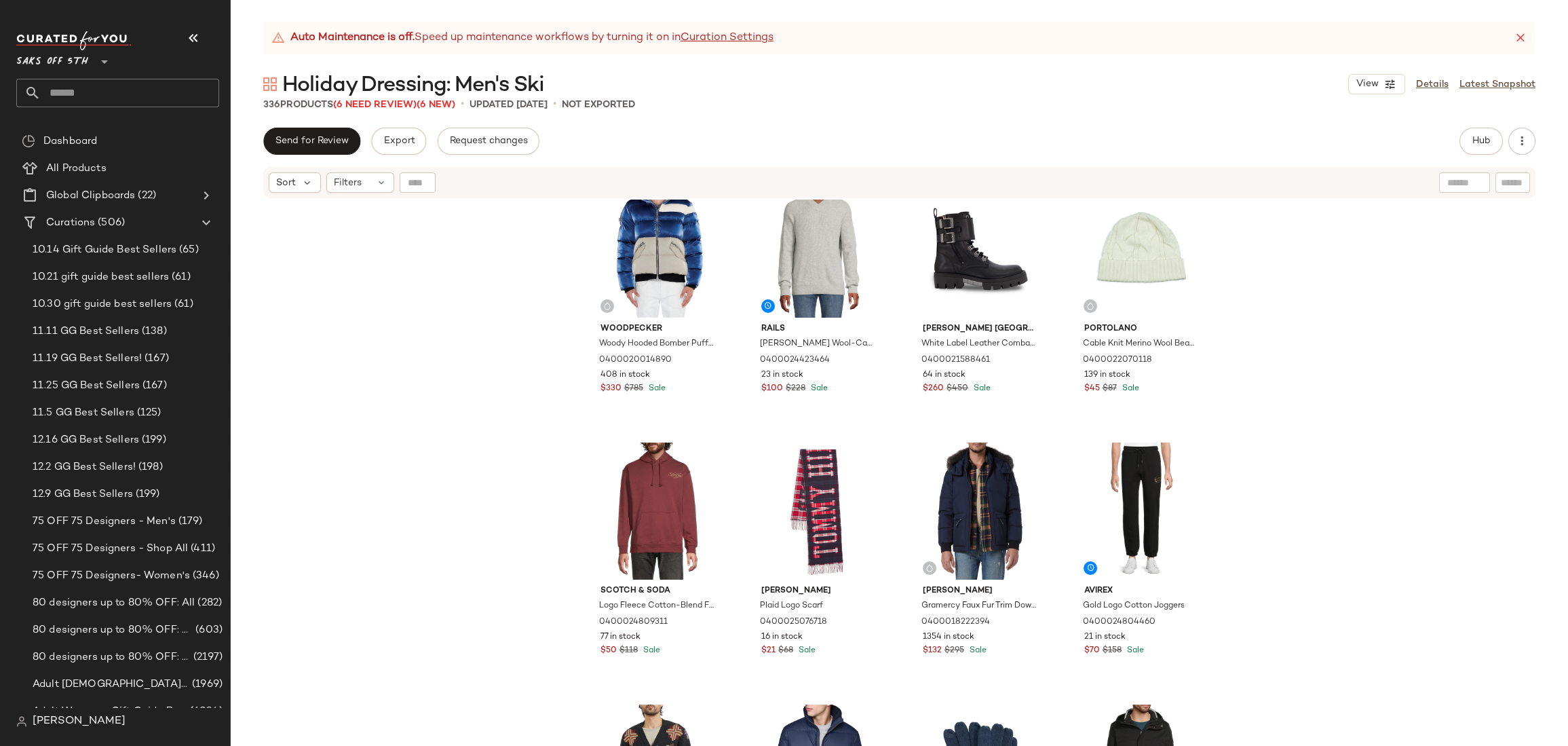
click at [1312, 342] on div "Woodpecker Woody Hooded Bomber Puffer Jacket 0400020014890 408 in stock $330 $7…" at bounding box center [899, 489] width 1338 height 580
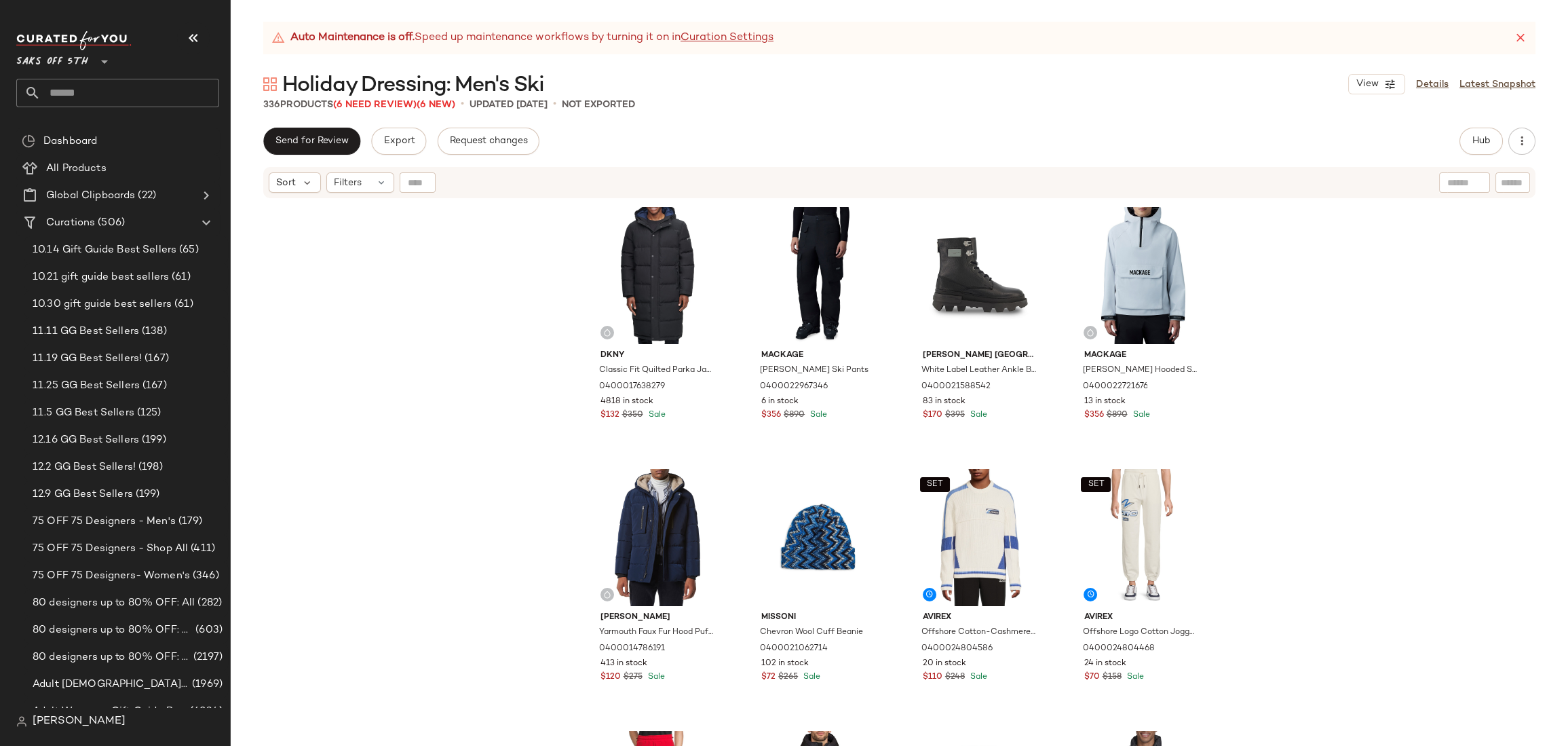
click at [1358, 300] on div "Dkny Classic Fit Quilted Parka Jacket 0400017638279 4818 in stock $132 $350 Sal…" at bounding box center [899, 489] width 1338 height 580
click at [447, 289] on div "Dkny Classic Fit Quilted Parka Jacket 0400017638279 4818 in stock $132 $350 Sal…" at bounding box center [899, 489] width 1338 height 580
click at [1322, 318] on div "Dkny Classic Fit Quilted Parka Jacket 0400017638279 4818 in stock $132 $350 Sal…" at bounding box center [899, 489] width 1338 height 580
click at [448, 306] on div "Dkny Classic Fit Quilted Parka Jacket 0400017638279 4818 in stock $132 $350 Sal…" at bounding box center [899, 489] width 1338 height 580
click at [342, 271] on div "Dkny Classic Fit Quilted Parka Jacket 0400017638279 4818 in stock $132 $350 Sal…" at bounding box center [899, 489] width 1338 height 580
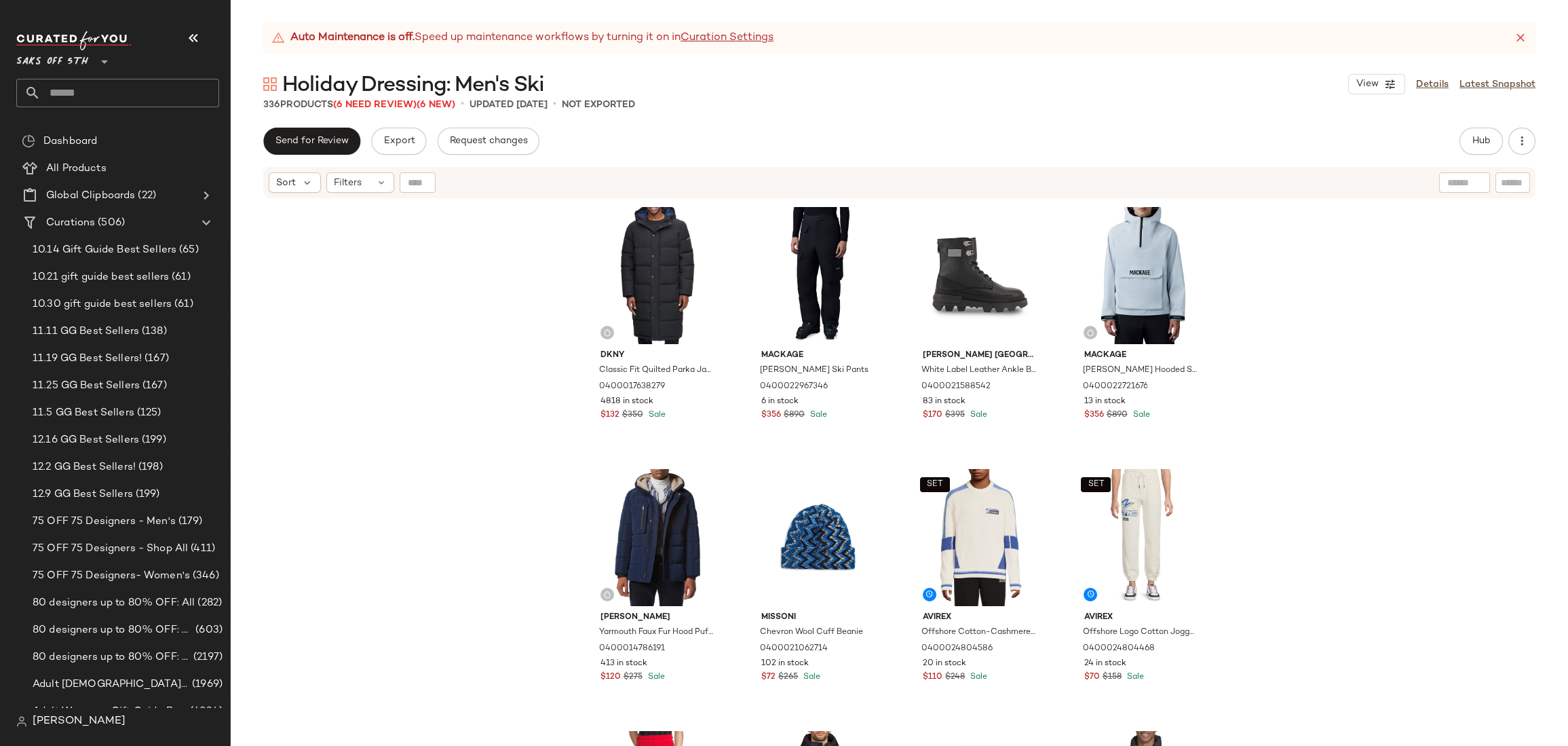
click at [103, 83] on input "text" at bounding box center [130, 93] width 178 height 28
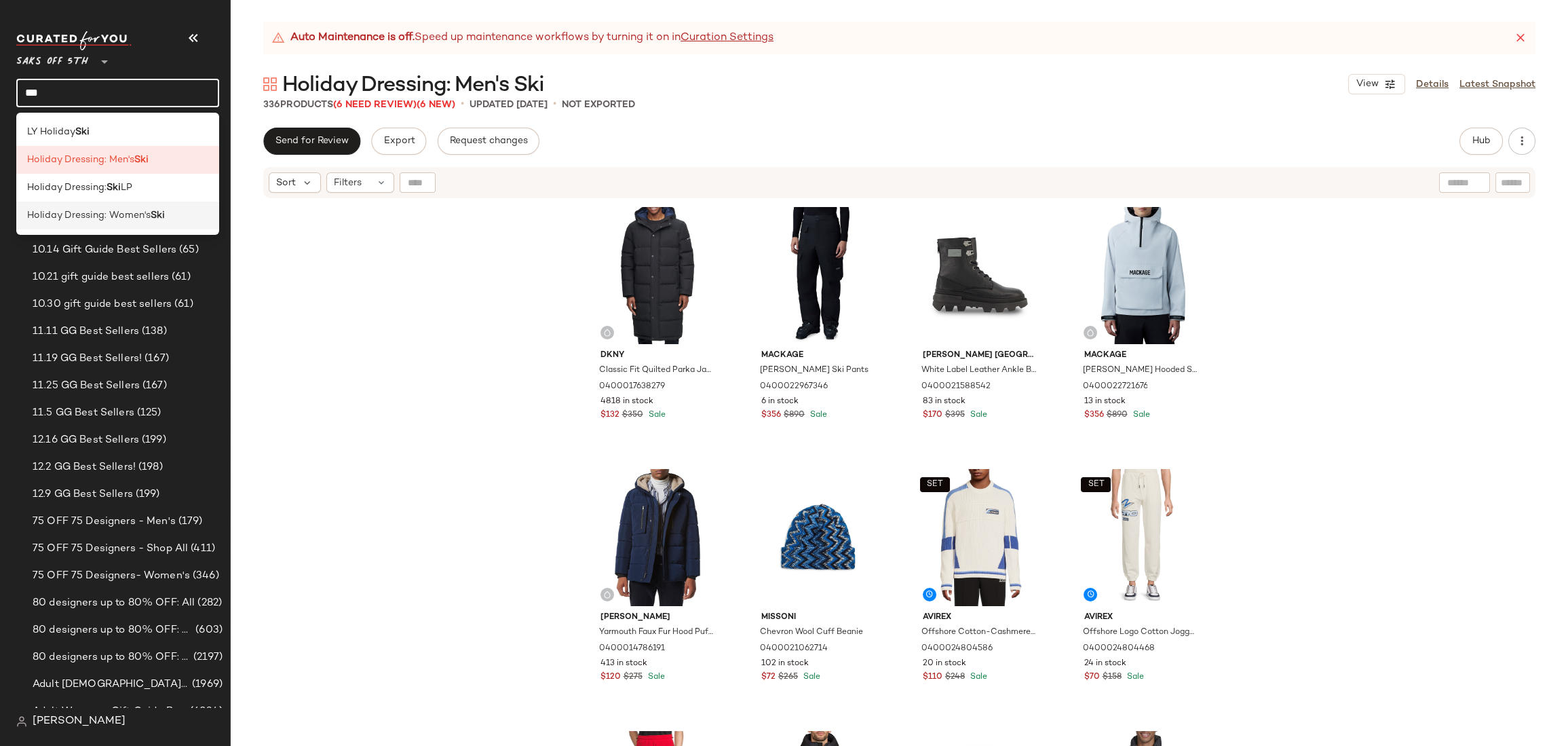
type input "***"
click at [154, 217] on b "Ski" at bounding box center [157, 215] width 14 height 14
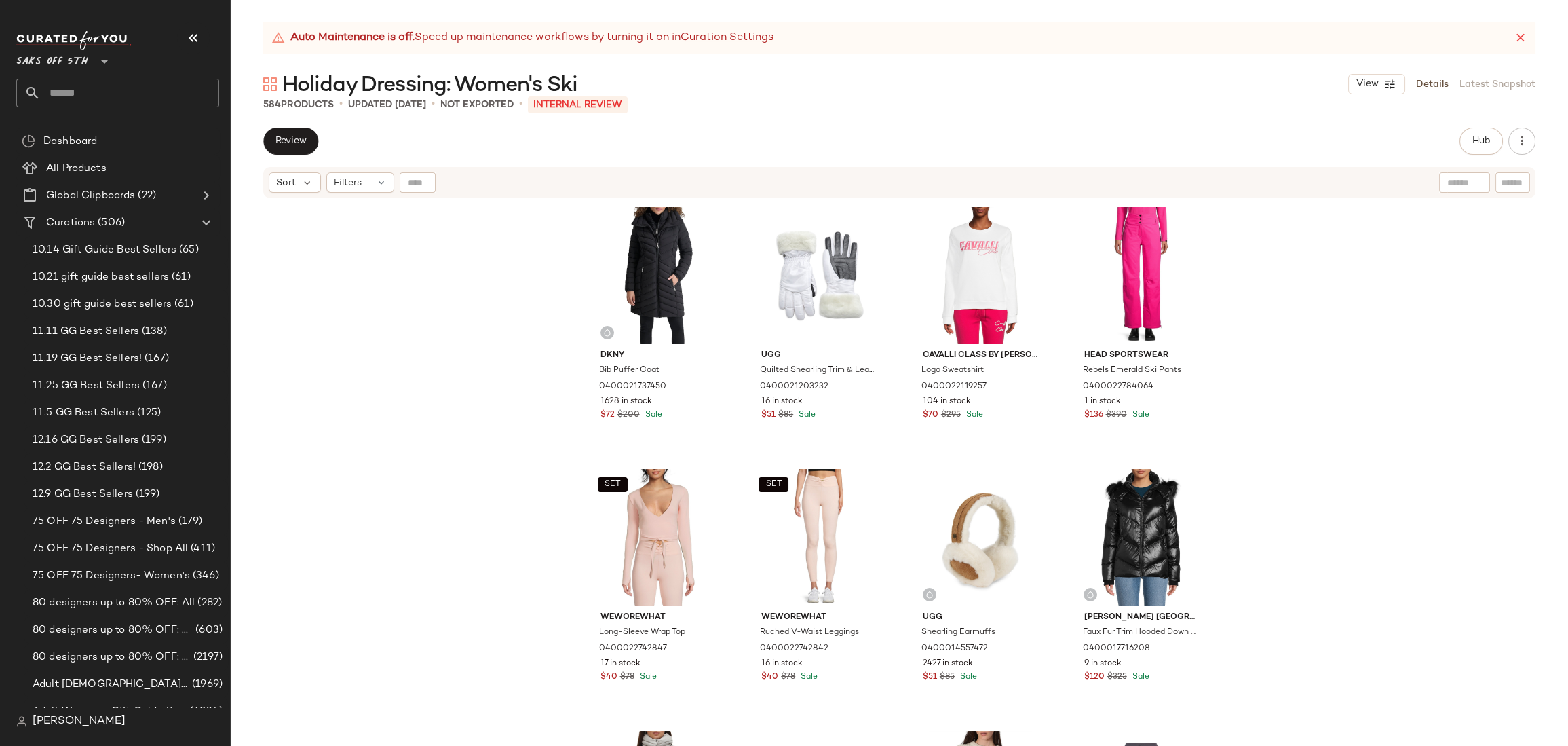
click at [1283, 285] on div "Dkny Bib Puffer Coat 0400021737450 1628 in stock $72 $200 Sale Ugg Quilted Shea…" at bounding box center [899, 489] width 1338 height 580
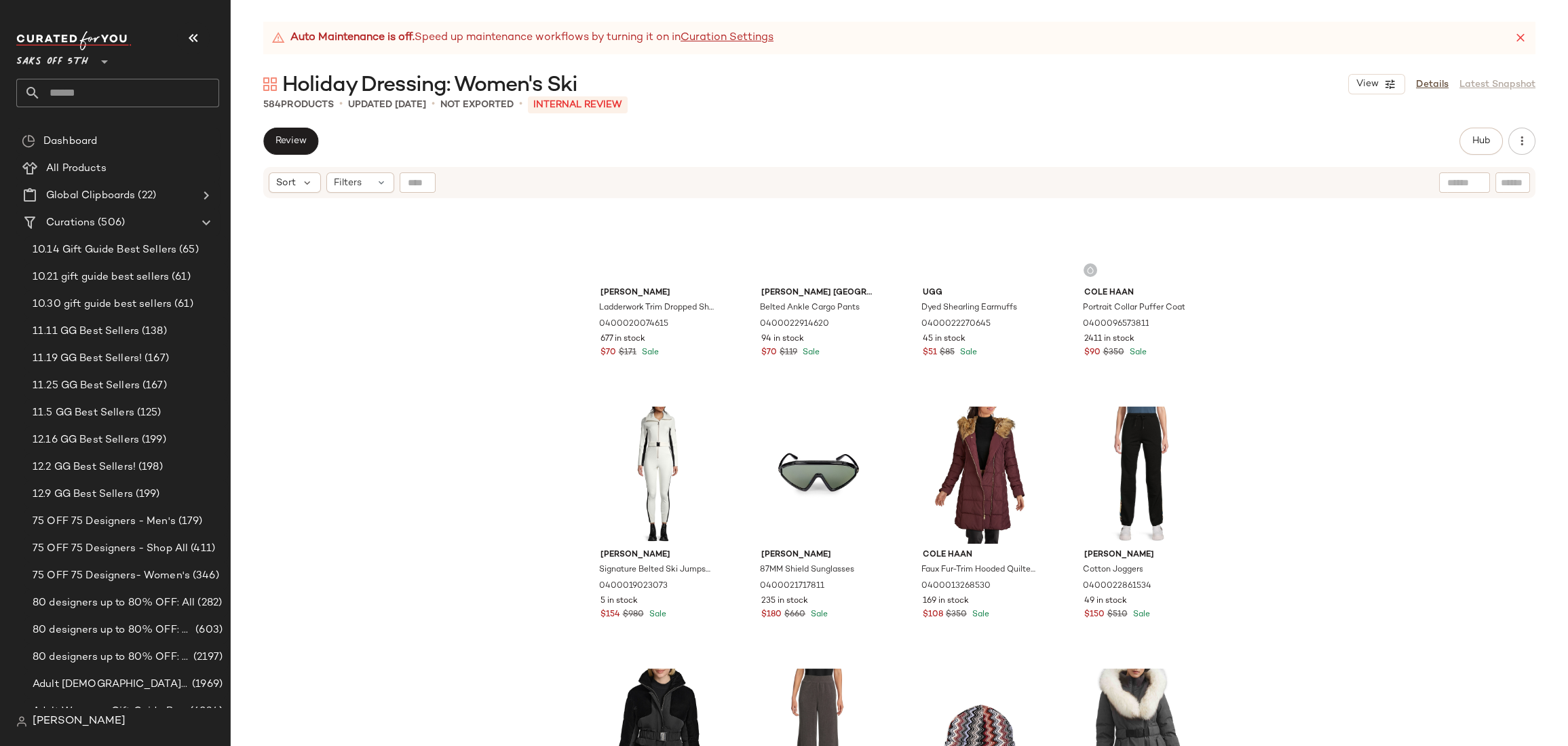
scroll to position [1299, 0]
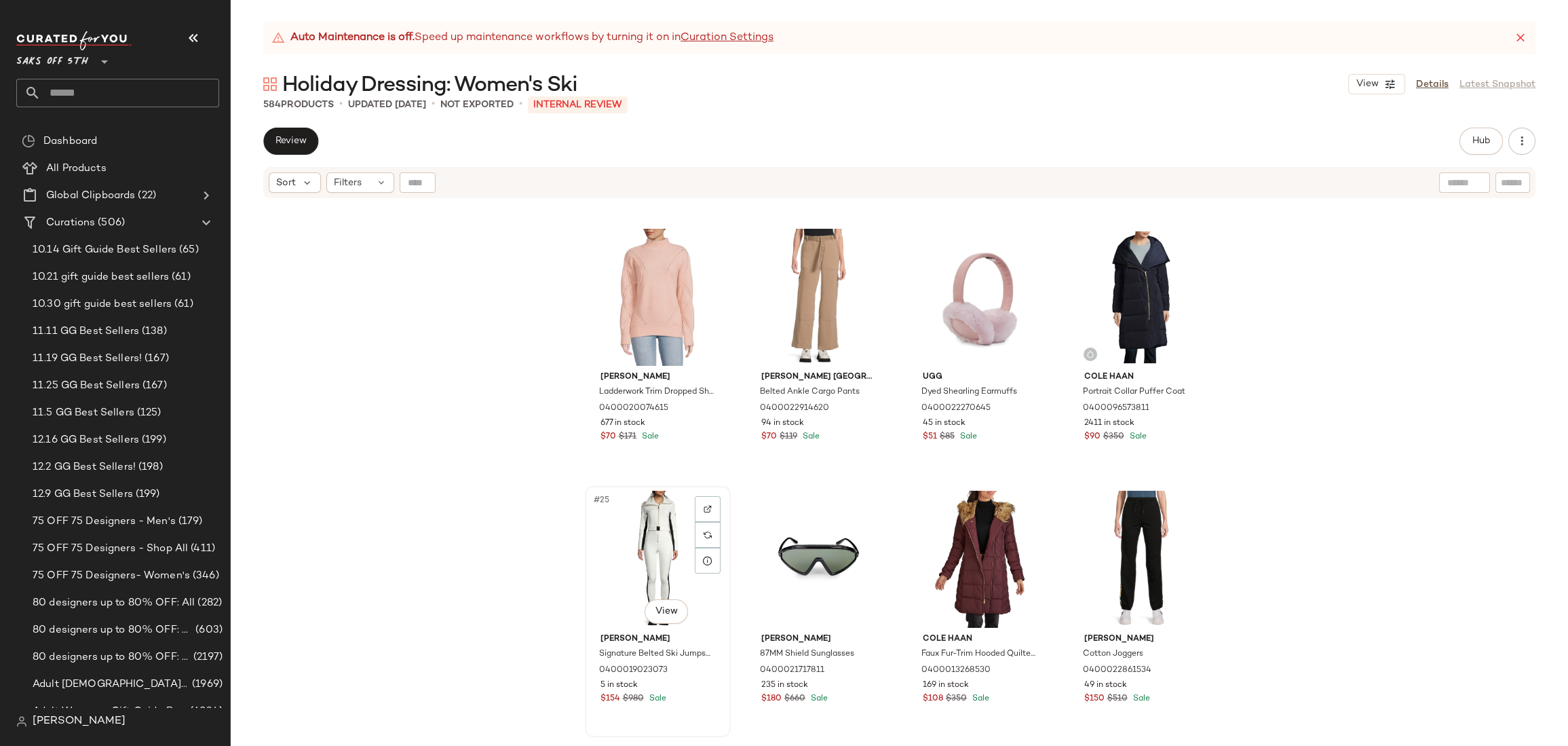
click at [611, 525] on div "#25 View" at bounding box center [658, 558] width 137 height 137
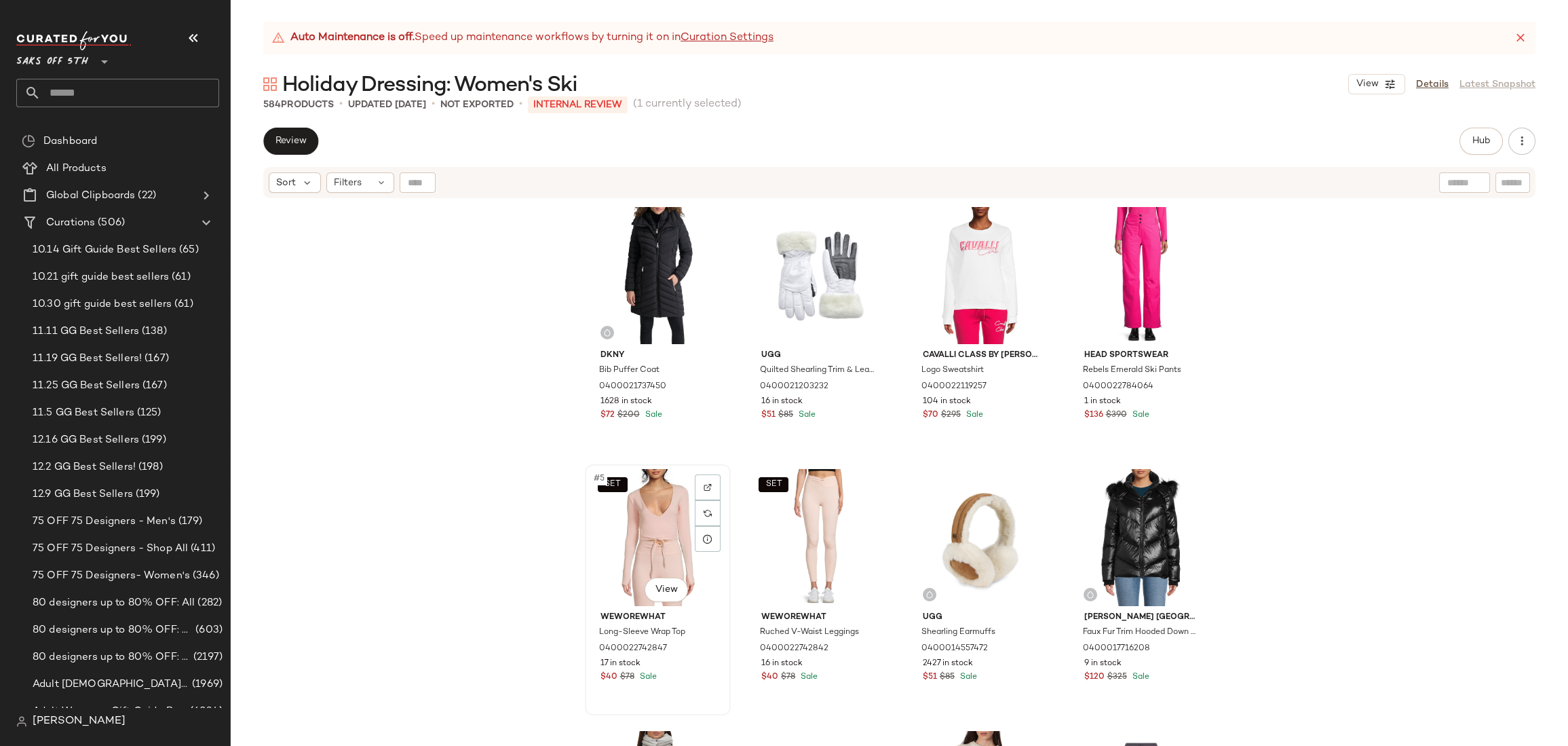
click at [598, 526] on div "SET #5 View" at bounding box center [658, 537] width 137 height 137
click at [1077, 490] on div "#8 View" at bounding box center [1140, 537] width 137 height 137
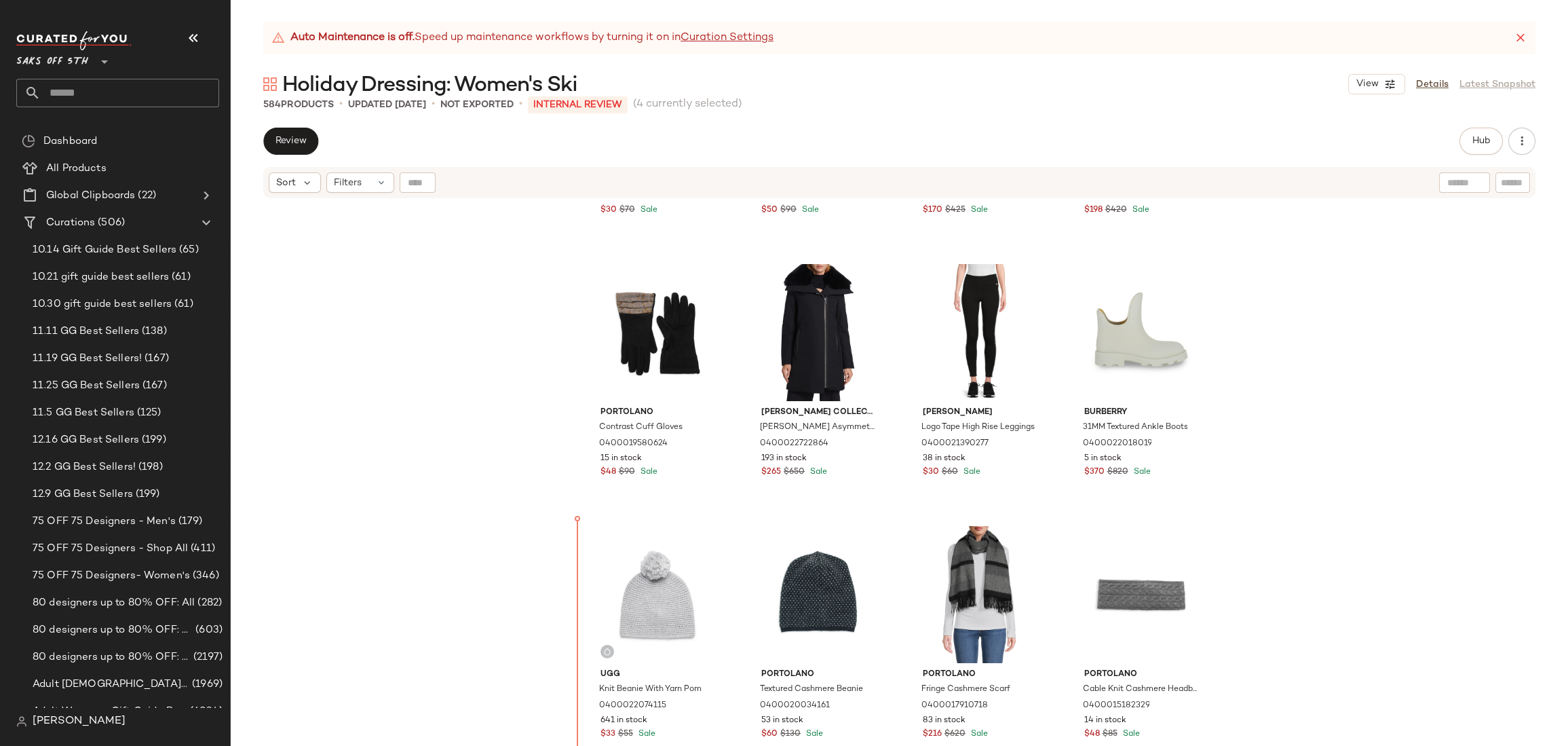
scroll to position [9872, 0]
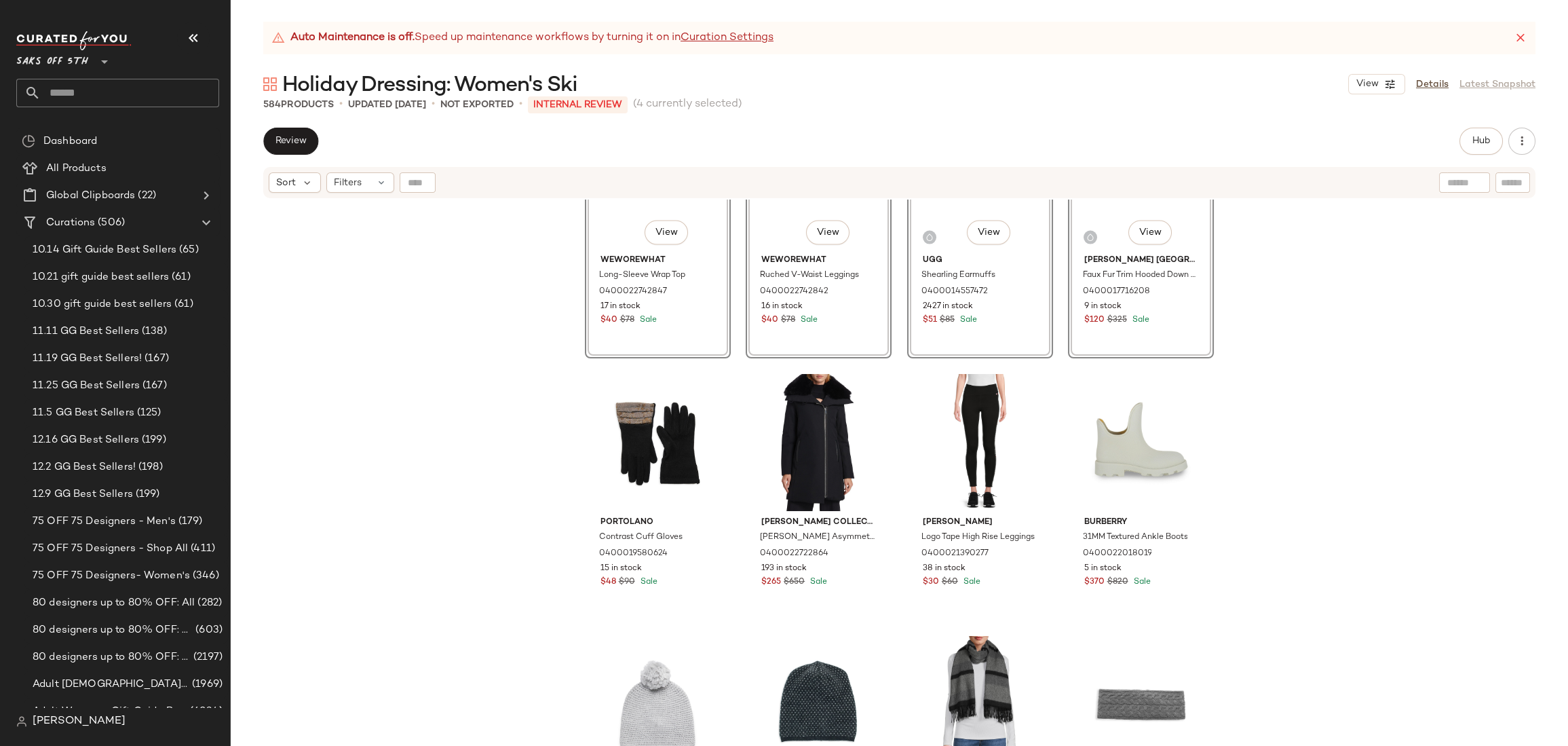
scroll to position [9625, 0]
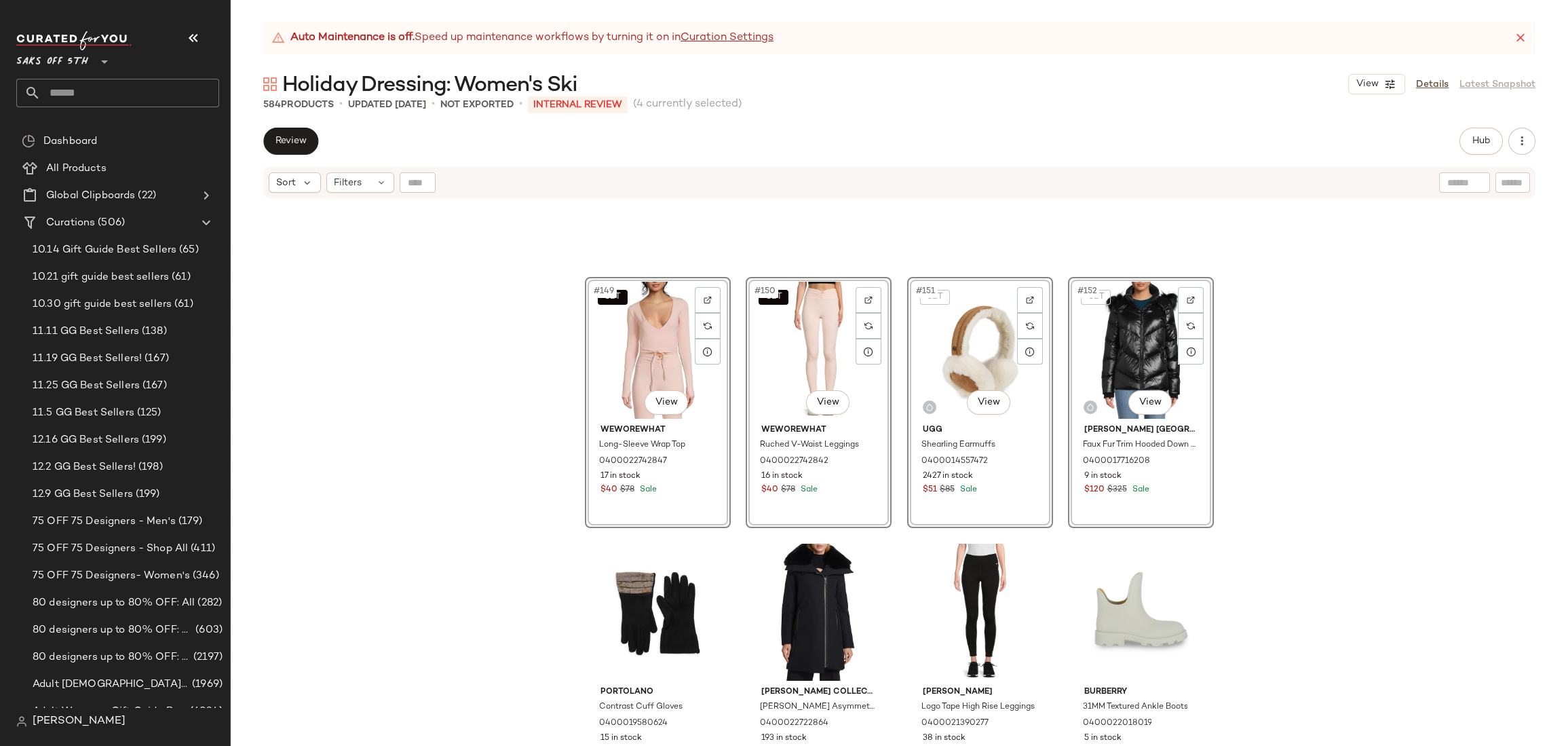
click at [1340, 311] on div "SET #149 View WeWoreWhat Long-Sleeve Wrap Top 0400022742847 17 in stock $40 $78…" at bounding box center [899, 489] width 1338 height 580
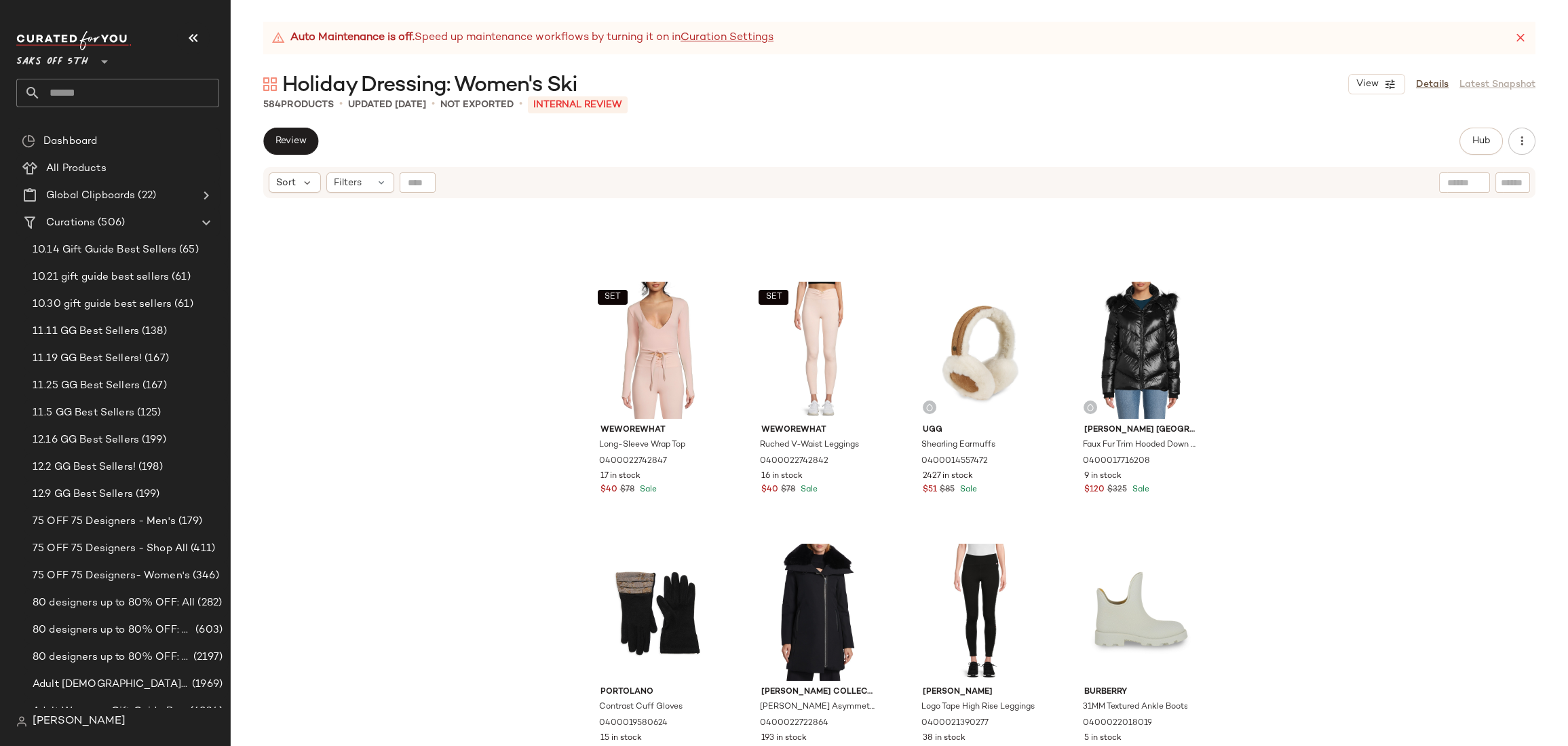
click at [1308, 369] on div "SET WeWoreWhat Long-Sleeve Wrap Top 0400022742847 17 in stock $40 $78 Sale SET …" at bounding box center [899, 489] width 1338 height 580
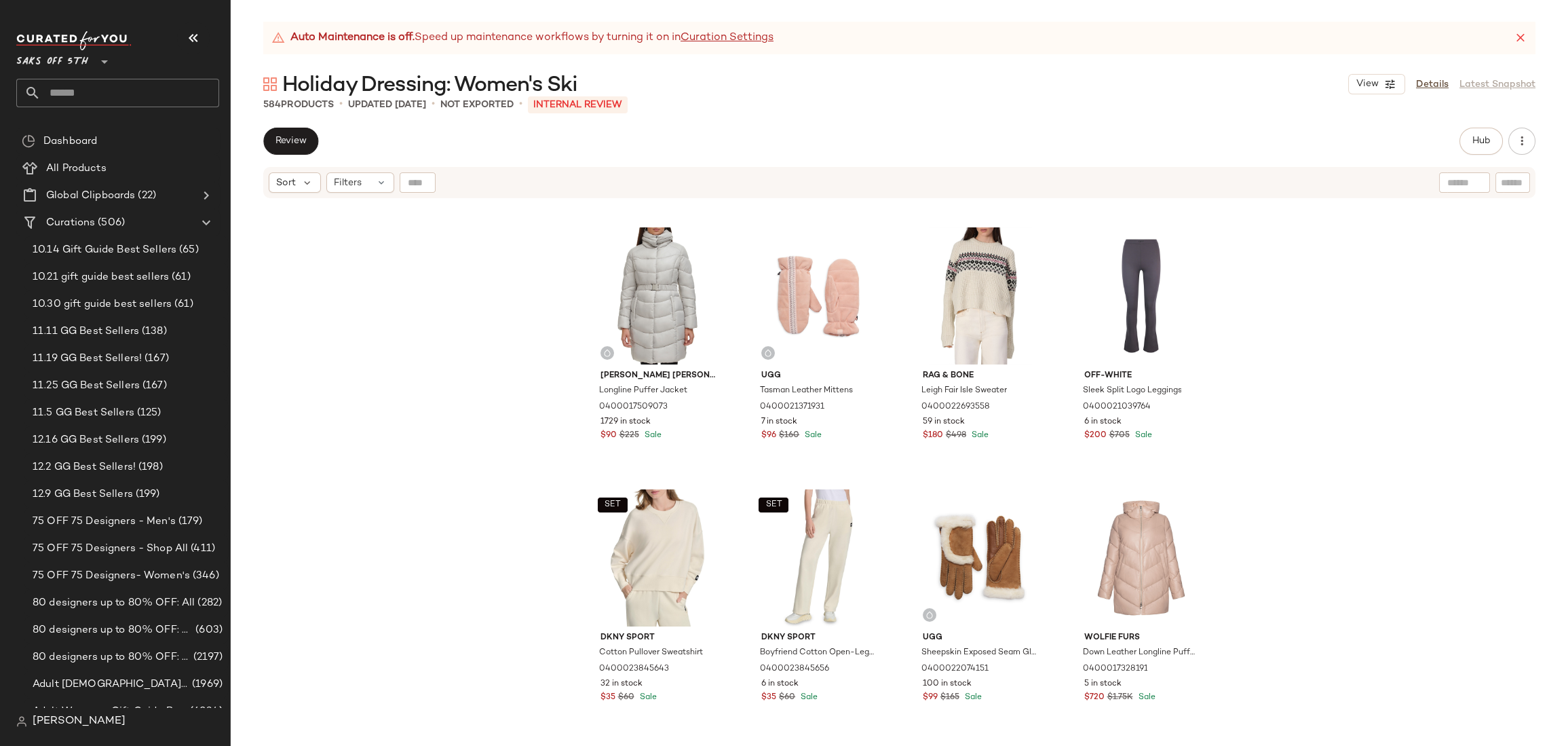
scroll to position [0, 0]
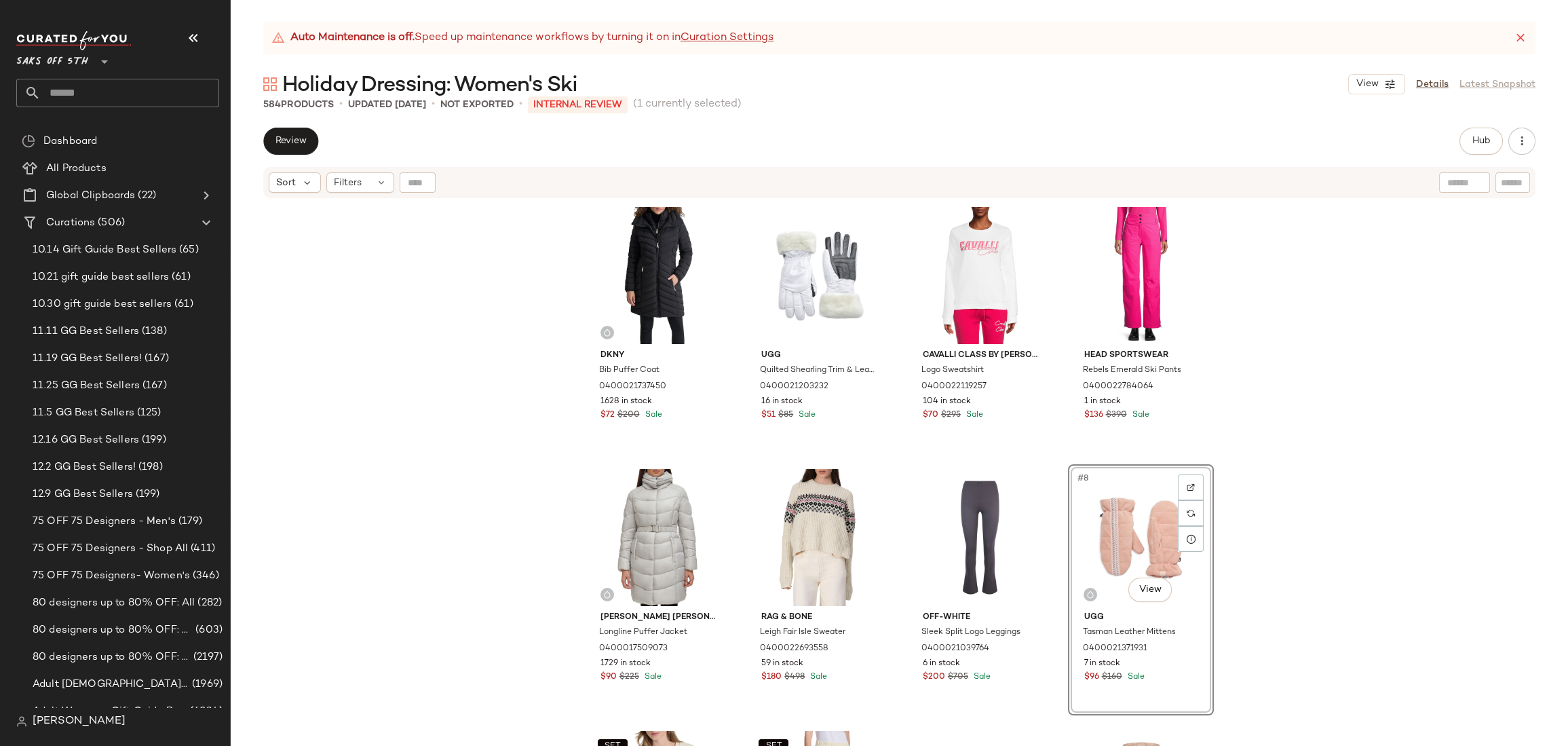
click at [1311, 354] on div "Dkny Bib Puffer Coat 0400021737450 1628 in stock $72 $200 Sale Ugg Quilted Shea…" at bounding box center [899, 489] width 1338 height 580
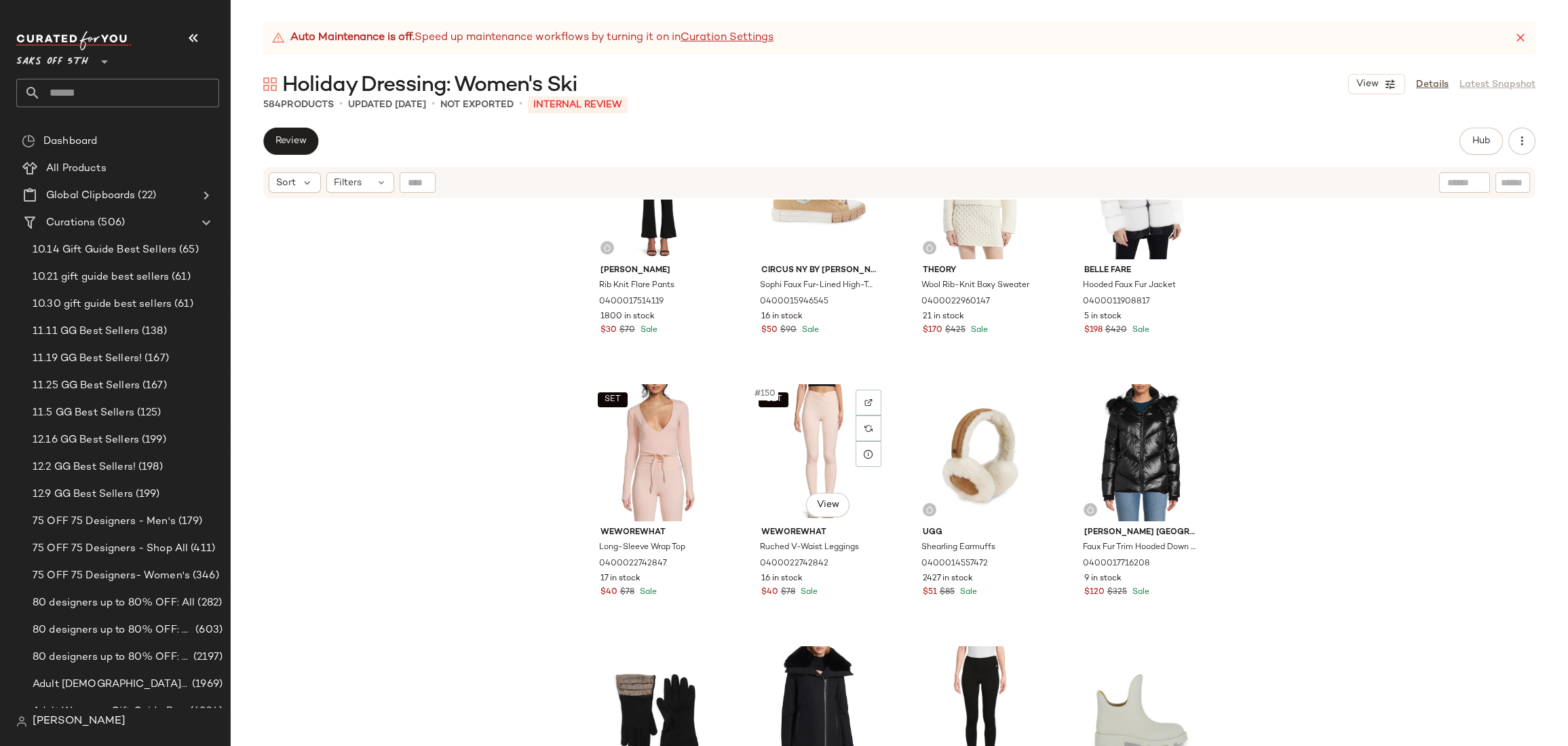
scroll to position [9521, 0]
click at [932, 418] on div "#151 View" at bounding box center [980, 453] width 137 height 137
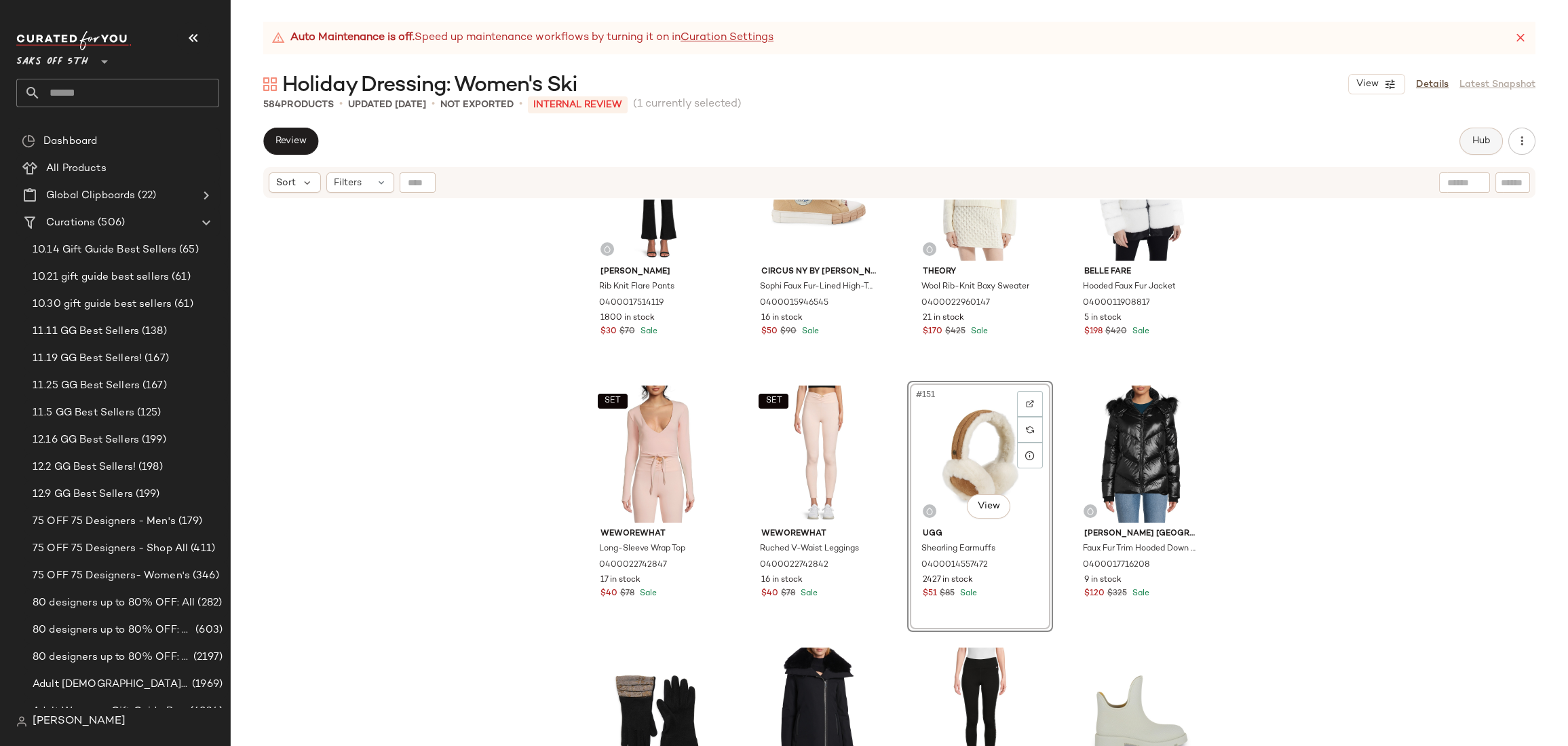
click at [1488, 140] on span "Hub" at bounding box center [1481, 140] width 19 height 10
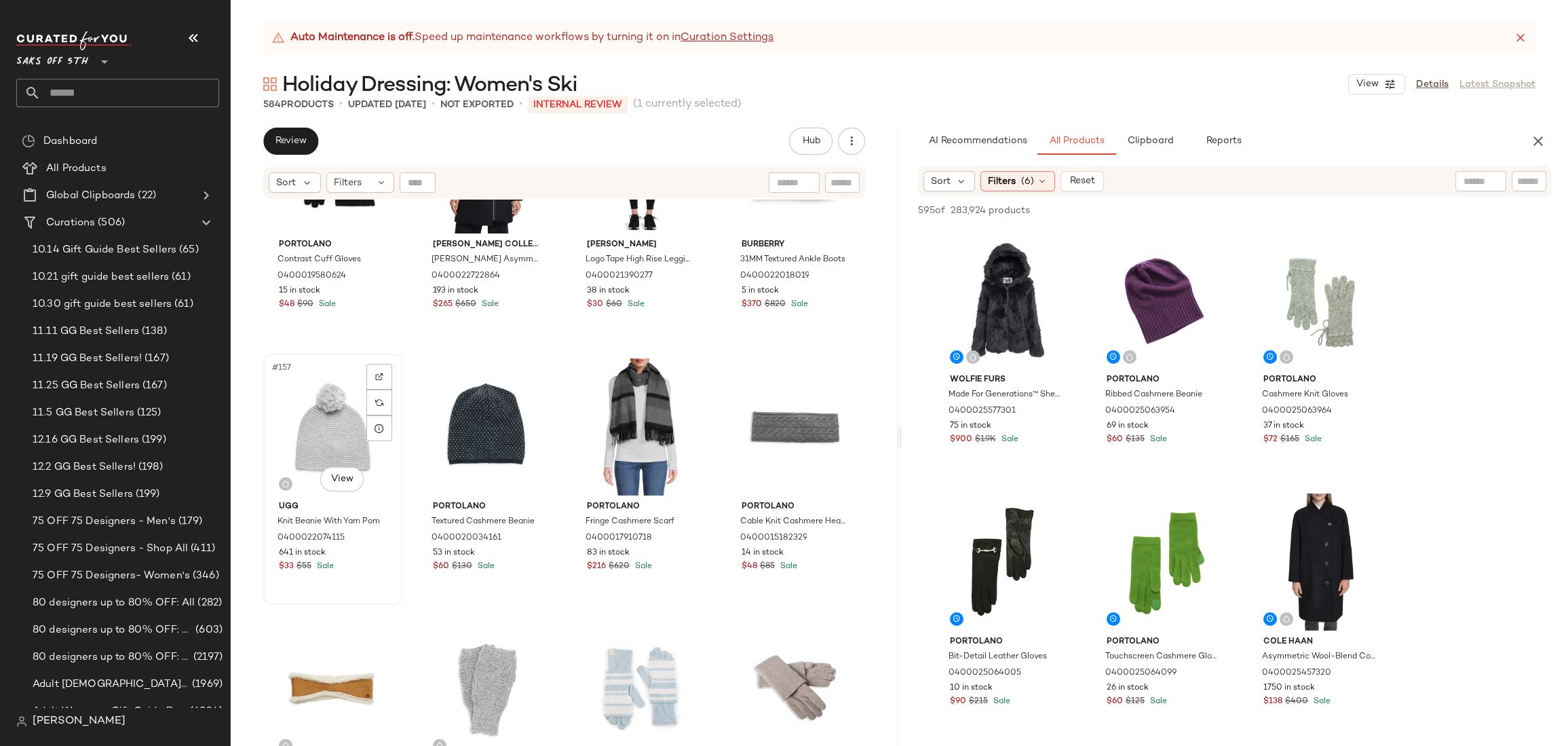
scroll to position [10040, 0]
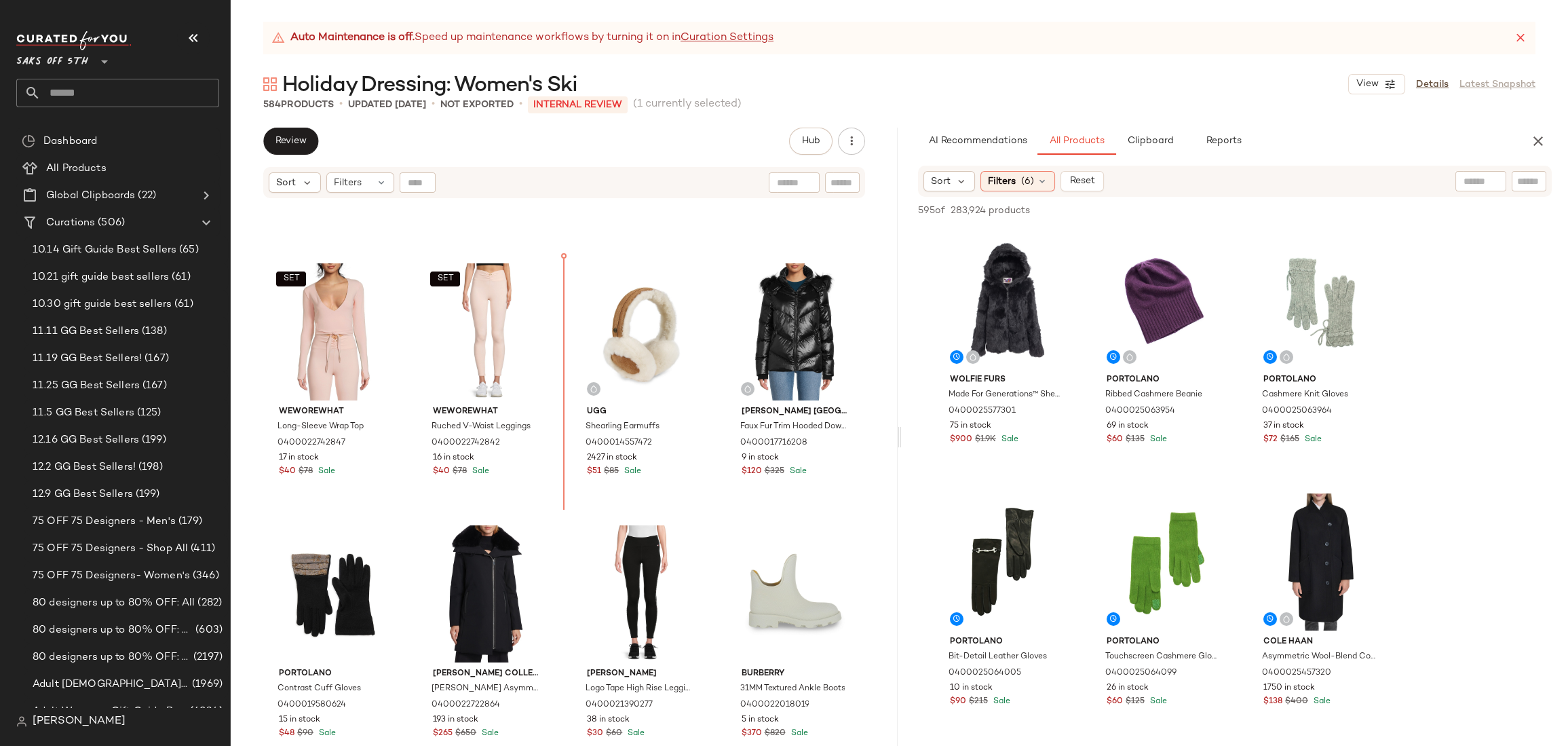
scroll to position [9641, 0]
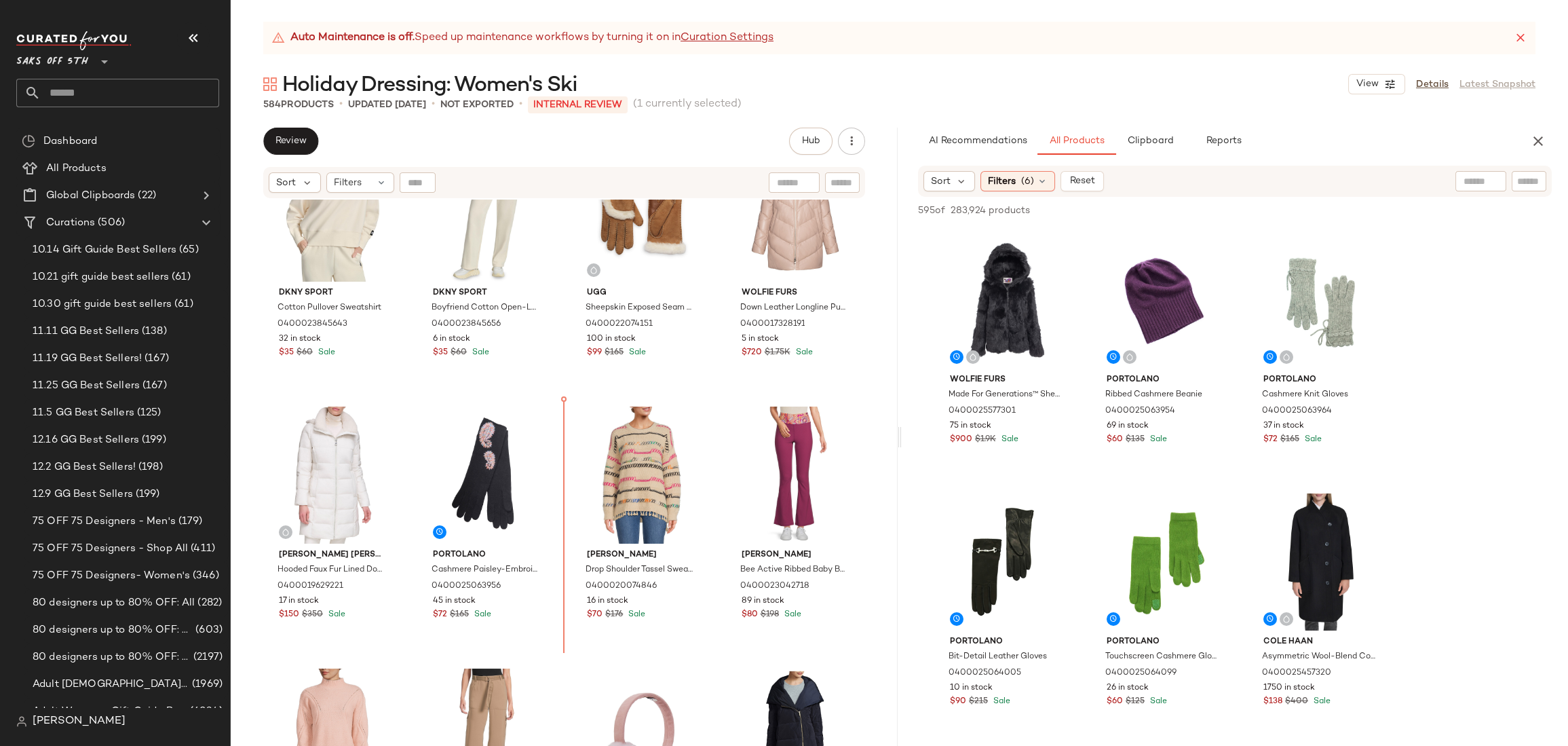
scroll to position [624, 0]
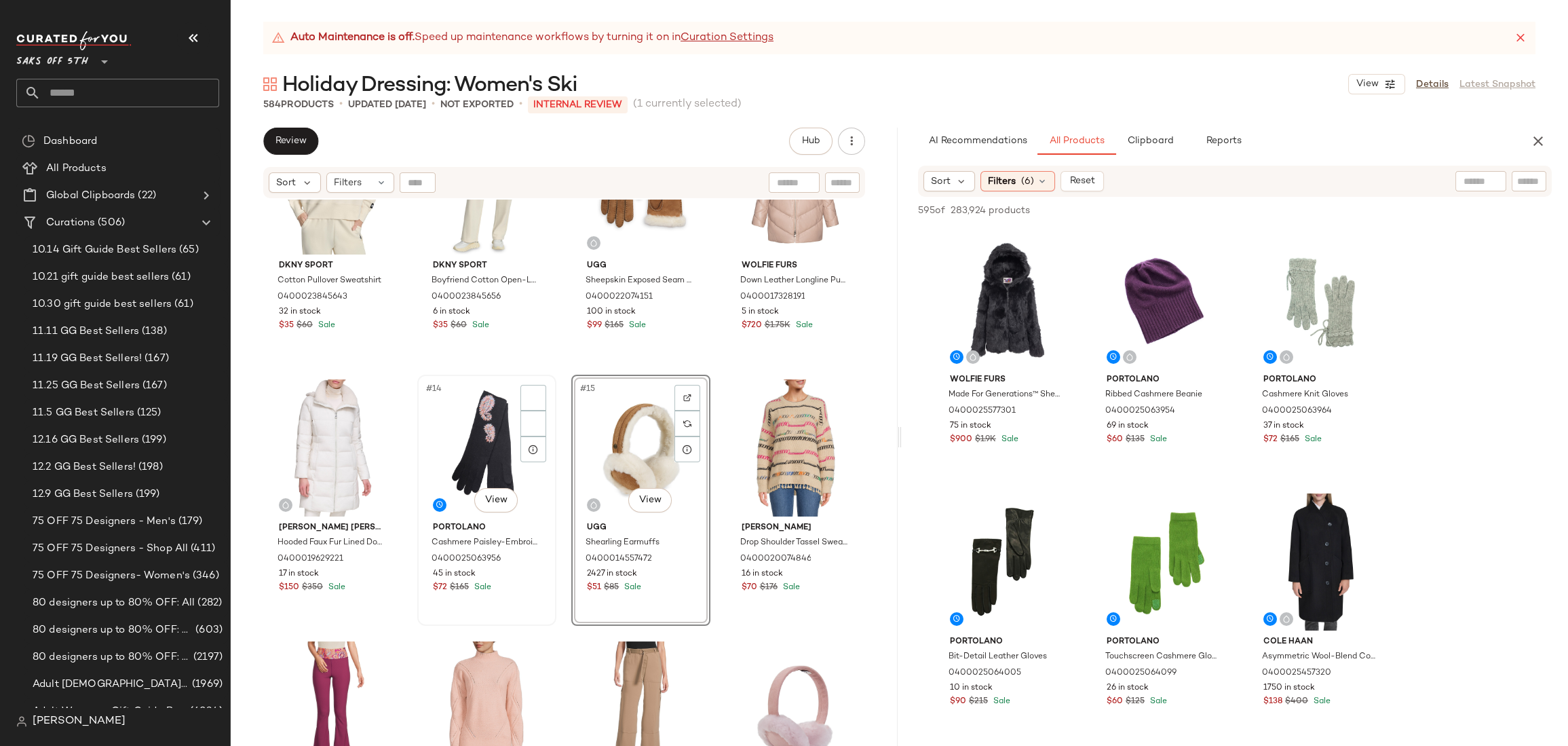
click at [446, 407] on div "#14 View" at bounding box center [486, 447] width 130 height 137
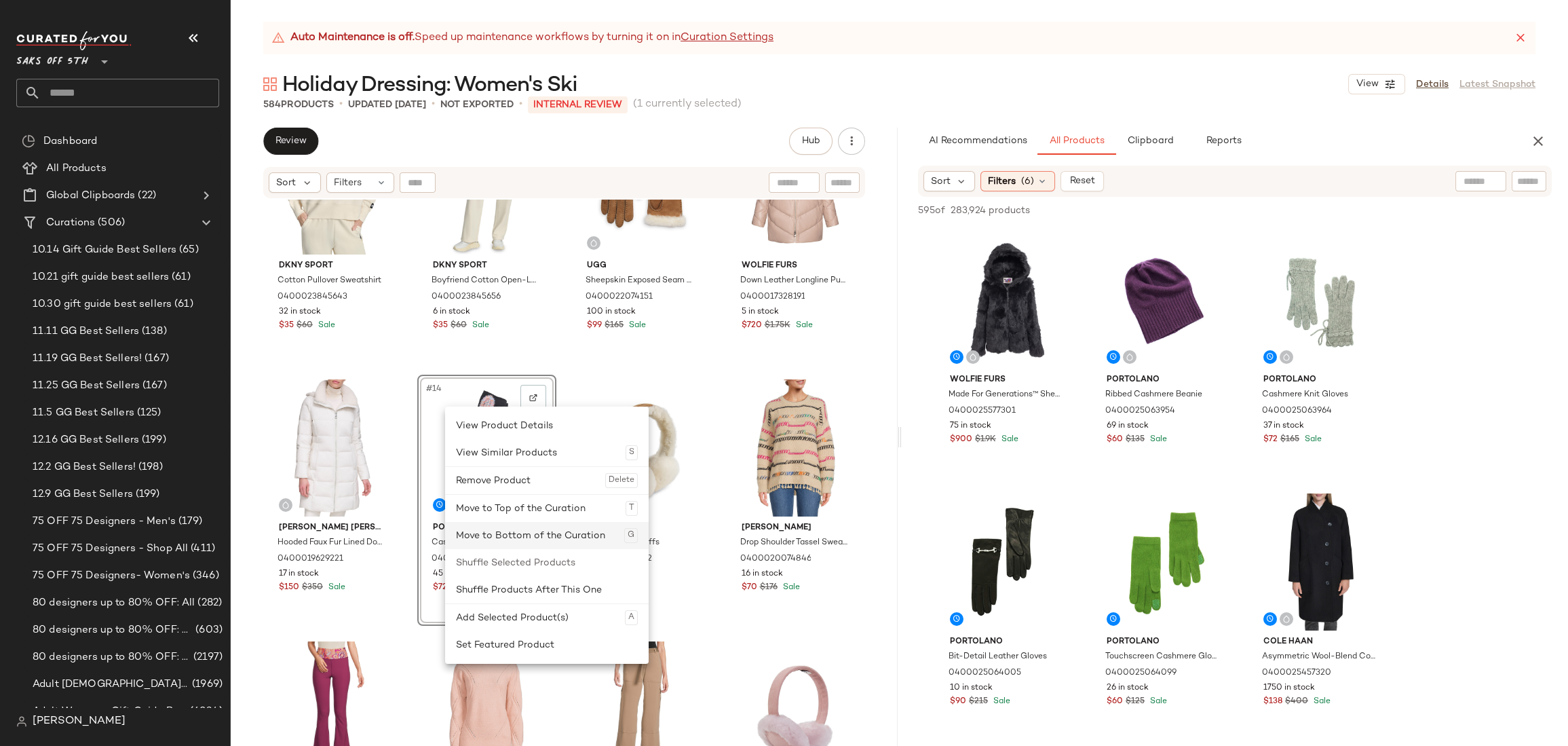
click at [540, 534] on div "Move to Bottom of the Curation G" at bounding box center [547, 535] width 182 height 27
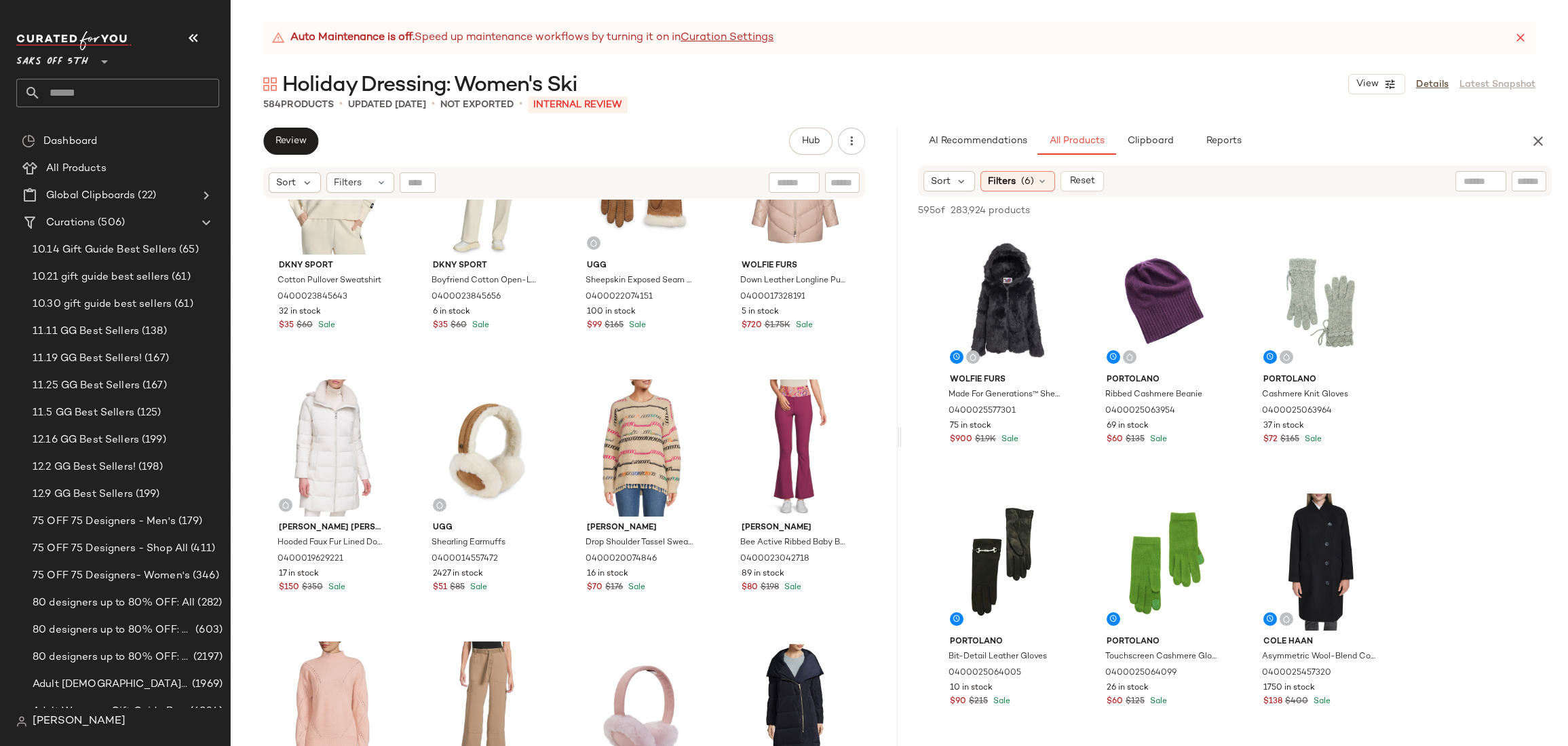
click at [882, 369] on div "SET DKNY Sport Cotton Pullover Sweatshirt 0400023845643 32 in stock $35 $60 Sal…" at bounding box center [563, 489] width 666 height 580
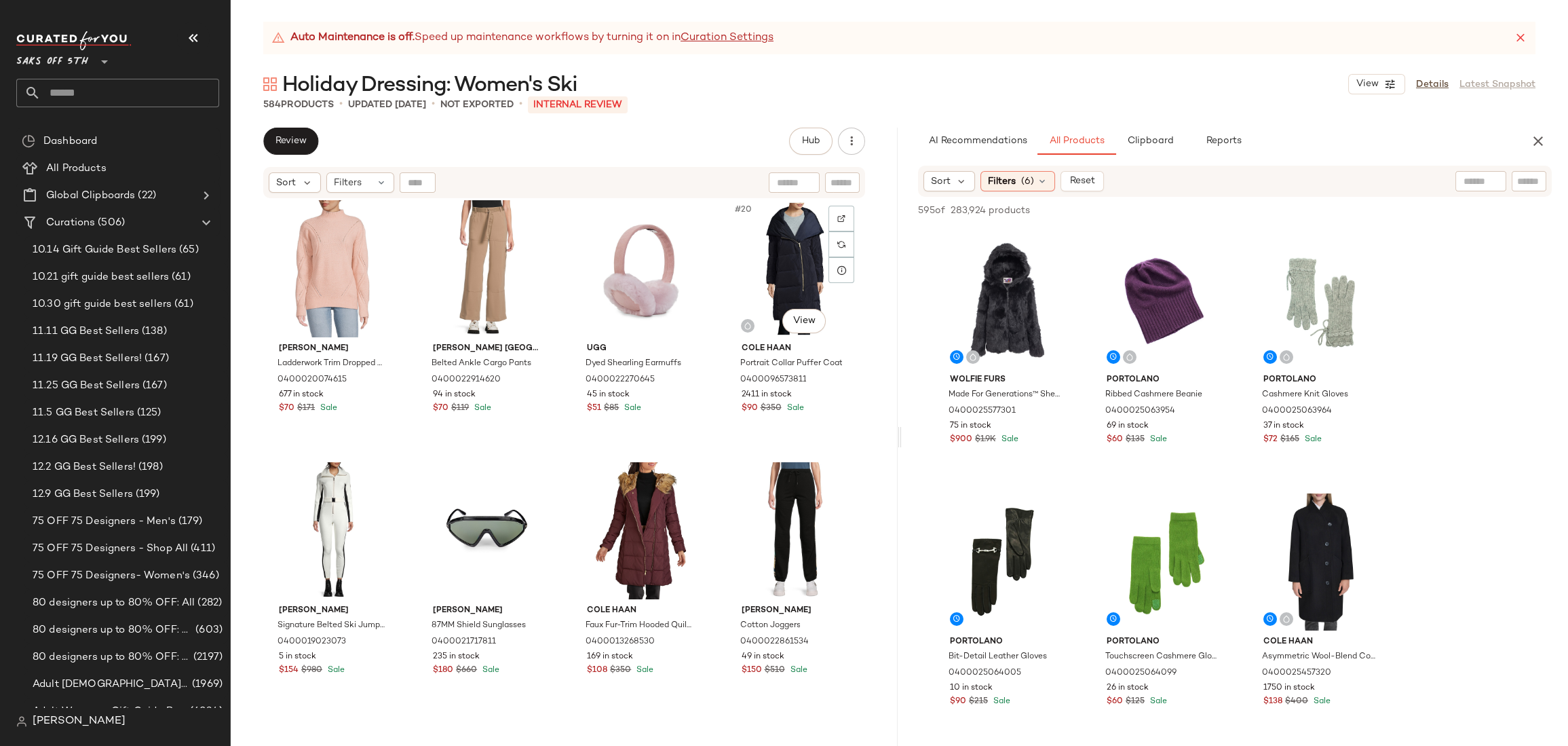
scroll to position [1065, 0]
click at [287, 481] on div "#21 View" at bounding box center [333, 530] width 130 height 137
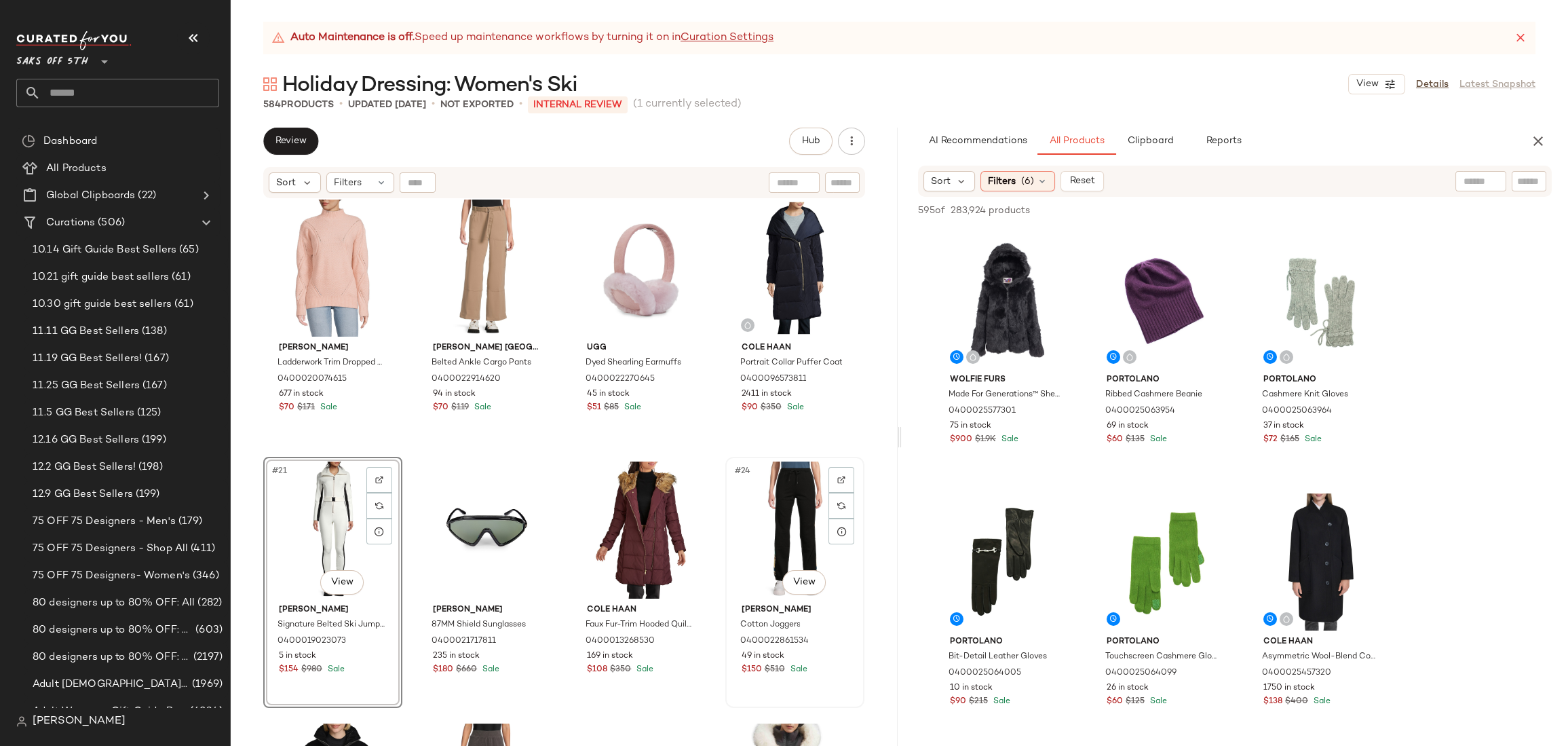
click at [739, 479] on div "#24 View" at bounding box center [794, 530] width 130 height 137
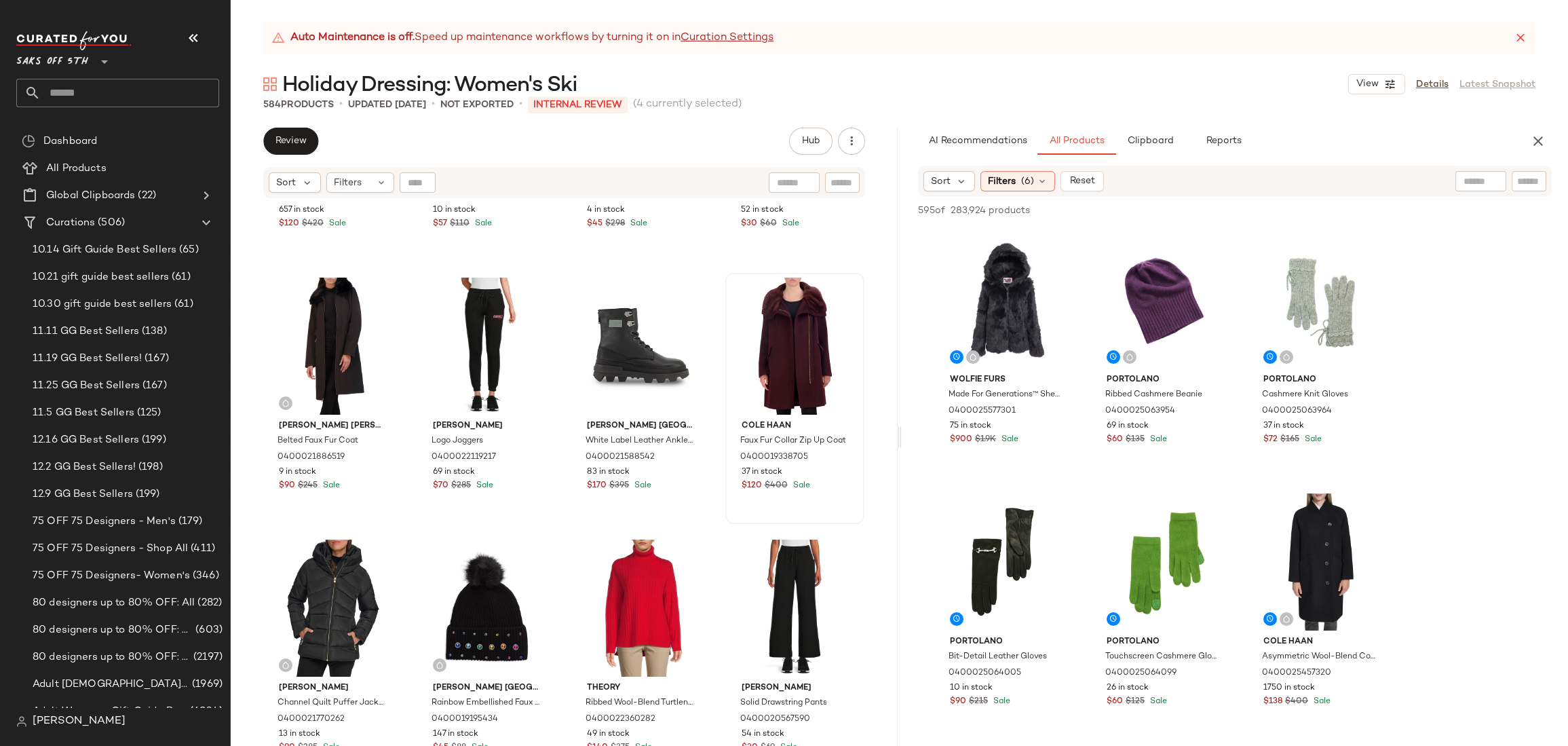
scroll to position [7277, 0]
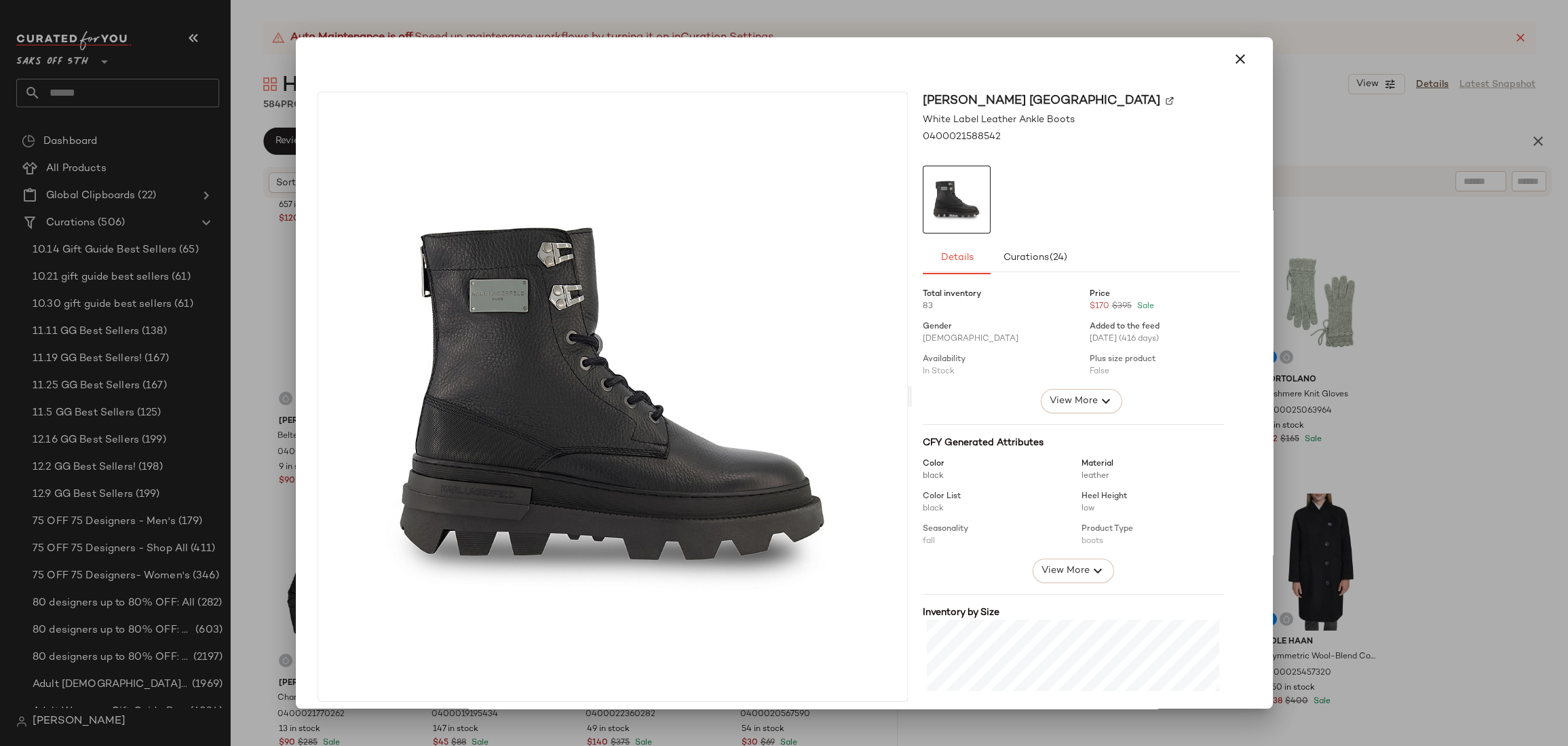
click at [922, 337] on div at bounding box center [1081, 333] width 318 height 111
click at [1234, 56] on icon "button" at bounding box center [1240, 59] width 16 height 16
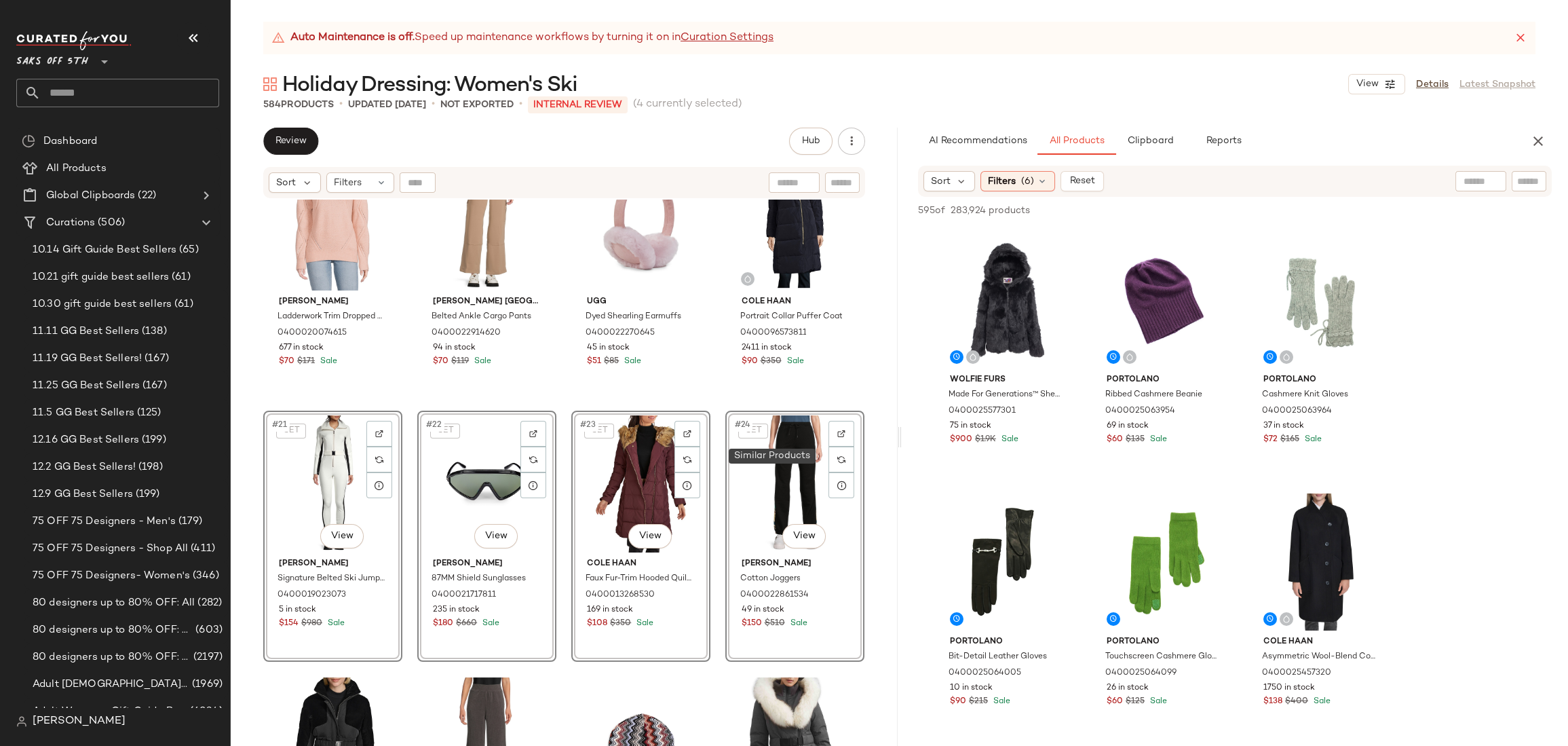
scroll to position [1356, 0]
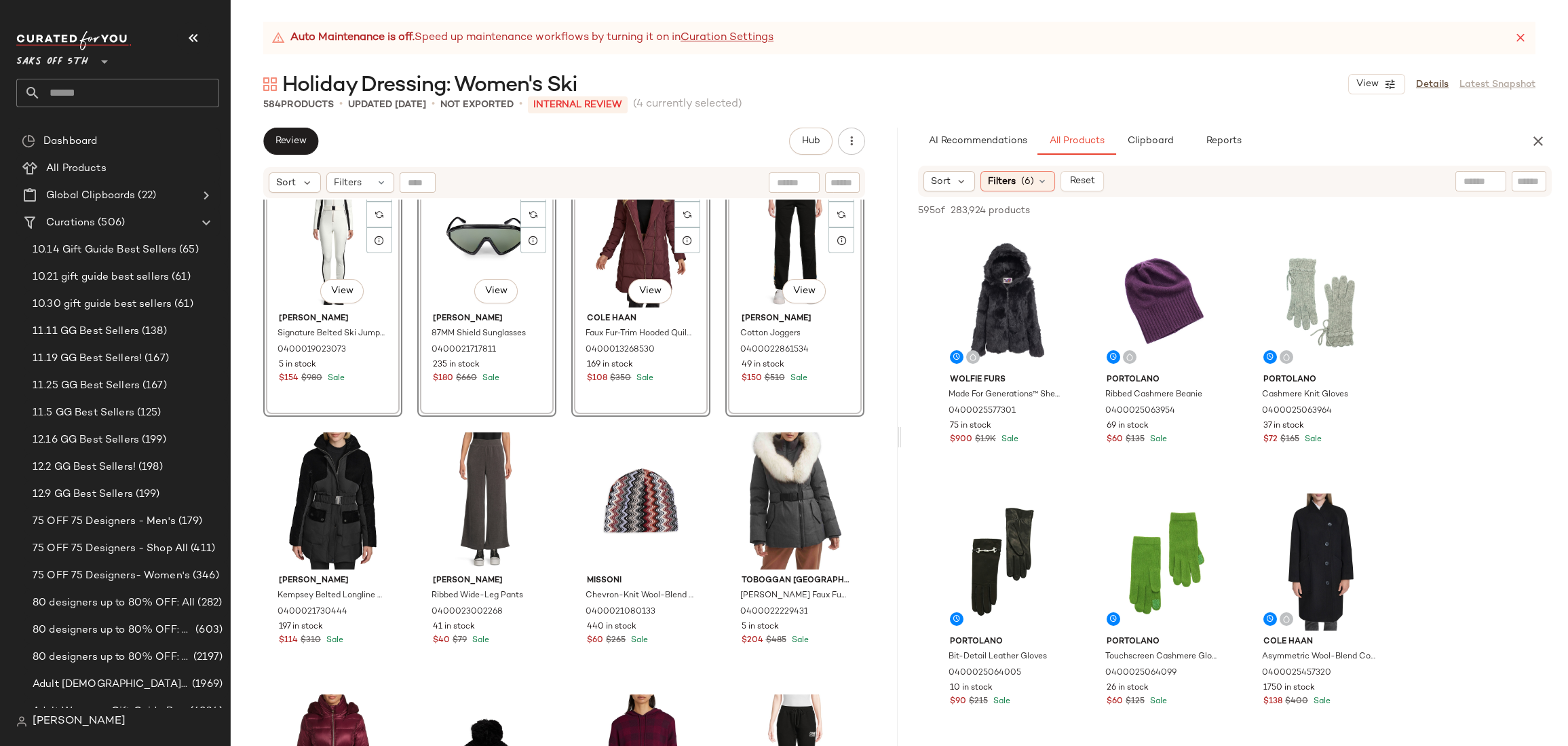
click at [880, 416] on div "SET #21 View [PERSON_NAME] Signature Belted Ski Jumpsuit 0400019023073 5 in sto…" at bounding box center [563, 489] width 666 height 580
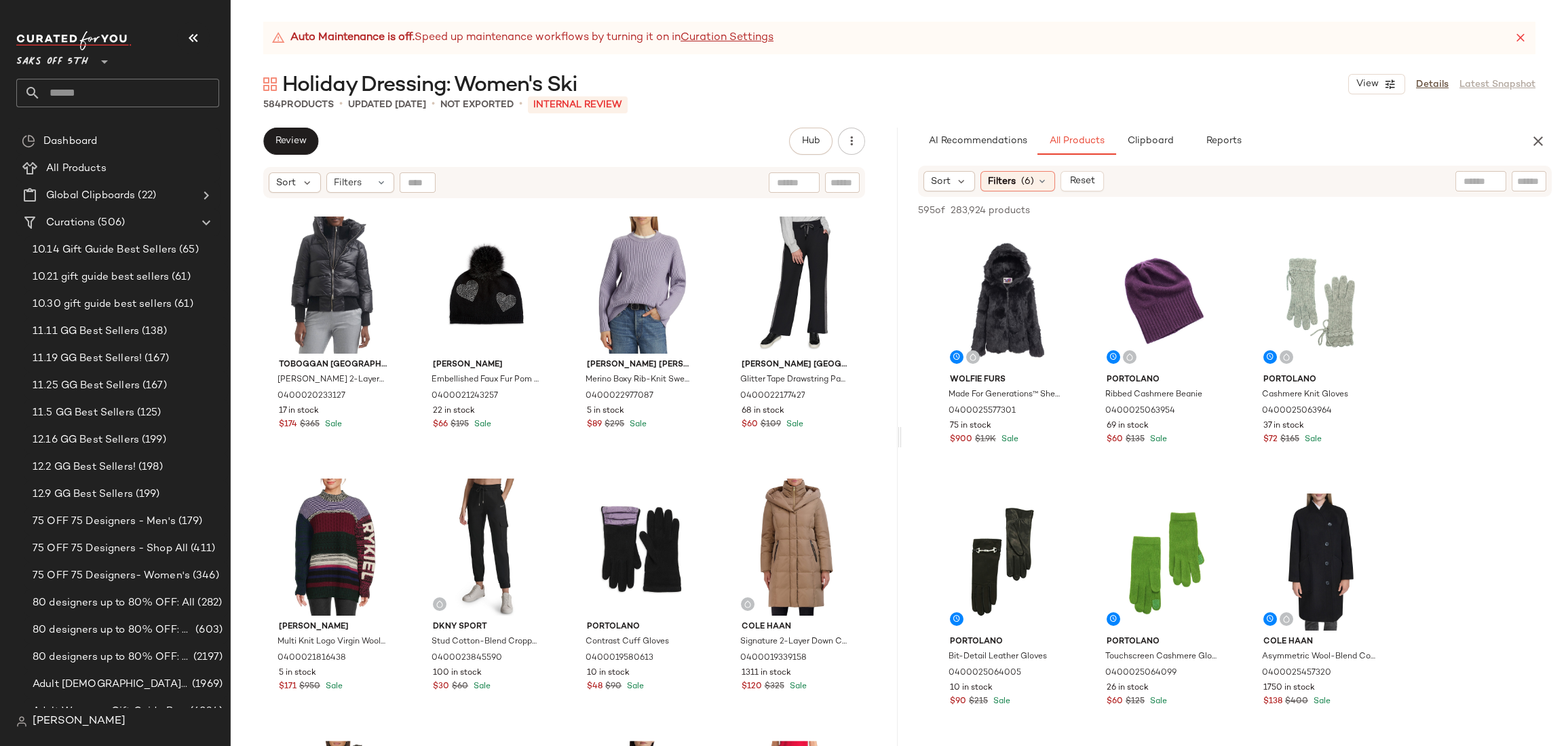
scroll to position [6817, 0]
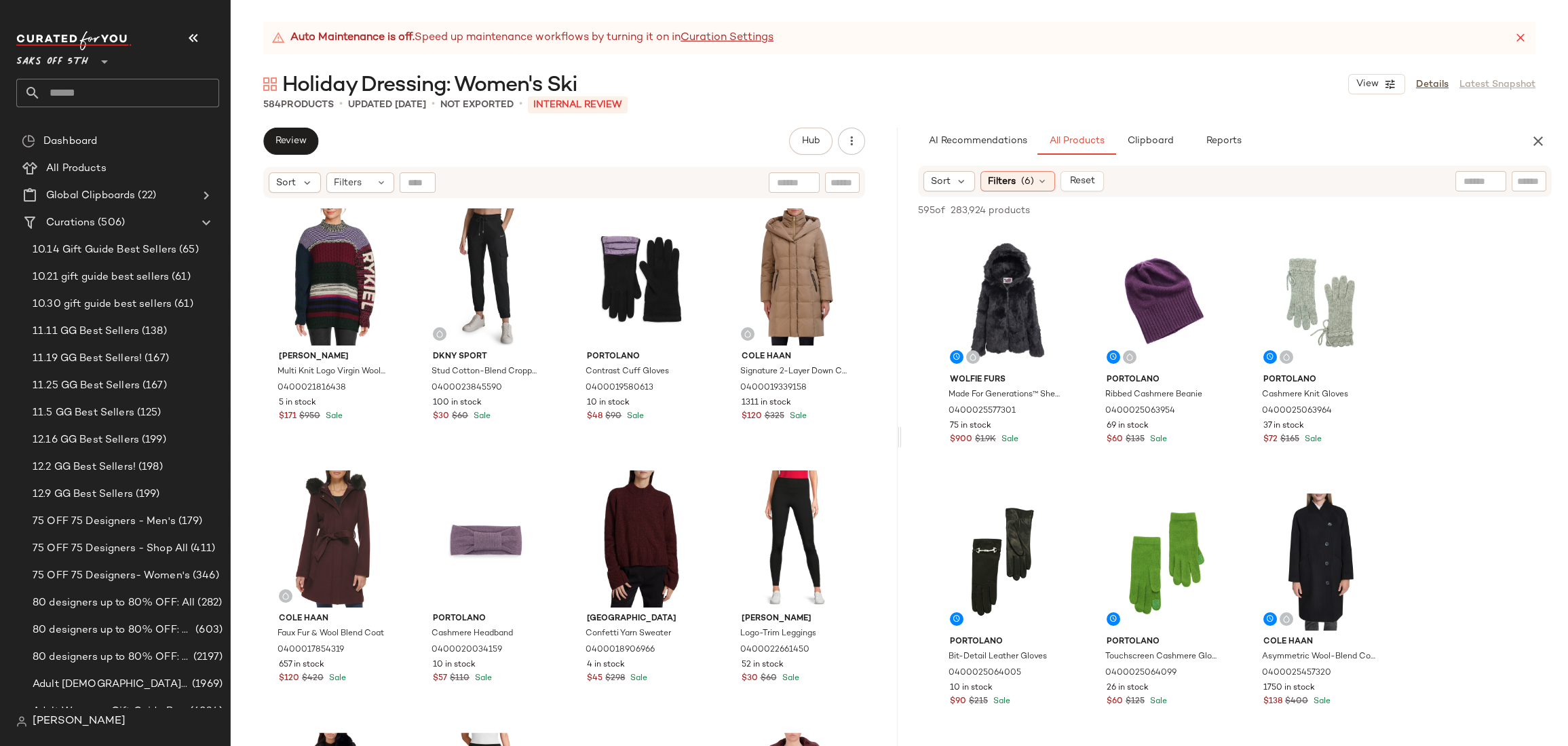
click at [943, 14] on main "Auto Maintenance is off. Speed up maintenance workflows by turning it on in Cur…" at bounding box center [784, 373] width 1568 height 746
click at [94, 102] on input "text" at bounding box center [130, 93] width 178 height 28
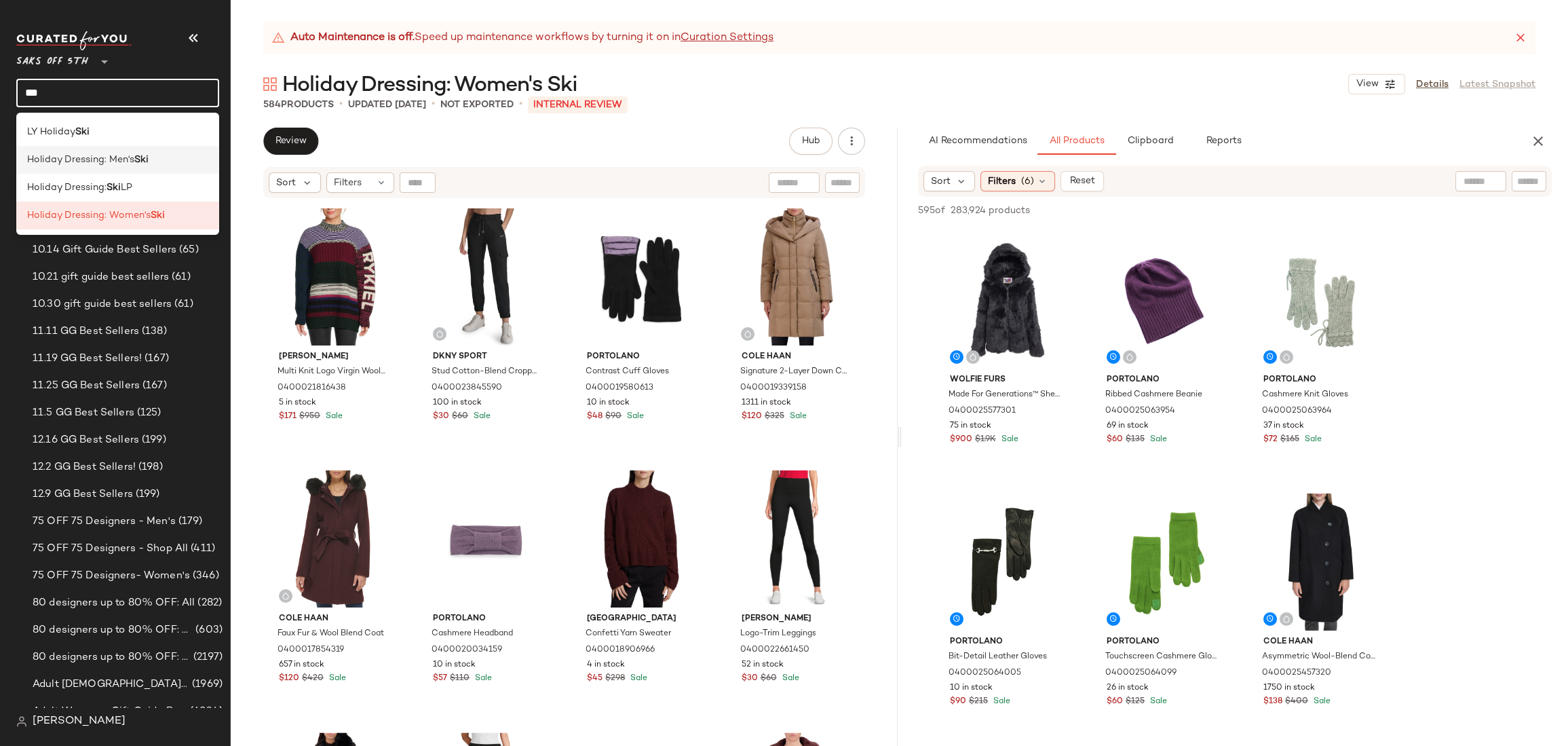
type input "***"
click at [87, 160] on span "Holiday Dressing: Men's" at bounding box center [81, 159] width 107 height 14
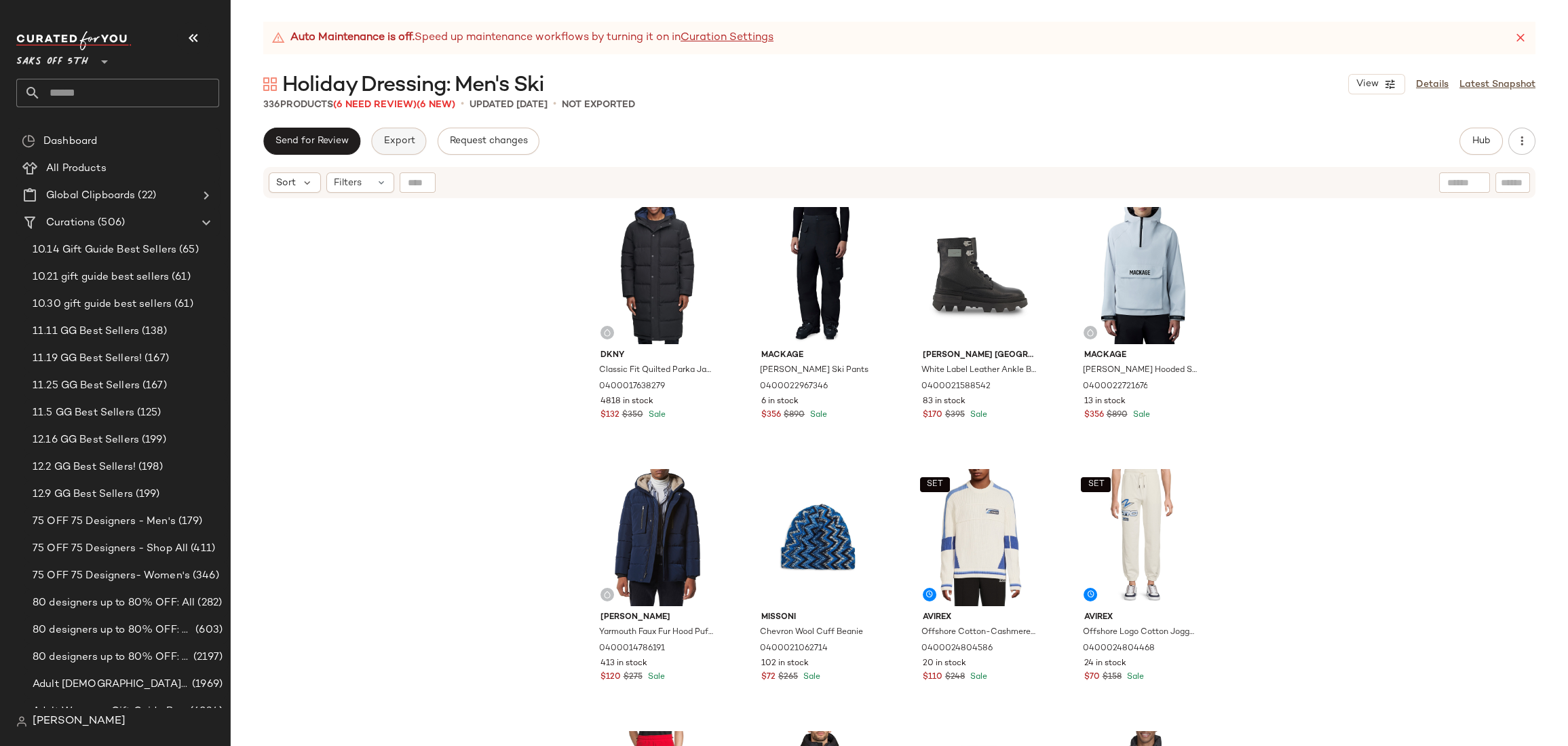
click at [390, 141] on span "Export" at bounding box center [399, 140] width 32 height 10
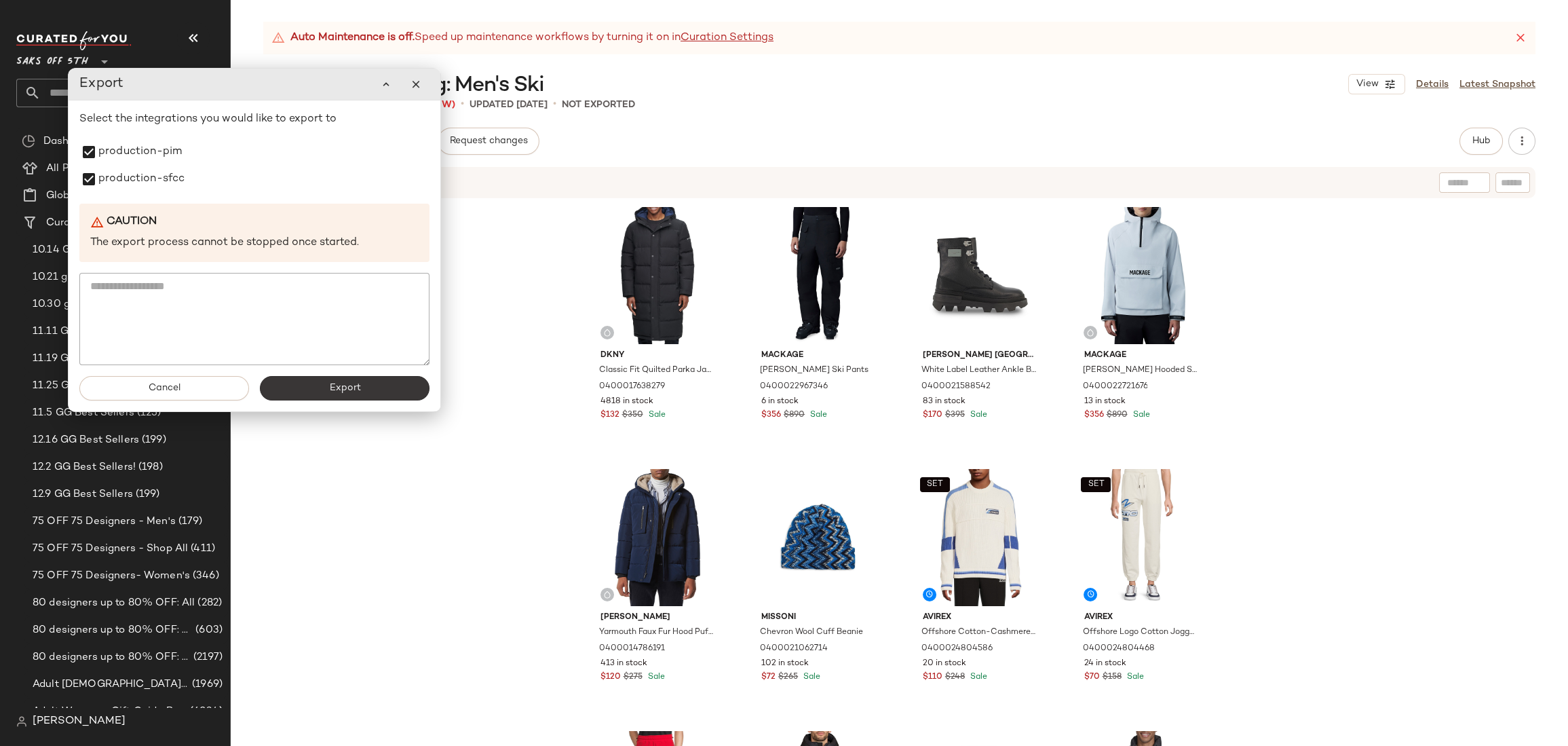
click at [339, 390] on span "Export" at bounding box center [344, 388] width 32 height 10
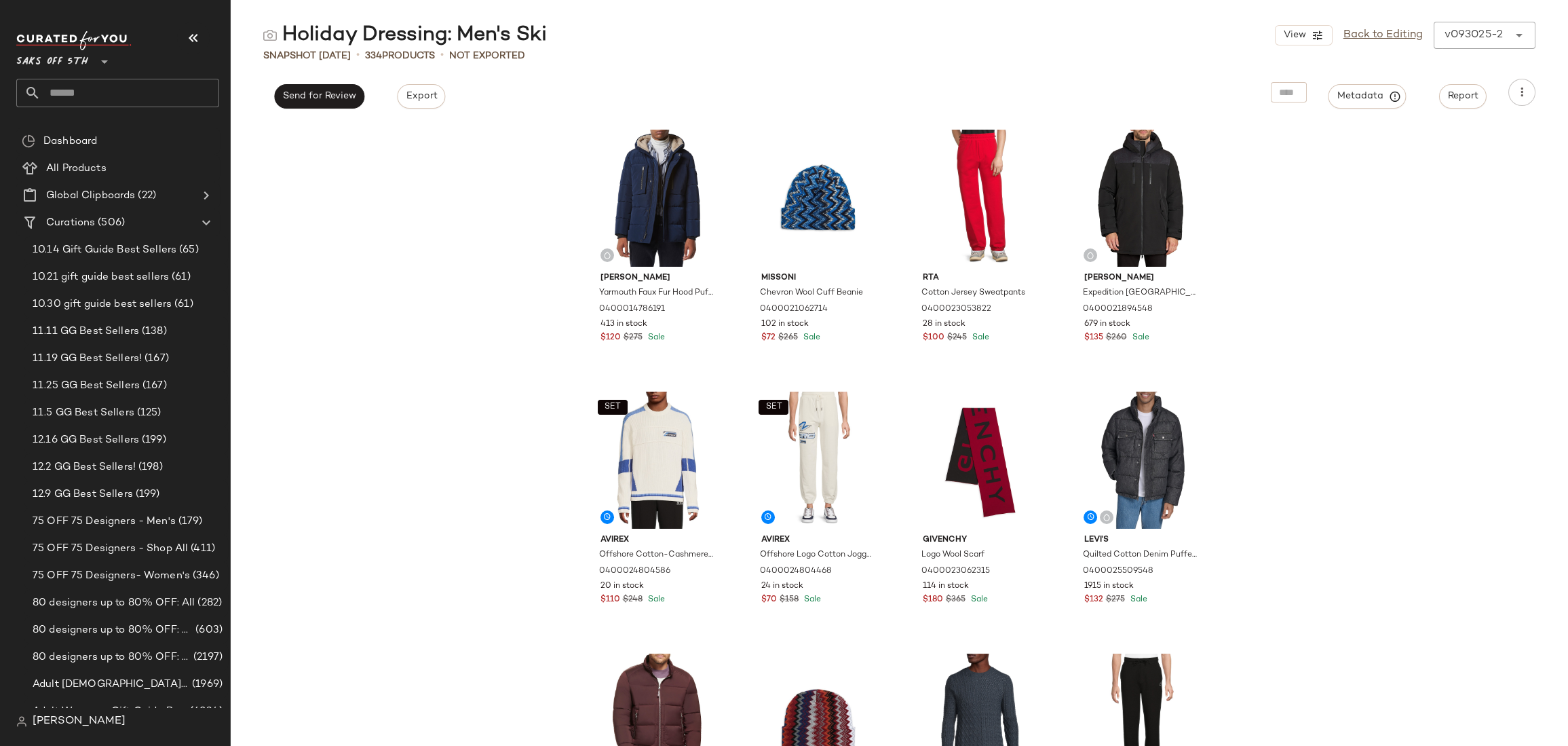
click at [422, 167] on div "Andrew Marc Yarmouth Faux Fur Hood Puffer Jacket 0400014786191 413 in stock $12…" at bounding box center [899, 434] width 1338 height 624
click at [1236, 223] on div "Andrew Marc Yarmouth Faux Fur Hood Puffer Jacket 0400014786191 413 in stock $12…" at bounding box center [899, 434] width 1338 height 624
click at [1257, 211] on div "Andrew Marc Yarmouth Faux Fur Hood Puffer Jacket 0400014786191 413 in stock $12…" at bounding box center [899, 434] width 1338 height 624
click at [1270, 271] on div "Andrew Marc Yarmouth Faux Fur Hood Puffer Jacket 0400014786191 413 in stock $12…" at bounding box center [899, 434] width 1338 height 624
click at [380, 291] on div "Andrew Marc Yarmouth Faux Fur Hood Puffer Jacket 0400014786191 413 in stock $12…" at bounding box center [899, 434] width 1338 height 624
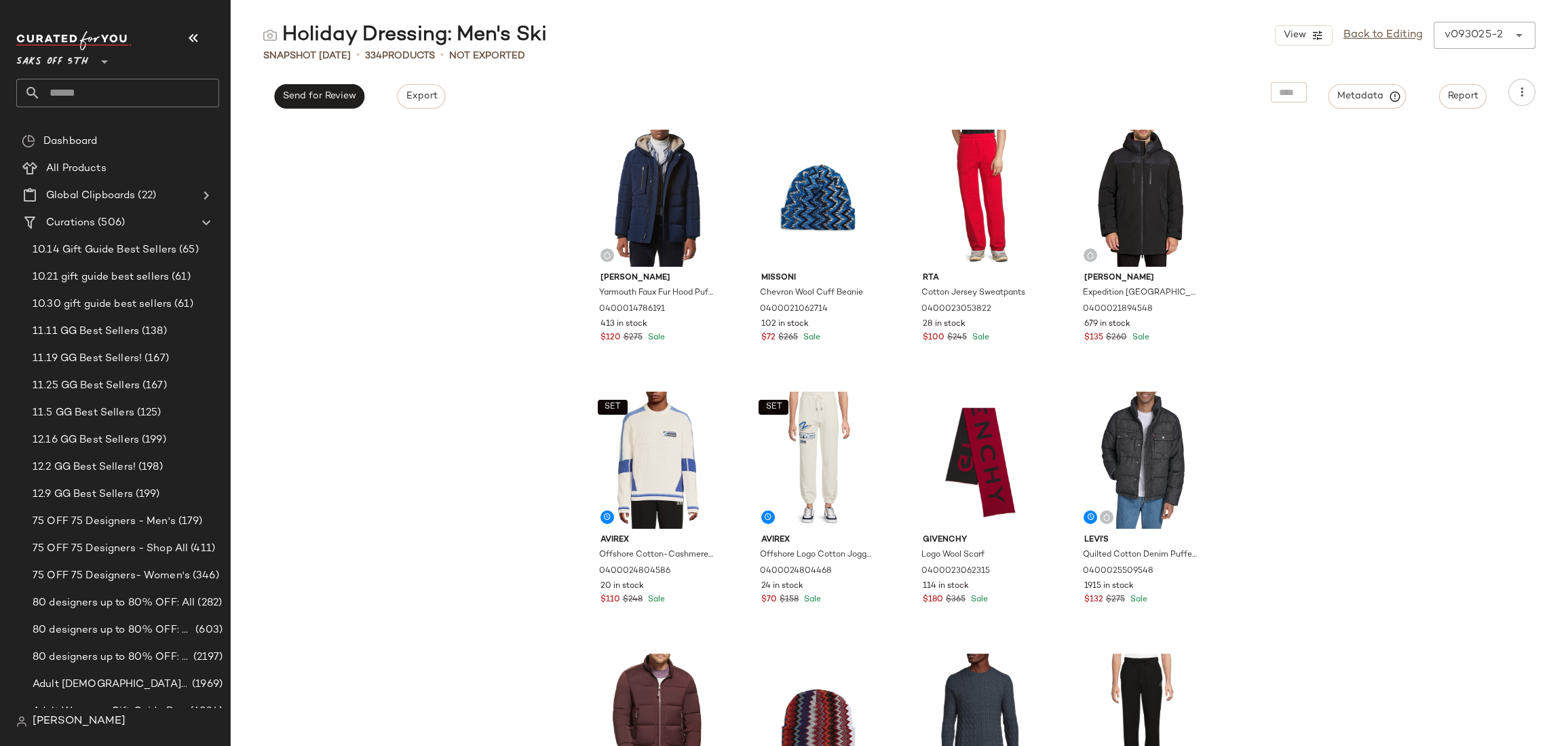
click at [278, 136] on div "Andrew Marc Yarmouth Faux Fur Hood Puffer Jacket 0400014786191 413 in stock $12…" at bounding box center [899, 434] width 1338 height 624
click at [1376, 179] on div "Andrew Marc Yarmouth Faux Fur Hood Puffer Jacket 0400014786191 413 in stock $12…" at bounding box center [899, 434] width 1338 height 624
click at [1416, 192] on div "Andrew Marc Yarmouth Faux Fur Hood Puffer Jacket 0400014786191 413 in stock $12…" at bounding box center [899, 434] width 1338 height 624
click at [1395, 356] on div "Andrew Marc Yarmouth Faux Fur Hood Puffer Jacket 0400014786191 413 in stock $12…" at bounding box center [899, 434] width 1338 height 624
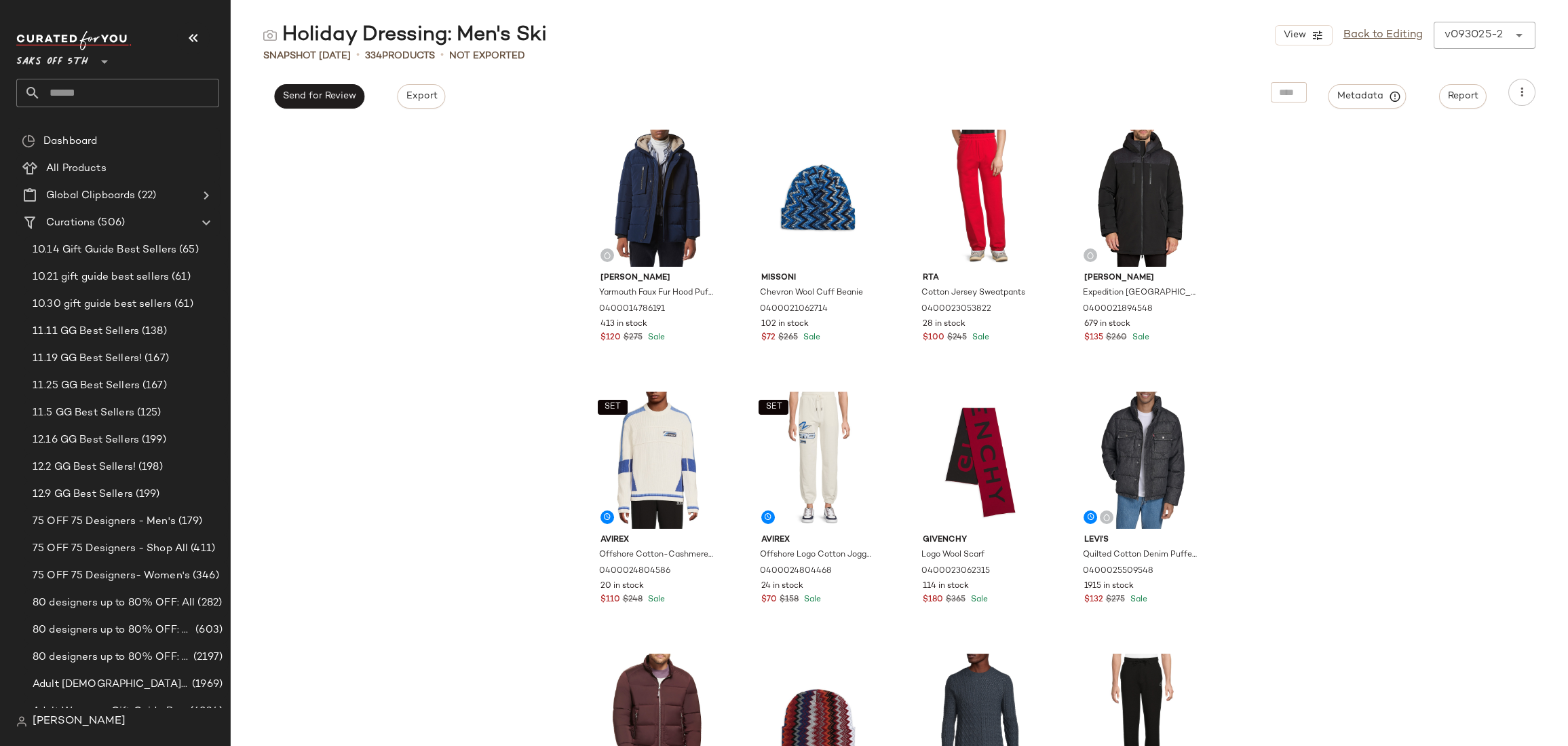
click at [463, 211] on div "Andrew Marc Yarmouth Faux Fur Hood Puffer Jacket 0400014786191 413 in stock $12…" at bounding box center [899, 434] width 1338 height 624
click at [1506, 166] on div "Andrew Marc Yarmouth Faux Fur Hood Puffer Jacket 0400014786191 413 in stock $12…" at bounding box center [899, 434] width 1338 height 624
click at [1505, 27] on div "v093025-2 ******" at bounding box center [1470, 35] width 75 height 27
click at [1519, 34] on icon at bounding box center [1519, 35] width 16 height 16
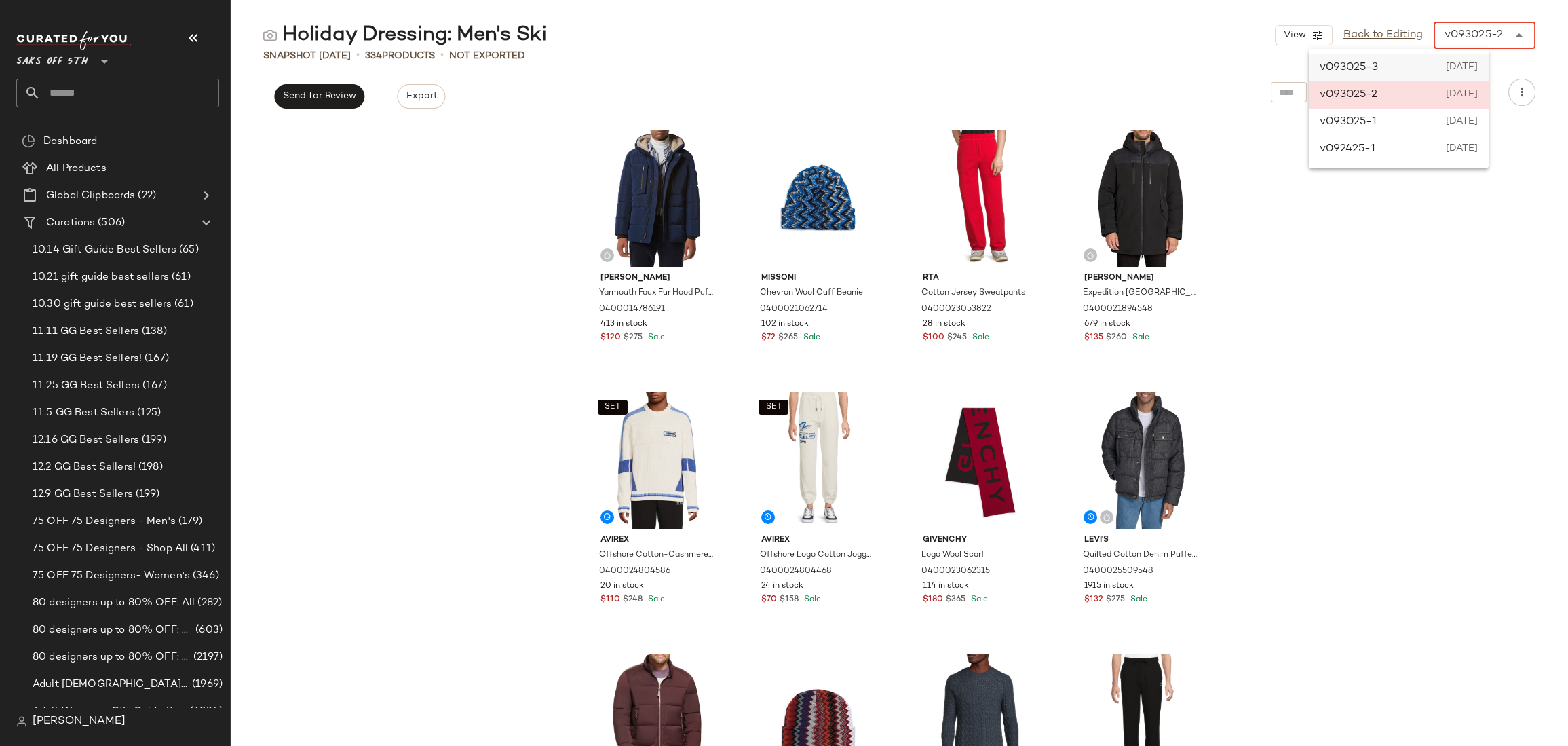
click at [1478, 66] on span "September 30th 2025" at bounding box center [1462, 67] width 32 height 16
type input "******"
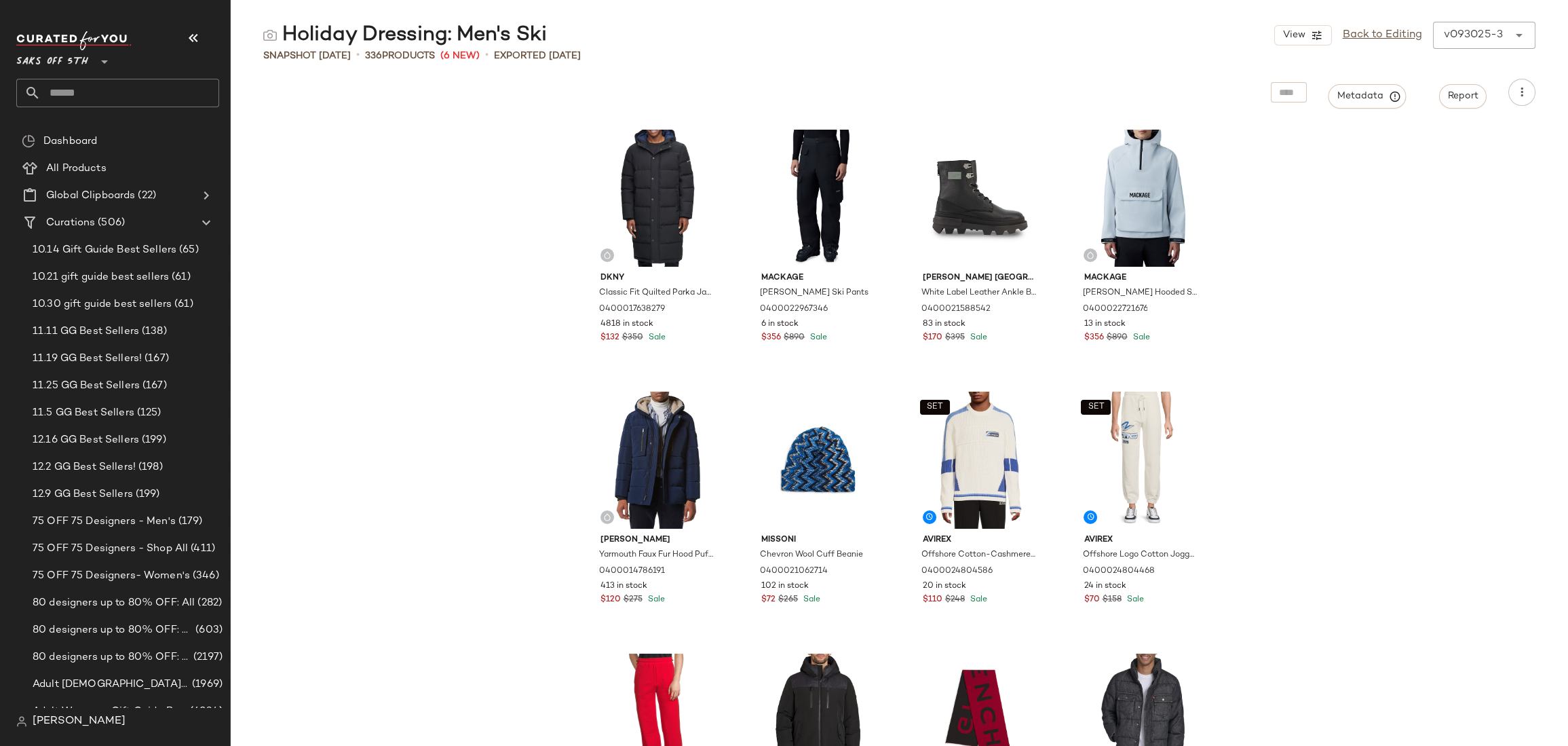
click at [512, 333] on div "Dkny Classic Fit Quilted Parka Jacket 0400017638279 4818 in stock $132 $350 Sal…" at bounding box center [899, 434] width 1338 height 624
click at [374, 144] on div "Dkny Classic Fit Quilted Parka Jacket 0400017638279 4818 in stock $132 $350 Sal…" at bounding box center [899, 434] width 1338 height 624
click at [370, 154] on div "Dkny Classic Fit Quilted Parka Jacket 0400017638279 4818 in stock $132 $350 Sal…" at bounding box center [899, 434] width 1338 height 624
click at [1331, 157] on div "Dkny Classic Fit Quilted Parka Jacket 0400017638279 4818 in stock $132 $350 Sal…" at bounding box center [899, 434] width 1338 height 624
click at [351, 136] on div "Dkny Classic Fit Quilted Parka Jacket 0400017638279 4818 in stock $132 $350 Sal…" at bounding box center [899, 434] width 1338 height 624
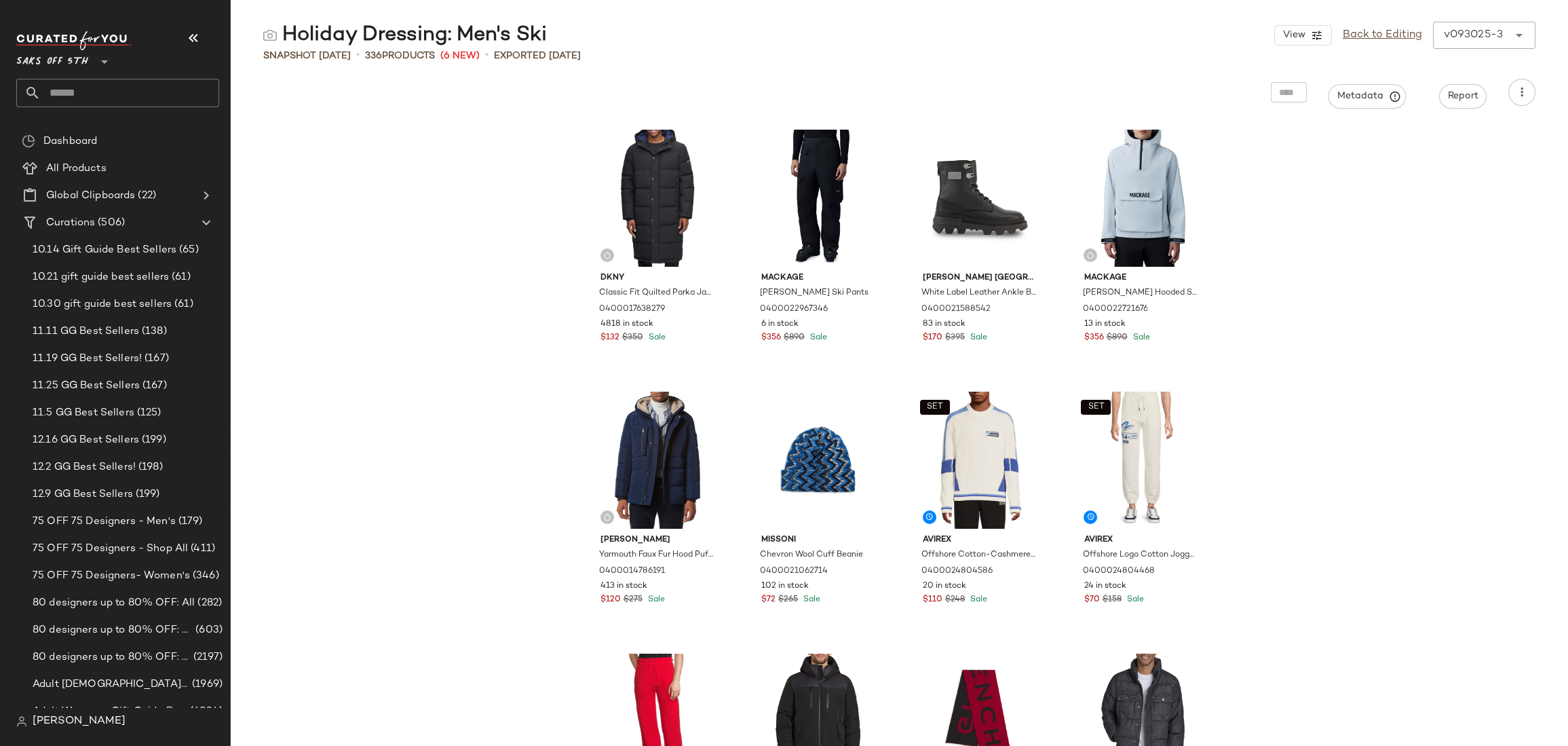
click at [424, 162] on div "Dkny Classic Fit Quilted Parka Jacket 0400017638279 4818 in stock $132 $350 Sal…" at bounding box center [899, 434] width 1338 height 624
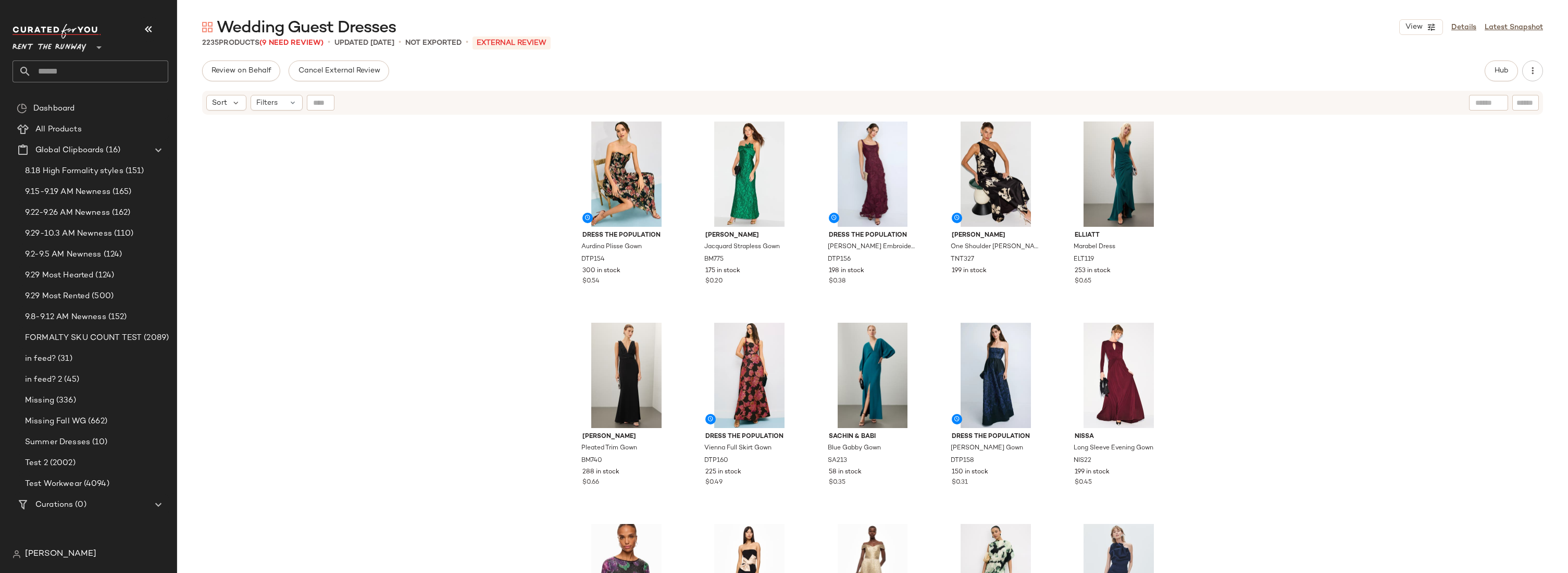
scroll to position [68, 0]
